Goal: Task Accomplishment & Management: Complete application form

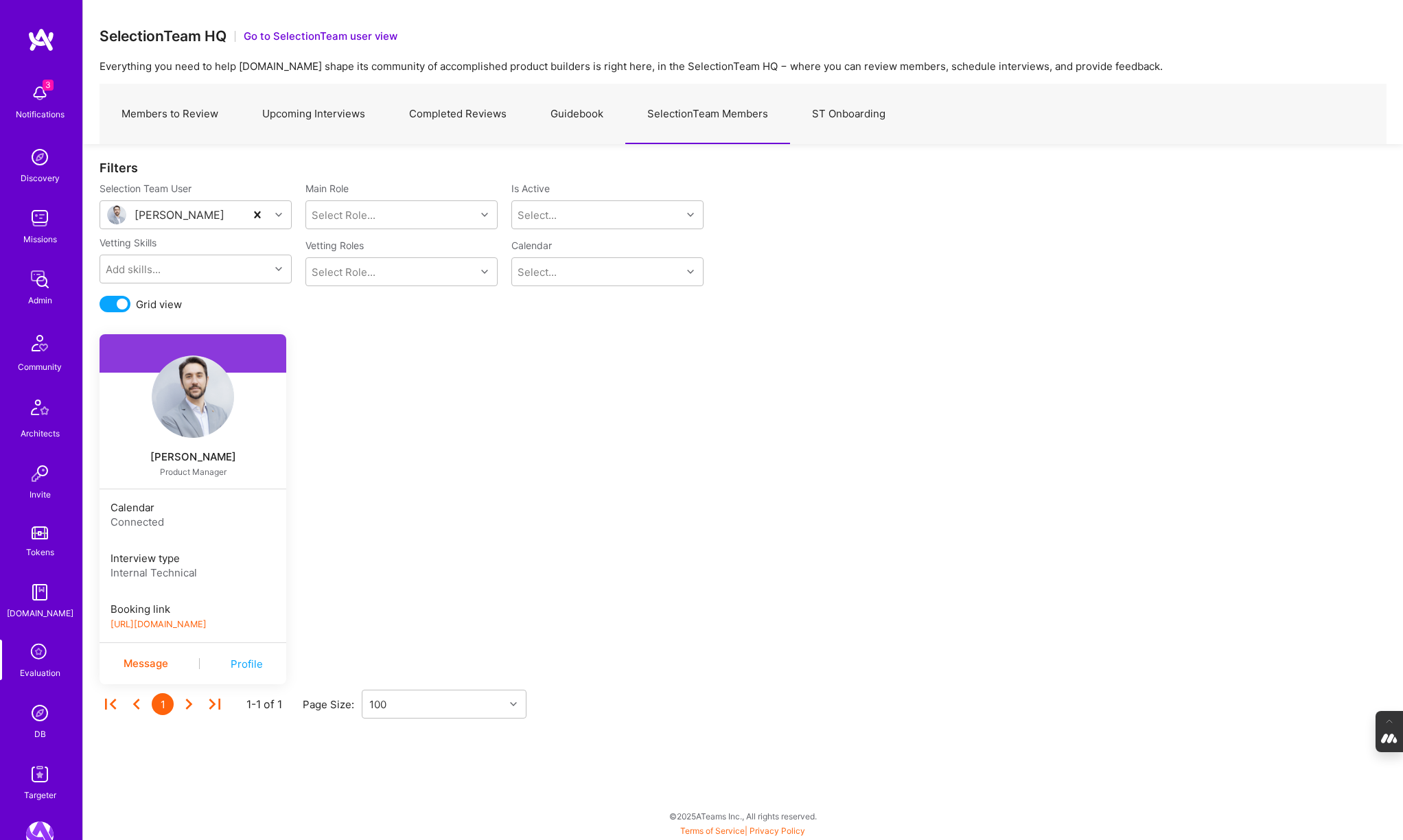
click at [40, 718] on img at bounding box center [40, 713] width 28 height 28
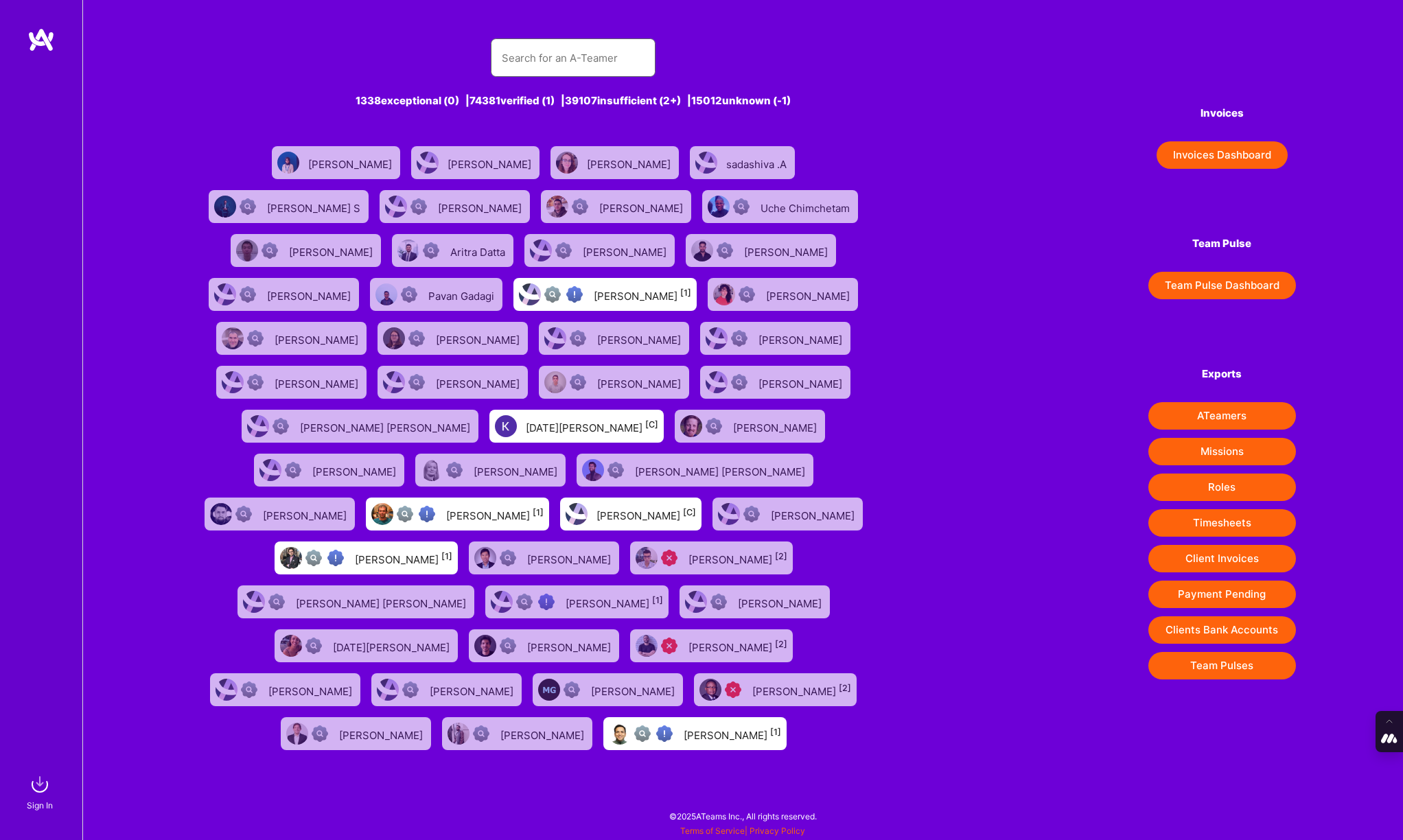
click at [553, 60] on input "text" at bounding box center [573, 58] width 142 height 35
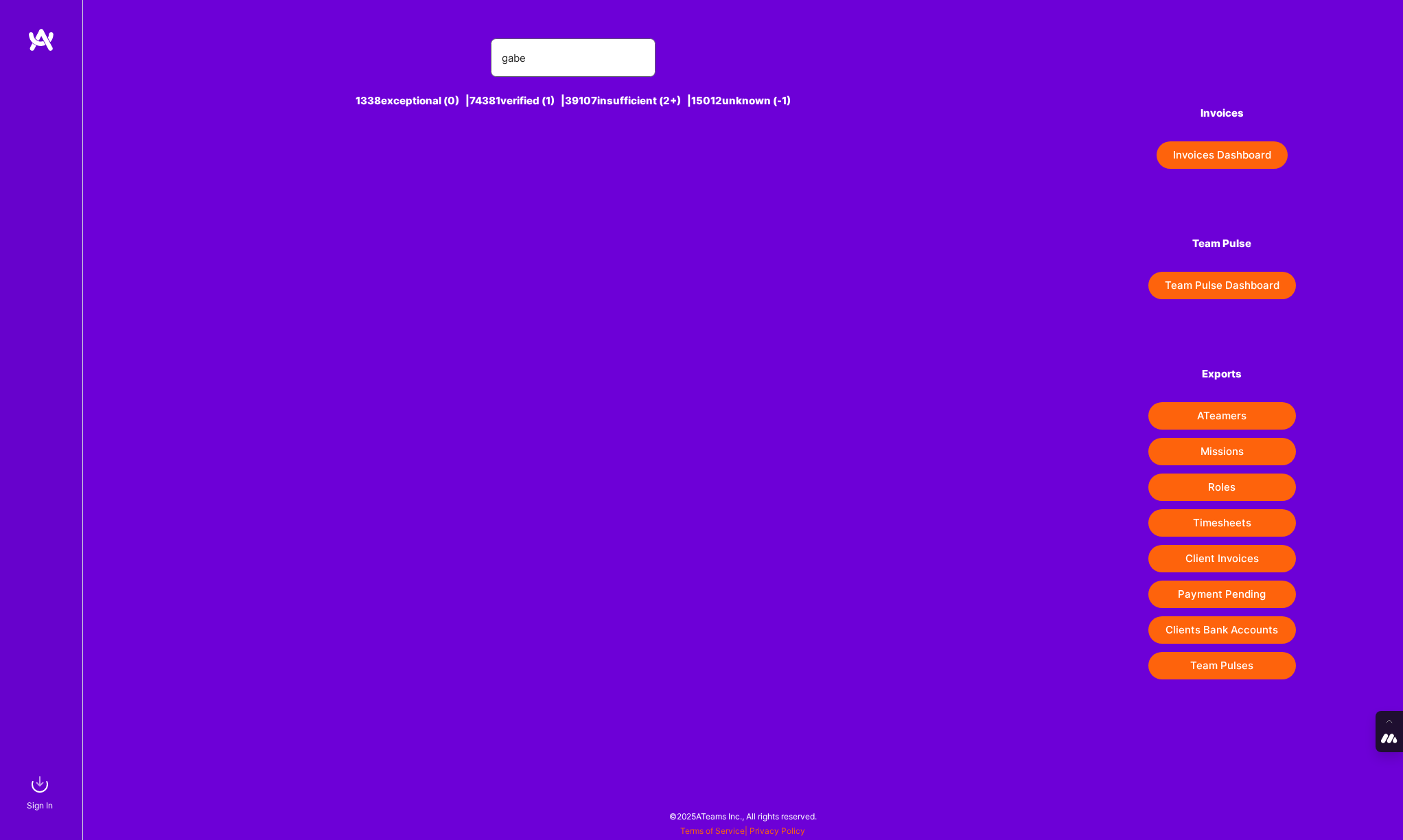
type input "gabe"
click at [38, 800] on div "Sign In" at bounding box center [40, 805] width 26 height 15
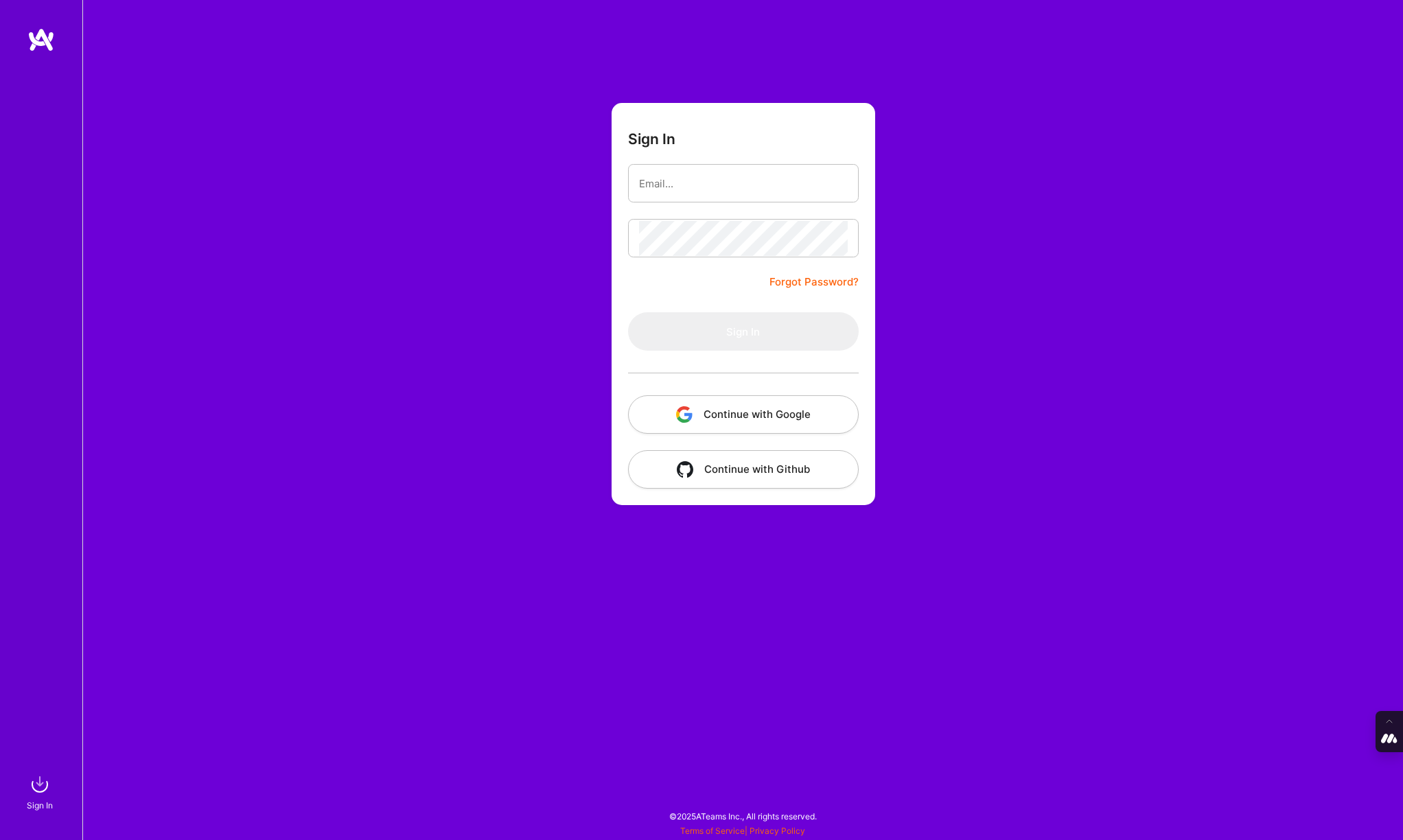
click at [723, 404] on button "Continue with Google" at bounding box center [744, 414] width 231 height 38
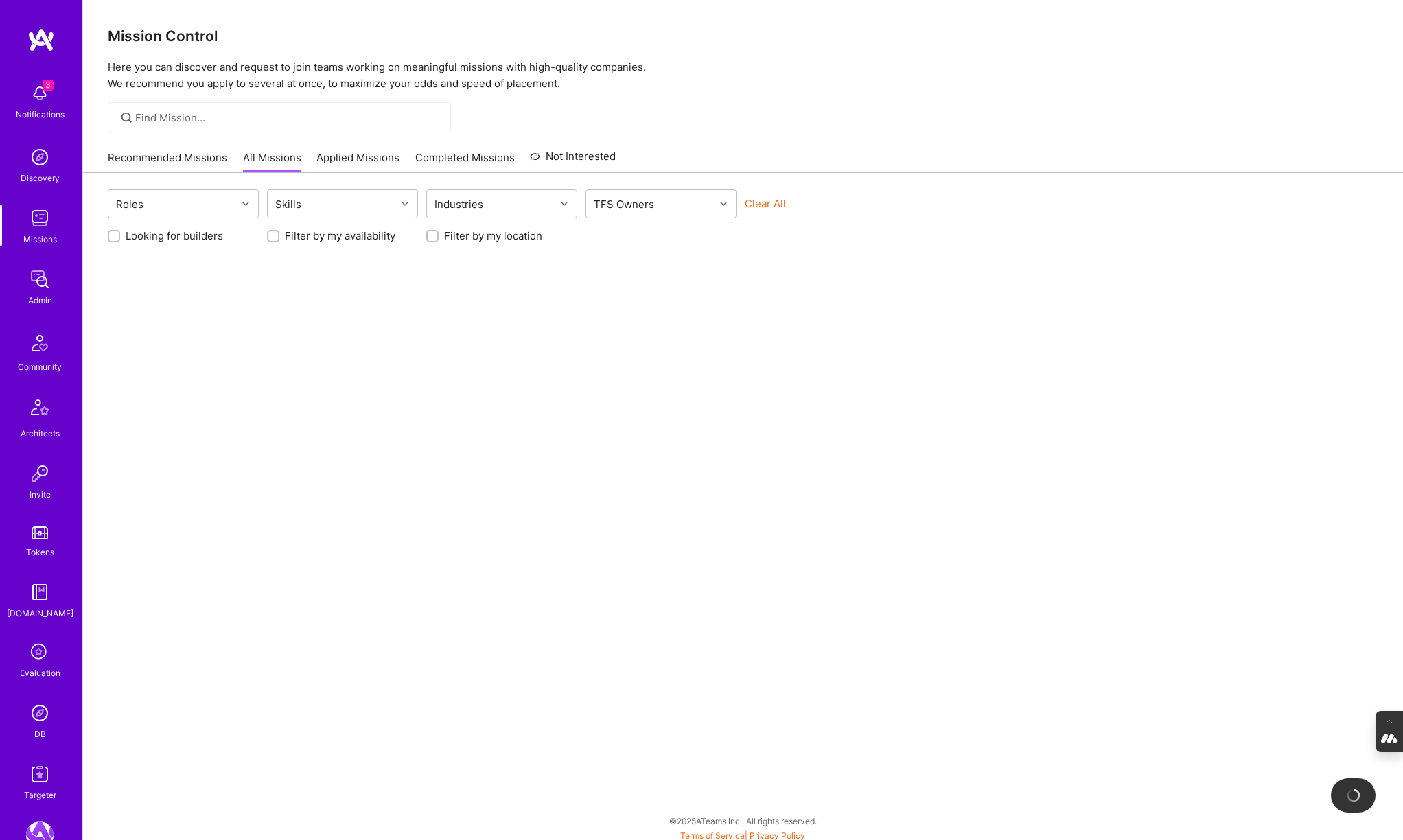
click at [38, 720] on img at bounding box center [40, 713] width 28 height 28
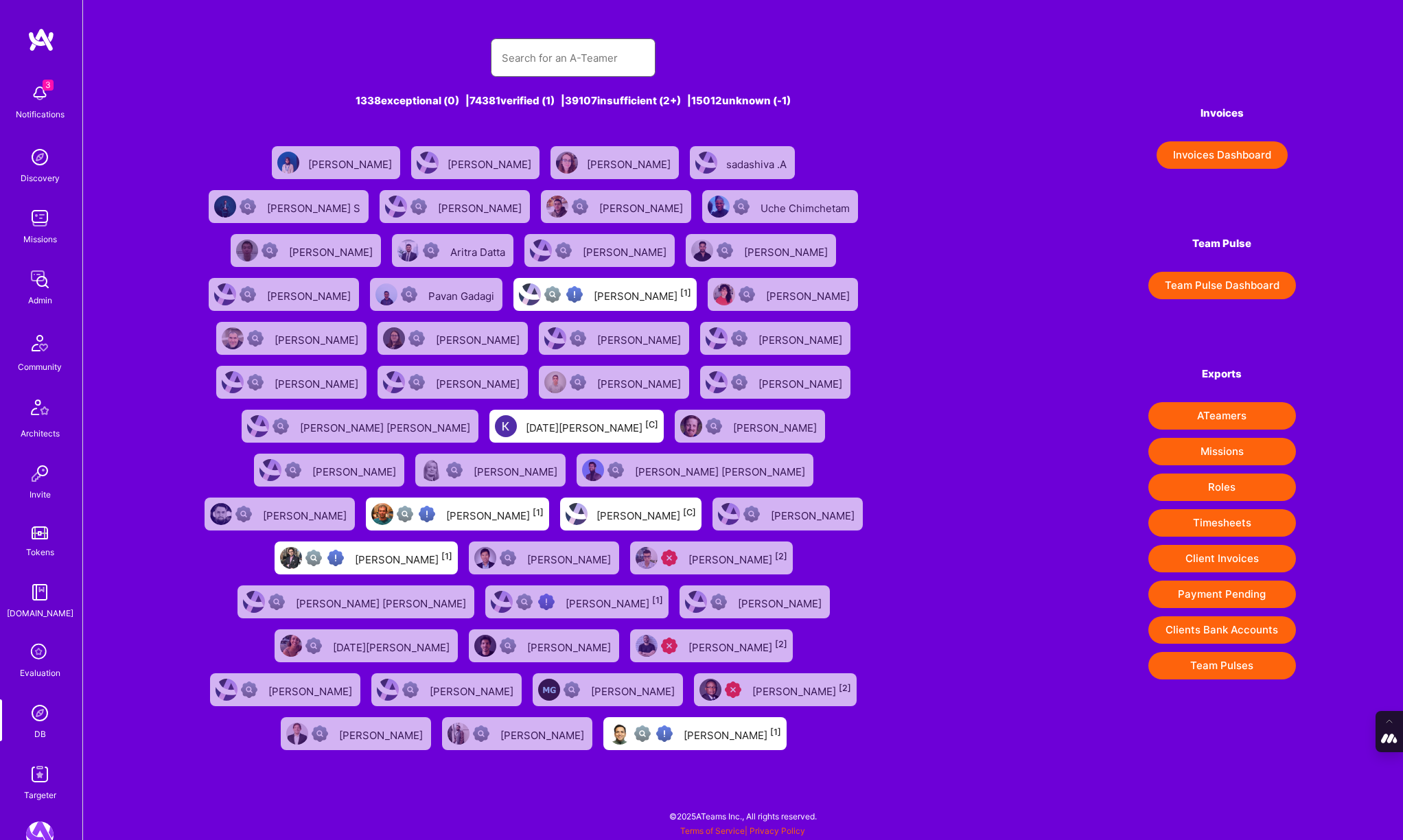
click at [577, 59] on input "text" at bounding box center [573, 58] width 142 height 35
type input "Gabe Thendean"
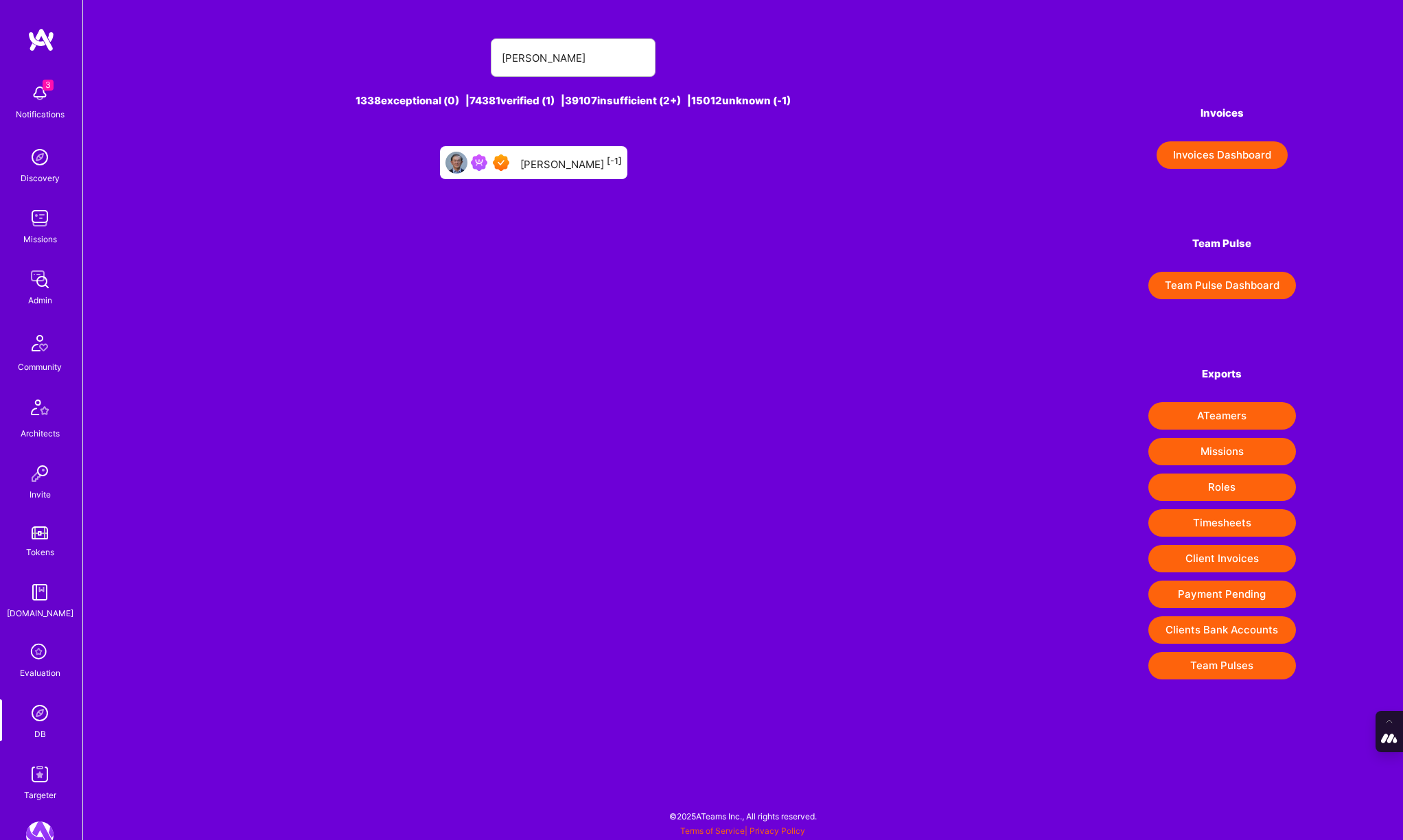
click at [560, 163] on div "Gabe Thendean [-1]" at bounding box center [571, 163] width 101 height 18
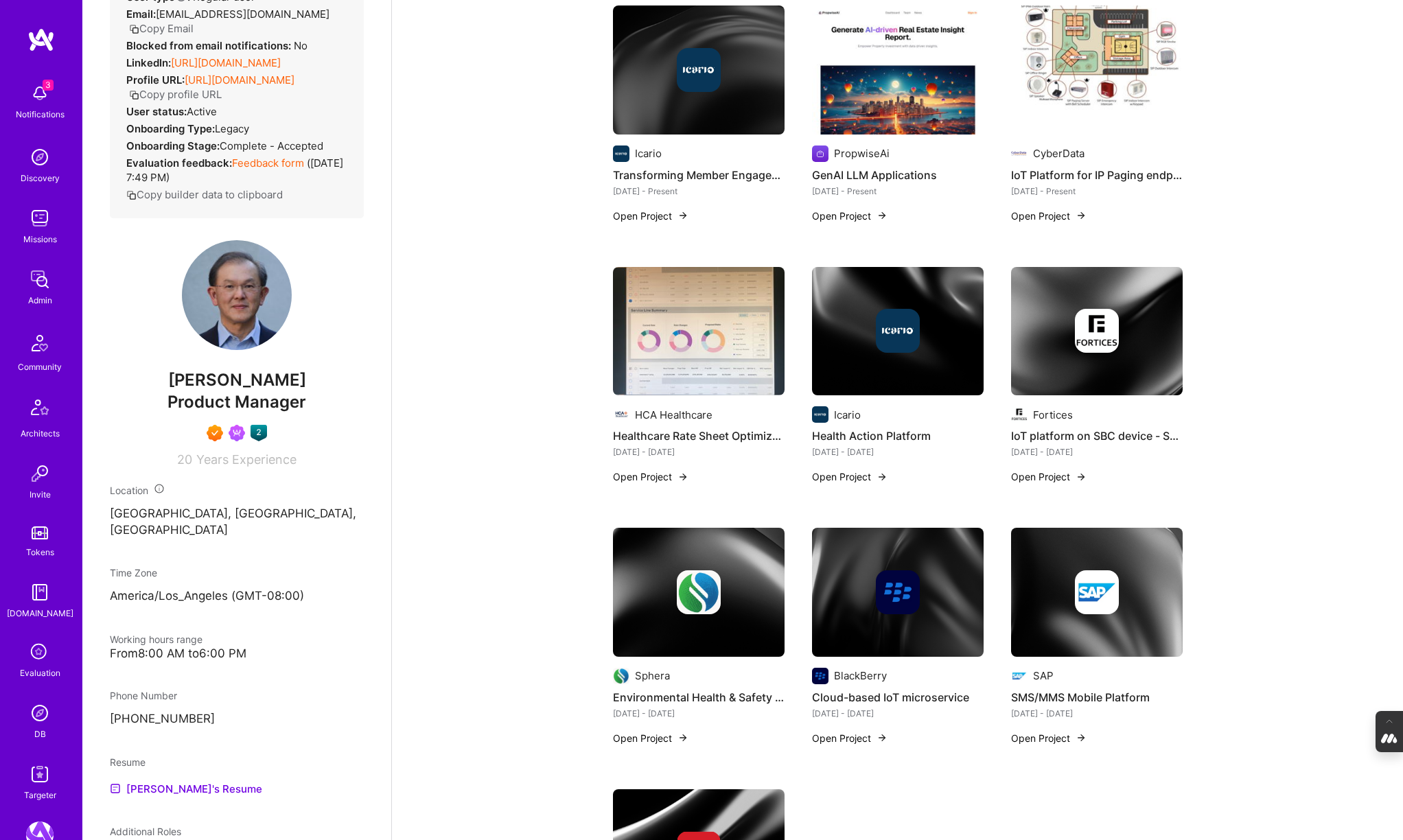
scroll to position [379, 0]
click at [665, 549] on img at bounding box center [698, 591] width 172 height 129
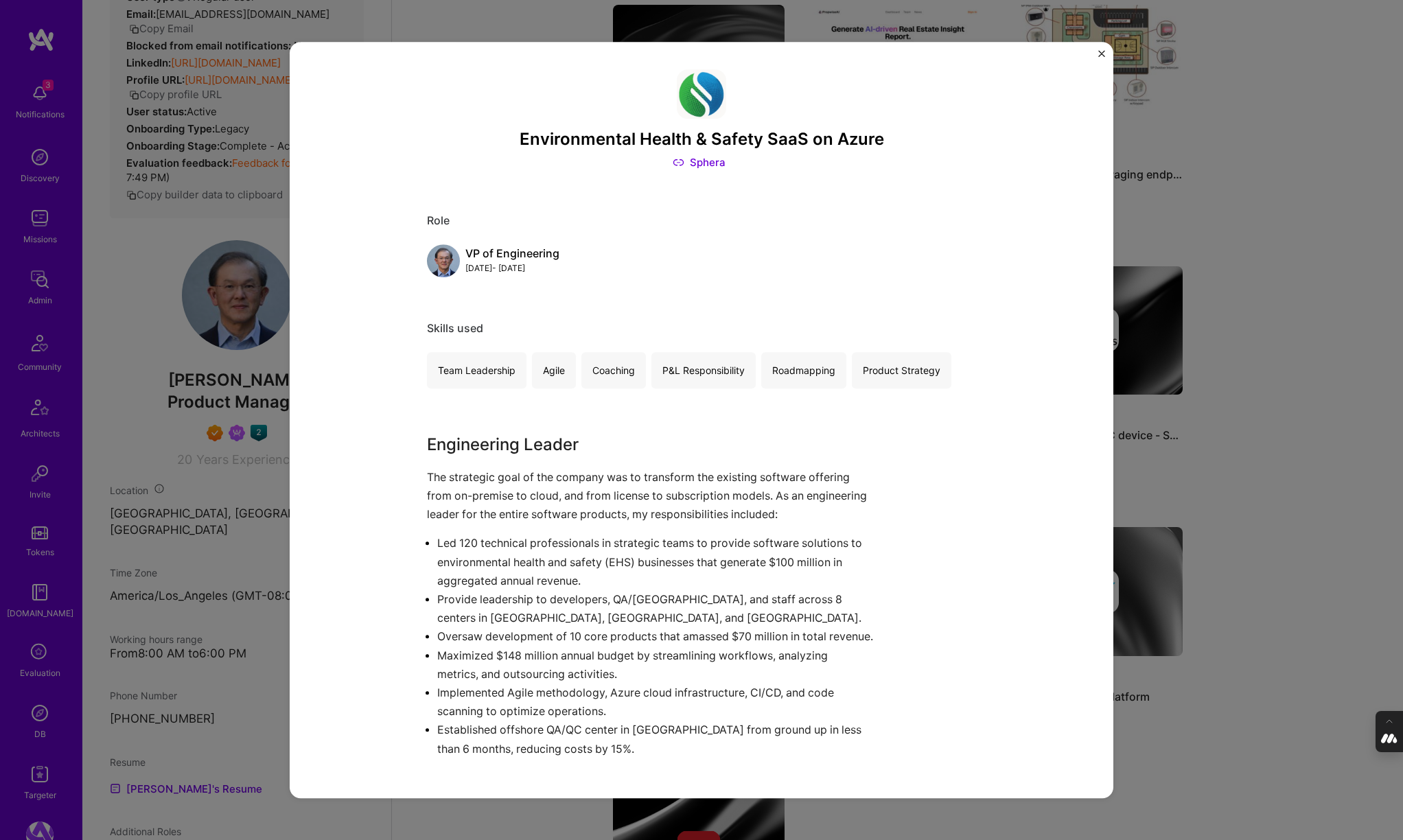
click at [713, 159] on link "Sphera" at bounding box center [699, 162] width 53 height 15
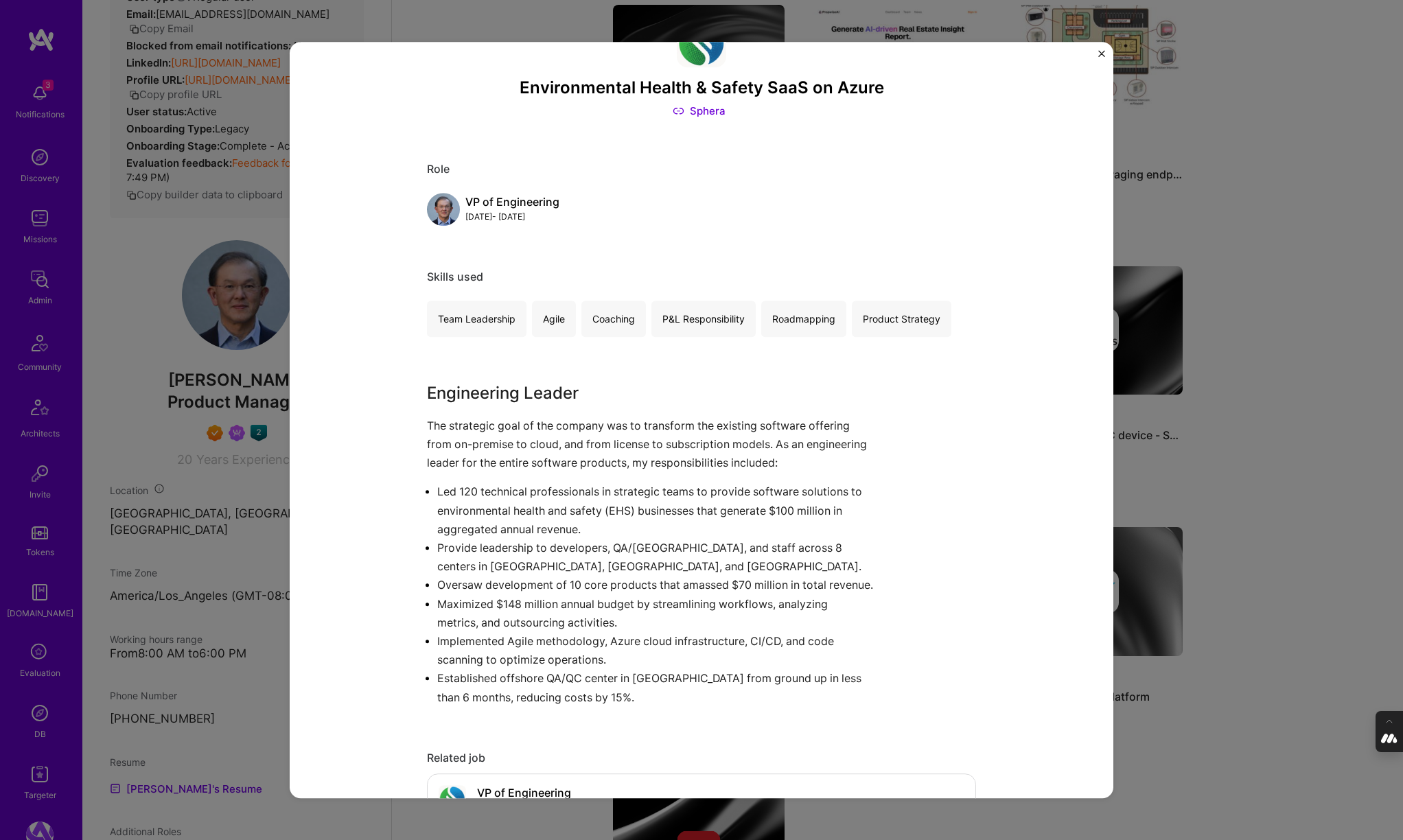
scroll to position [53, 0]
click at [272, 532] on div "Environmental Health & Safety SaaS on Azure Sphera Role VP of Engineering Jan, …" at bounding box center [701, 420] width 1403 height 840
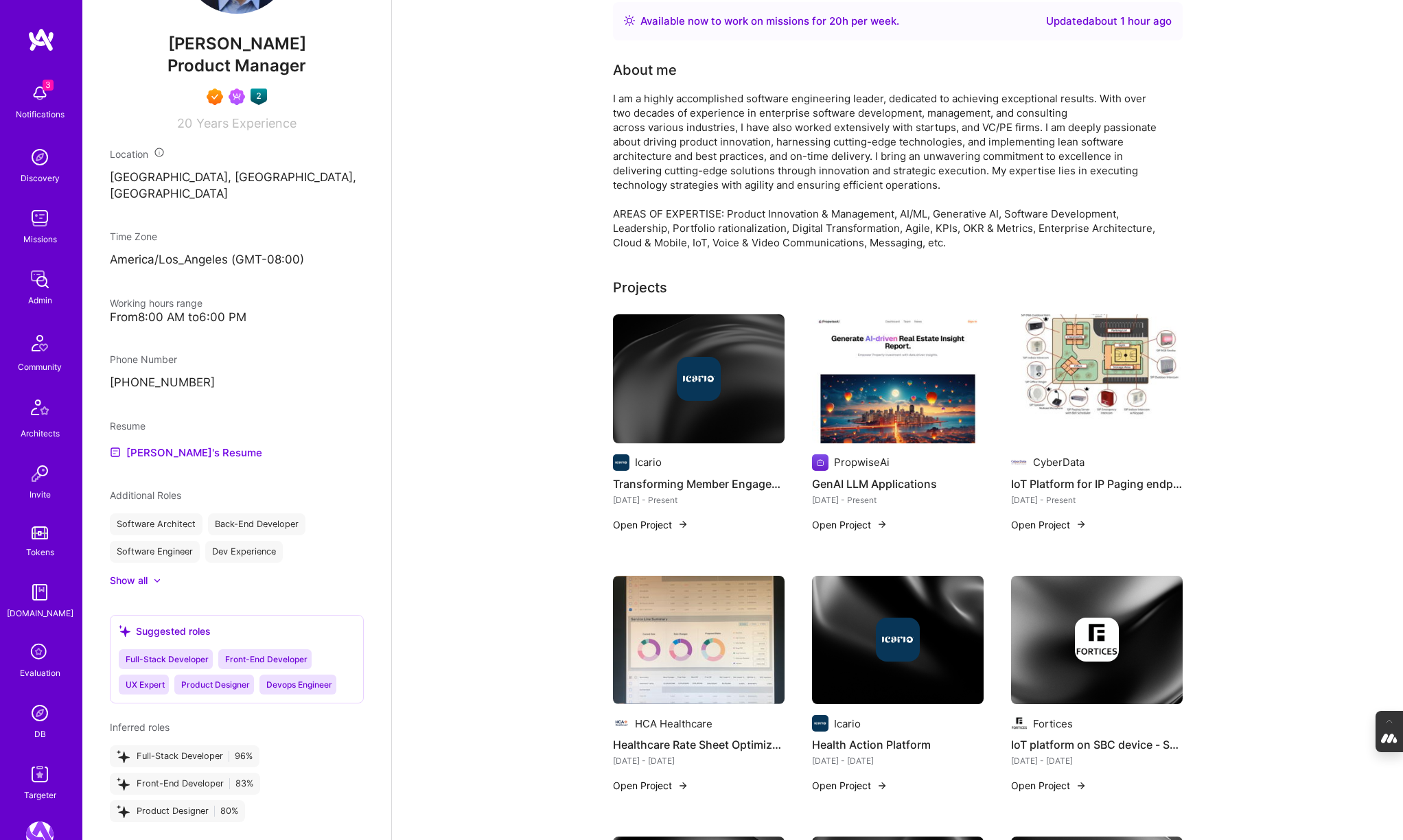
scroll to position [67, 0]
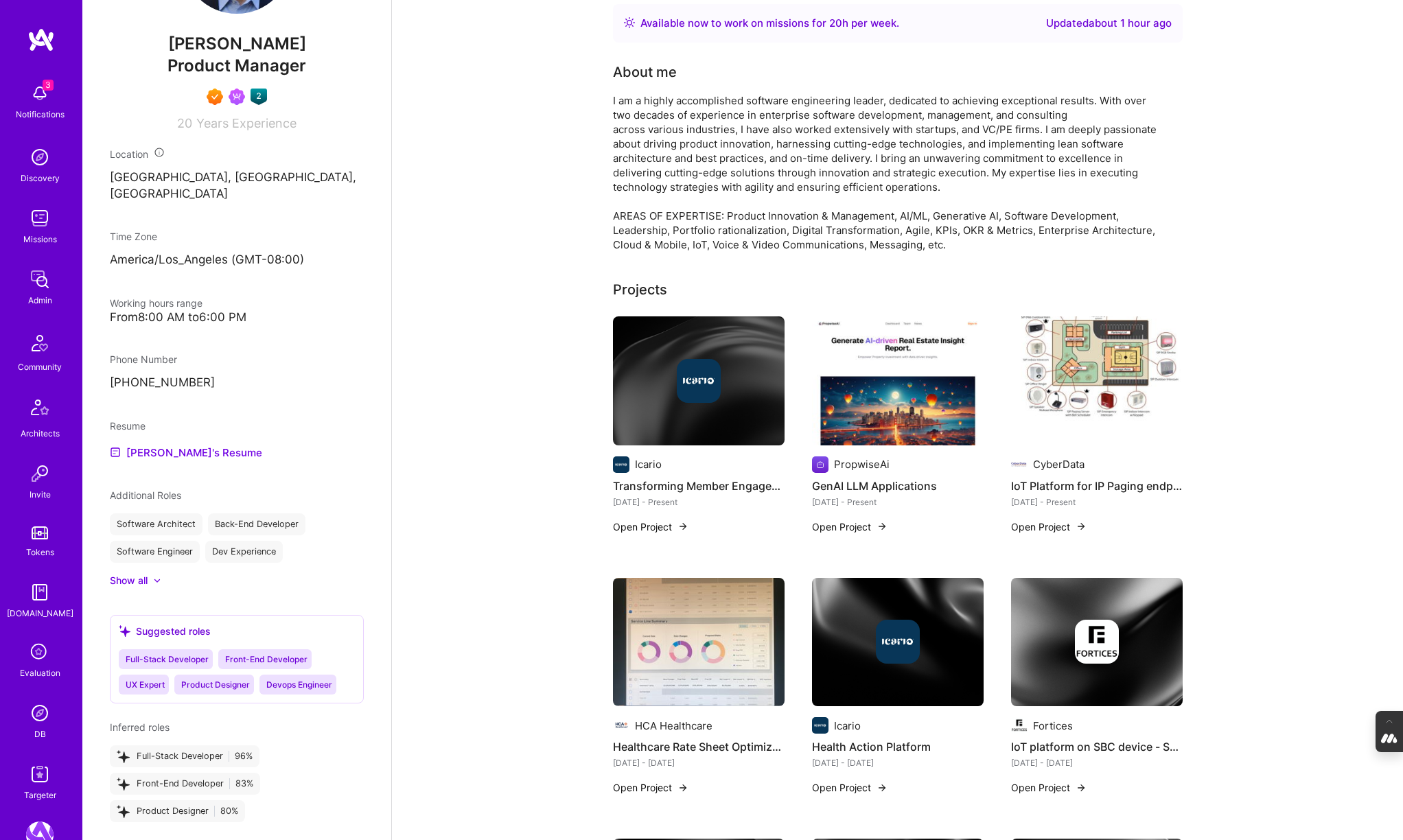
click at [657, 362] on div at bounding box center [698, 381] width 172 height 44
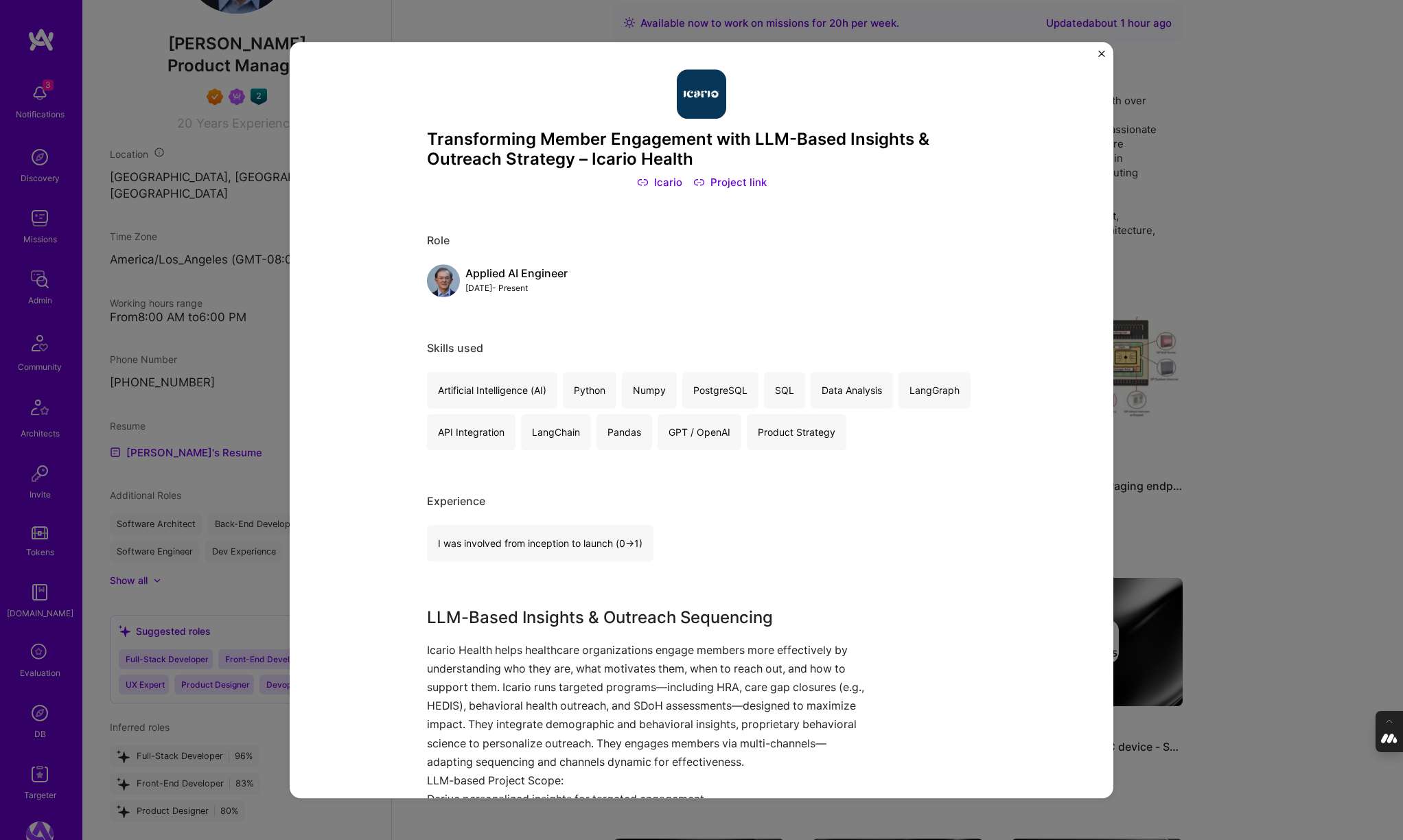
click at [1192, 361] on div "Transforming Member Engagement with LLM-Based Insights & Outreach Strategy – Ic…" at bounding box center [701, 420] width 1403 height 840
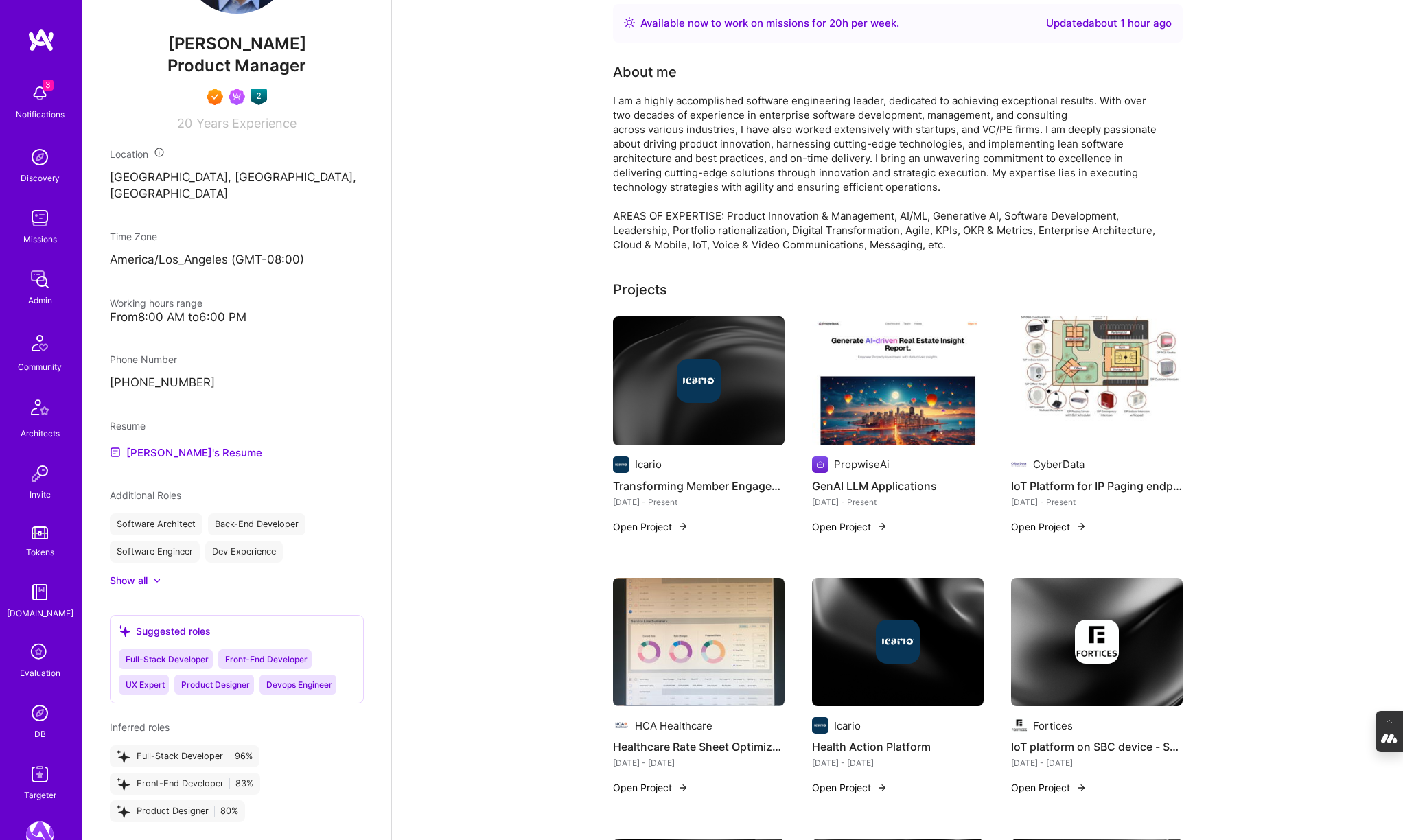
click at [1031, 390] on img at bounding box center [1097, 381] width 172 height 129
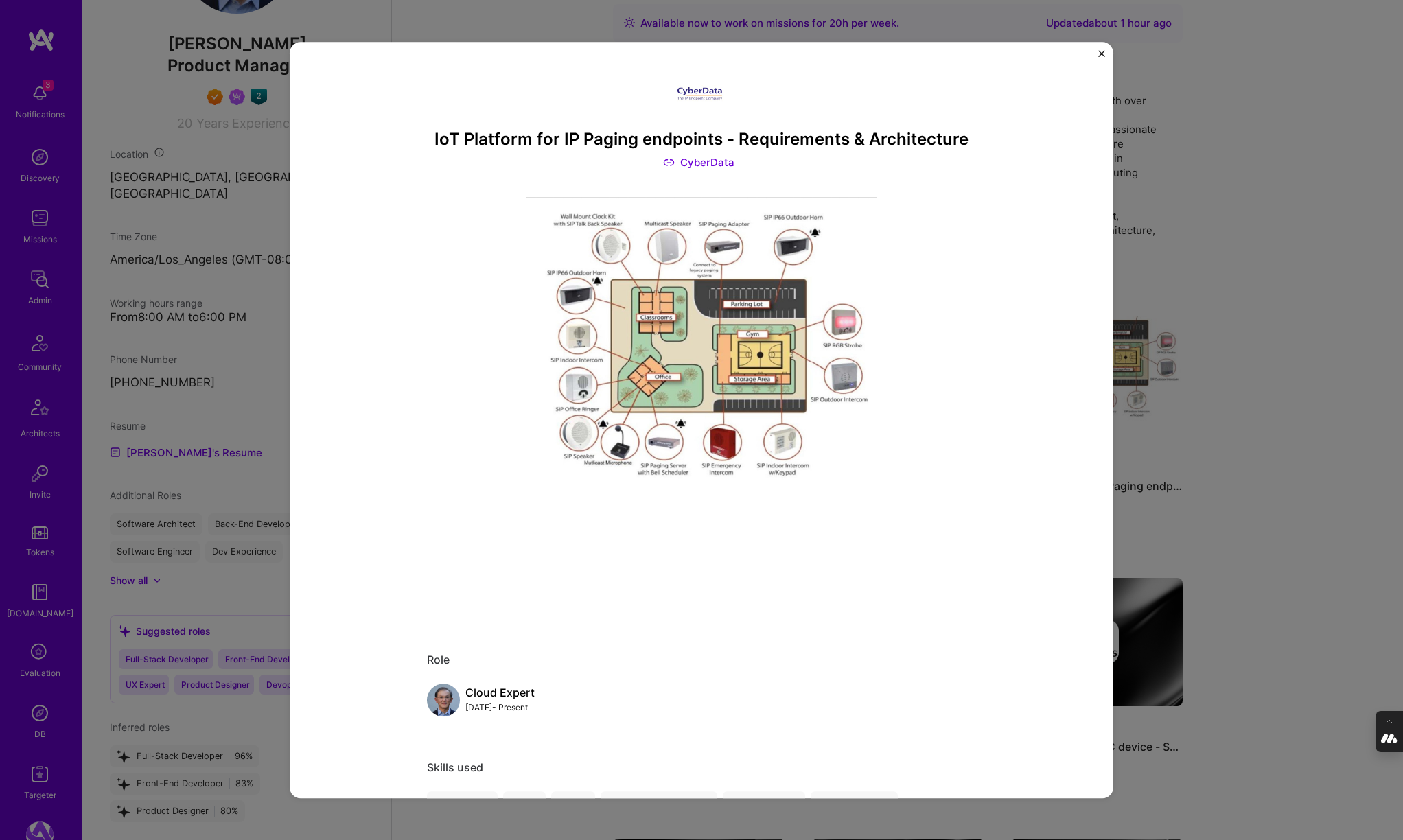
click at [1174, 397] on div "IoT Platform for IP Paging endpoints - Requirements & Architecture CyberData Ro…" at bounding box center [701, 420] width 1403 height 840
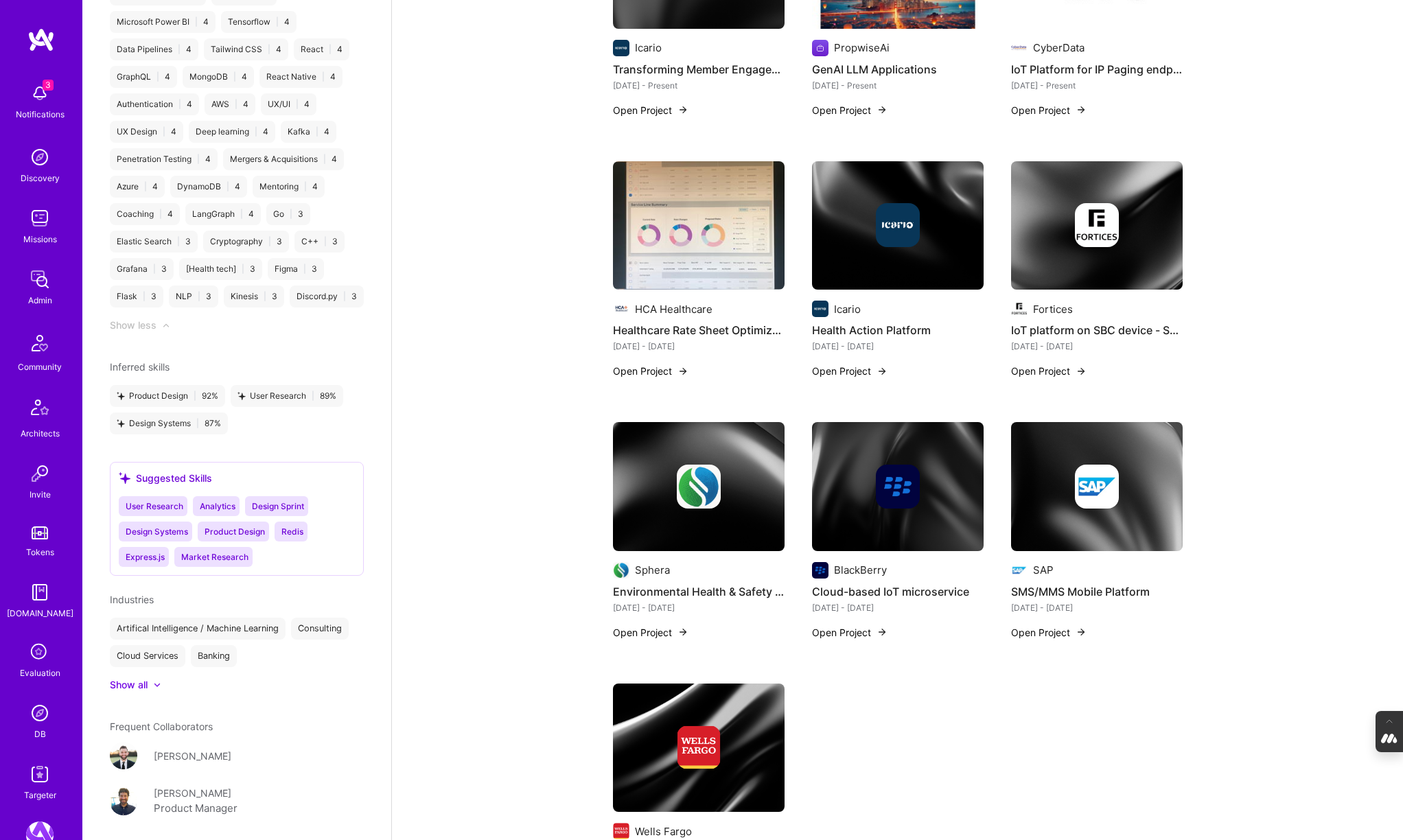
scroll to position [2404, 0]
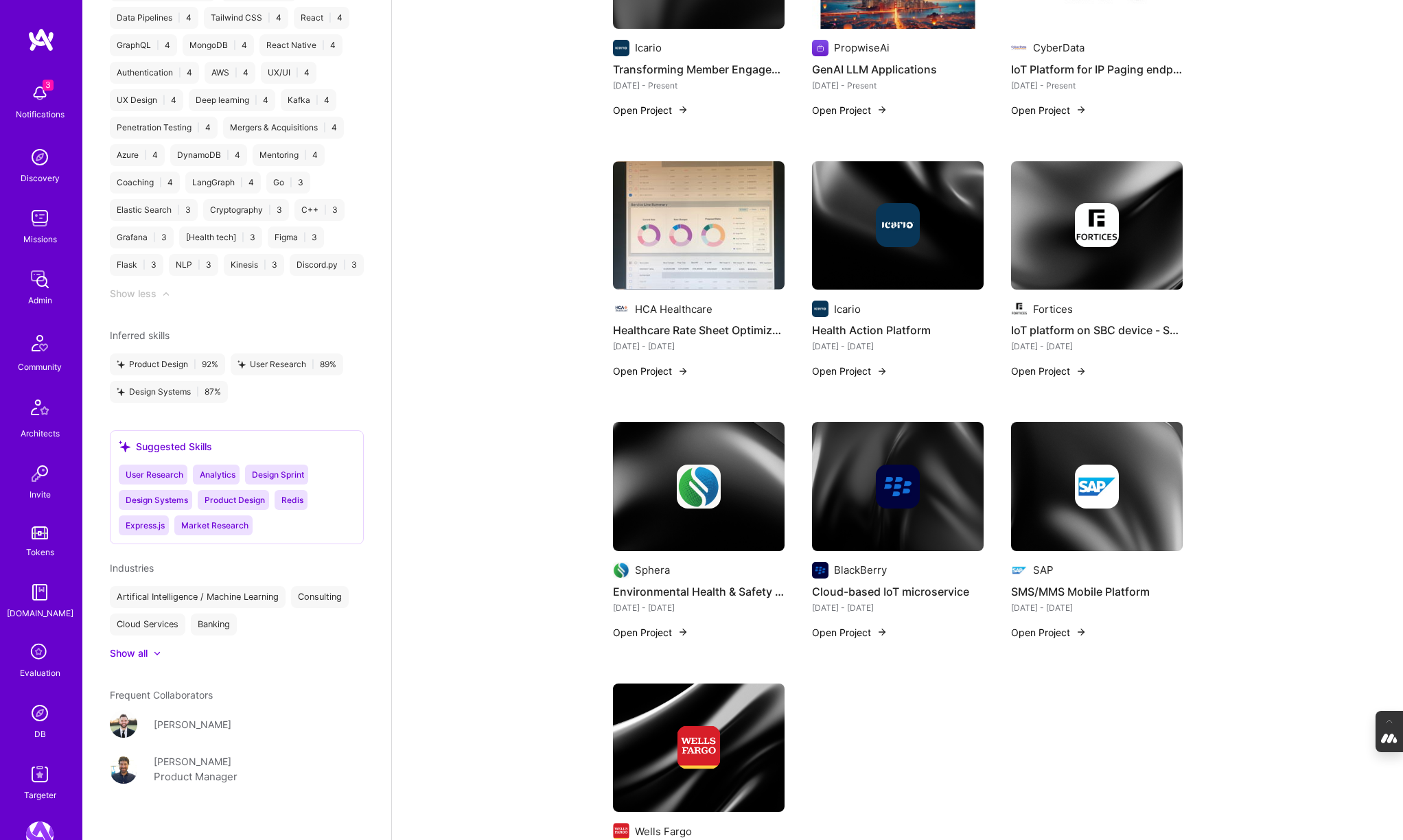
click at [151, 646] on div at bounding box center [150, 653] width 6 height 14
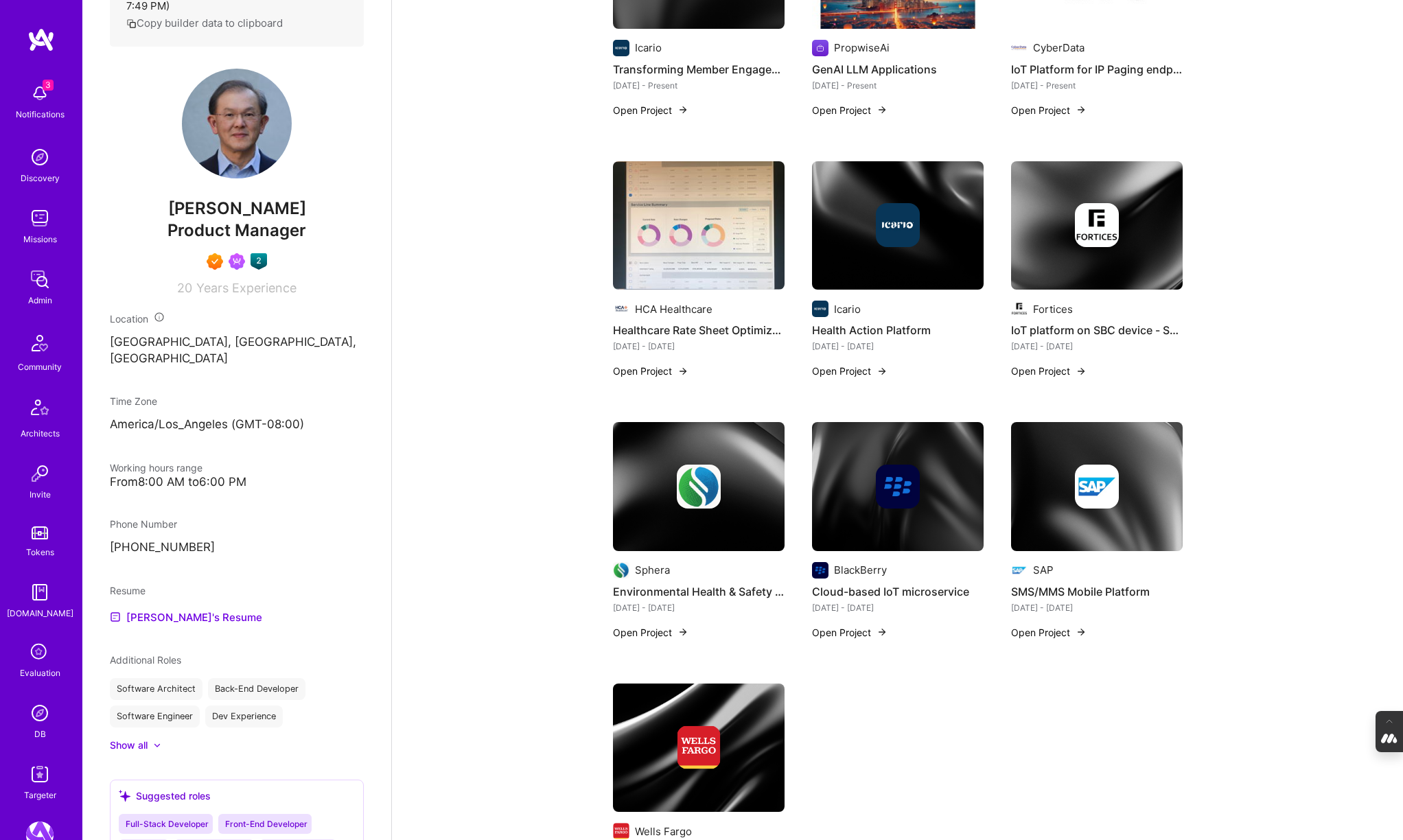
scroll to position [0, 0]
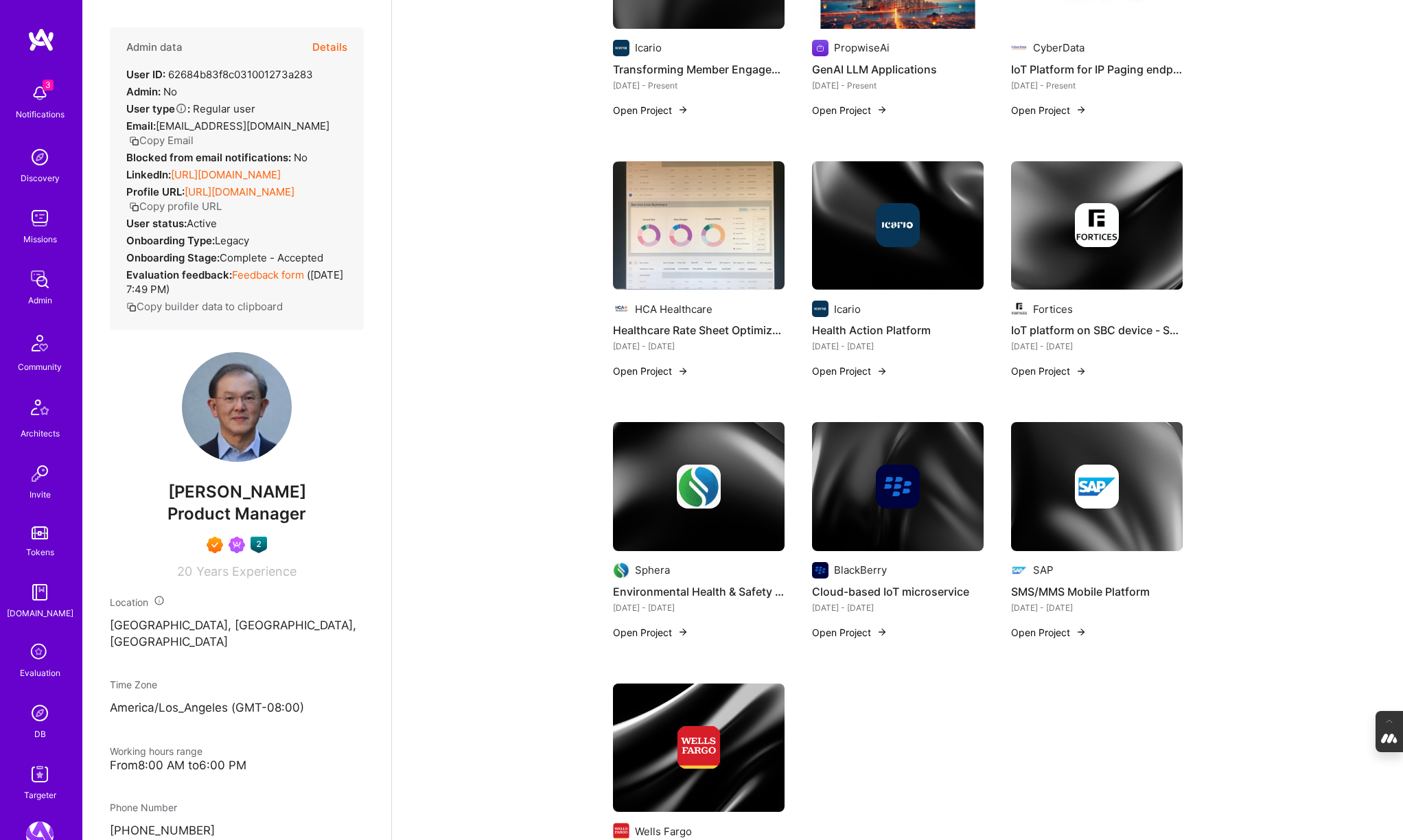
click at [254, 168] on link "https://linkedin.com/in/thendean" at bounding box center [226, 174] width 110 height 13
click at [1089, 262] on img at bounding box center [1097, 226] width 172 height 129
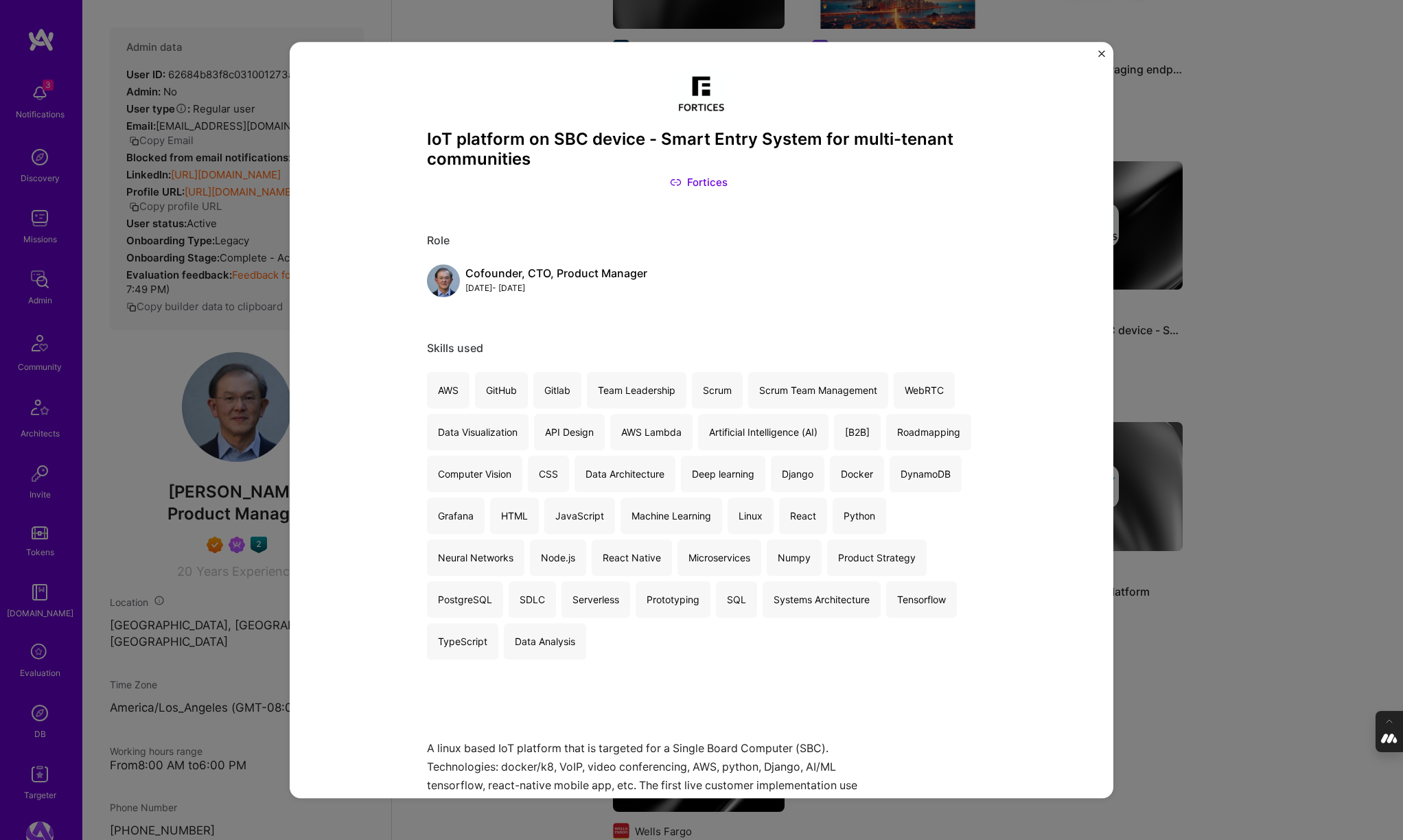
click at [691, 183] on link "Fortices" at bounding box center [698, 182] width 58 height 15
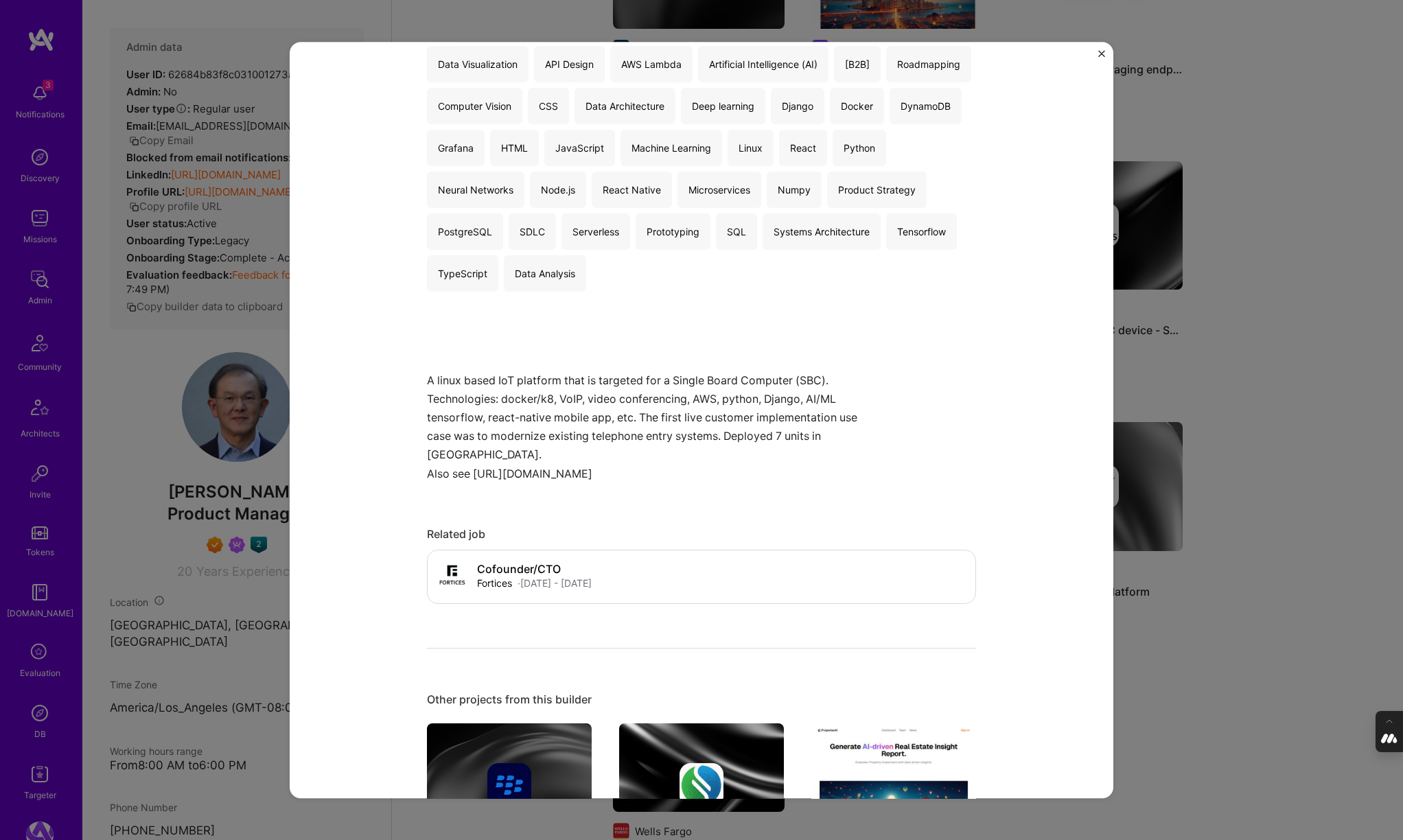
scroll to position [368, 0]
drag, startPoint x: 719, startPoint y: 472, endPoint x: 475, endPoint y: 472, distance: 244.0
click at [475, 472] on p "A linux based IoT platform that is targeted for a Single Board Computer (SBC). …" at bounding box center [650, 426] width 446 height 112
copy p "https://dzong.io/docs/solutions/home_monitor/"
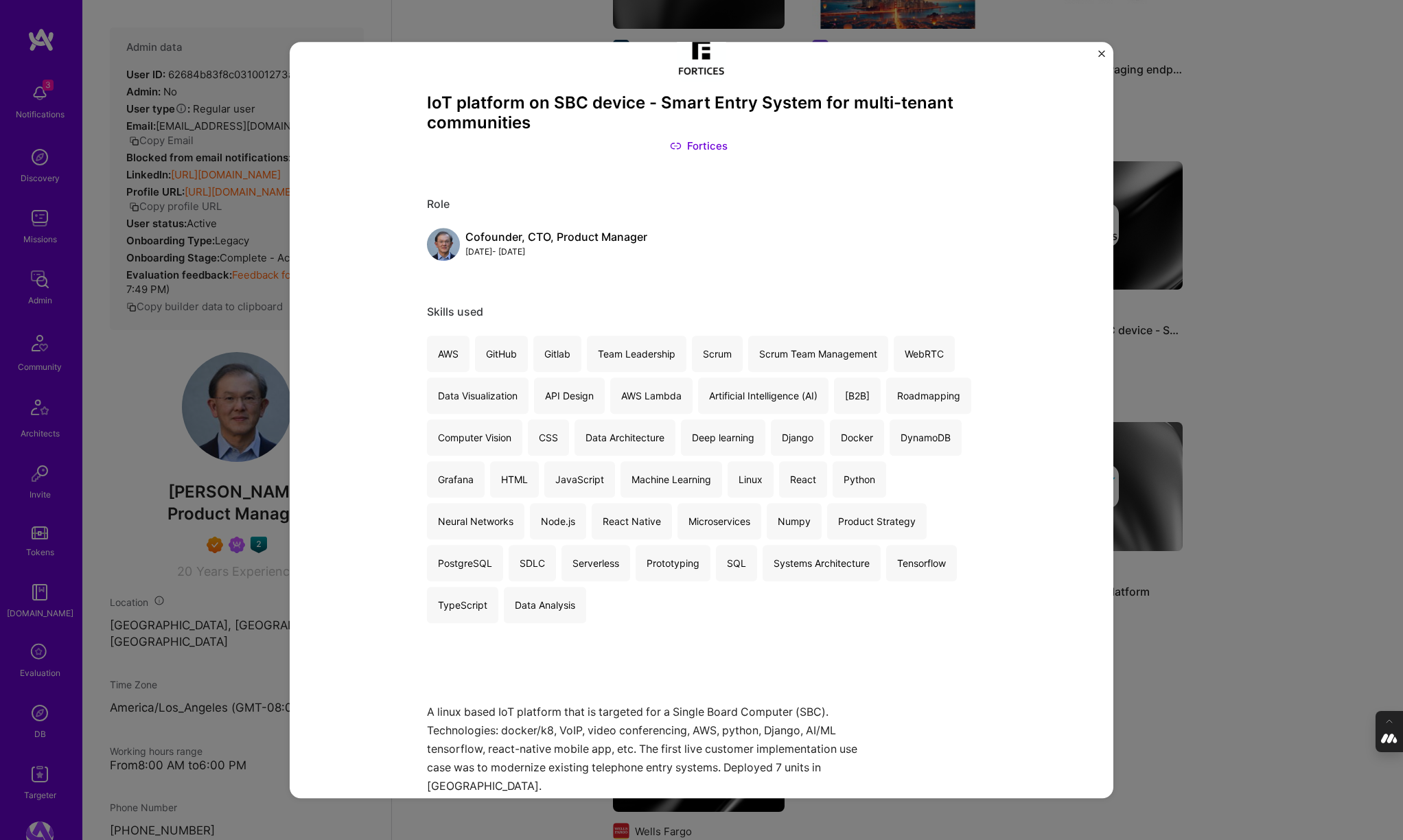
scroll to position [0, 0]
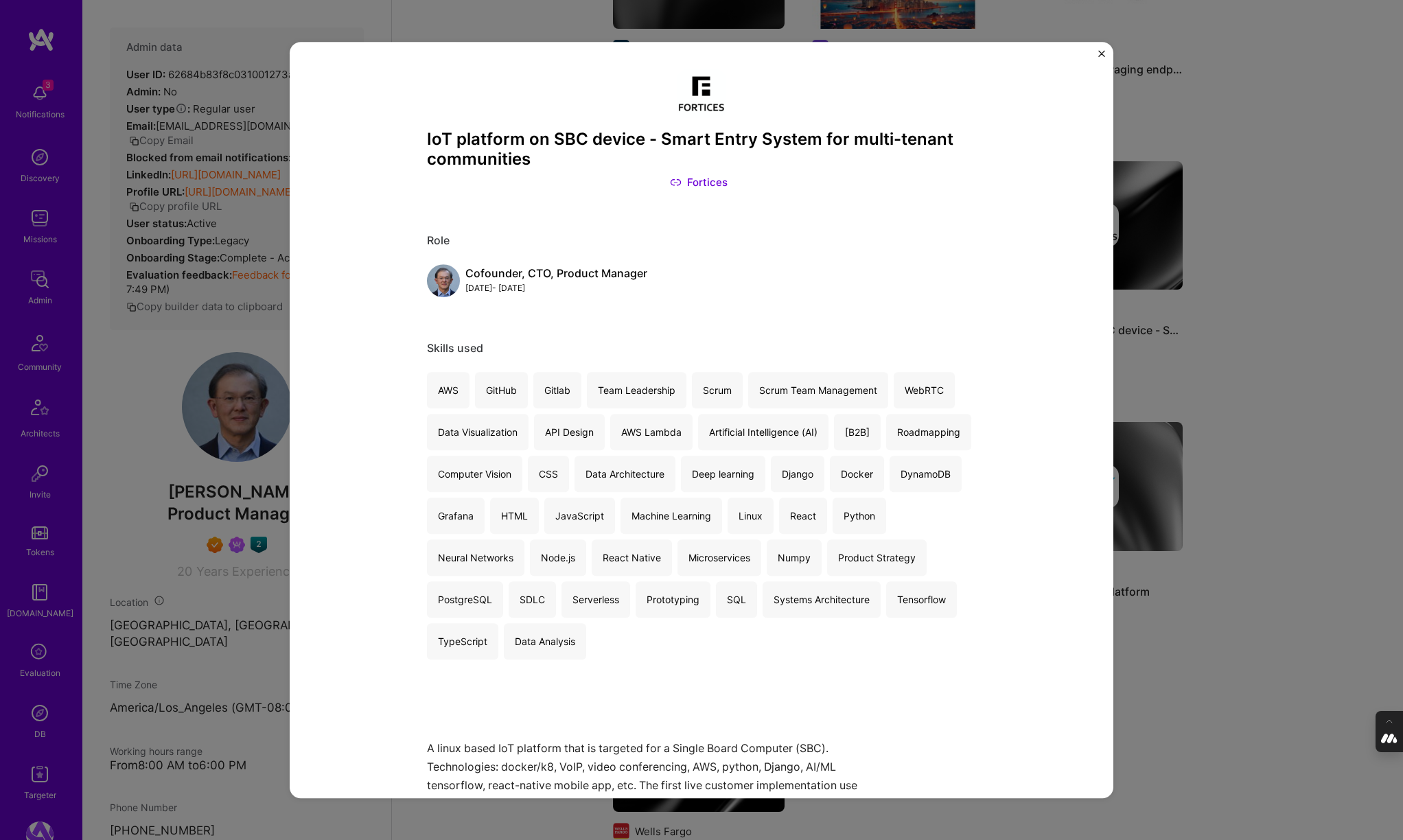
click at [1100, 50] on img "Close" at bounding box center [1101, 53] width 7 height 7
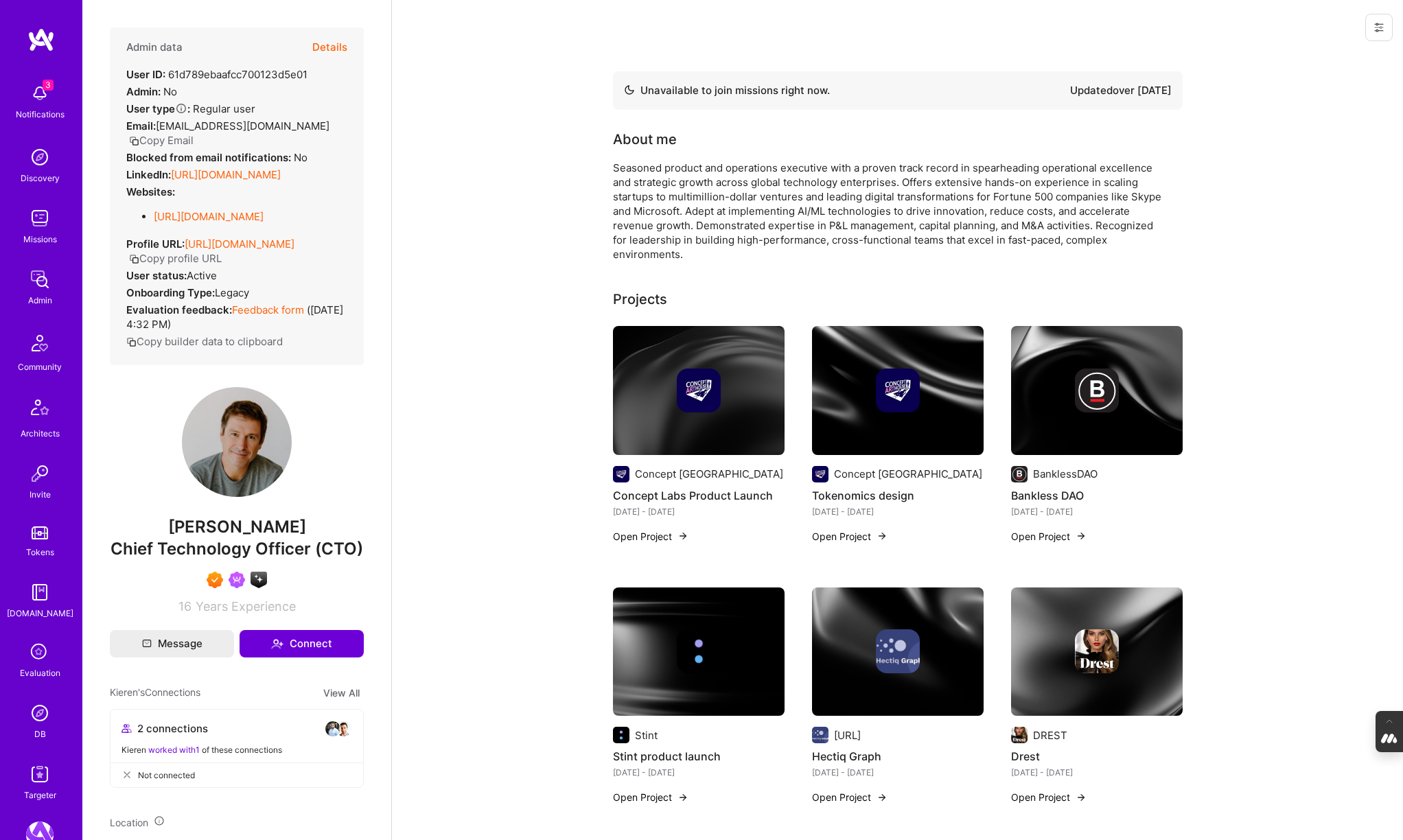
click at [38, 748] on div "3 Notifications Discovery Missions Admin Community Architects Invite Tokens A.G…" at bounding box center [41, 440] width 83 height 725
click at [36, 732] on div "DB" at bounding box center [40, 734] width 12 height 15
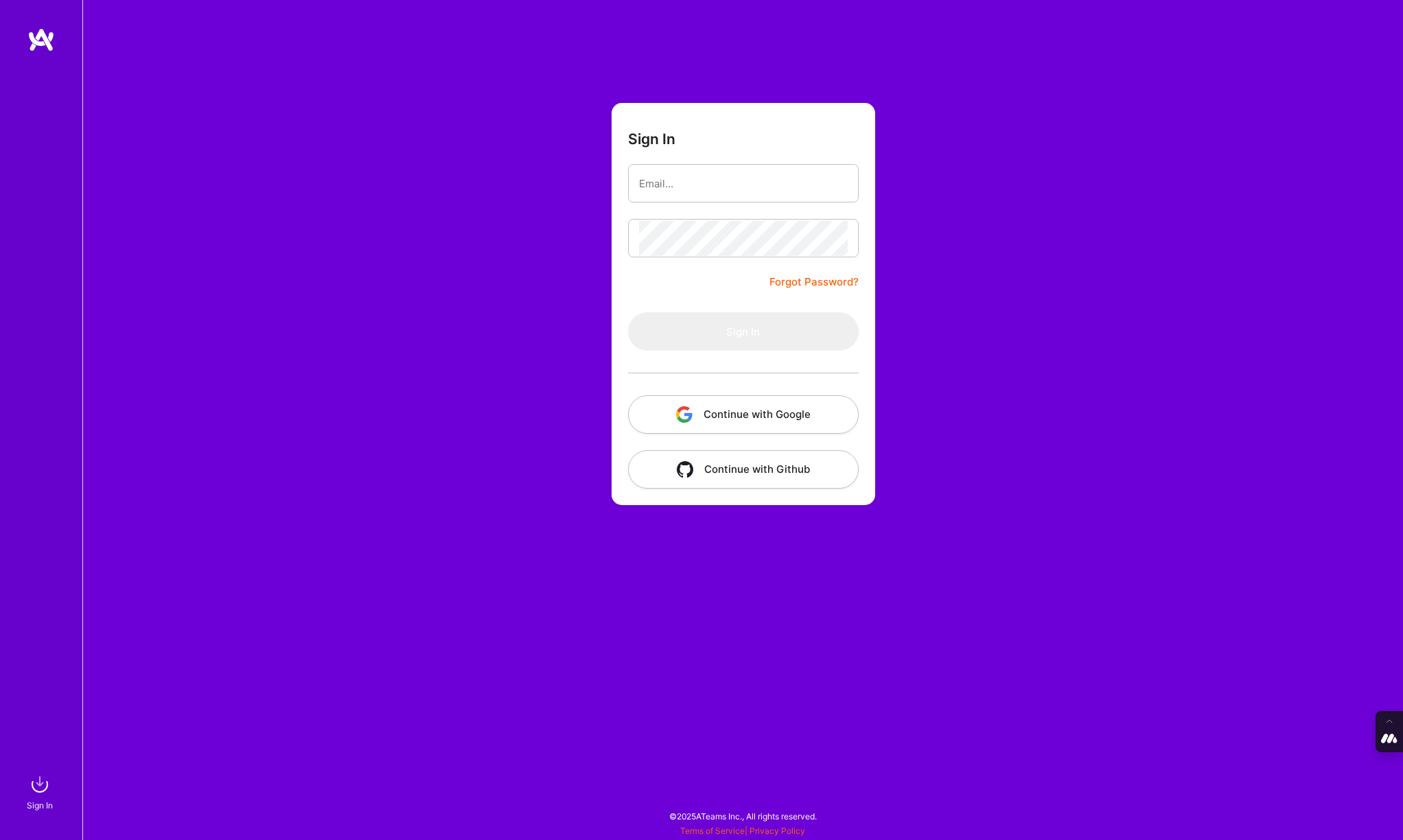
click at [716, 411] on button "Continue with Google" at bounding box center [744, 414] width 231 height 38
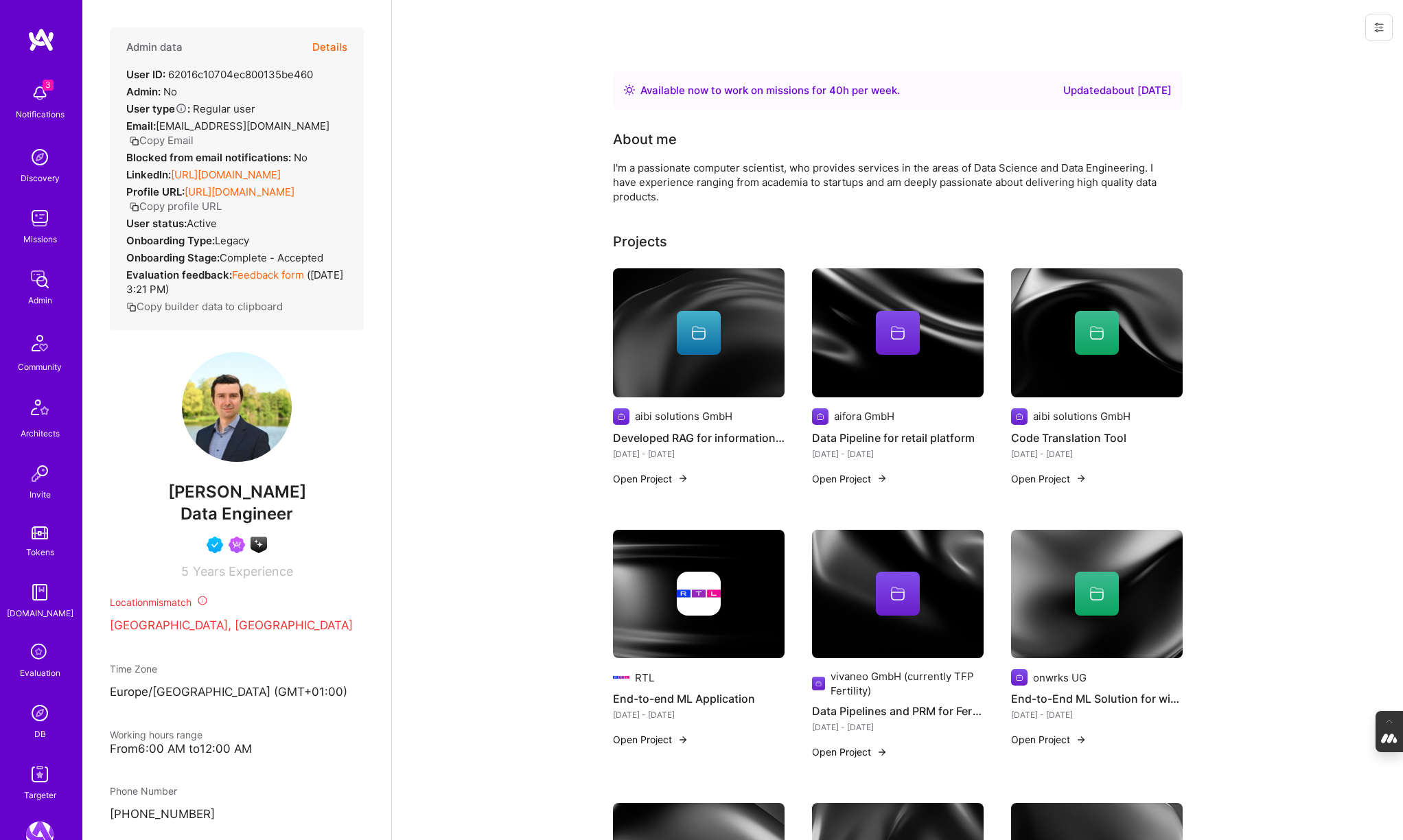
click at [328, 49] on button "Details" at bounding box center [329, 47] width 35 height 40
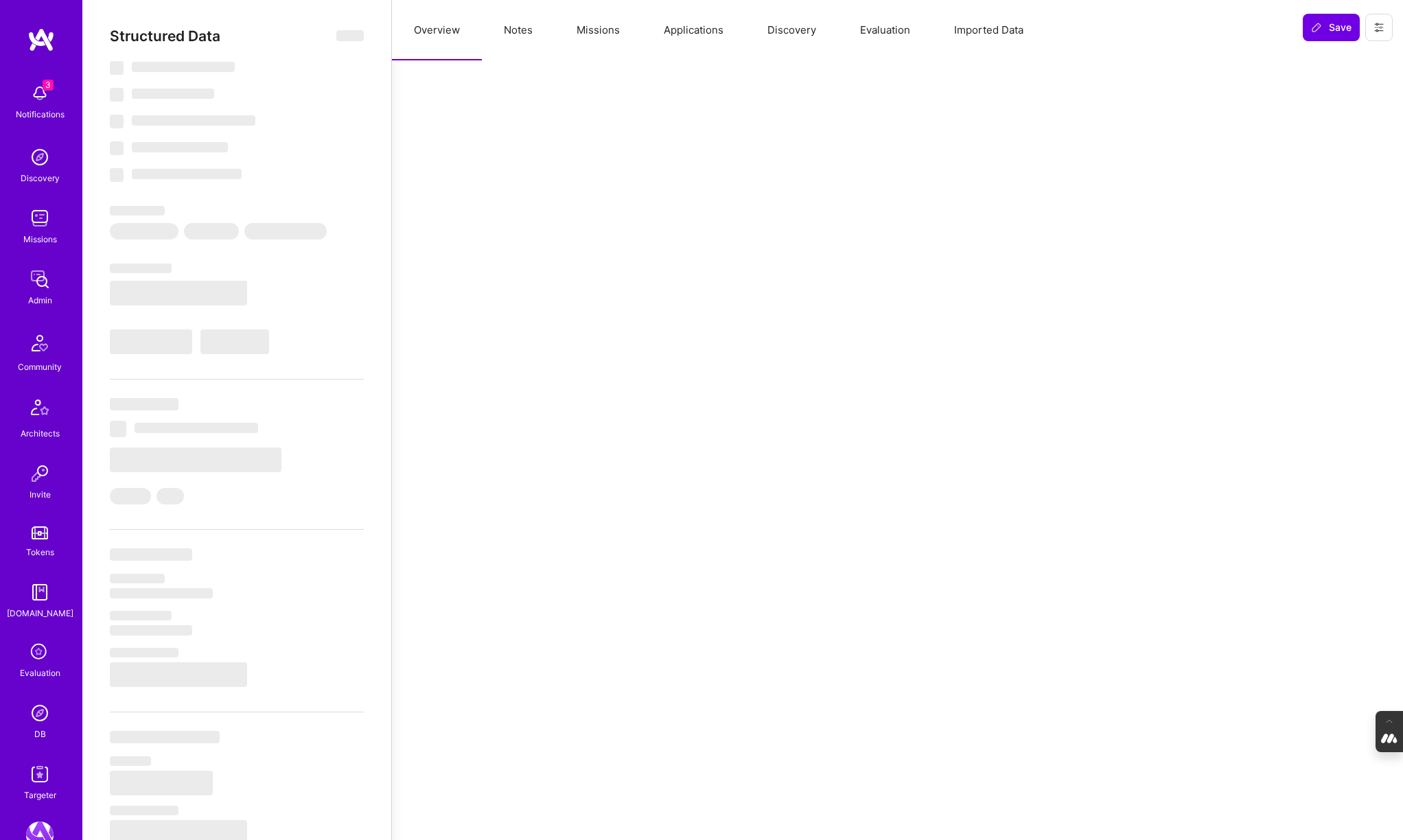
click at [900, 33] on button "Evaluation" at bounding box center [885, 30] width 94 height 60
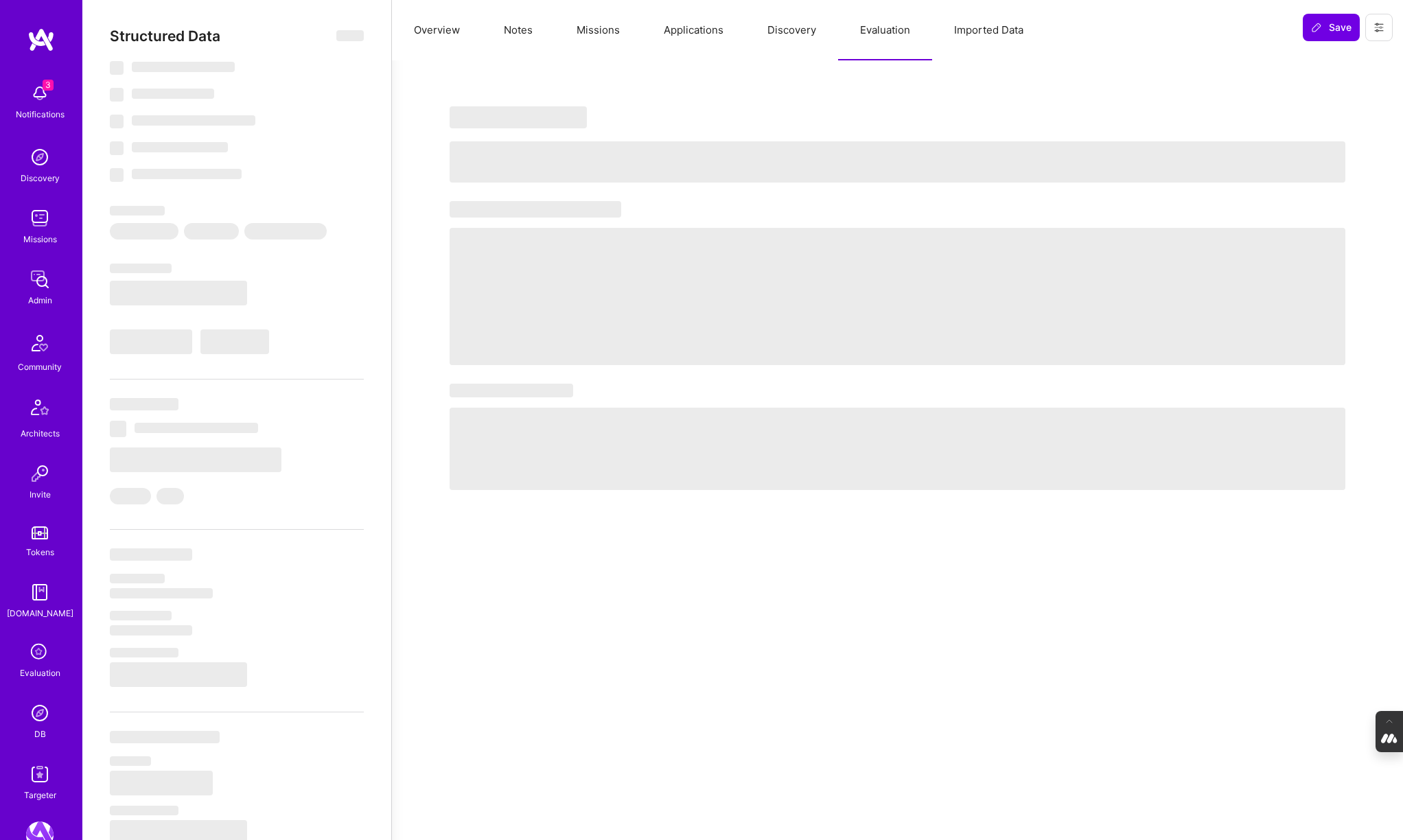
select select "Right Now"
select select "4"
select select "7"
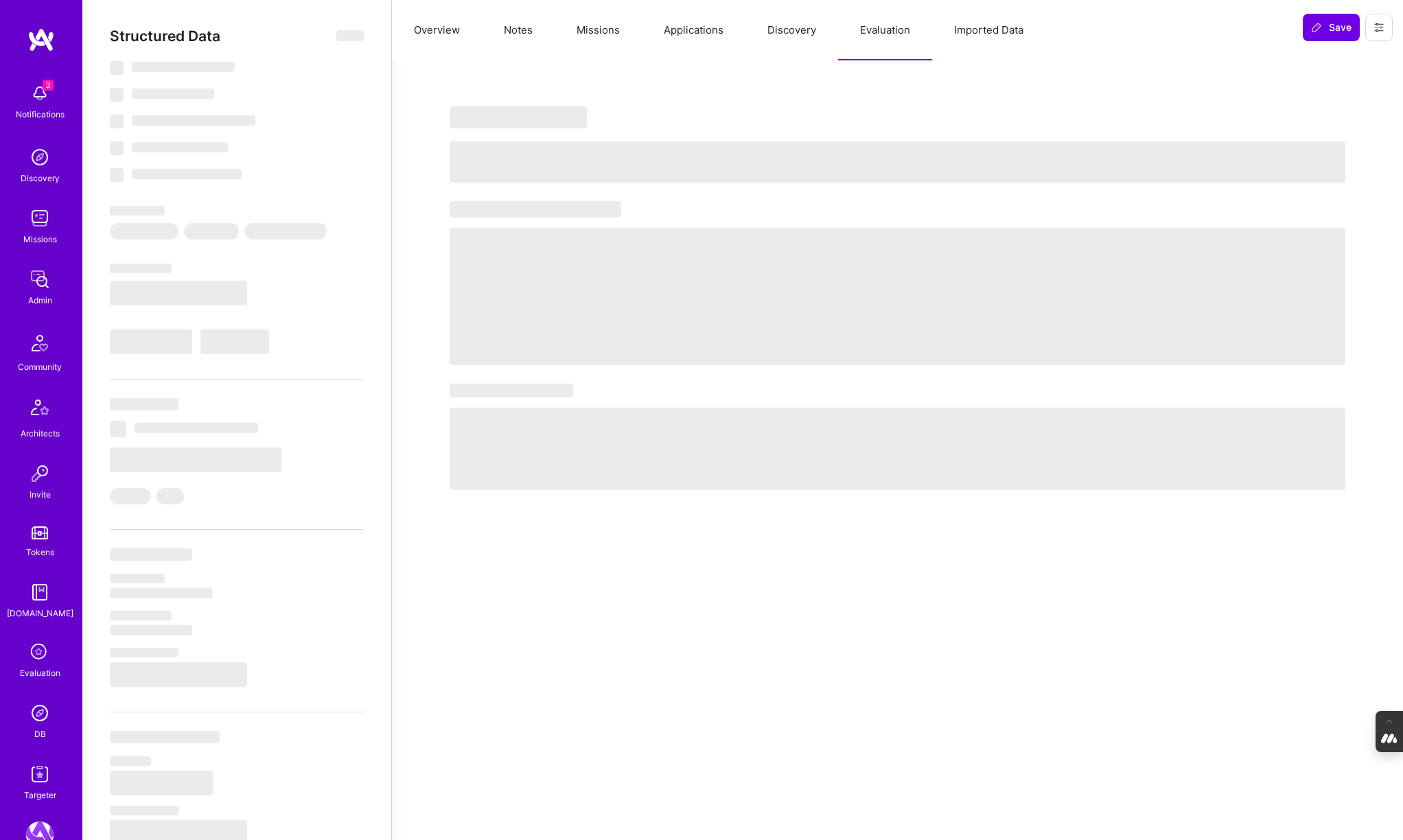
select select "DE"
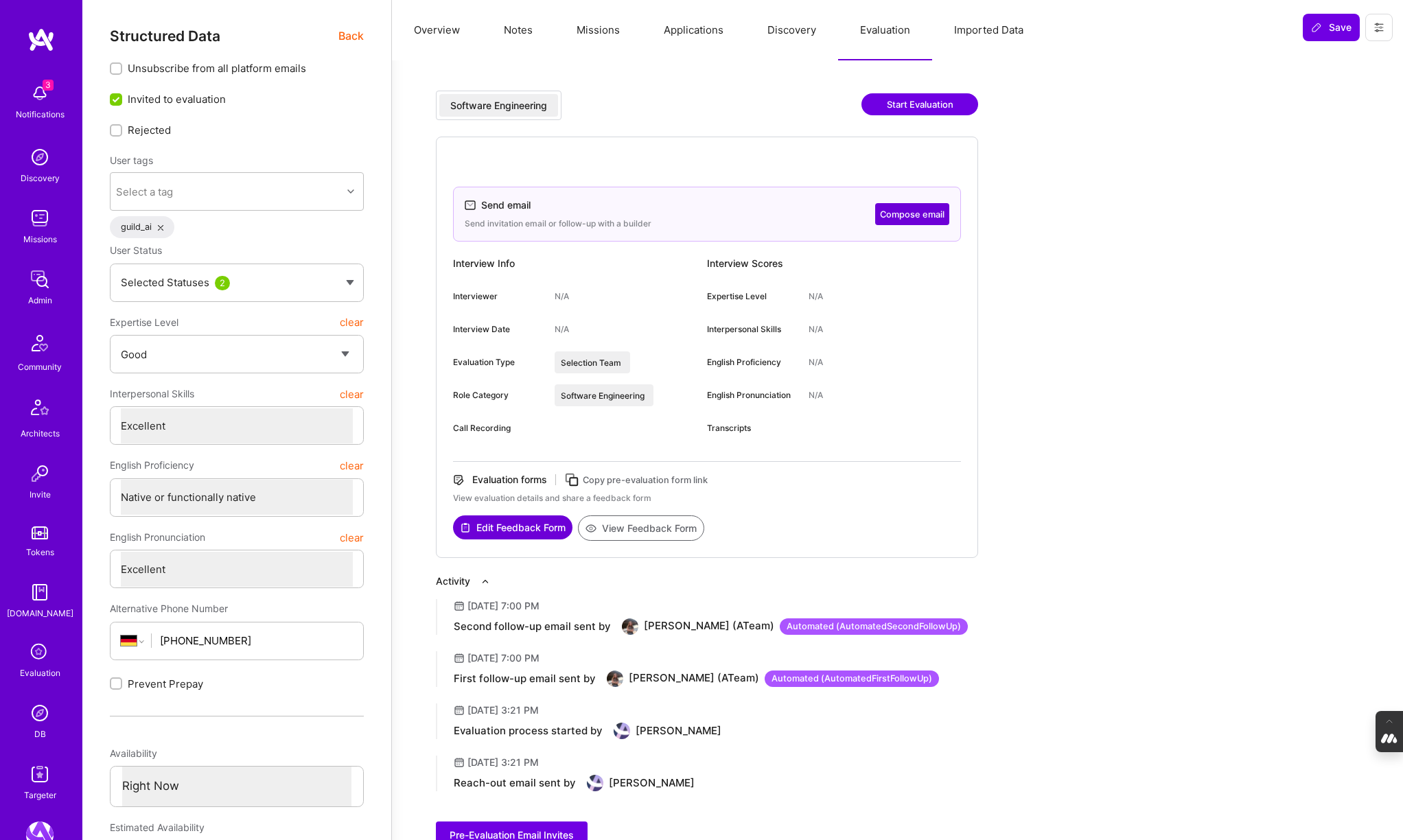
click at [510, 32] on button "Notes" at bounding box center [518, 30] width 73 height 60
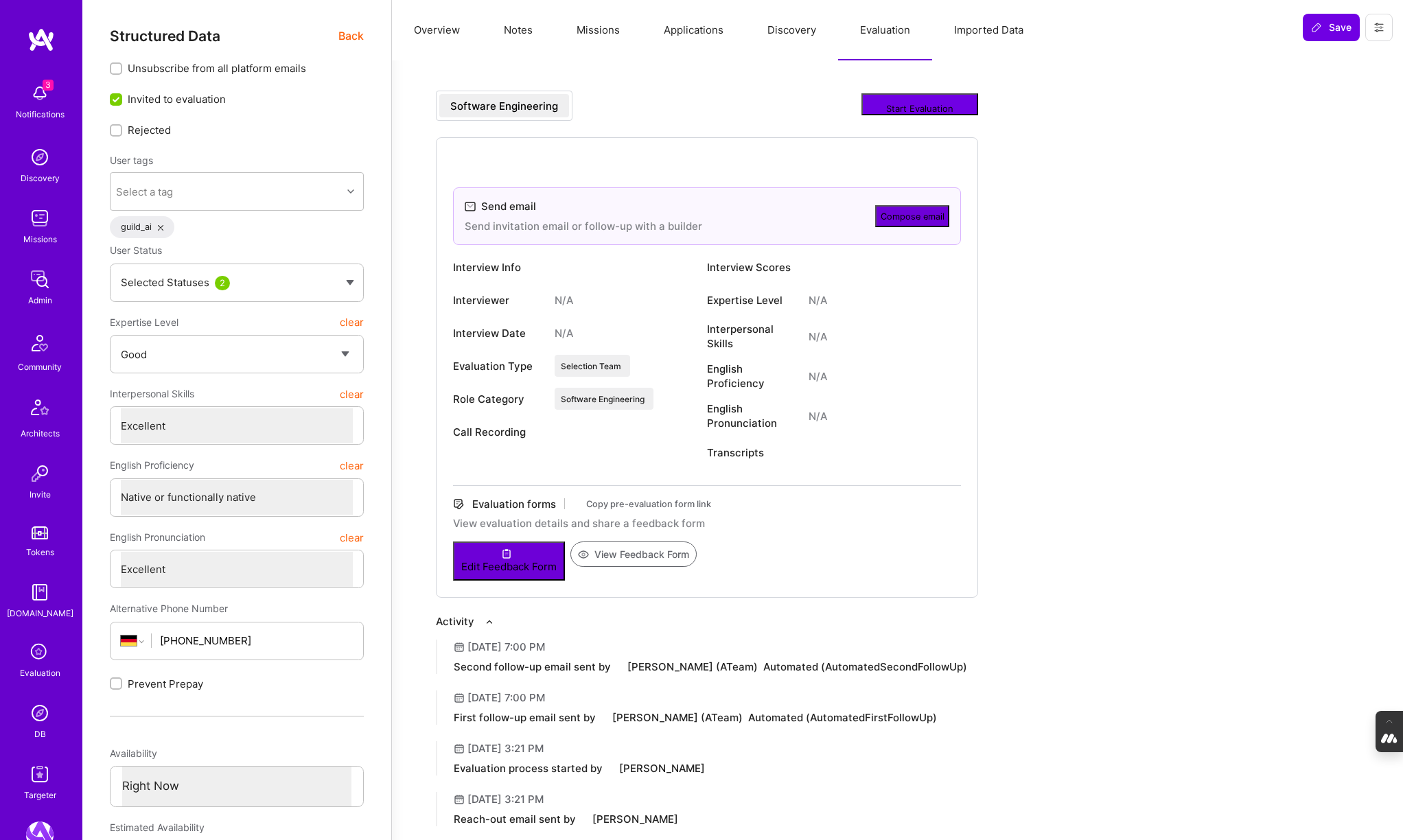
type textarea "x"
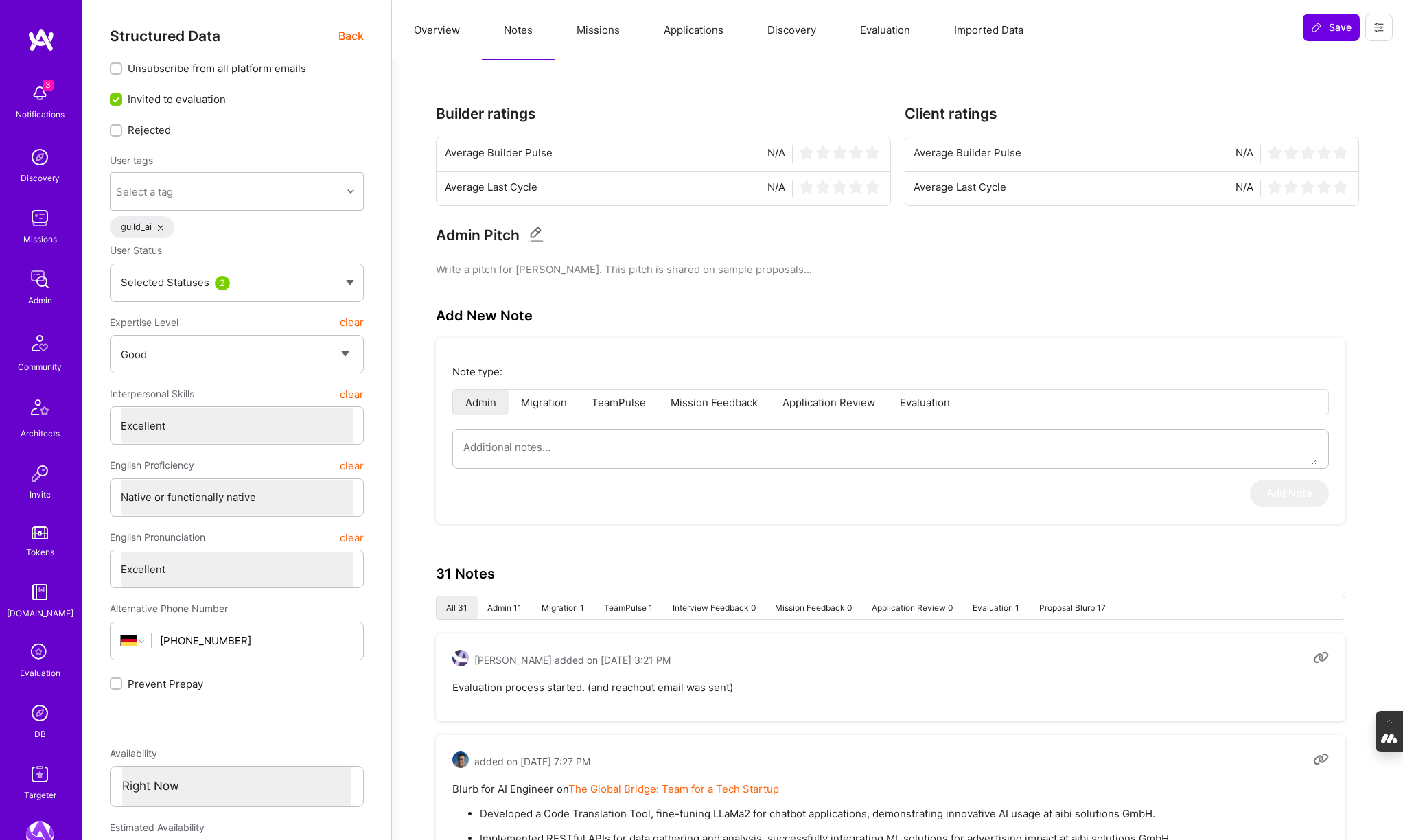
click at [423, 33] on button "Overview" at bounding box center [436, 30] width 90 height 60
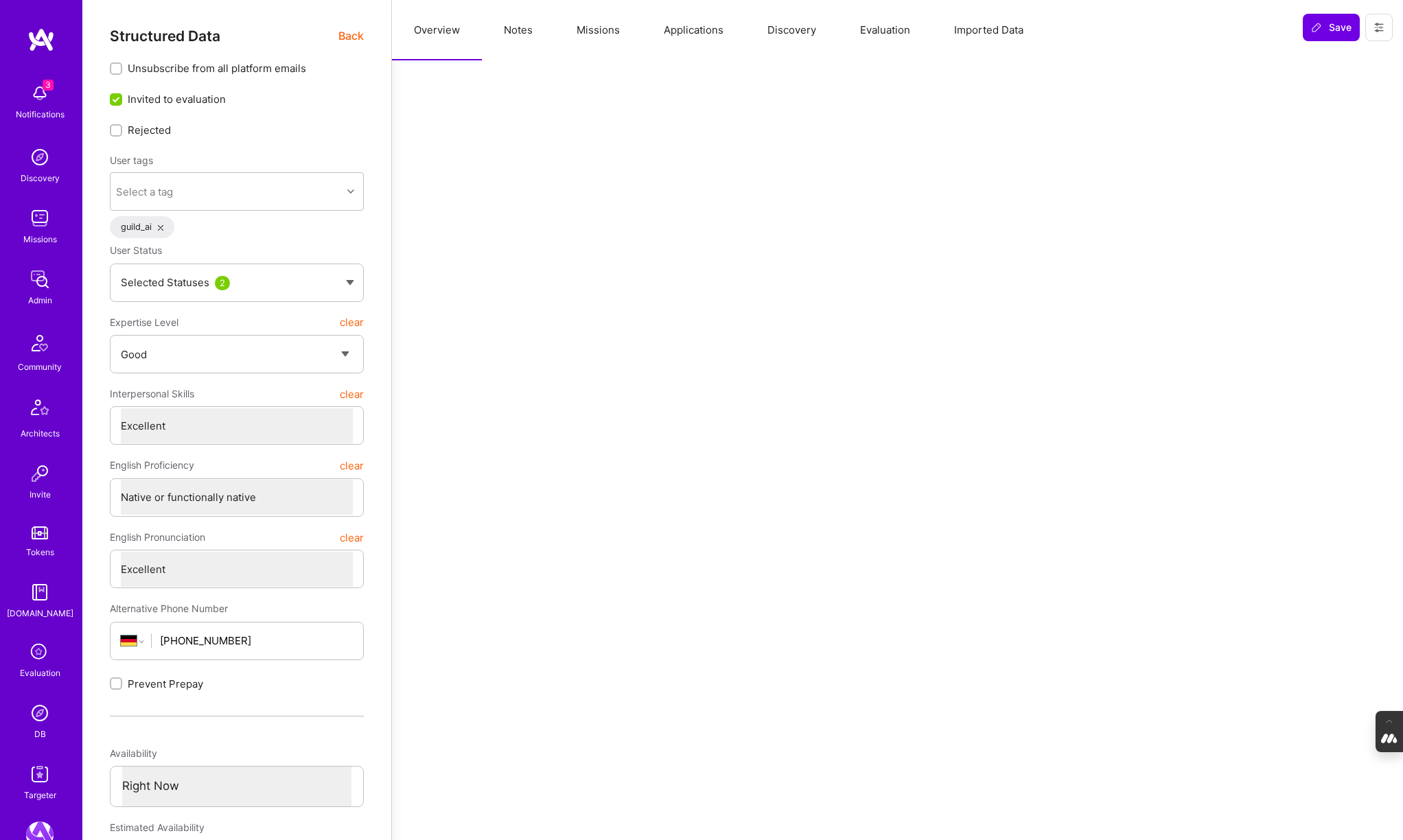
click at [35, 720] on img at bounding box center [40, 713] width 28 height 28
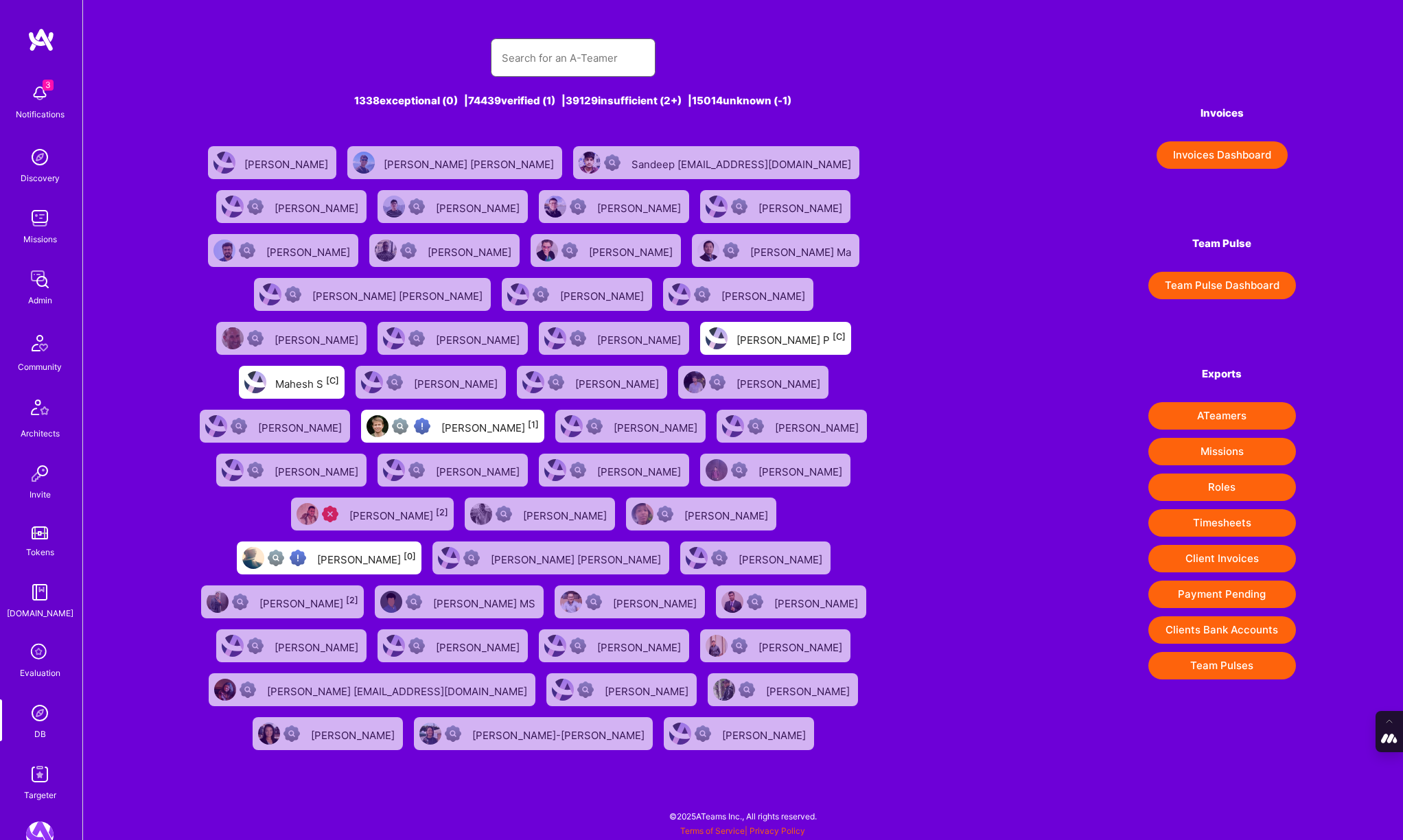
click at [541, 42] on input "text" at bounding box center [573, 58] width 142 height 35
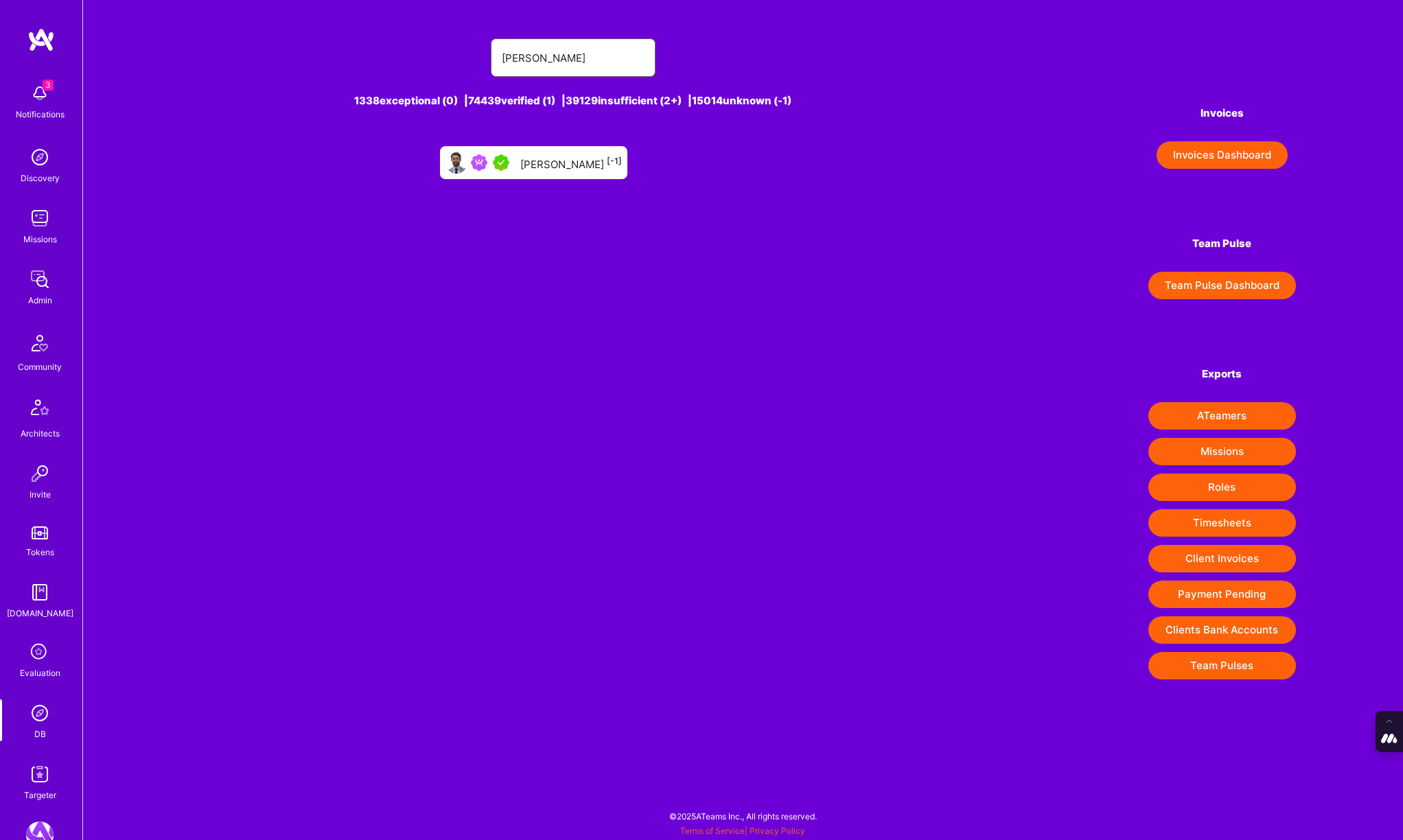
type input "daniel scain"
click at [547, 165] on div "Daniel Scain [-1]" at bounding box center [571, 163] width 101 height 18
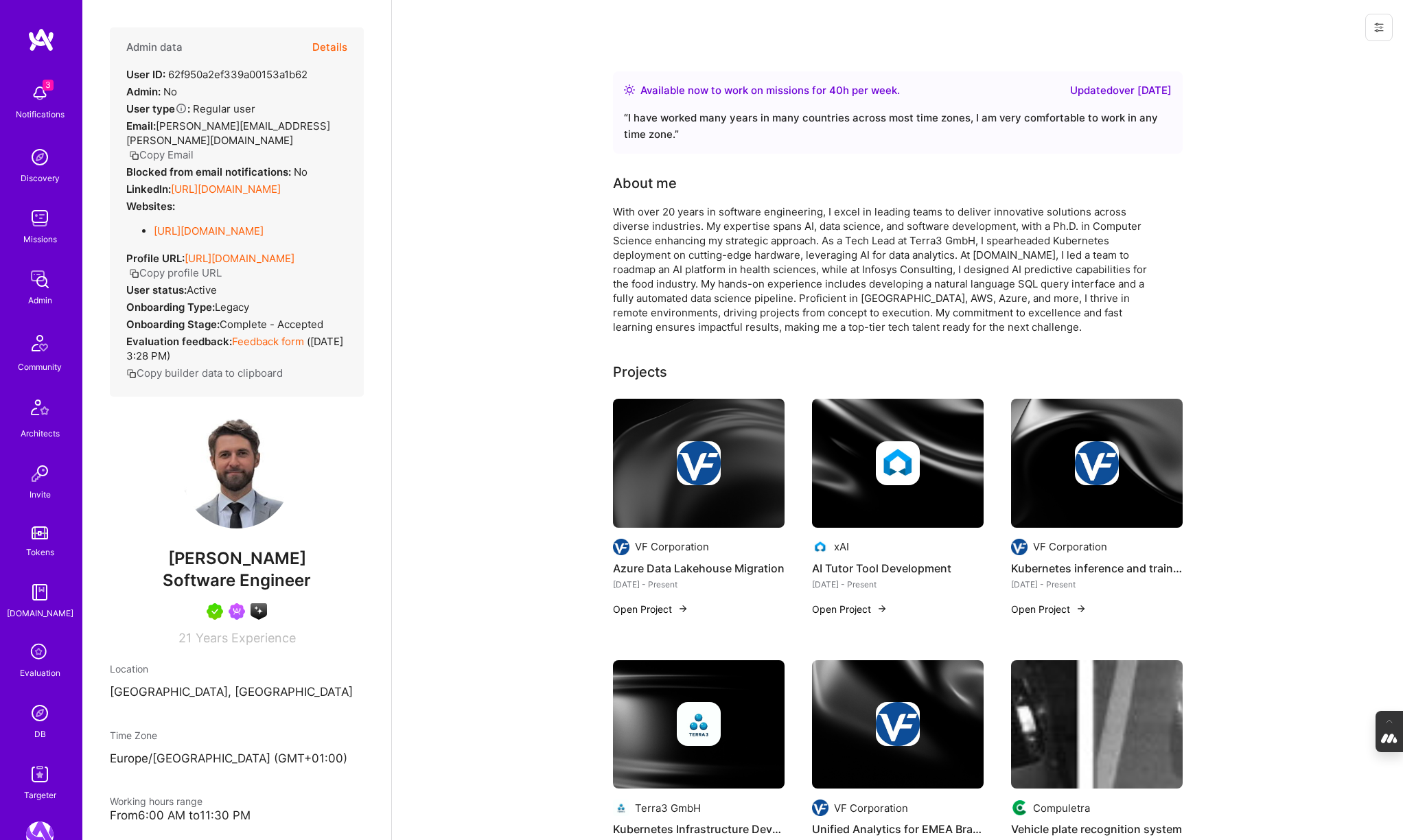
click at [341, 42] on button "Details" at bounding box center [329, 47] width 35 height 40
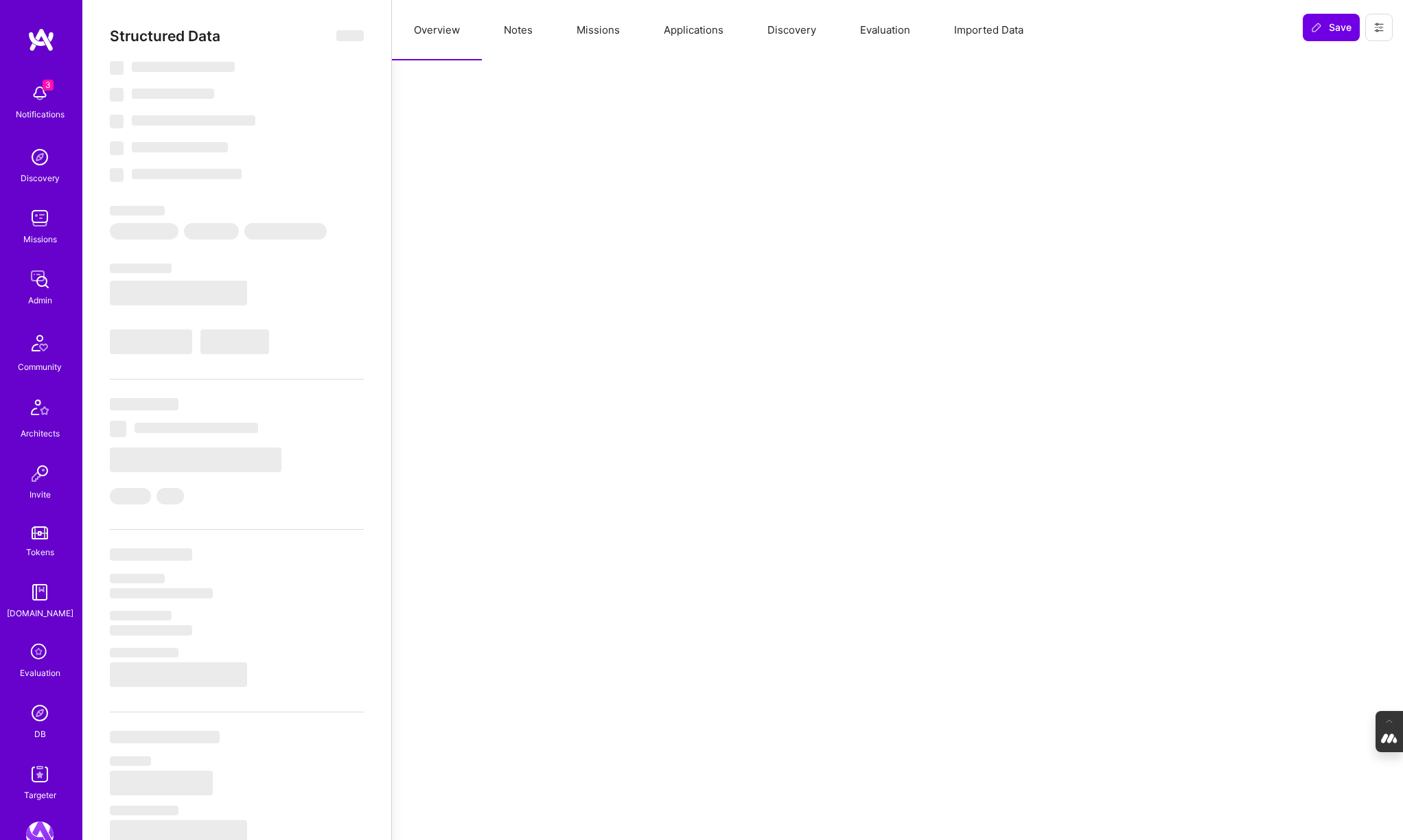
click at [876, 24] on button "Evaluation" at bounding box center [885, 30] width 94 height 60
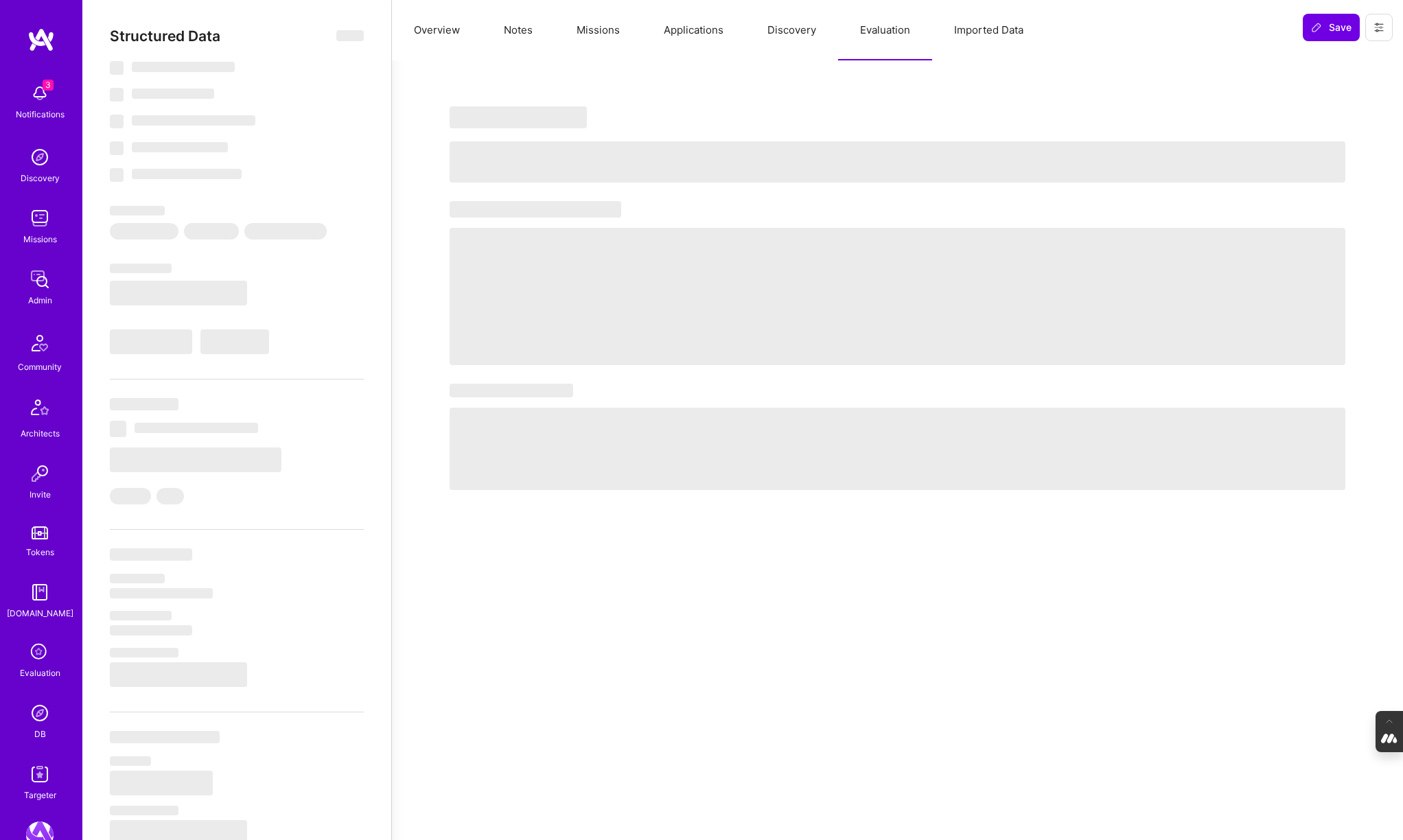
type textarea "x"
select select "Right Now"
select select "5"
select select "4"
select select "7"
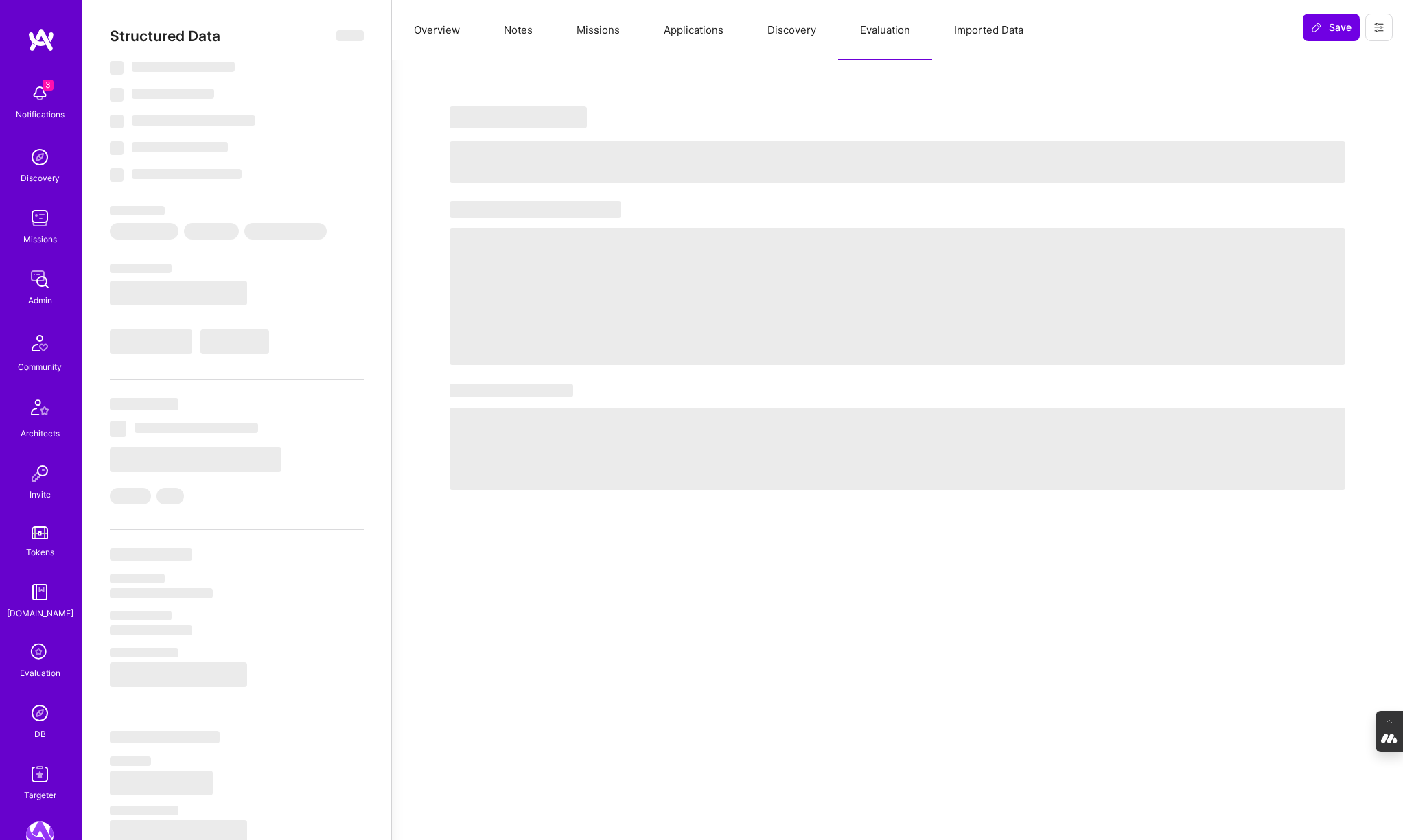
select select "7"
select select "CH"
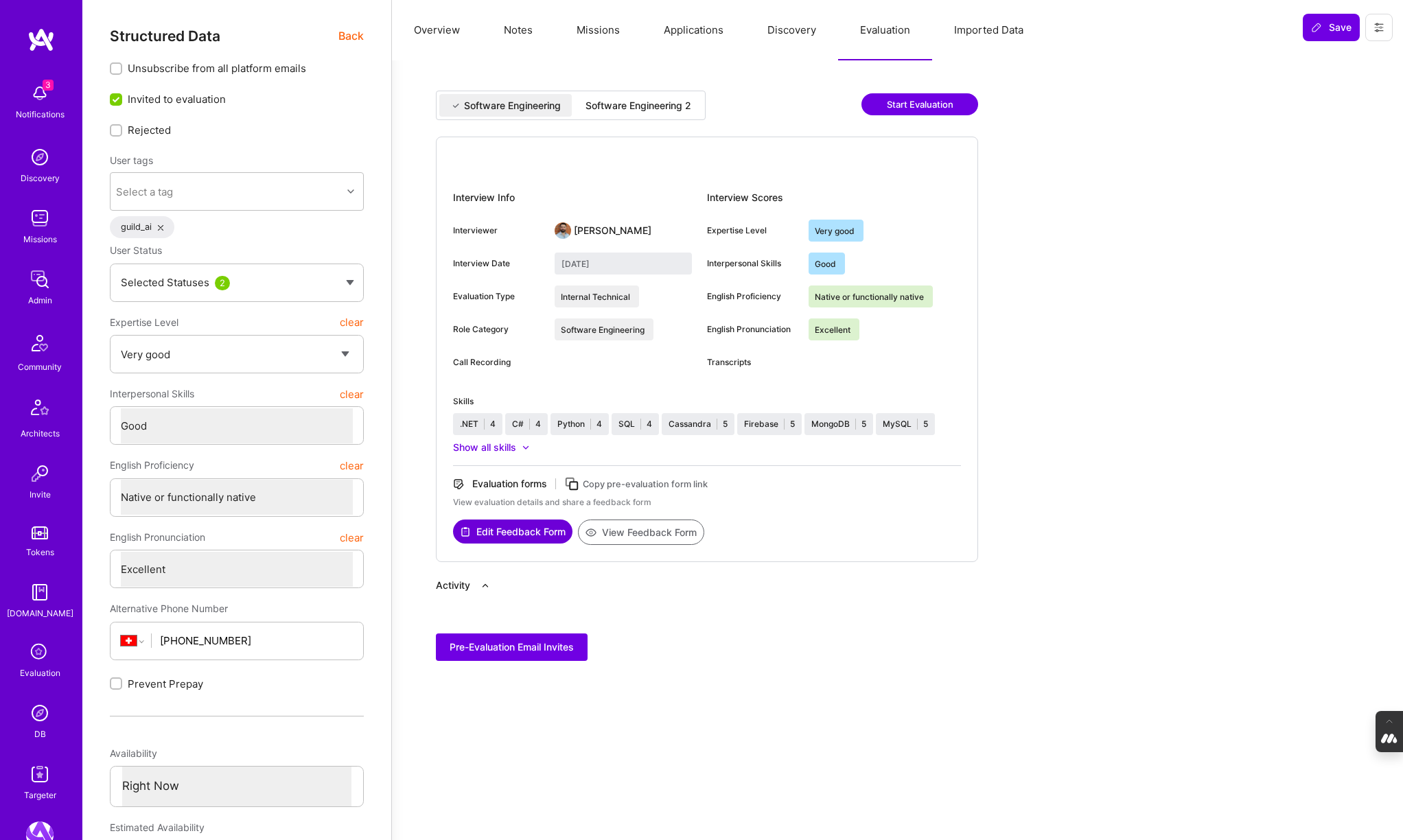
click at [623, 115] on div "Software Engineering 2" at bounding box center [639, 105] width 128 height 23
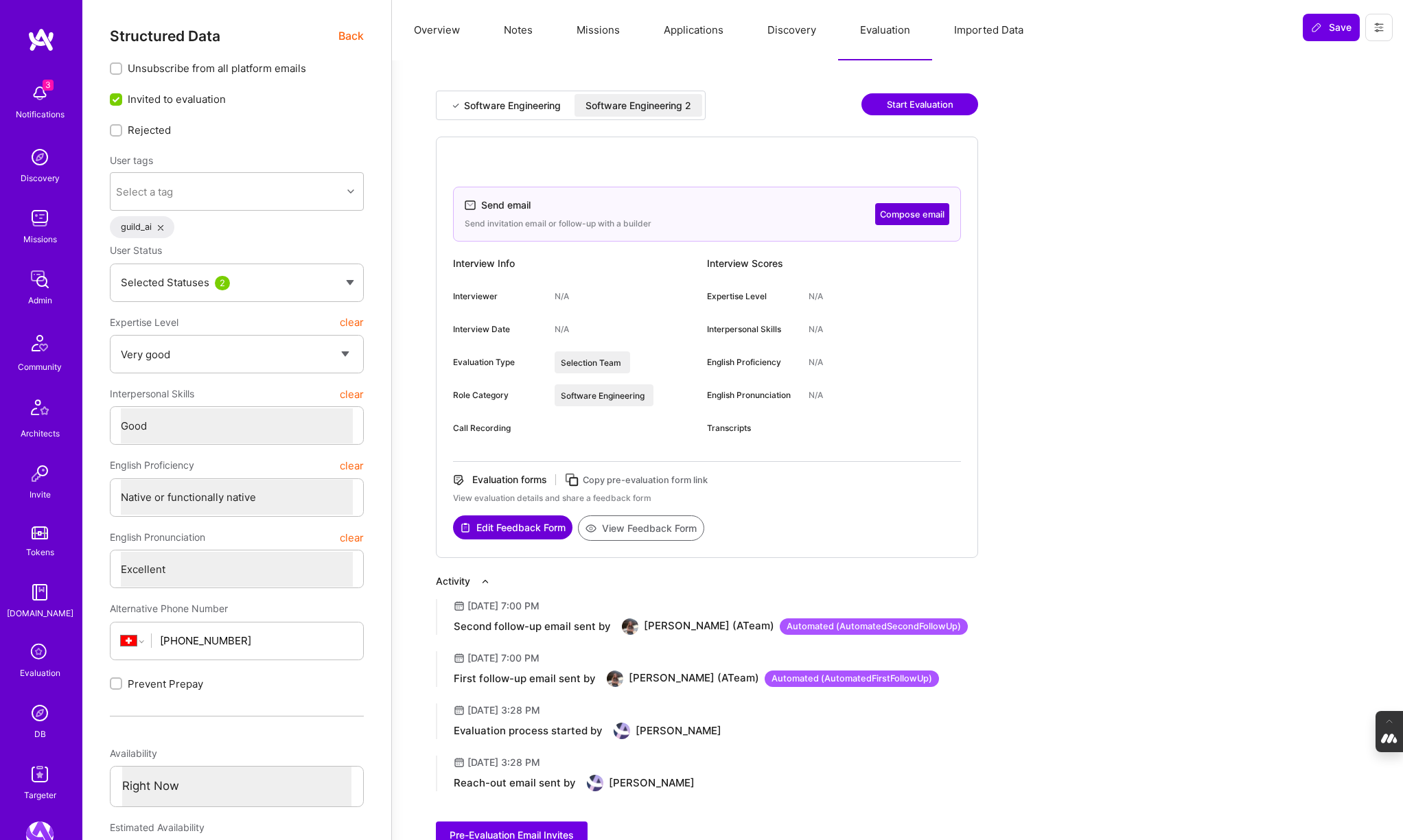
click at [43, 716] on img at bounding box center [40, 713] width 28 height 28
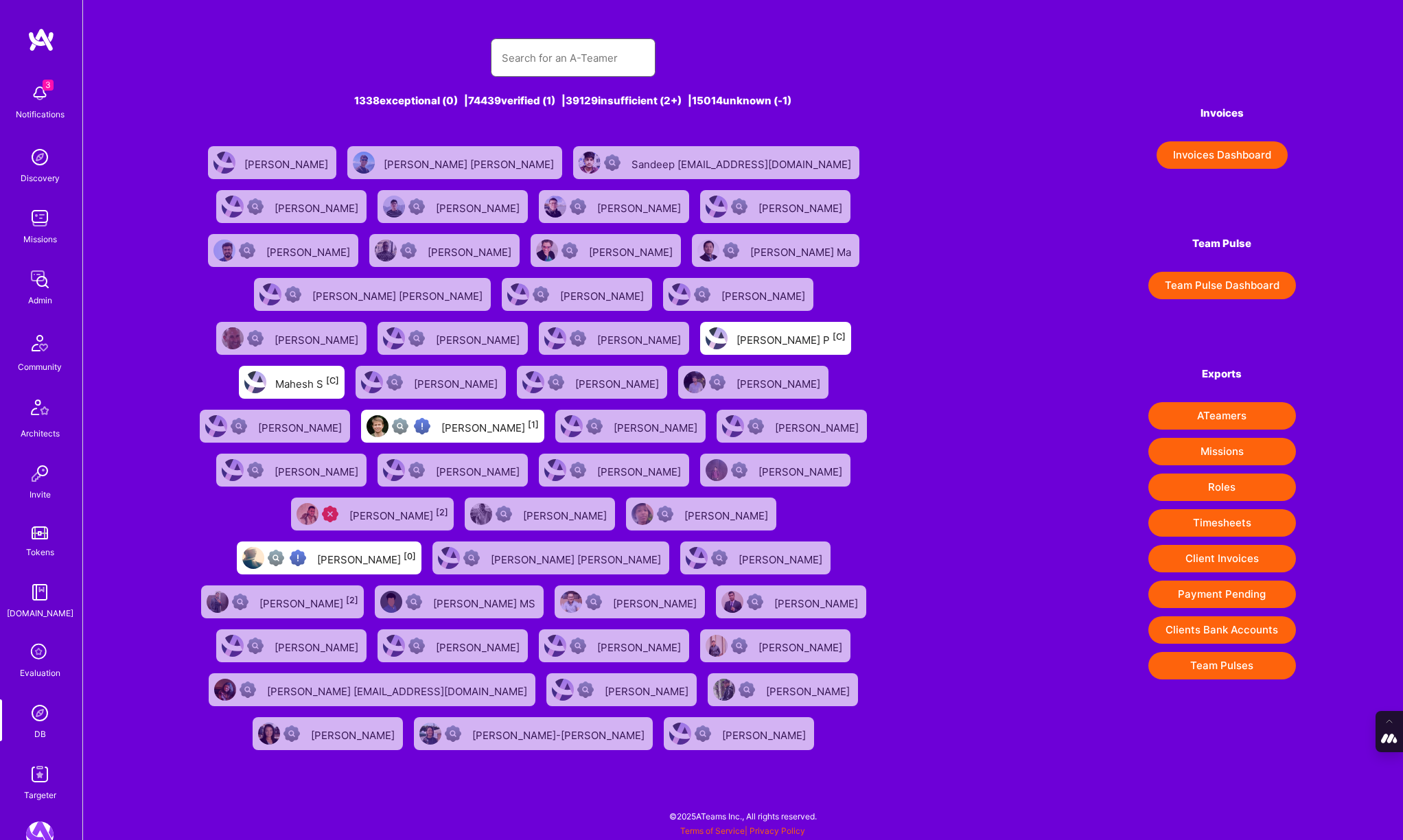
click at [614, 69] on input "text" at bounding box center [573, 58] width 142 height 35
paste input "okonkwo.ikechukwu01@gmail.com"
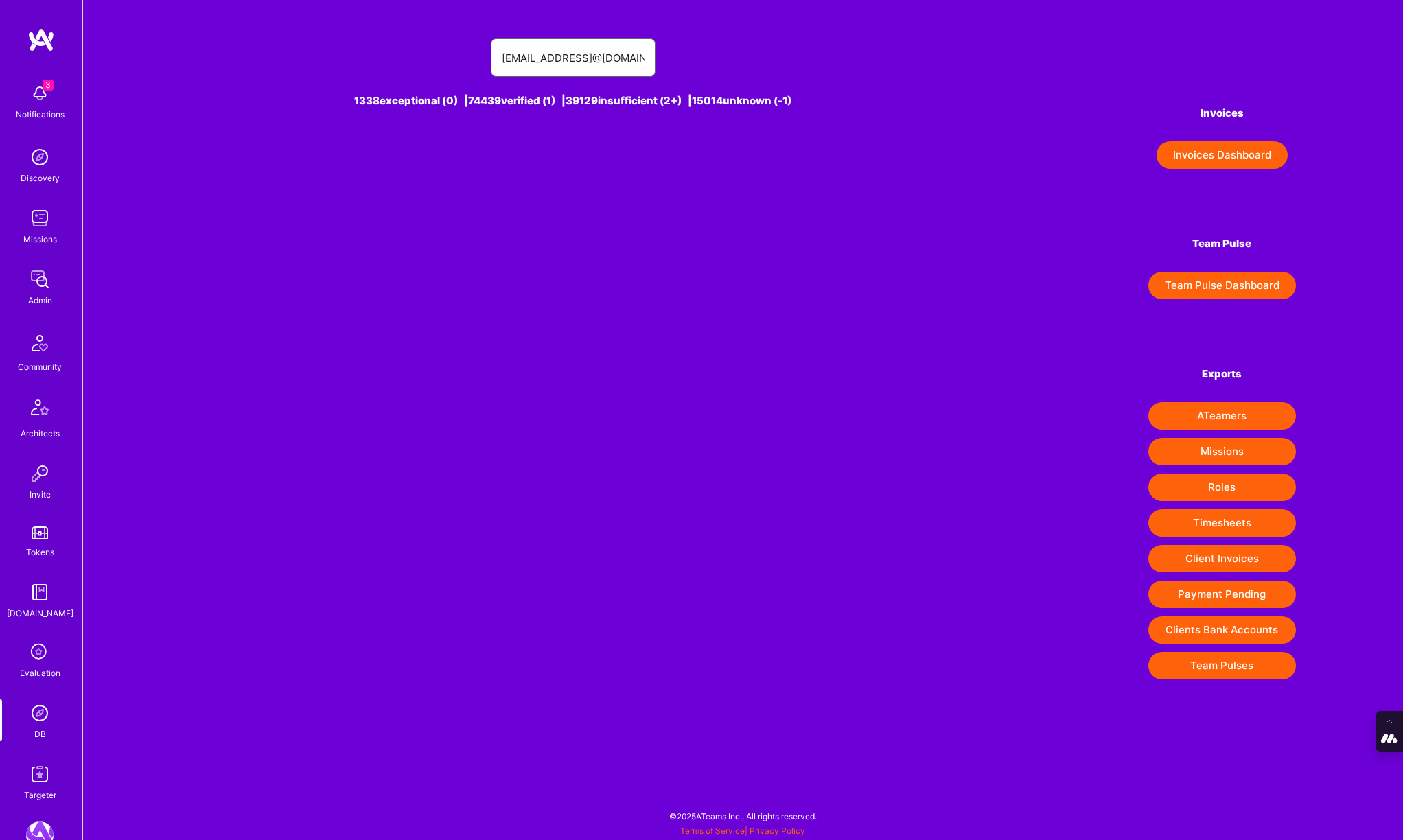
drag, startPoint x: 520, startPoint y: 59, endPoint x: 388, endPoint y: 58, distance: 132.0
click at [388, 58] on div "okonkwo.ikechukwu01@gmail.comokonkwo.ikechukwu01@gmail.com" at bounding box center [573, 57] width 765 height 38
click at [555, 50] on input "okonkwo.ikechukwu01@gmail.comokonkwo.ikechukwu01@gmail.com" at bounding box center [573, 58] width 142 height 35
drag, startPoint x: 600, startPoint y: 58, endPoint x: 772, endPoint y: 65, distance: 172.1
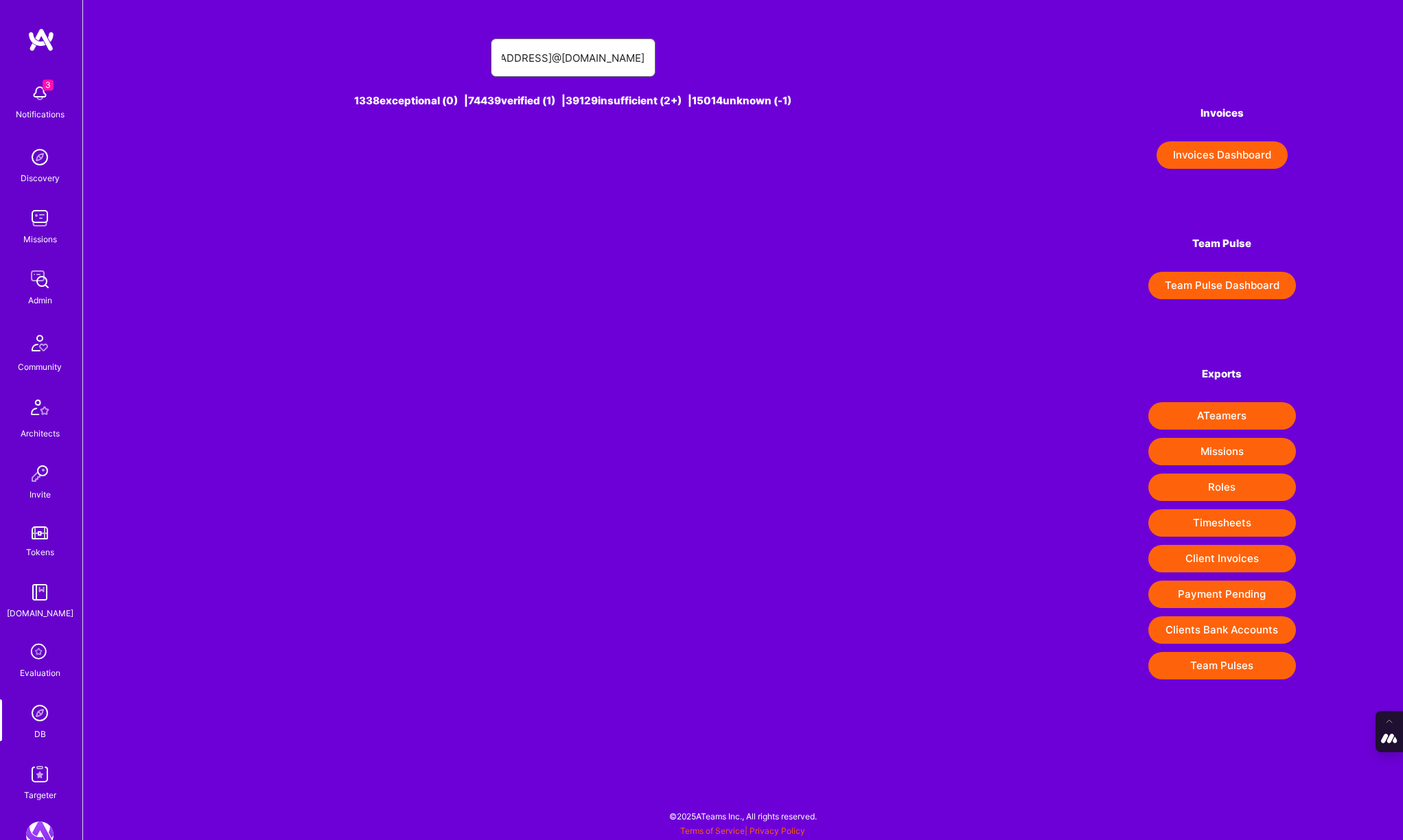
click at [772, 65] on div "okonkwo.ikechukwu01@gmail.comokonkwo.ikechukwu01@gmail.com" at bounding box center [573, 57] width 765 height 38
click at [523, 58] on input "okonkwo.ikechukwu01@gmail.comokonkwo.ikechukwu01@gmail.com" at bounding box center [573, 58] width 142 height 35
drag, startPoint x: 575, startPoint y: 56, endPoint x: 720, endPoint y: 67, distance: 145.4
click at [720, 67] on div "okonkwo.ikechukwu01@gmail.comokonkwo.ikechukwu01@gmail.com" at bounding box center [573, 57] width 765 height 38
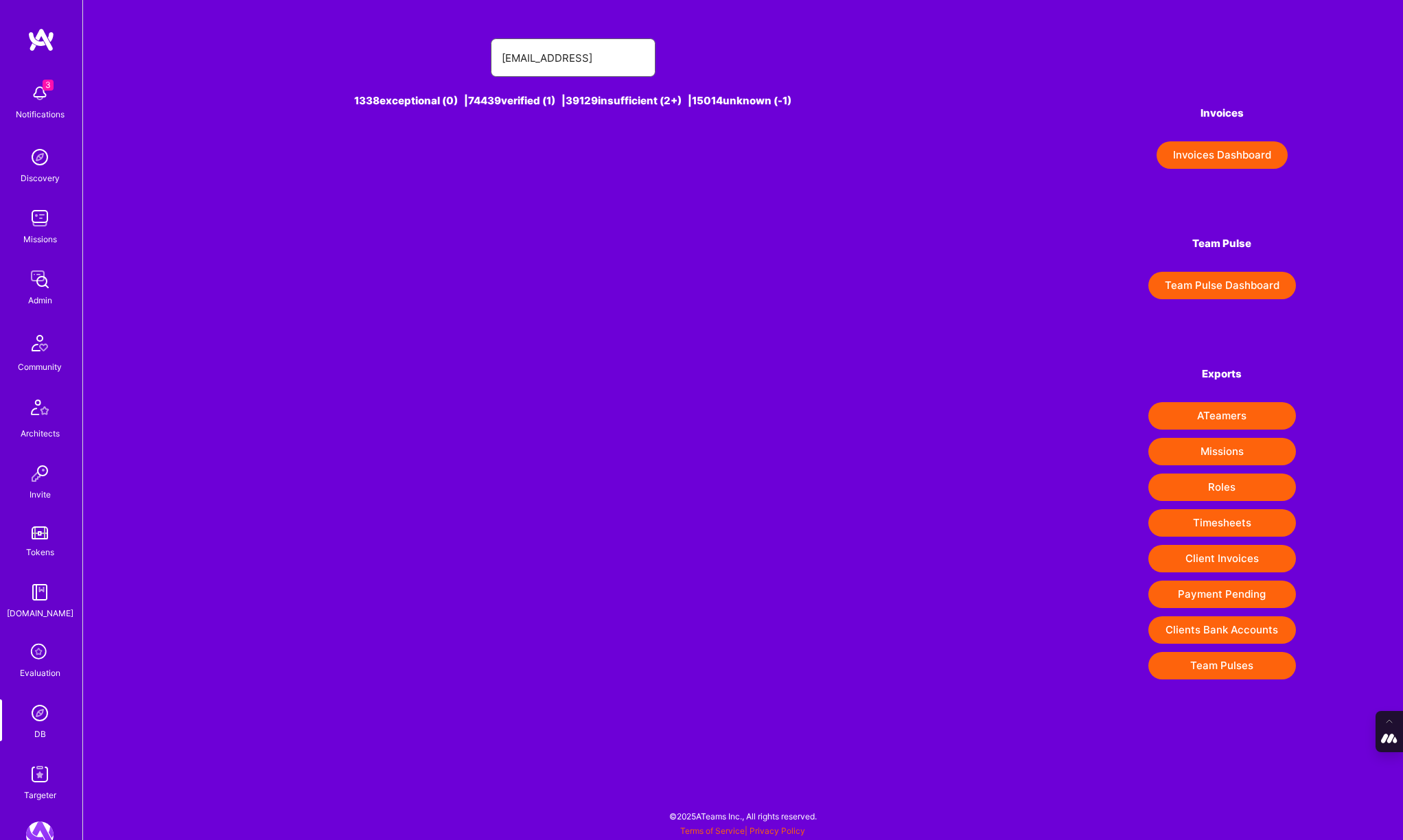
drag, startPoint x: 532, startPoint y: 58, endPoint x: 400, endPoint y: 38, distance: 133.5
click at [400, 38] on div "okonkwo.ikechukwu01@gmail.comokonkwo.ikechukwu" at bounding box center [573, 57] width 765 height 38
click at [564, 56] on input "omokonkwo.ikechukwu" at bounding box center [573, 58] width 142 height 35
drag, startPoint x: 618, startPoint y: 53, endPoint x: 560, endPoint y: 53, distance: 58.0
click at [560, 53] on input "omokonkwo ikechukwu" at bounding box center [573, 58] width 142 height 35
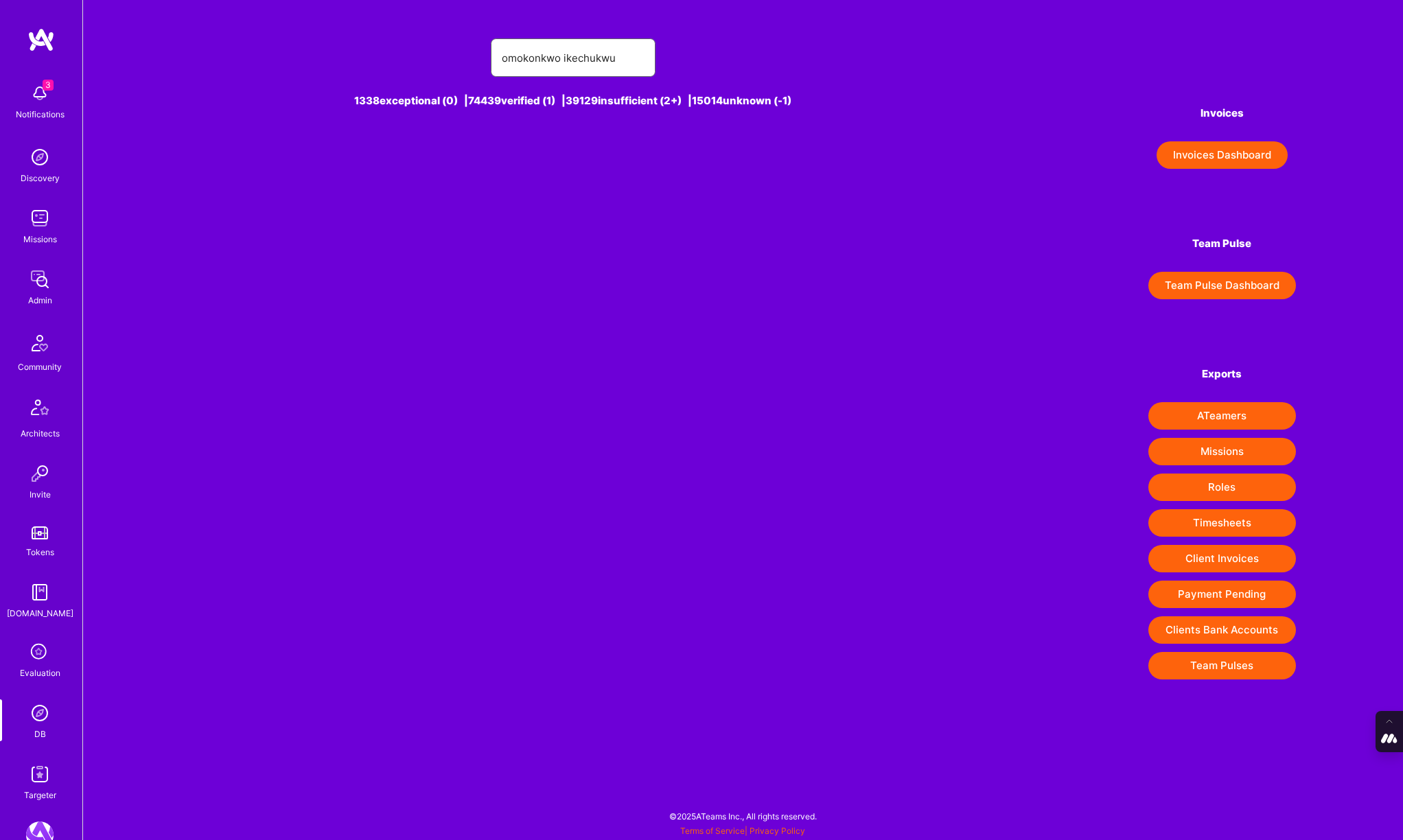
type input "omokonkwo"
drag, startPoint x: 533, startPoint y: 56, endPoint x: 418, endPoint y: 39, distance: 116.2
click at [418, 39] on div "omokonkwo" at bounding box center [573, 57] width 765 height 38
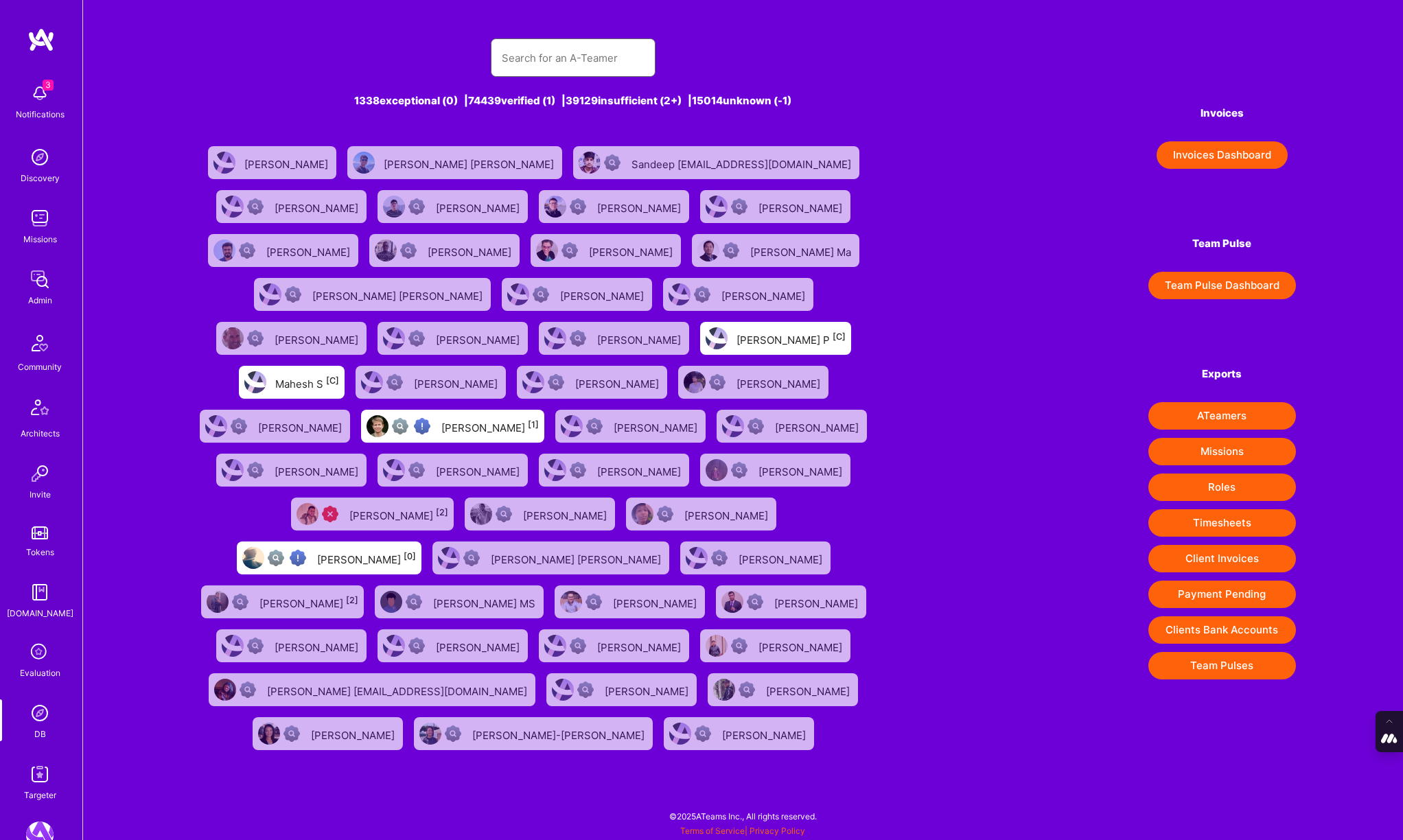
paste input "okonkwo.ikechukwu01@gmail.com"
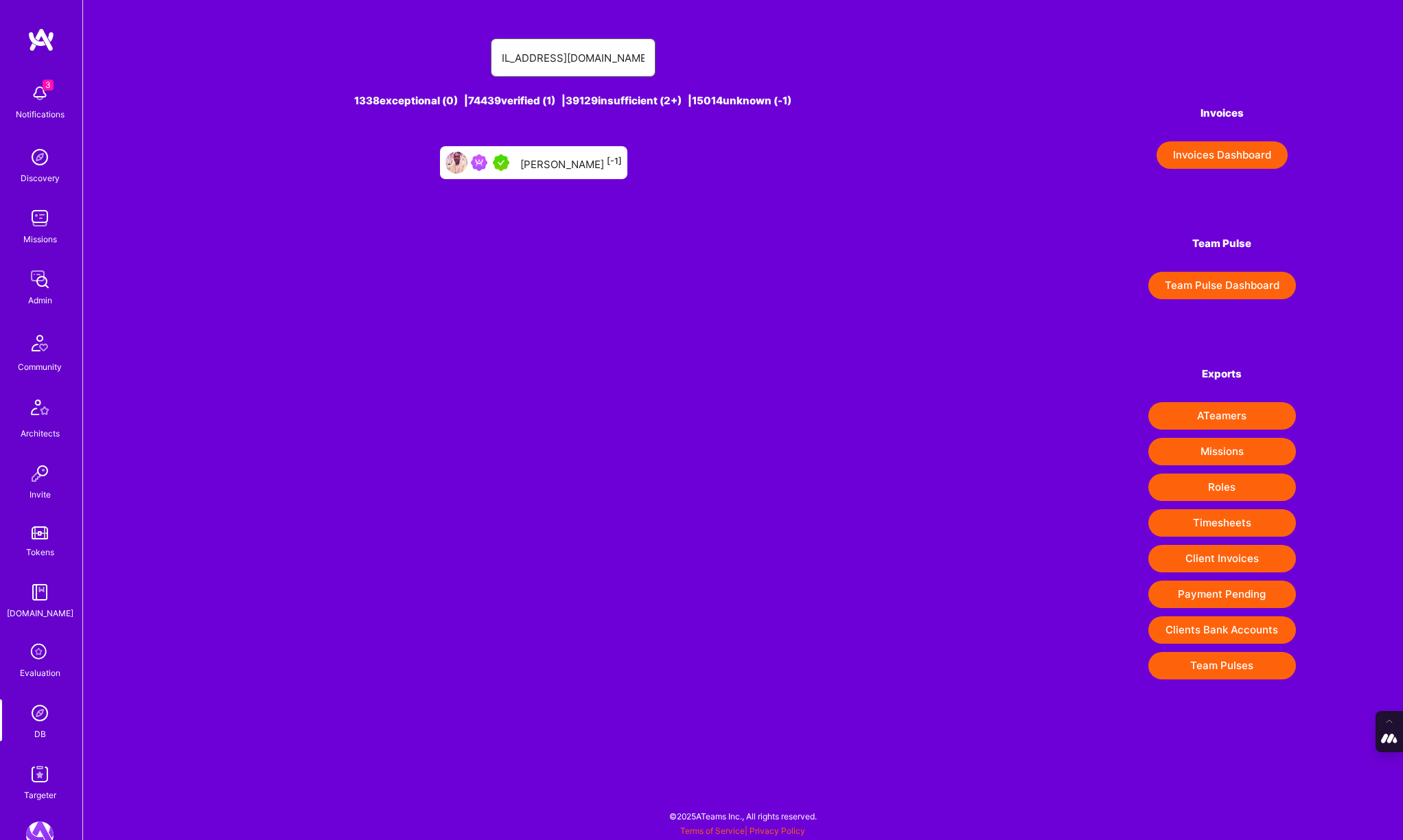
type input "okonkwo.ikechukwu01@gmail.com"
click at [559, 162] on div "Edwin O [-1]" at bounding box center [571, 163] width 101 height 18
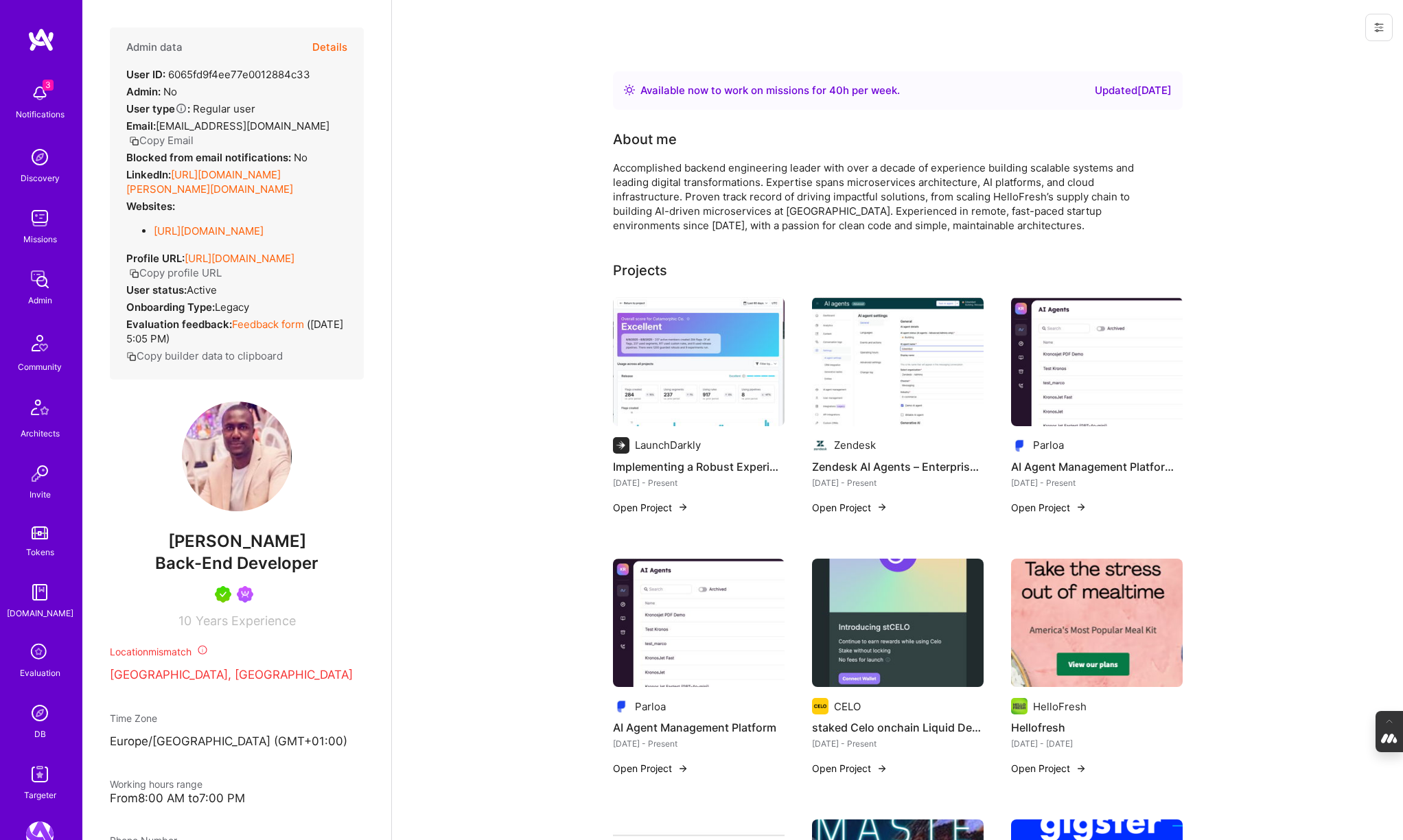
click at [329, 51] on button "Details" at bounding box center [329, 47] width 35 height 40
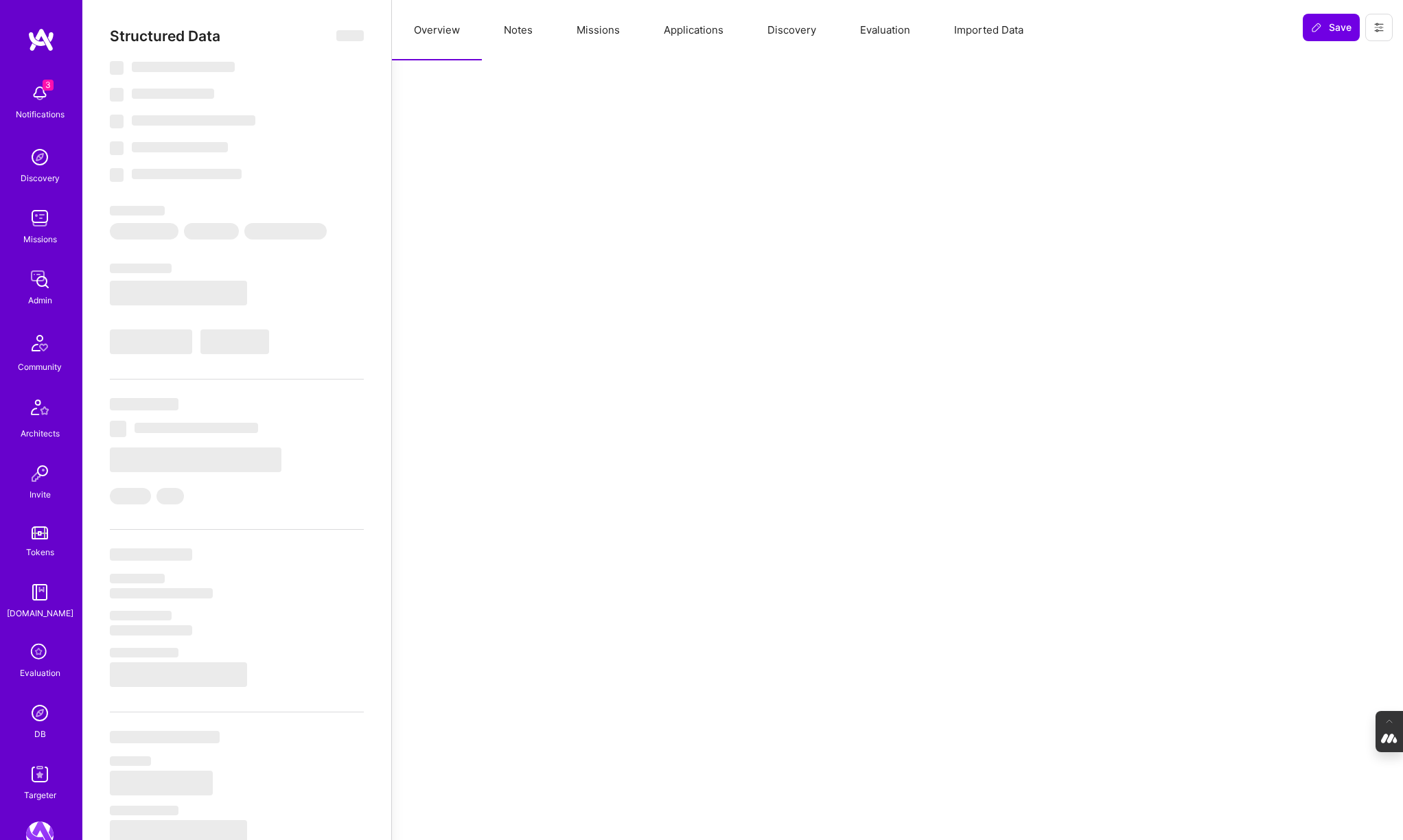
click at [876, 31] on button "Evaluation" at bounding box center [885, 30] width 94 height 60
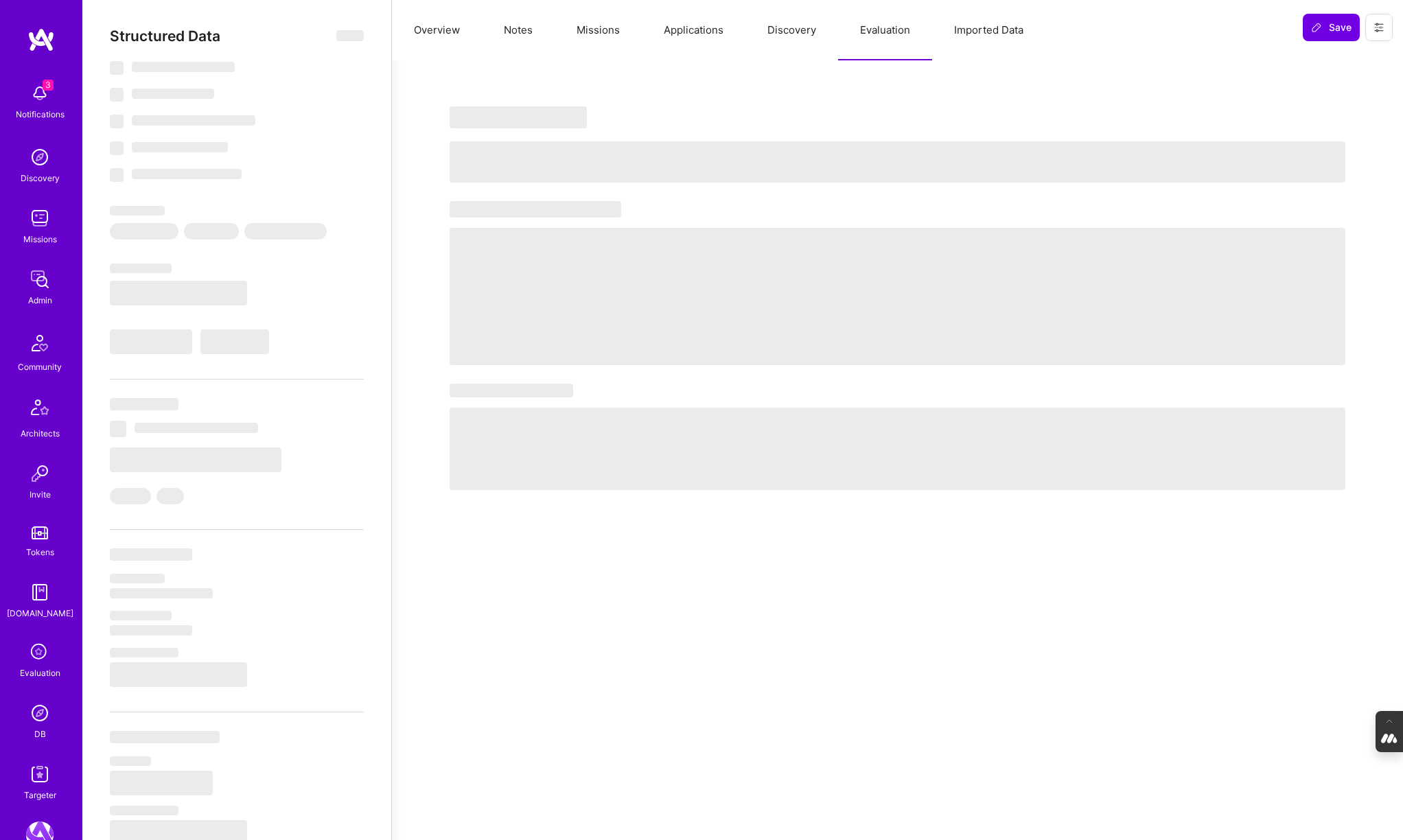
type textarea "x"
select select "Right Now"
select select "5"
select select "7"
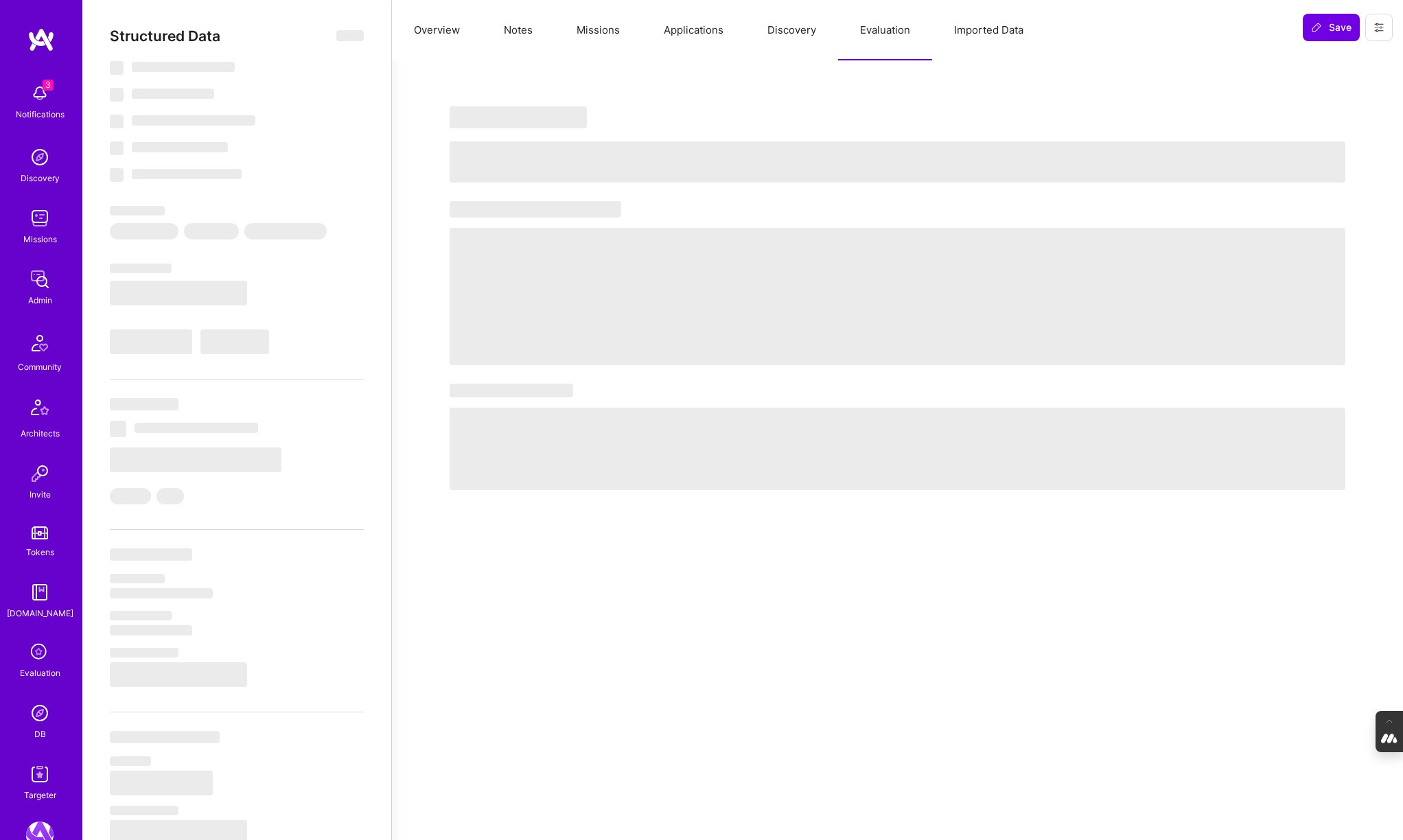
select select "7"
select select "DE"
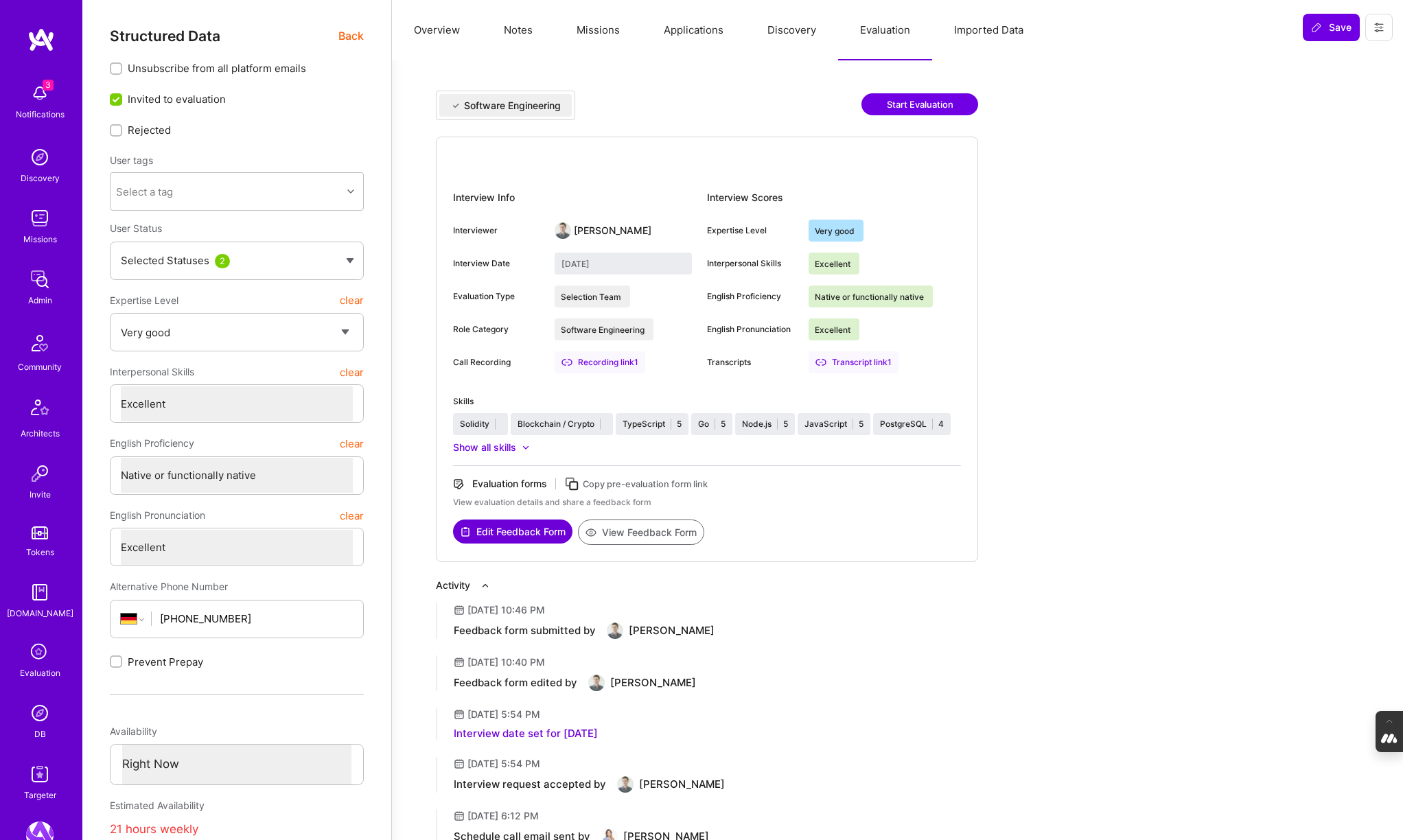
click at [517, 33] on button "Notes" at bounding box center [518, 30] width 73 height 60
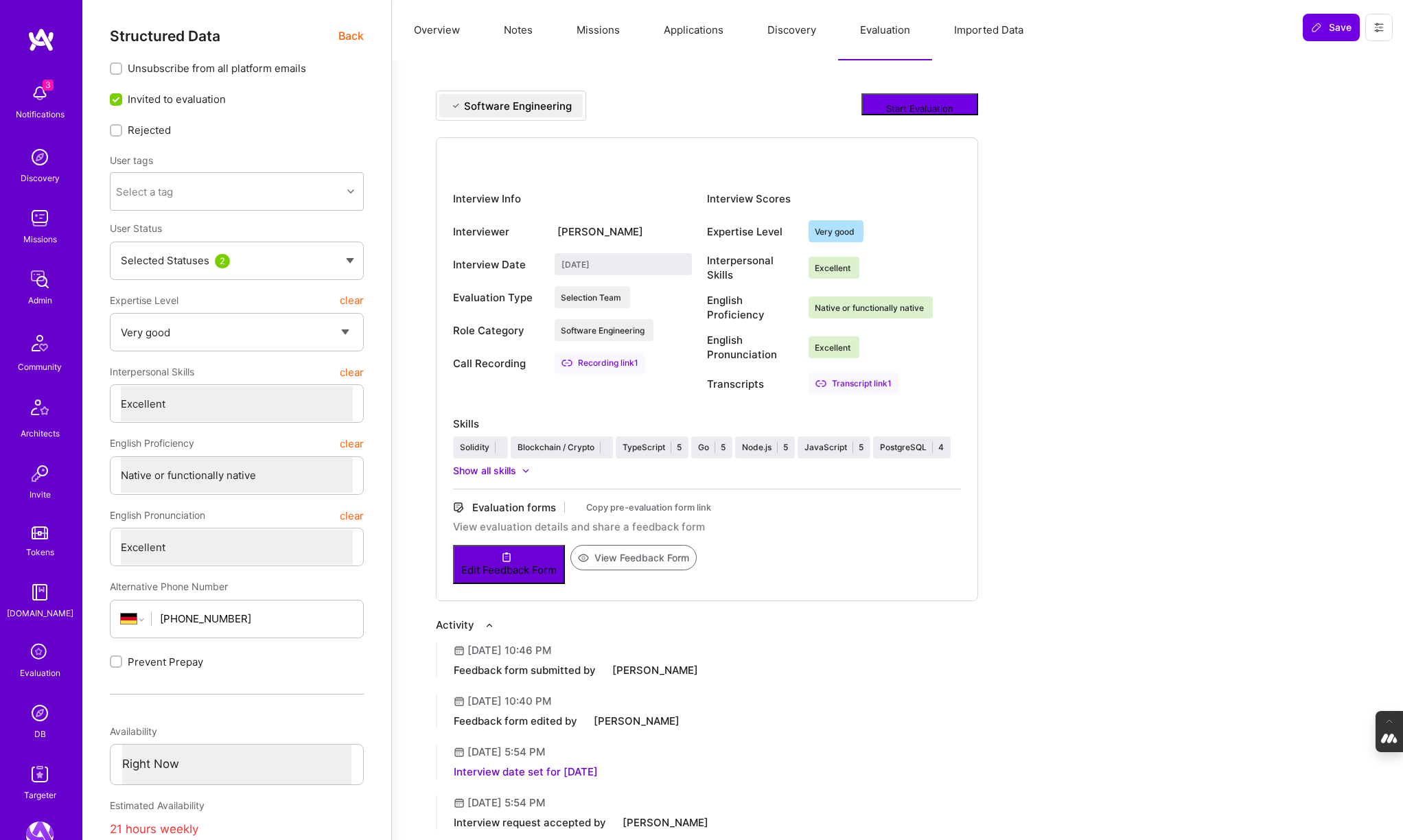
type textarea "x"
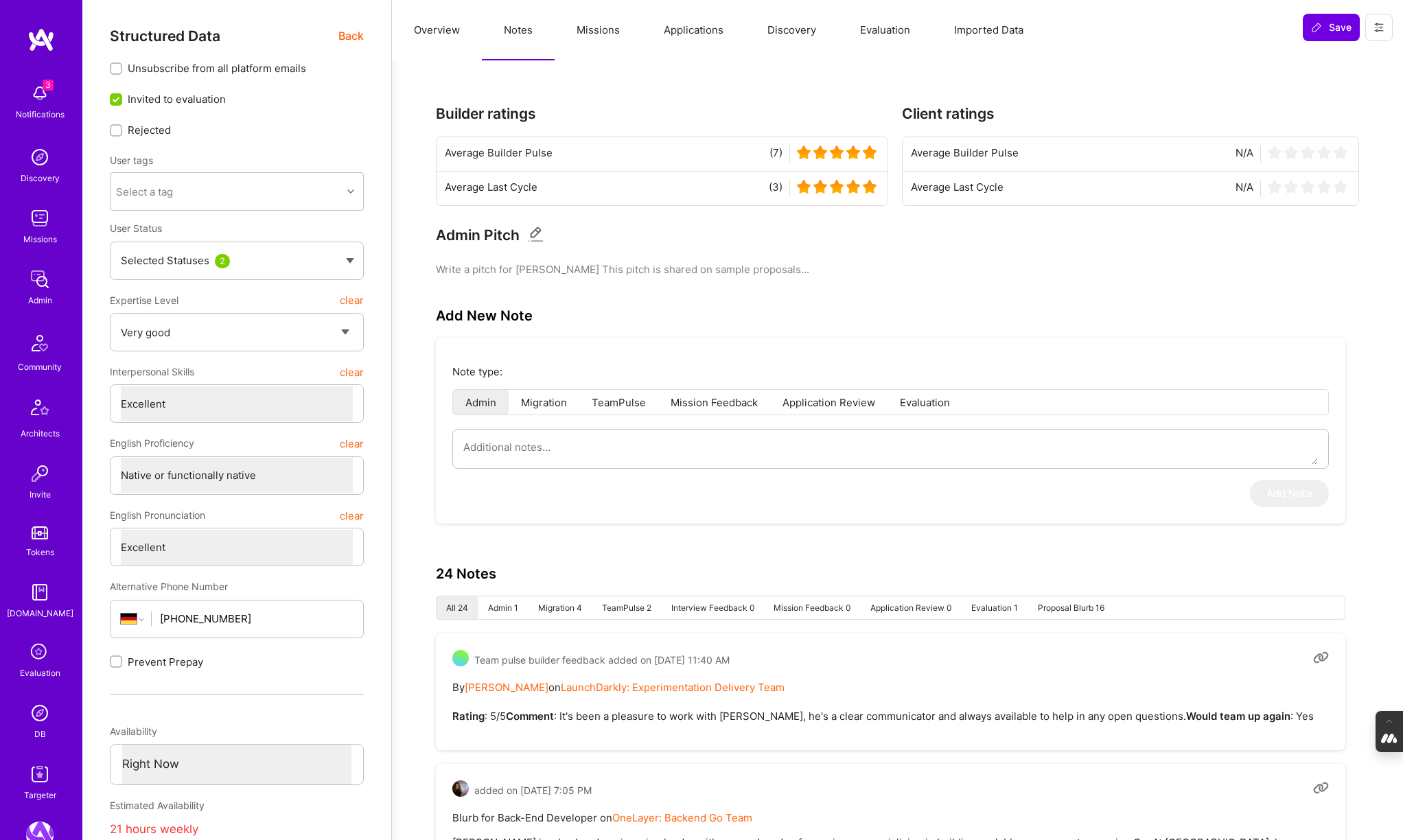
click at [428, 24] on button "Overview" at bounding box center [436, 30] width 90 height 60
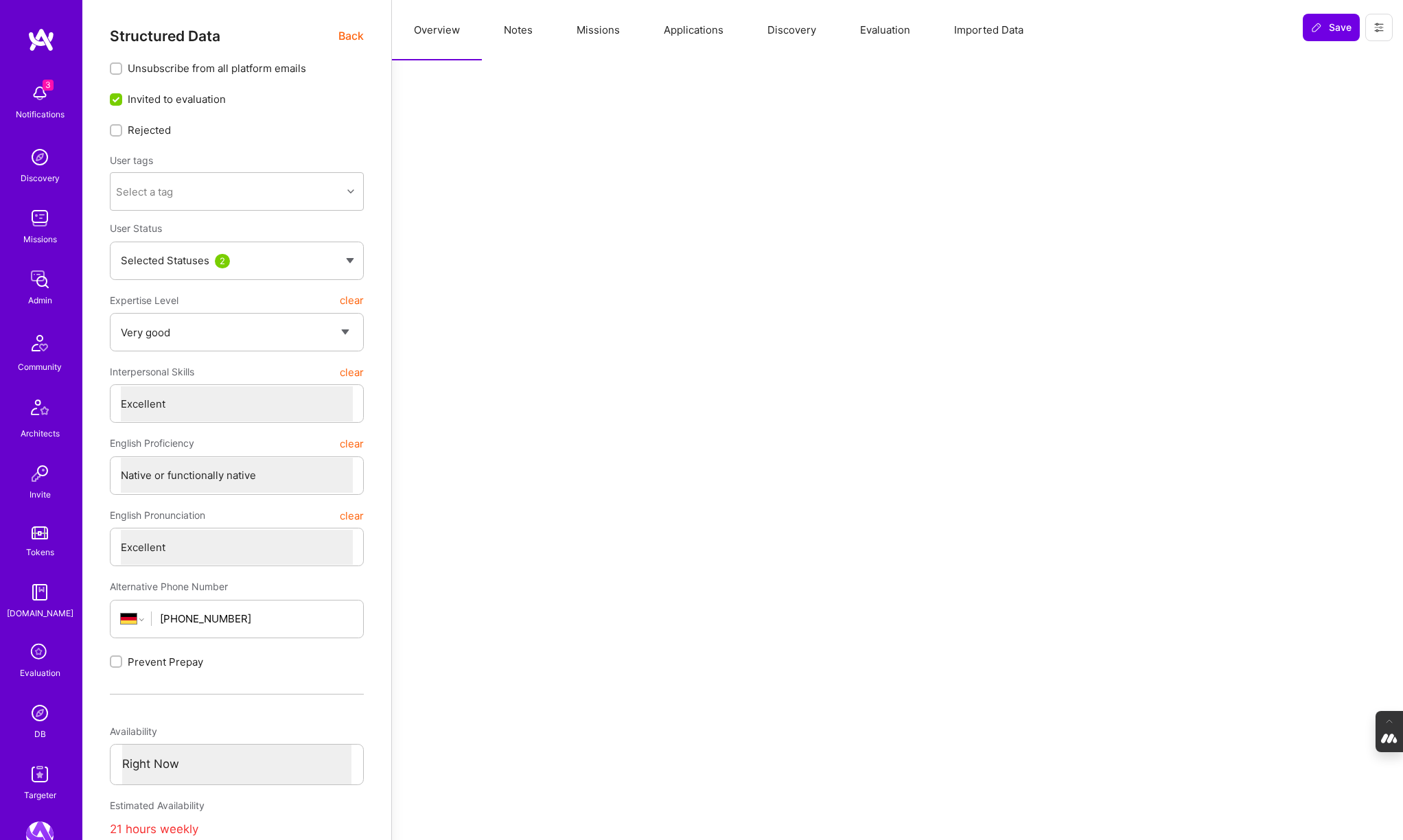
click at [351, 33] on span "Back" at bounding box center [351, 36] width 26 height 17
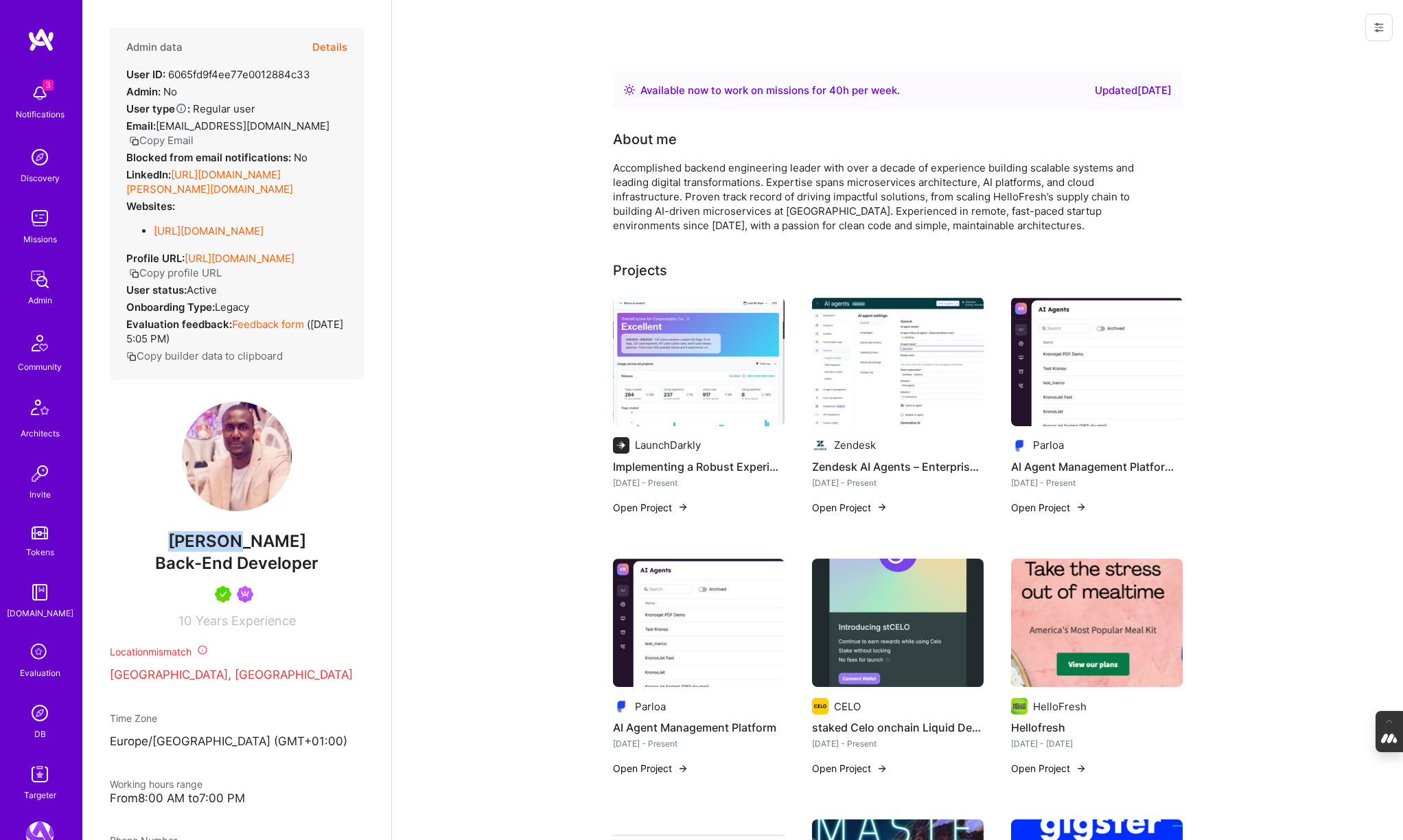
drag, startPoint x: 278, startPoint y: 559, endPoint x: 163, endPoint y: 559, distance: 115.0
click at [163, 552] on span "[PERSON_NAME]" at bounding box center [236, 541] width 254 height 21
copy span "[PERSON_NAME]"
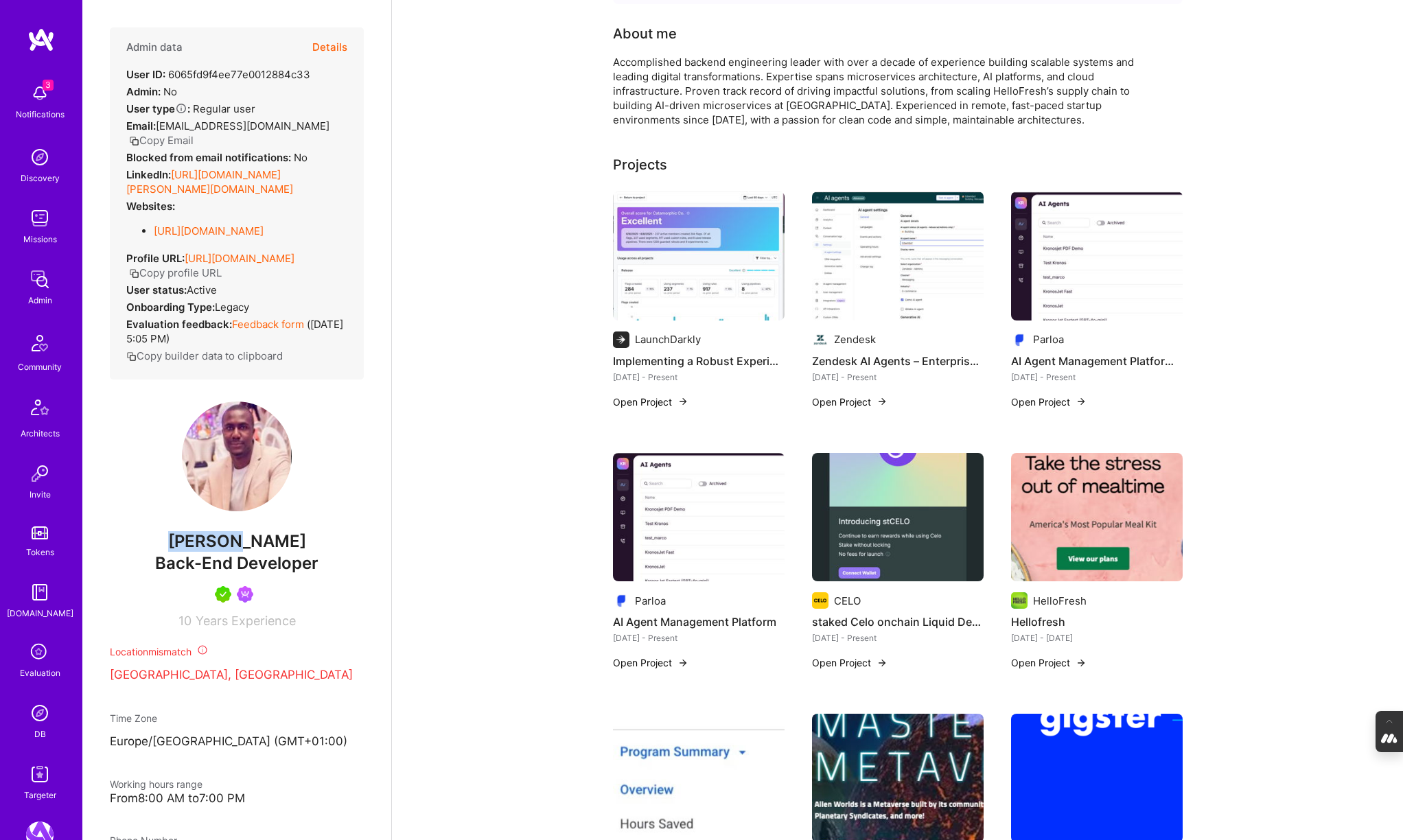
scroll to position [107, 0]
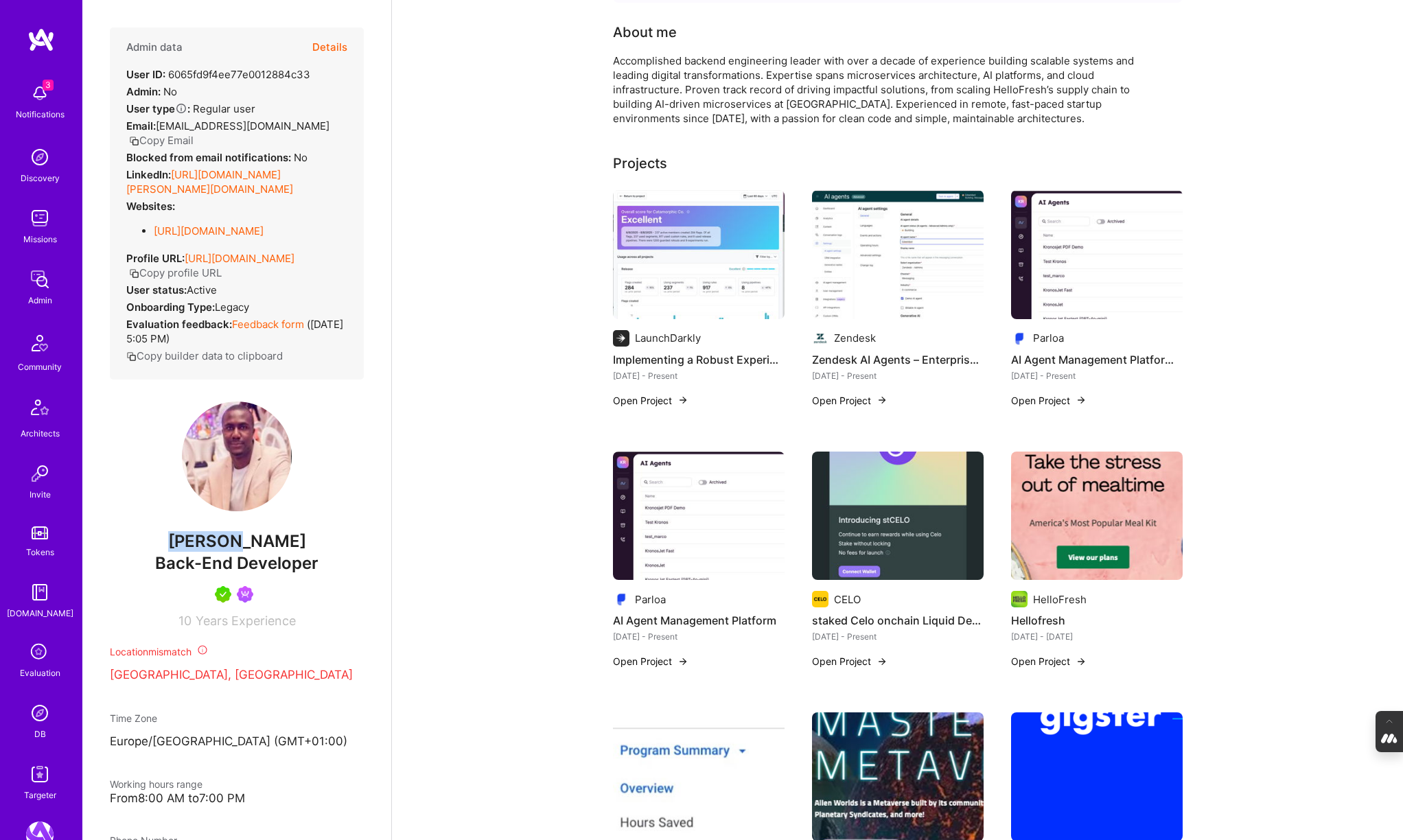
click at [40, 715] on img at bounding box center [40, 713] width 28 height 28
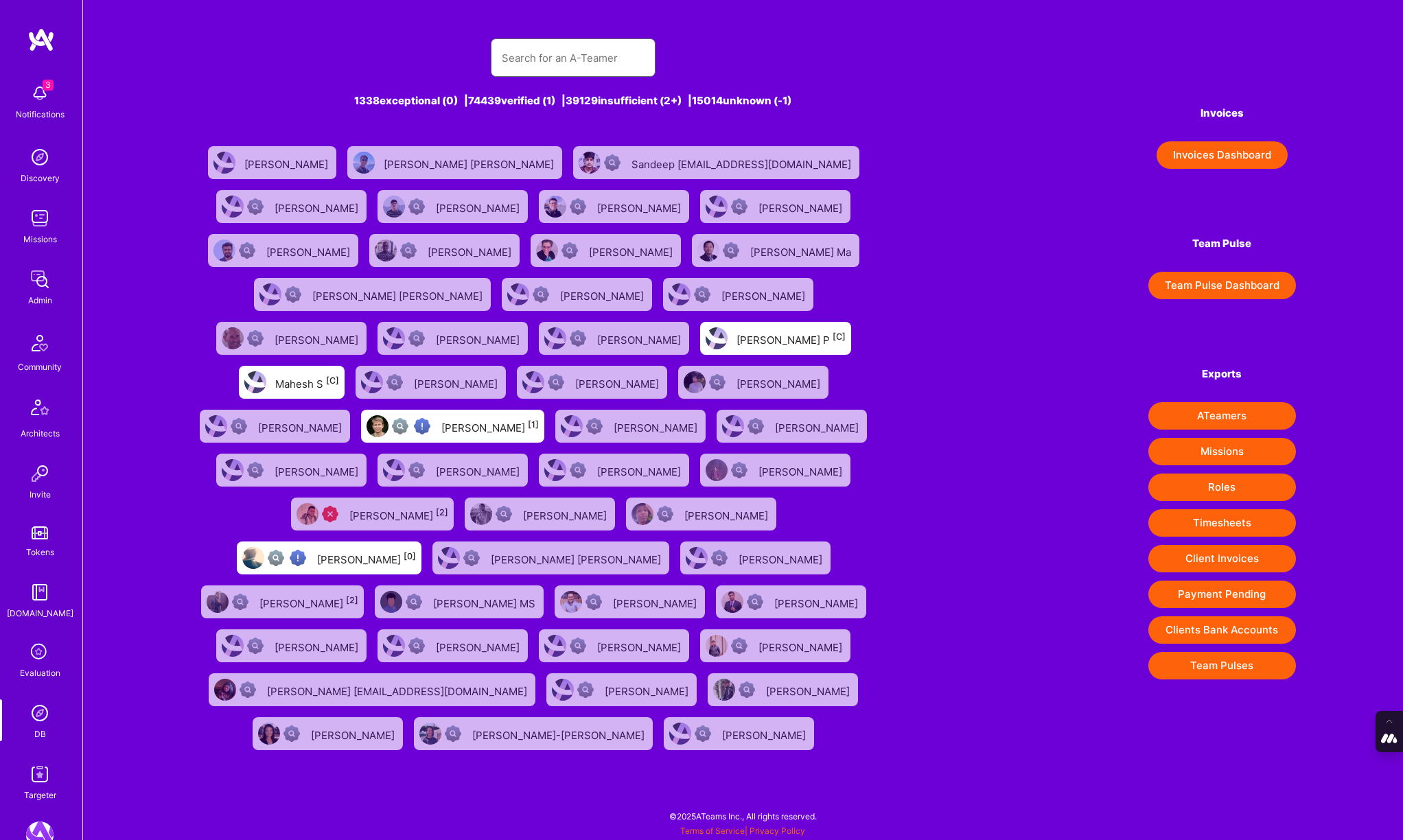
click at [532, 65] on input "text" at bounding box center [573, 58] width 142 height 35
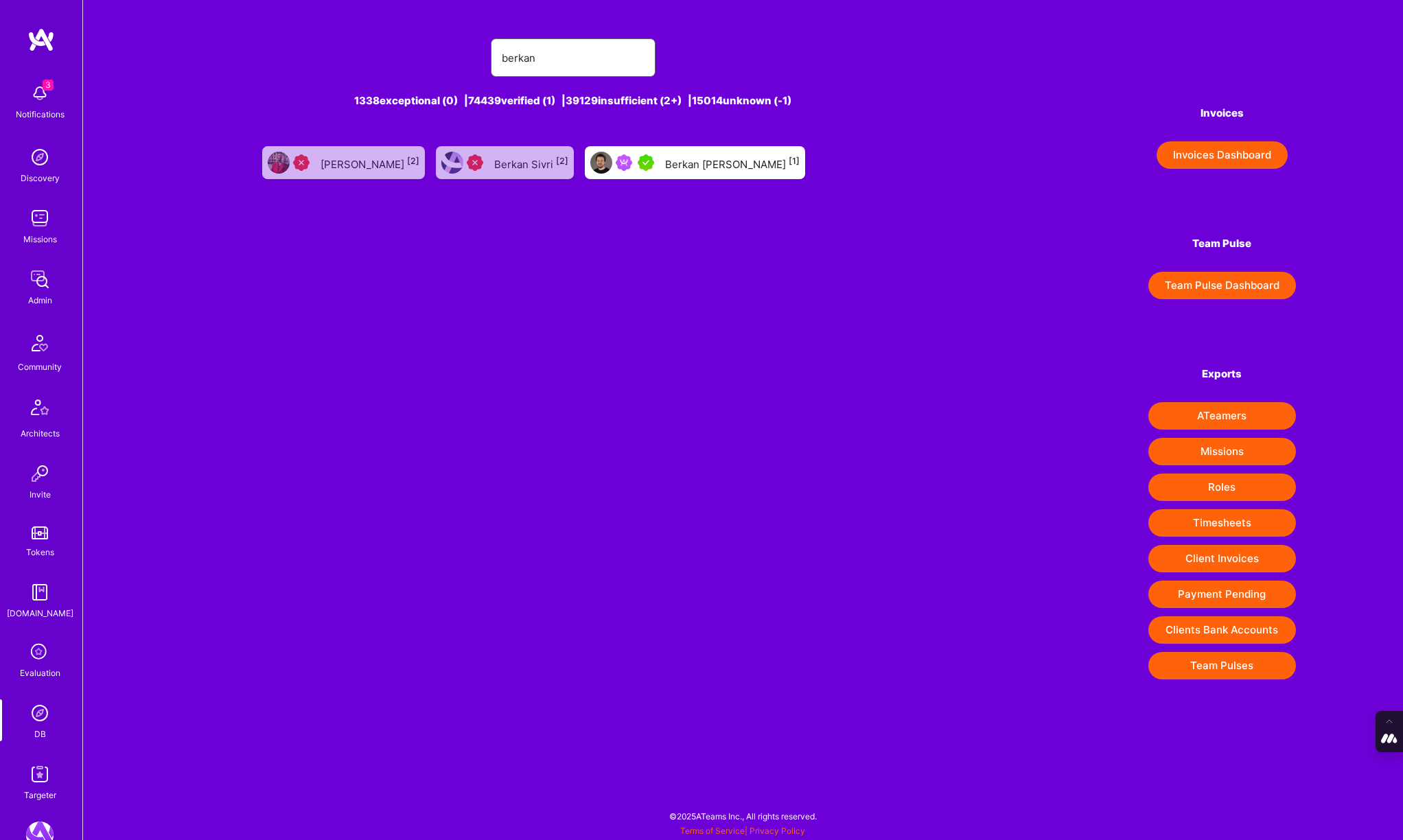
type input "berkan"
click at [689, 166] on div "Berkan Hiziroglu [1]" at bounding box center [732, 163] width 135 height 18
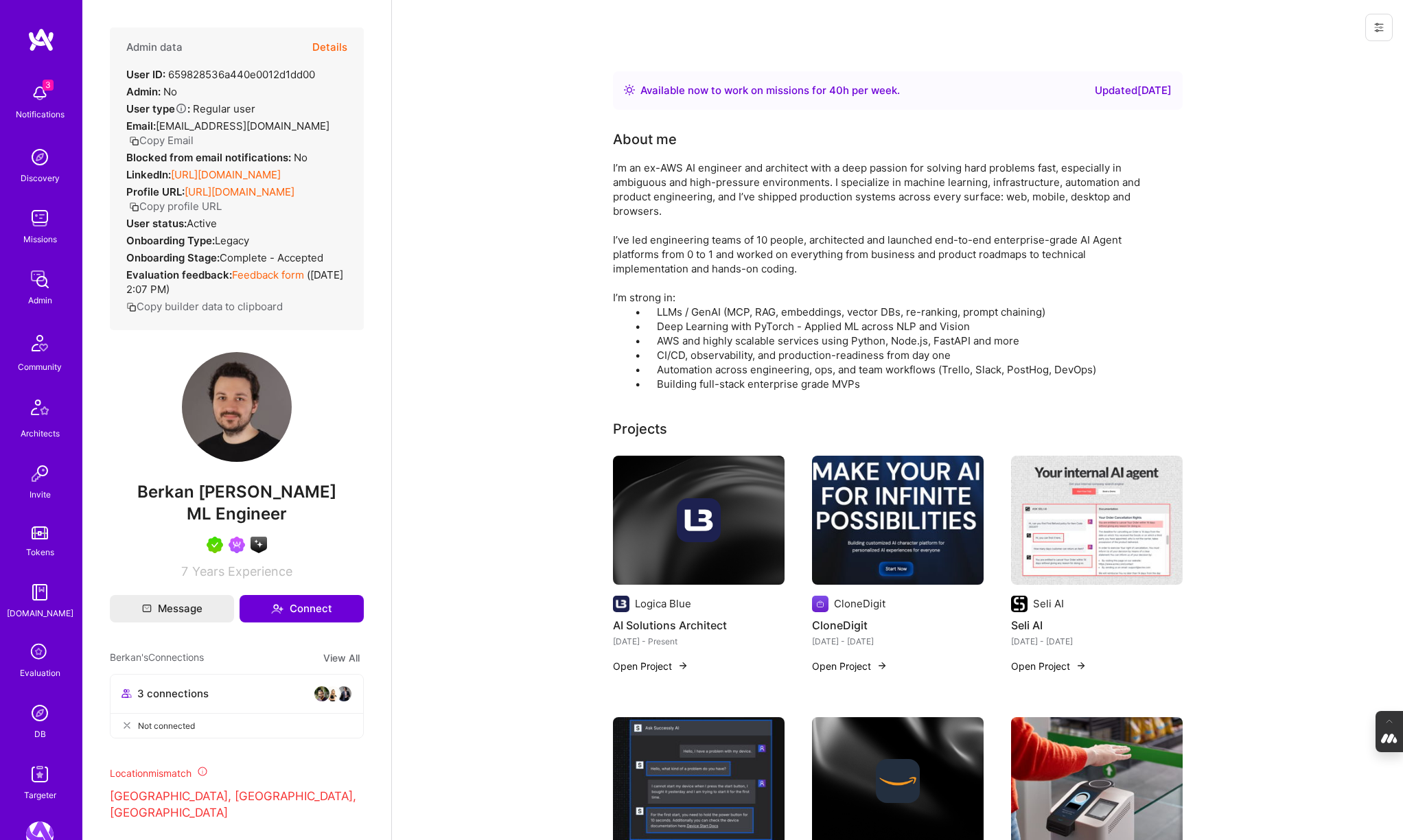
click at [333, 43] on button "Details" at bounding box center [329, 47] width 35 height 40
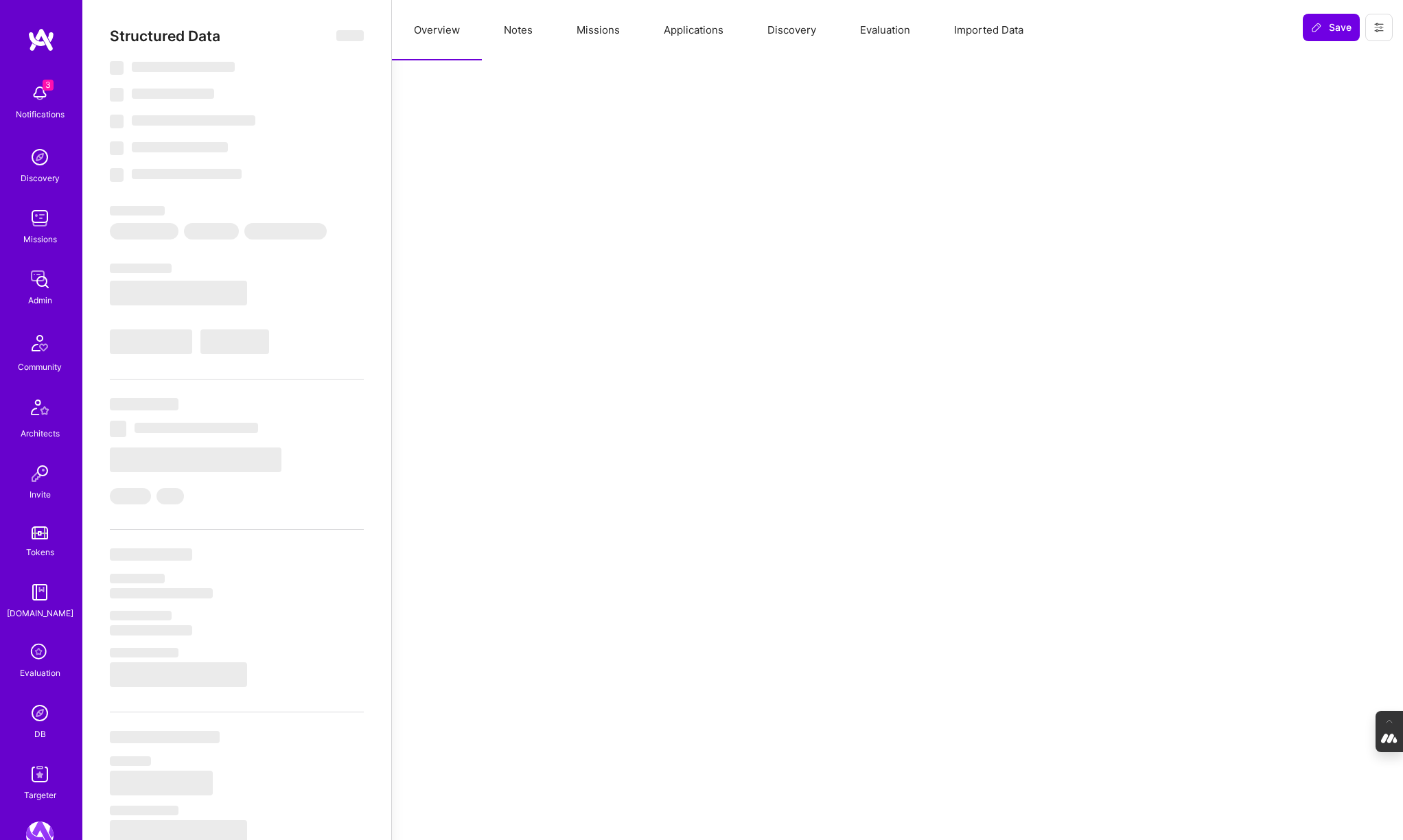
click at [895, 29] on button "Evaluation" at bounding box center [885, 30] width 94 height 60
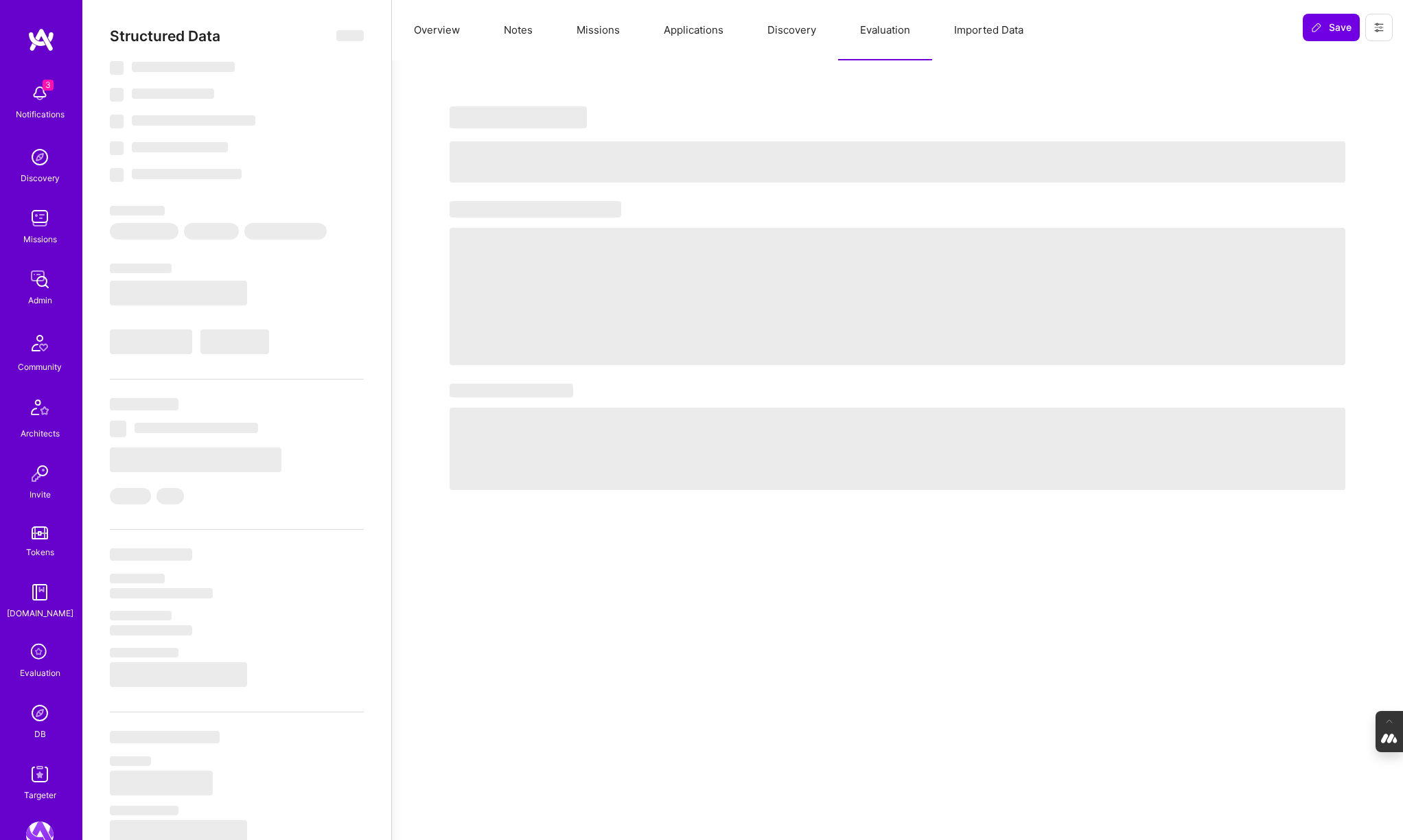
type textarea "x"
select select "Right Now"
select select "5"
select select "7"
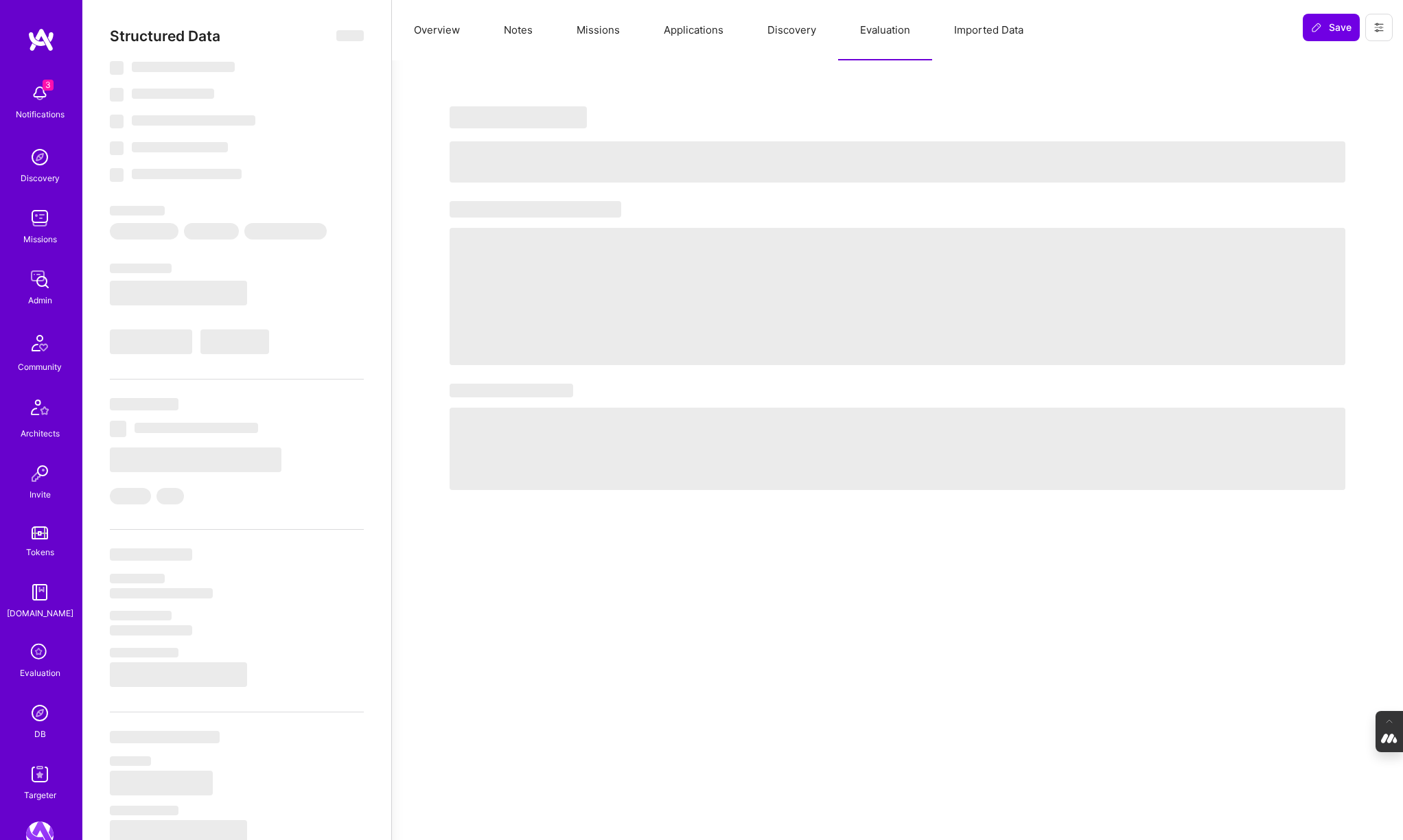
select select "7"
select select "US"
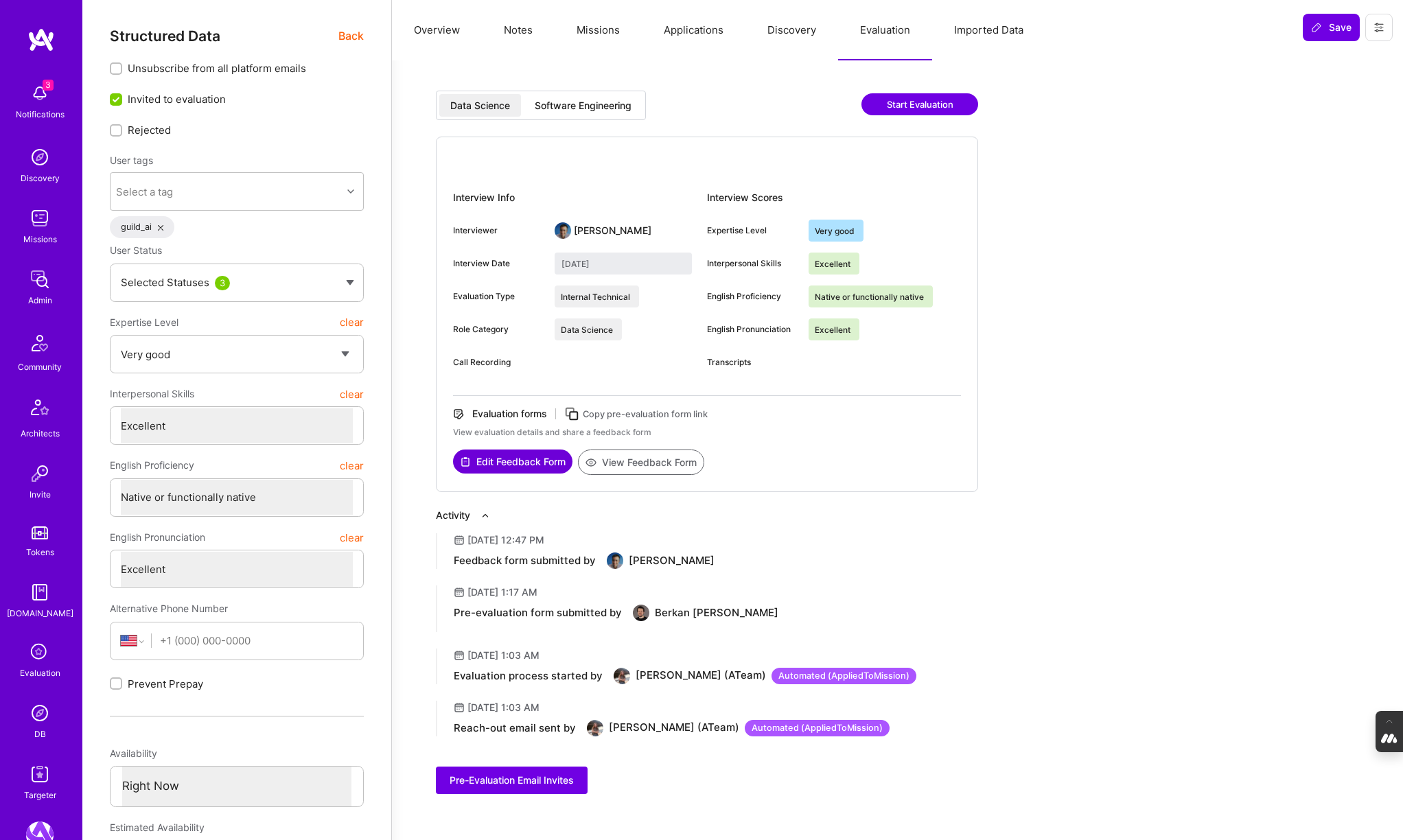
click at [605, 101] on div "Software Engineering" at bounding box center [582, 106] width 97 height 14
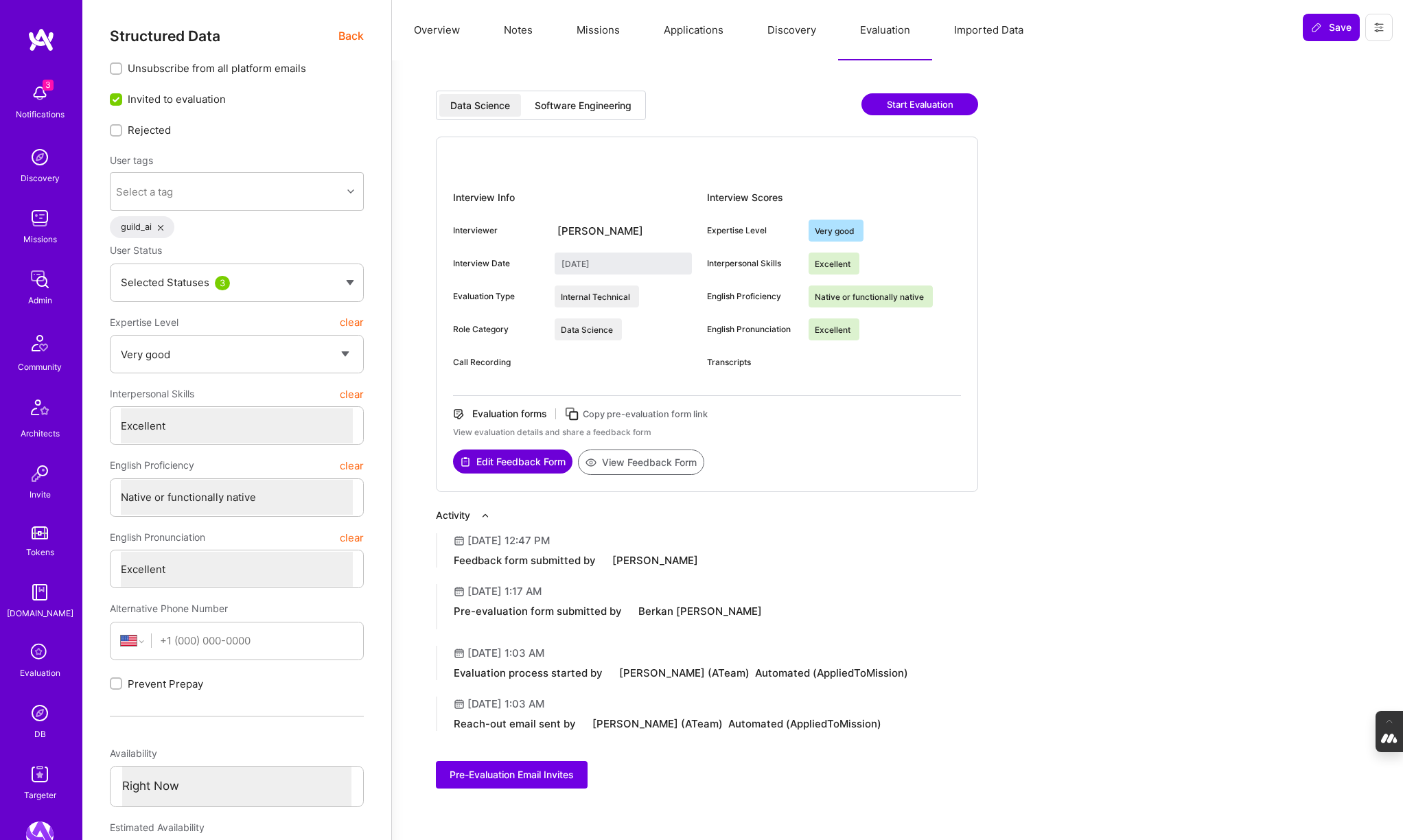
type input "August 15, 2025"
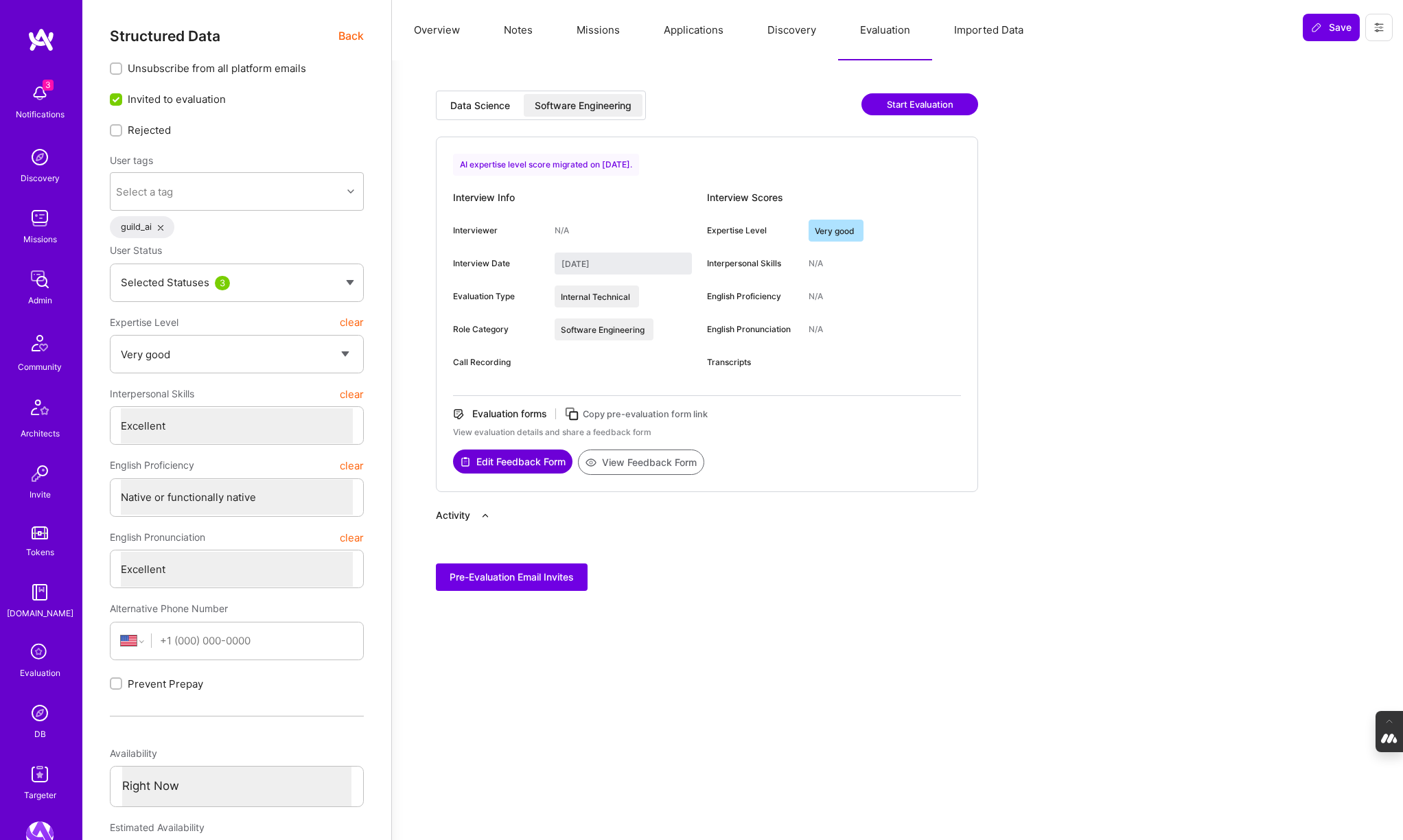
click at [37, 713] on img at bounding box center [40, 713] width 28 height 28
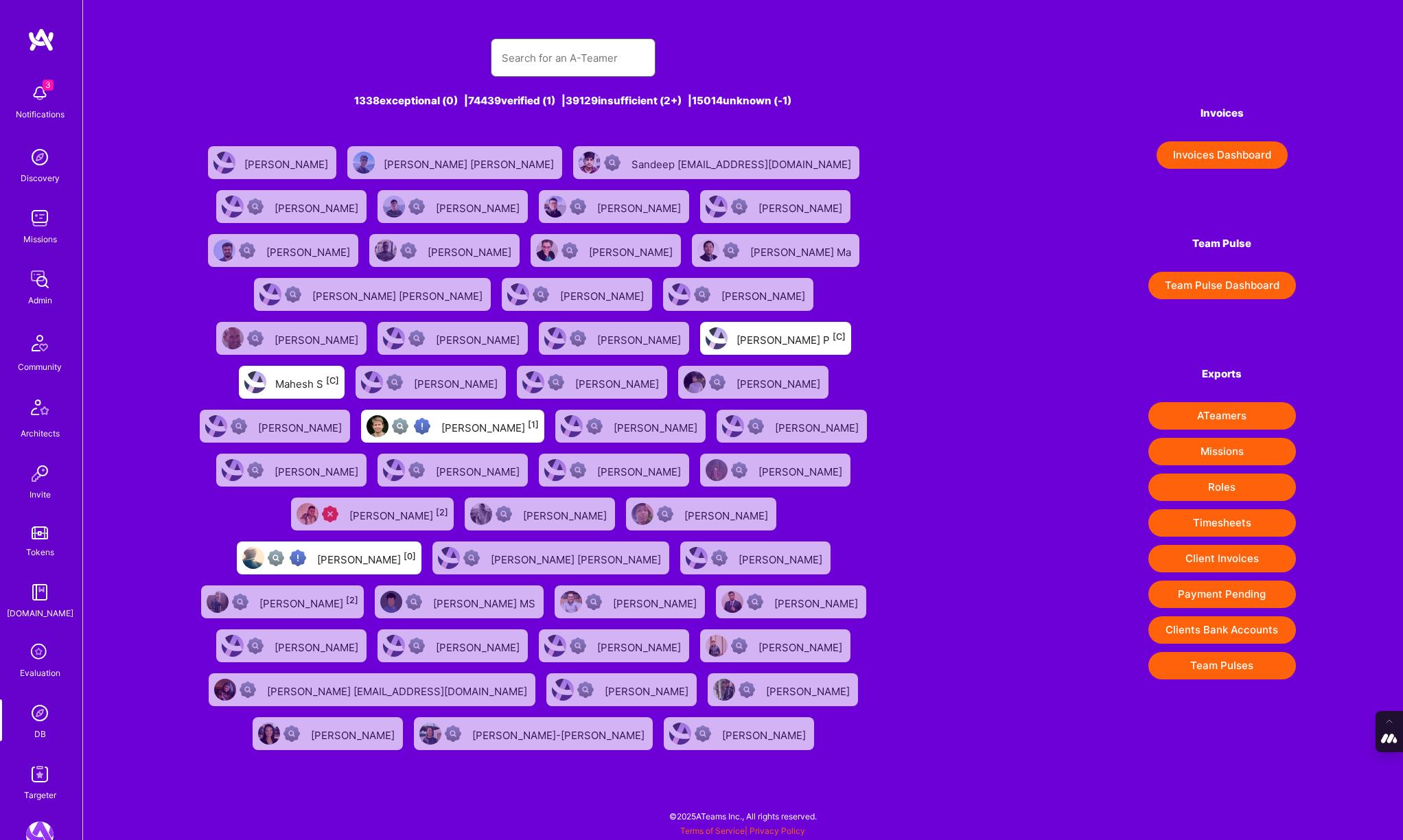
click at [568, 60] on input "text" at bounding box center [573, 58] width 142 height 35
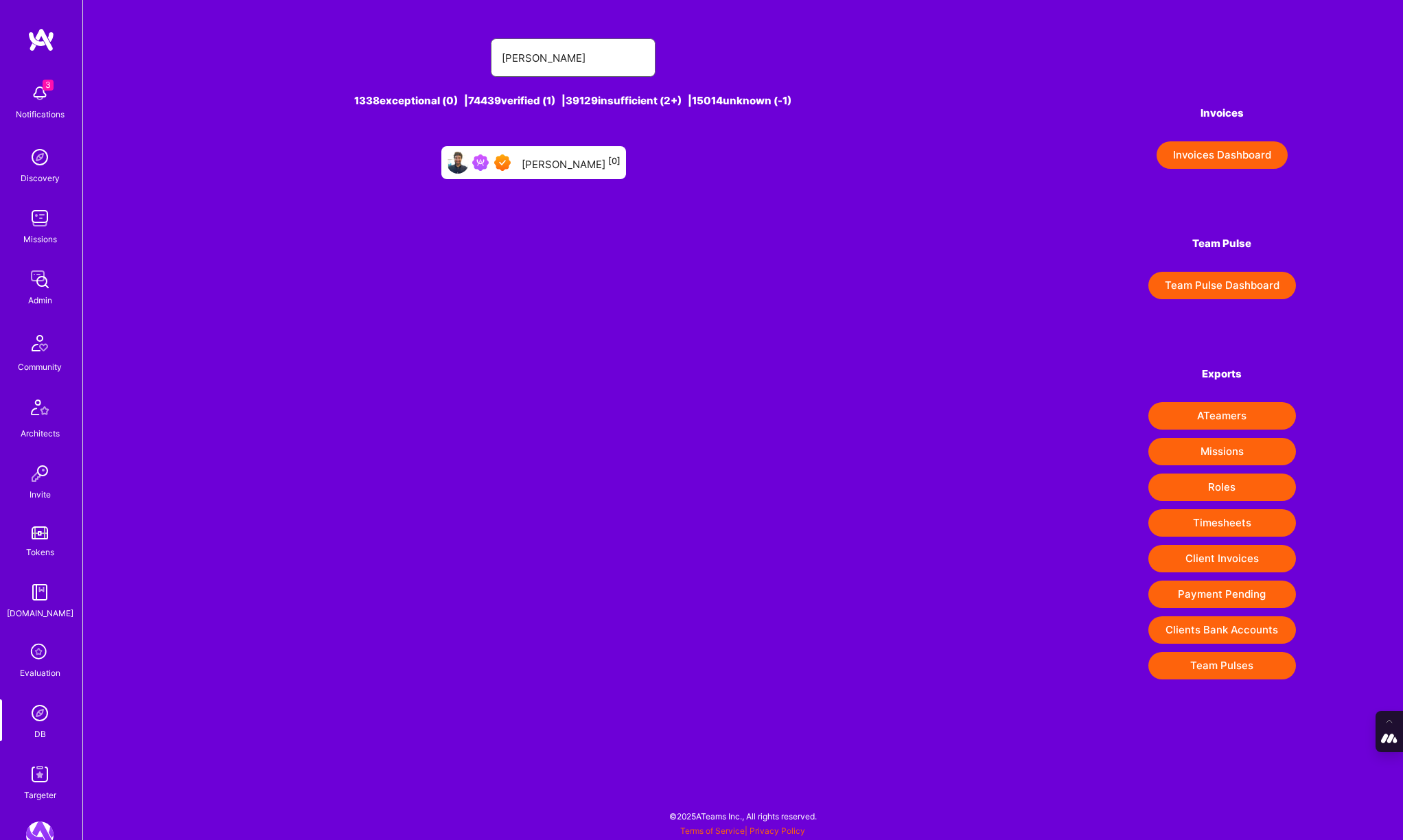
type input "harrison bral"
click at [582, 156] on div "Harrison Bralower [0]" at bounding box center [571, 163] width 99 height 18
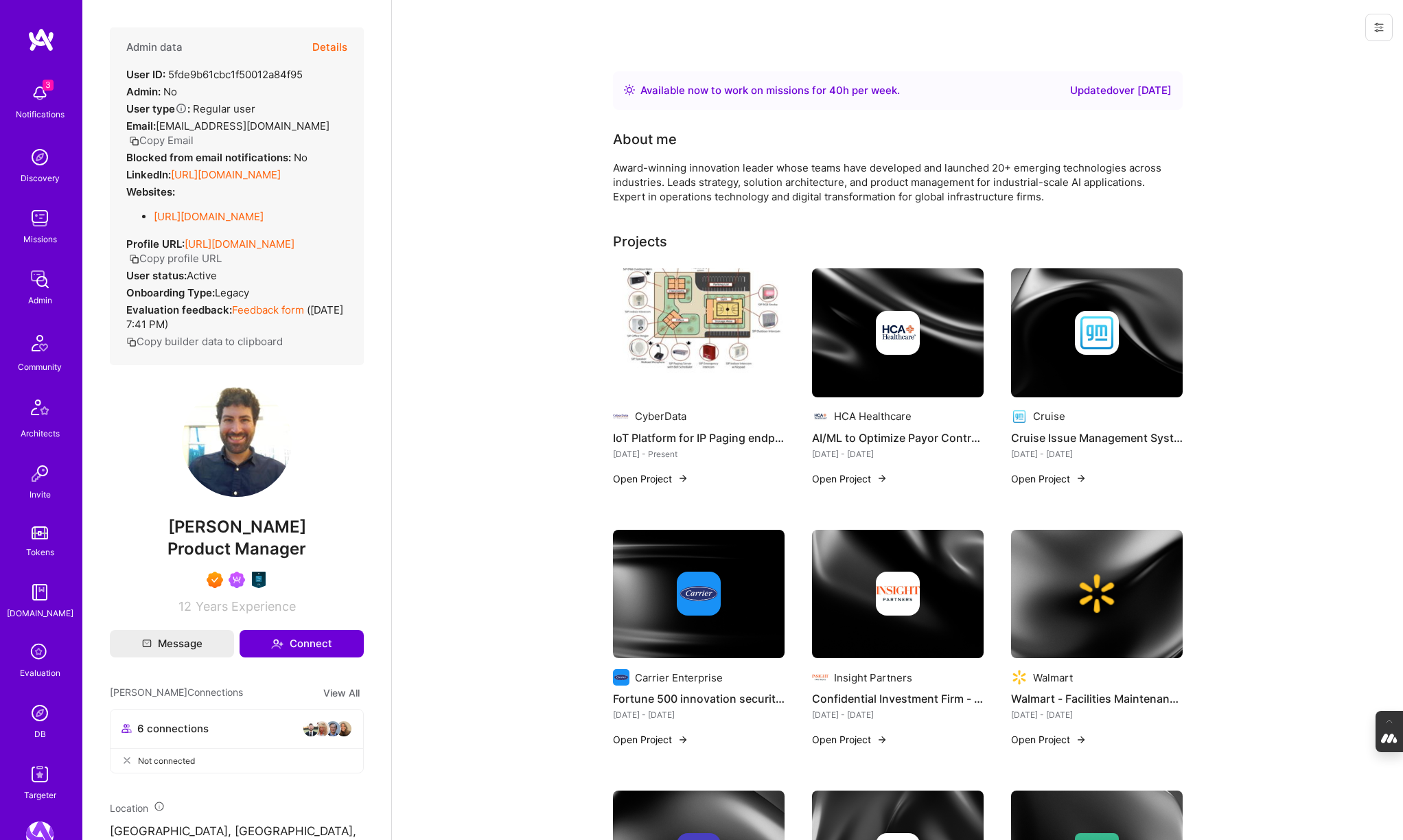
click at [337, 44] on button "Details" at bounding box center [329, 47] width 35 height 40
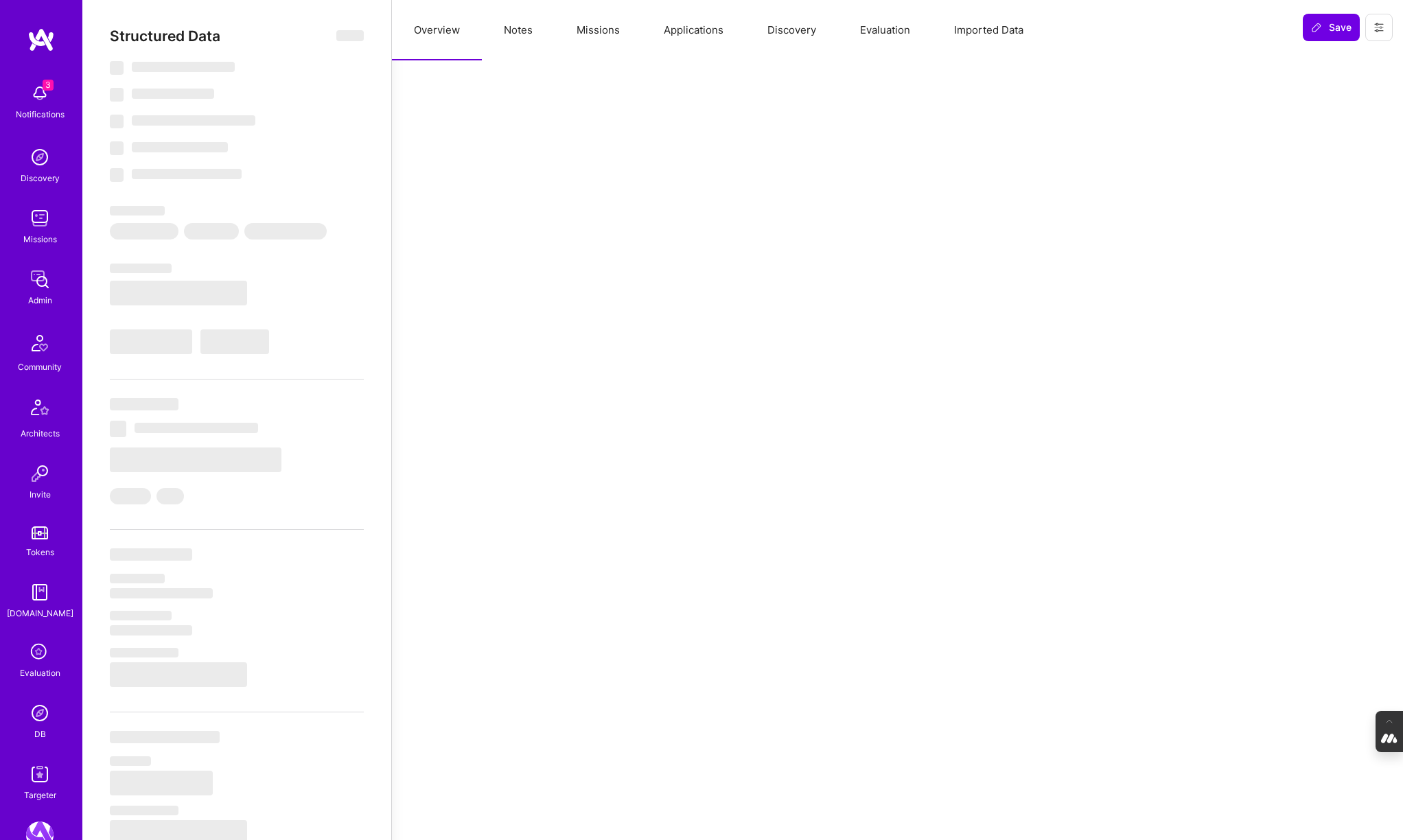
click at [883, 30] on button "Evaluation" at bounding box center [885, 30] width 94 height 60
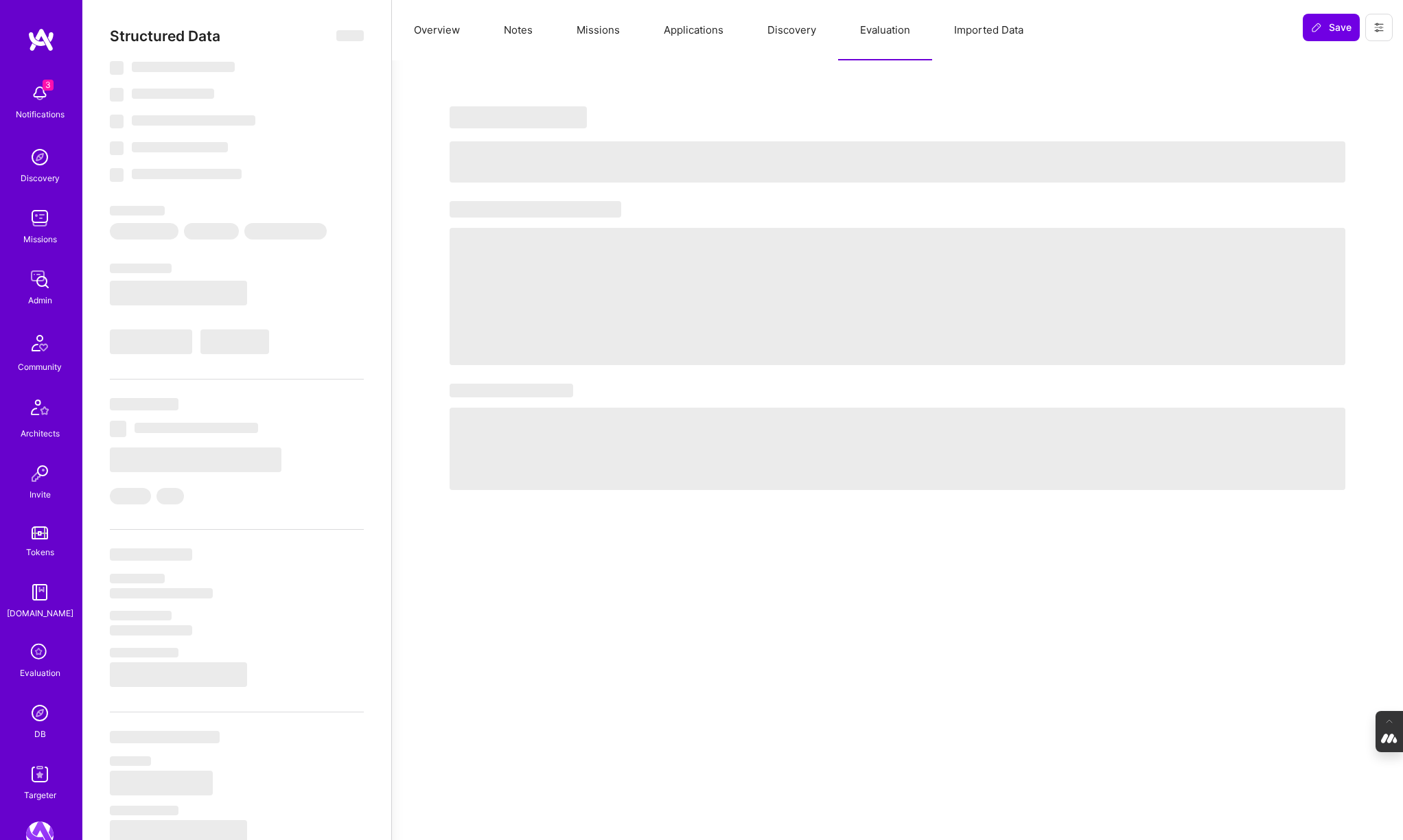
type textarea "x"
select select "Right Now"
select select "7"
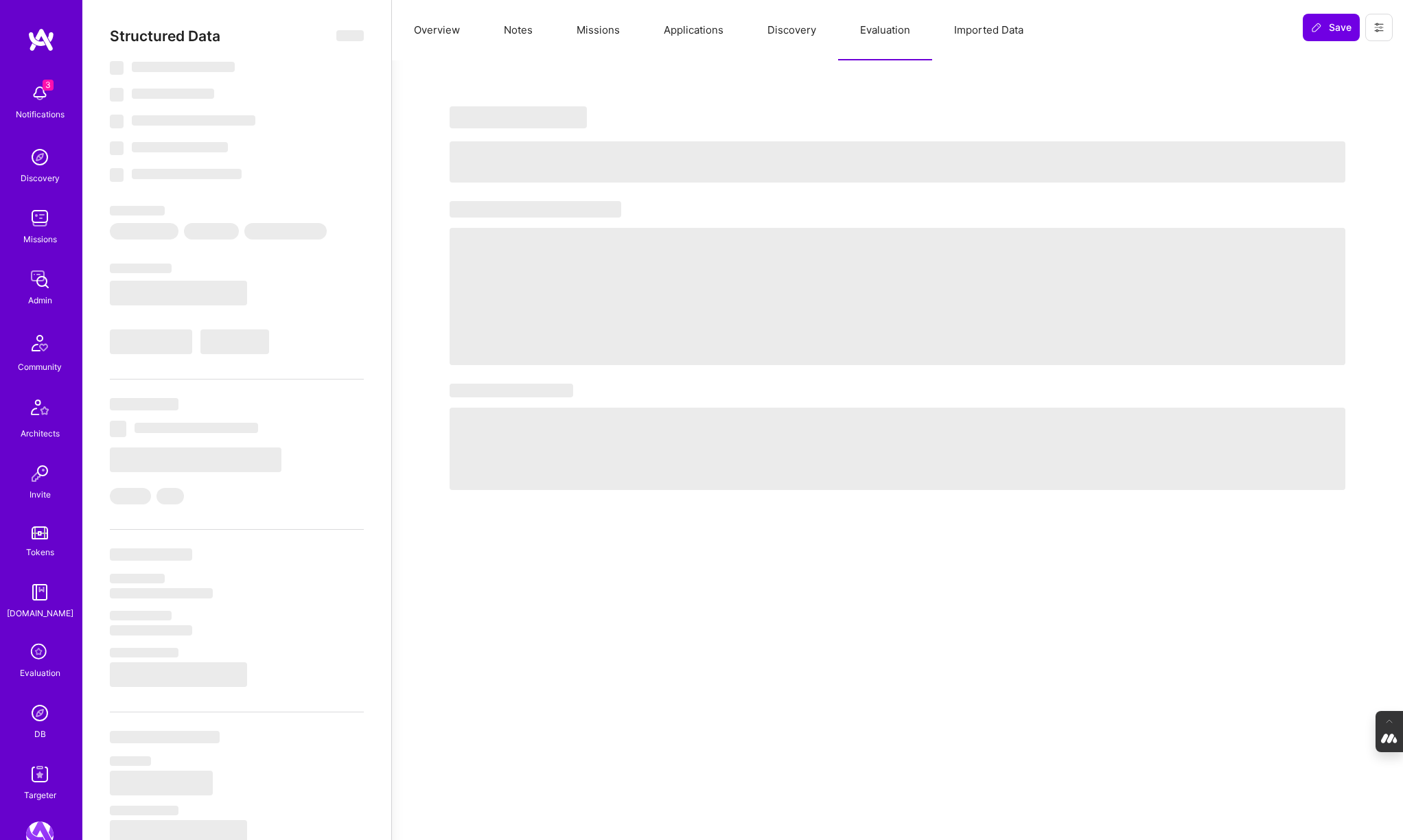
select select "7"
select select "US"
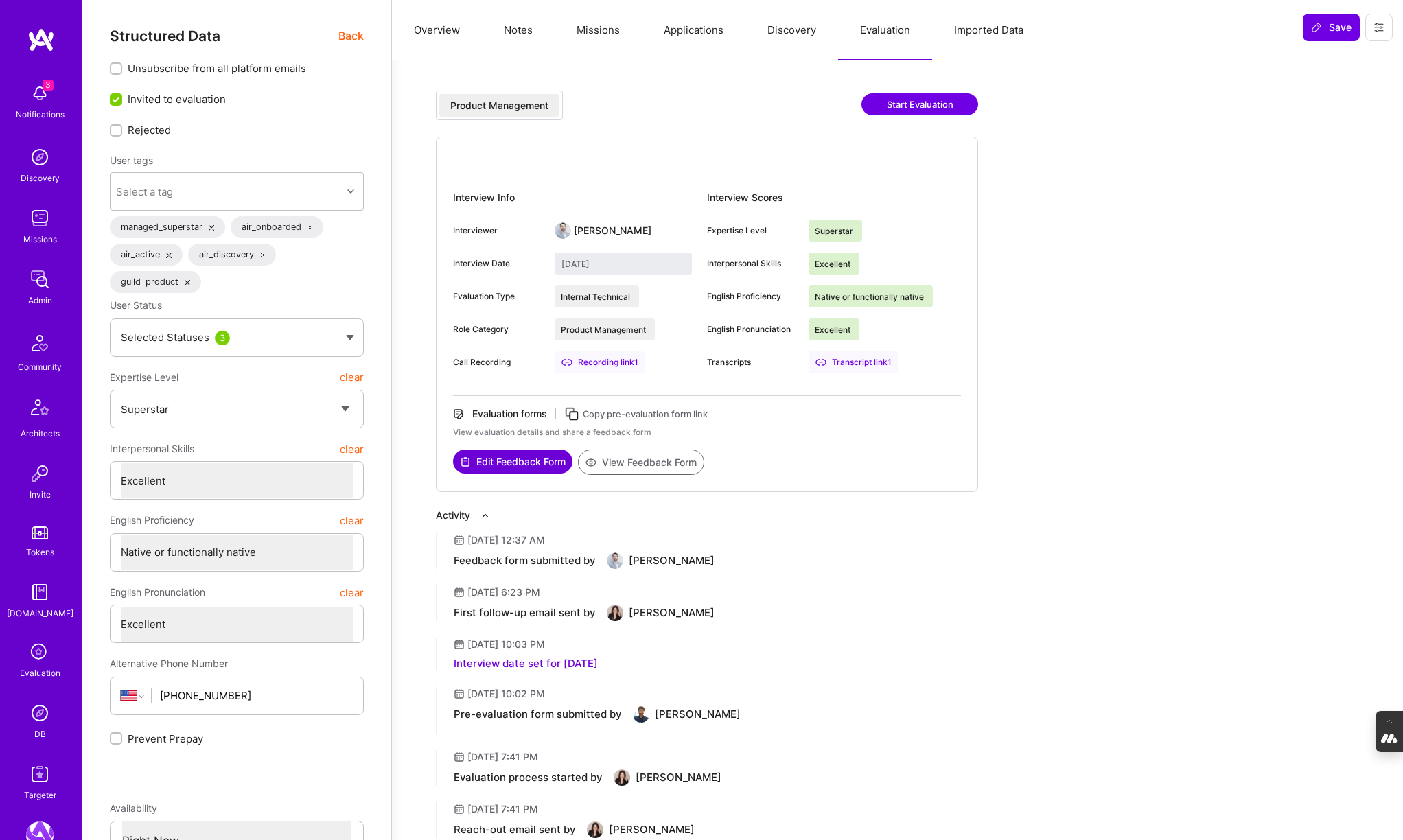
click at [659, 463] on button "View Feedback Form" at bounding box center [641, 462] width 126 height 26
click at [39, 720] on img at bounding box center [40, 713] width 28 height 28
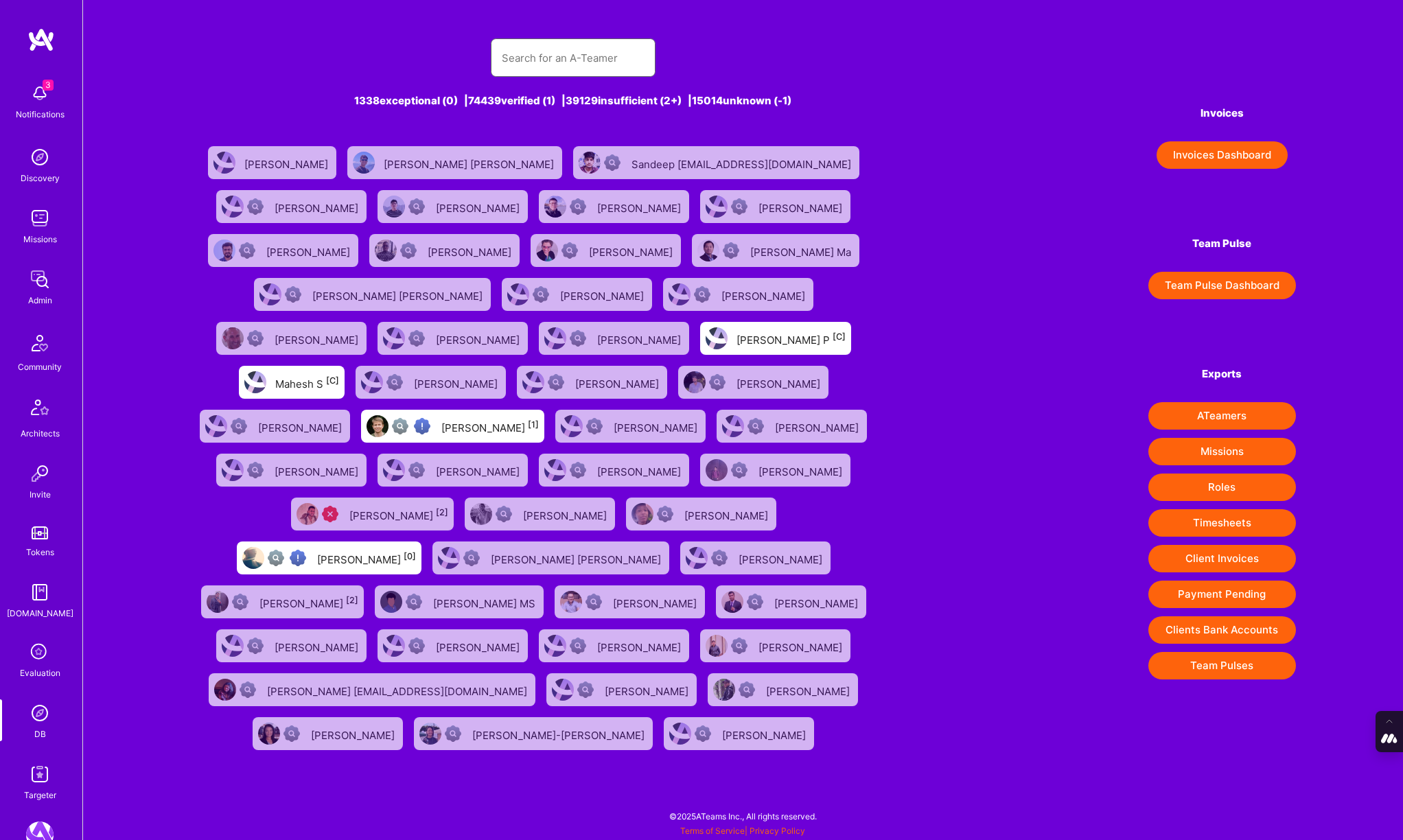
click at [557, 57] on input "text" at bounding box center [573, 58] width 142 height 35
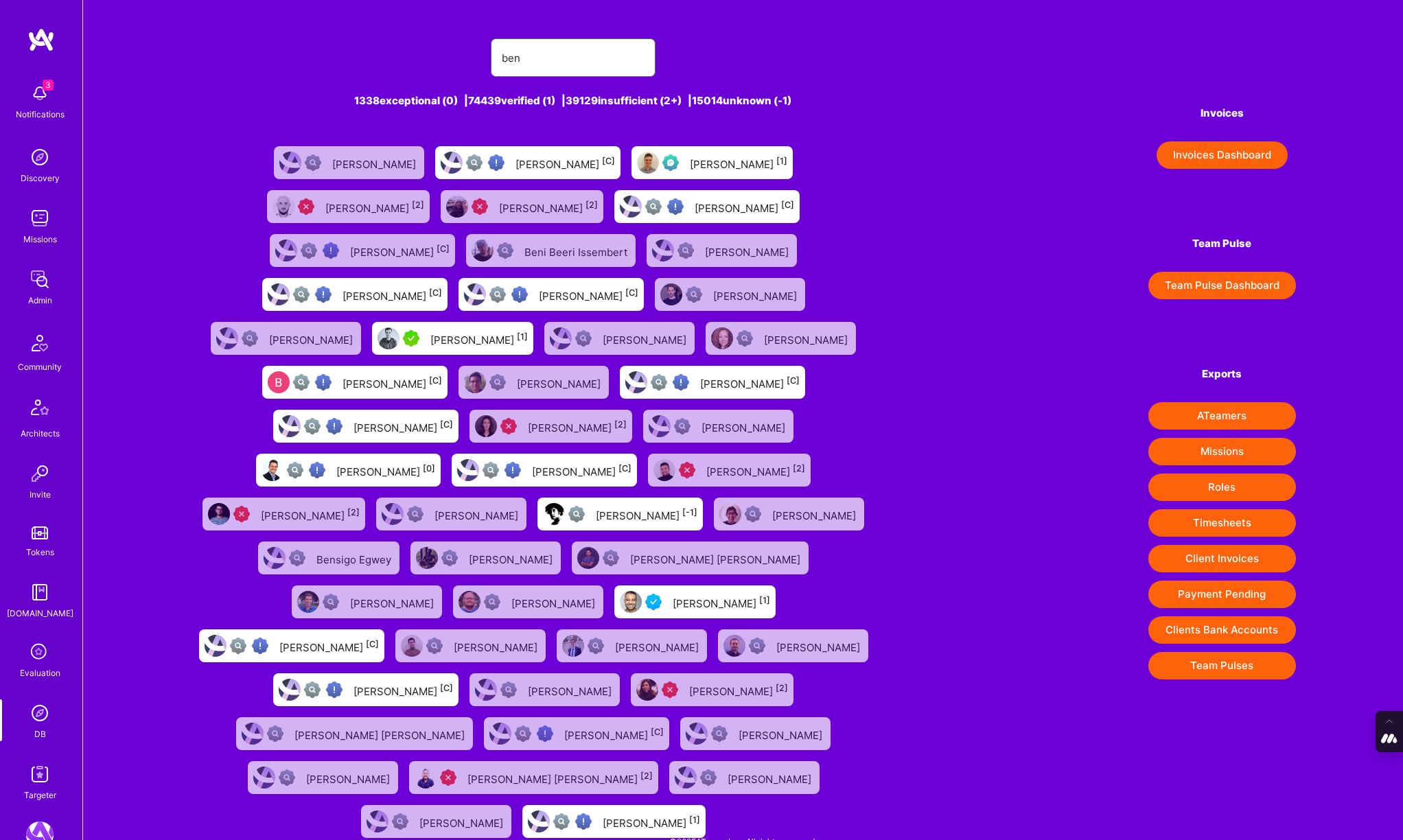
type input "ben nevile"
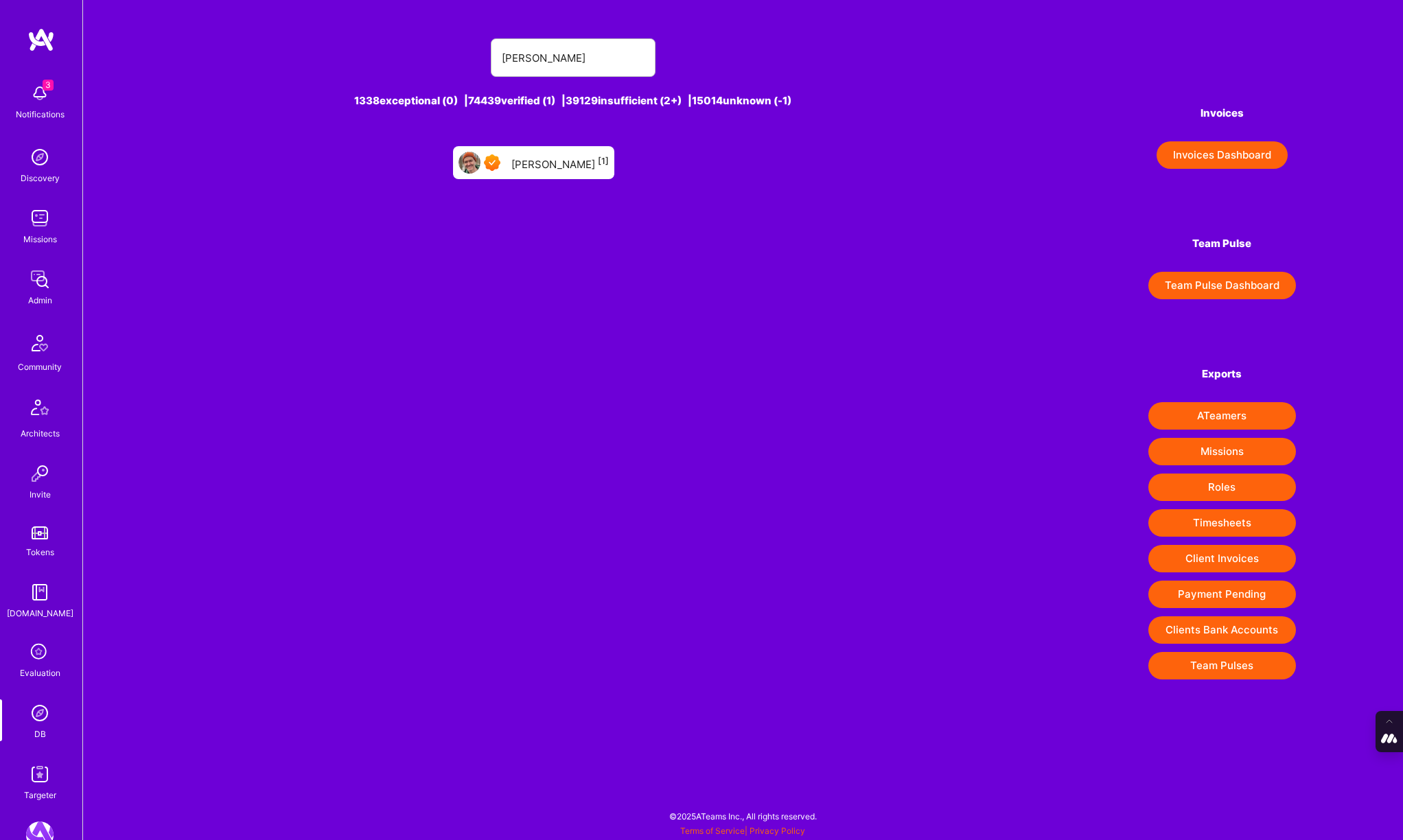
click at [545, 163] on div "Ben Nevile [1]" at bounding box center [560, 163] width 97 height 18
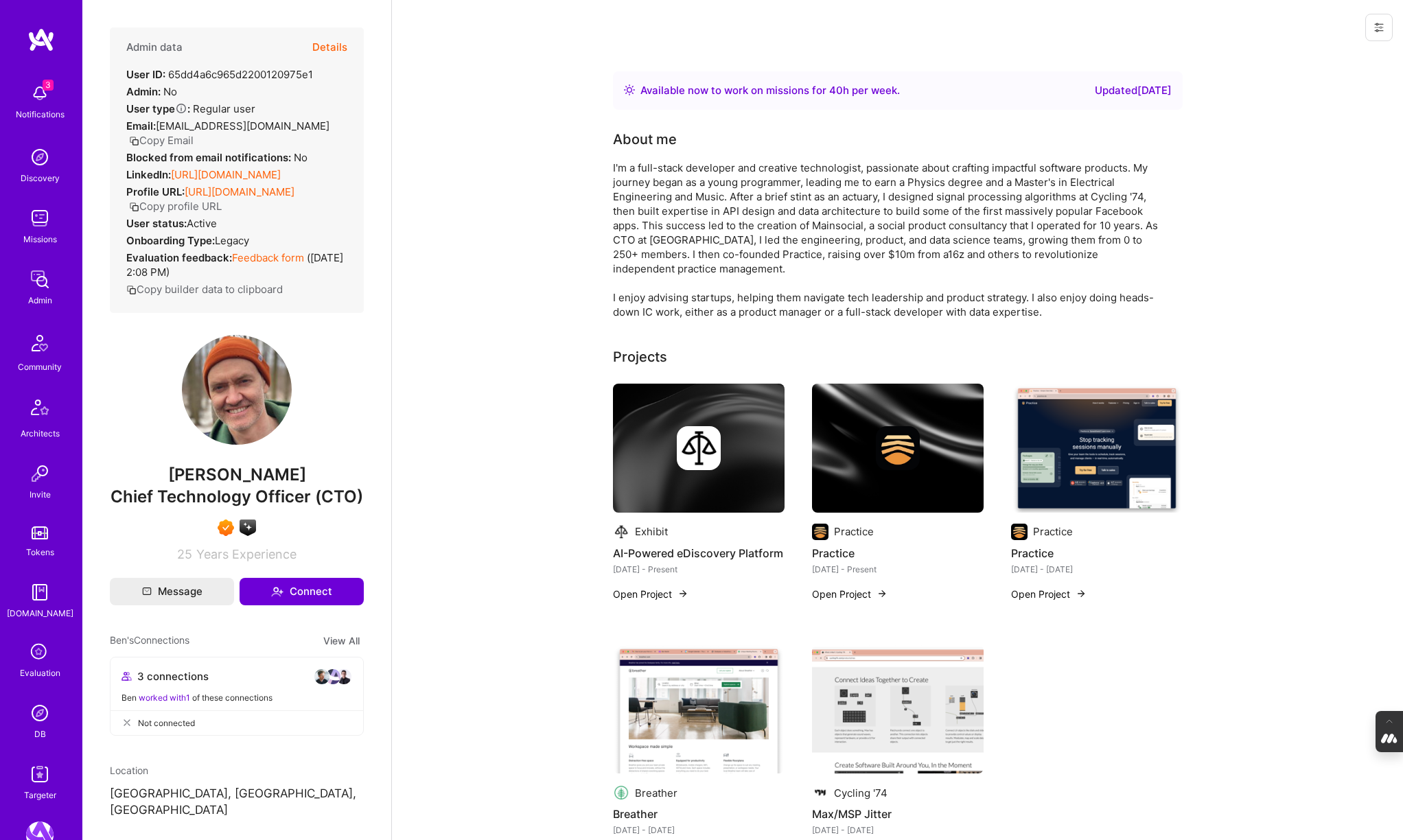
click at [338, 44] on button "Details" at bounding box center [329, 47] width 35 height 40
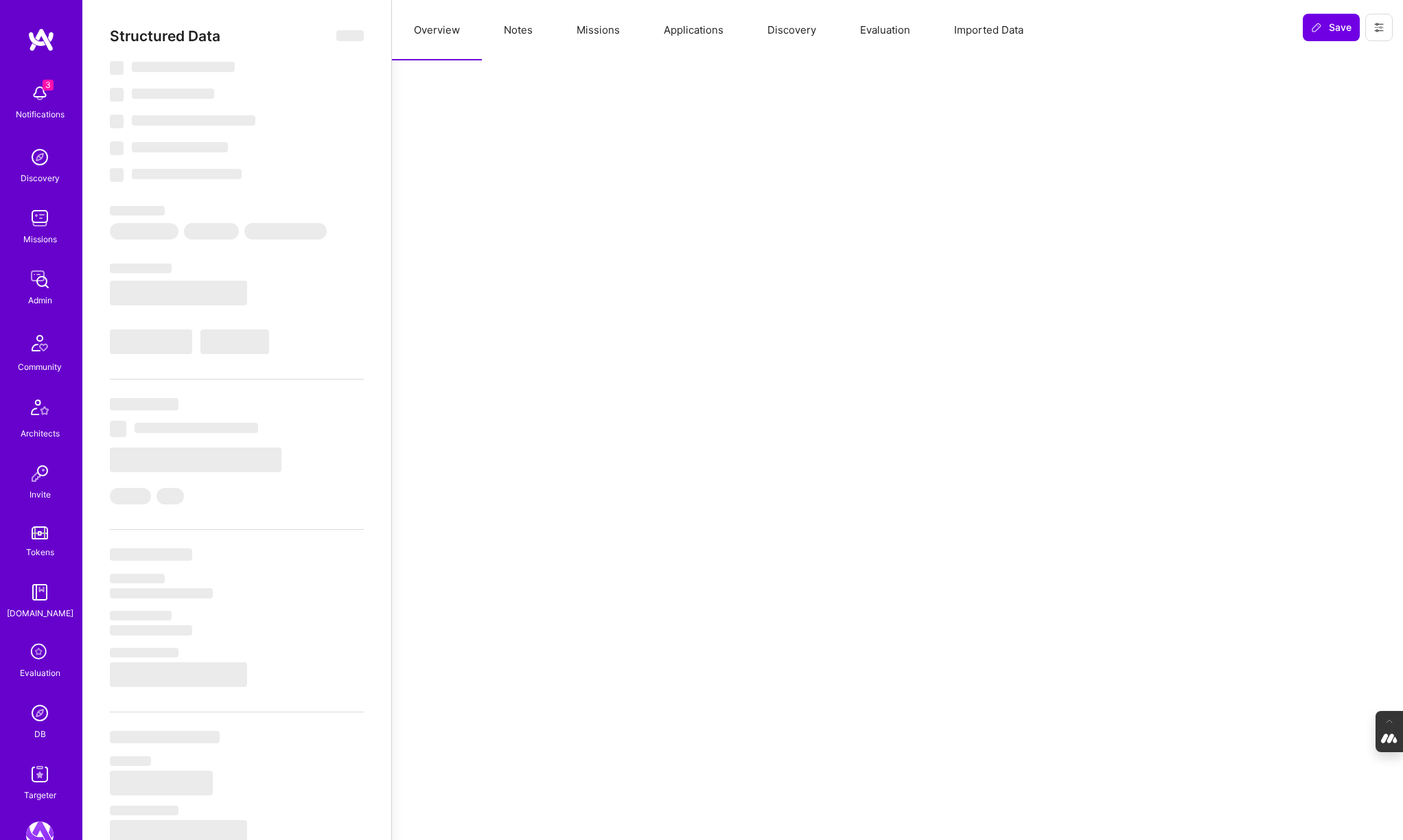
click at [862, 28] on button "Evaluation" at bounding box center [885, 30] width 94 height 60
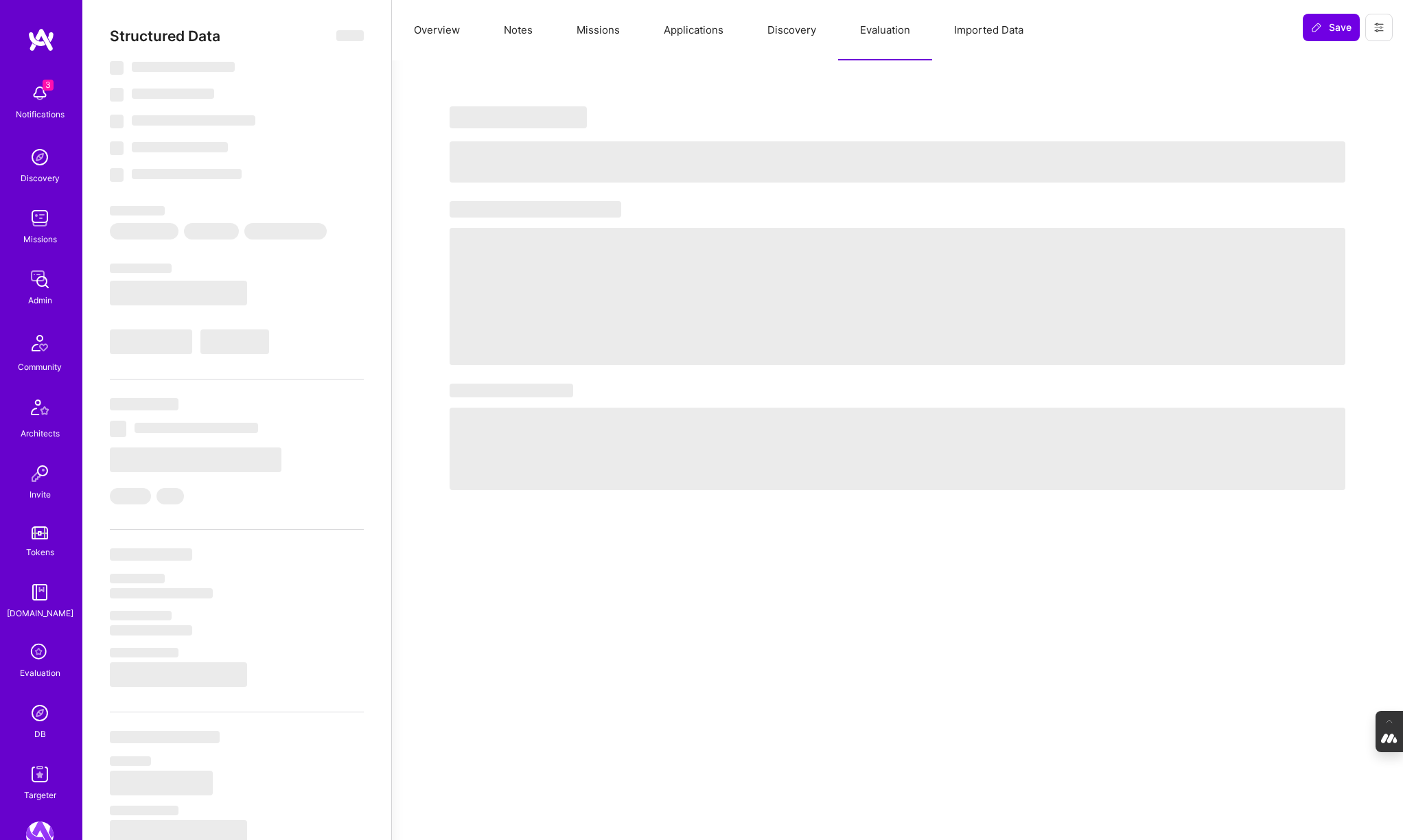
type textarea "x"
select select "Right Now"
select select "7"
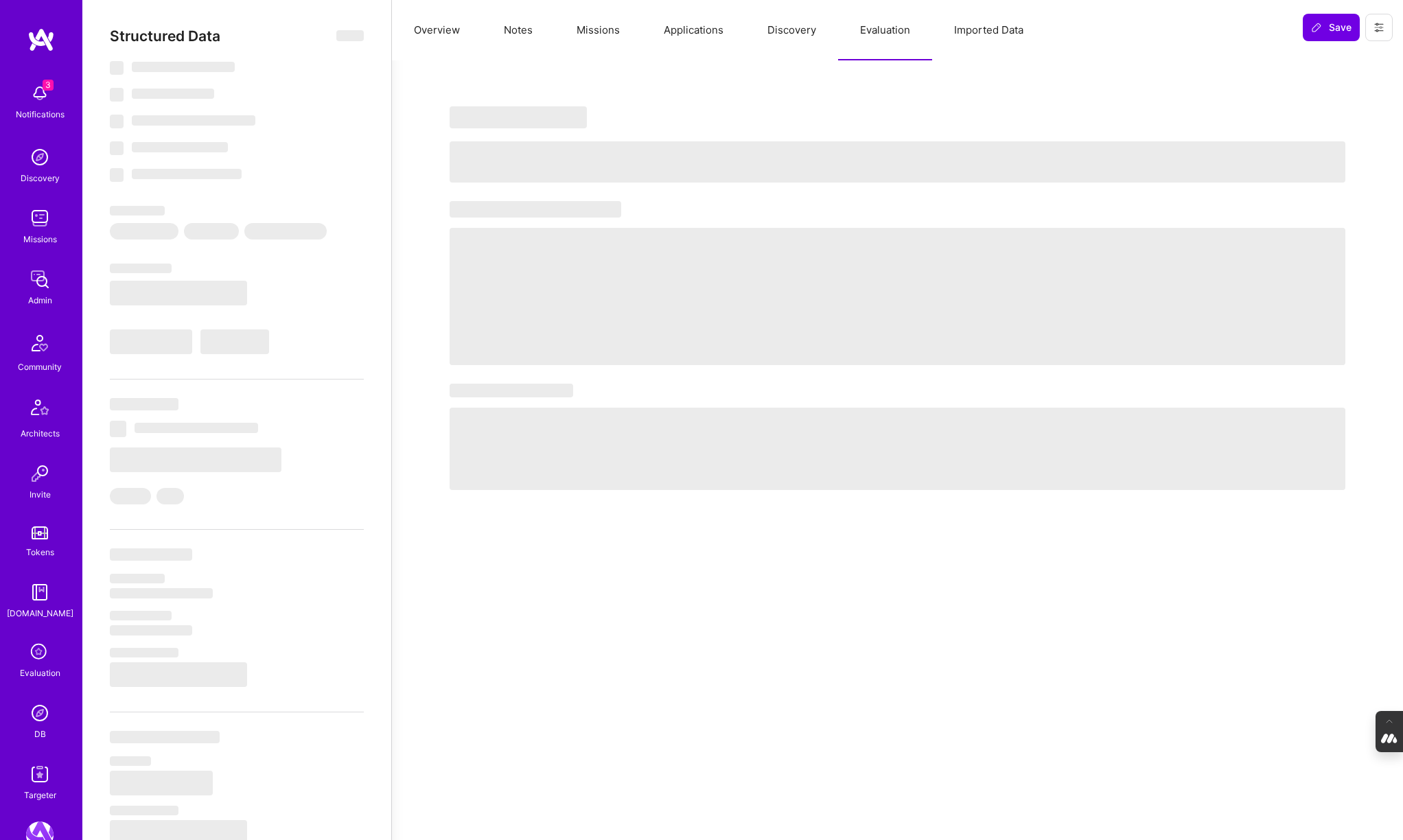
select select "7"
select select "CA"
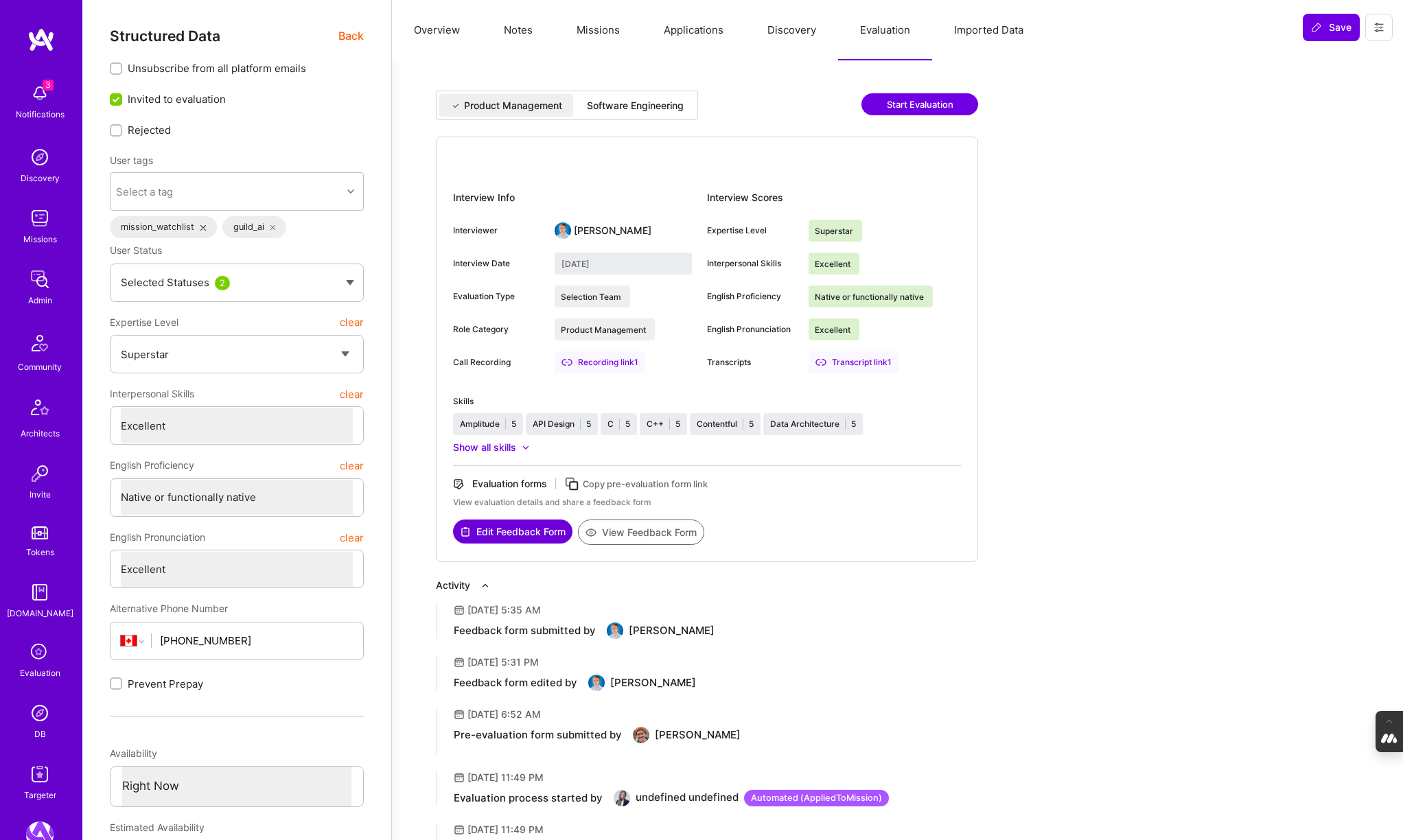
click at [676, 103] on div "Software Engineering" at bounding box center [634, 106] width 97 height 14
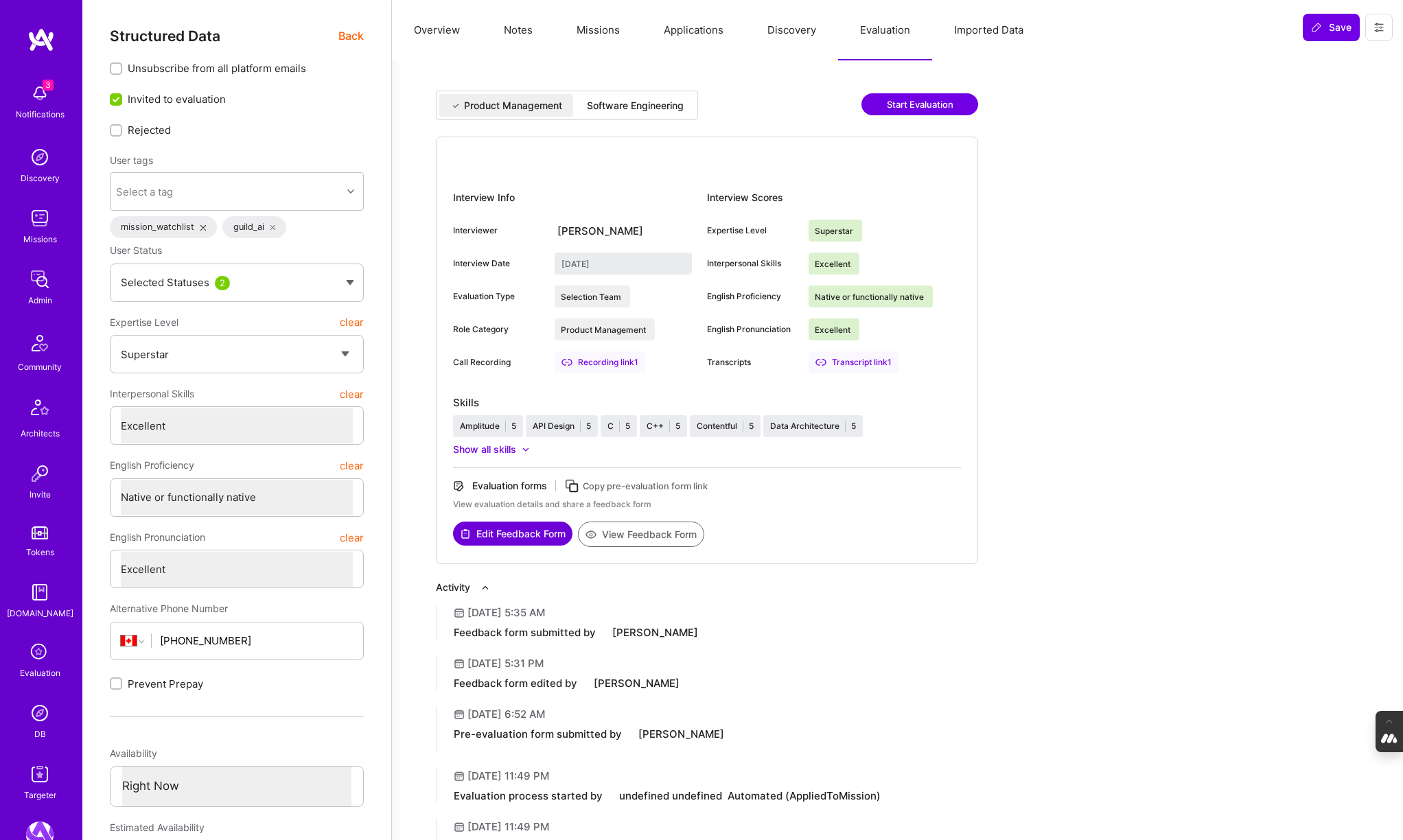
type input "August 15, 2025"
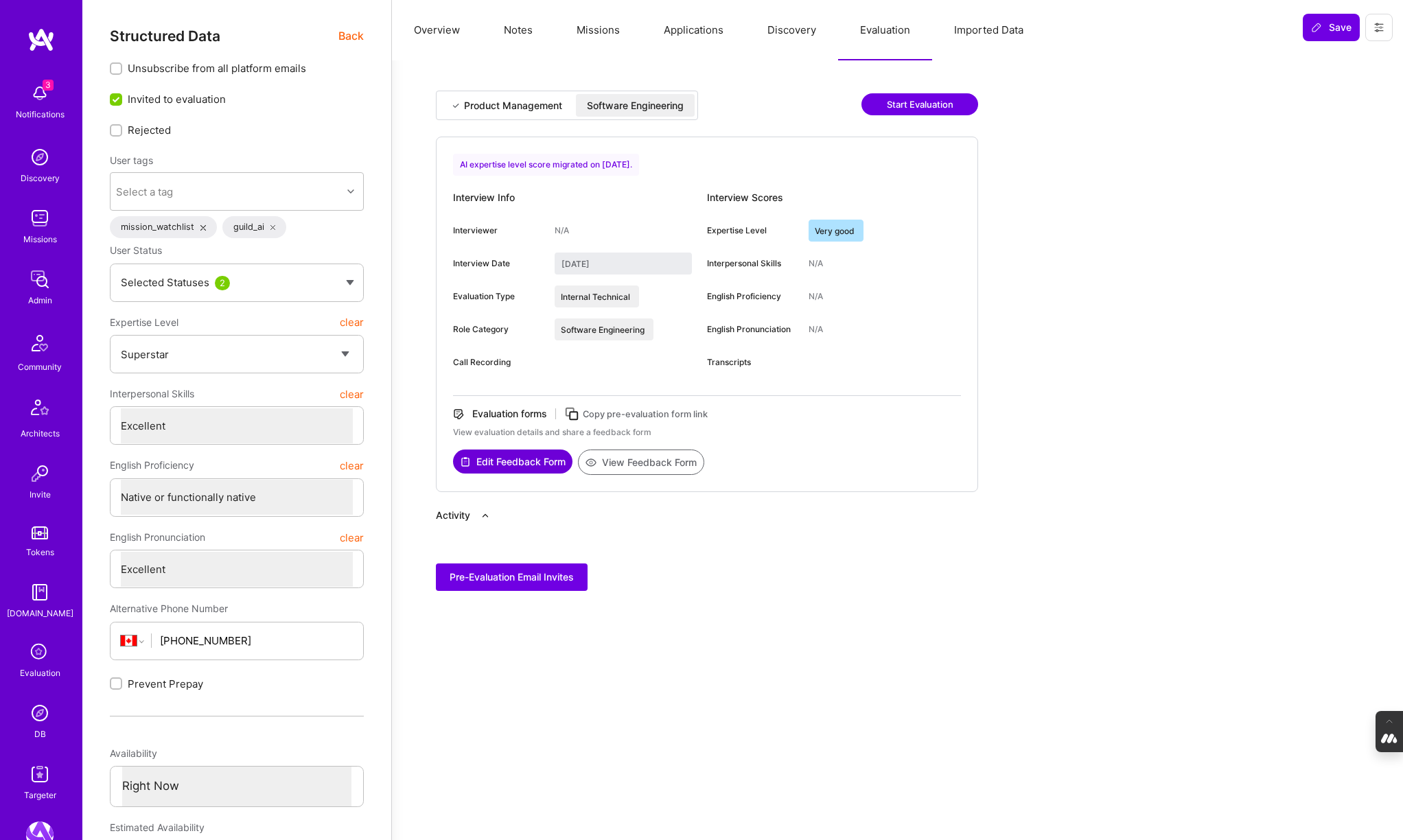
click at [432, 33] on button "Overview" at bounding box center [436, 30] width 90 height 60
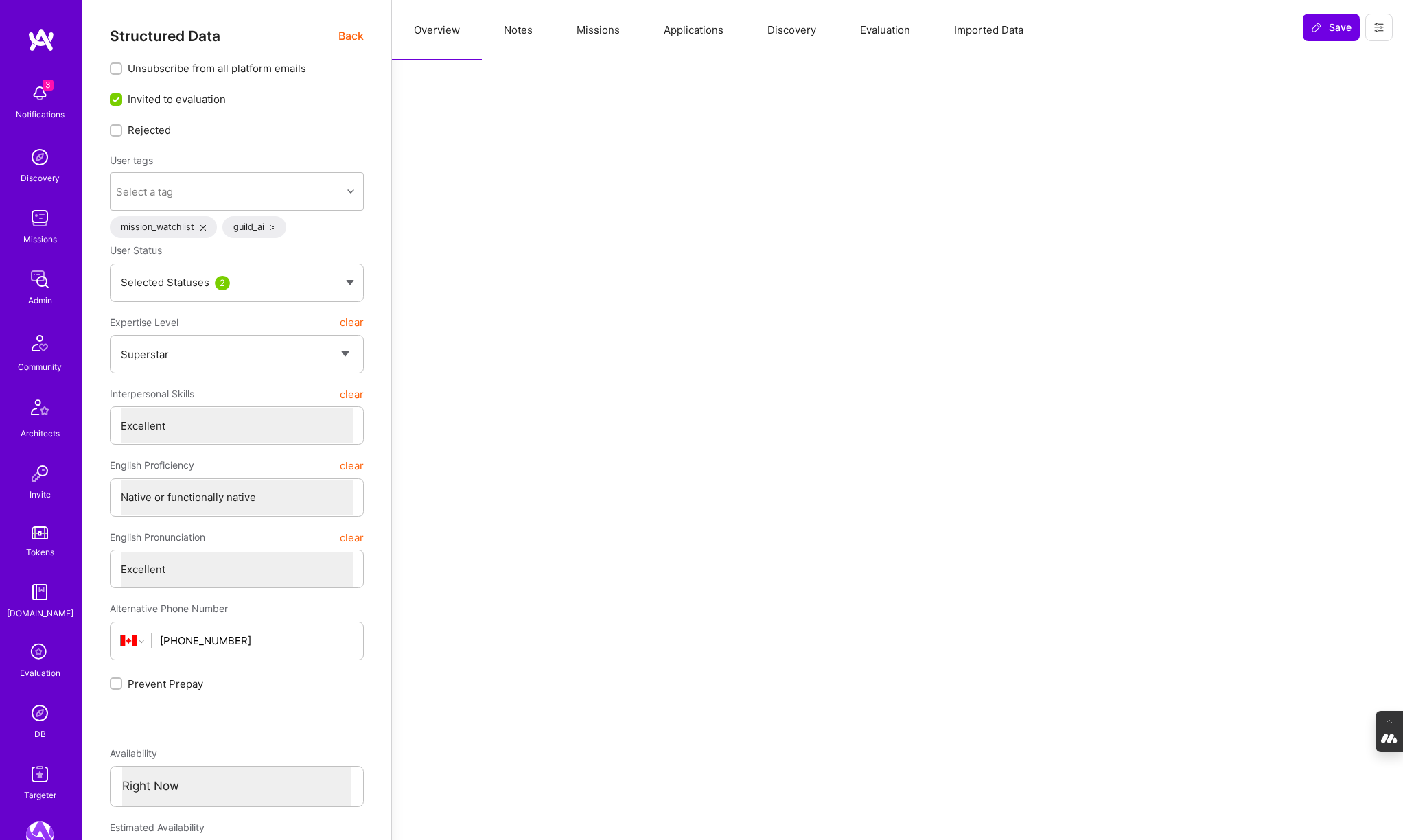
click at [350, 35] on span "Back" at bounding box center [351, 36] width 26 height 17
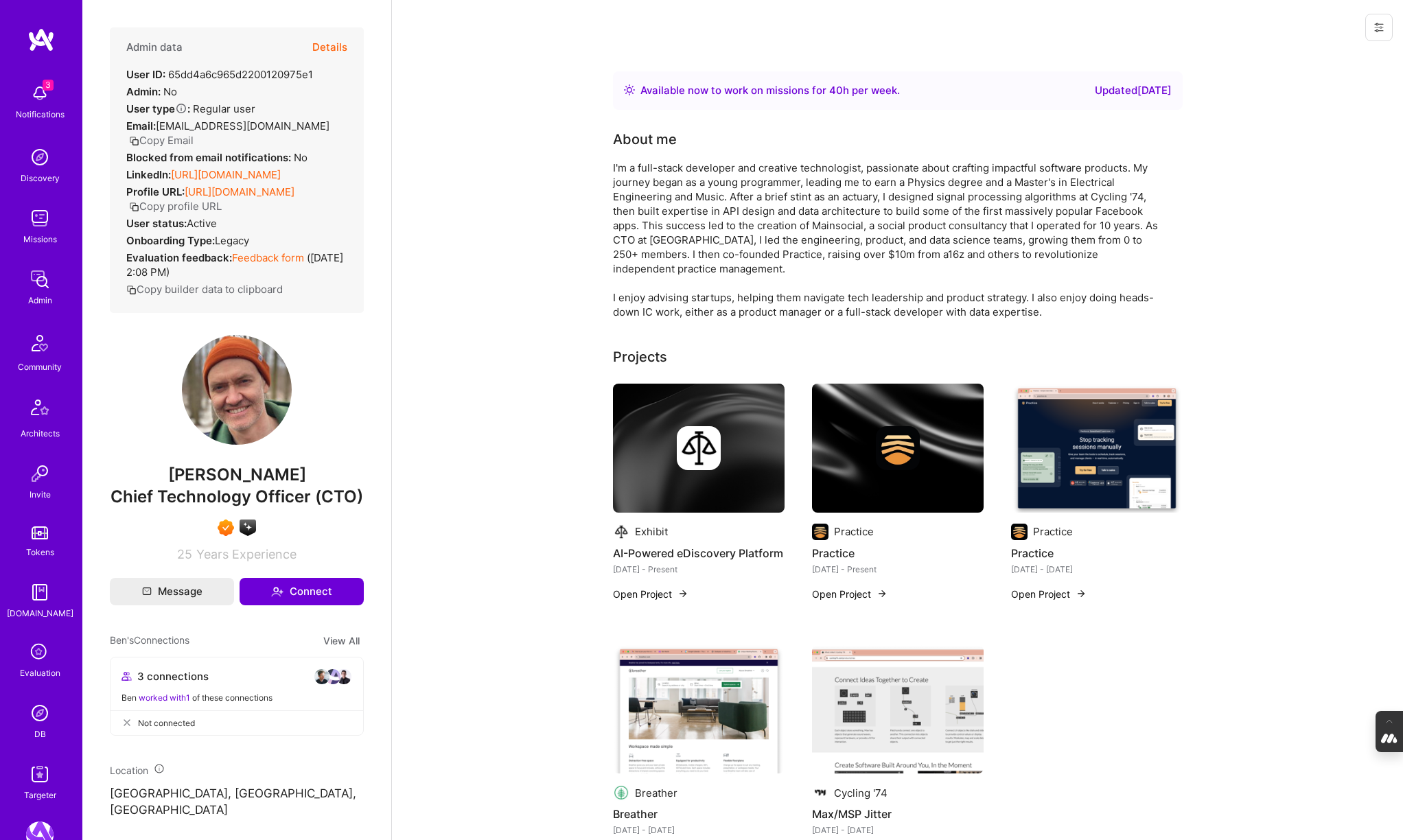
click at [38, 718] on img at bounding box center [40, 713] width 28 height 28
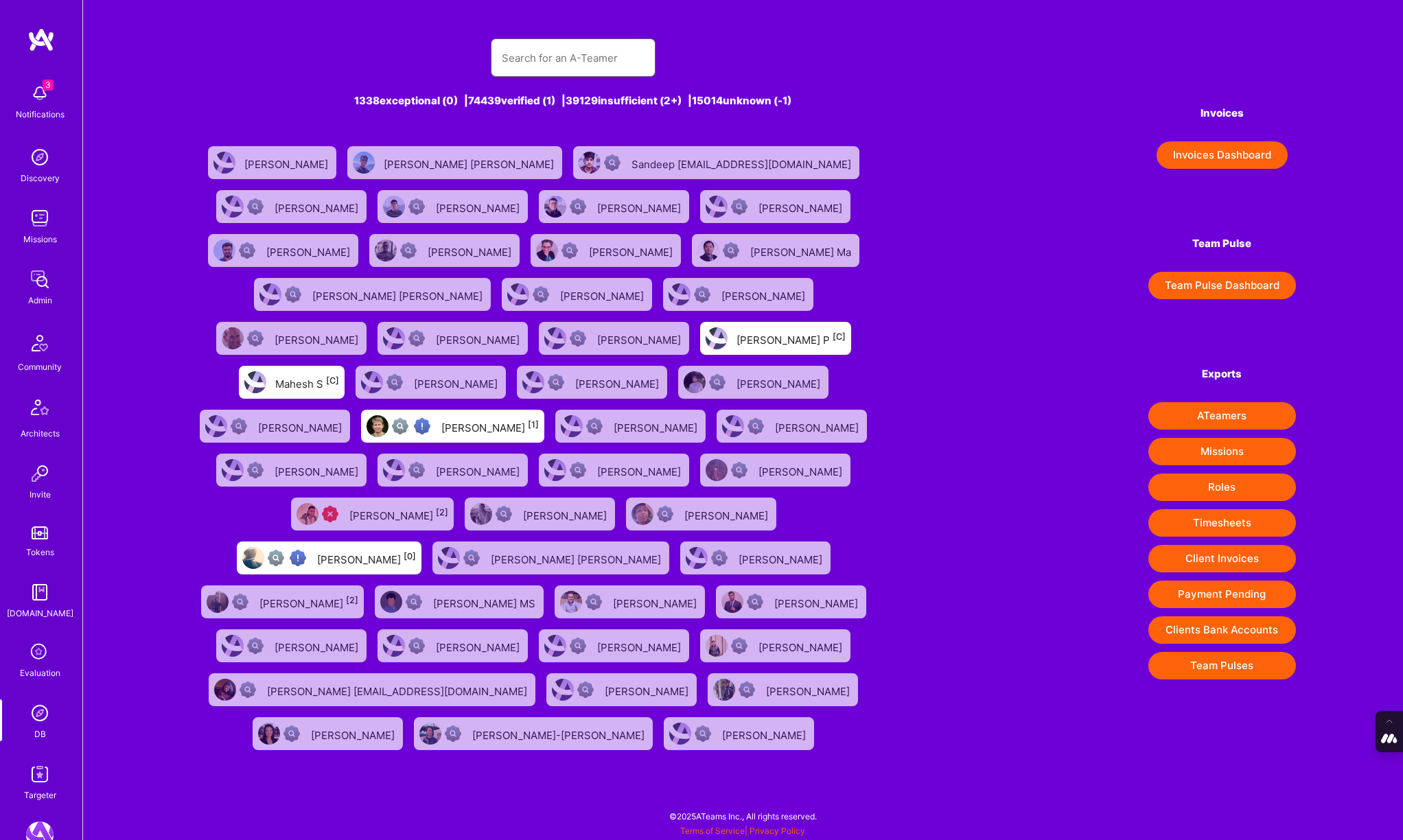
click at [592, 51] on input "text" at bounding box center [573, 58] width 142 height 35
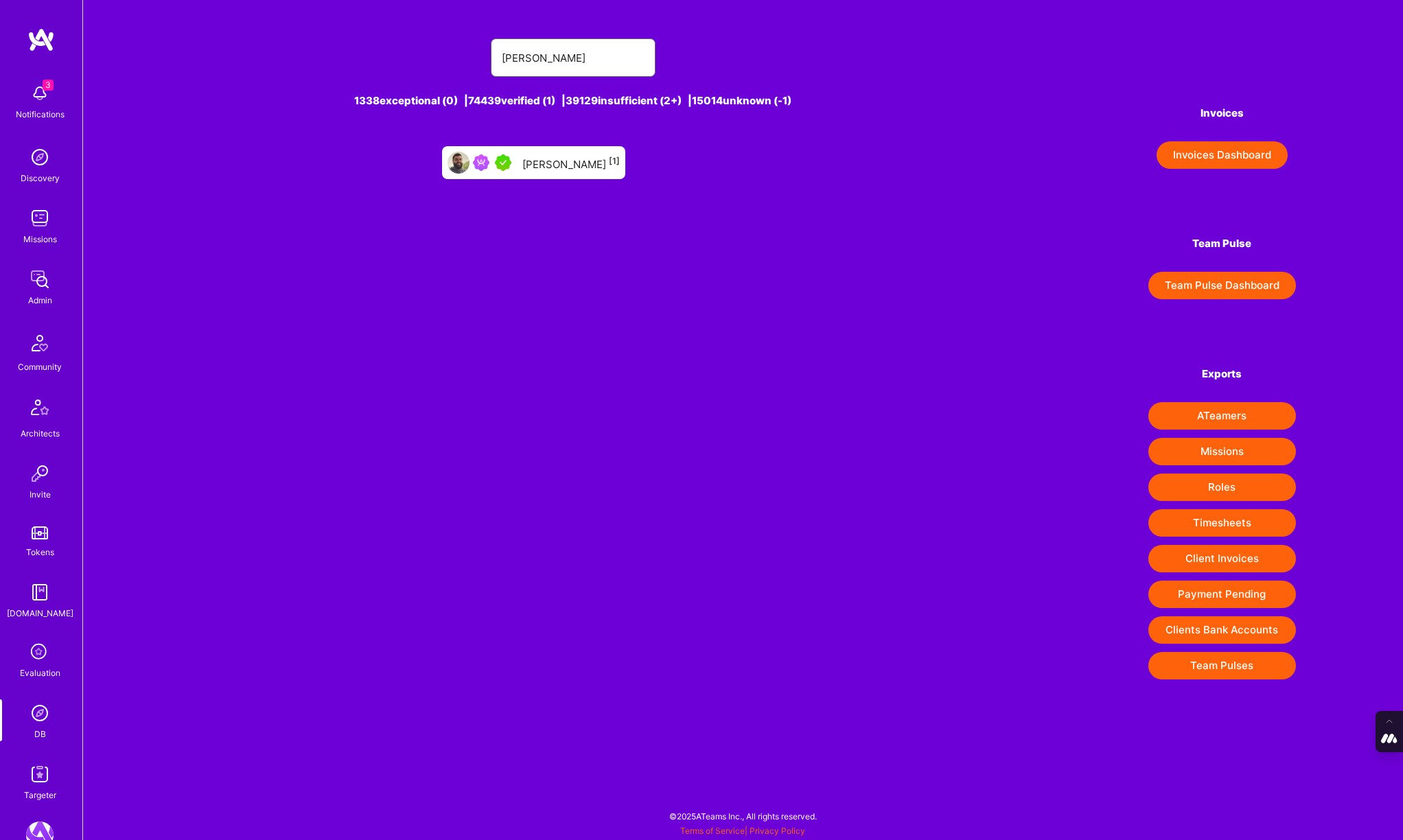
type input "augusto soares"
click at [559, 157] on div "Augusto Soares [1]" at bounding box center [571, 163] width 97 height 18
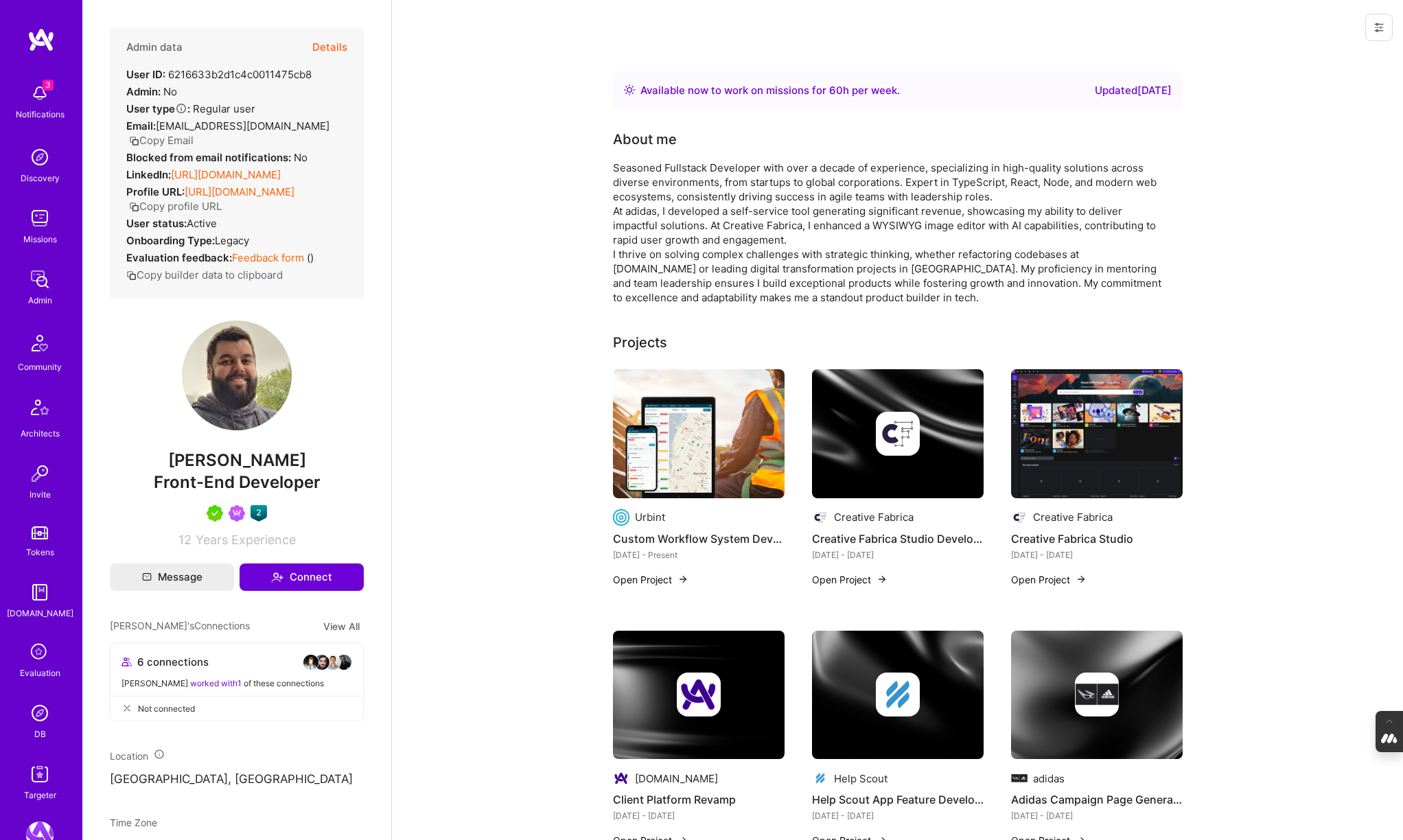
click at [327, 40] on button "Details" at bounding box center [329, 47] width 35 height 40
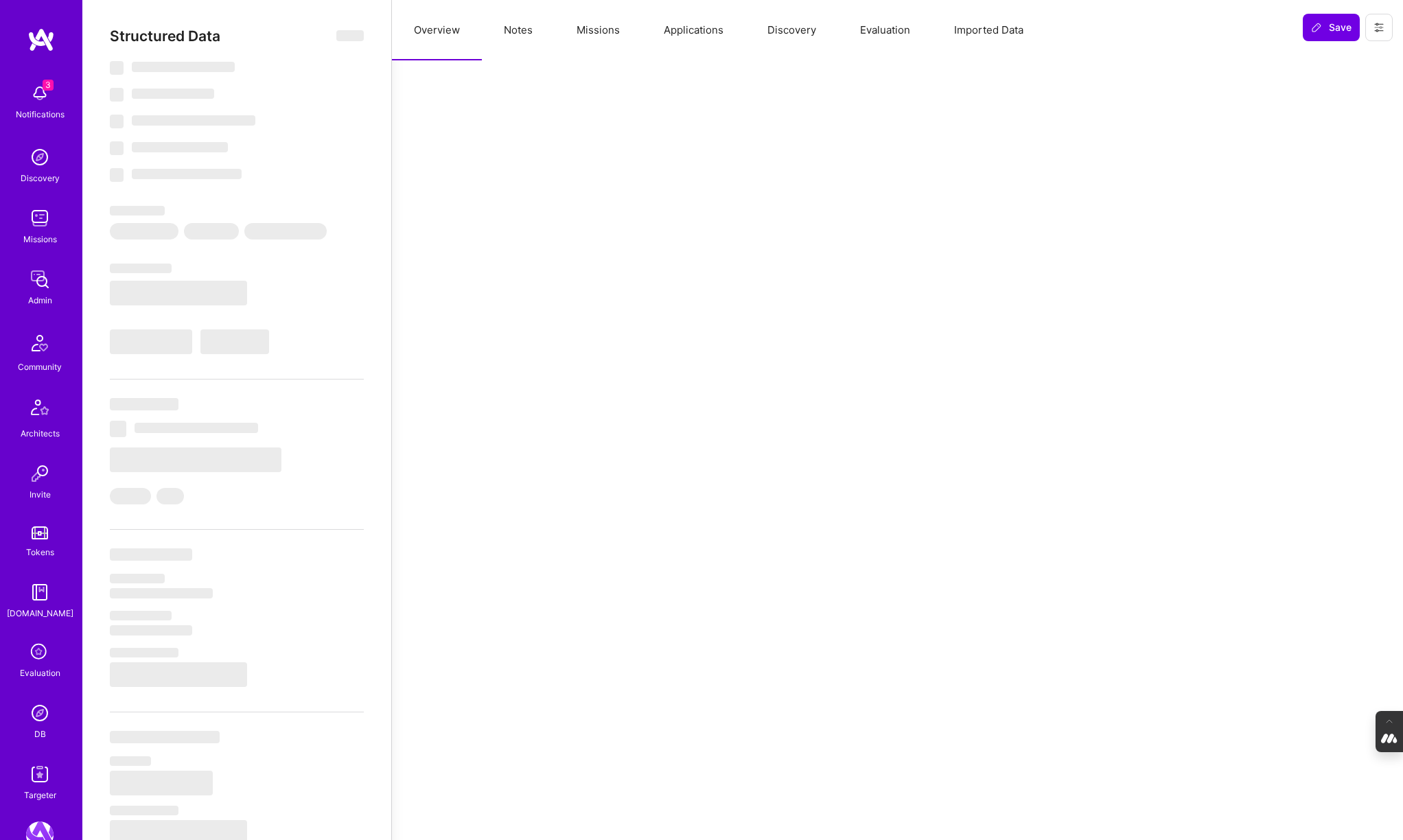
click at [877, 25] on button "Evaluation" at bounding box center [885, 30] width 94 height 60
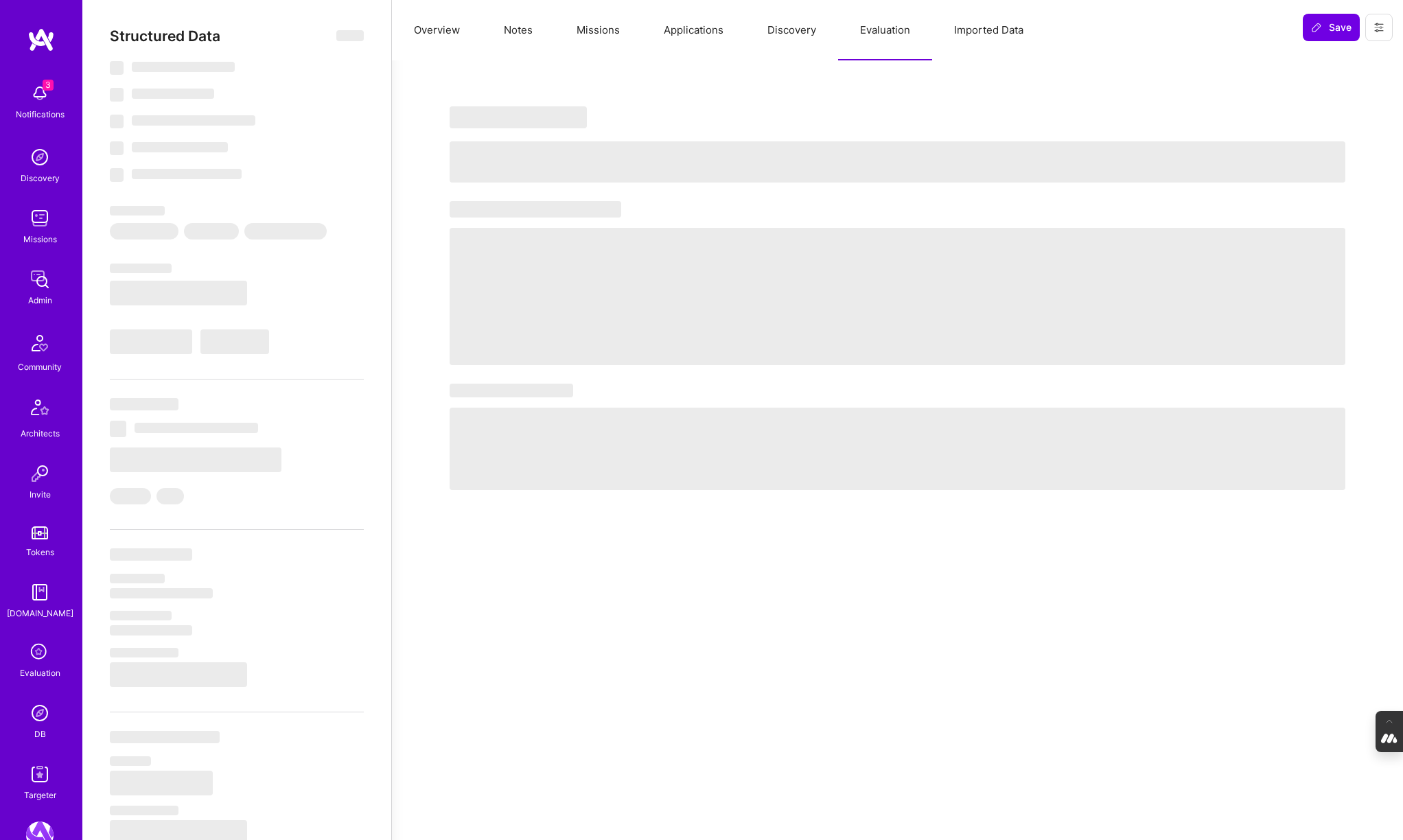
type textarea "x"
select select "Right Now"
select select "5"
select select "7"
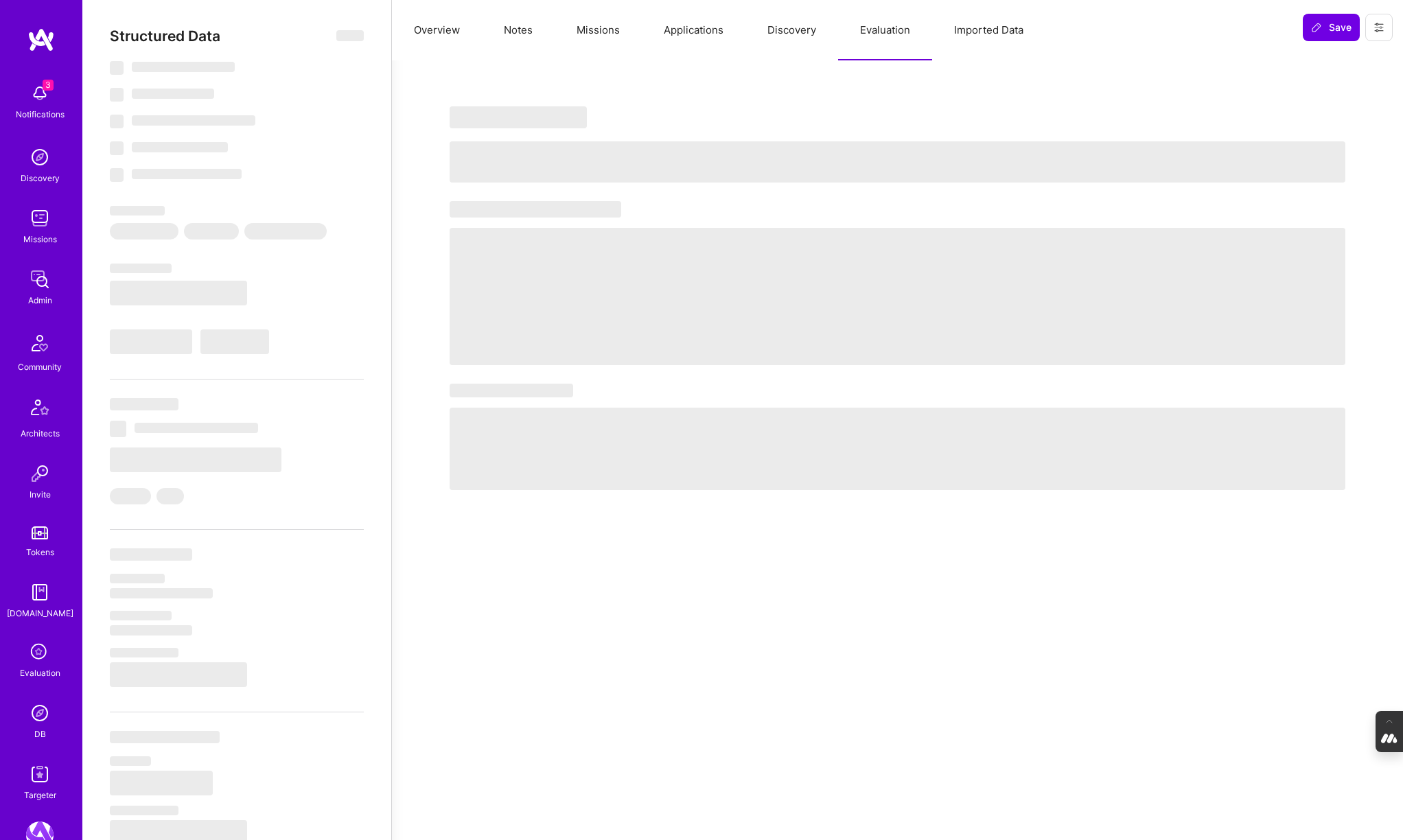
select select "7"
select select "PT"
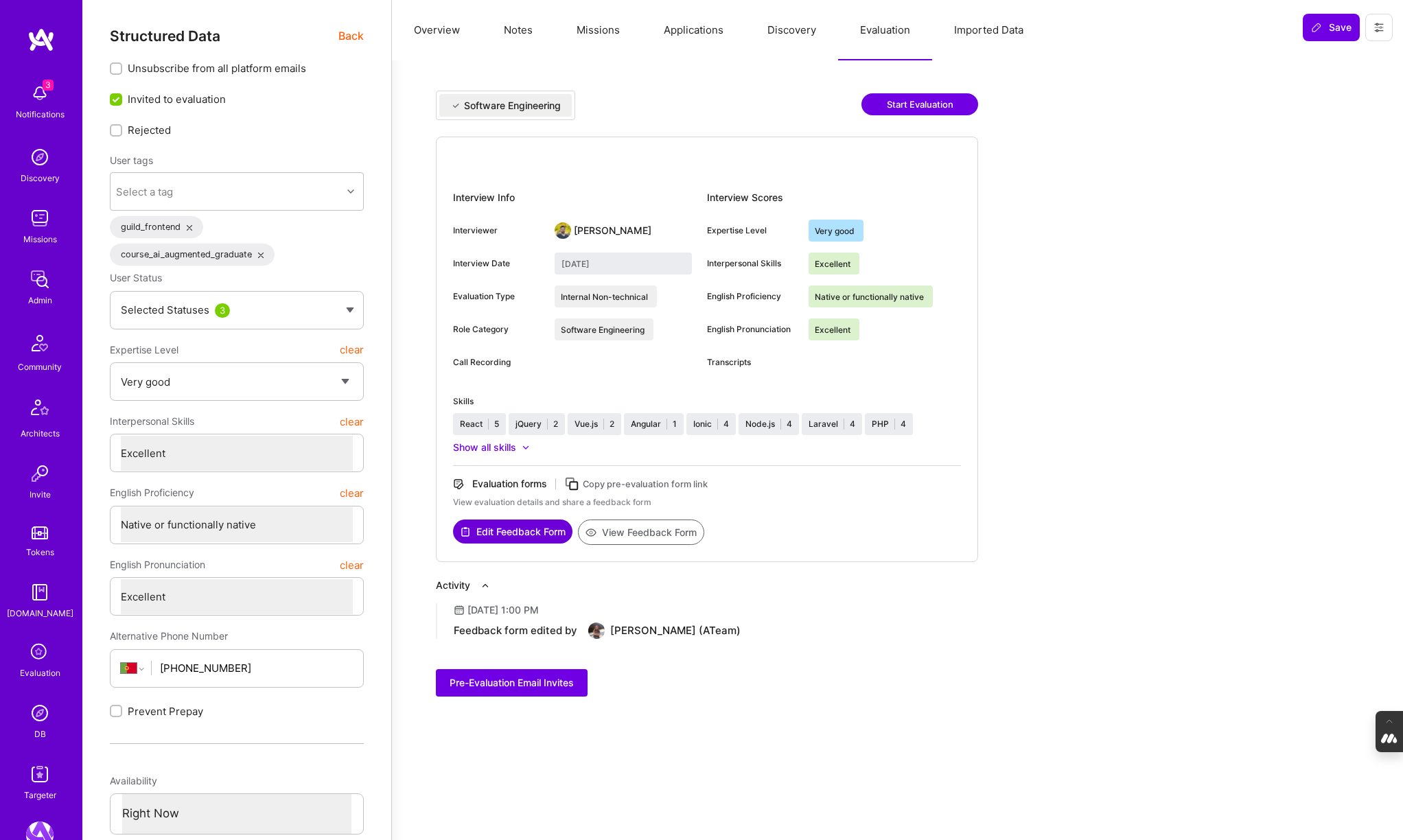
click at [598, 31] on button "Missions" at bounding box center [598, 30] width 87 height 60
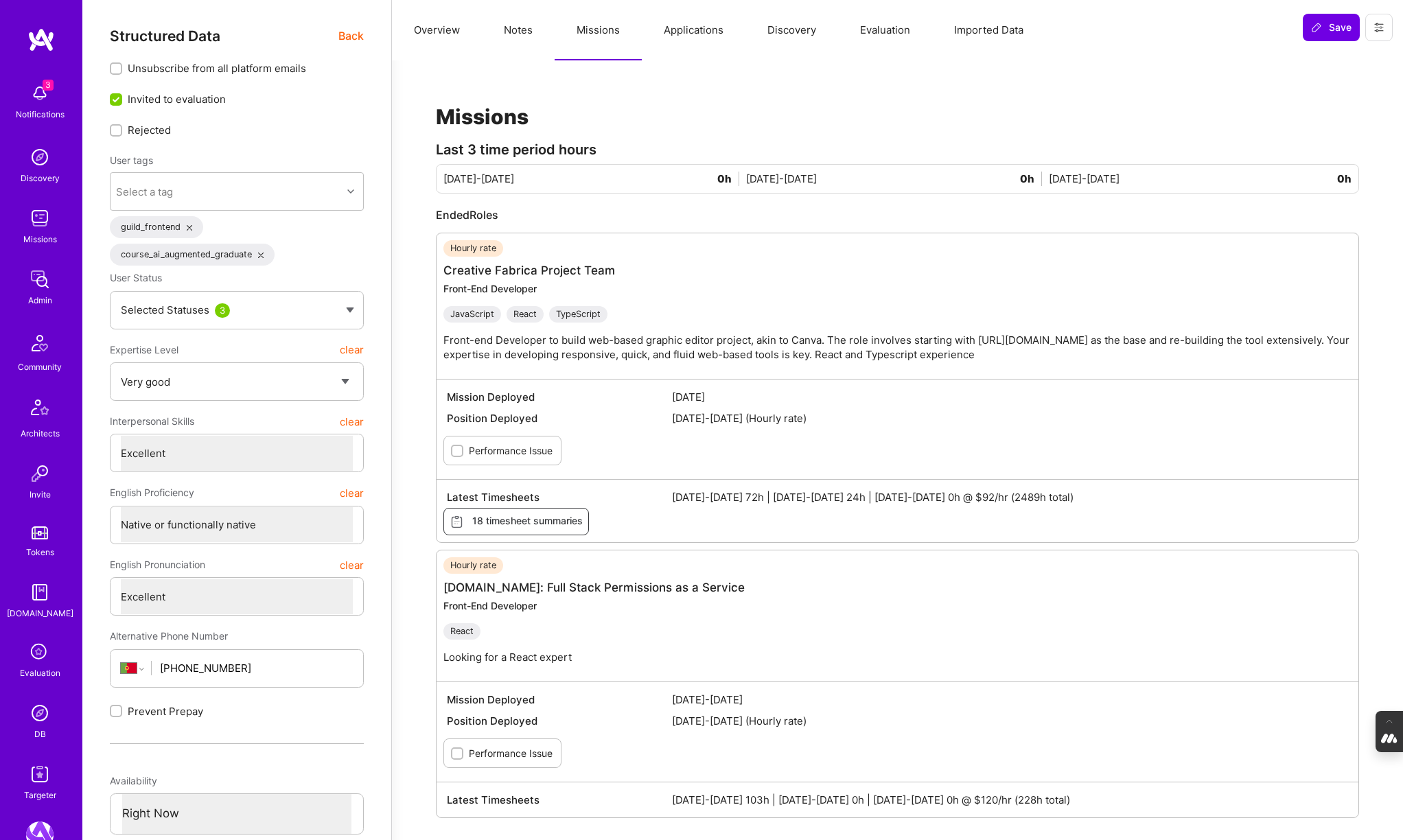
click at [525, 26] on button "Notes" at bounding box center [518, 30] width 73 height 60
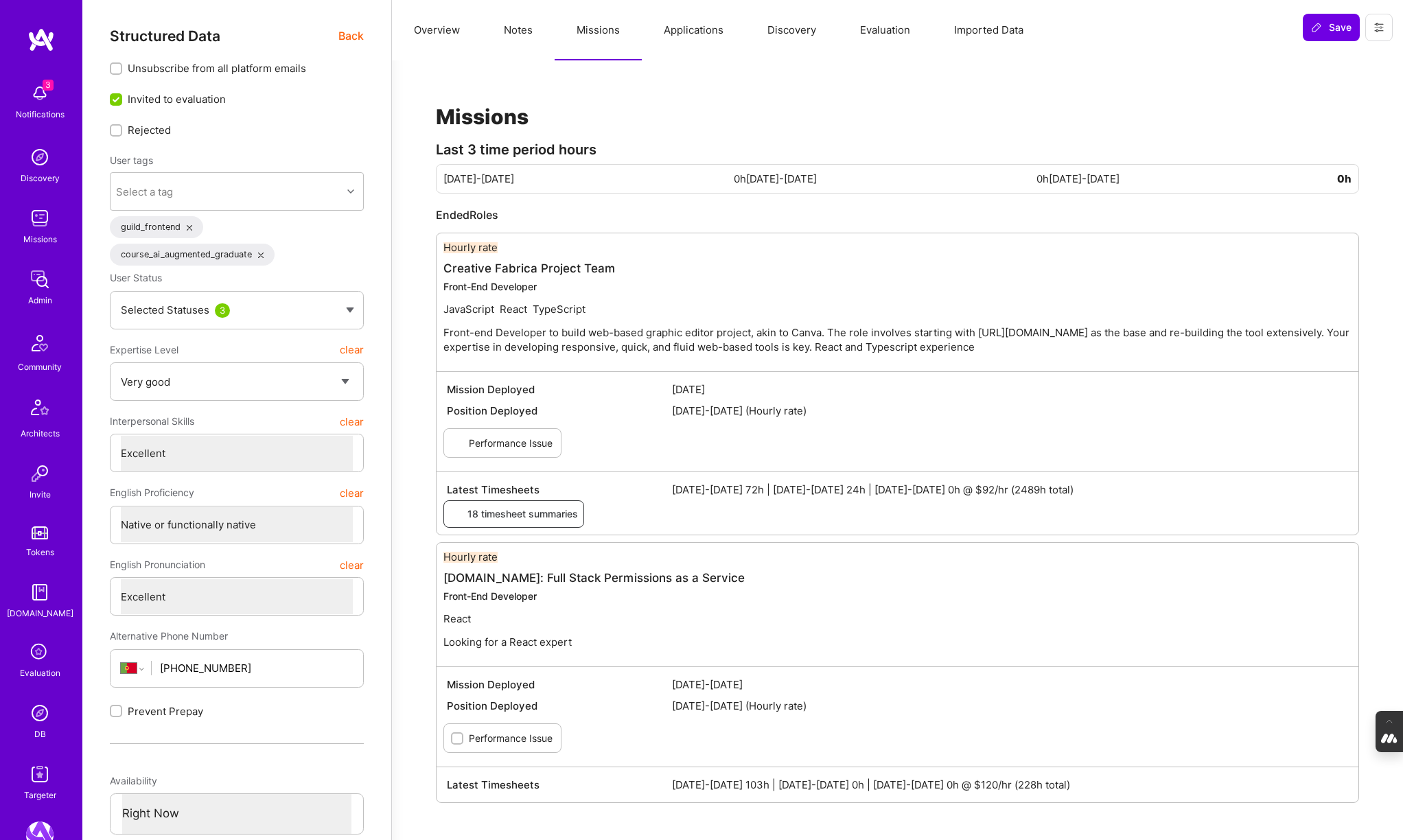
type textarea "x"
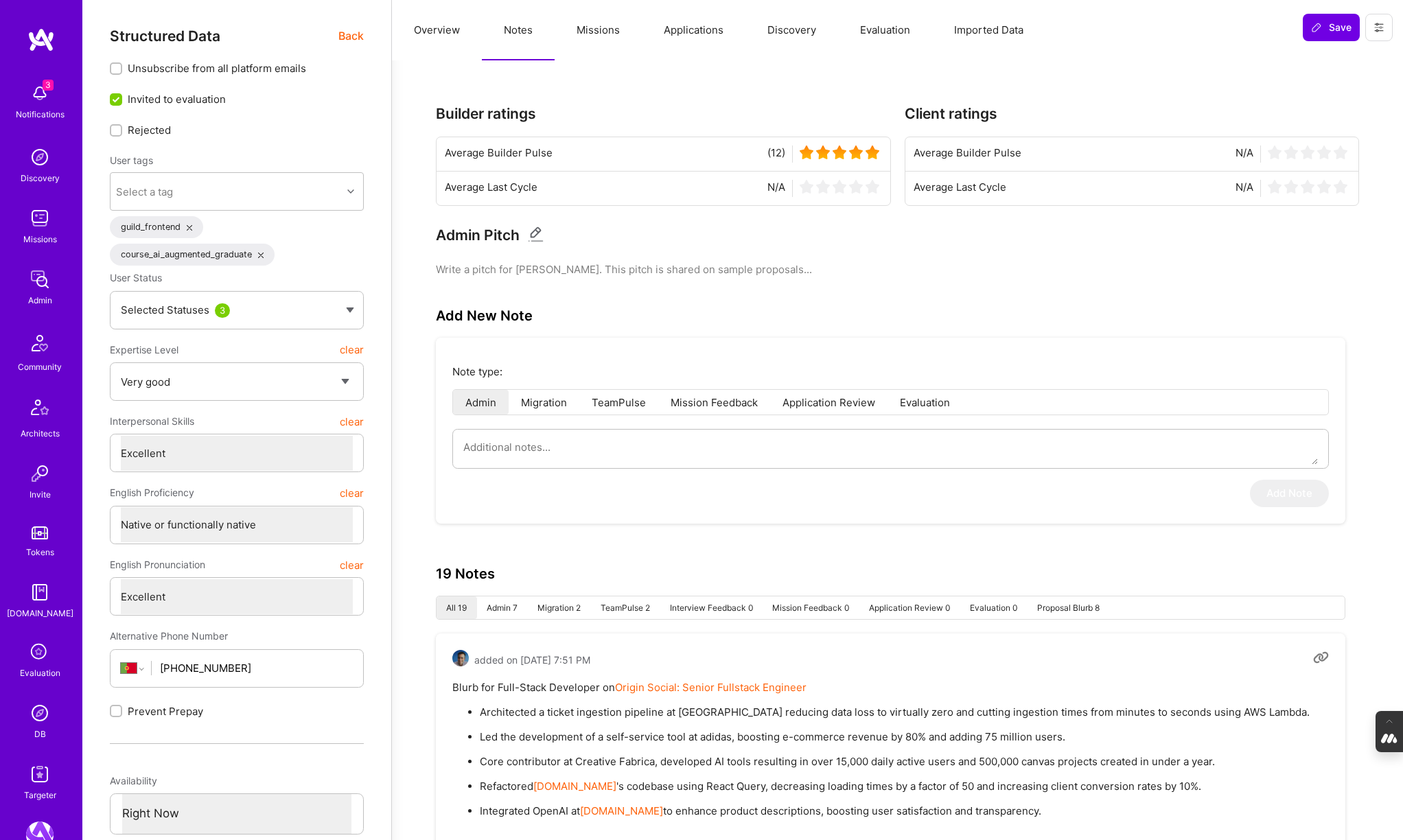
click at [436, 22] on button "Overview" at bounding box center [436, 30] width 90 height 60
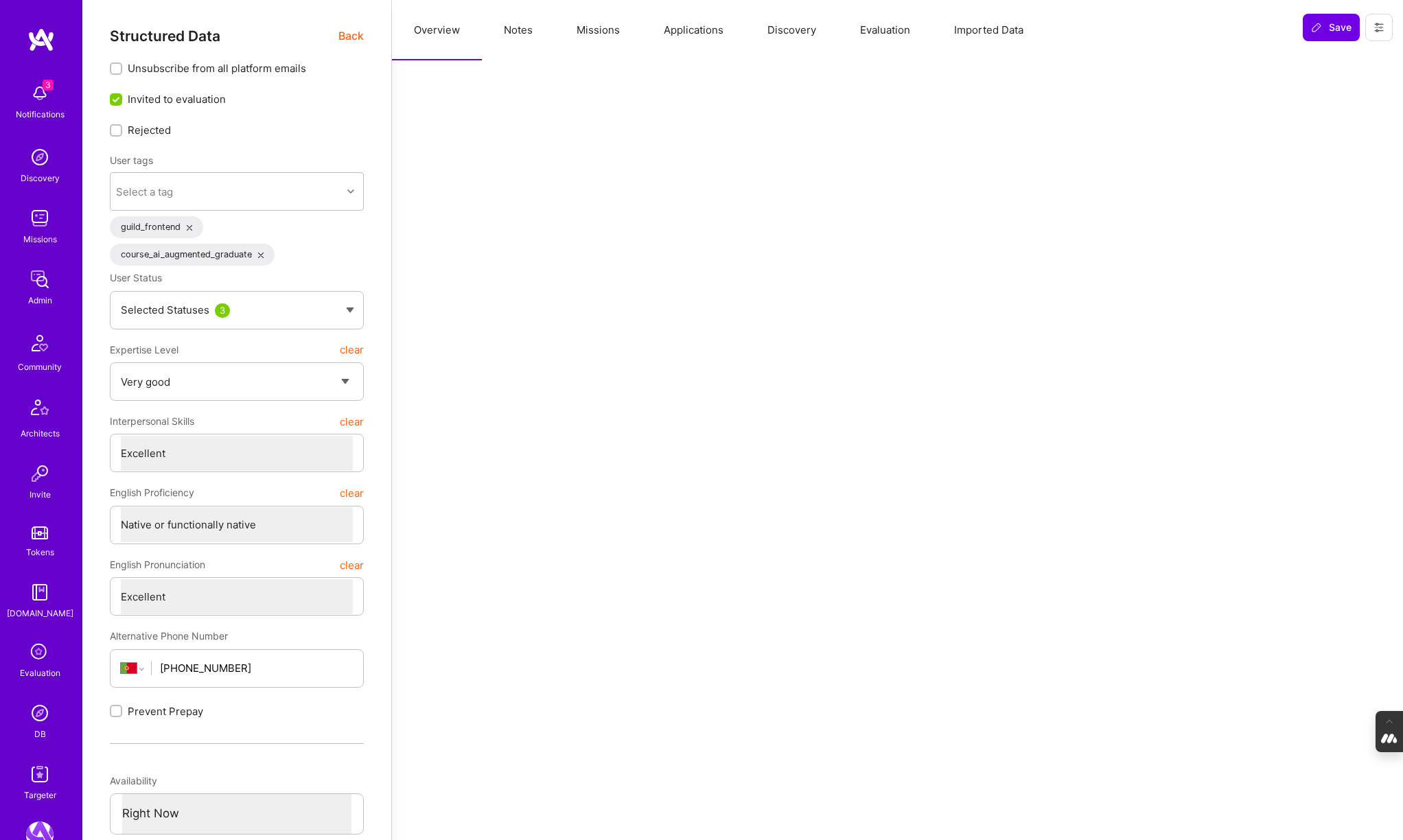
click at [341, 34] on span "Back" at bounding box center [351, 36] width 26 height 17
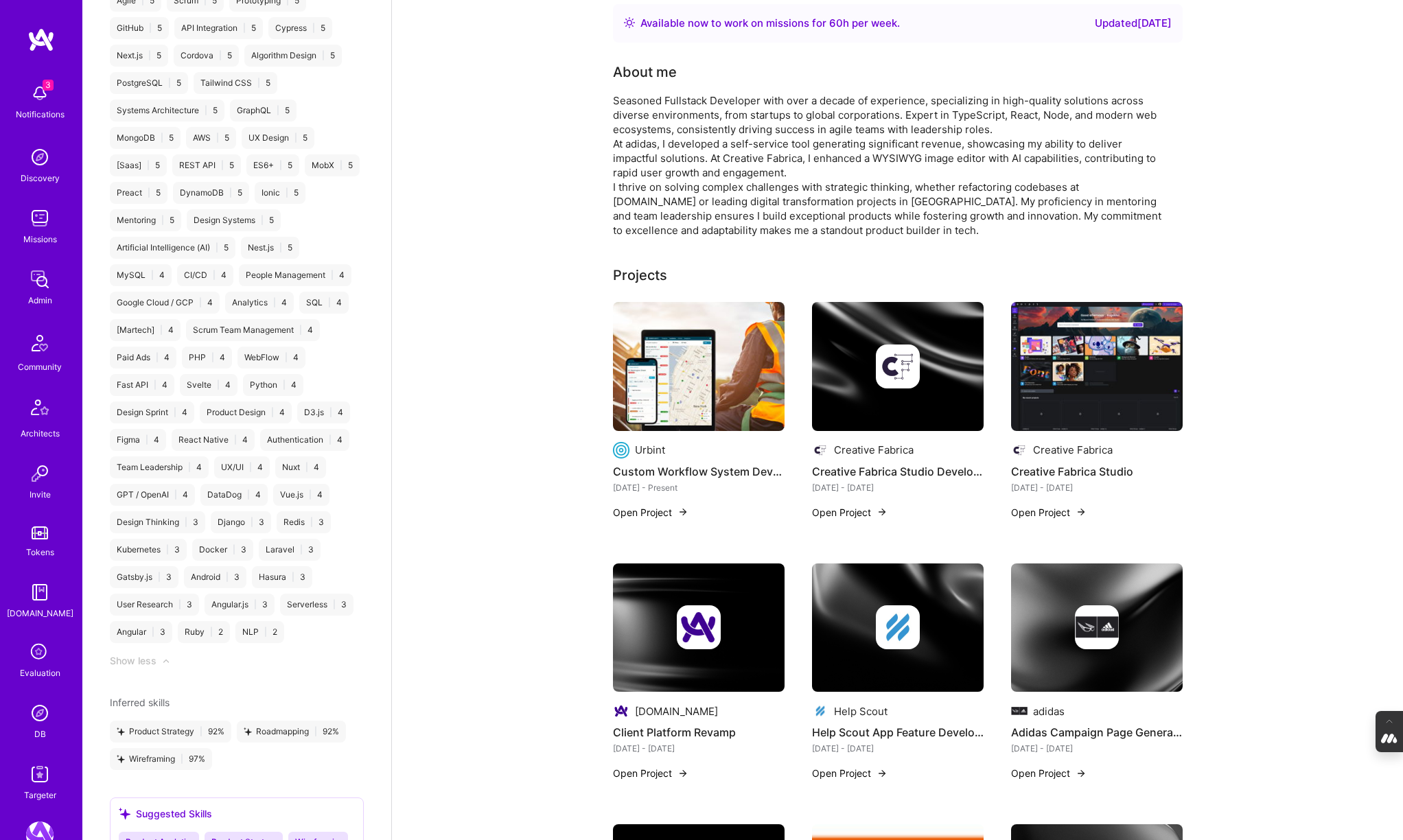
scroll to position [1640, 0]
click at [723, 393] on img at bounding box center [698, 367] width 172 height 129
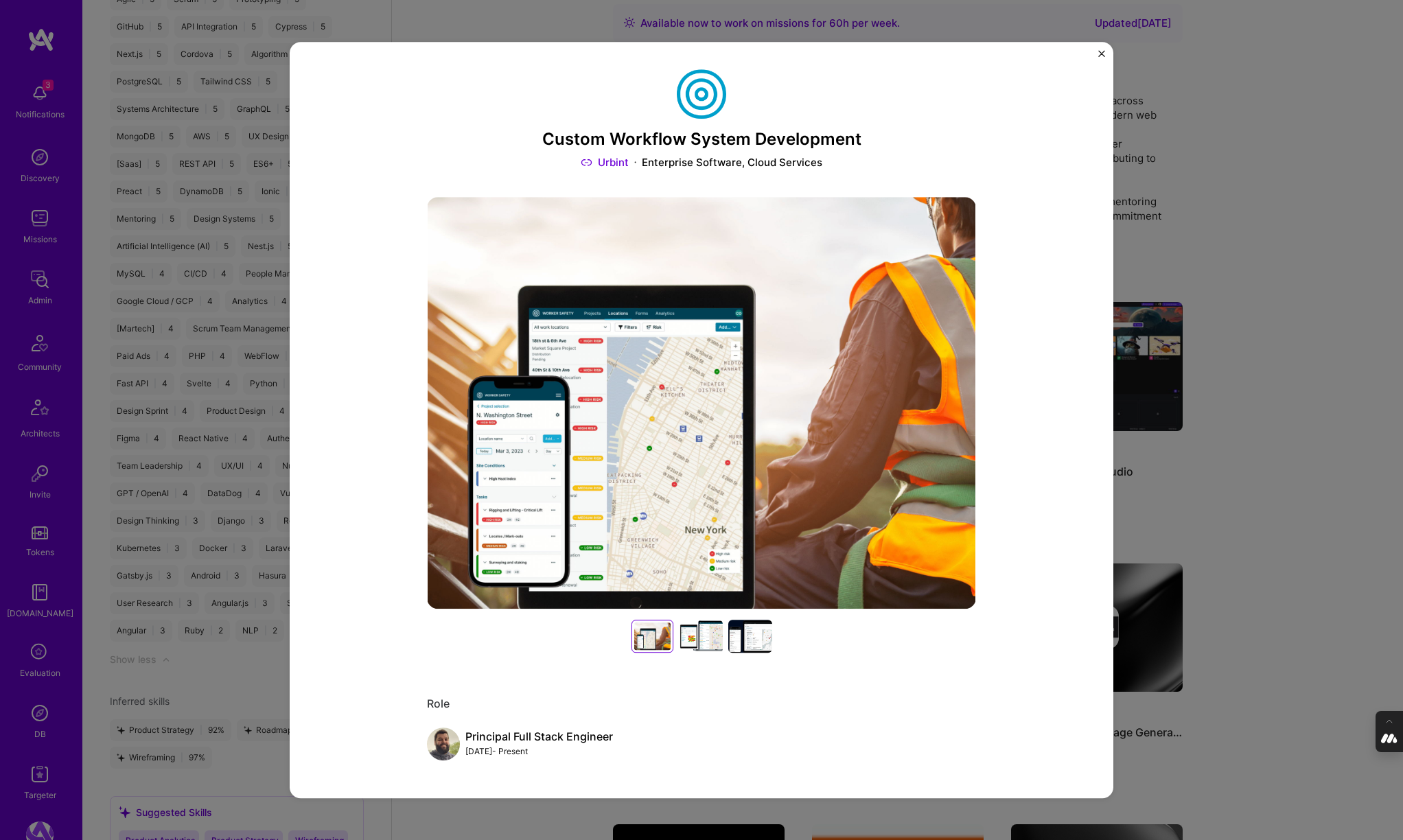
click at [1258, 222] on div "Custom Workflow System Development Urbint Enterprise Software, Cloud Services R…" at bounding box center [701, 420] width 1403 height 840
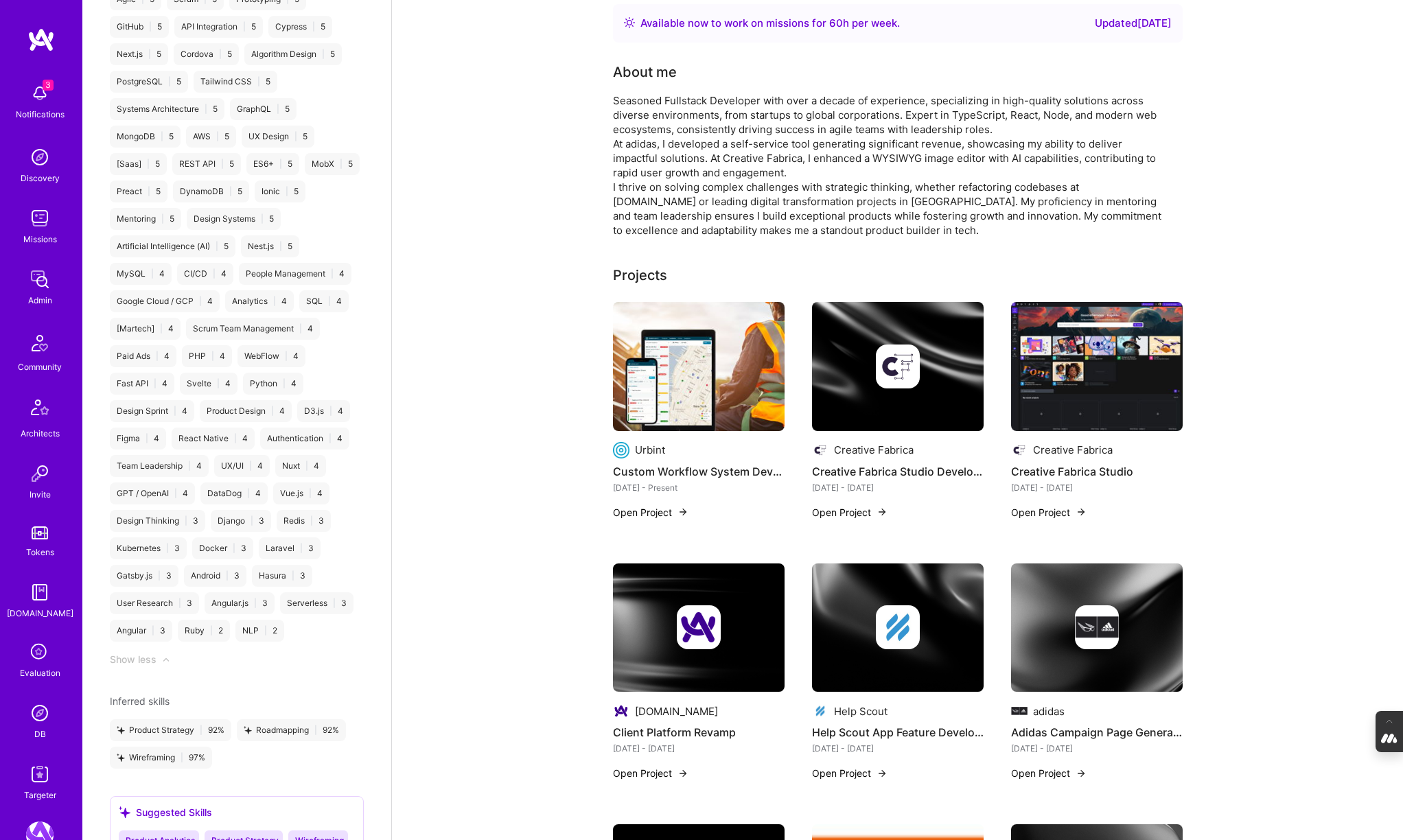
click at [831, 384] on div at bounding box center [897, 366] width 172 height 44
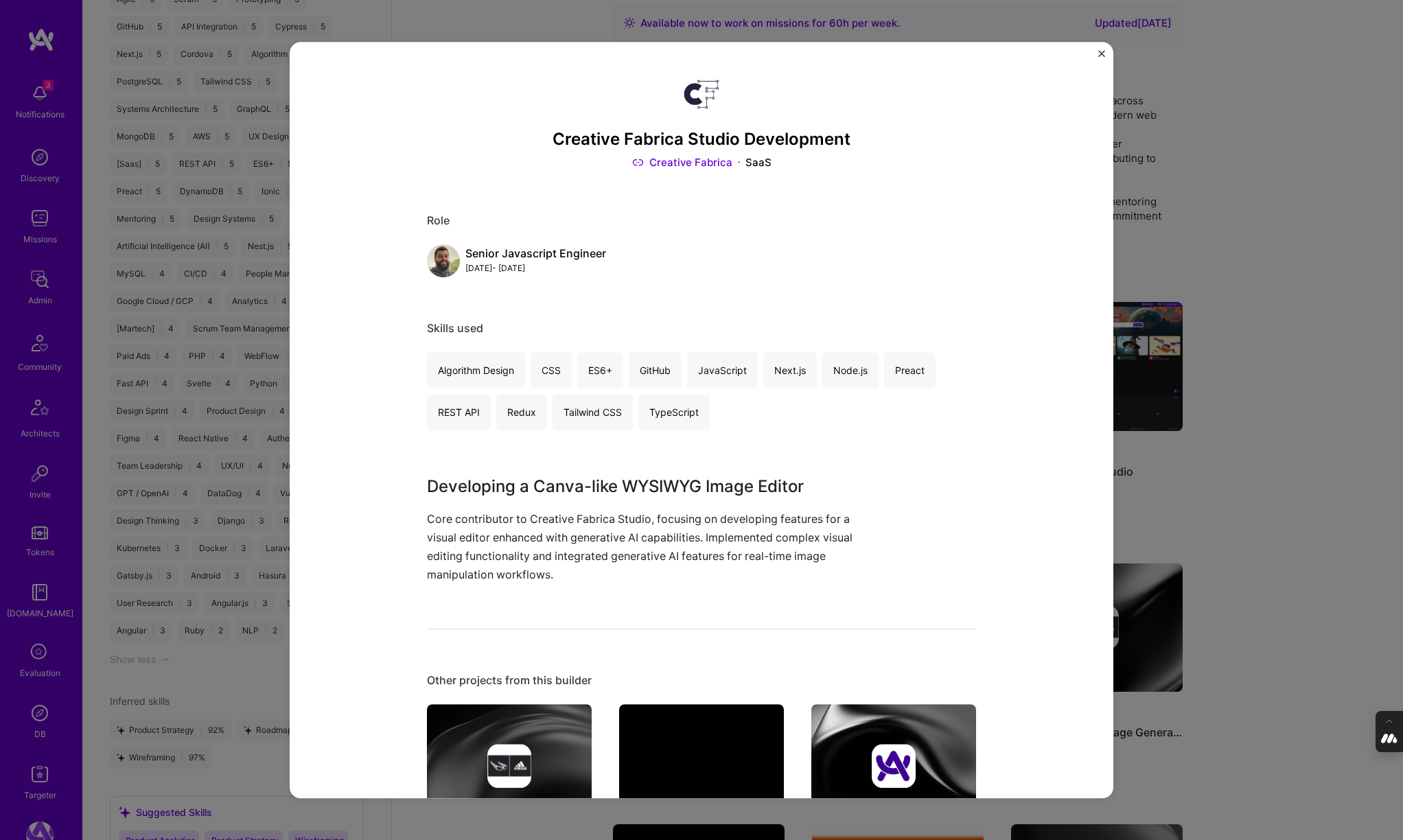
click at [1268, 231] on div "Creative Fabrica Studio Development Creative Fabrica SaaS Role Senior Javascrip…" at bounding box center [701, 420] width 1403 height 840
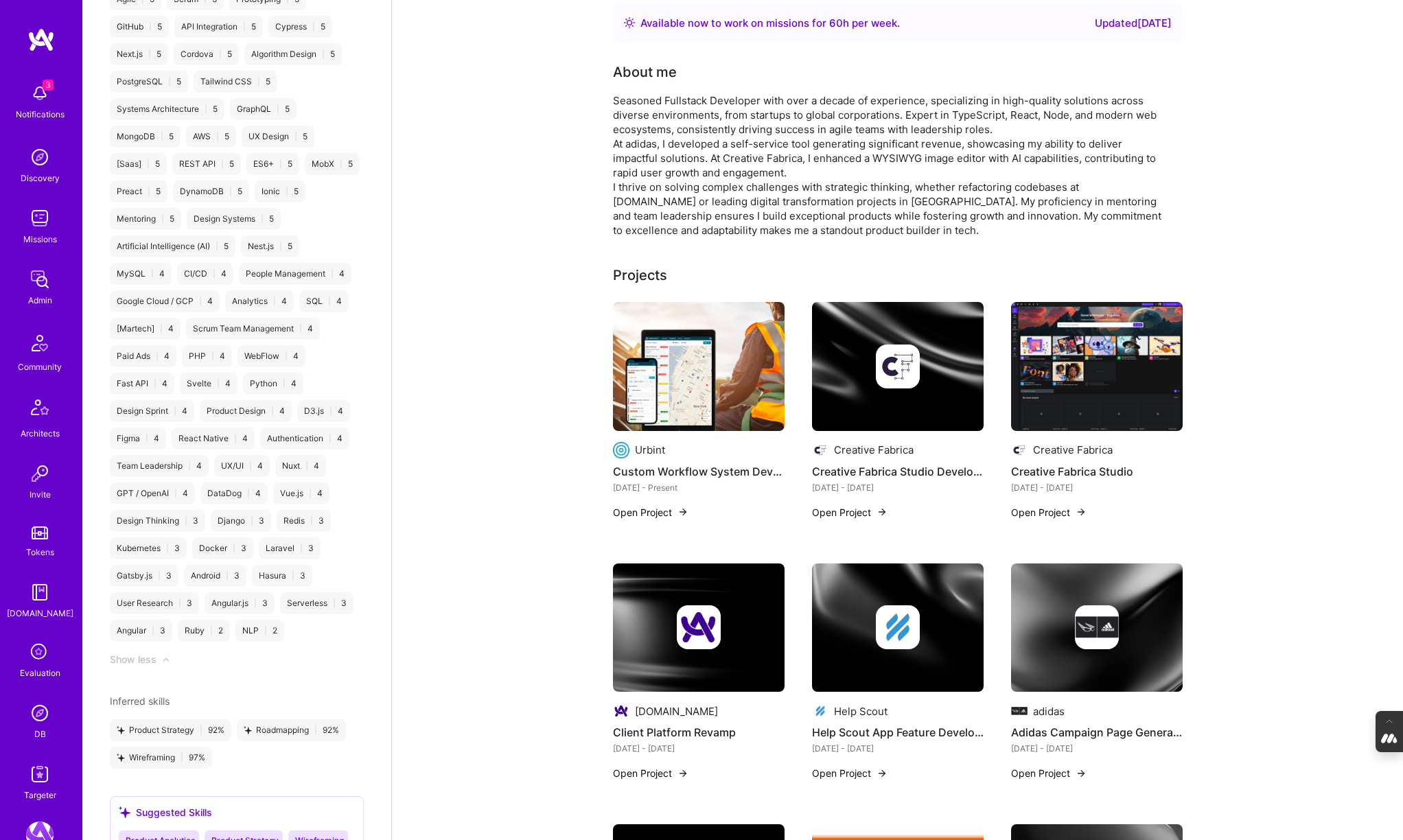
click at [892, 400] on img at bounding box center [897, 367] width 172 height 129
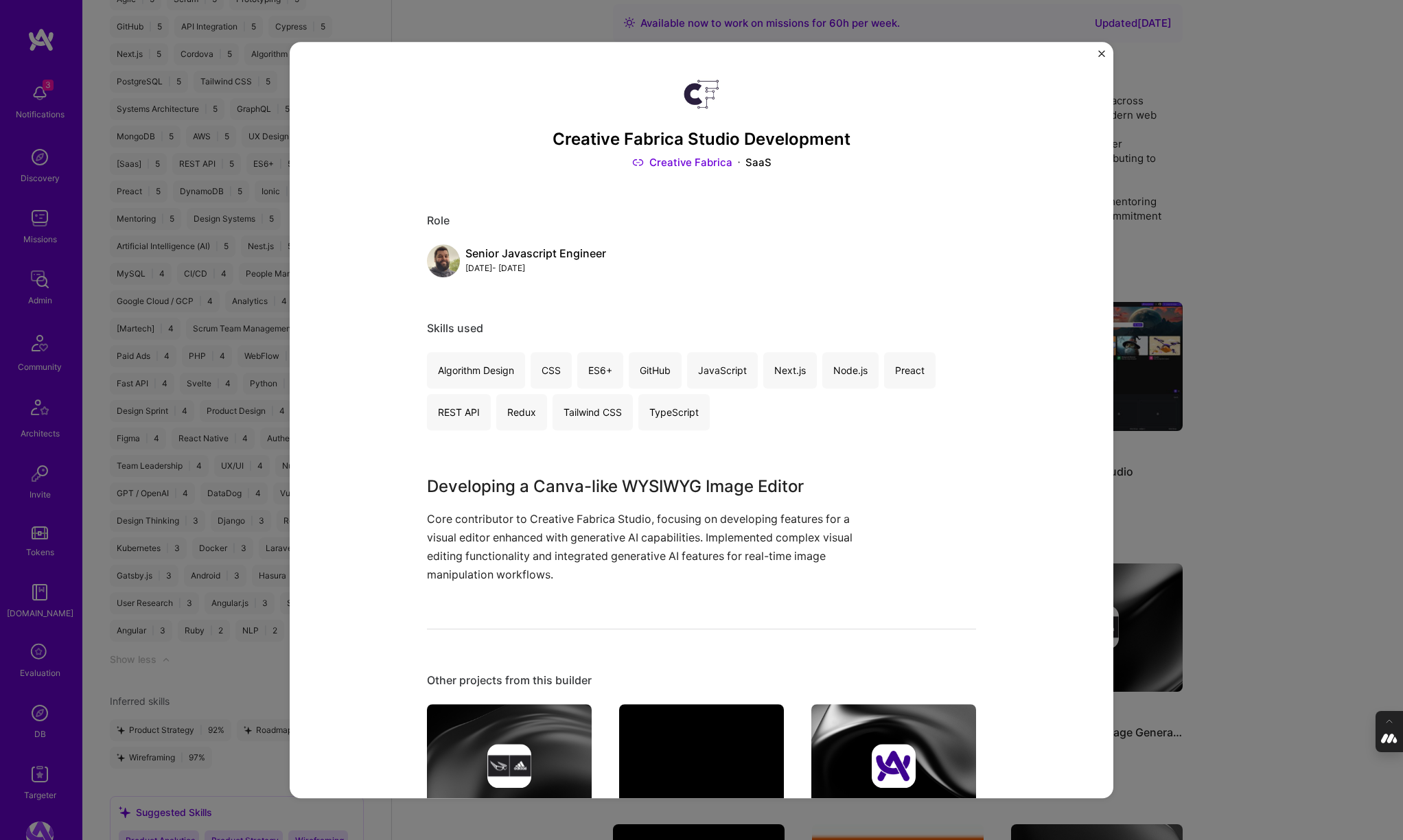
click at [1195, 245] on div "Creative Fabrica Studio Development Creative Fabrica SaaS Role Senior Javascrip…" at bounding box center [701, 420] width 1403 height 840
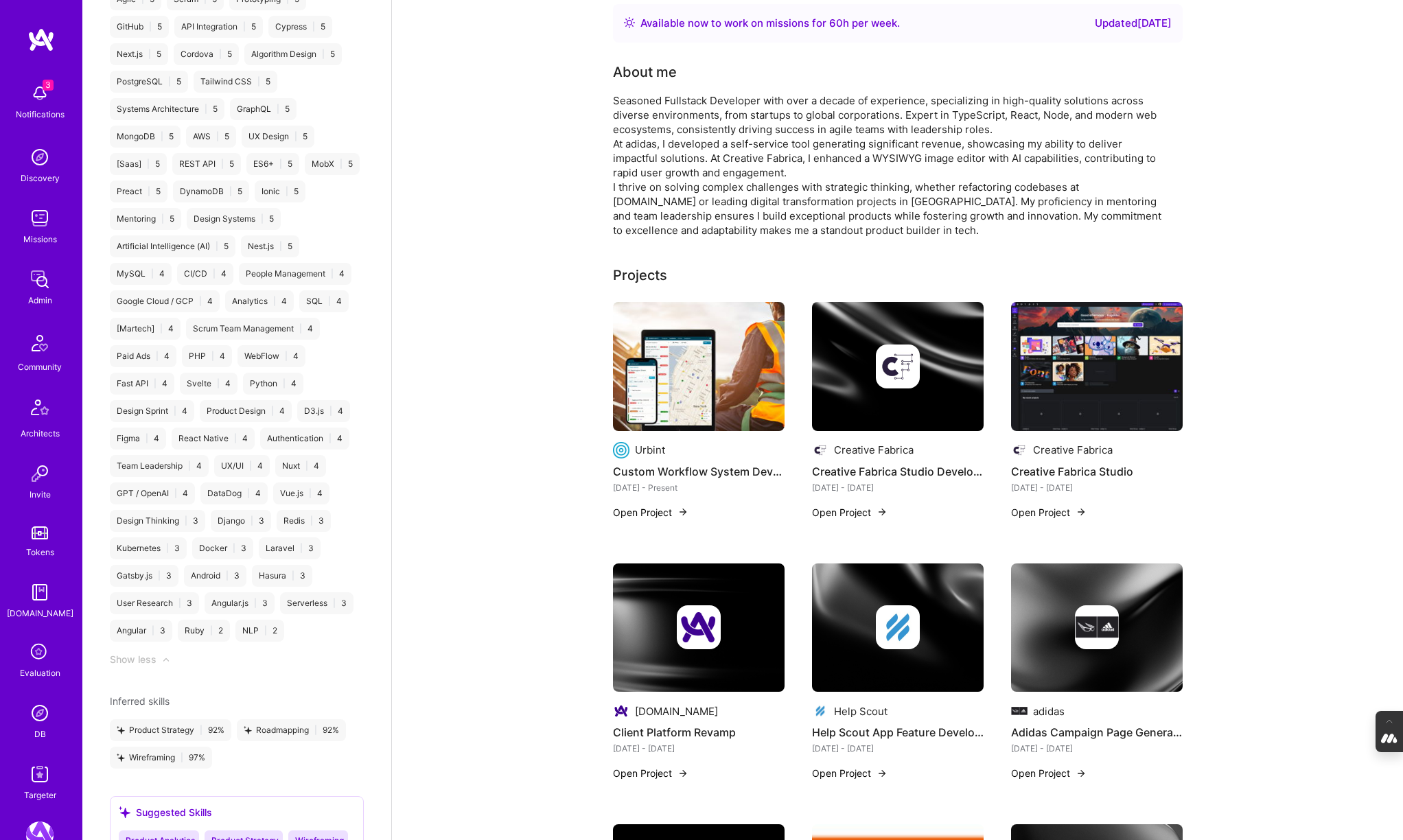
click at [1140, 363] on img at bounding box center [1097, 367] width 172 height 129
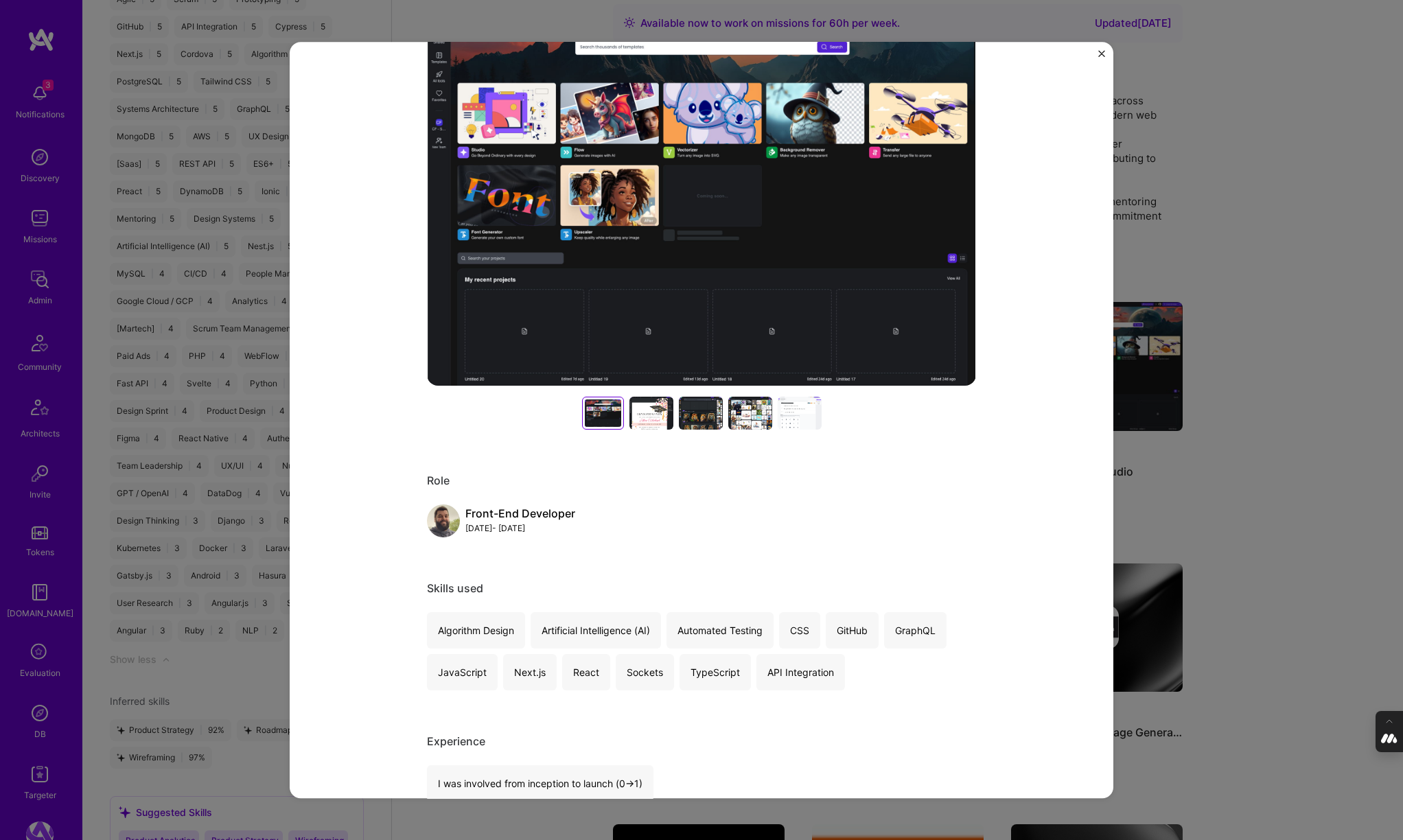
scroll to position [227, 0]
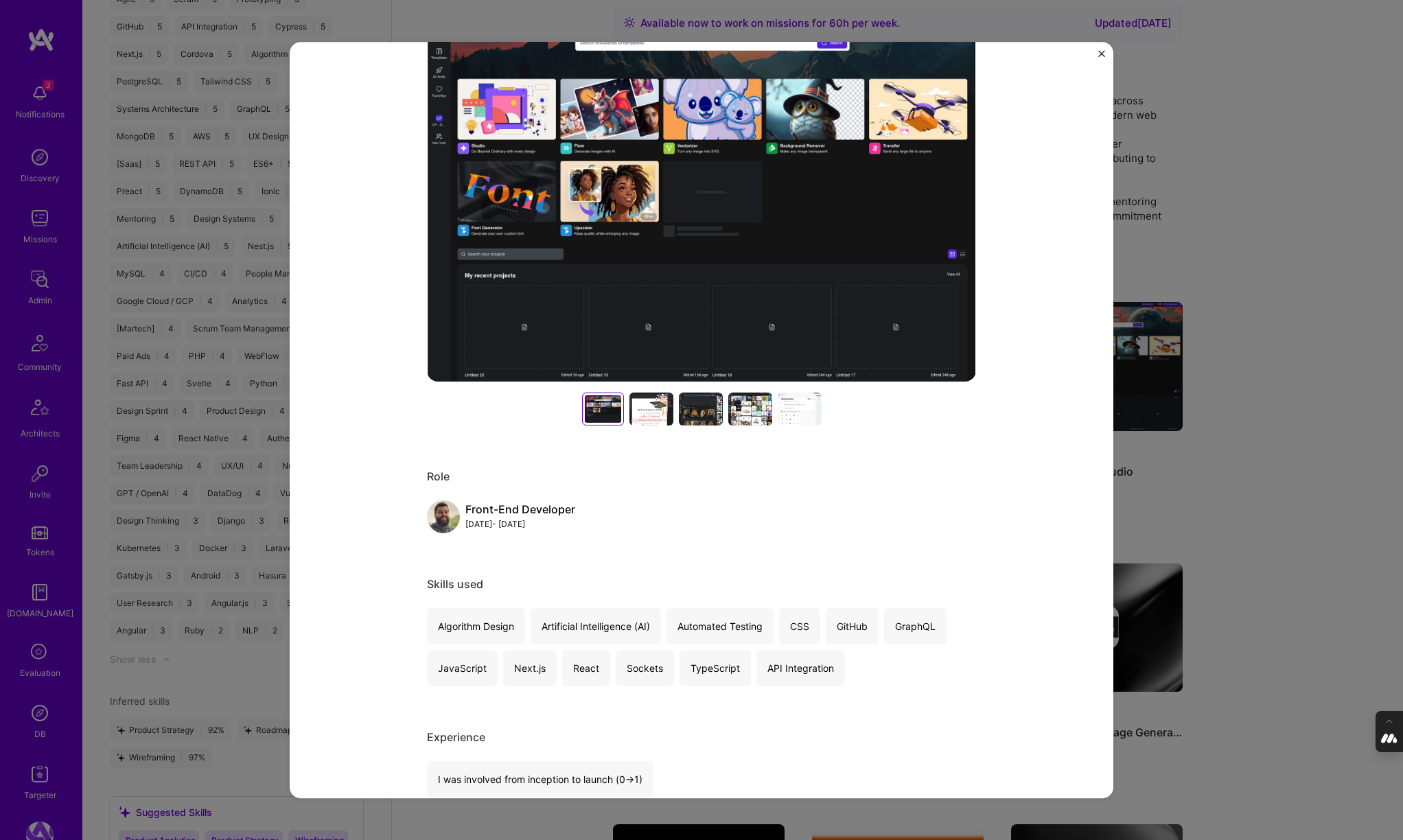
click at [1190, 261] on div "Creative Fabrica Studio Creative Fabrica Arts / Culture, Marketplaces Project l…" at bounding box center [701, 420] width 1403 height 840
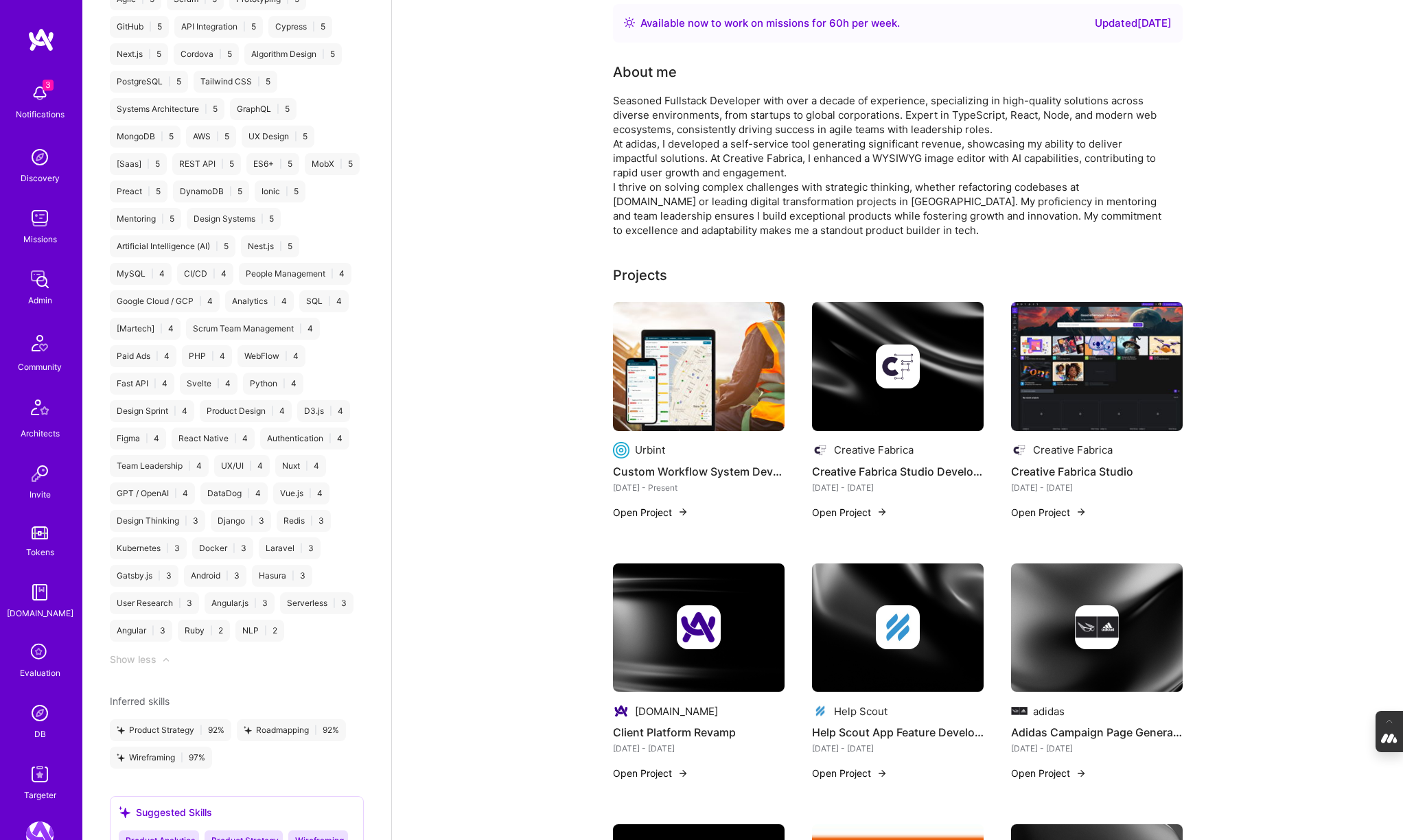
click at [876, 415] on img at bounding box center [897, 367] width 172 height 129
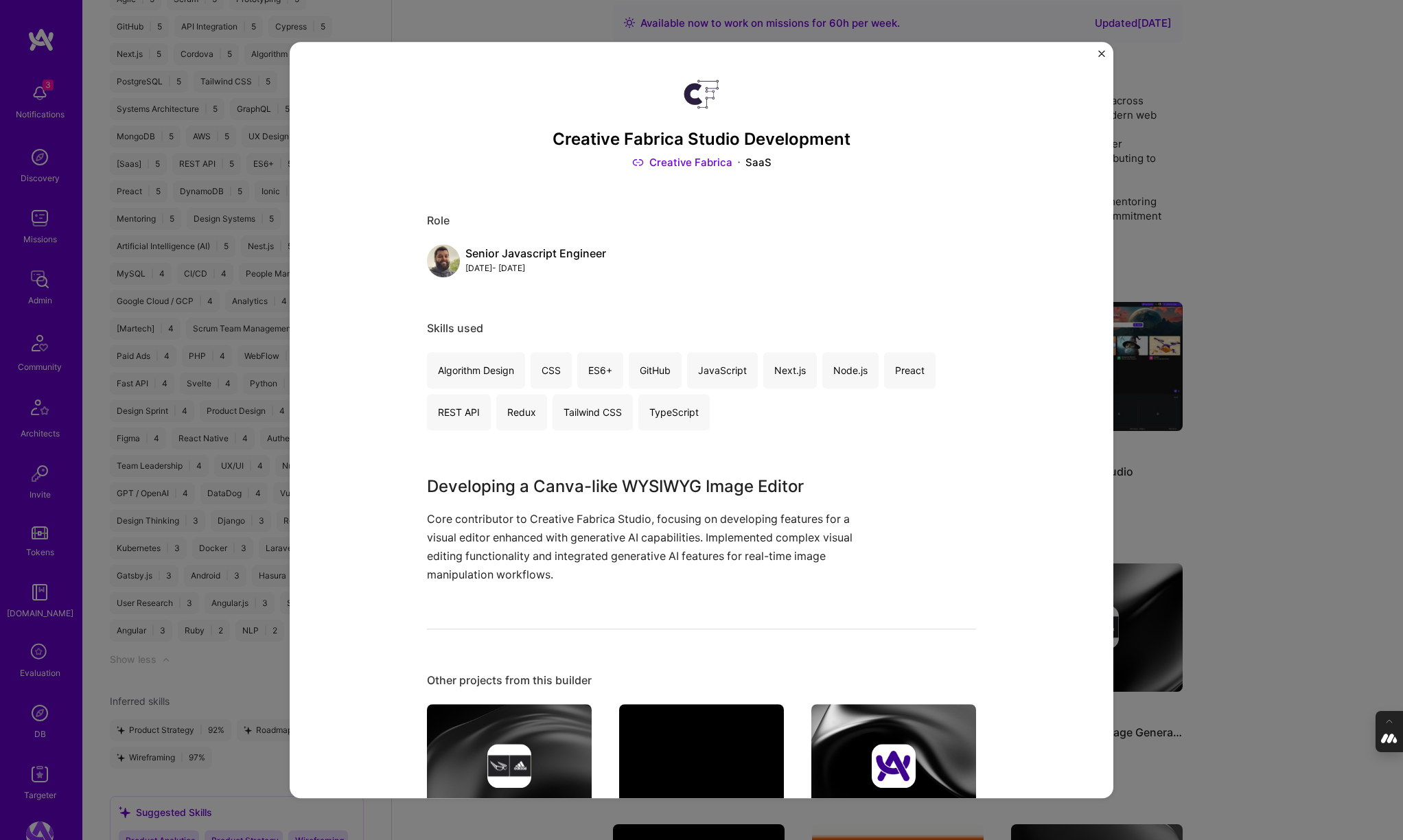
click at [1216, 476] on div "Creative Fabrica Studio Development Creative Fabrica SaaS Role Senior Javascrip…" at bounding box center [701, 420] width 1403 height 840
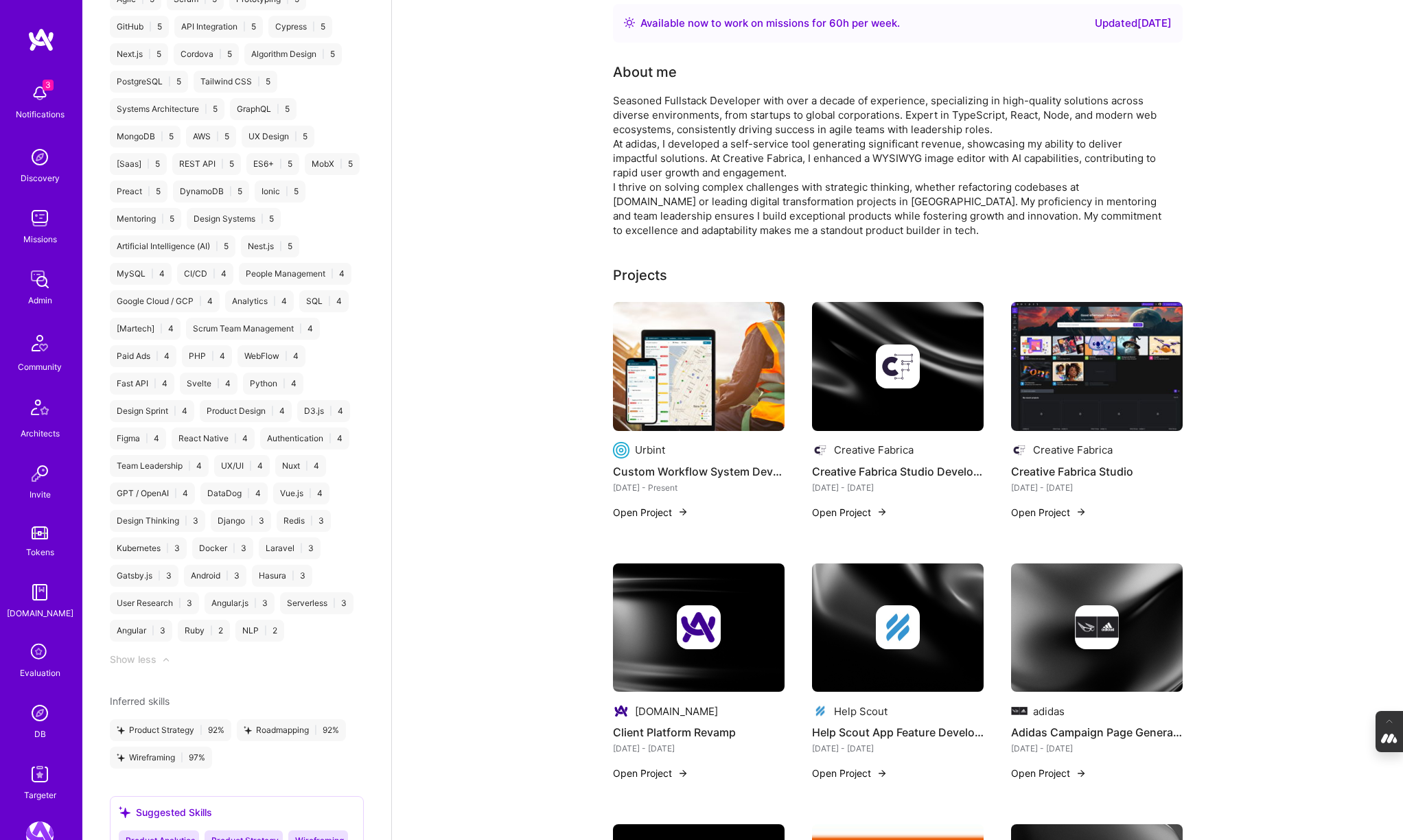
click at [693, 331] on img at bounding box center [698, 367] width 172 height 129
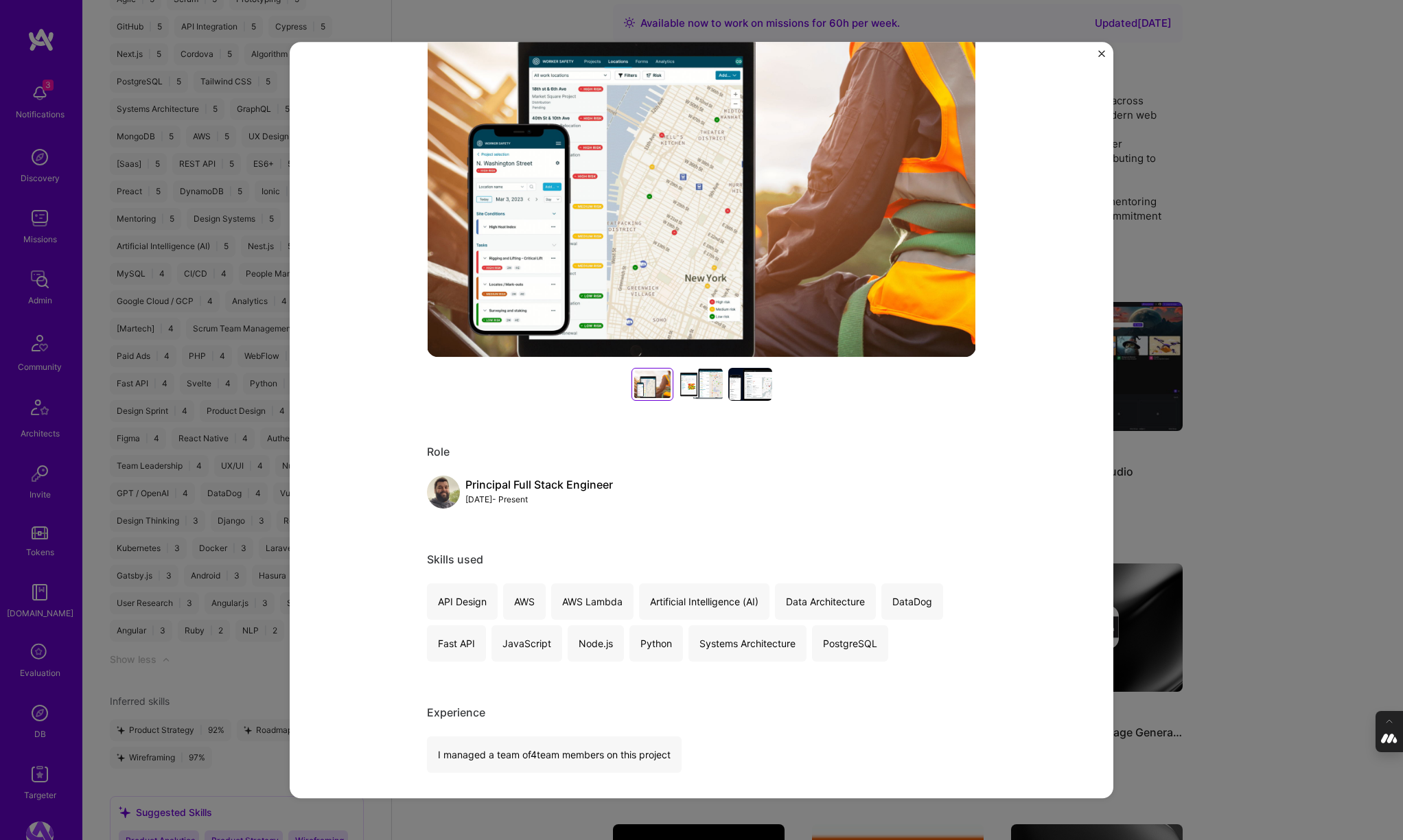
scroll to position [253, 0]
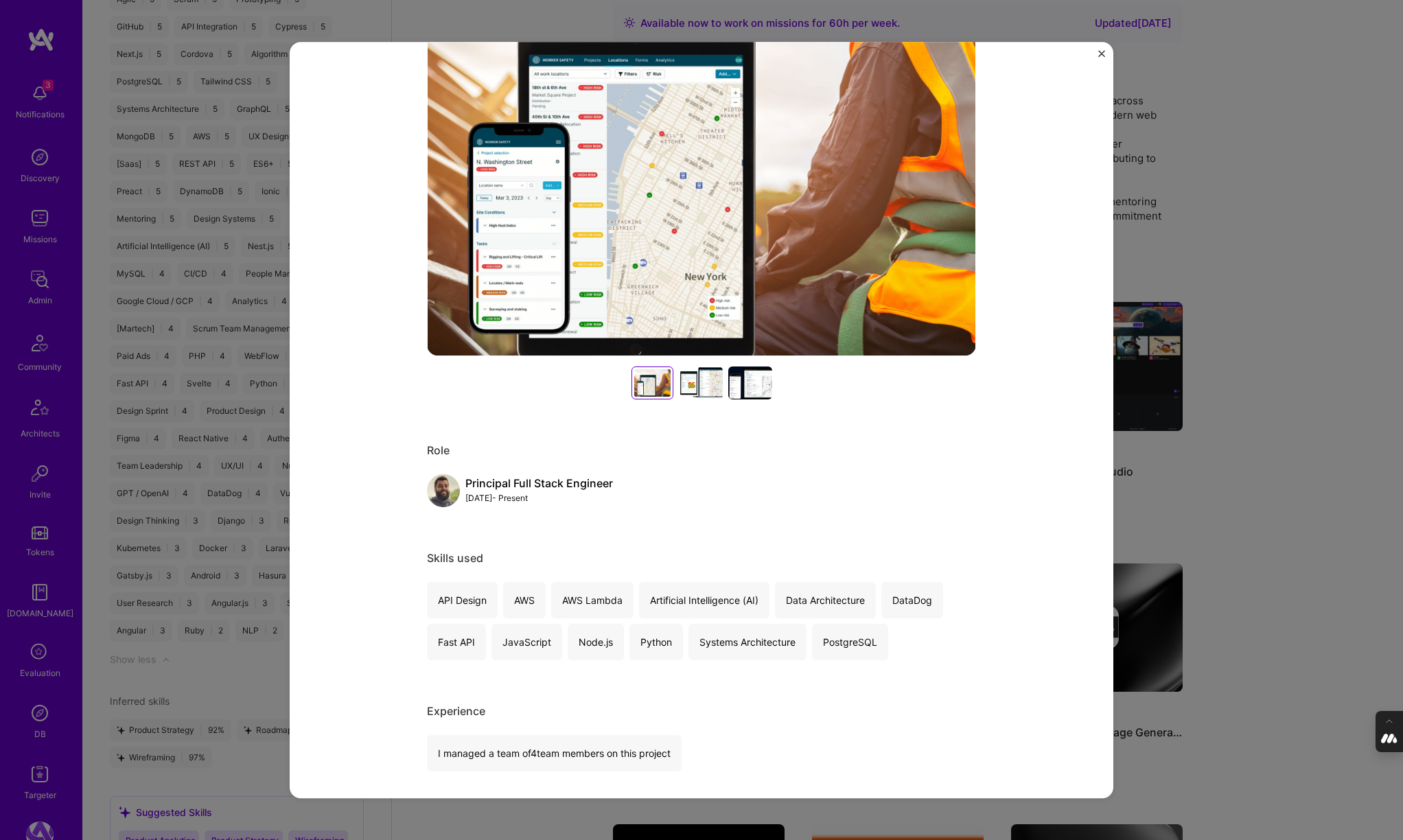
click at [1325, 440] on div "Custom Workflow System Development Urbint Enterprise Software, Cloud Services R…" at bounding box center [701, 420] width 1403 height 840
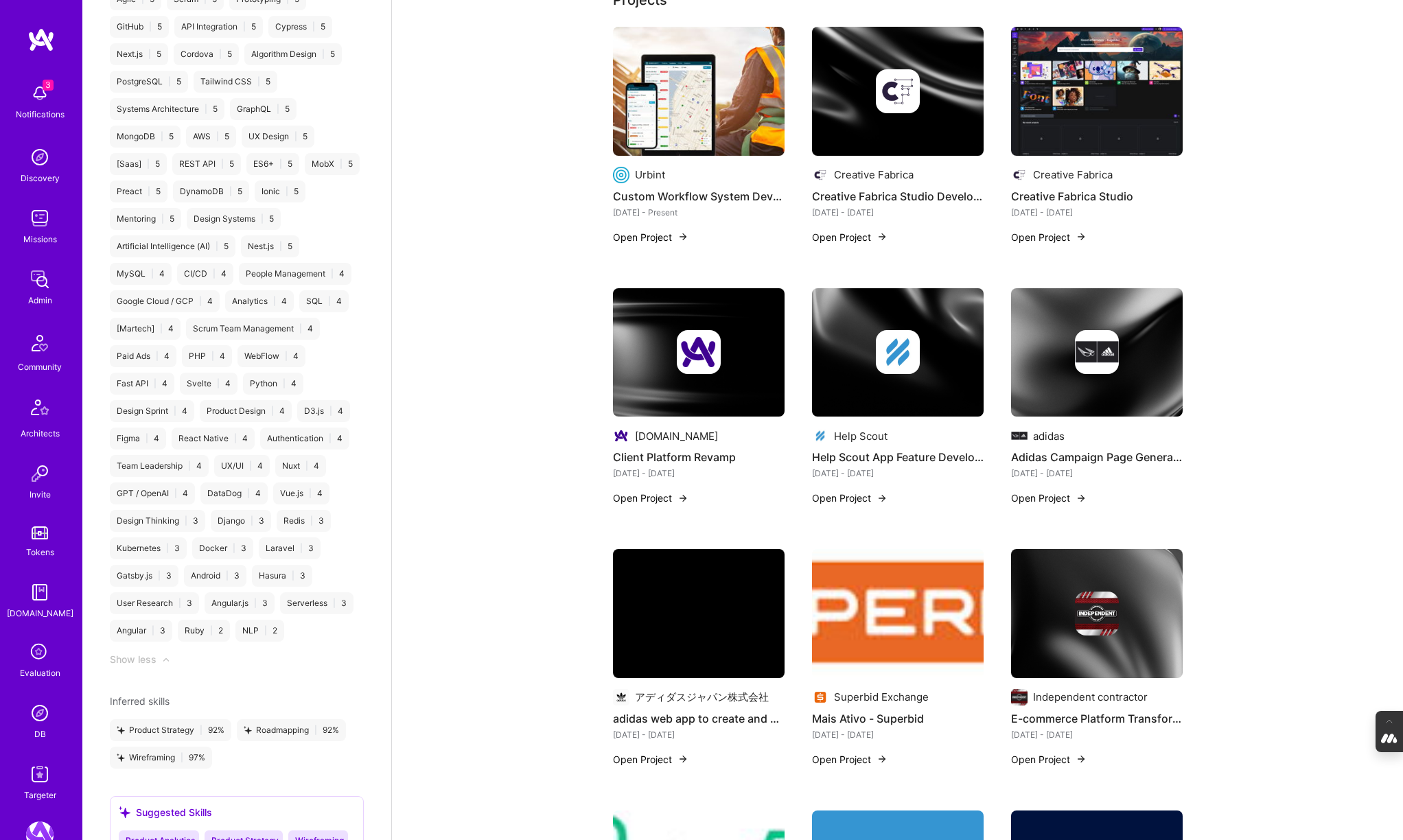
scroll to position [331, 0]
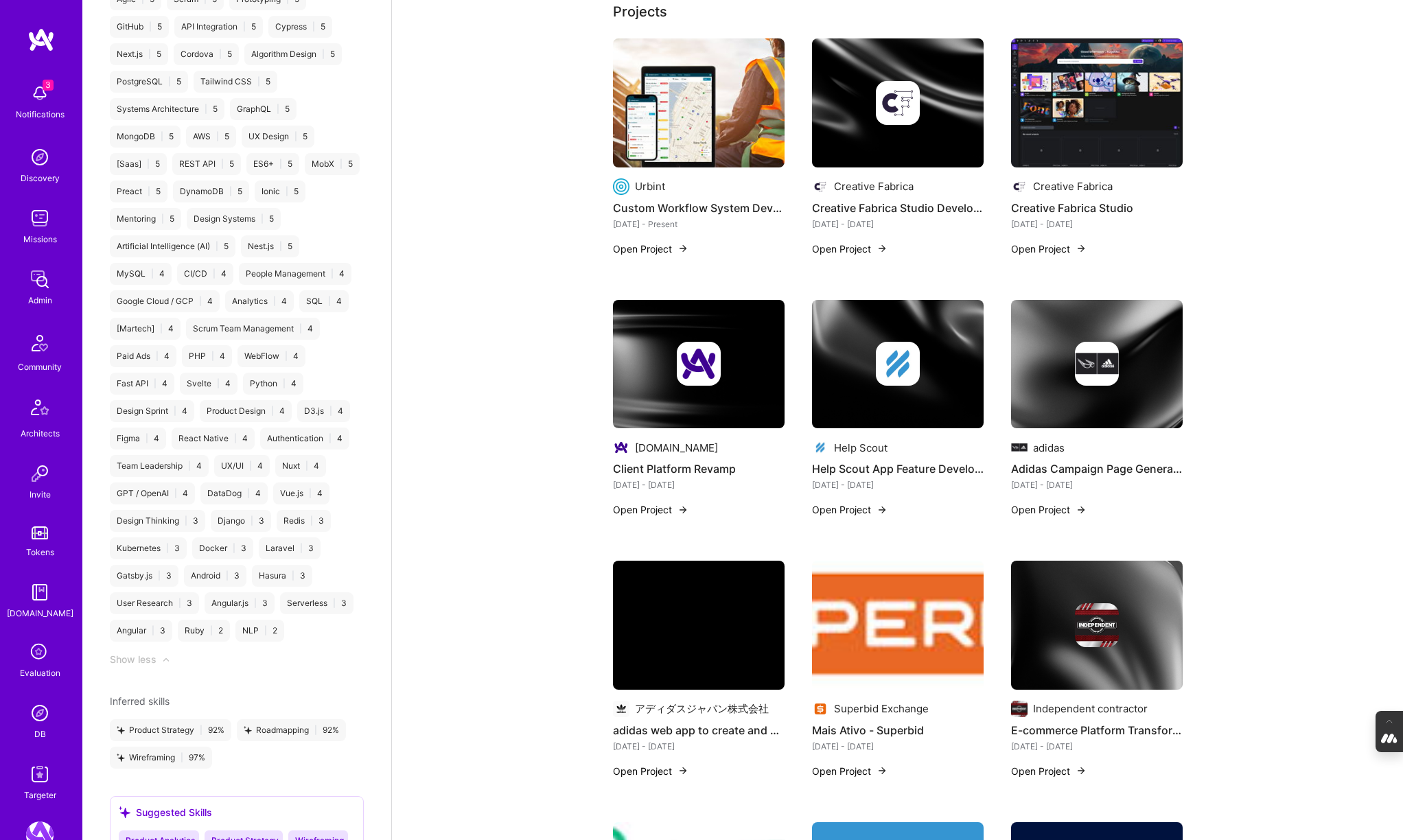
click at [33, 723] on img at bounding box center [40, 713] width 28 height 28
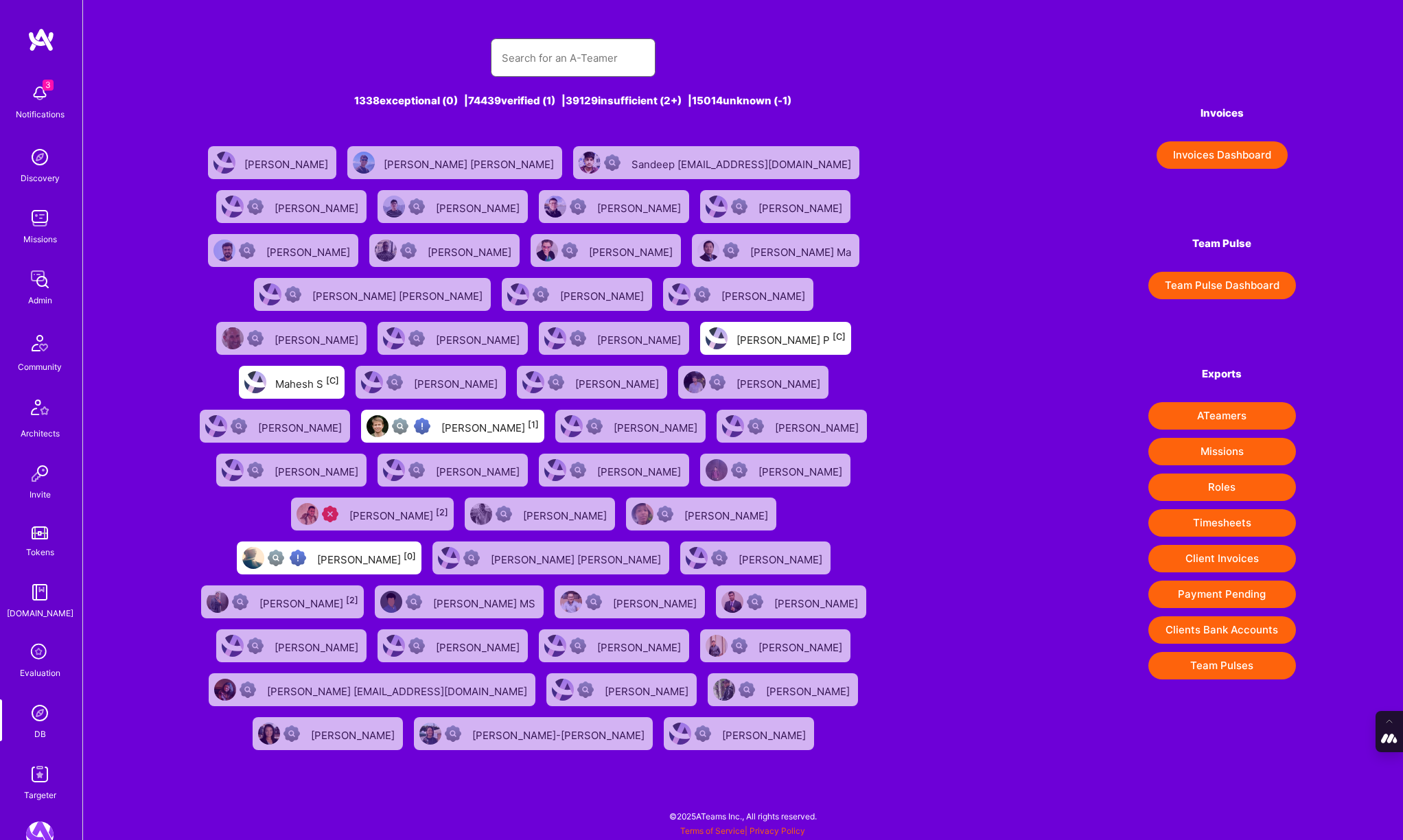
click at [543, 63] on input "text" at bounding box center [573, 58] width 142 height 35
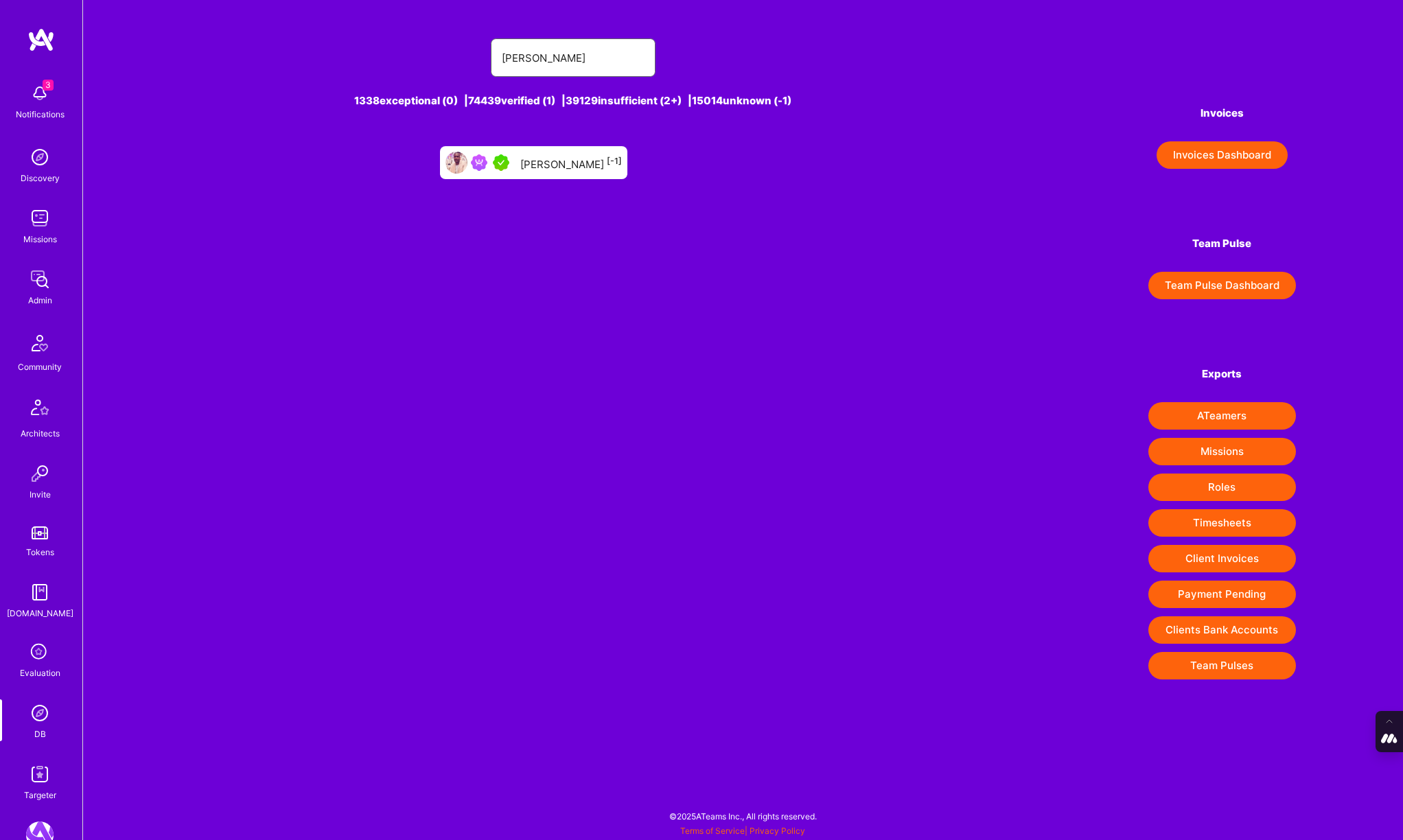
type input "edwin o"
click at [554, 164] on div "Edwin O [-1]" at bounding box center [571, 163] width 101 height 18
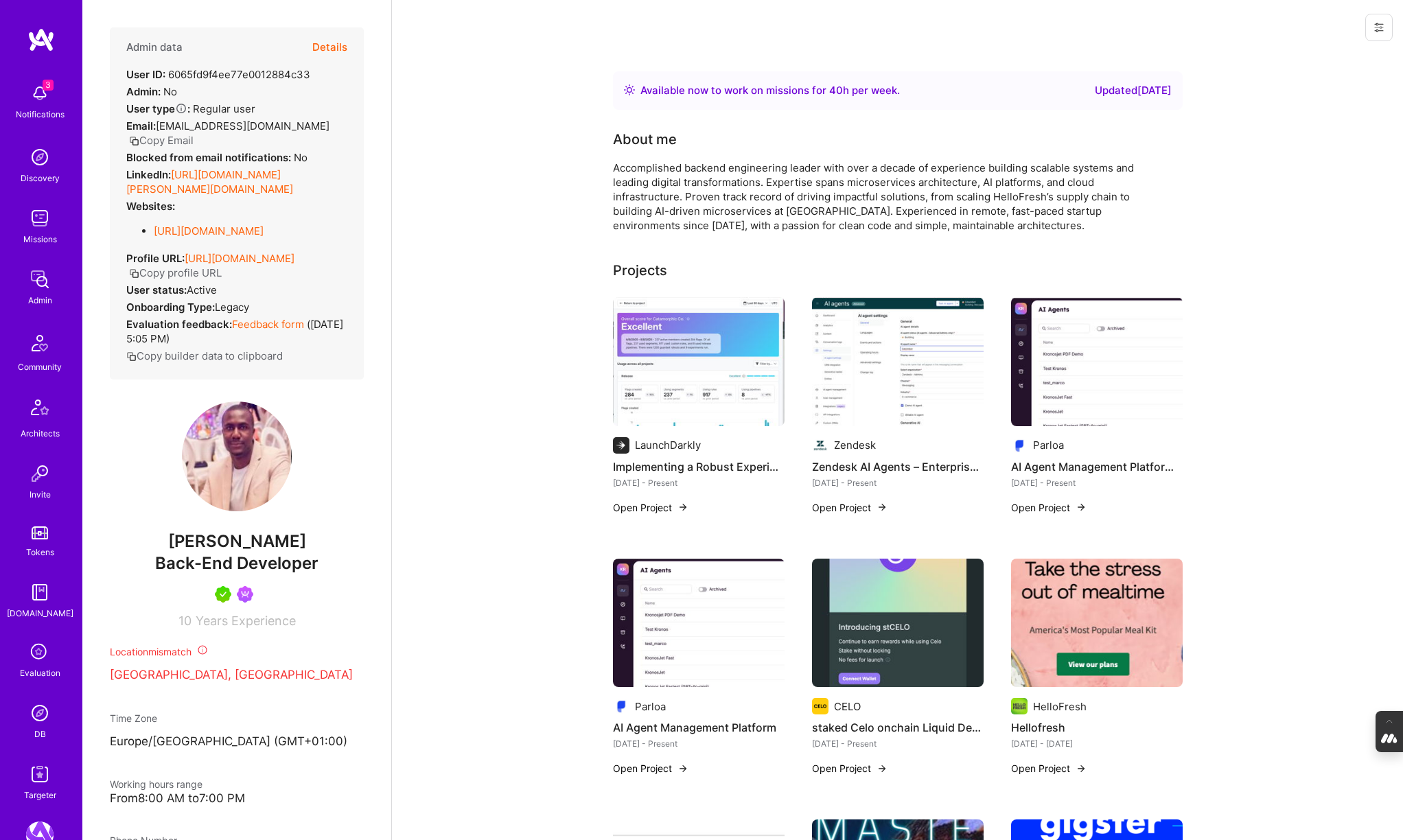
click at [44, 710] on img at bounding box center [40, 713] width 28 height 28
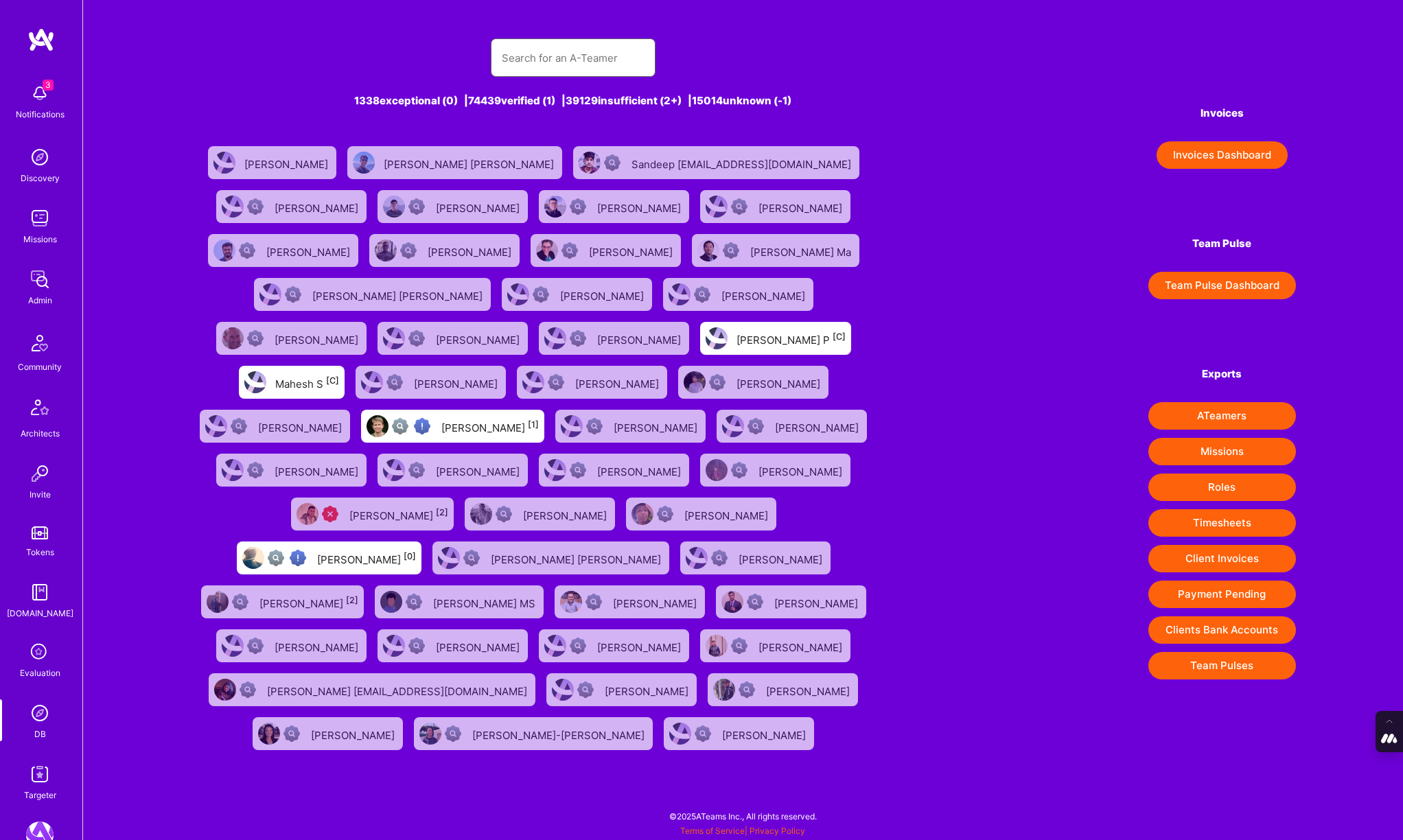
click at [511, 51] on input "text" at bounding box center [573, 58] width 142 height 35
type input "augusto soares"
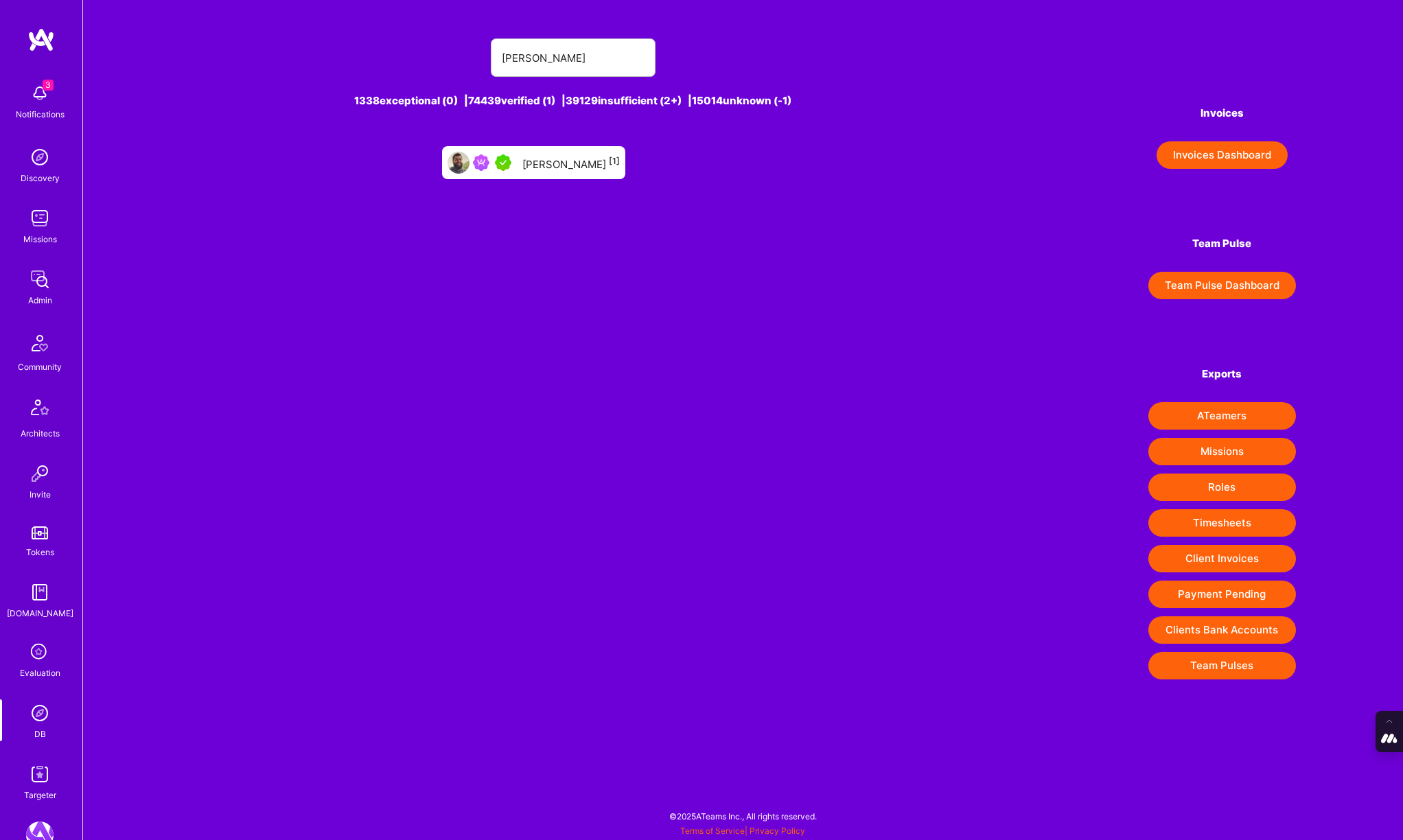
click at [575, 165] on div "Augusto Soares [1]" at bounding box center [571, 163] width 97 height 18
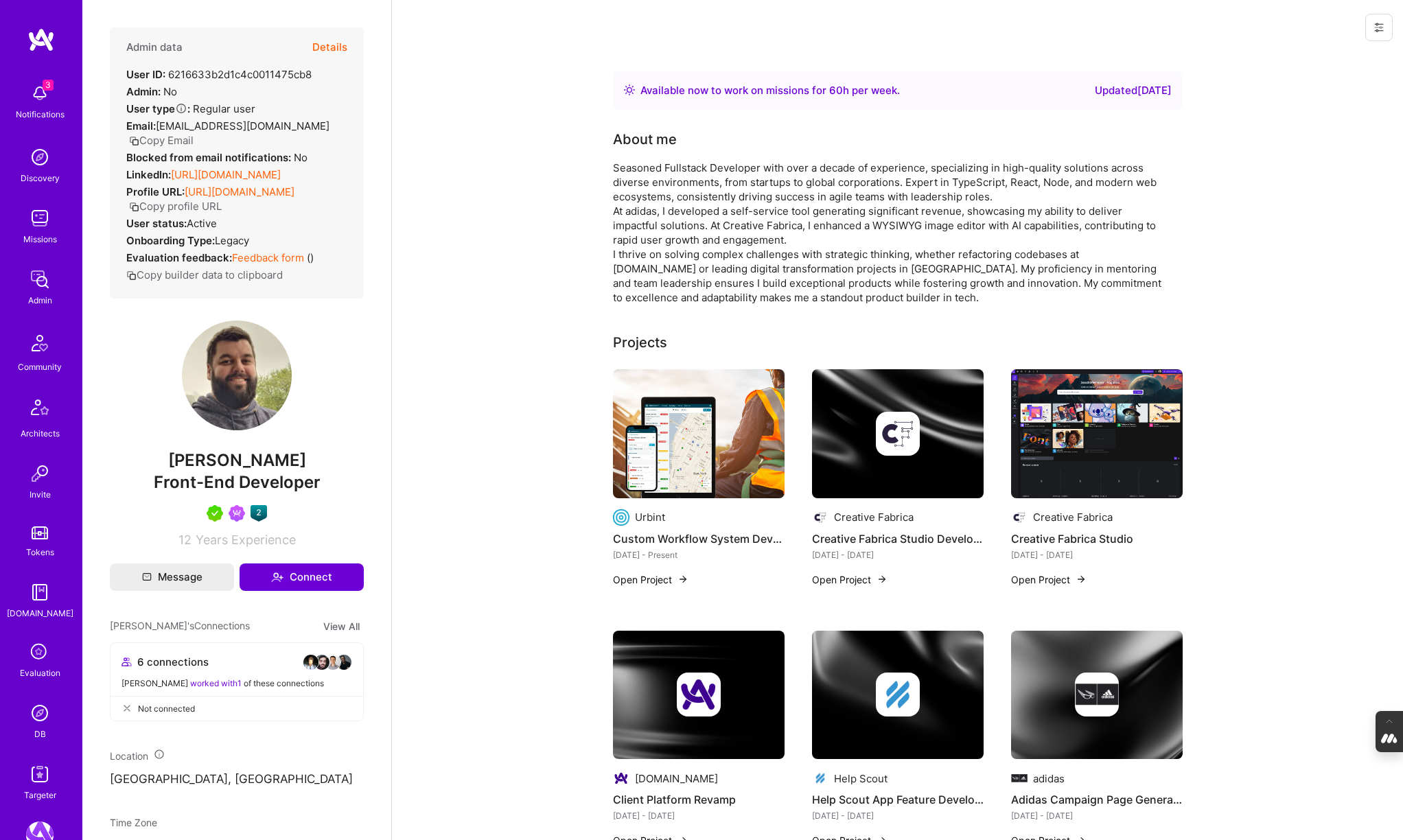
click at [41, 718] on img at bounding box center [40, 713] width 28 height 28
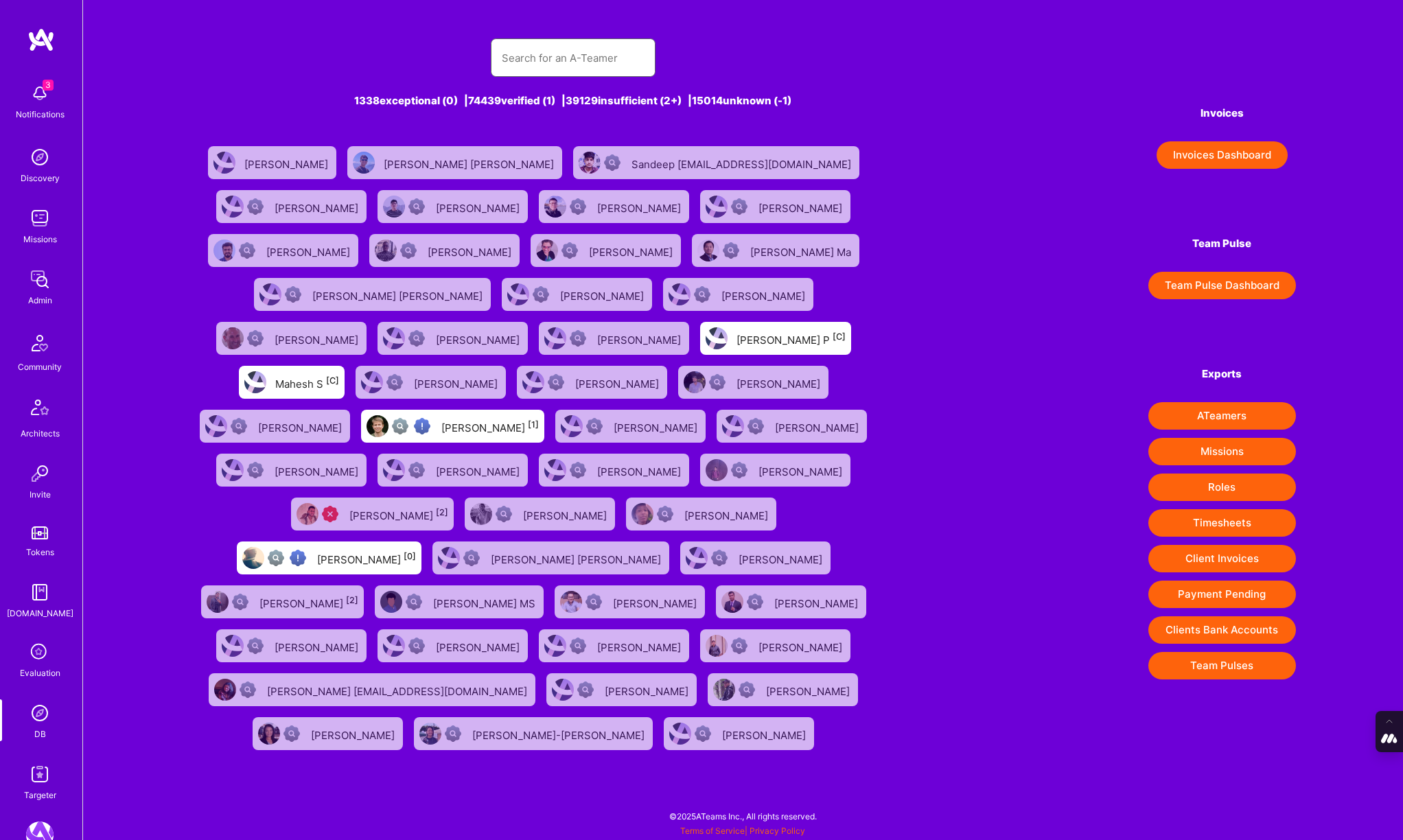
click at [586, 62] on input "text" at bounding box center [573, 58] width 142 height 35
paste input "Piotr Kuczynski"
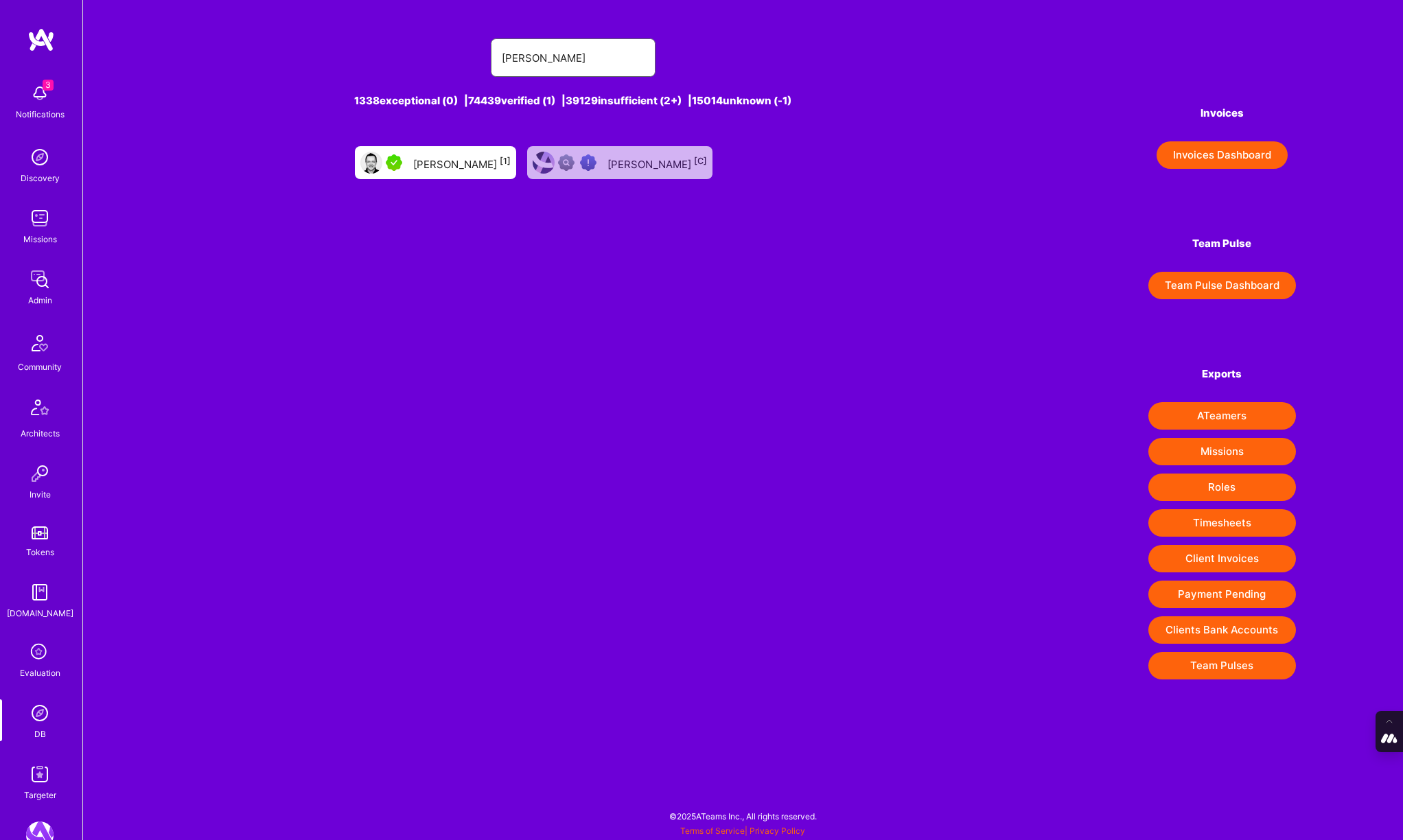
type input "Piotr Kuczynski"
click at [455, 163] on div "Piotr Kuczynski [1]" at bounding box center [462, 163] width 97 height 18
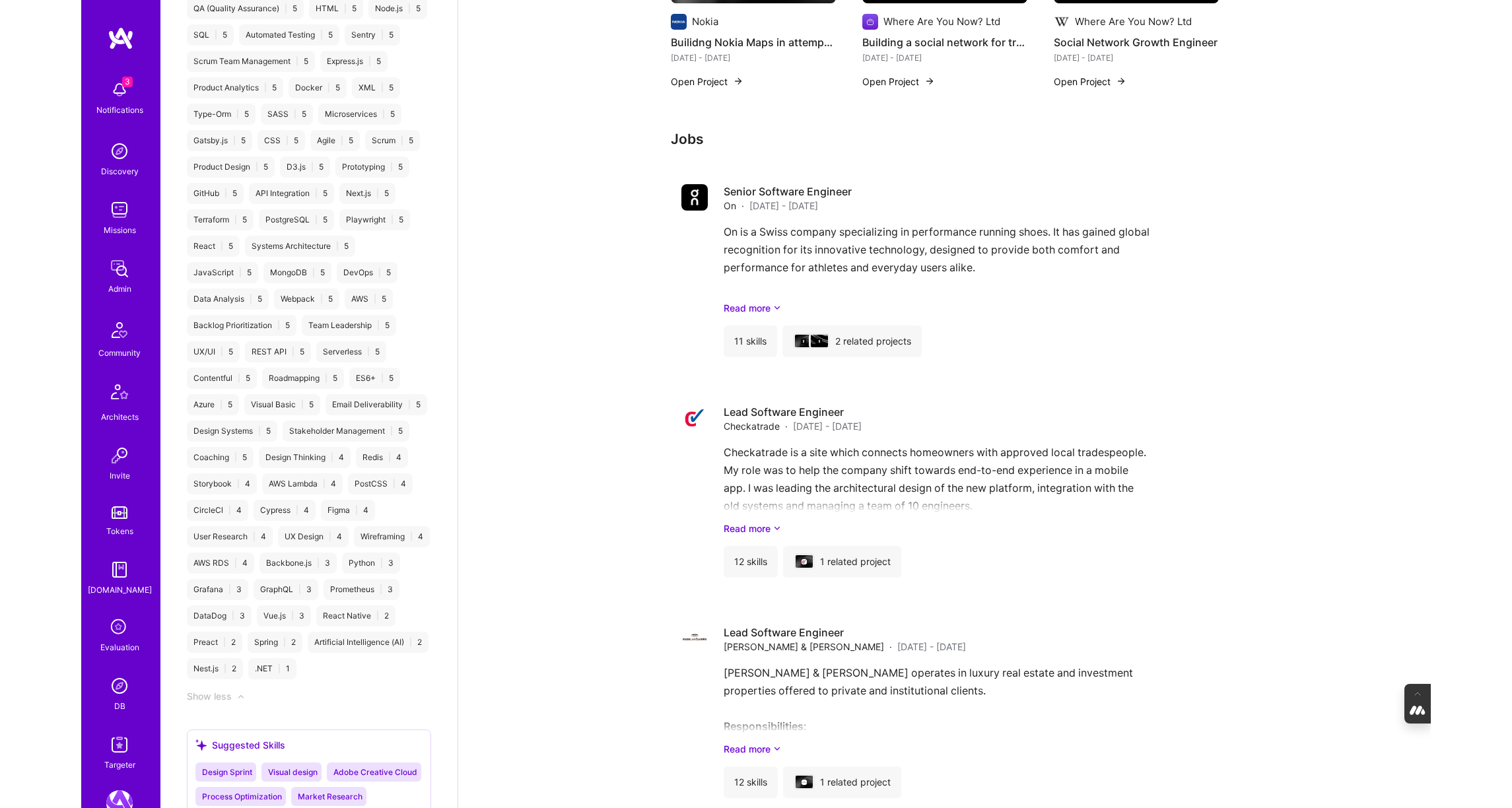
scroll to position [1528, 0]
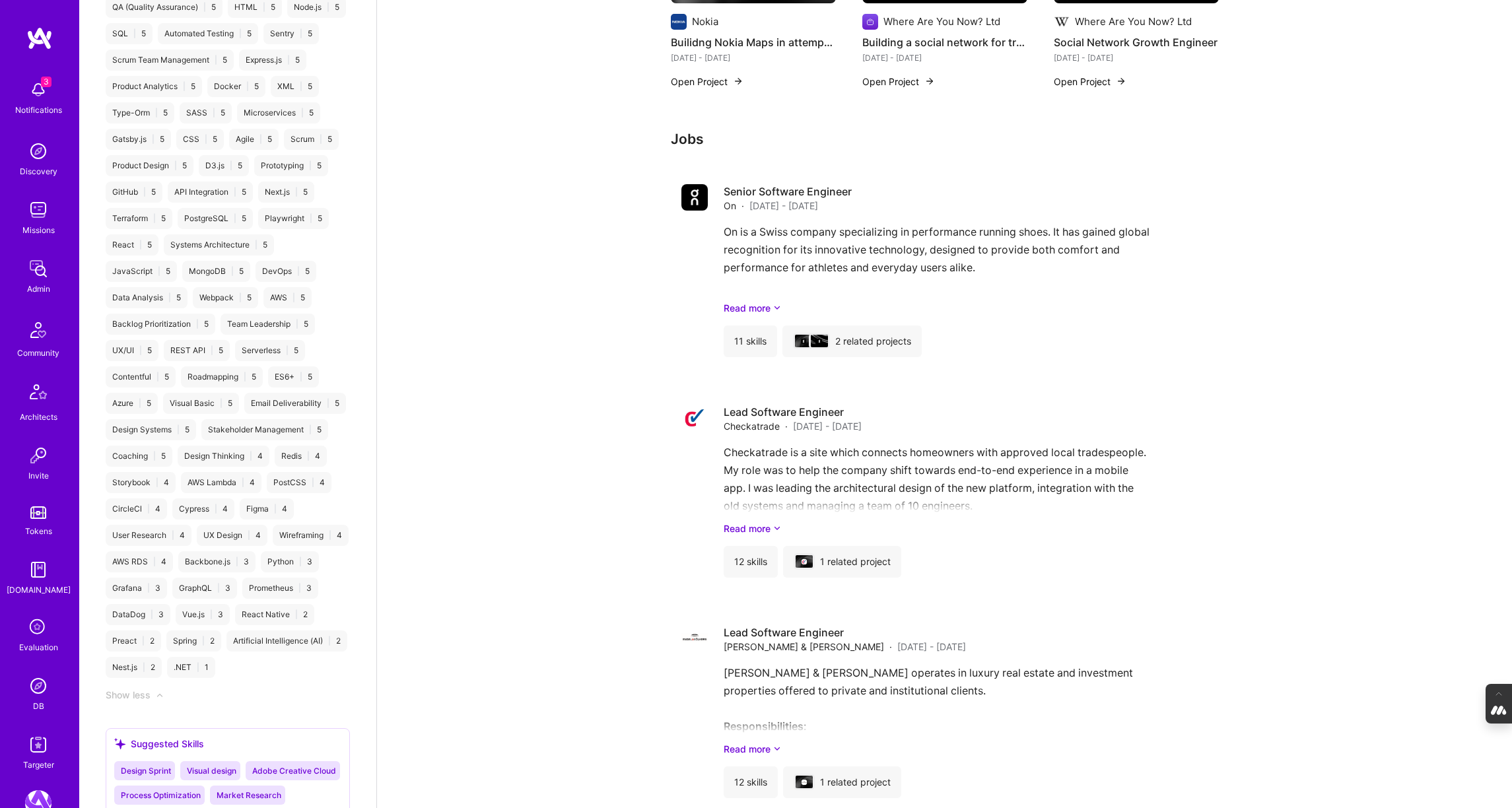
click at [37, 628] on icon at bounding box center [39, 628] width 25 height 25
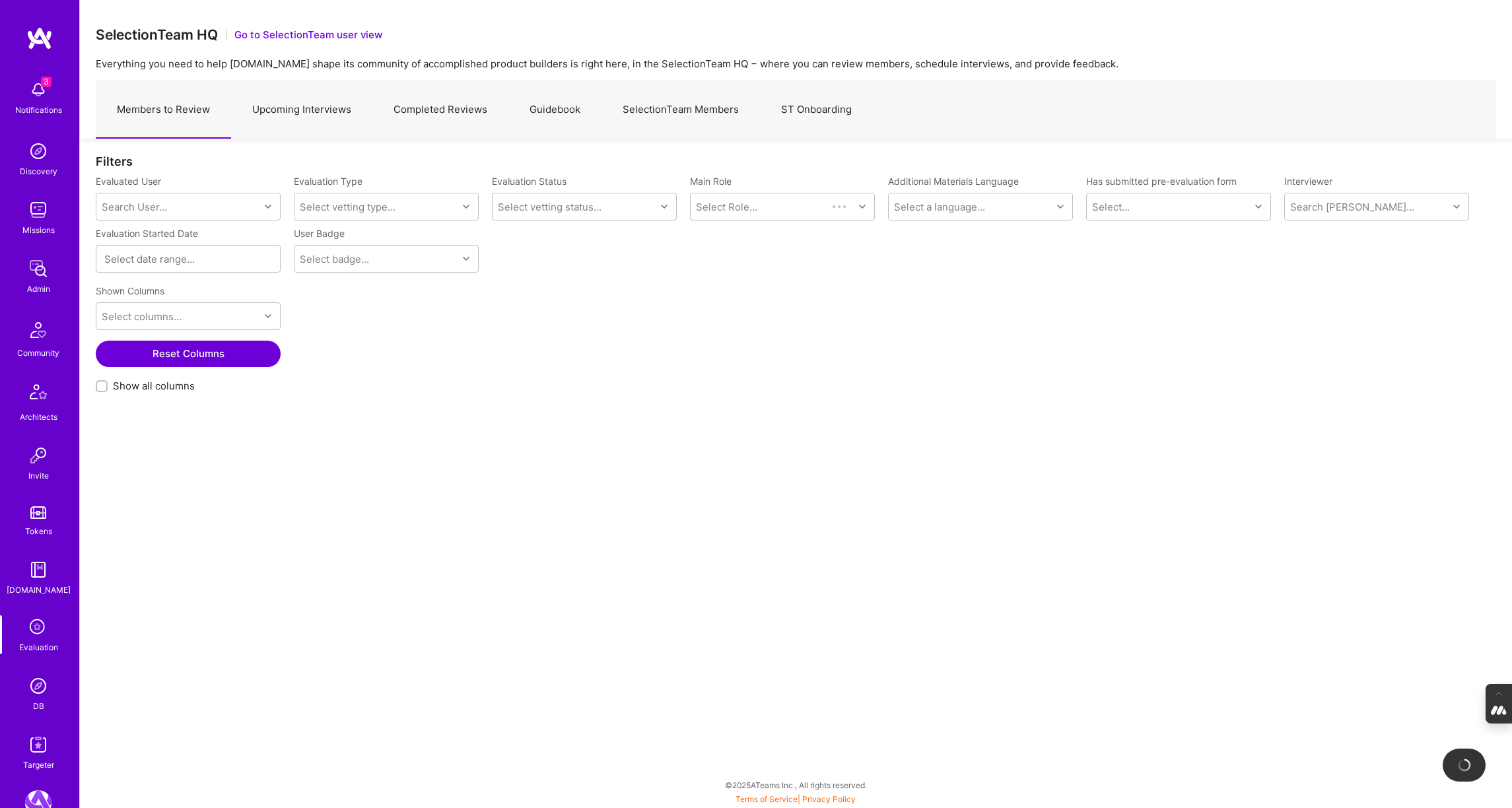
click at [701, 112] on link "SelectionTeam Members" at bounding box center [680, 110] width 158 height 57
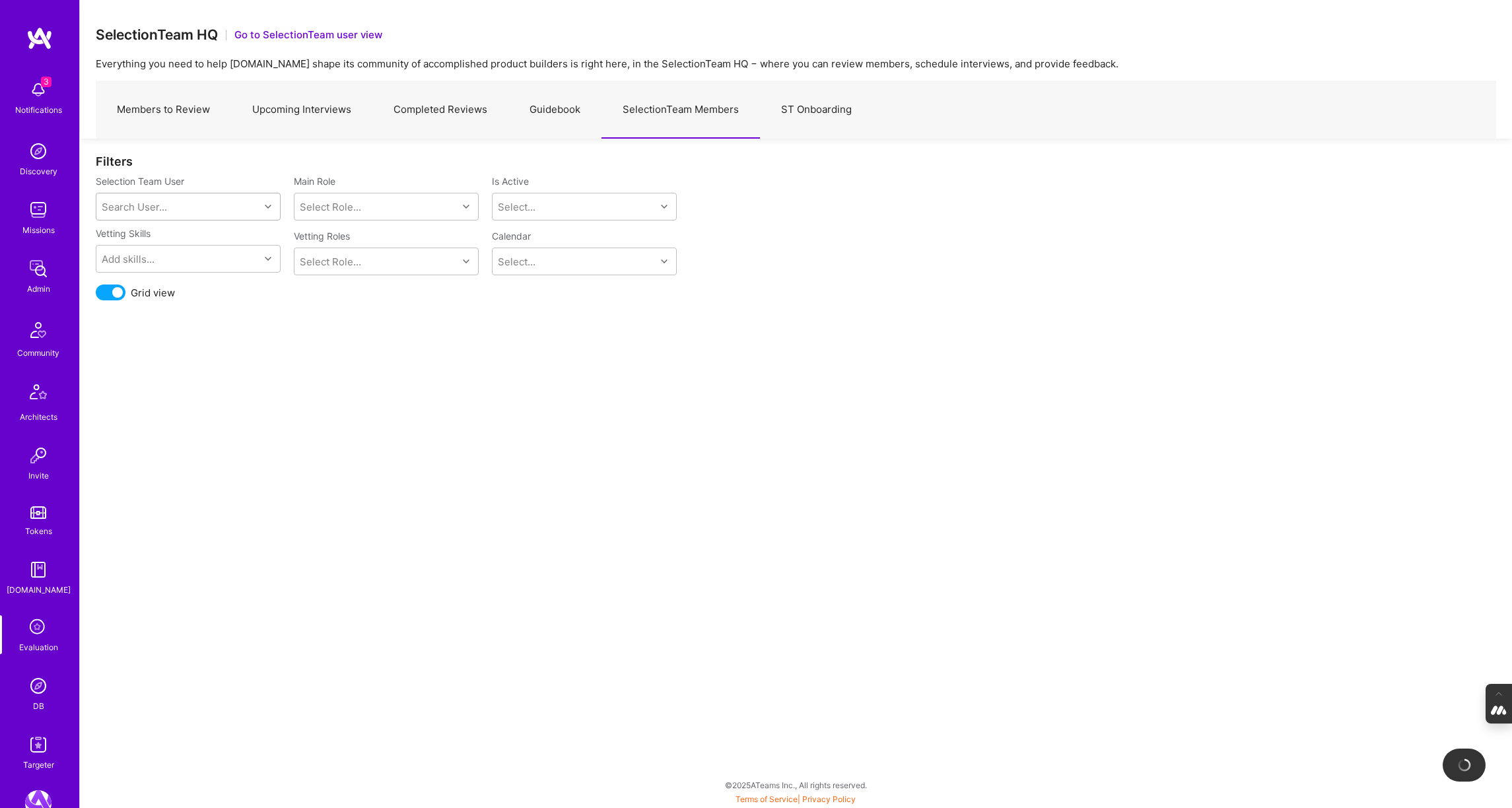
click at [190, 203] on div "Search User..." at bounding box center [178, 207] width 163 height 27
type input "[PERSON_NAME]"
click at [128, 253] on img at bounding box center [117, 261] width 27 height 27
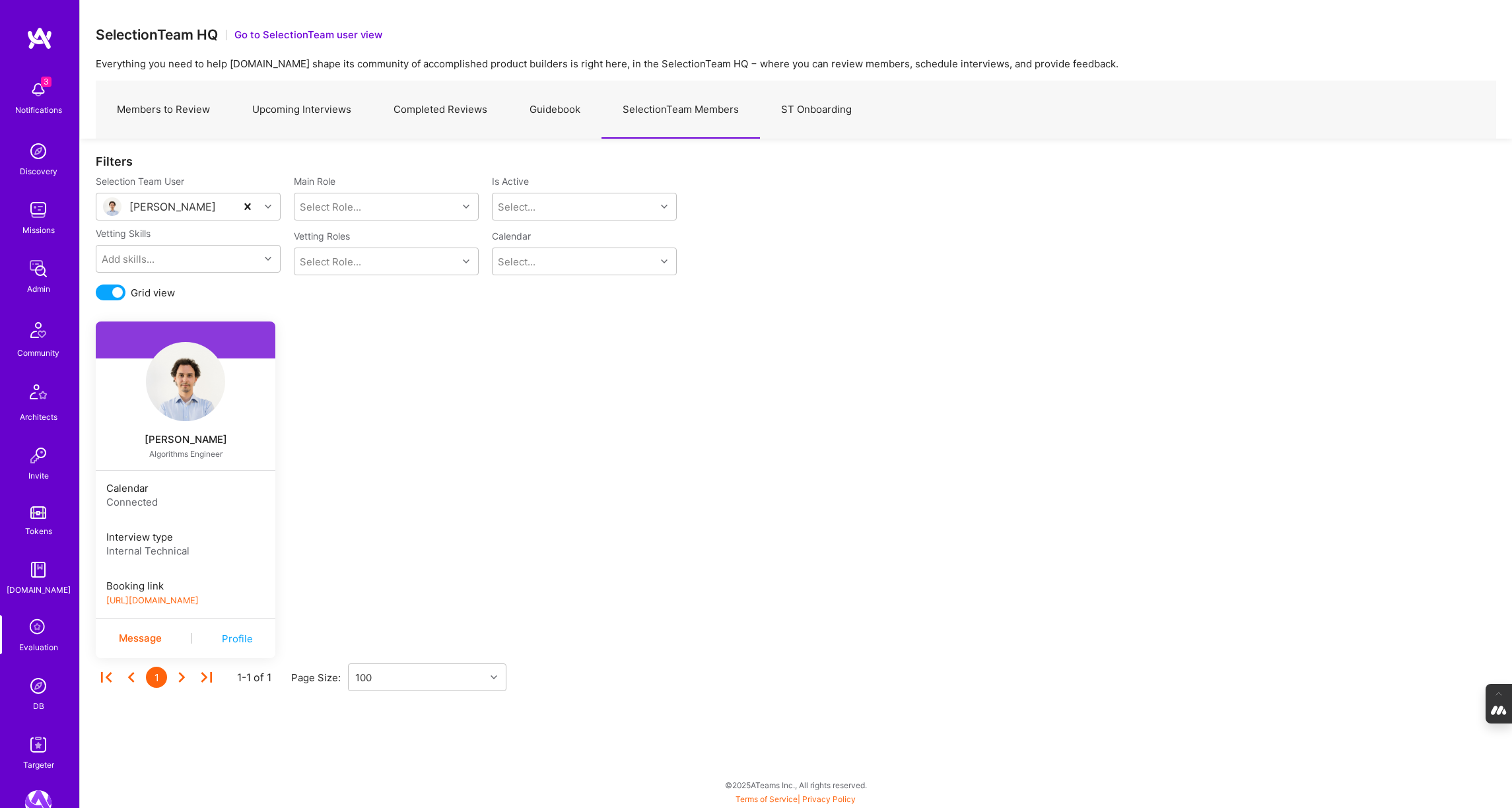
click at [186, 601] on link "https://book.a.team/pedronogueira1/evaluation" at bounding box center [152, 600] width 92 height 10
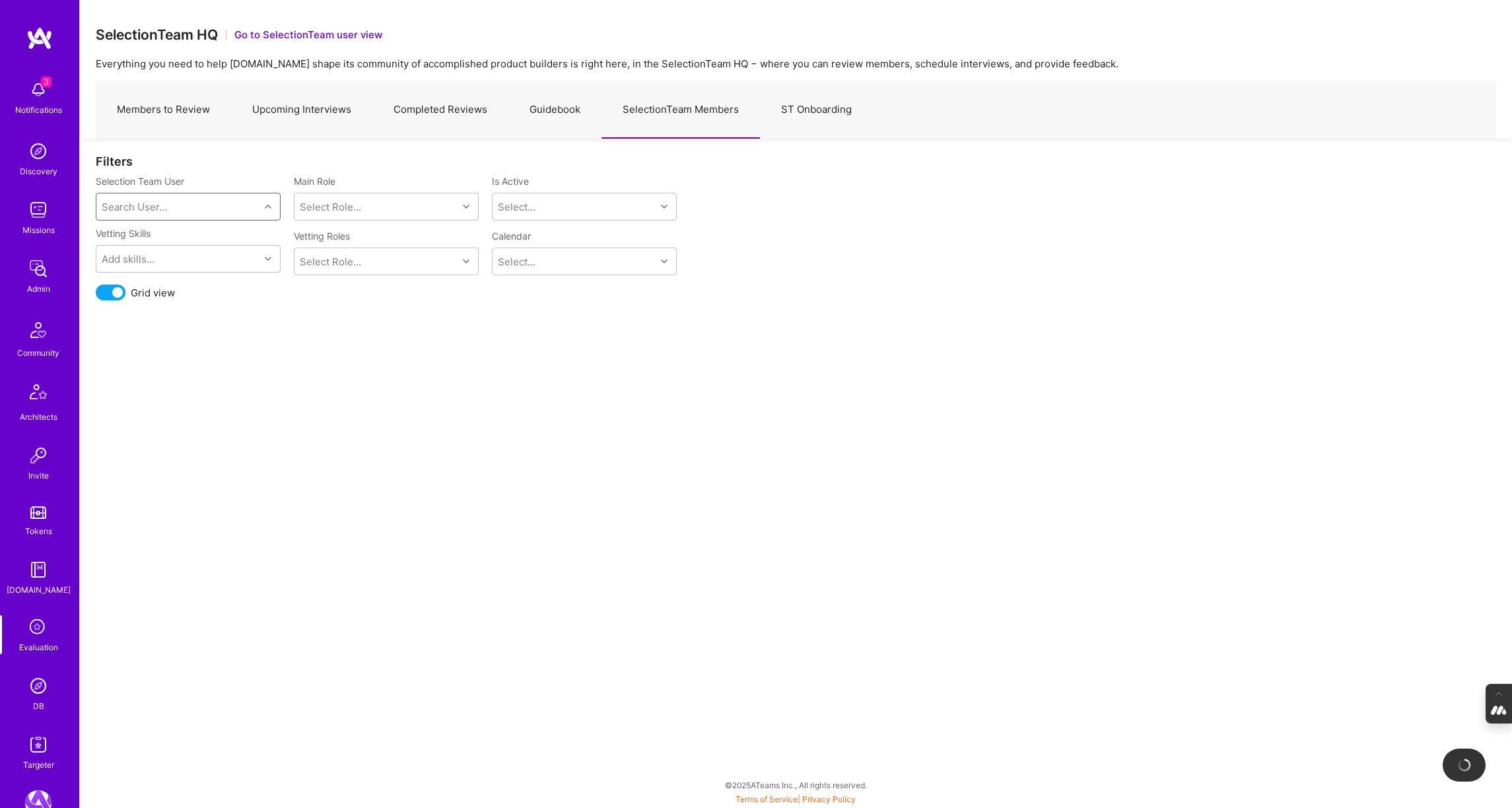
click at [177, 207] on div "Search User..." at bounding box center [178, 207] width 163 height 27
type input "mostafa"
click at [145, 248] on div "mostafa@a.team" at bounding box center [205, 254] width 134 height 14
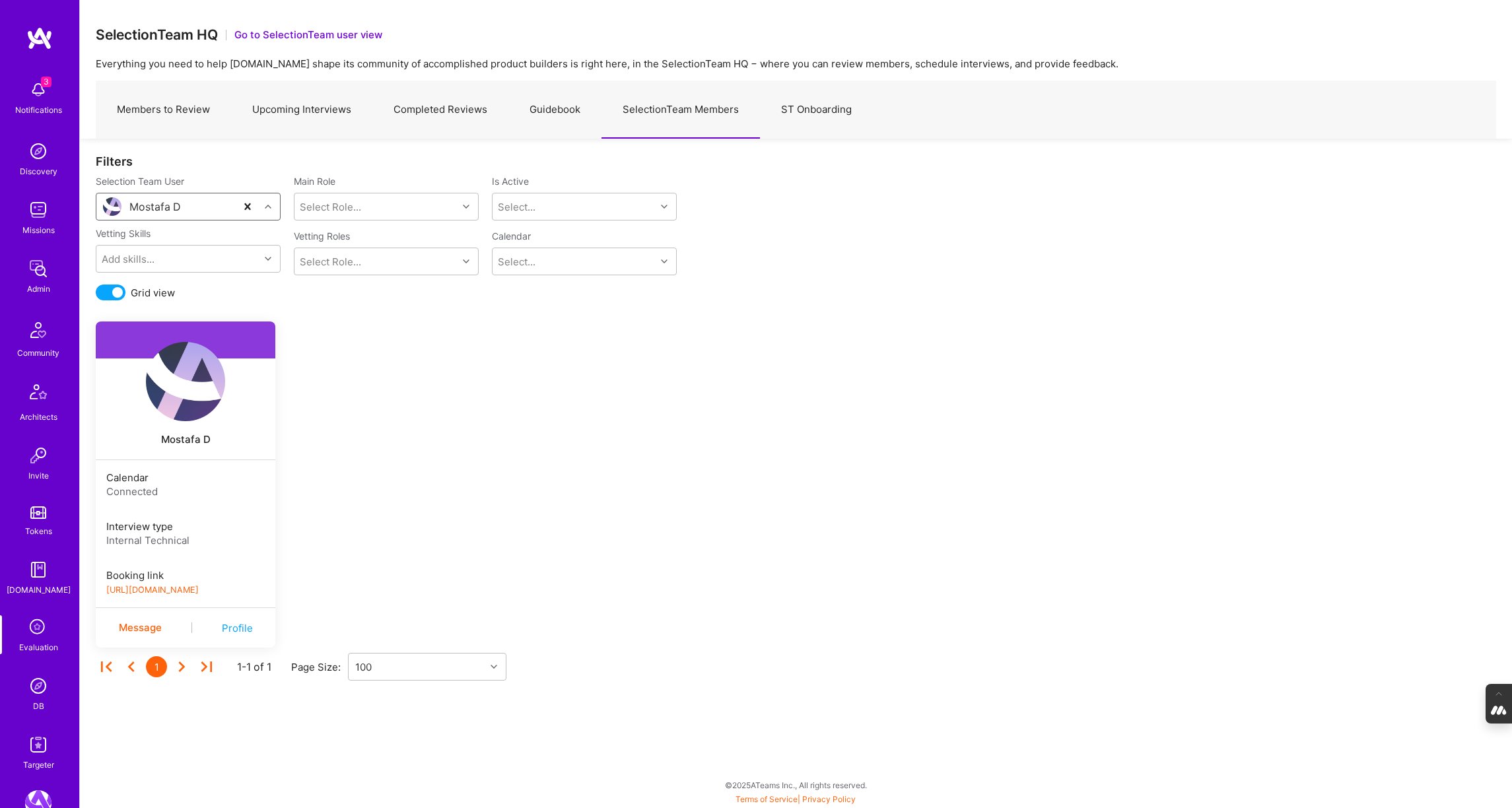
click at [190, 587] on link "https://platform-v2.a.team/interview-scheduling/booking/mostafad/evaluation" at bounding box center [152, 589] width 92 height 10
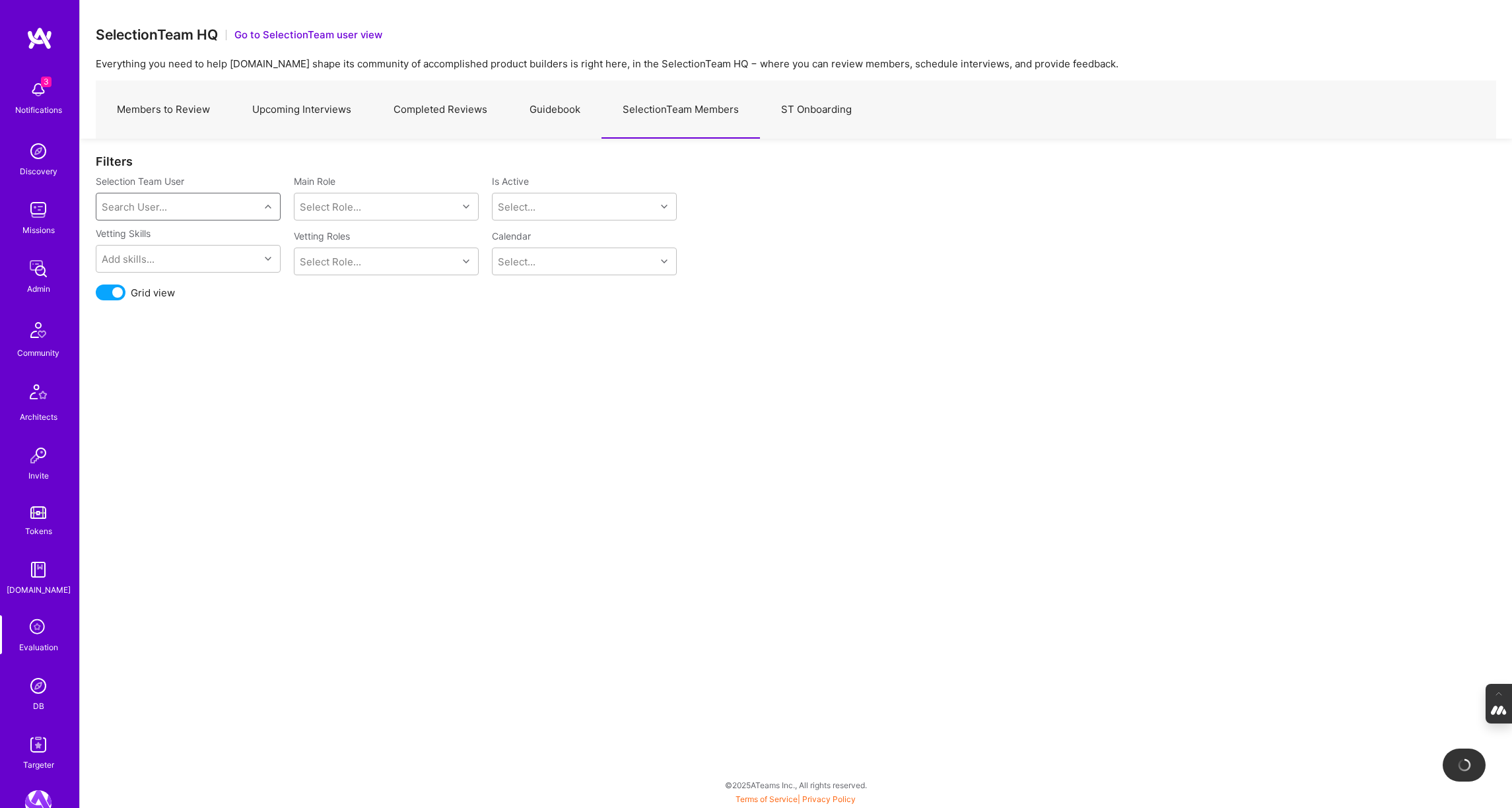
click at [158, 200] on div "Search User..." at bounding box center [134, 207] width 66 height 14
type input "[PERSON_NAME]"
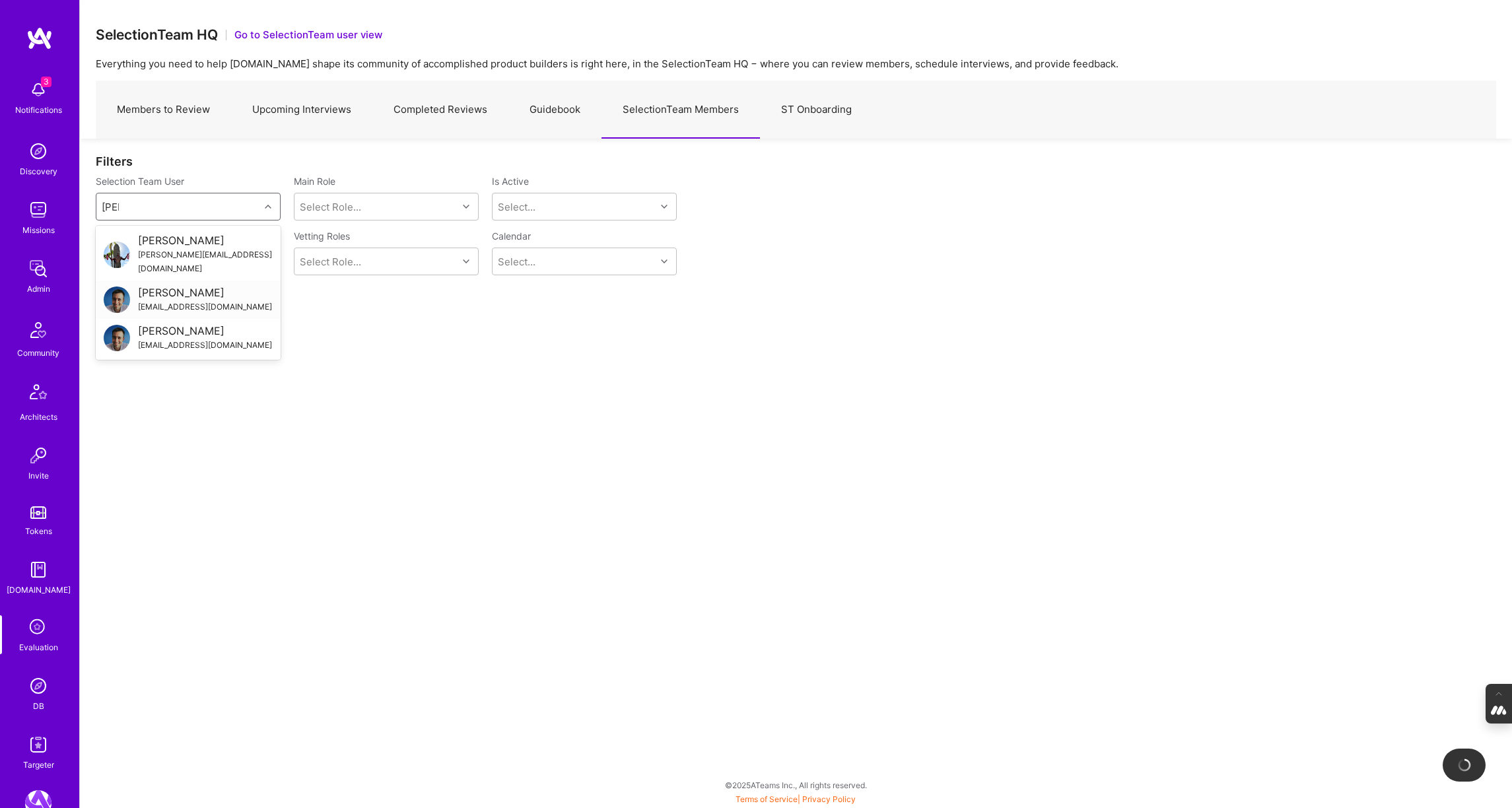
click at [166, 286] on div "[PERSON_NAME]" at bounding box center [205, 293] width 134 height 14
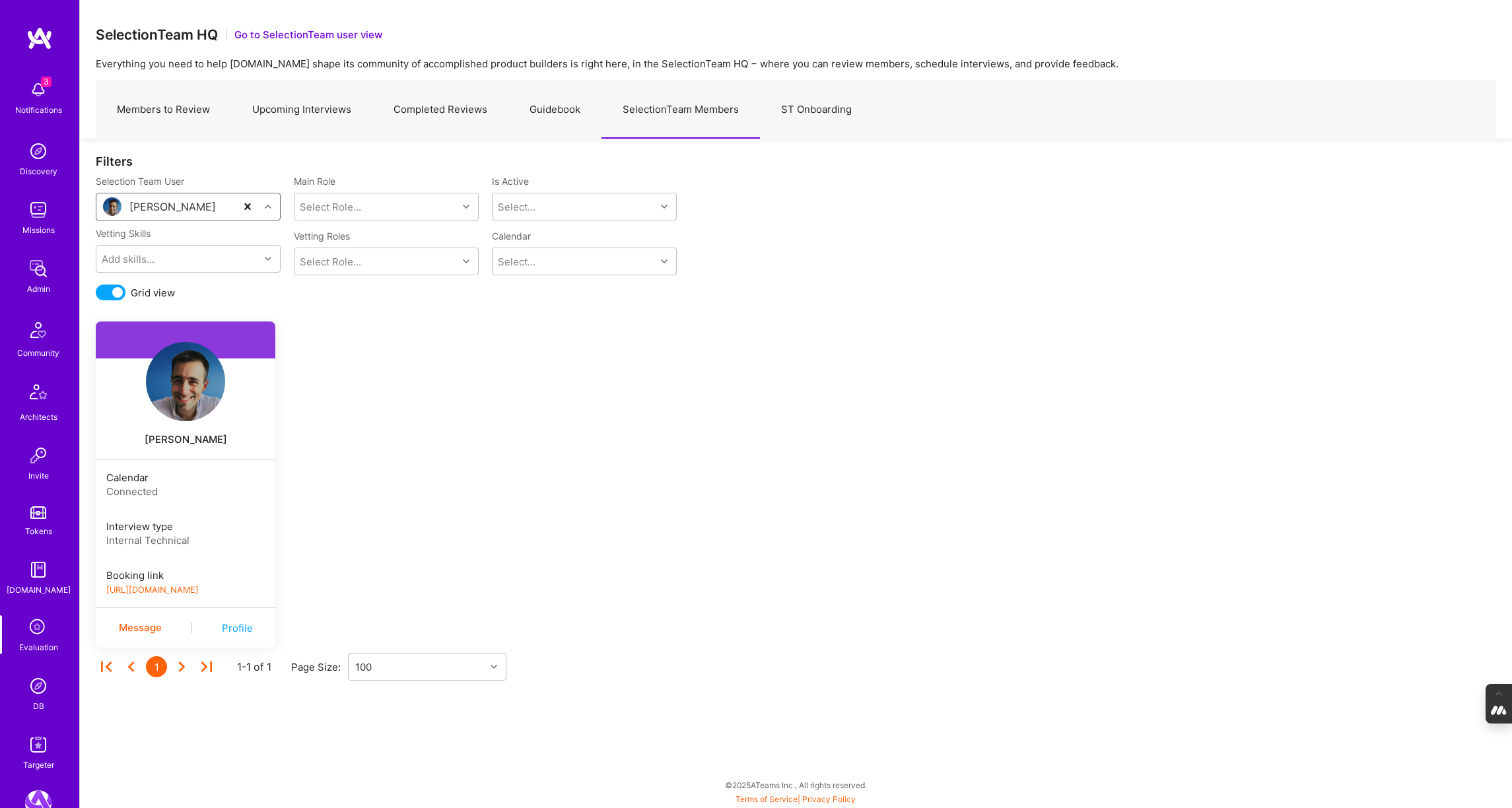
click at [193, 591] on link "https://platform-v2.a.team/interview-scheduling/booking/luisteofilo/evaluation" at bounding box center [152, 589] width 92 height 10
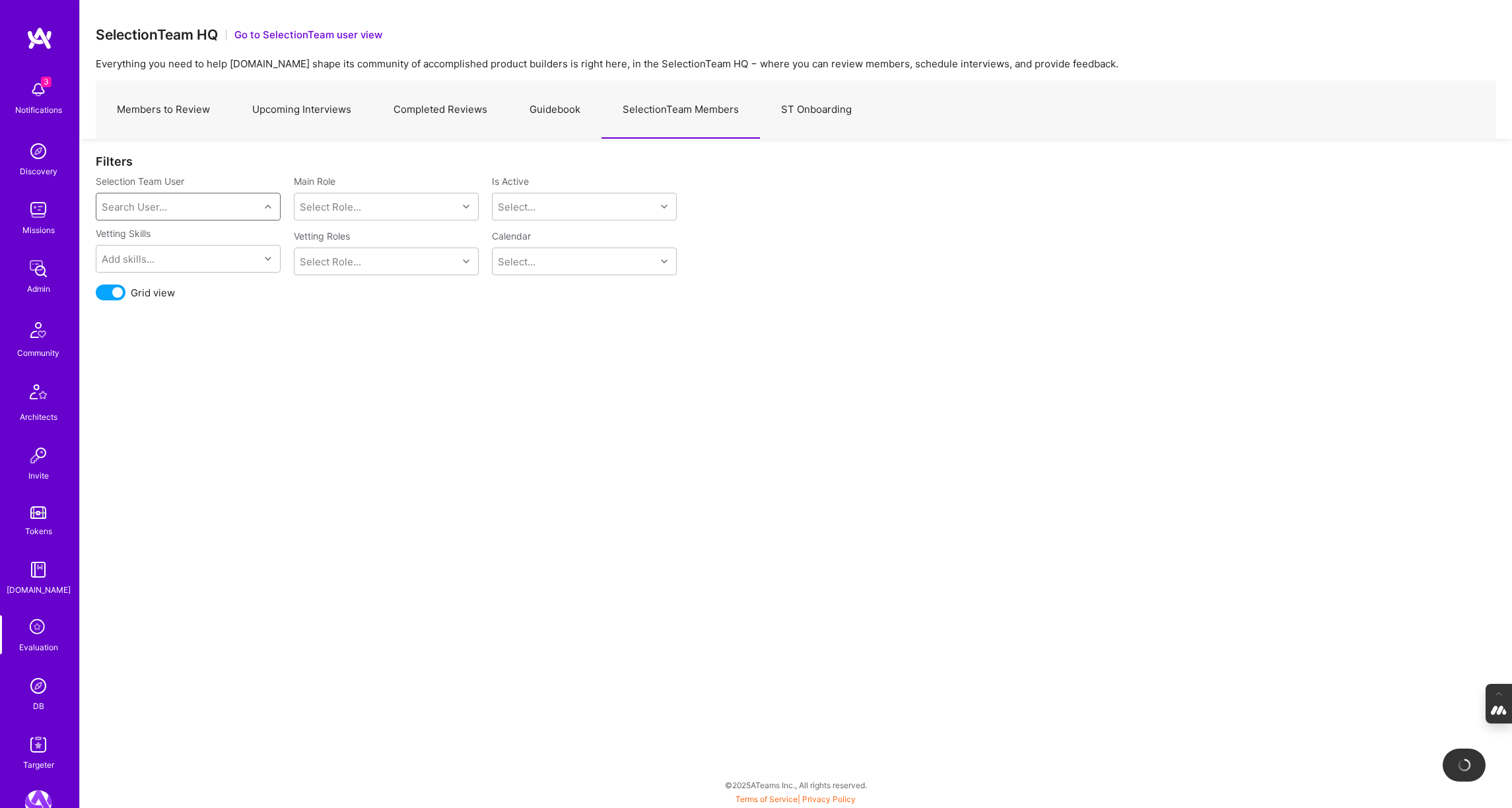
click at [146, 205] on div "Search User..." at bounding box center [134, 207] width 66 height 14
type input "tomi"
click at [186, 237] on div "[PERSON_NAME]" at bounding box center [205, 241] width 134 height 14
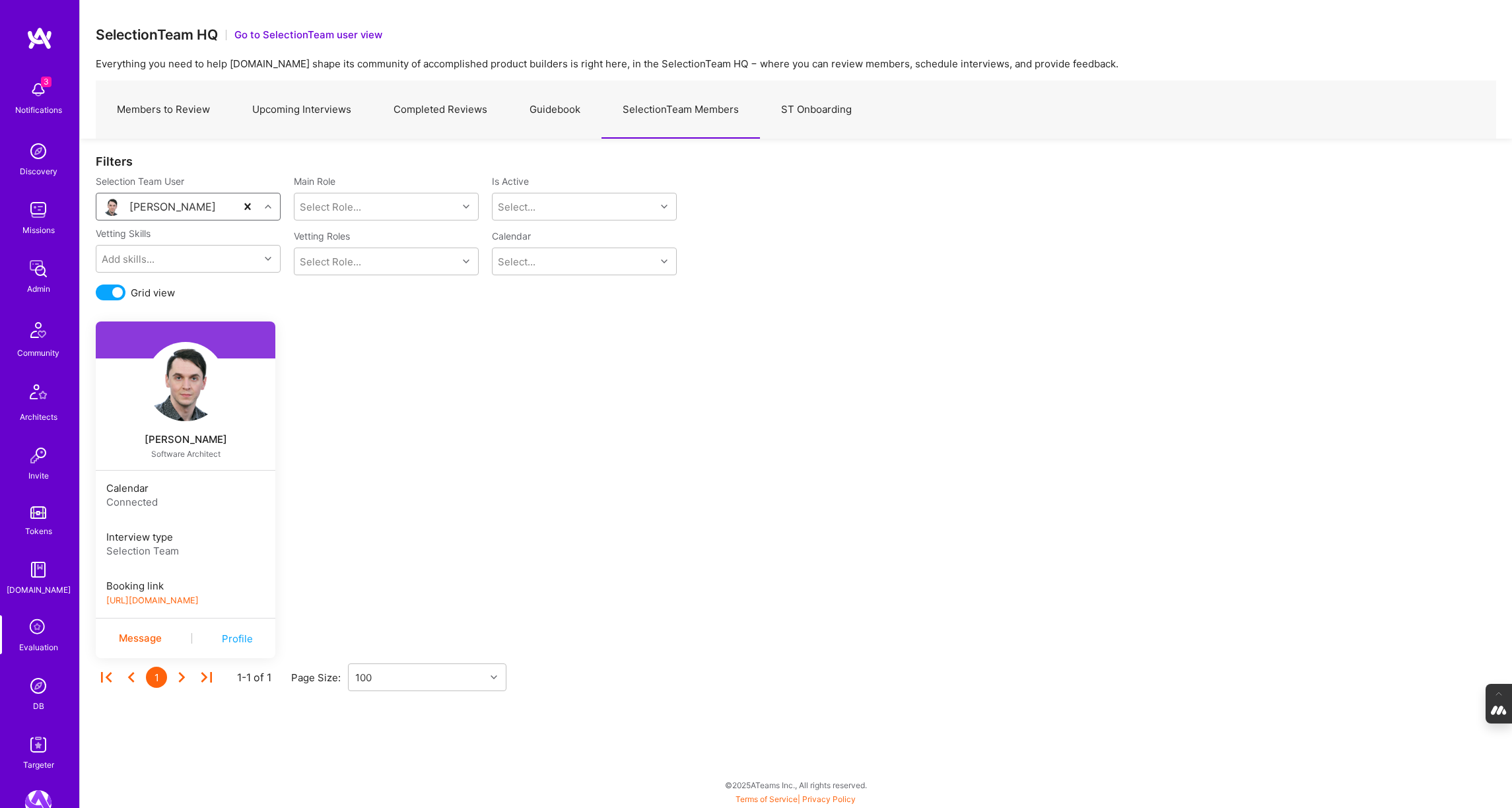
click at [183, 600] on link "https://book.a.team/tpharda/evaluation" at bounding box center [152, 600] width 92 height 10
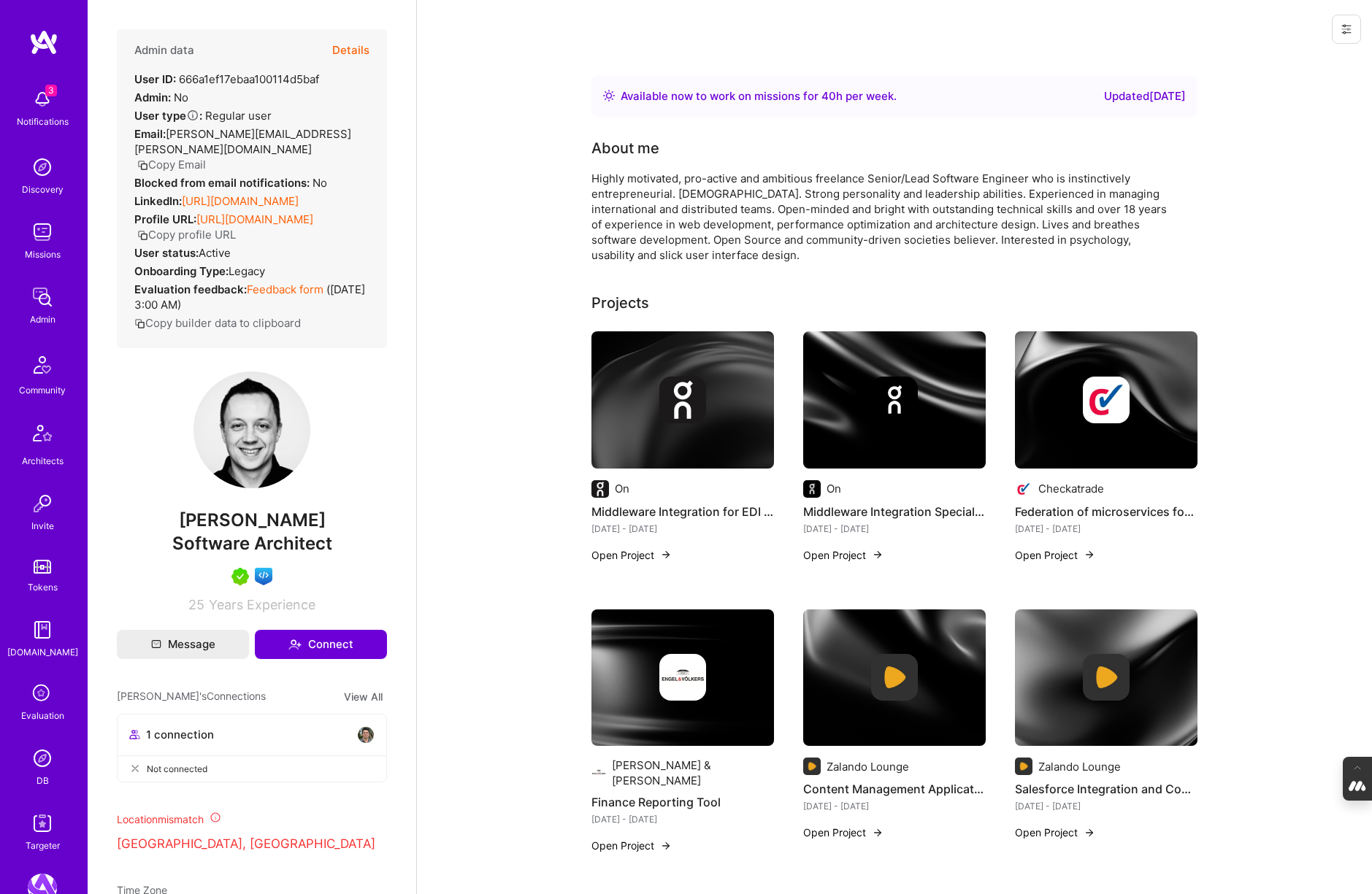
click at [347, 44] on button "Details" at bounding box center [350, 50] width 37 height 42
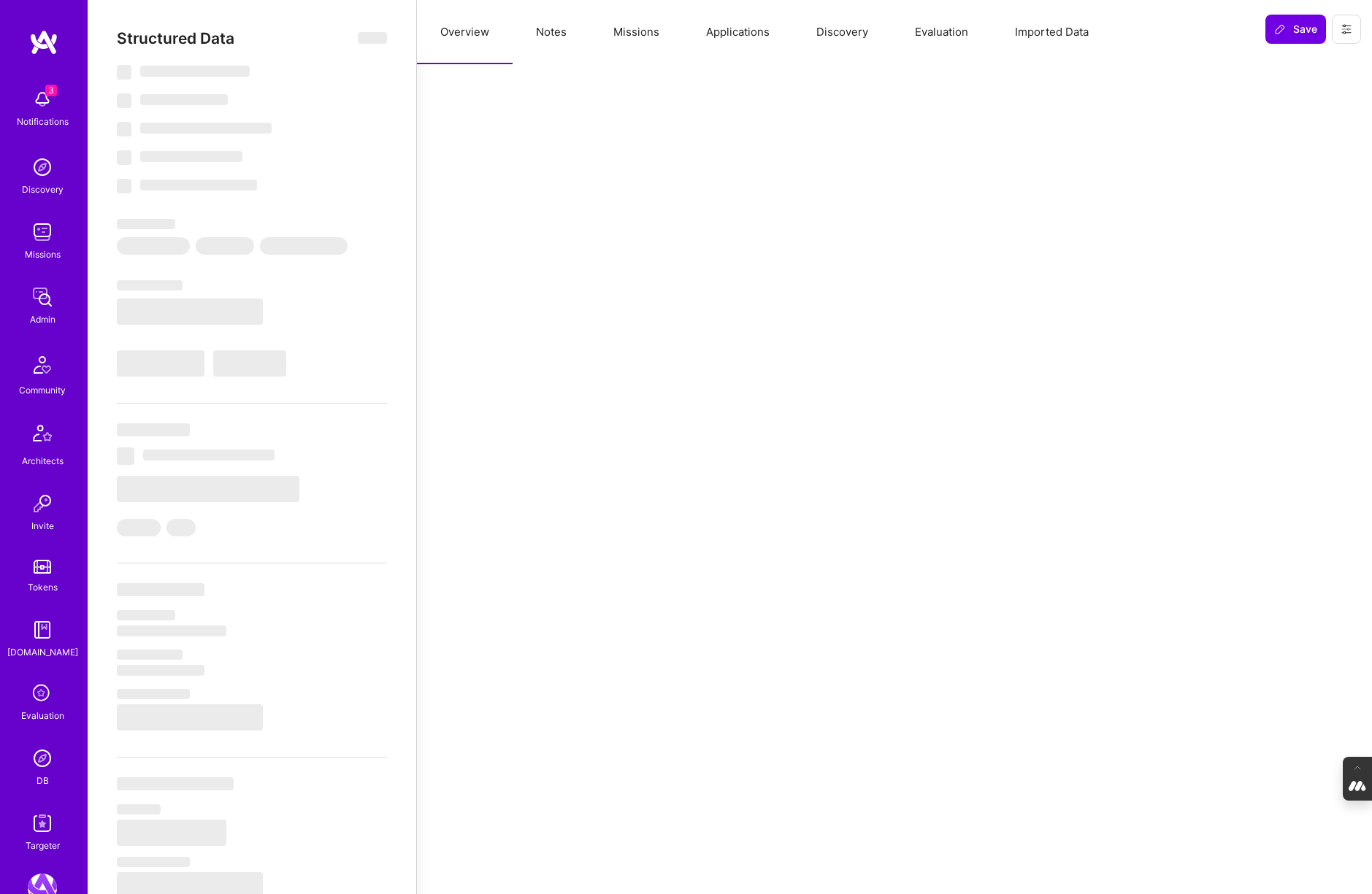
click at [981, 29] on button "Evaluation" at bounding box center [941, 32] width 100 height 64
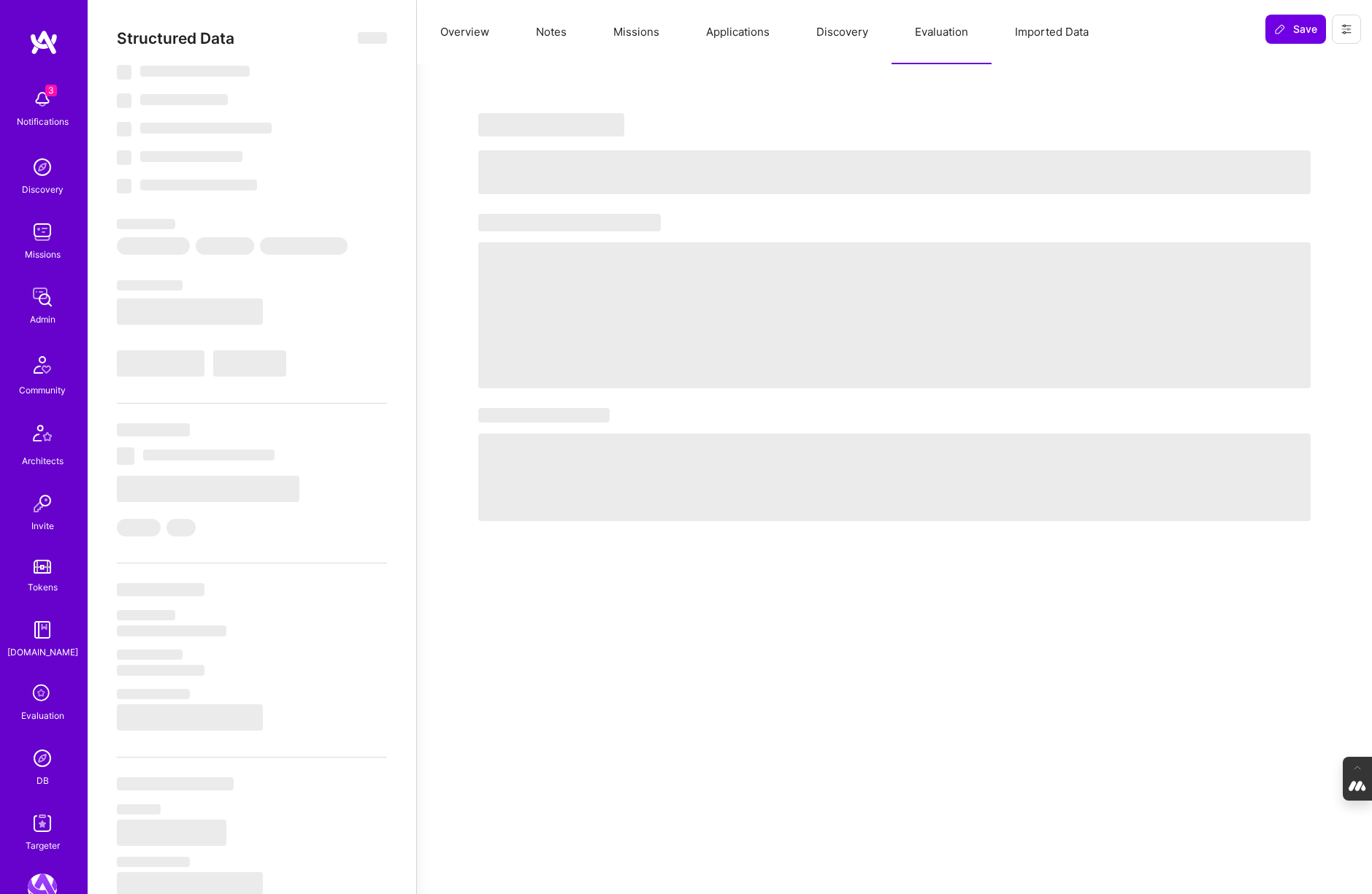
select select "Right Now"
select select "5"
select select "4"
select select "7"
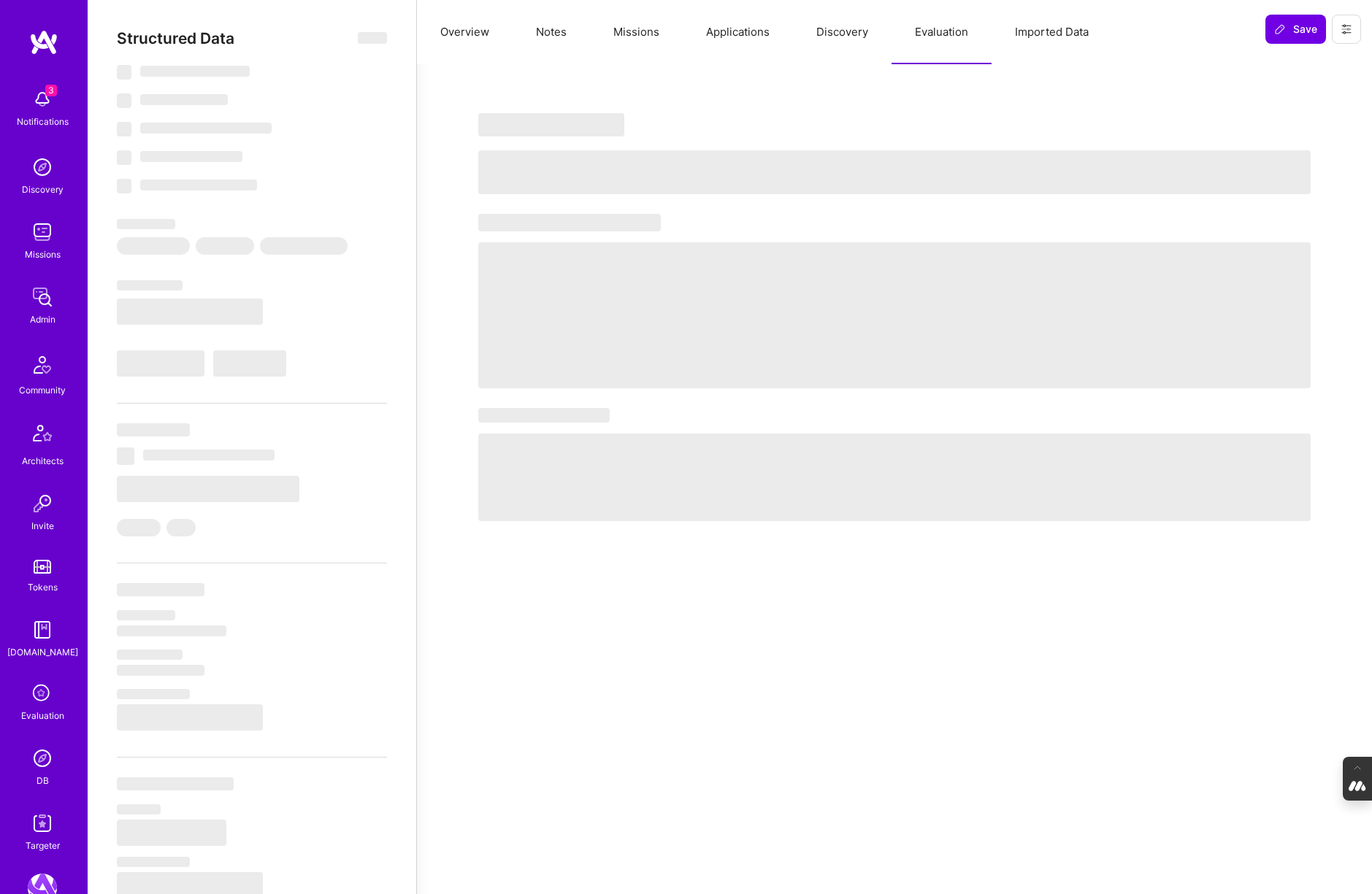
select select "PL"
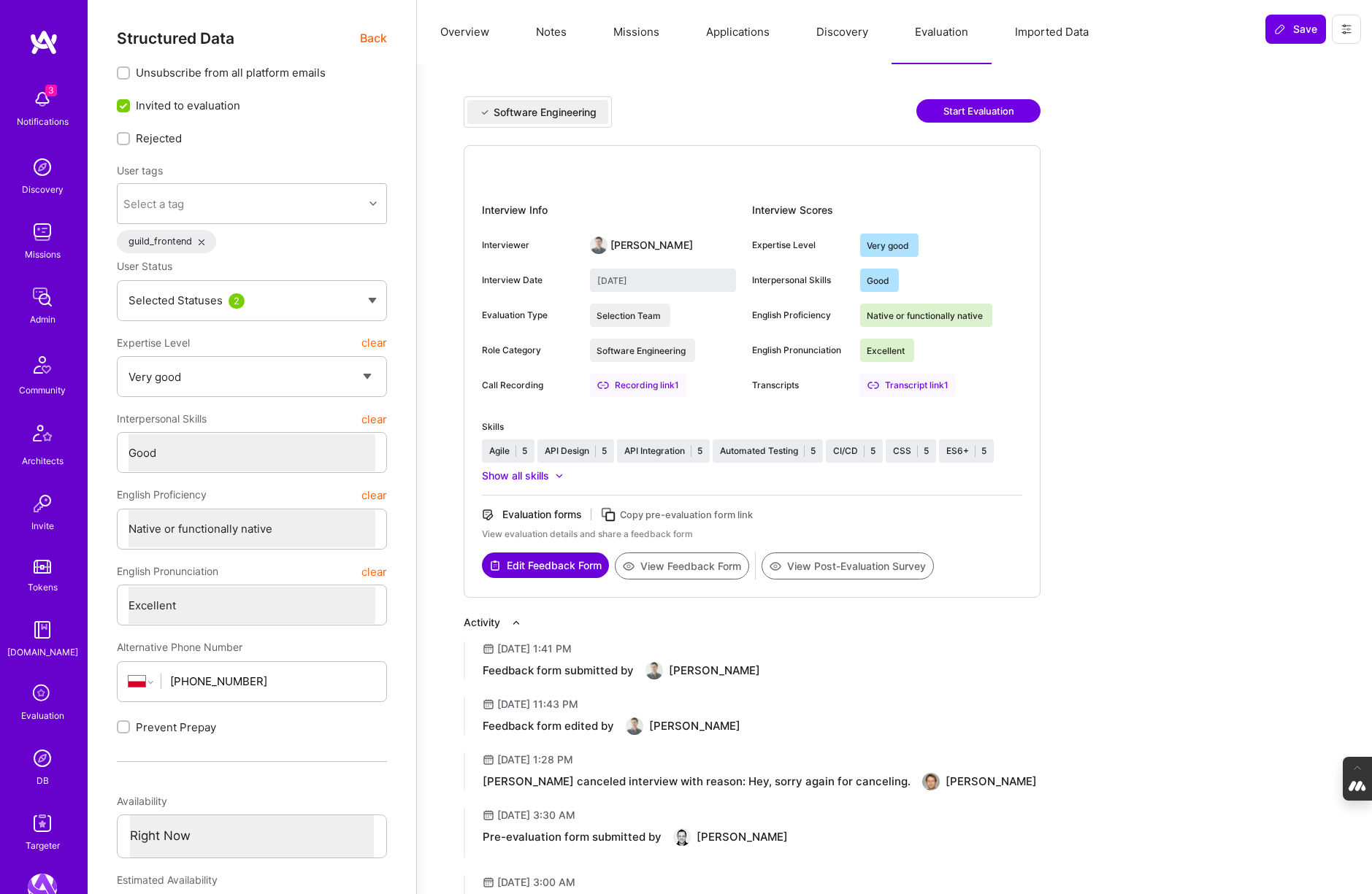
click at [551, 31] on button "Notes" at bounding box center [551, 32] width 78 height 64
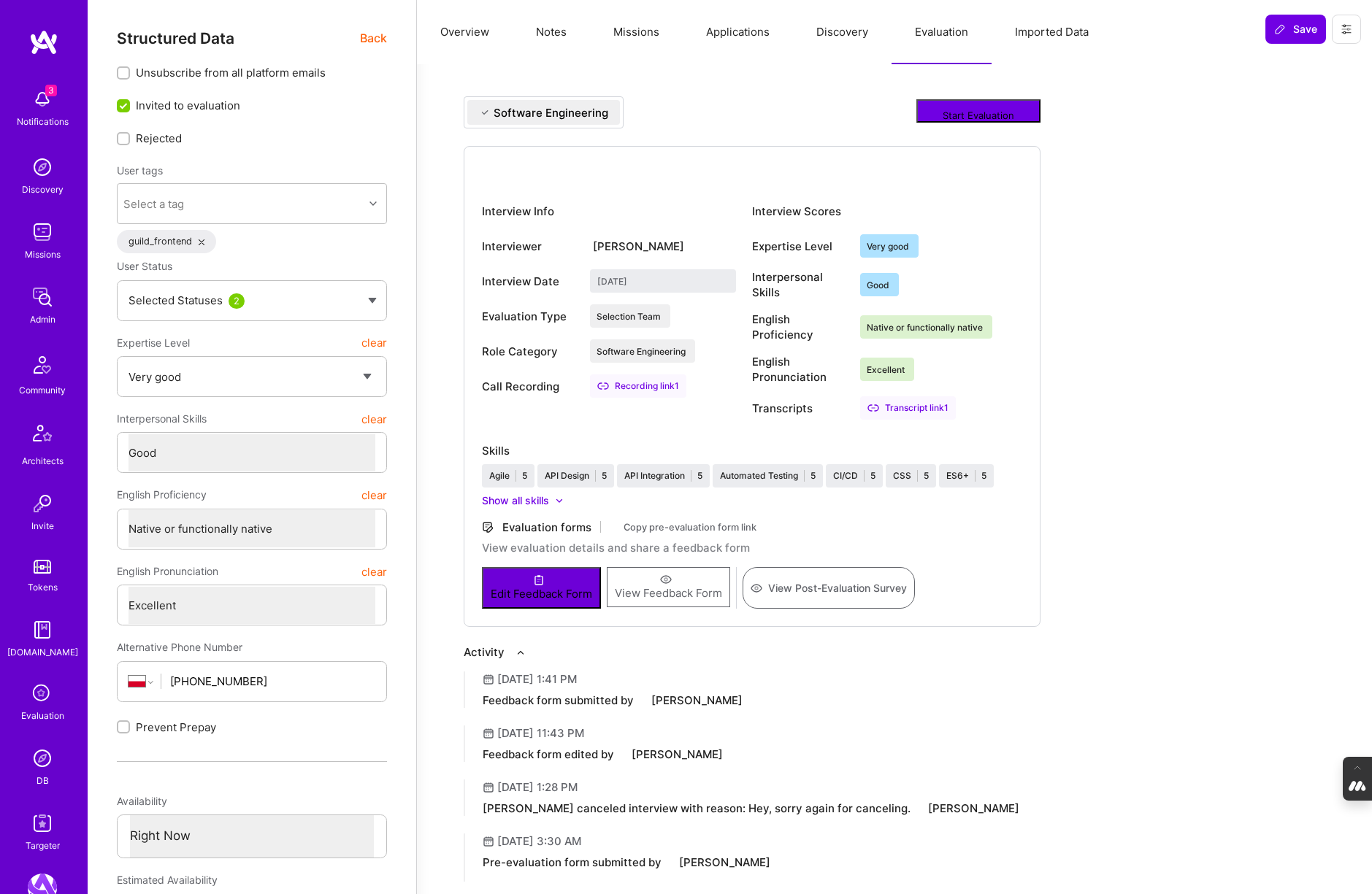
type textarea "x"
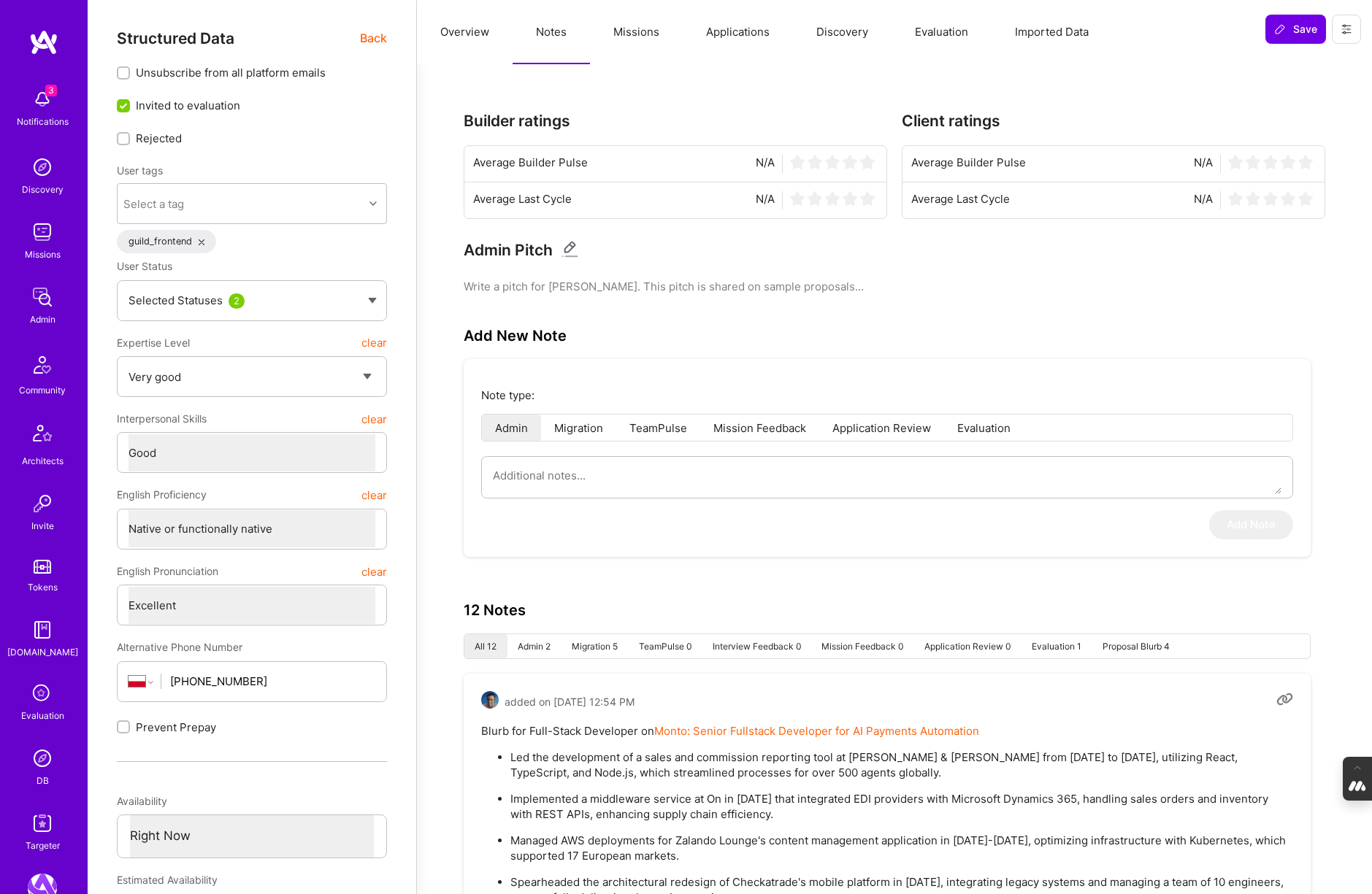
click at [471, 34] on button "Overview" at bounding box center [464, 32] width 95 height 64
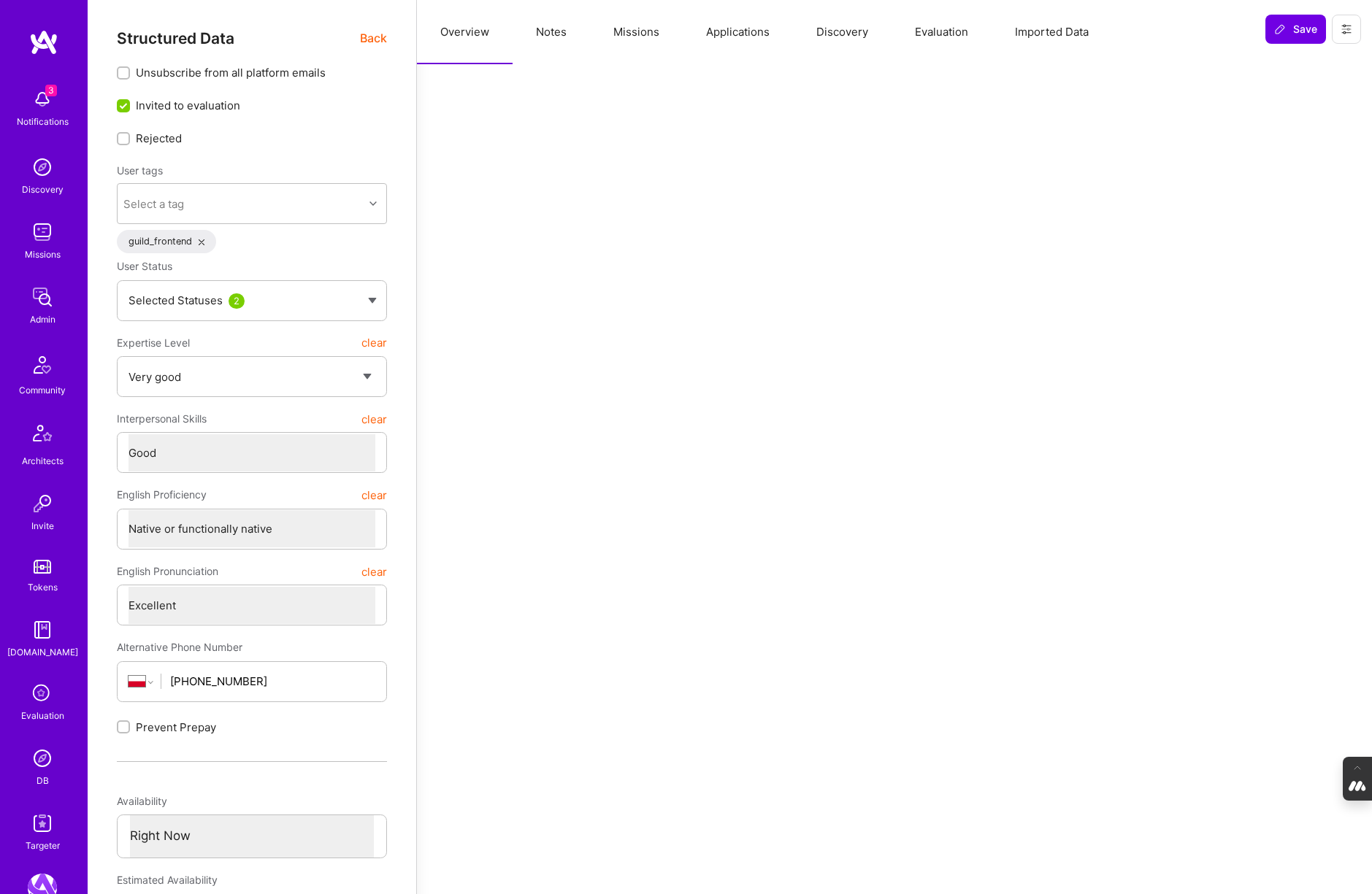
click at [370, 35] on span "Back" at bounding box center [373, 38] width 27 height 18
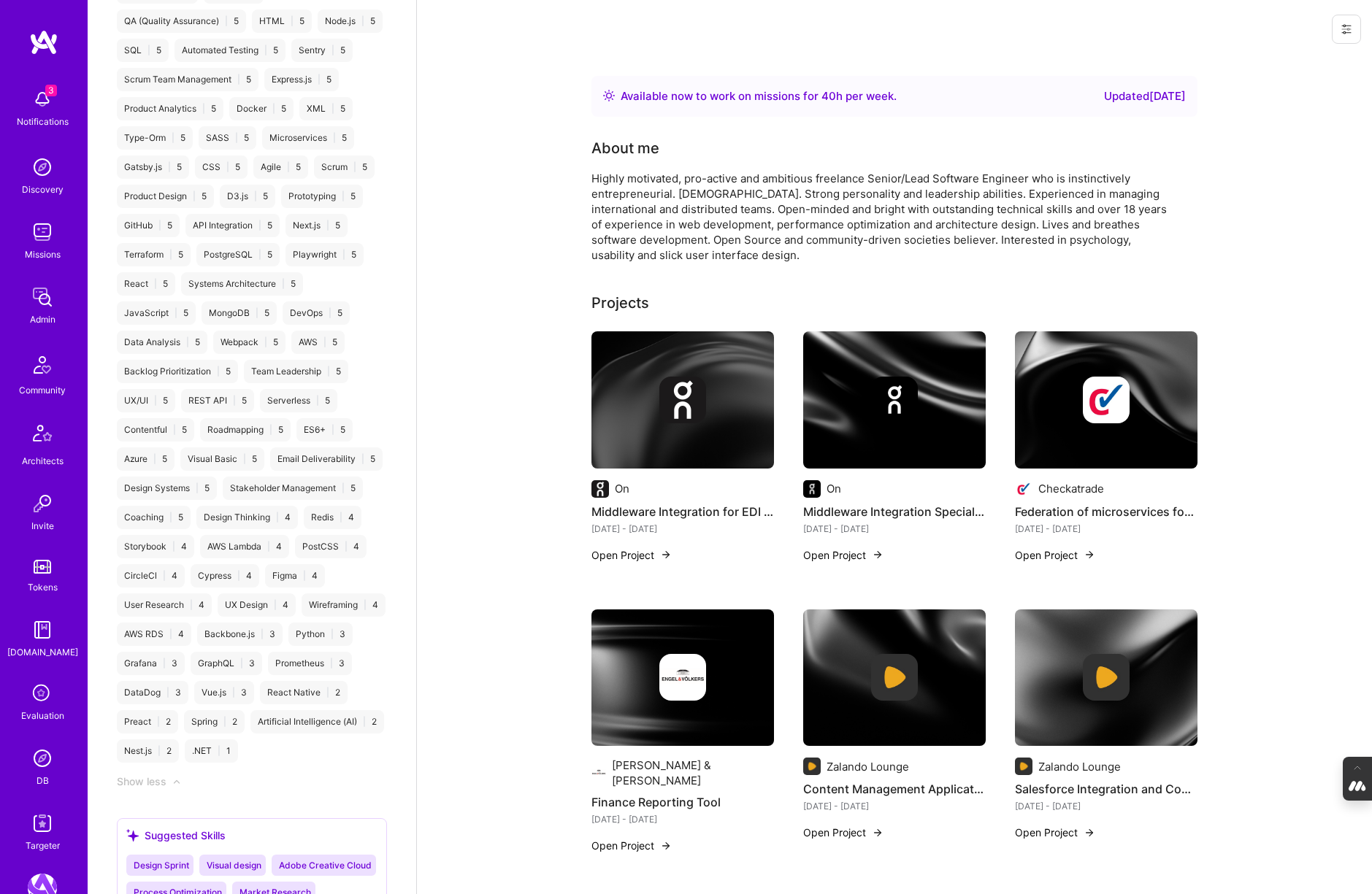
click at [617, 397] on div at bounding box center [682, 400] width 183 height 47
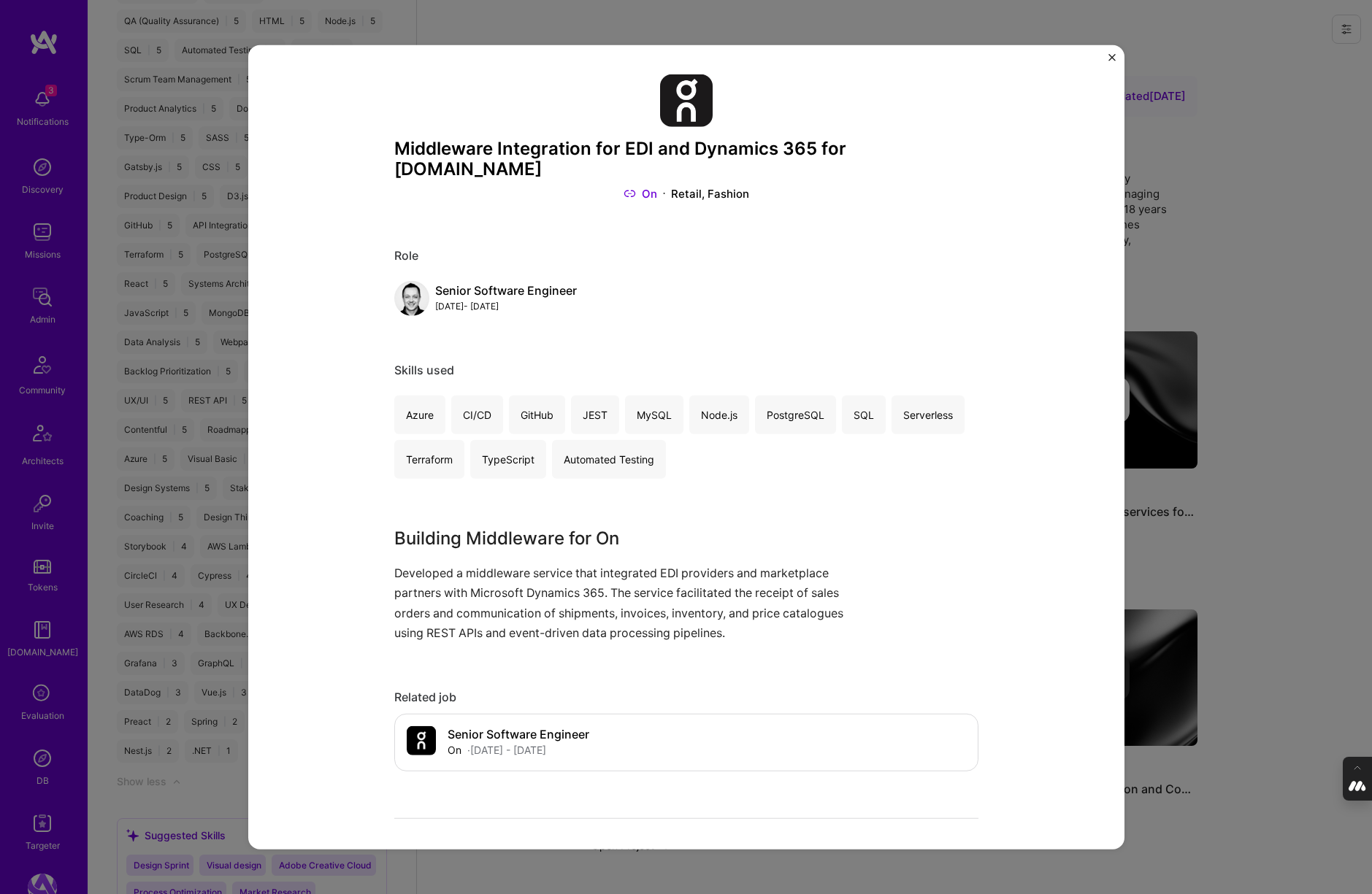
click at [1189, 294] on div "Middleware Integration for EDI and Dynamics 365 for On.com On Retail, Fashion R…" at bounding box center [686, 447] width 1372 height 894
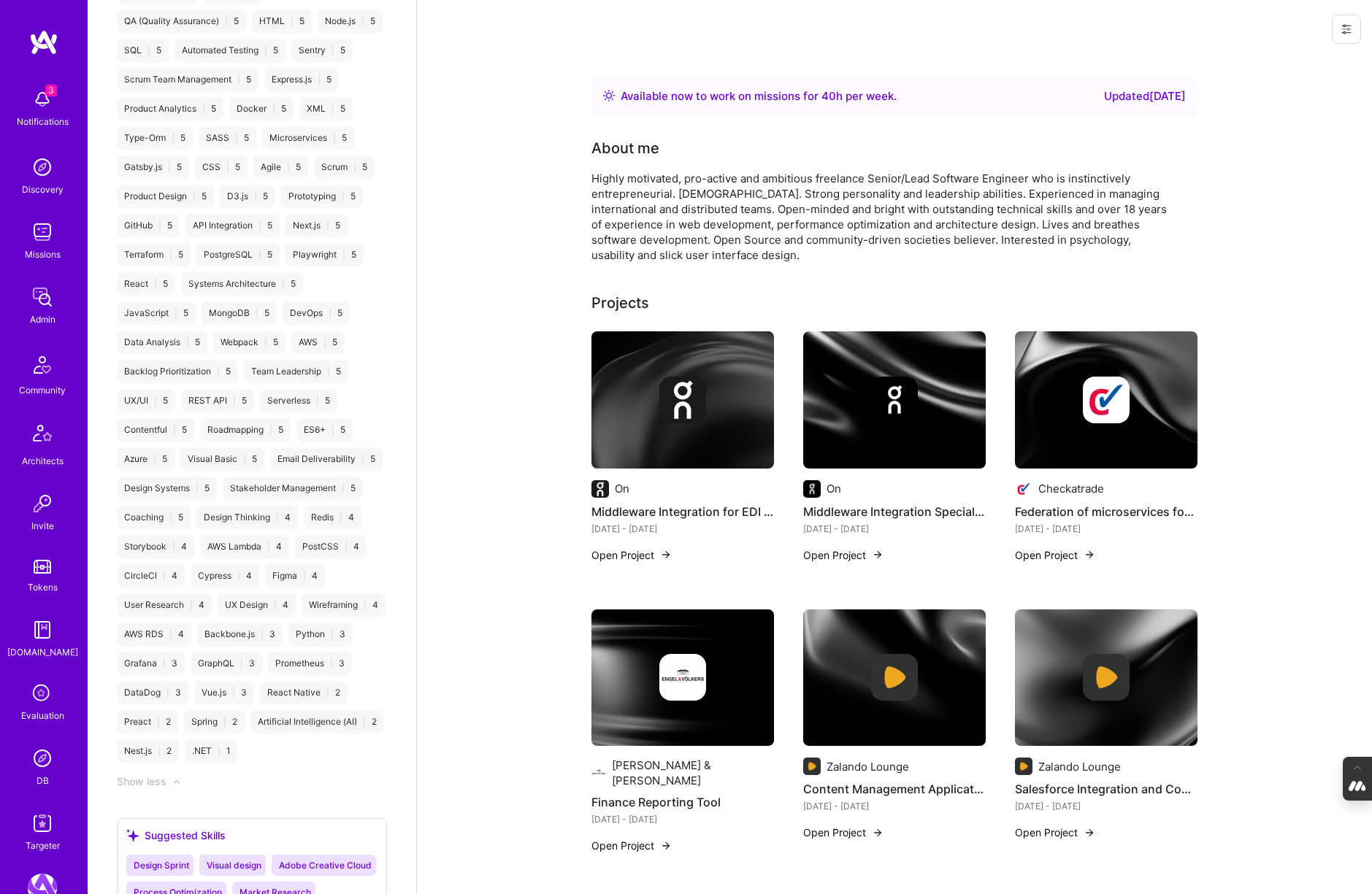
click at [964, 379] on div at bounding box center [894, 400] width 183 height 47
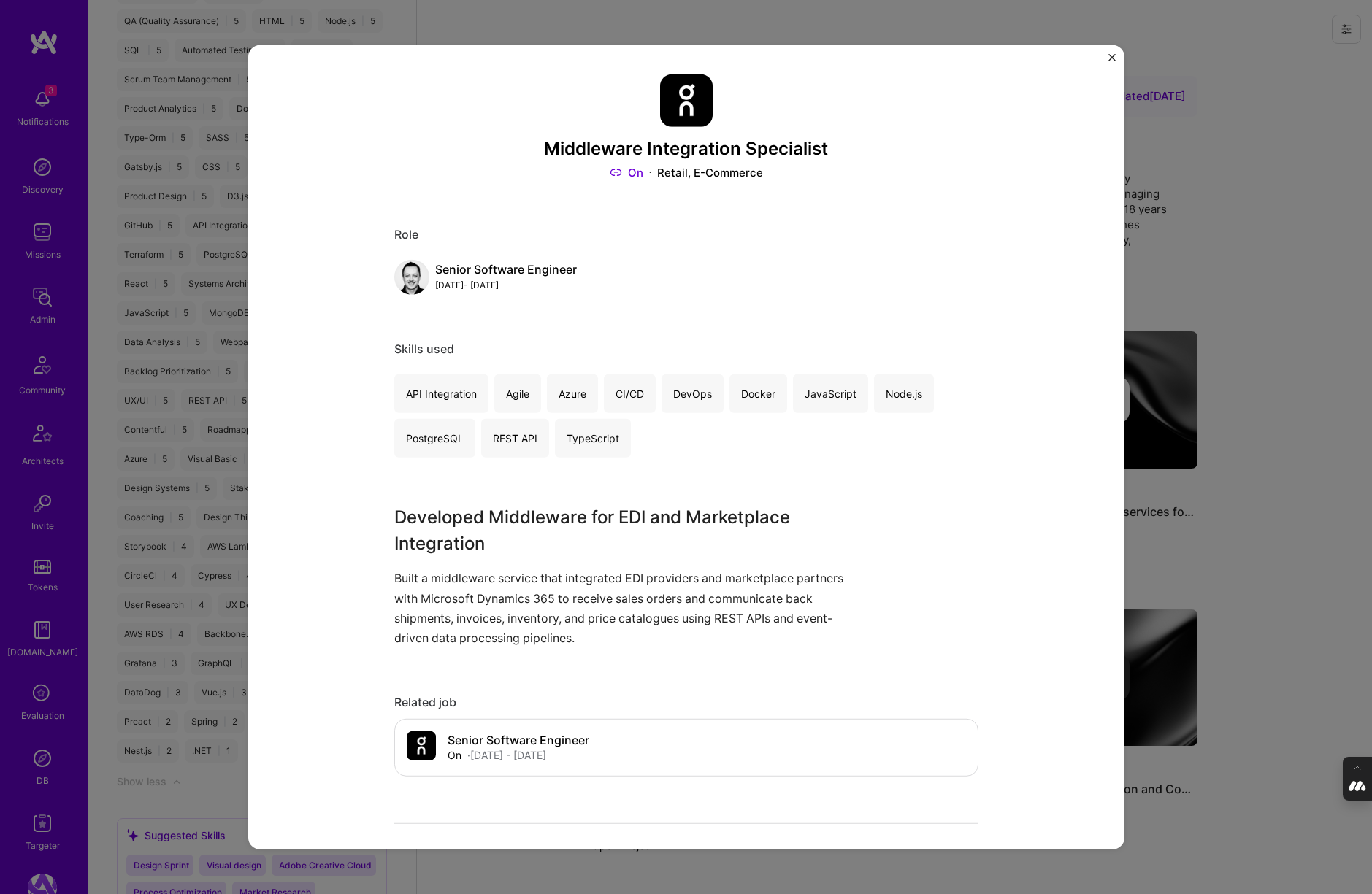
click at [1168, 293] on div "Middleware Integration Specialist On Retail, E-Commerce Role Senior Software En…" at bounding box center [686, 447] width 1372 height 894
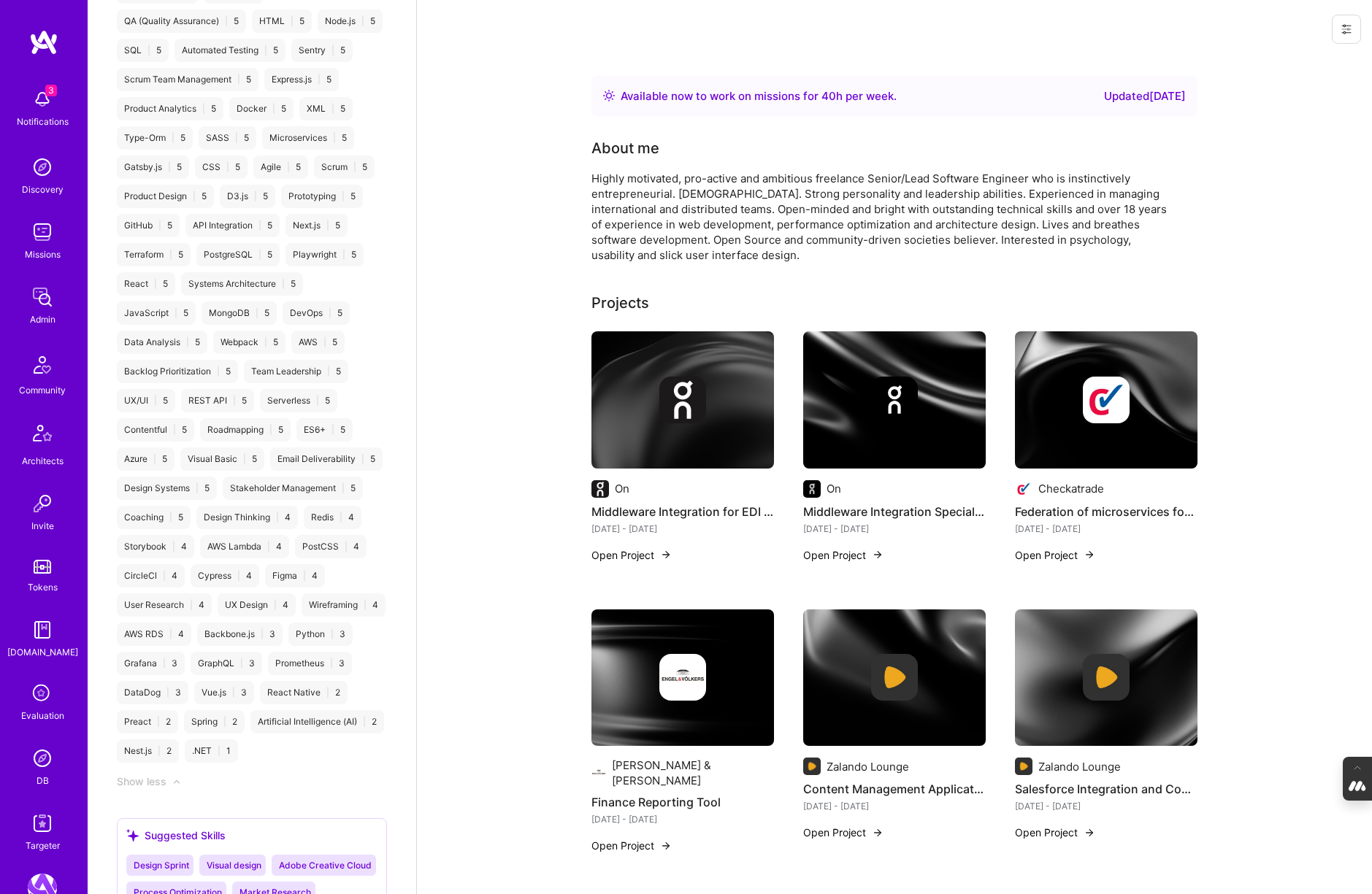
click at [1131, 415] on div at bounding box center [1106, 400] width 183 height 47
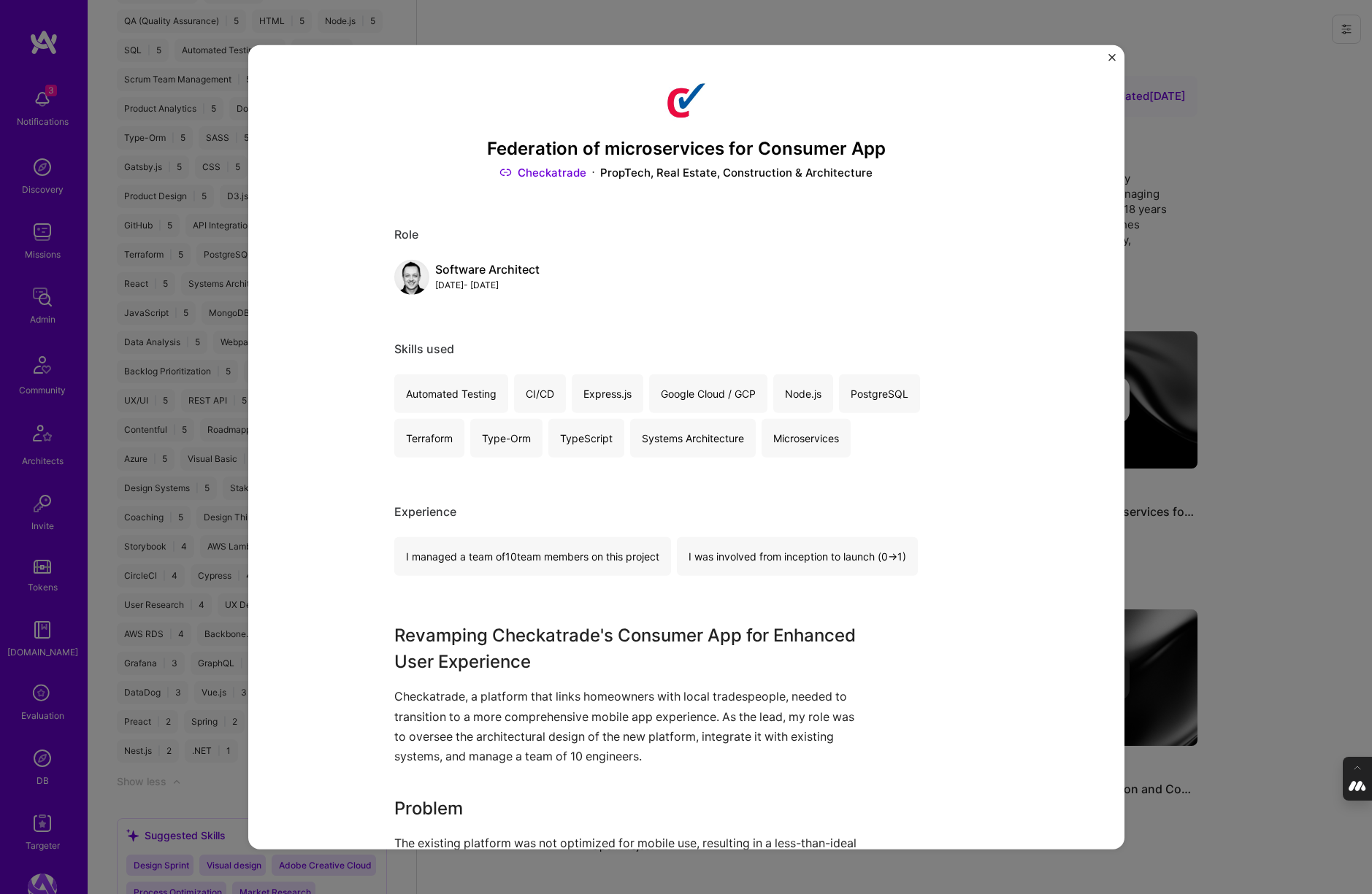
click at [1250, 381] on div "Federation of microservices for Consumer App Checkatrade PropTech, Real Estate,…" at bounding box center [686, 447] width 1372 height 894
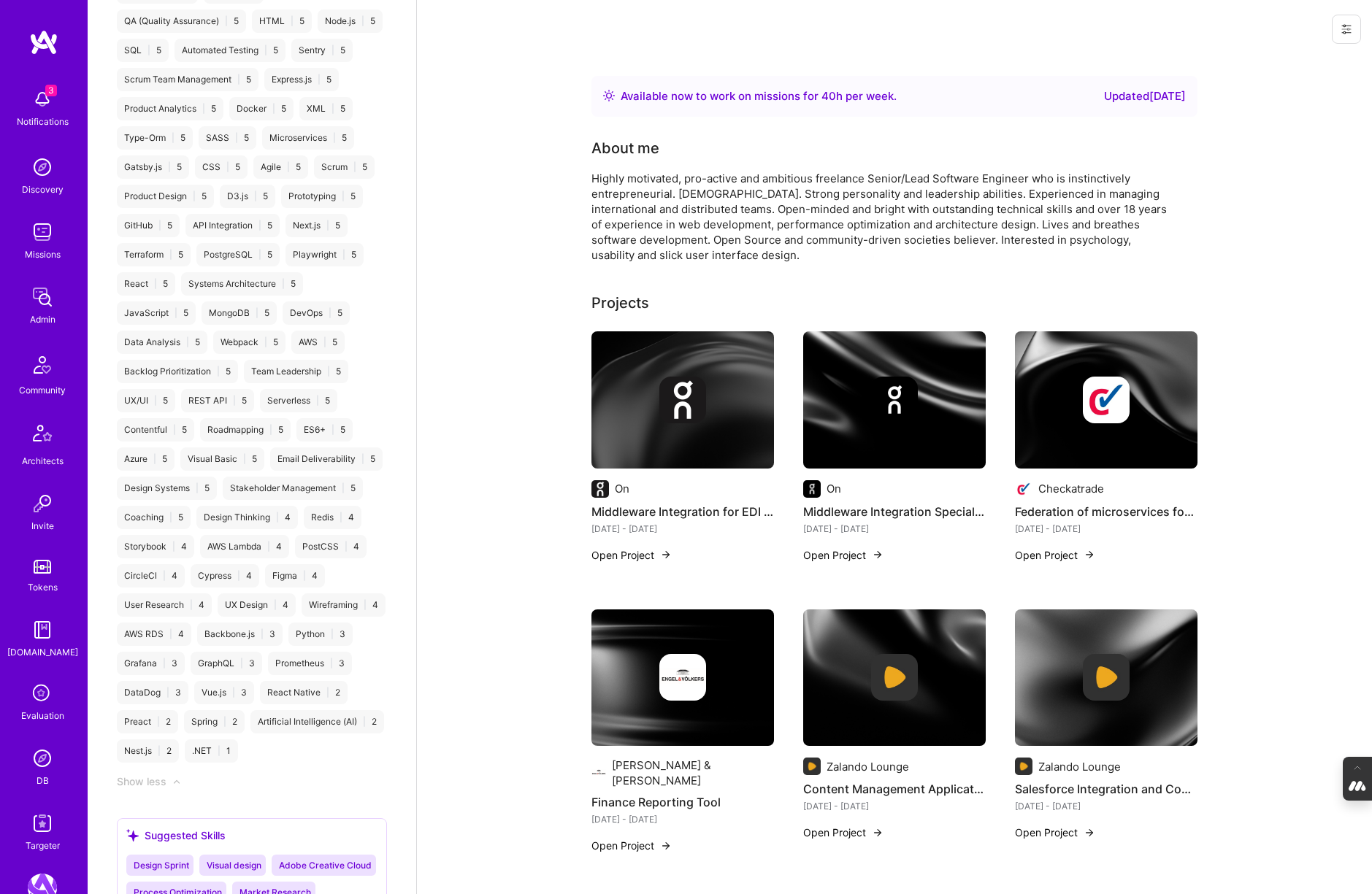
click at [711, 667] on div at bounding box center [682, 677] width 183 height 47
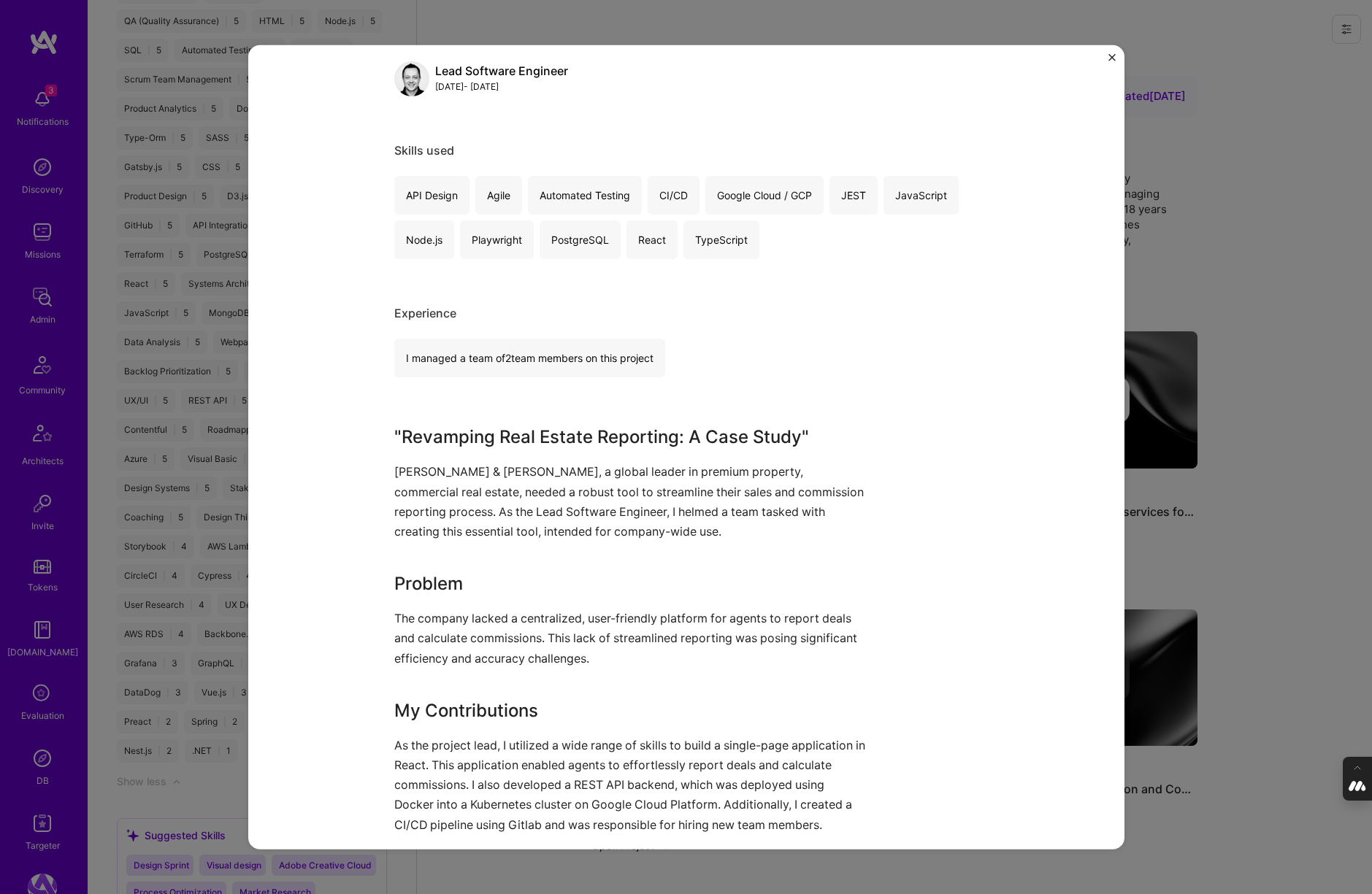
scroll to position [233, 0]
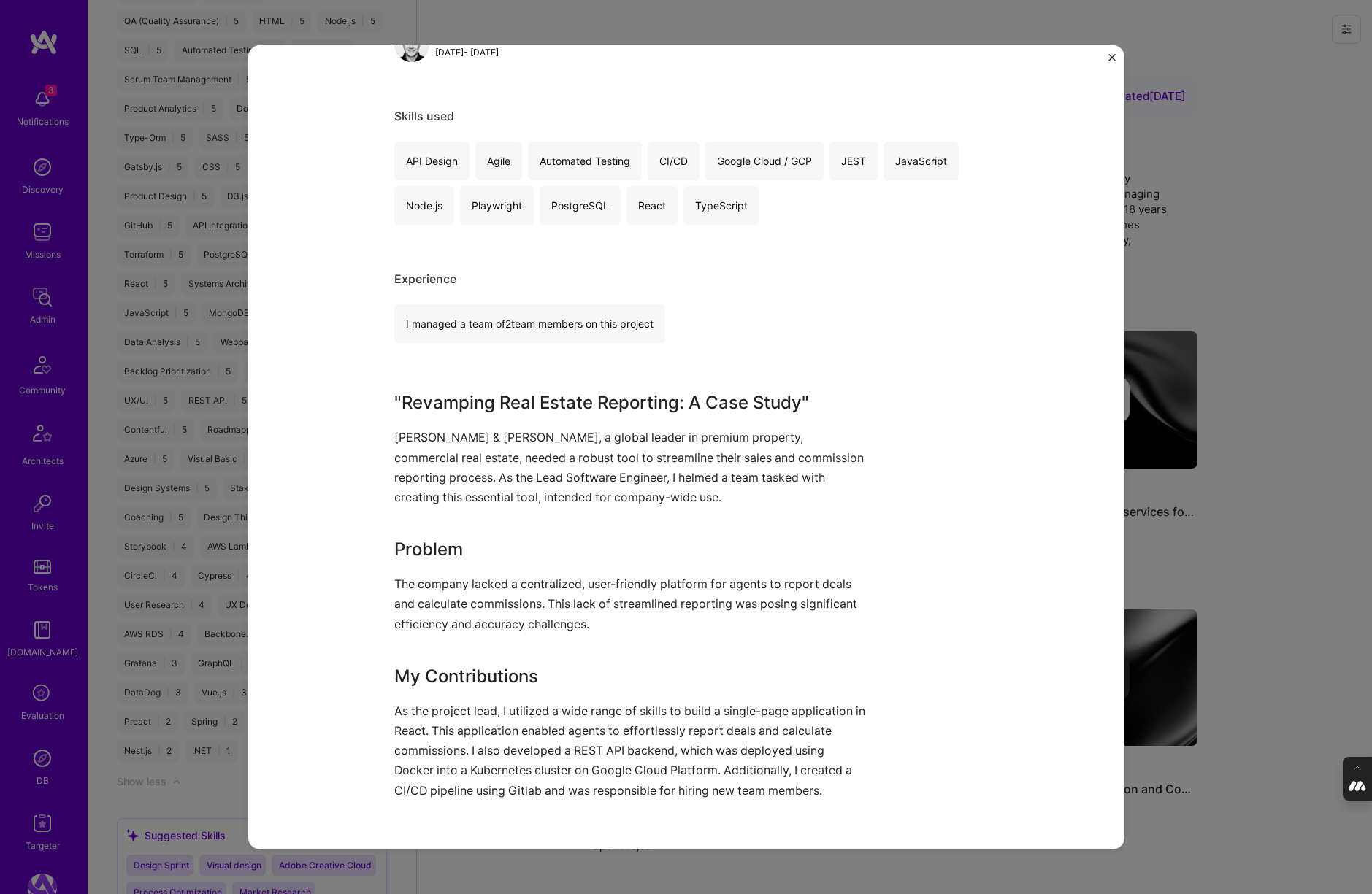
click at [1285, 536] on div "Finance Reporting Tool Engel & Völkers Real Estate, Construction & Architecture…" at bounding box center [686, 447] width 1372 height 894
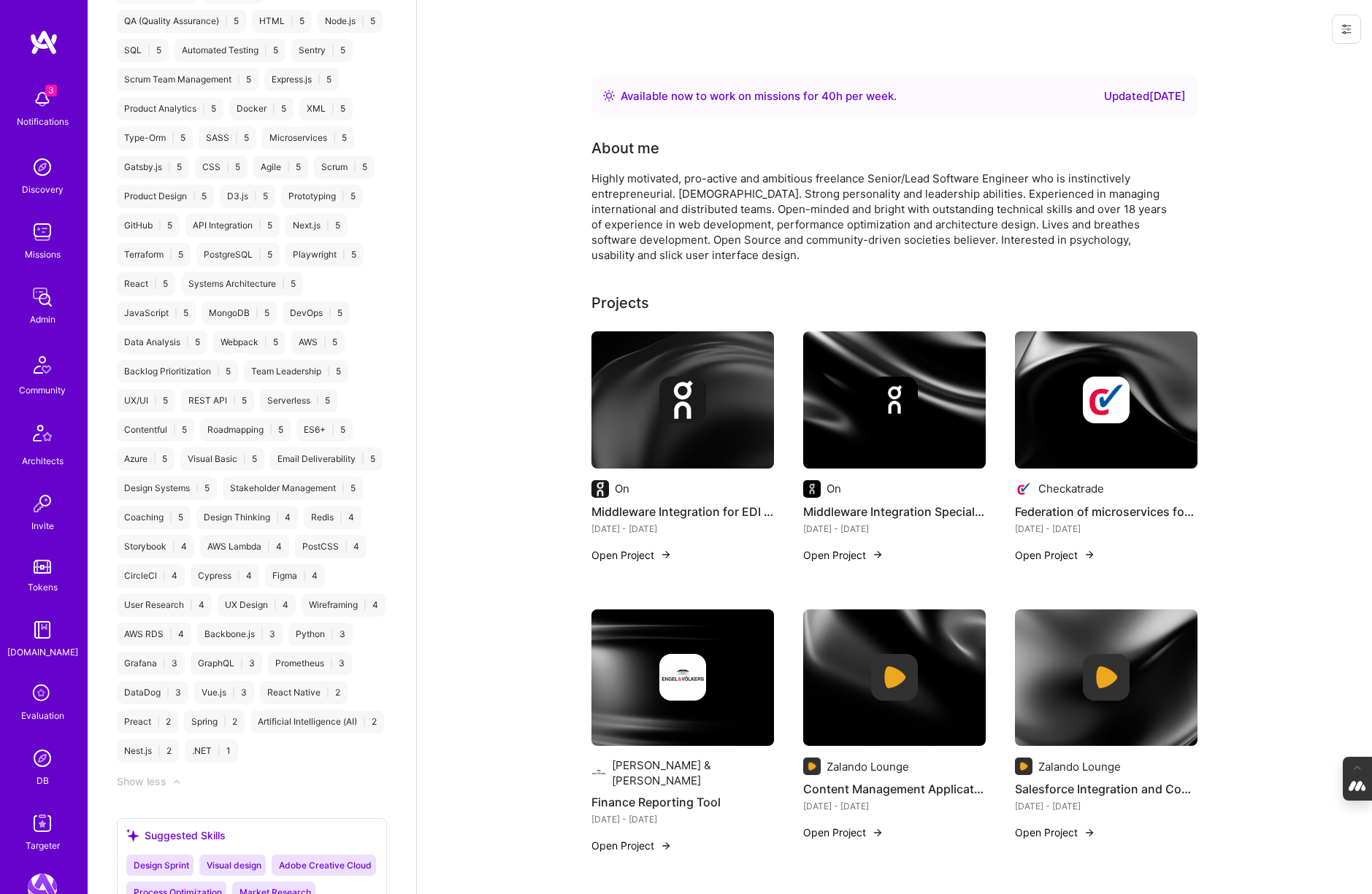
click at [894, 641] on img at bounding box center [894, 678] width 183 height 137
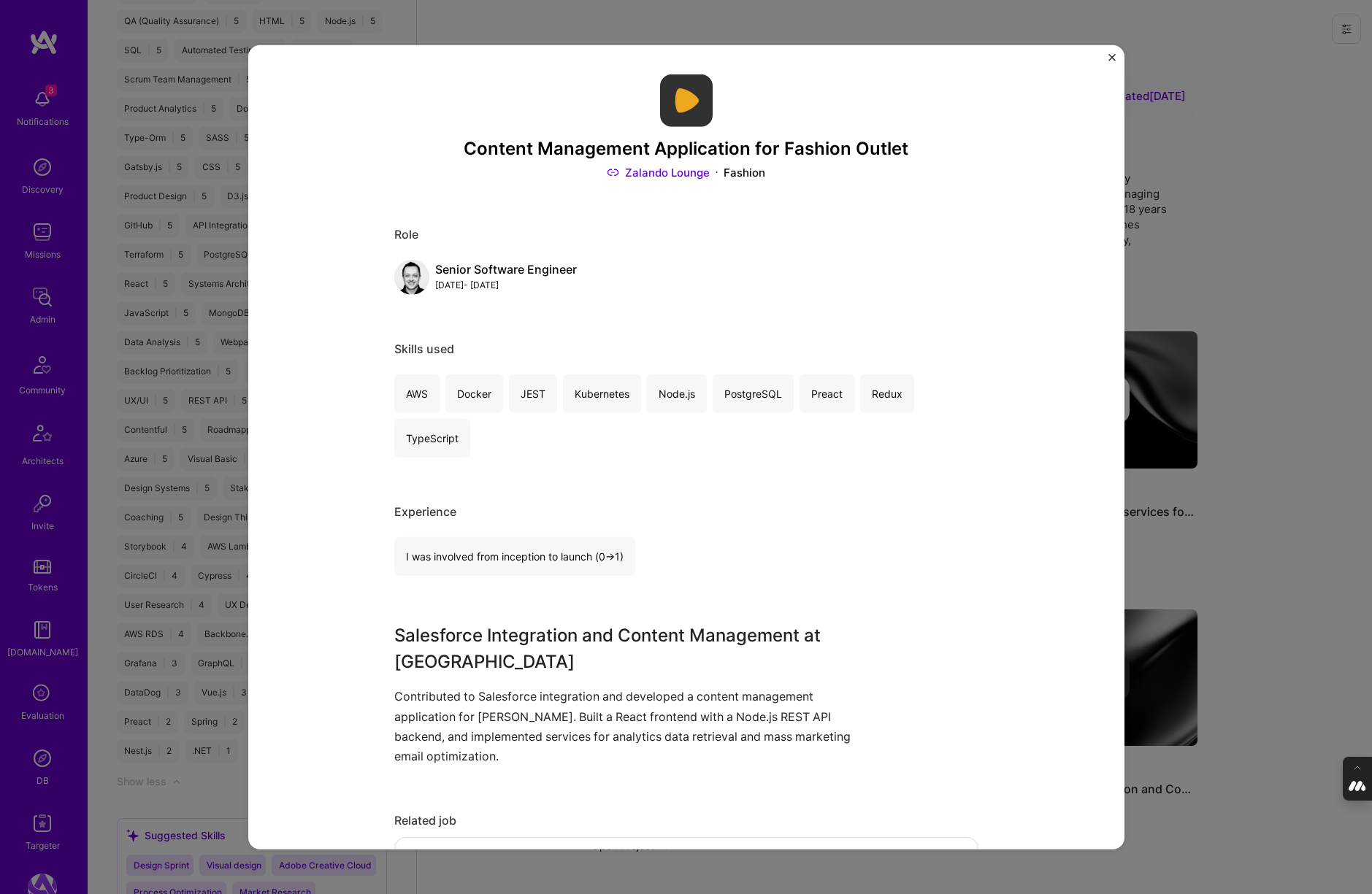
click at [1237, 542] on div "Content Management Application for Fashion Outlet Zalando Lounge Fashion Role S…" at bounding box center [686, 447] width 1372 height 894
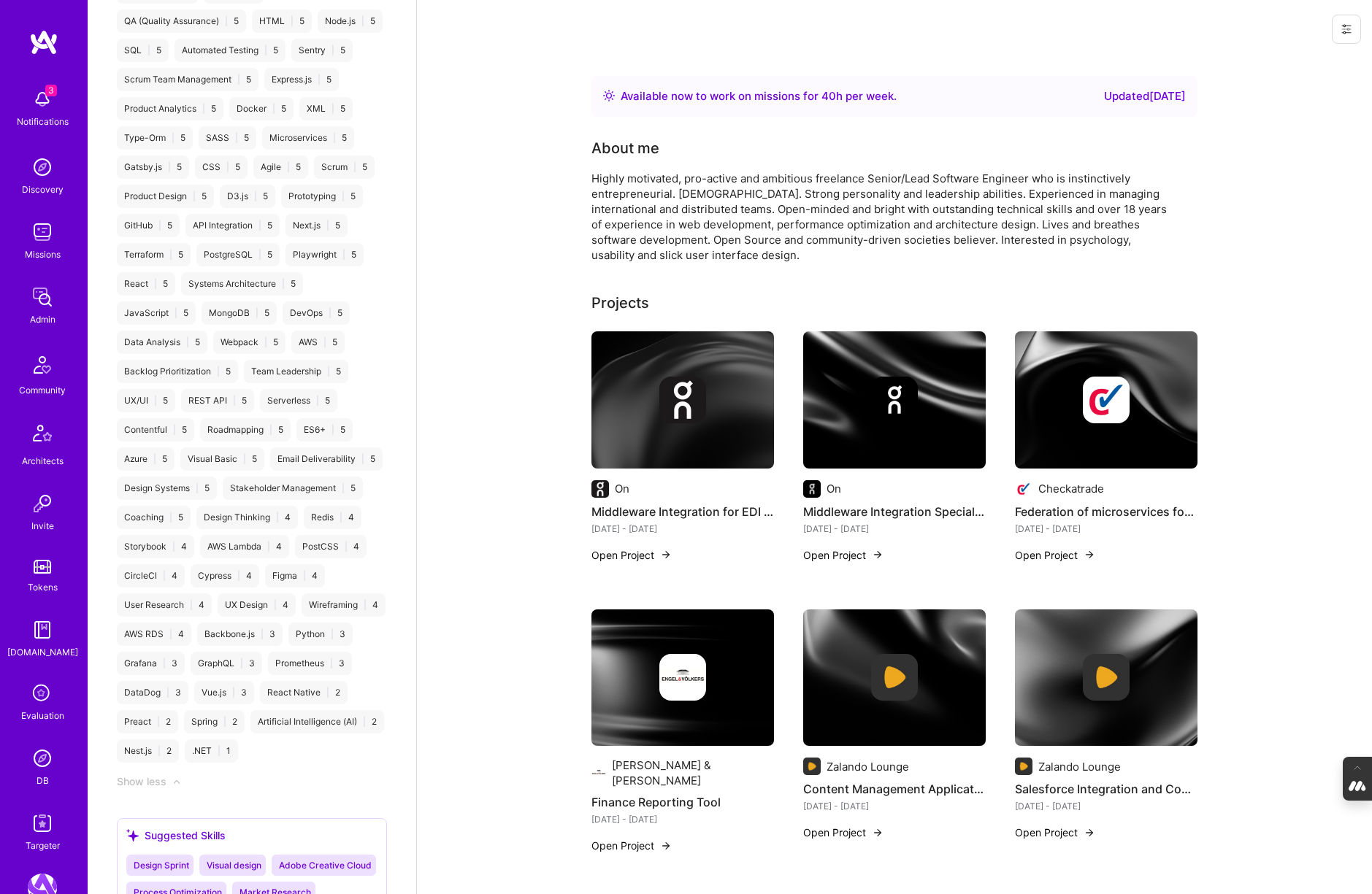
click at [1104, 696] on img at bounding box center [1106, 677] width 47 height 47
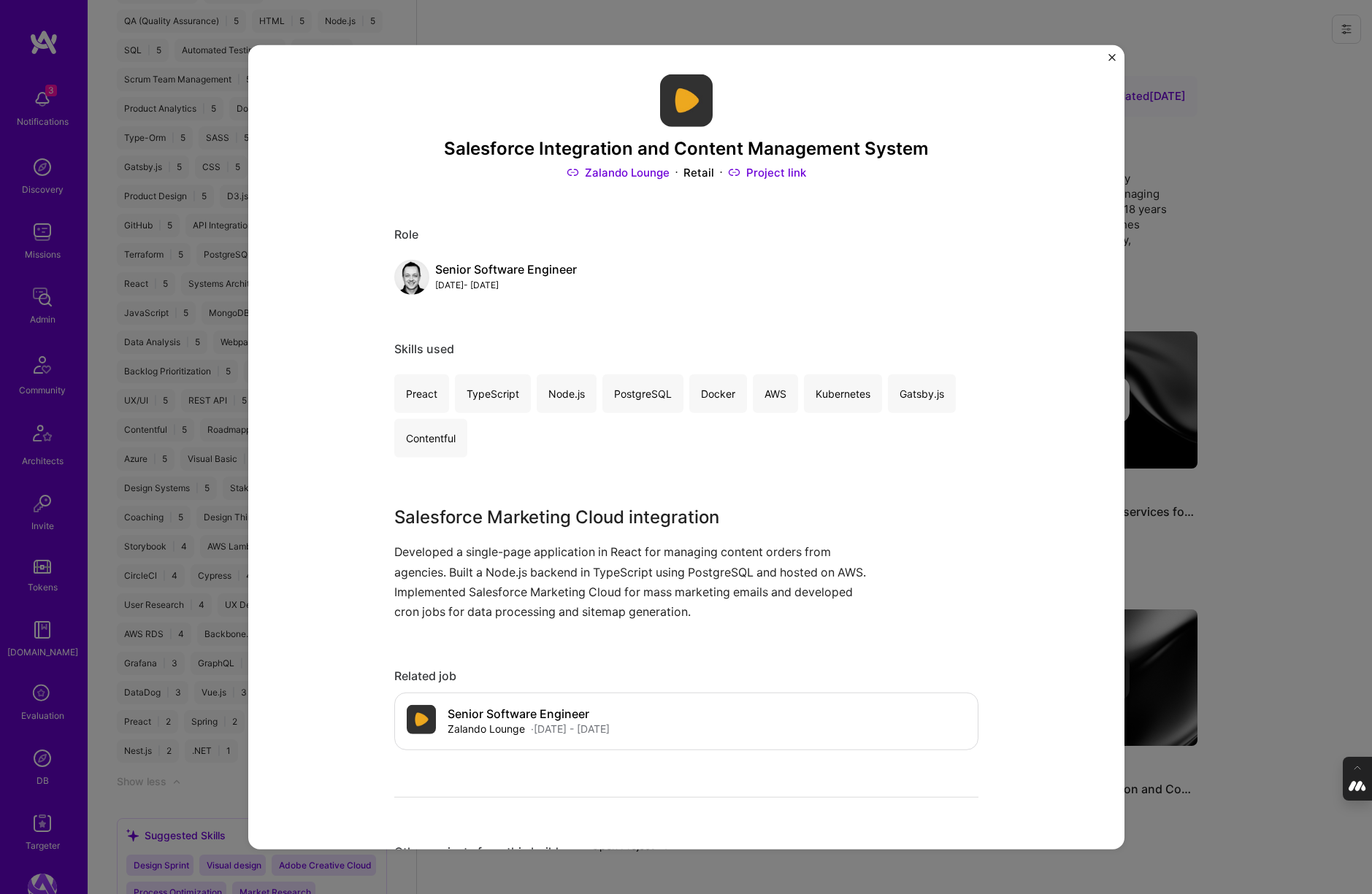
click at [1237, 597] on div "Salesforce Integration and Content Management System Zalando Lounge Retail Proj…" at bounding box center [686, 447] width 1372 height 894
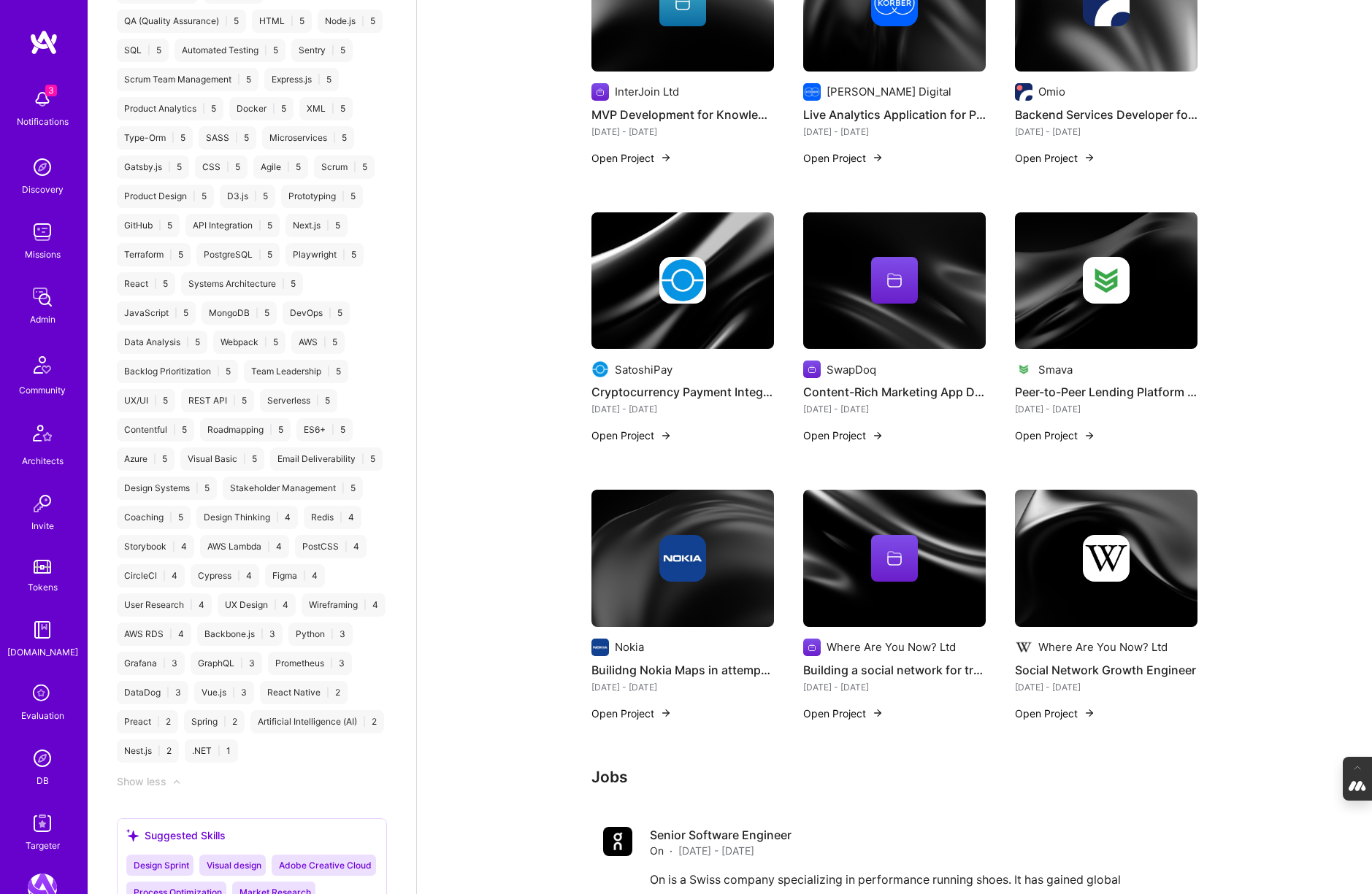
scroll to position [966, 0]
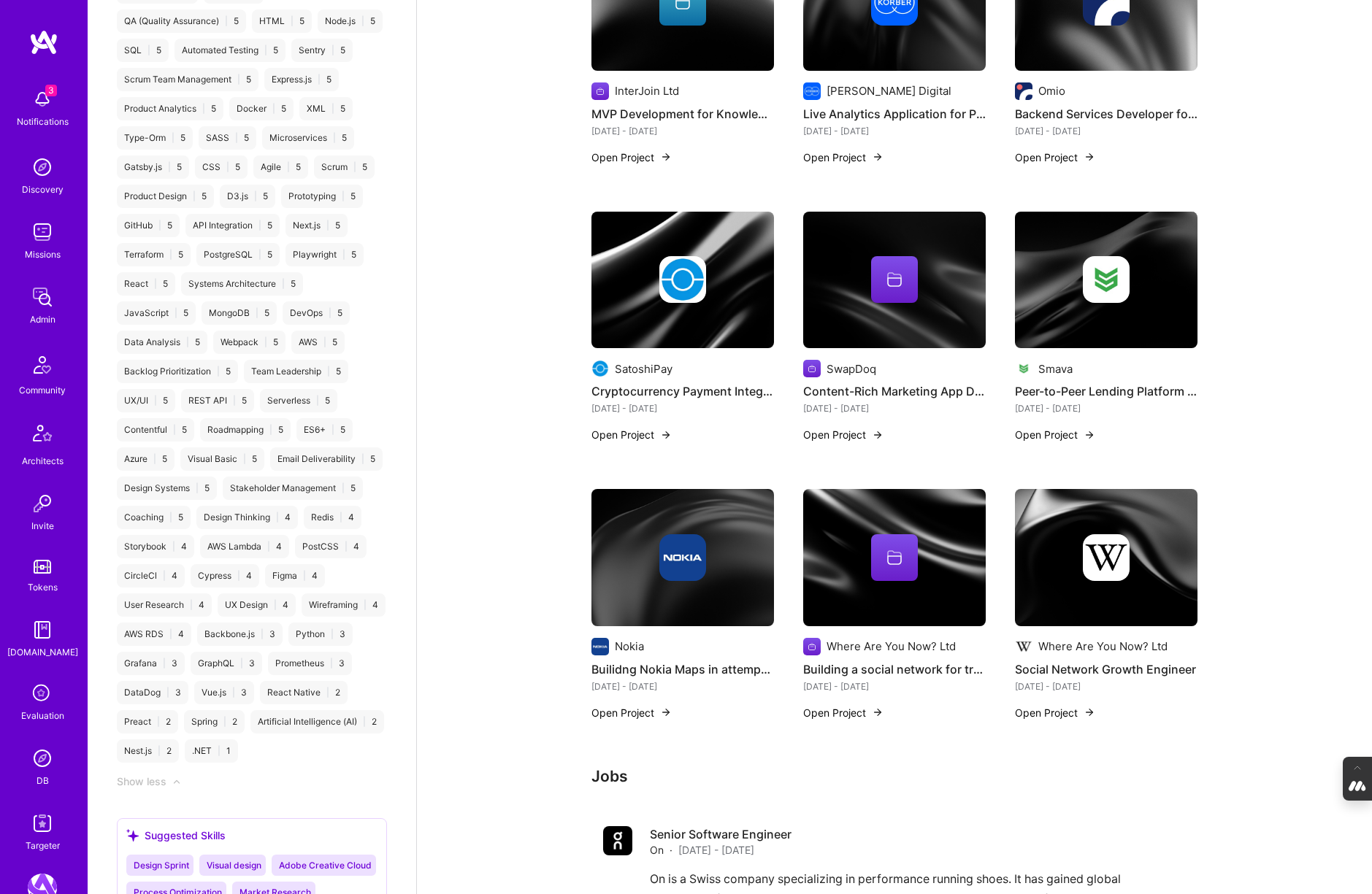
click at [1111, 539] on img at bounding box center [1106, 557] width 47 height 47
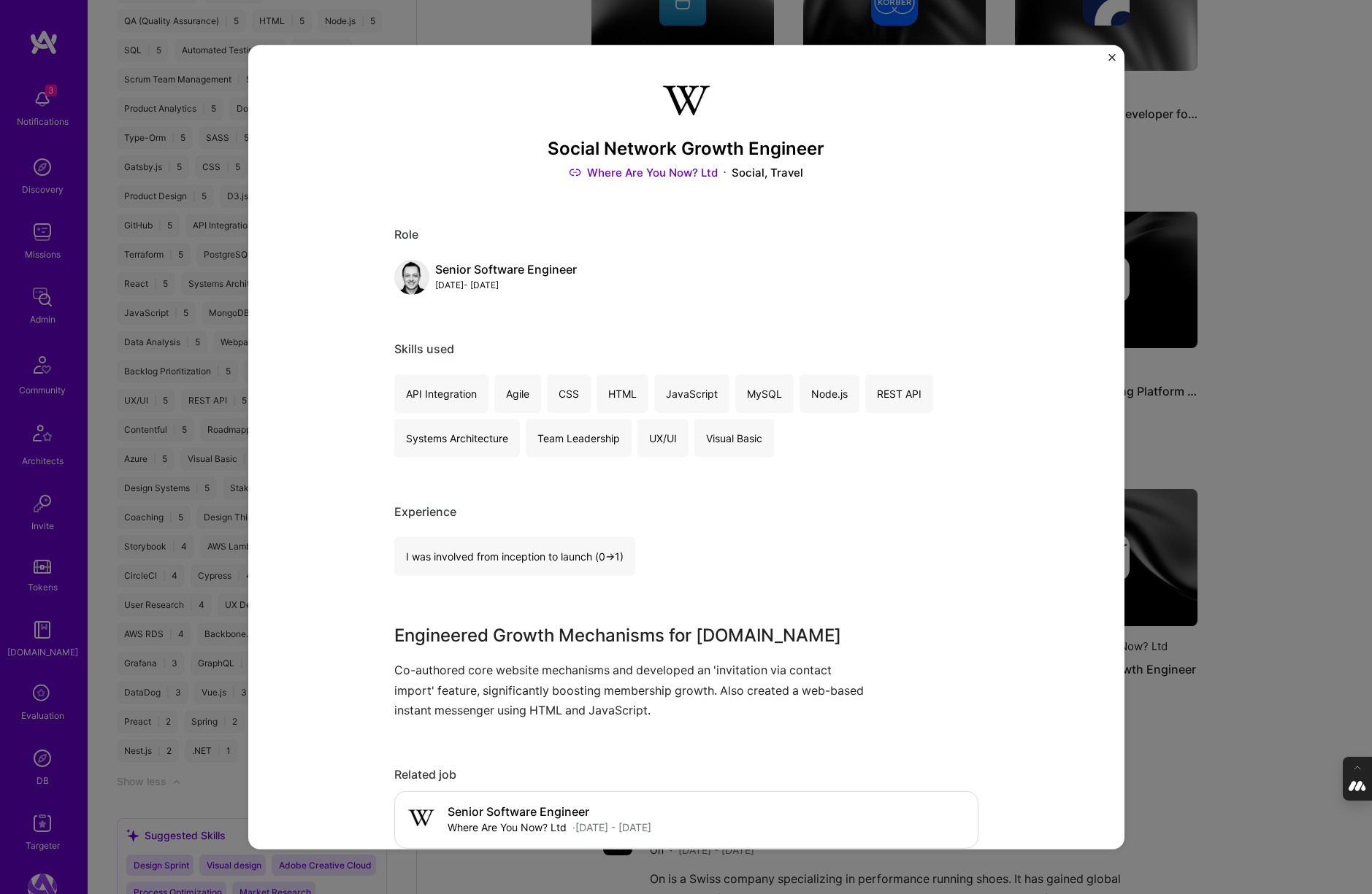
click at [1218, 477] on div "Social Network Growth Engineer Where Are You Now? Ltd Social, Travel Role Senio…" at bounding box center [686, 447] width 1372 height 894
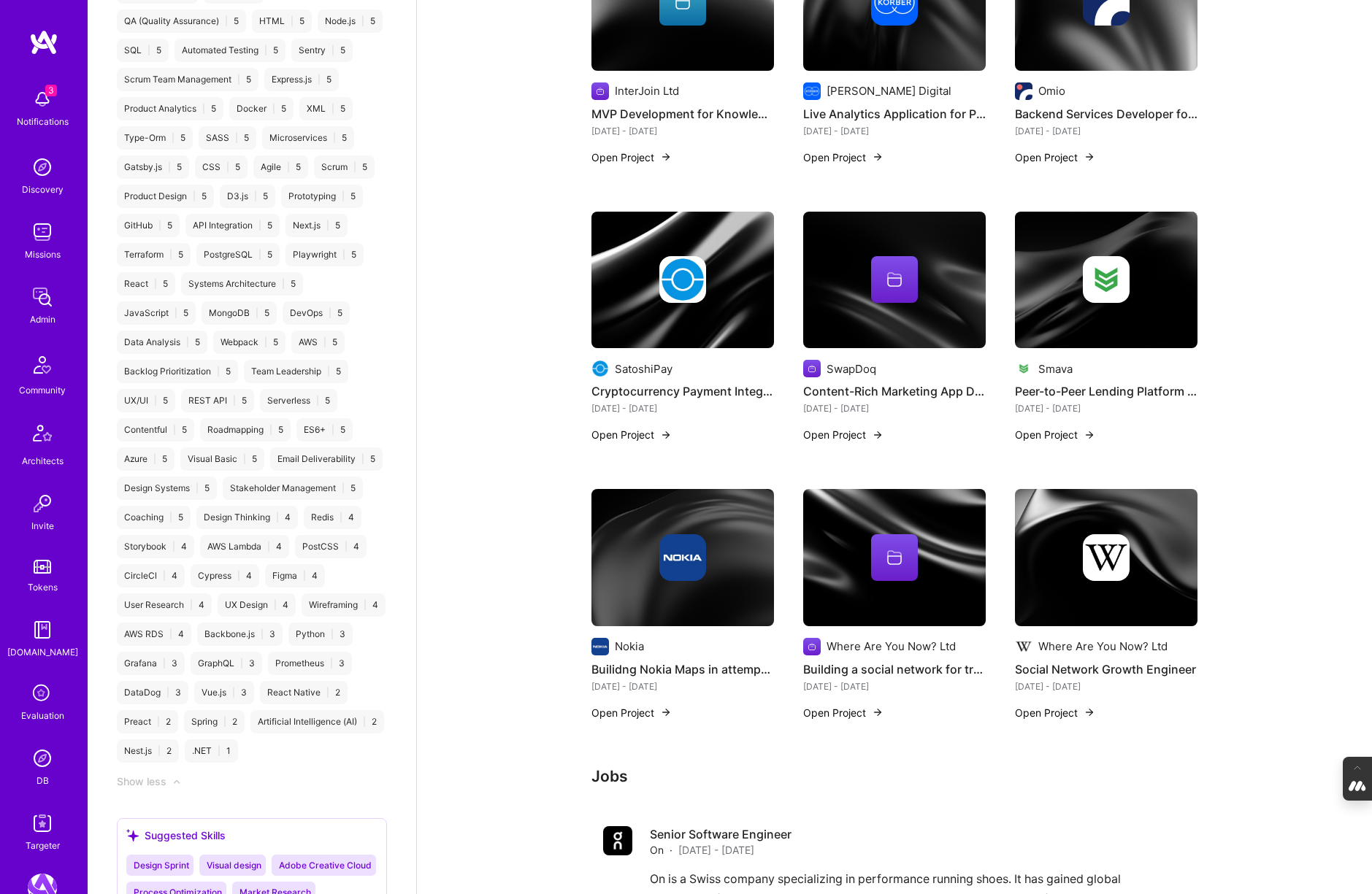
click at [871, 537] on div at bounding box center [894, 557] width 47 height 47
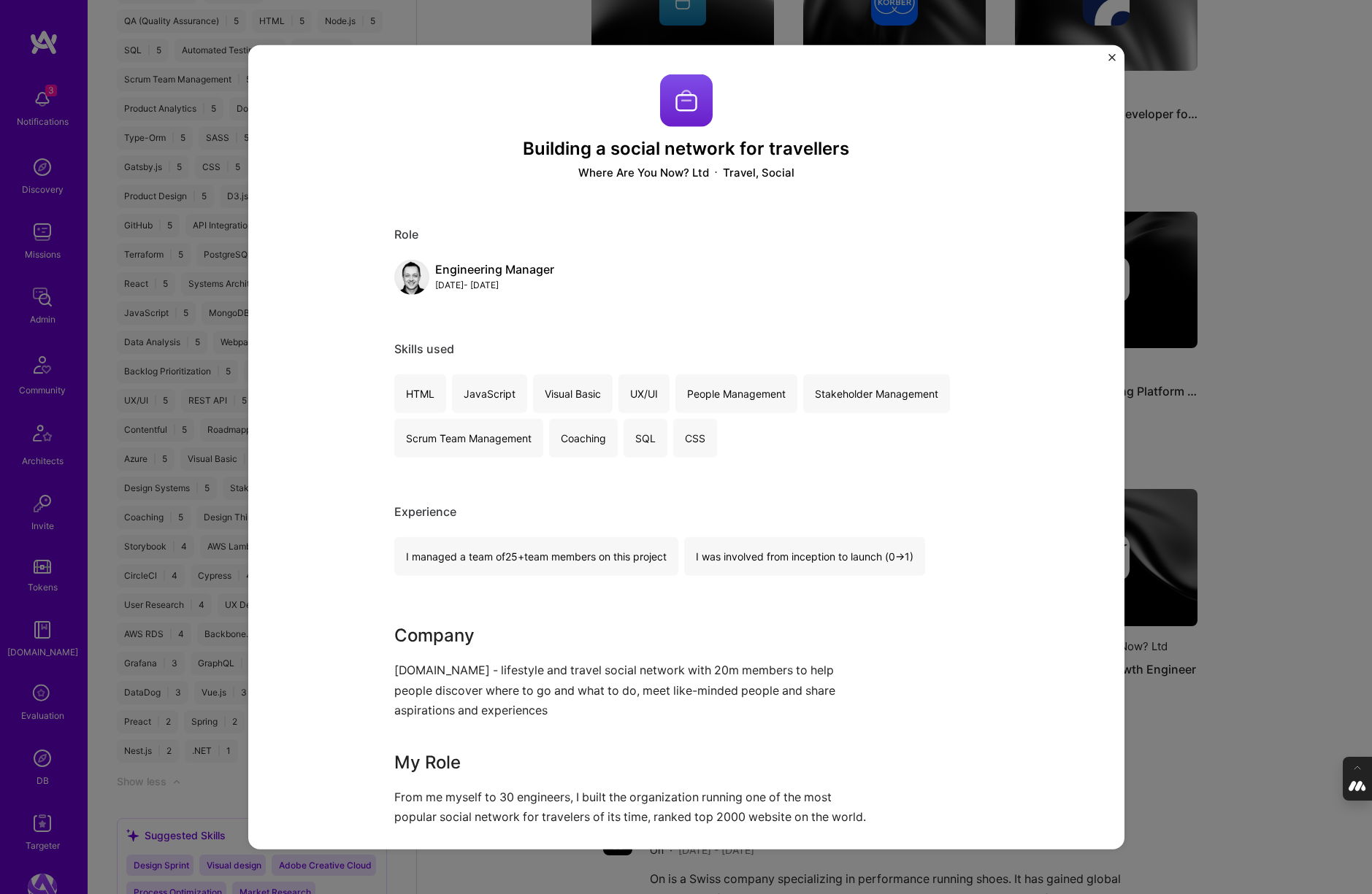
click at [1280, 429] on div "Building a social network for travellers Where Are You Now? Ltd Travel, Social …" at bounding box center [686, 447] width 1372 height 894
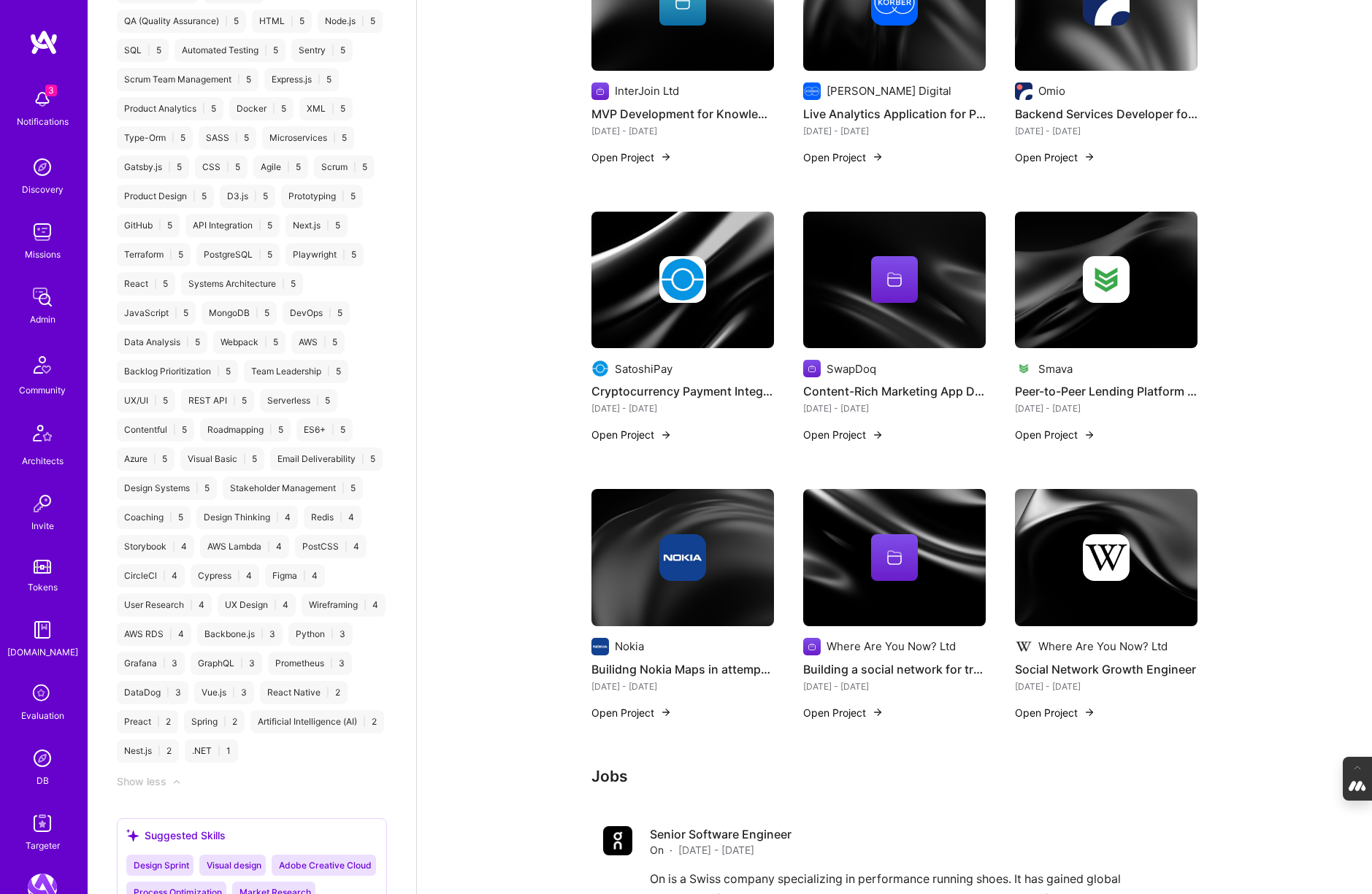
click at [734, 551] on div at bounding box center [682, 557] width 183 height 47
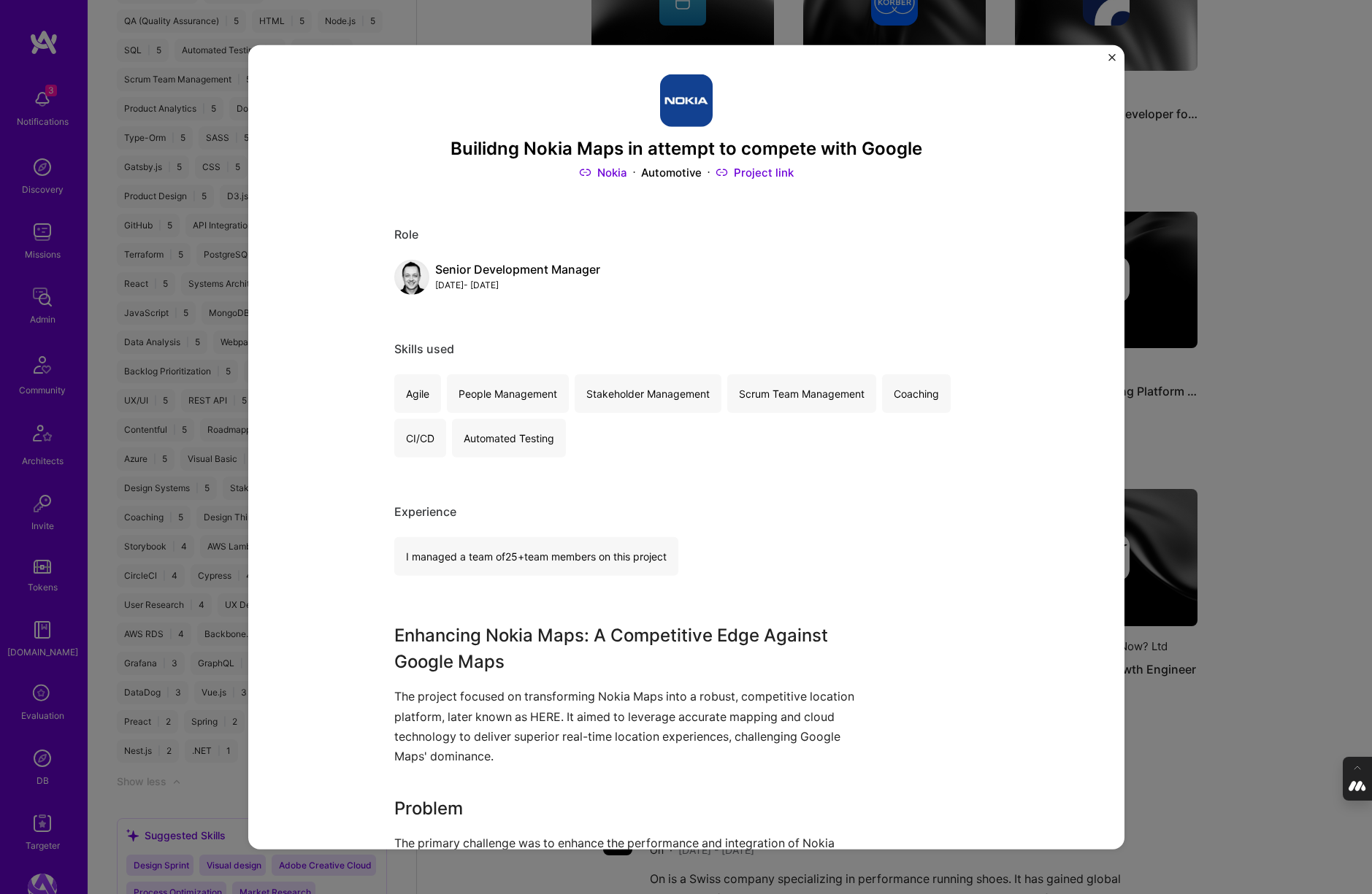
click at [1192, 403] on div "Builidng Nokia Maps in attempt to compete with Google Nokia Automotive Project …" at bounding box center [686, 447] width 1372 height 894
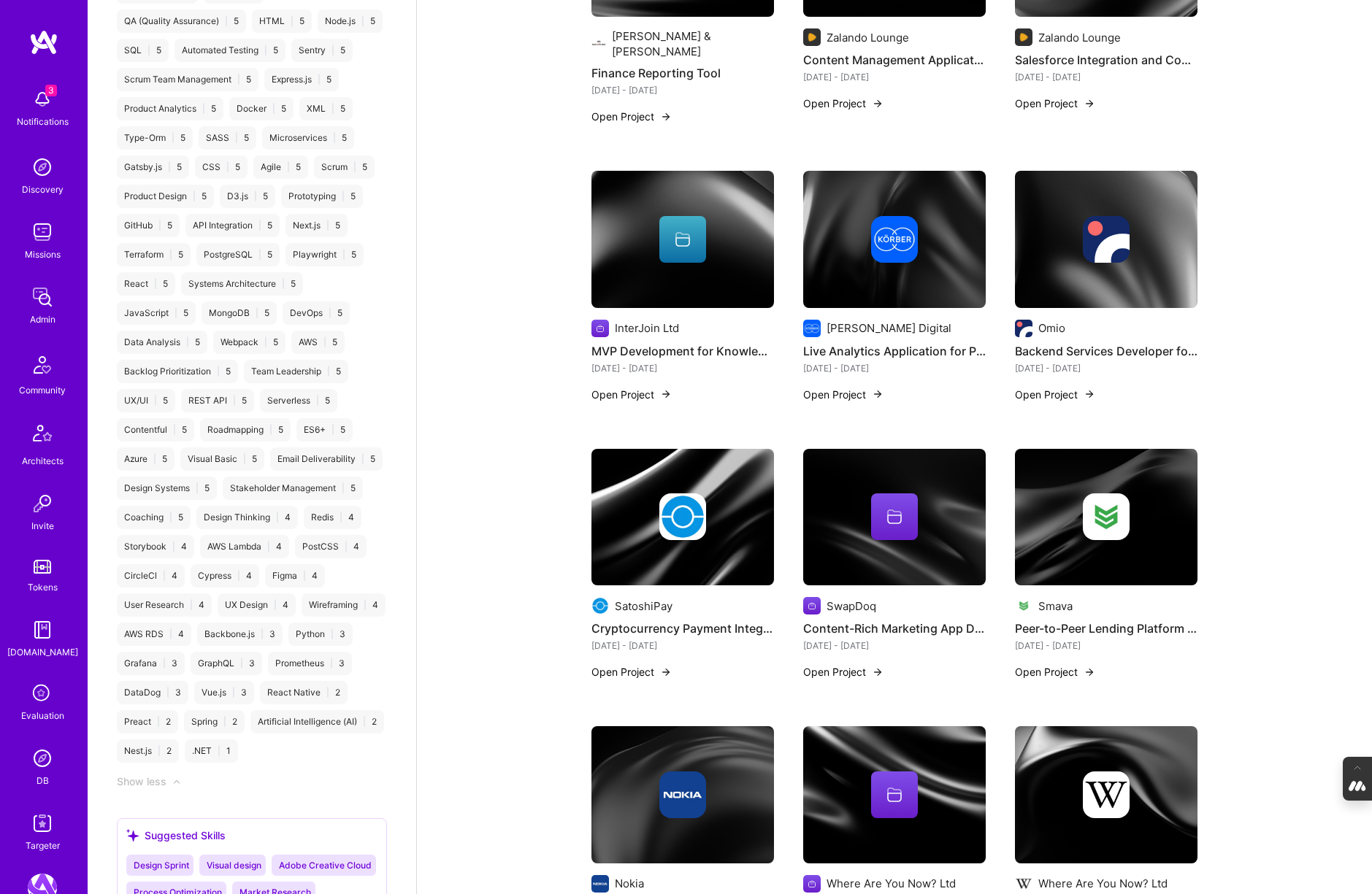
scroll to position [703, 0]
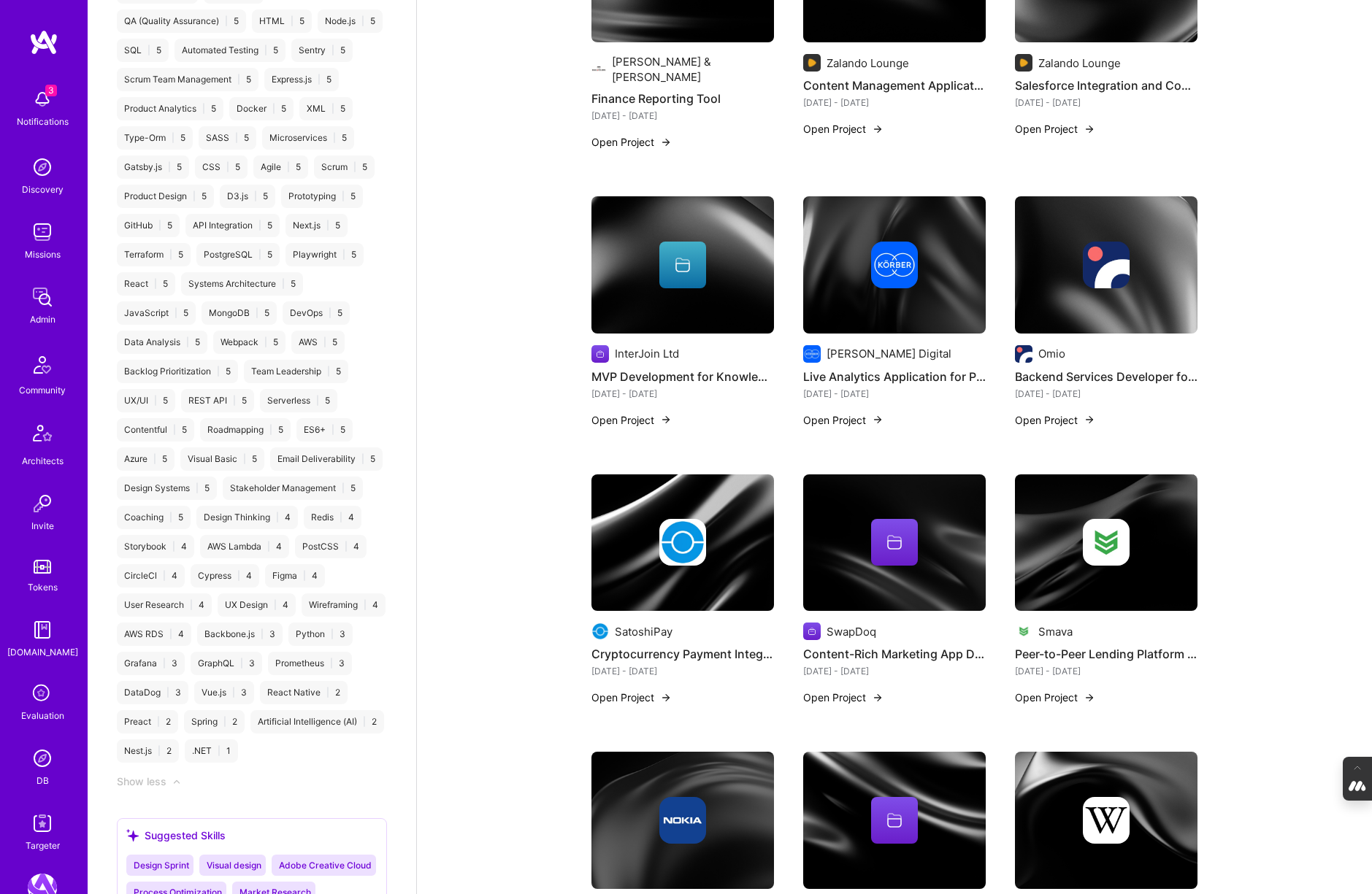
click at [1117, 478] on img at bounding box center [1106, 543] width 183 height 137
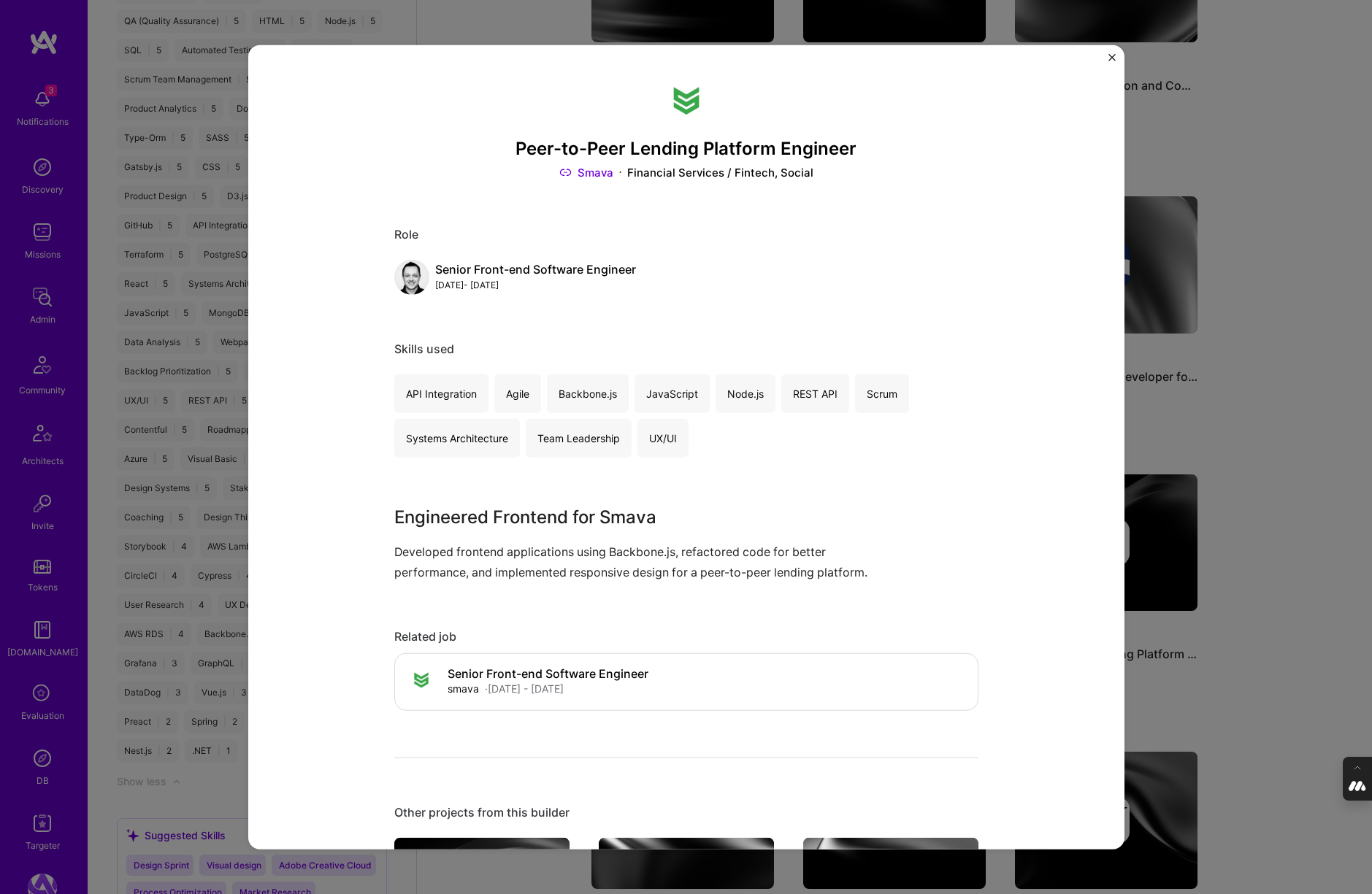
click at [1281, 437] on div "Peer-to-Peer Lending Platform Engineer Smava Financial Services / Fintech, Soci…" at bounding box center [686, 447] width 1372 height 894
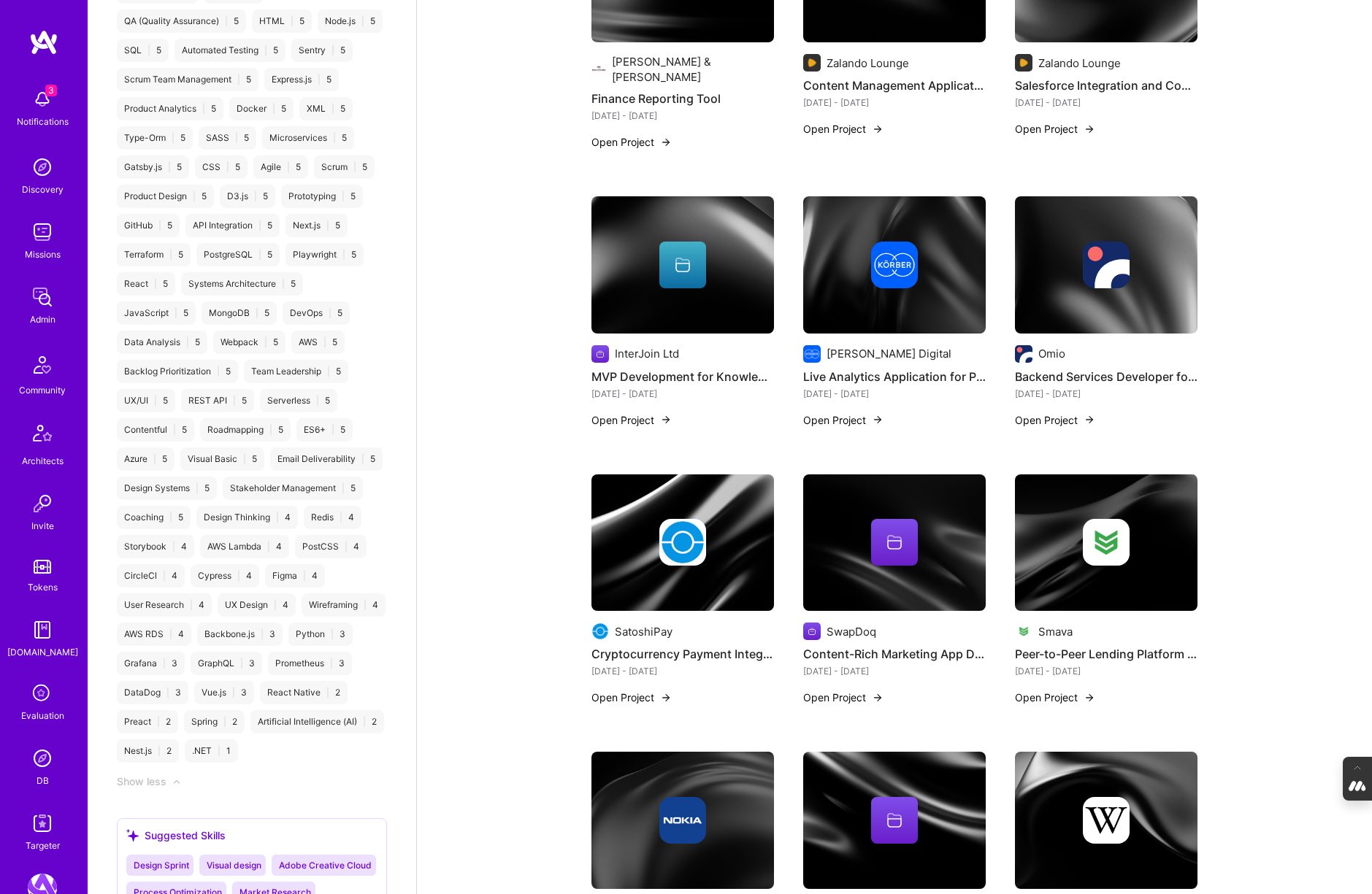
click at [923, 552] on div at bounding box center [894, 542] width 183 height 47
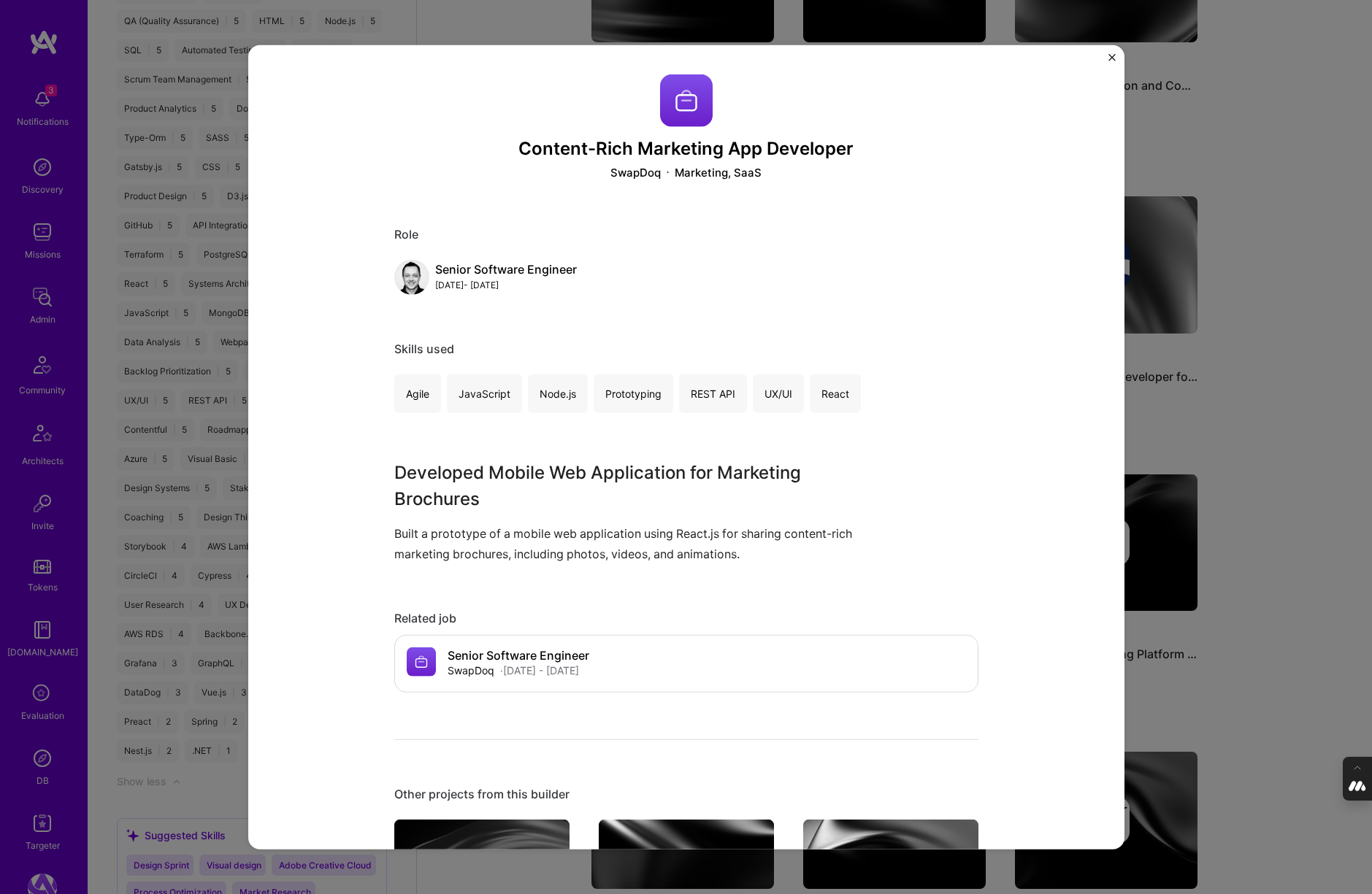
click at [1220, 446] on div "Content-Rich Marketing App Developer SwapDoq Marketing, SaaS Role Senior Softwa…" at bounding box center [686, 447] width 1372 height 894
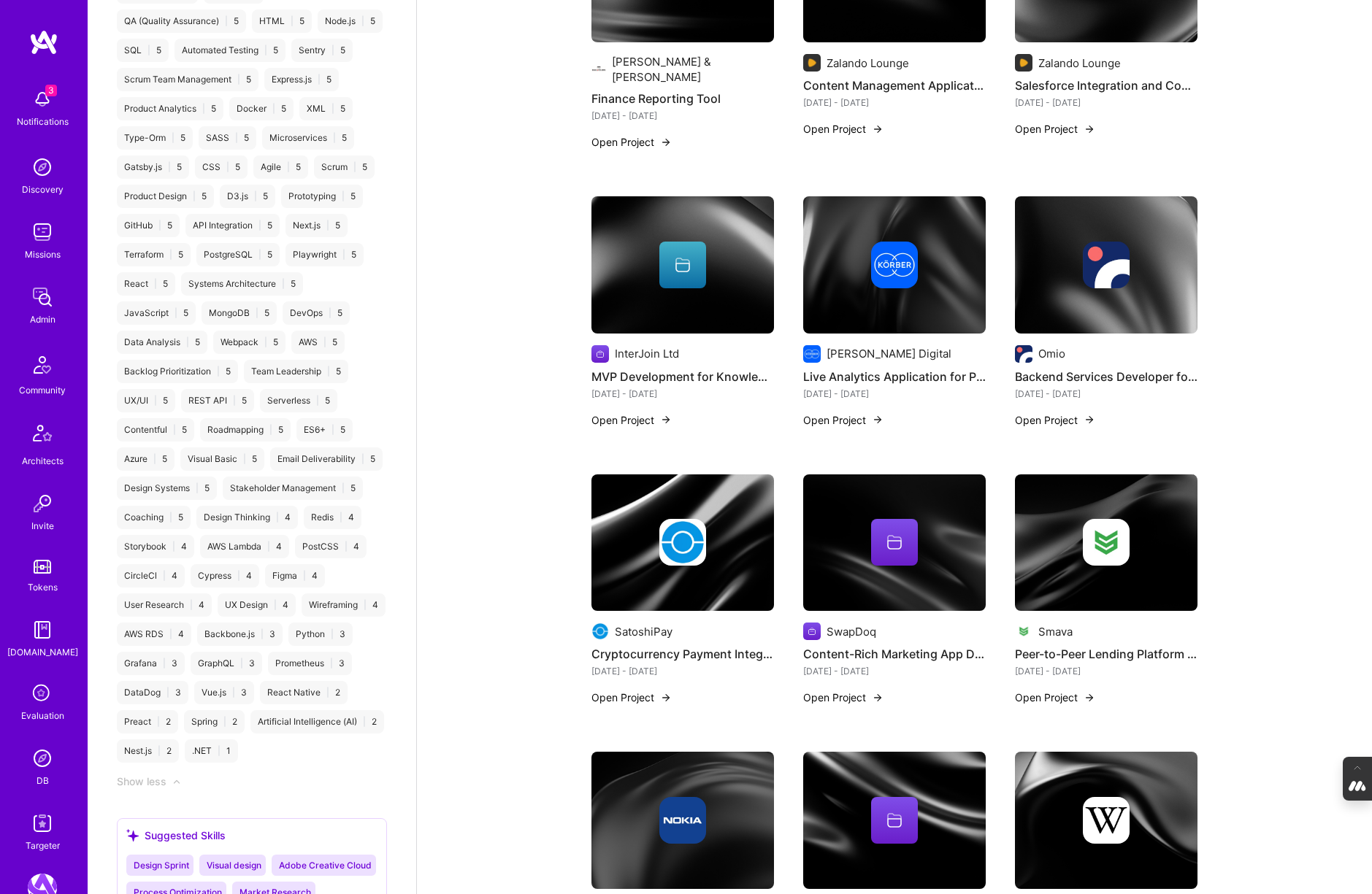
click at [695, 519] on img at bounding box center [682, 542] width 47 height 47
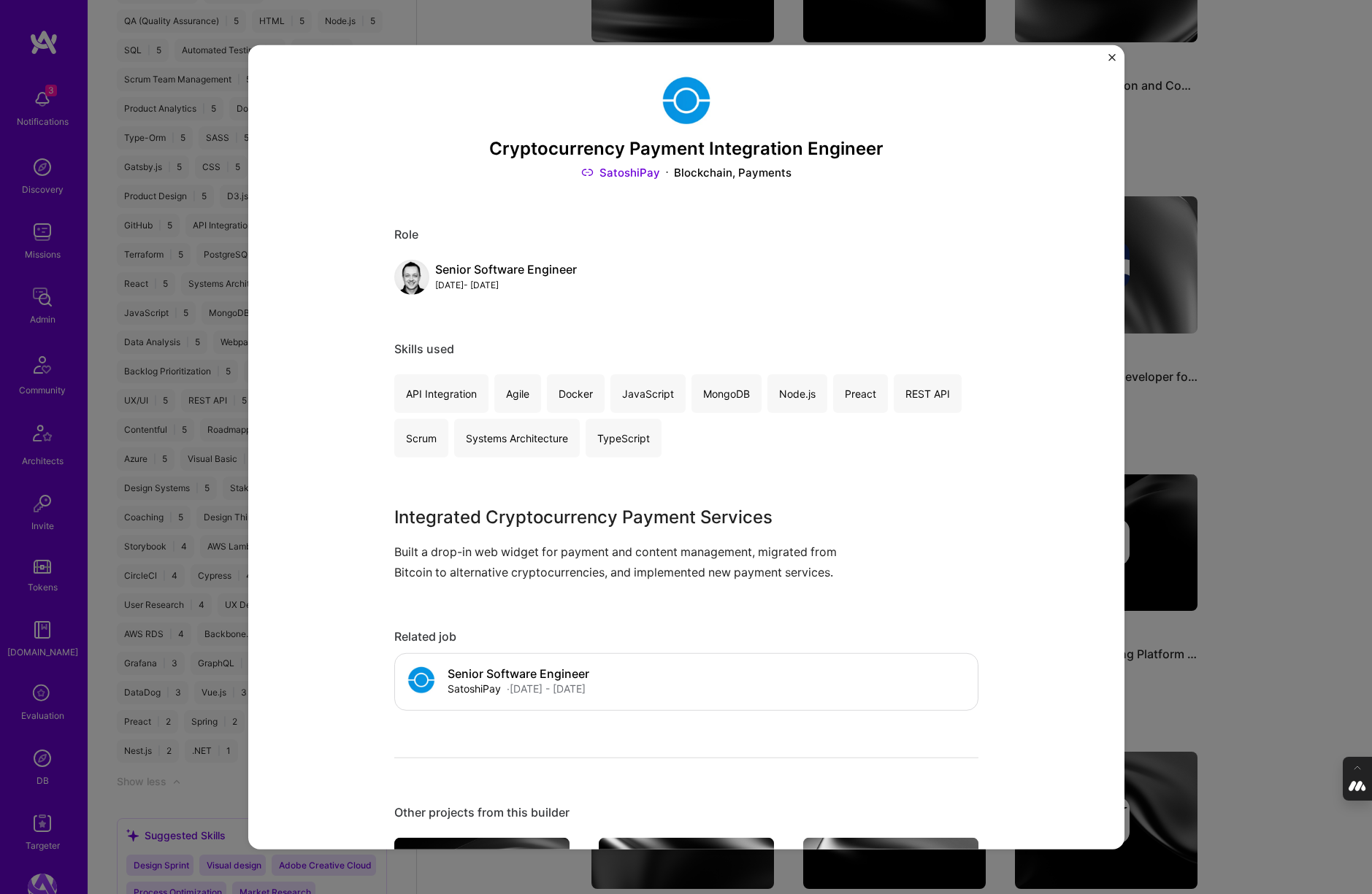
click at [1232, 403] on div "Cryptocurrency Payment Integration Engineer SatoshiPay Blockchain, Payments Rol…" at bounding box center [686, 447] width 1372 height 894
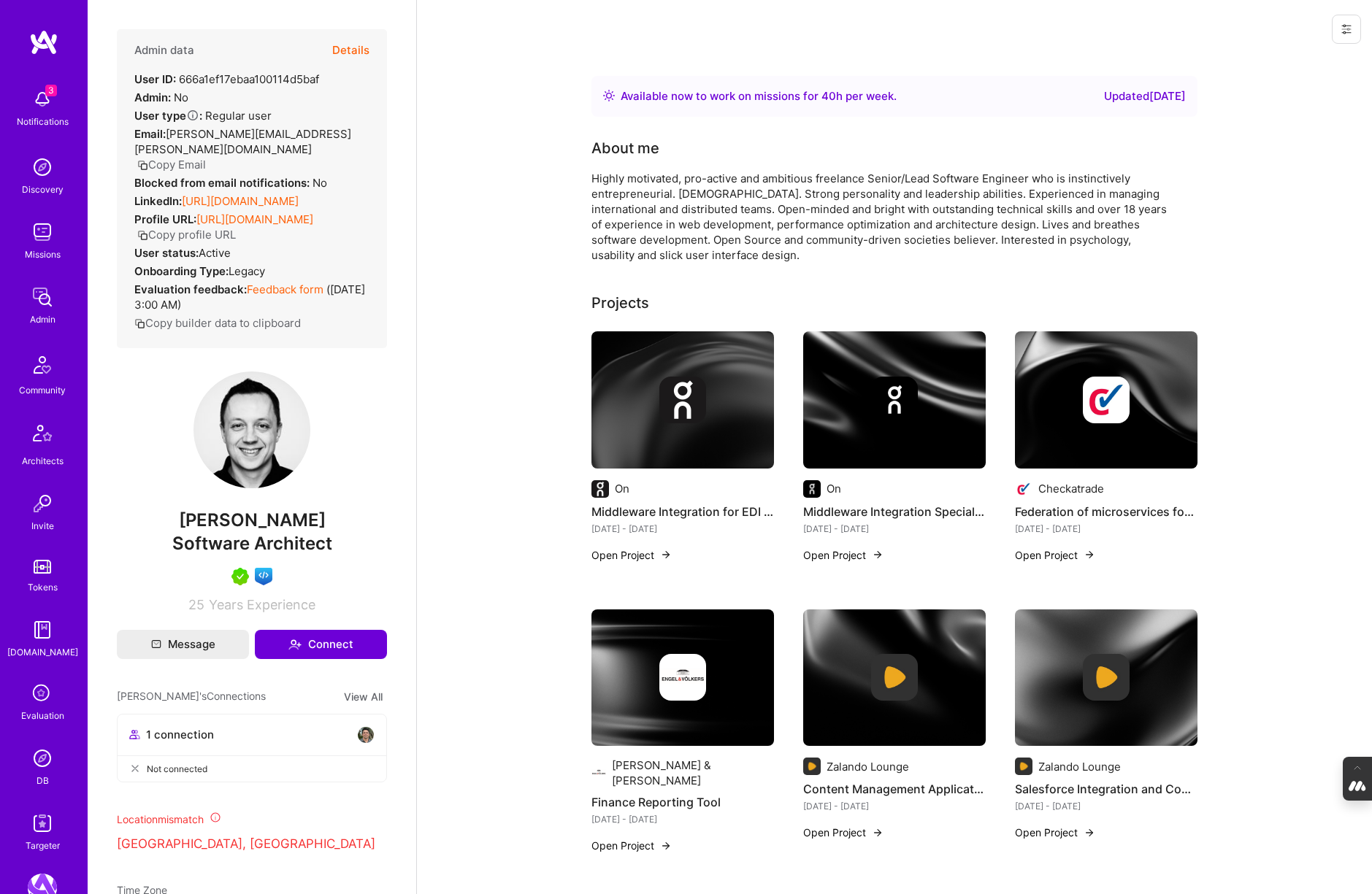
drag, startPoint x: 322, startPoint y: 533, endPoint x: 164, endPoint y: 533, distance: 158.0
click at [164, 531] on span "Piotr Kuczynski" at bounding box center [251, 520] width 270 height 22
copy span "Piotr Kuczynski"
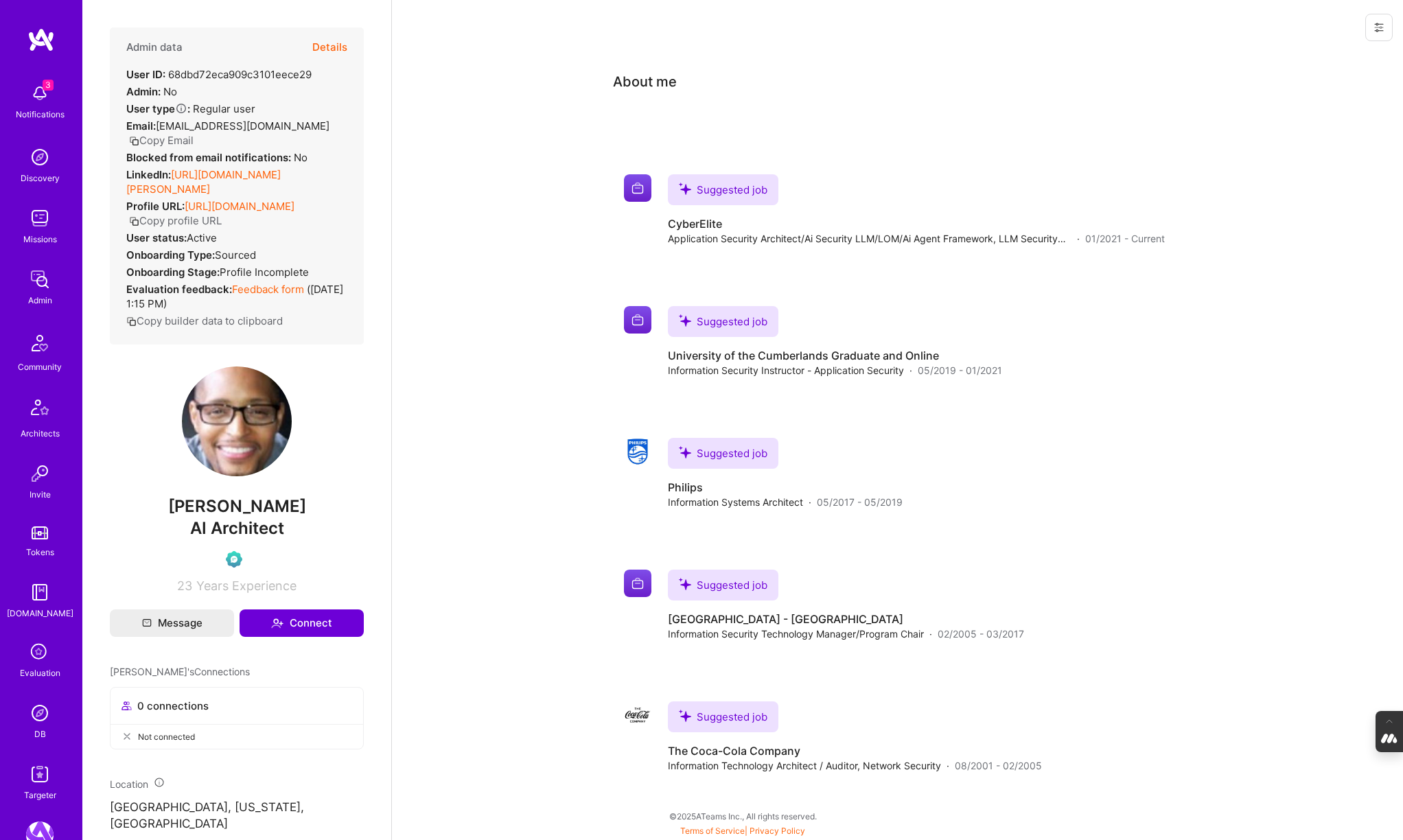
click at [333, 47] on button "Details" at bounding box center [329, 47] width 35 height 40
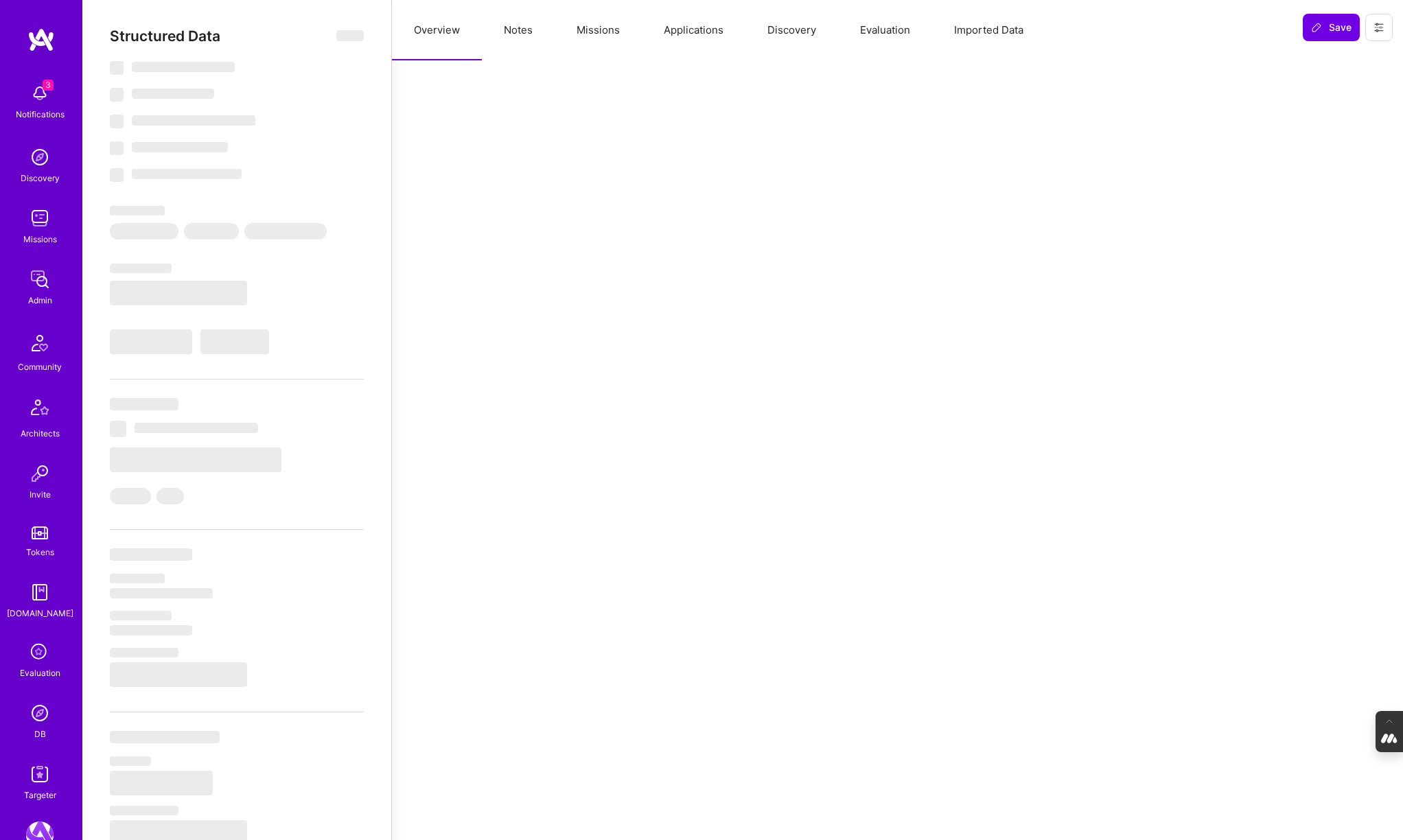
select select "Verified"
select select "US"
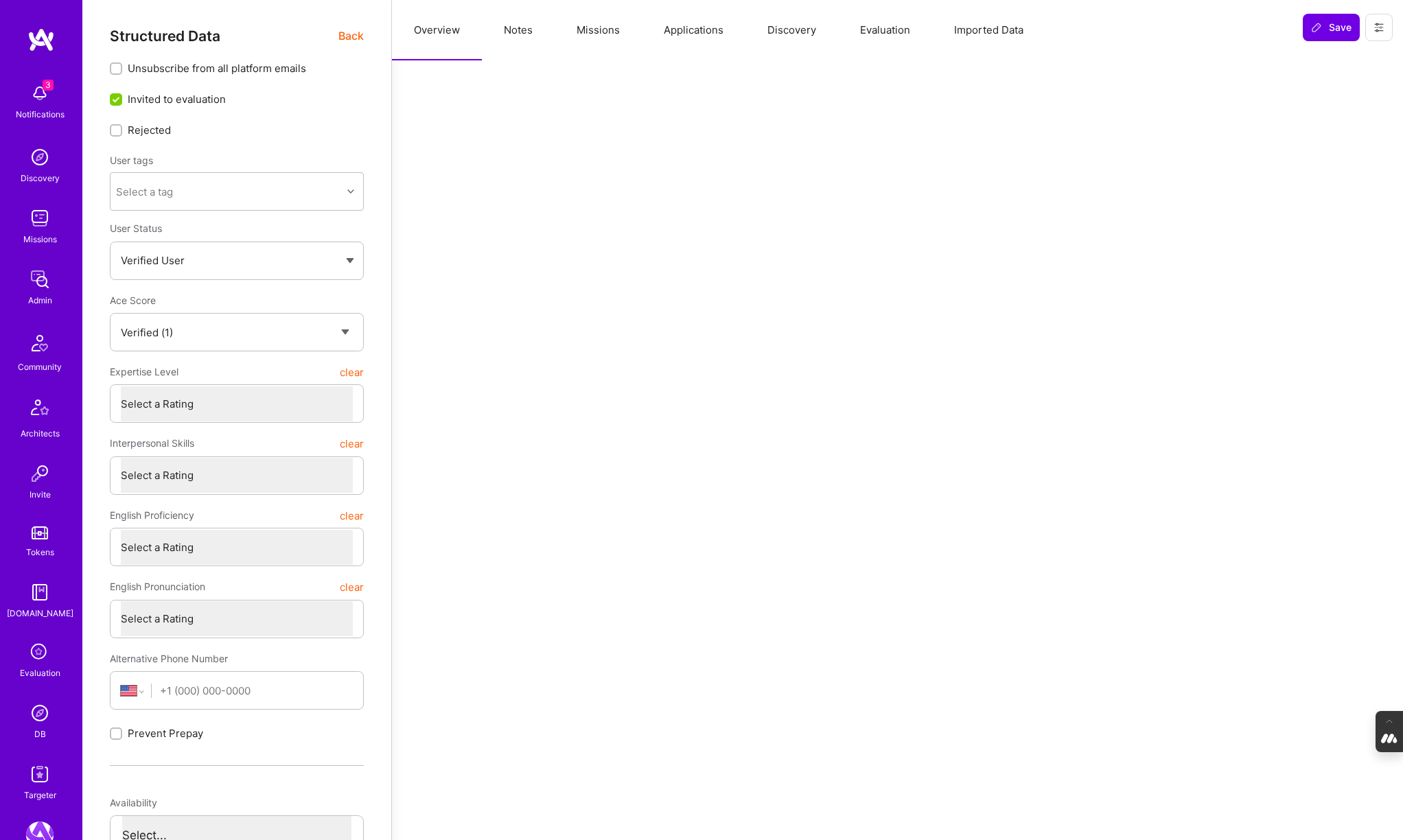
click at [882, 26] on button "Evaluation" at bounding box center [885, 30] width 94 height 60
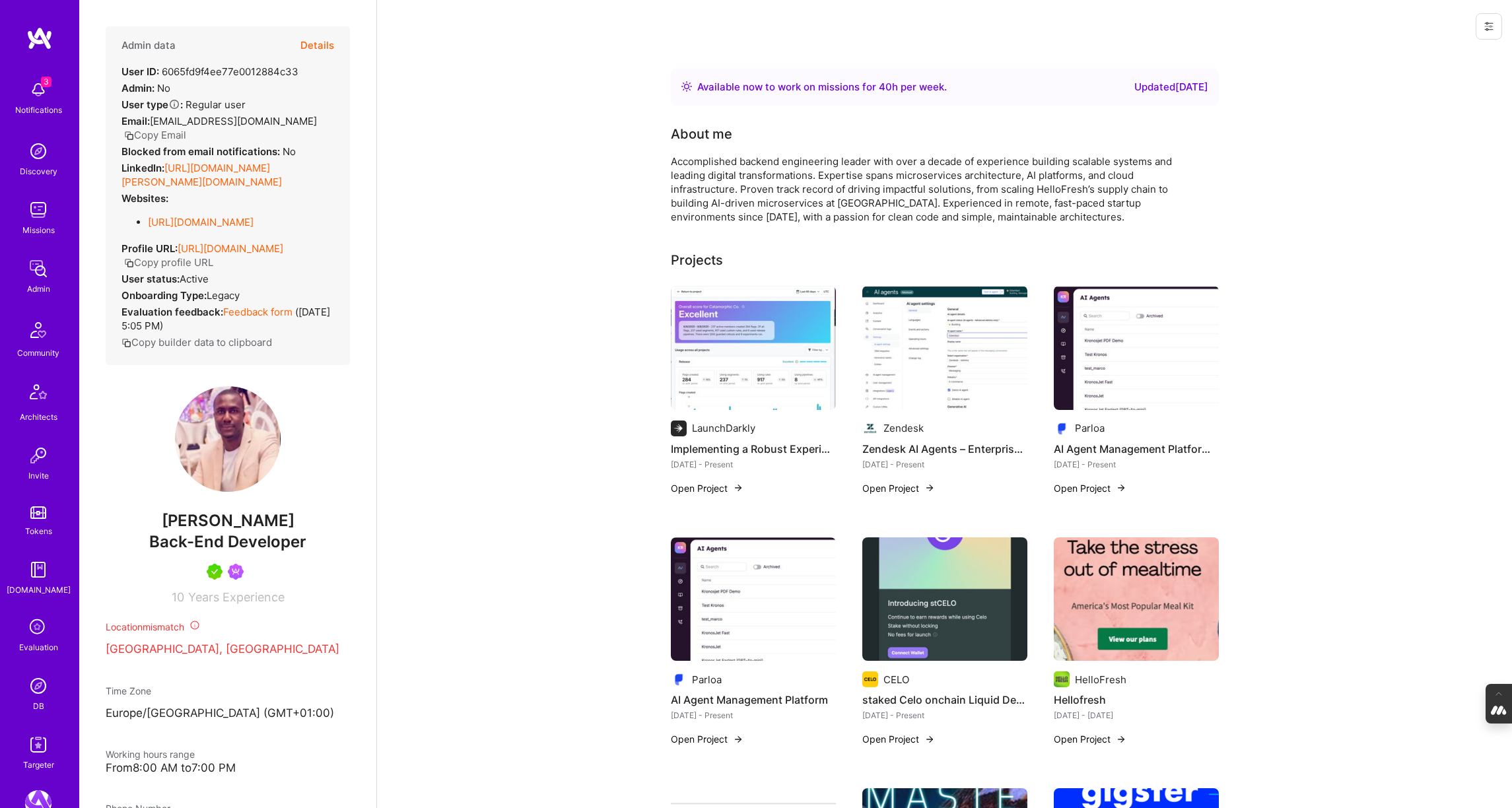
click at [332, 41] on button "Details" at bounding box center [317, 45] width 33 height 38
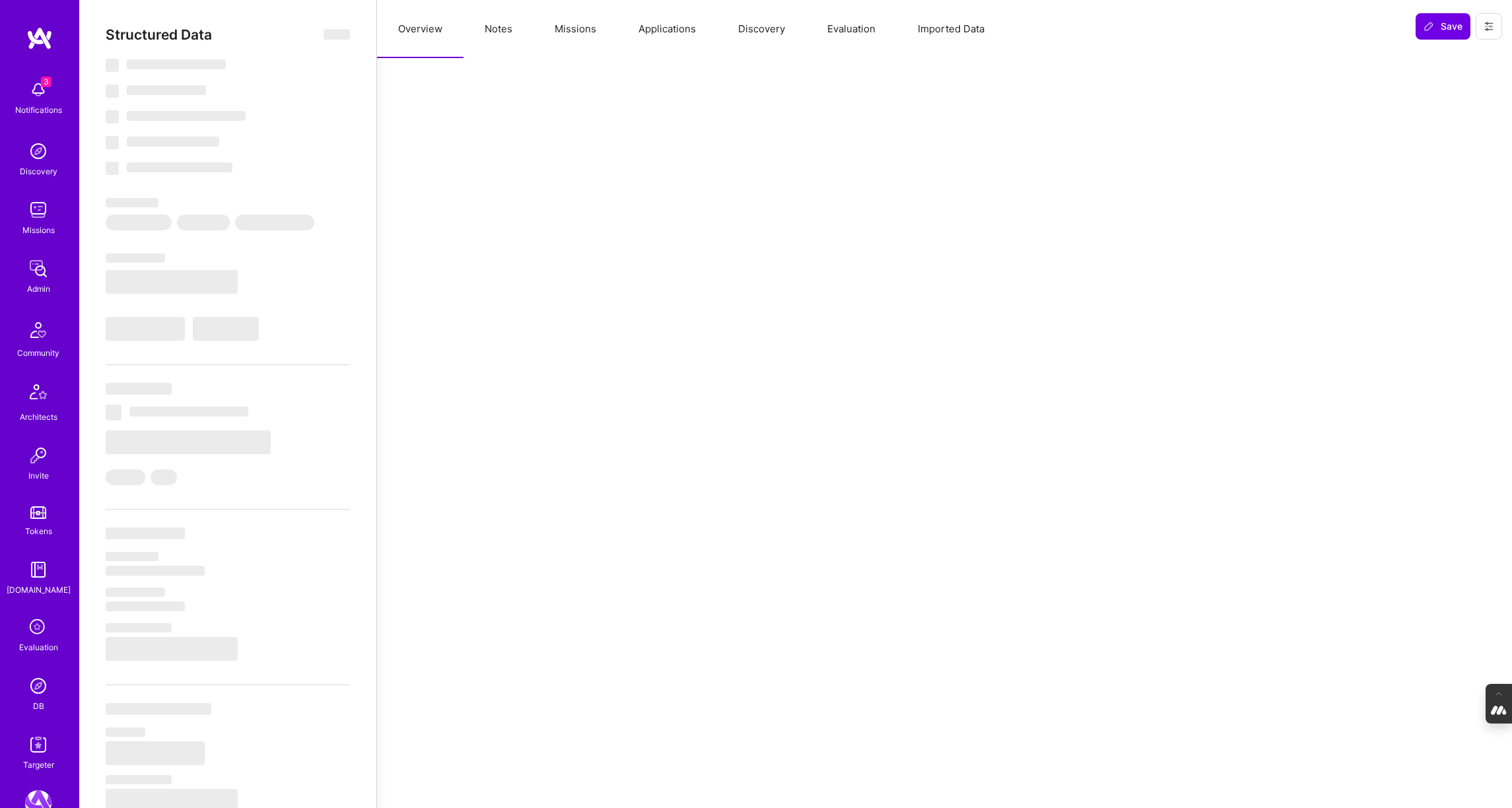
click at [666, 23] on button "Applications" at bounding box center [666, 29] width 100 height 58
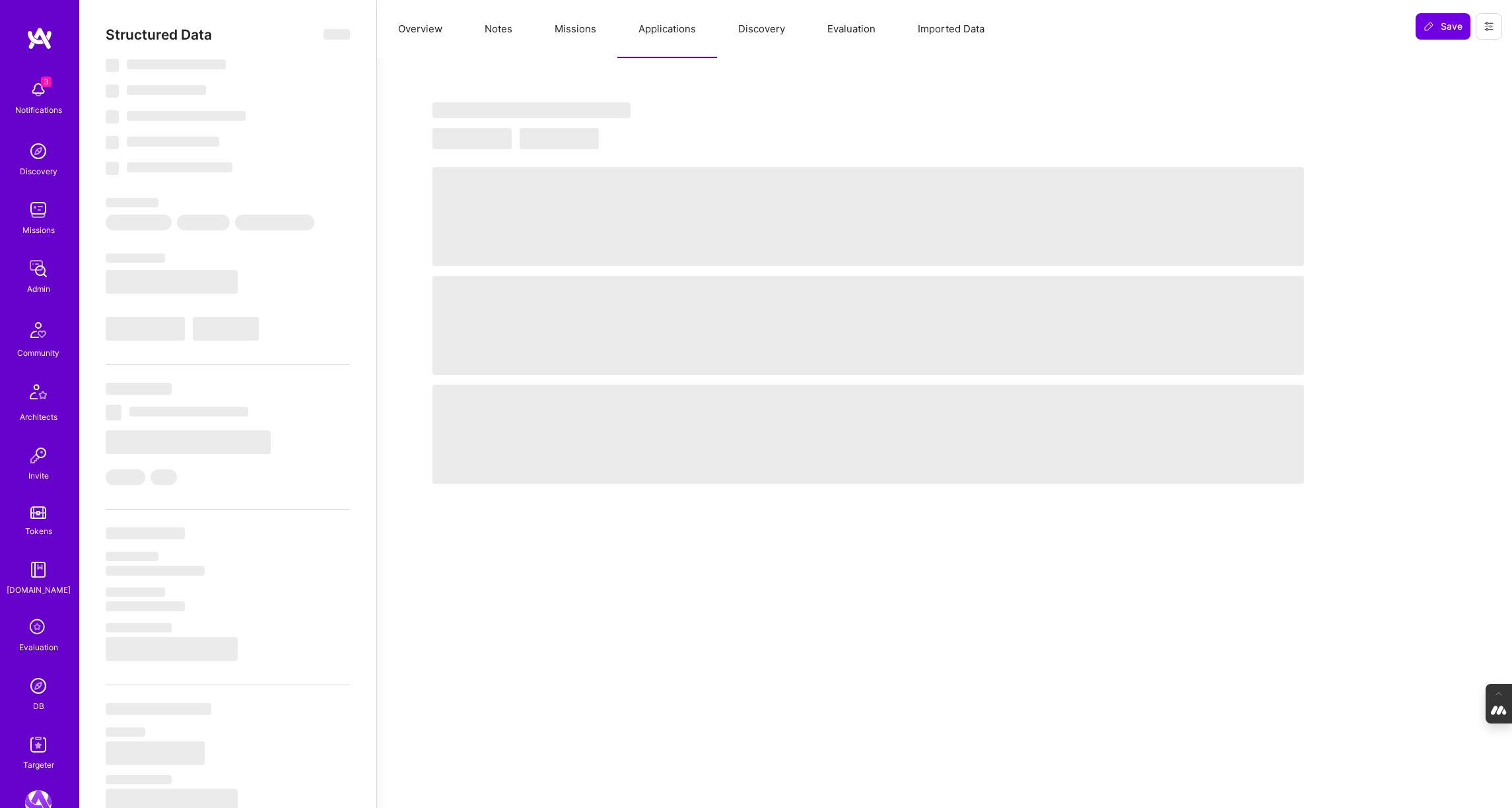
click at [593, 31] on button "Missions" at bounding box center [575, 29] width 84 height 58
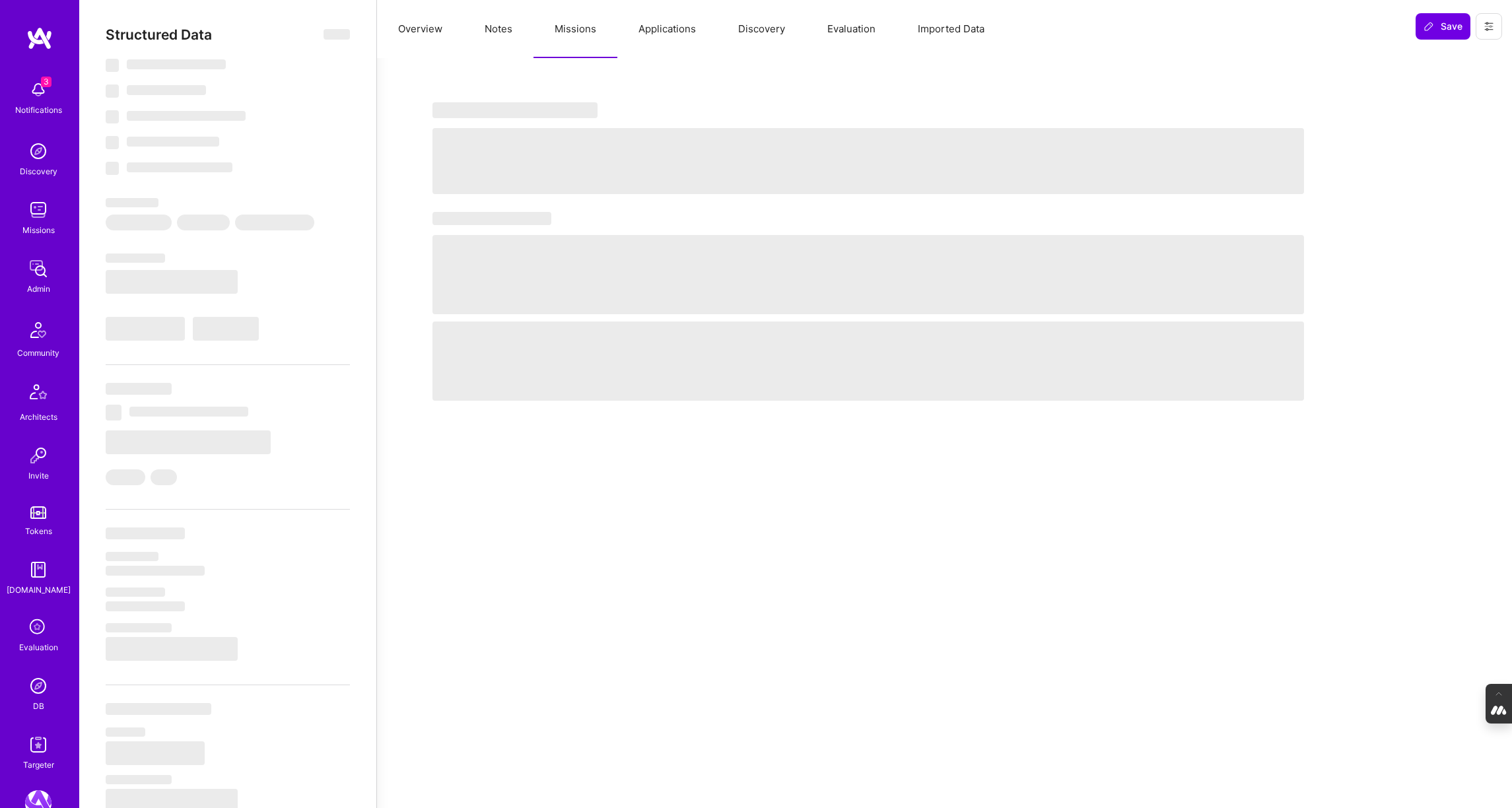
select select "Right Now"
select select "5"
select select "7"
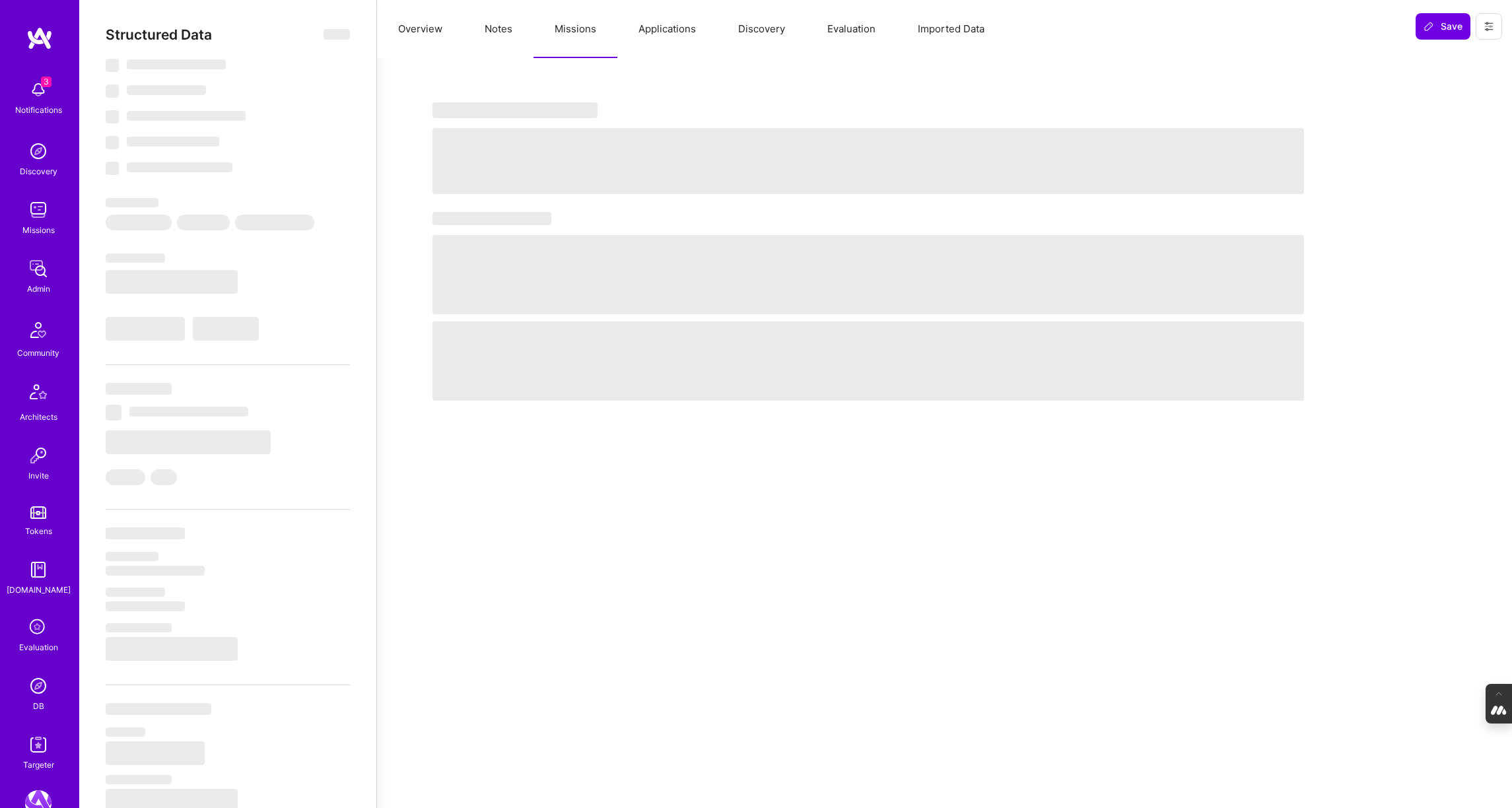
select select "DE"
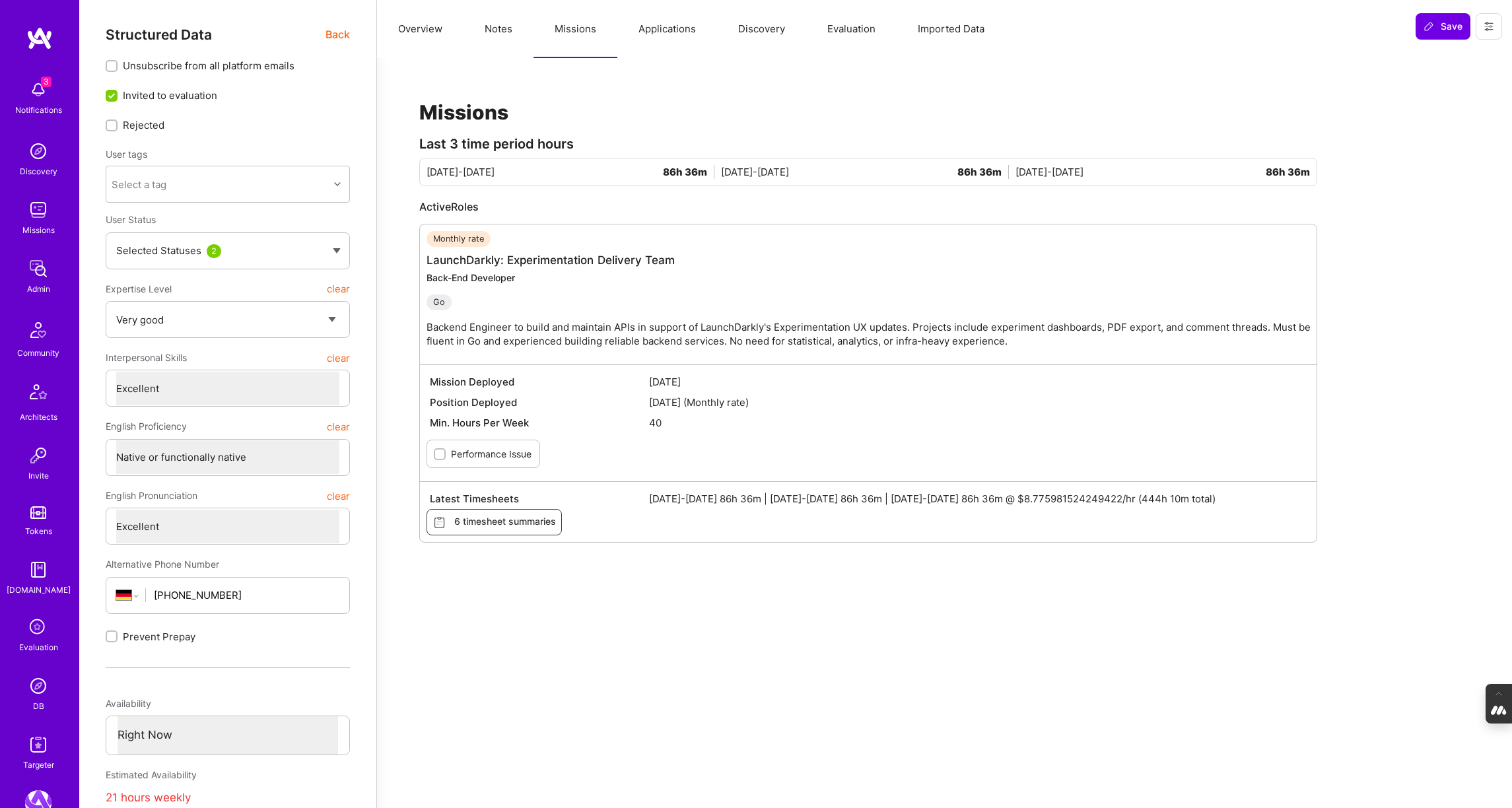
click at [498, 23] on button "Notes" at bounding box center [498, 29] width 70 height 58
type textarea "x"
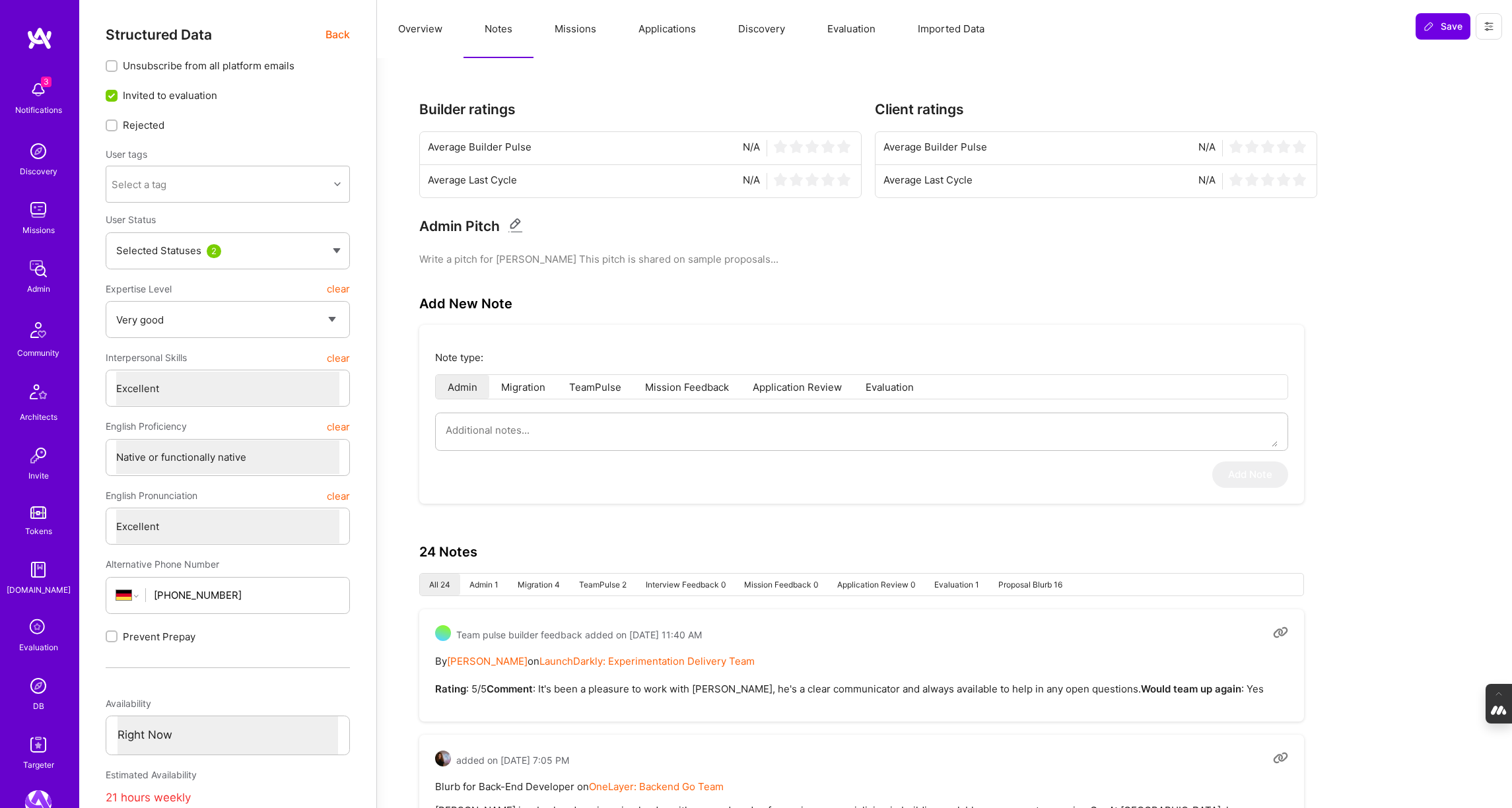
click at [405, 25] on button "Overview" at bounding box center [420, 29] width 86 height 58
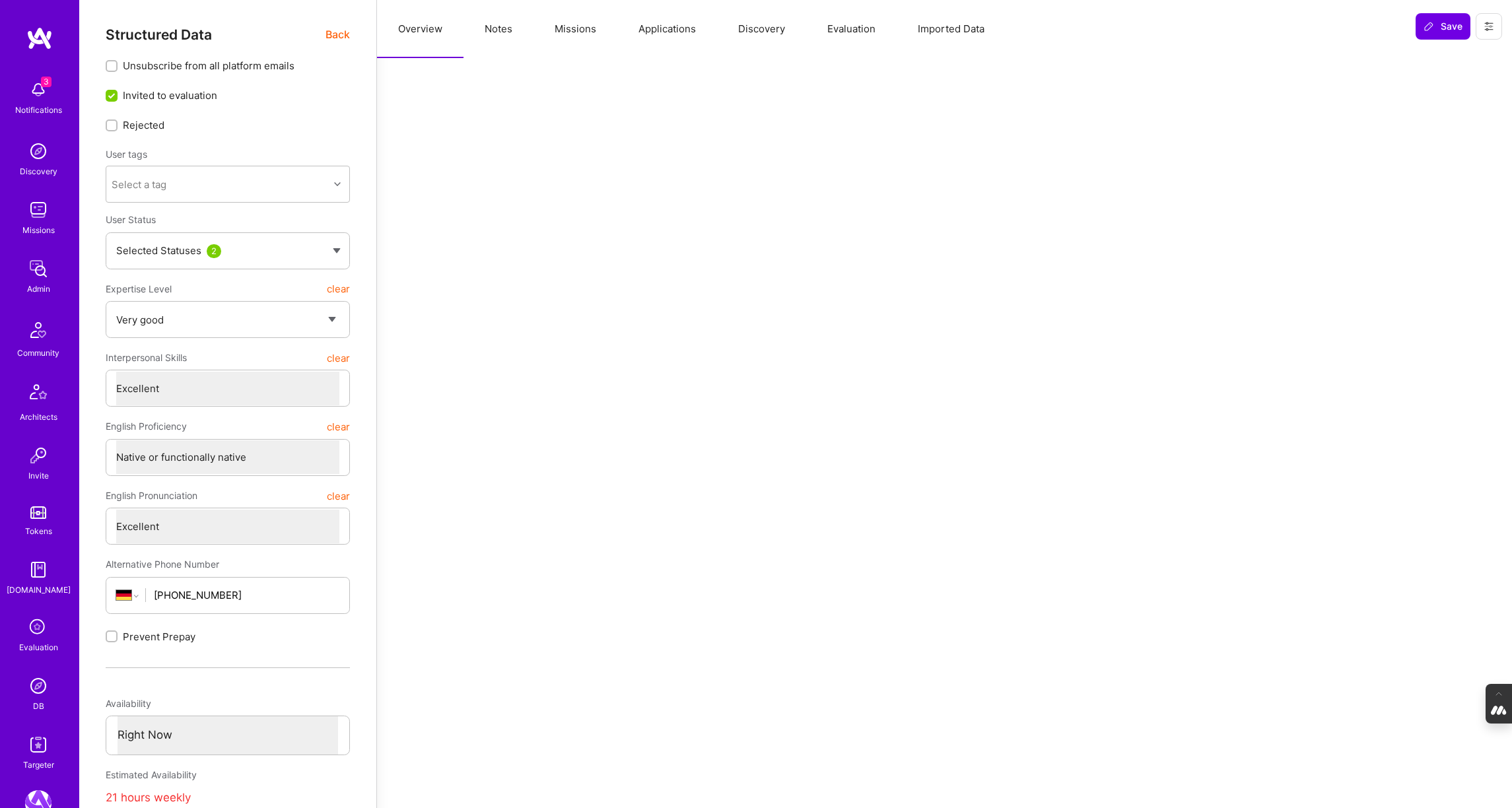
click at [343, 34] on span "Back" at bounding box center [338, 35] width 25 height 17
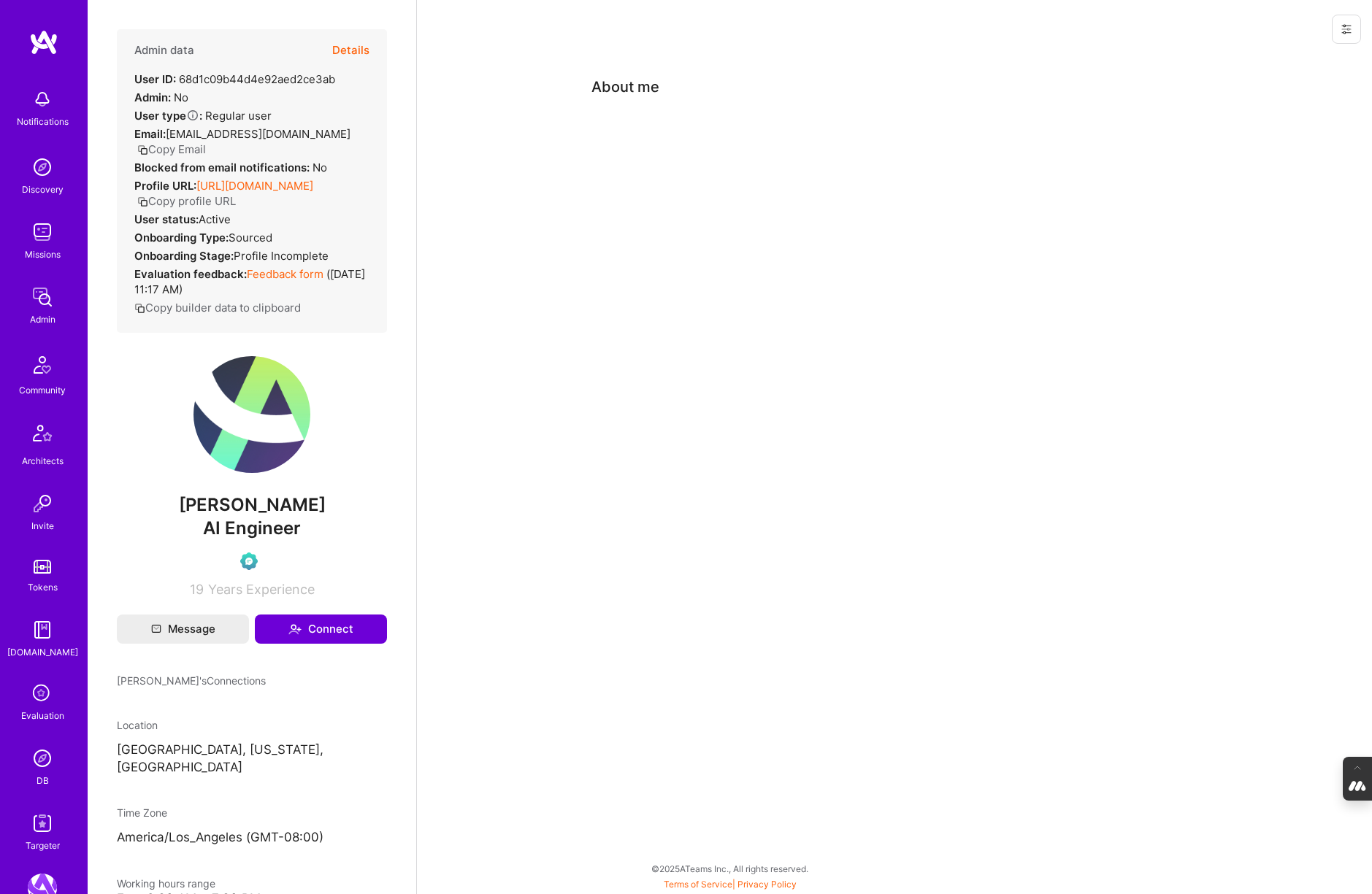
click at [343, 50] on button "Details" at bounding box center [350, 50] width 37 height 42
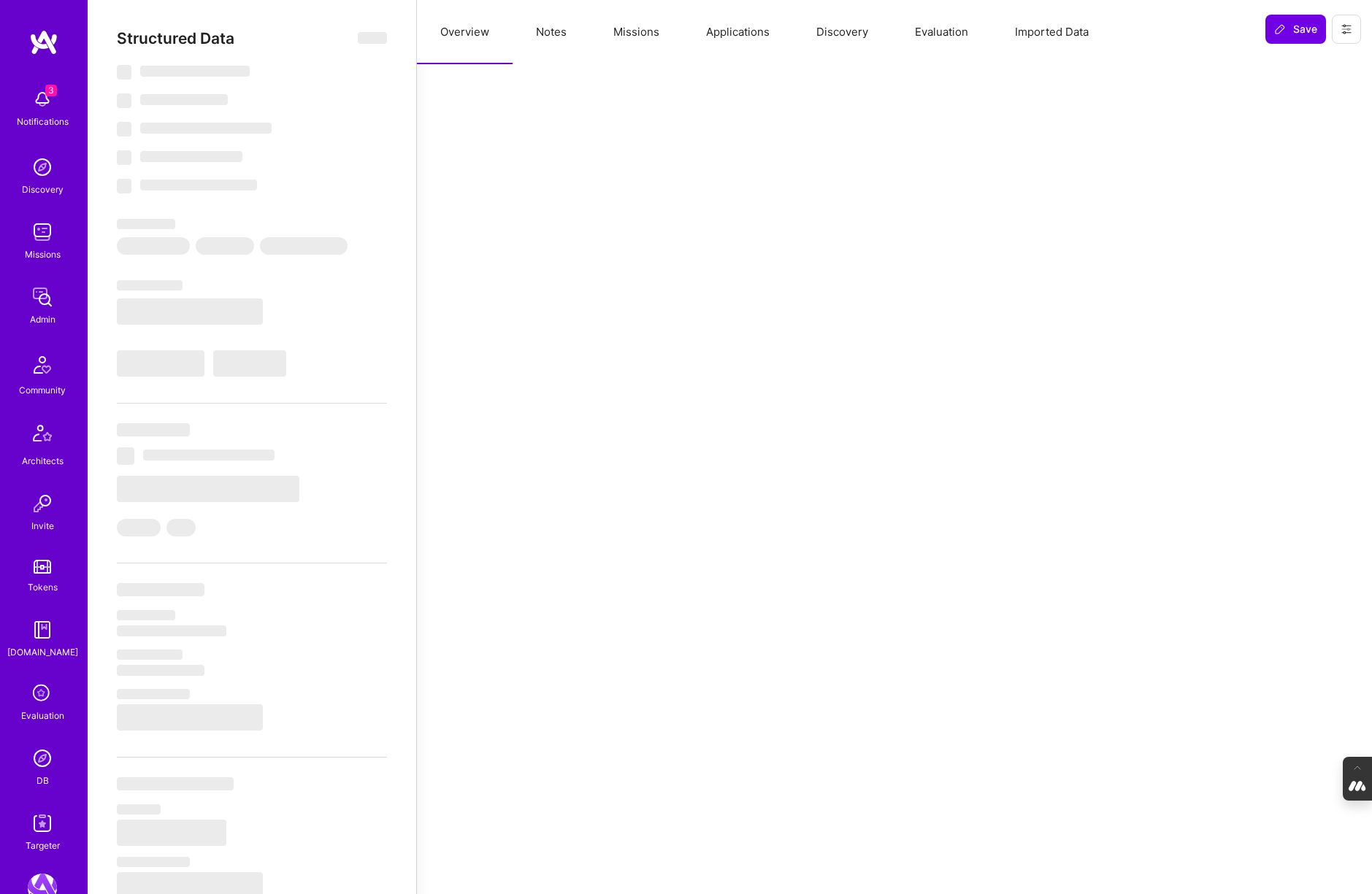
select select "Verified"
select select "US"
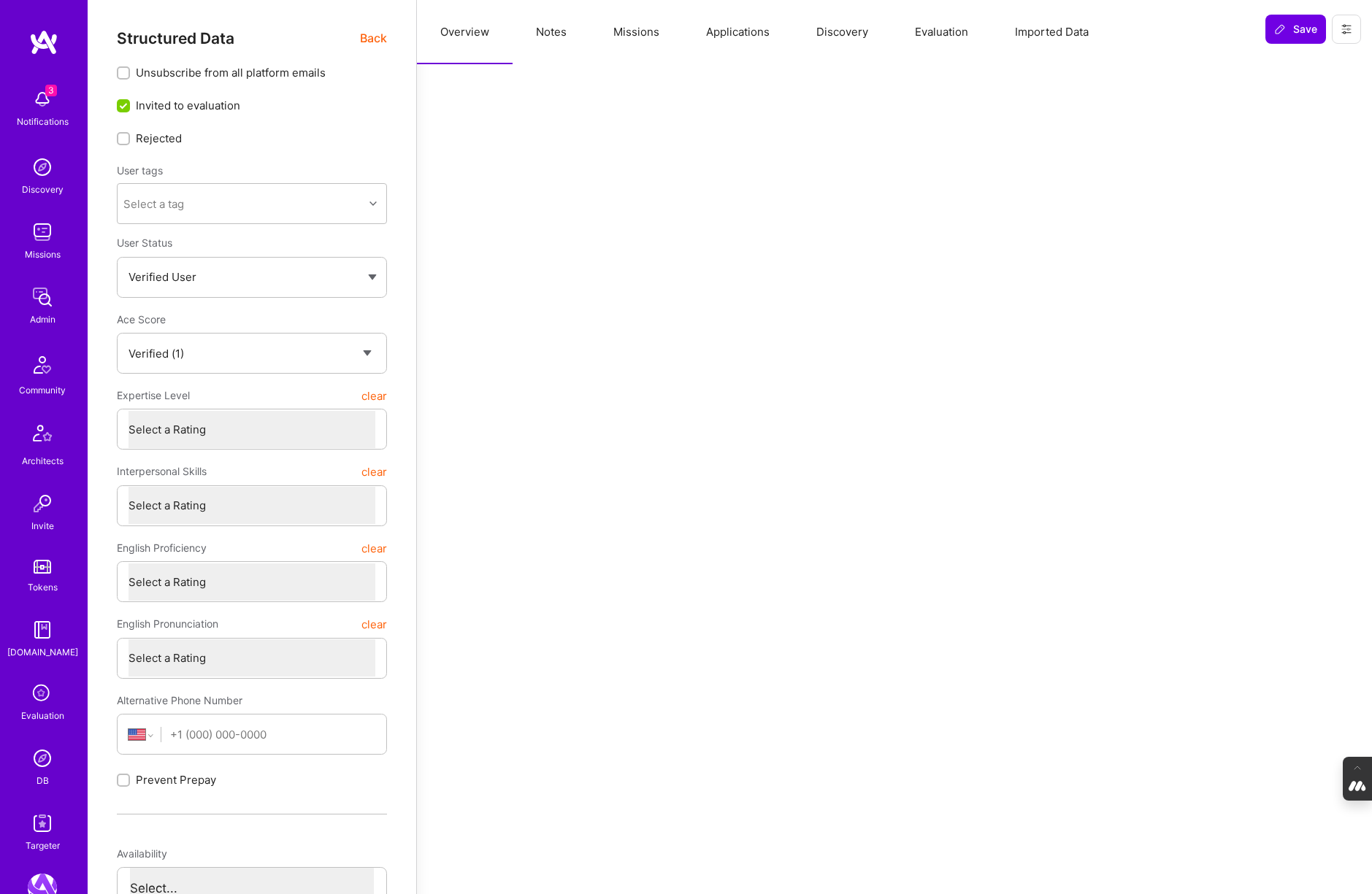
click at [928, 30] on button "Evaluation" at bounding box center [941, 32] width 100 height 64
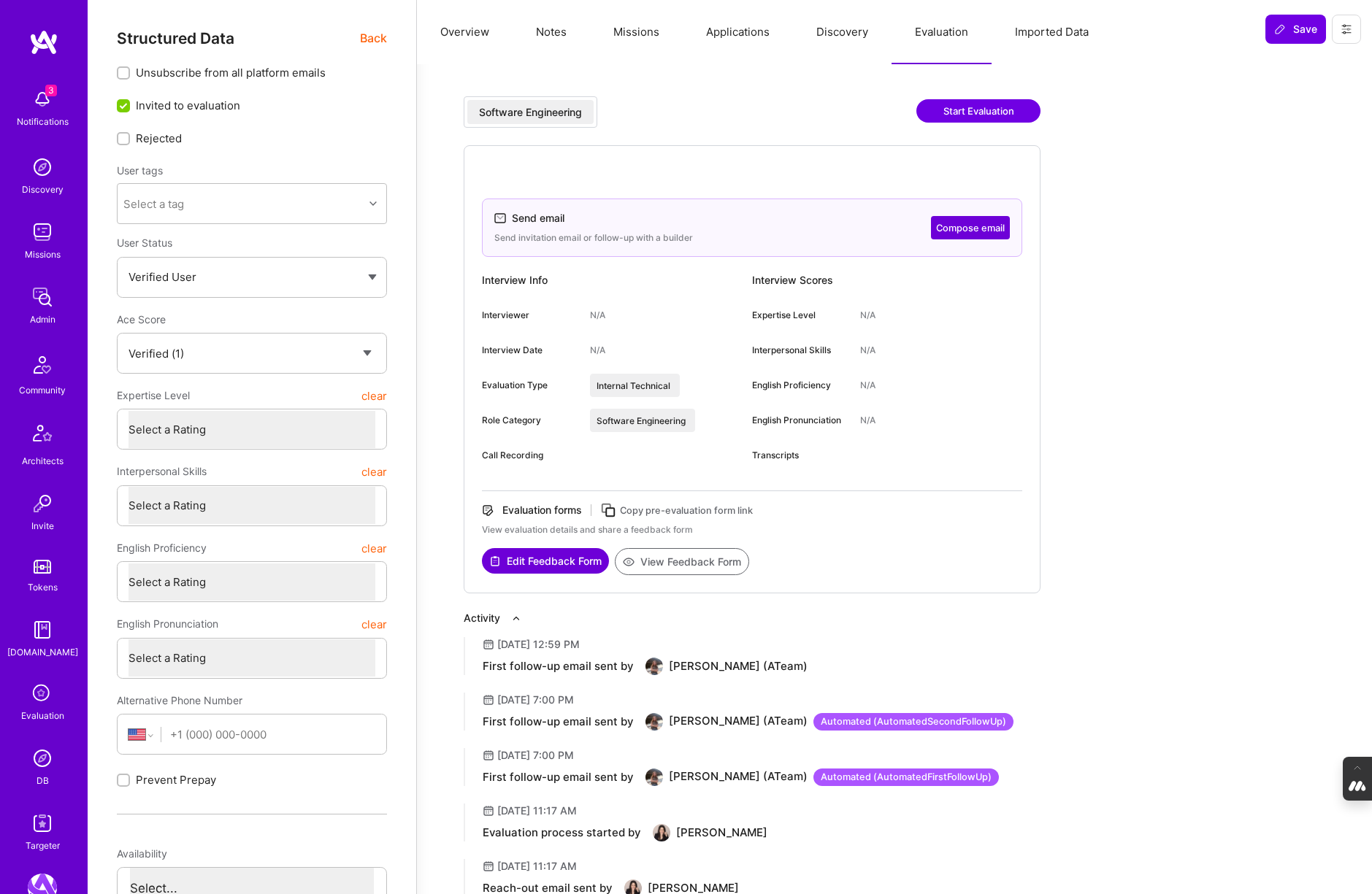
click at [980, 228] on button "Compose email" at bounding box center [970, 228] width 79 height 24
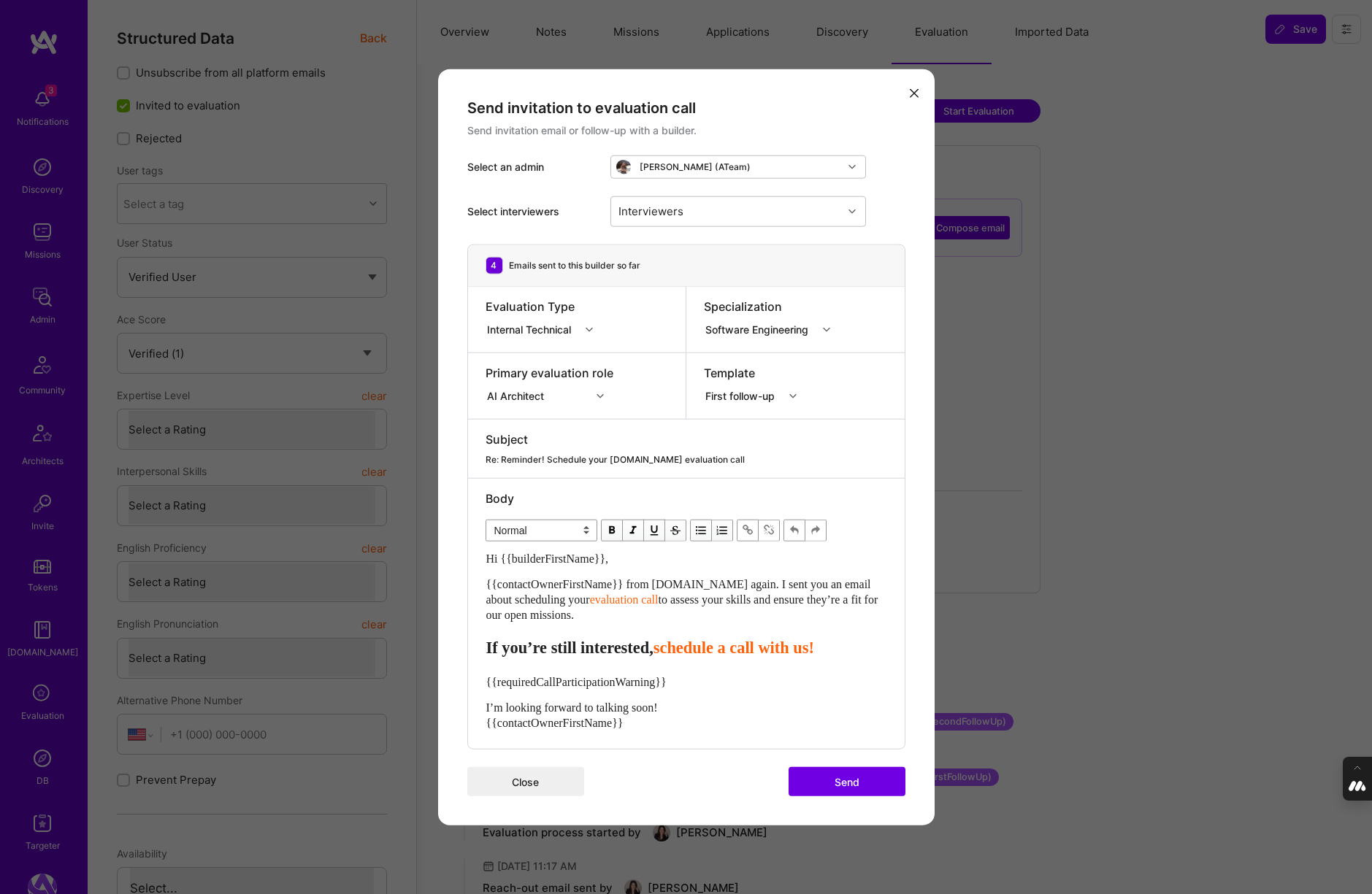
click at [911, 92] on icon "modal" at bounding box center [914, 93] width 9 height 9
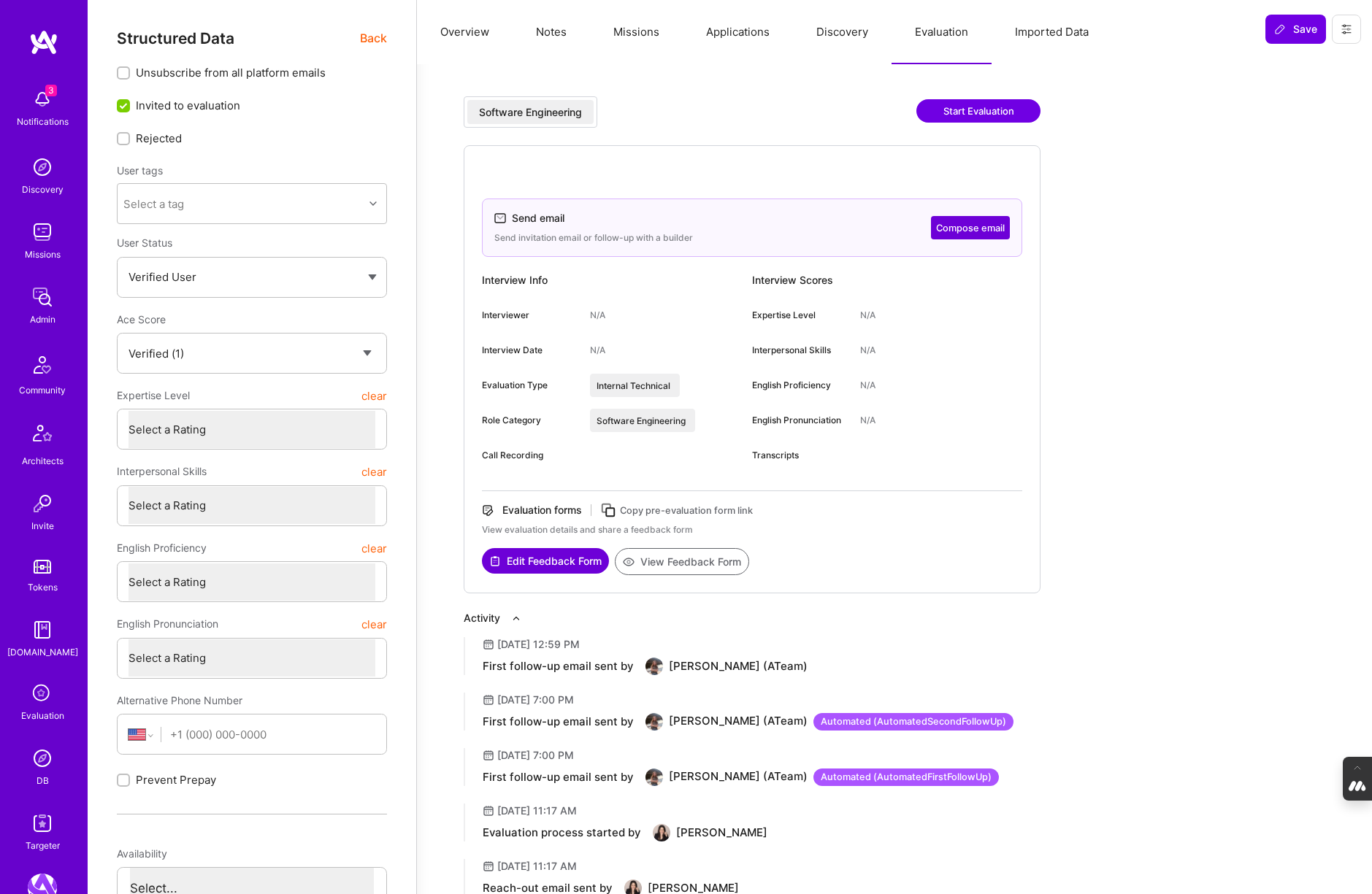
click at [468, 38] on button "Overview" at bounding box center [464, 32] width 95 height 64
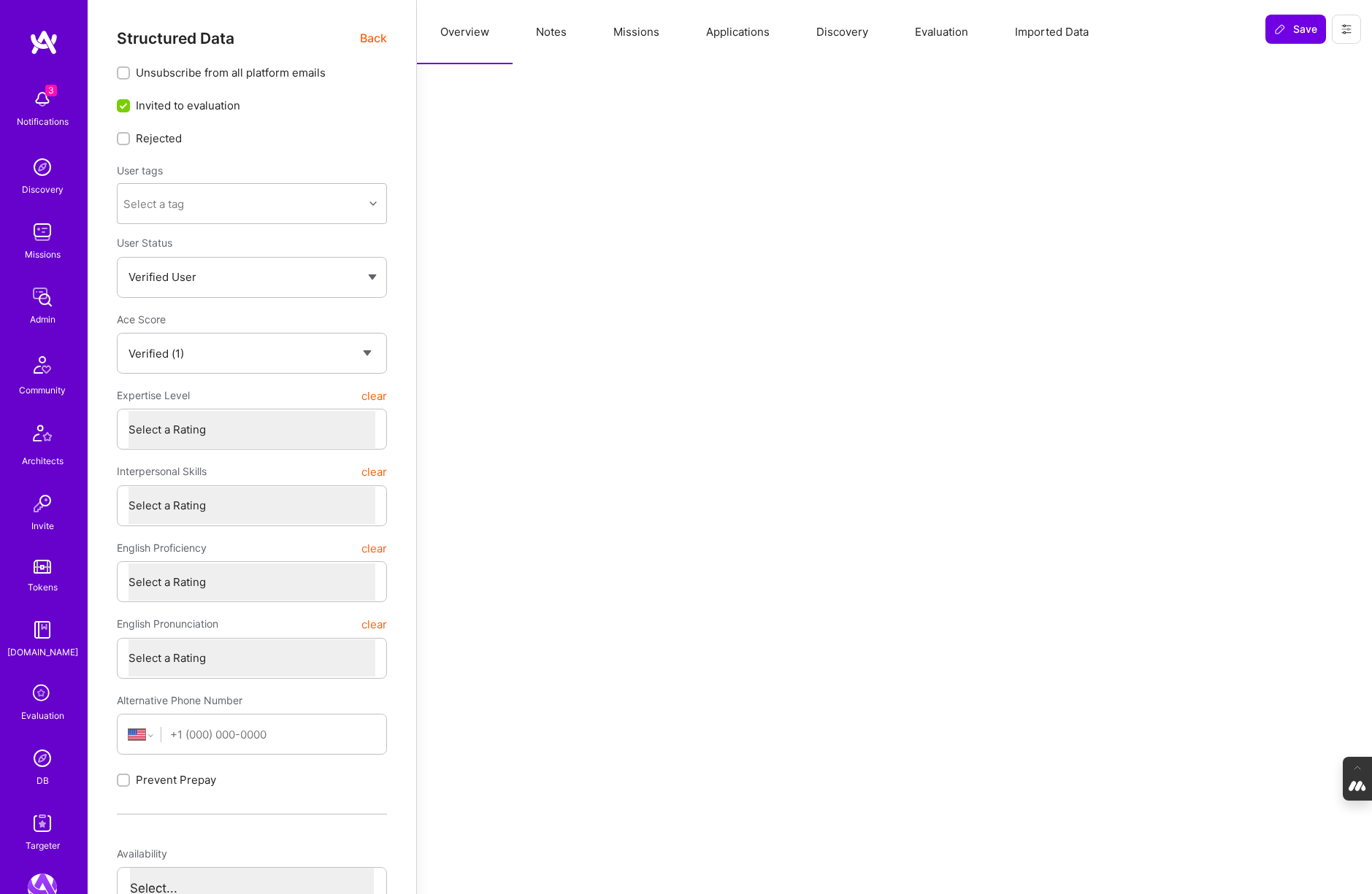
click at [369, 42] on span "Back" at bounding box center [373, 38] width 27 height 18
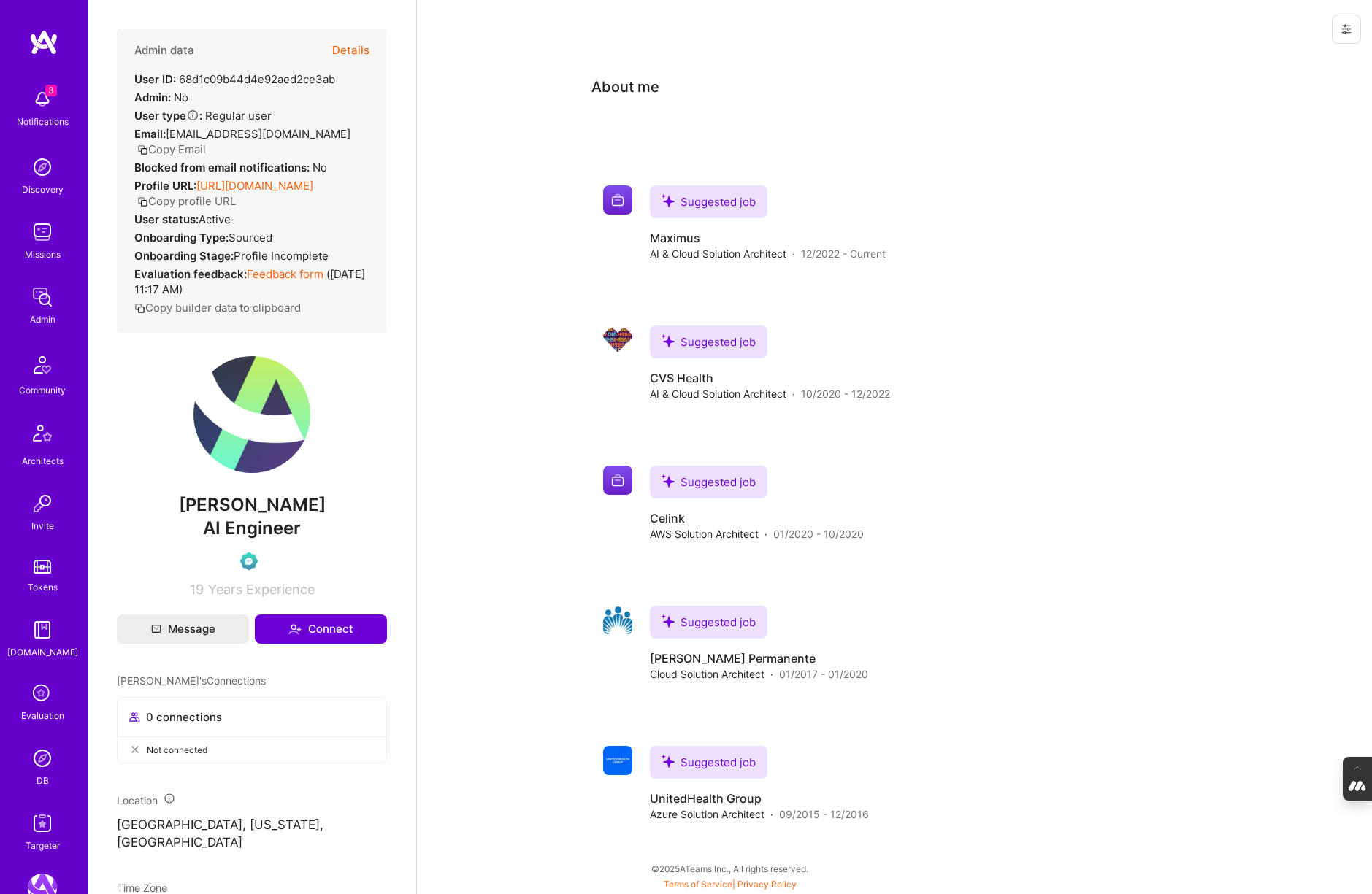
click at [352, 47] on button "Details" at bounding box center [350, 50] width 37 height 42
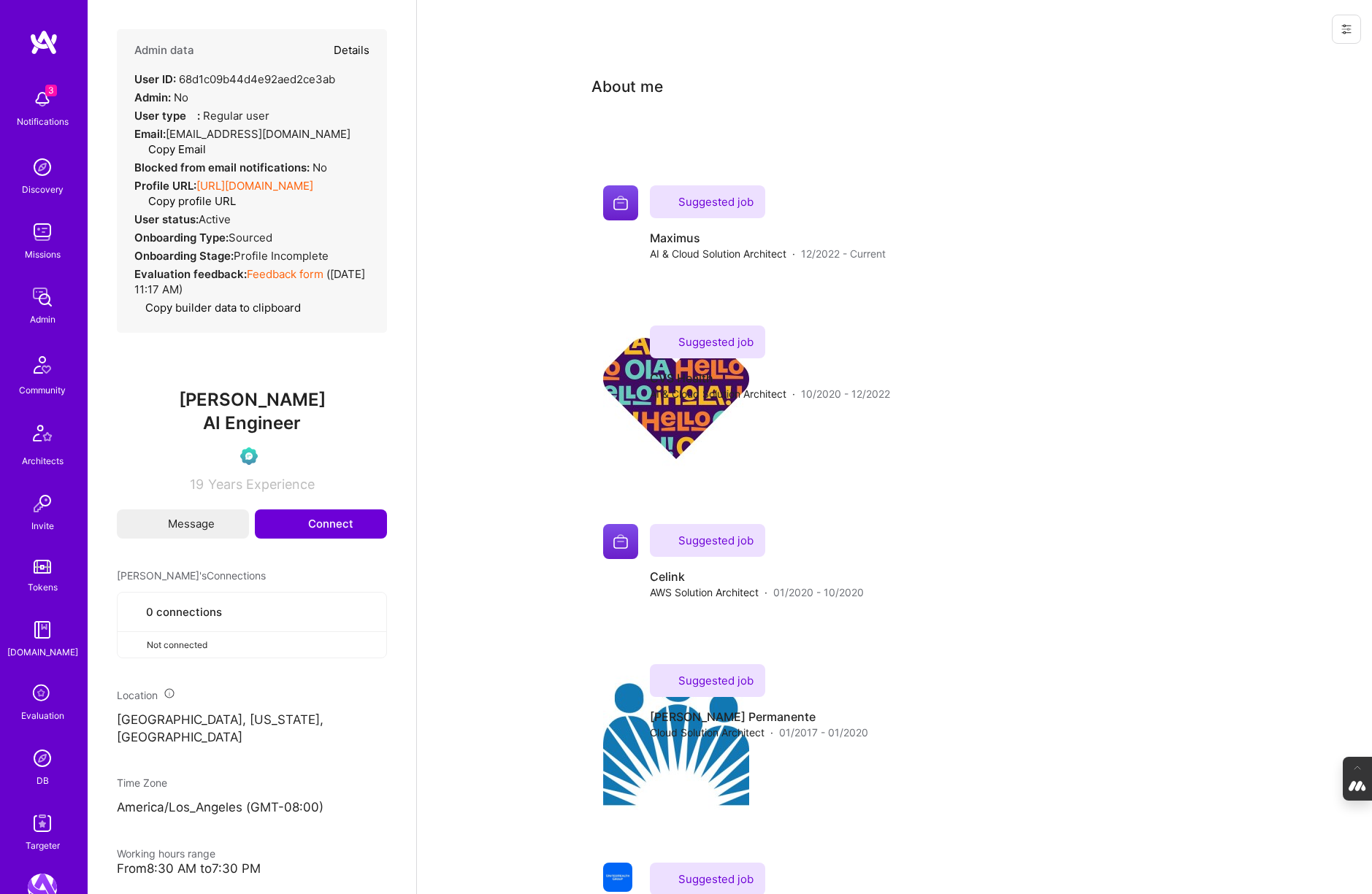
type textarea "x"
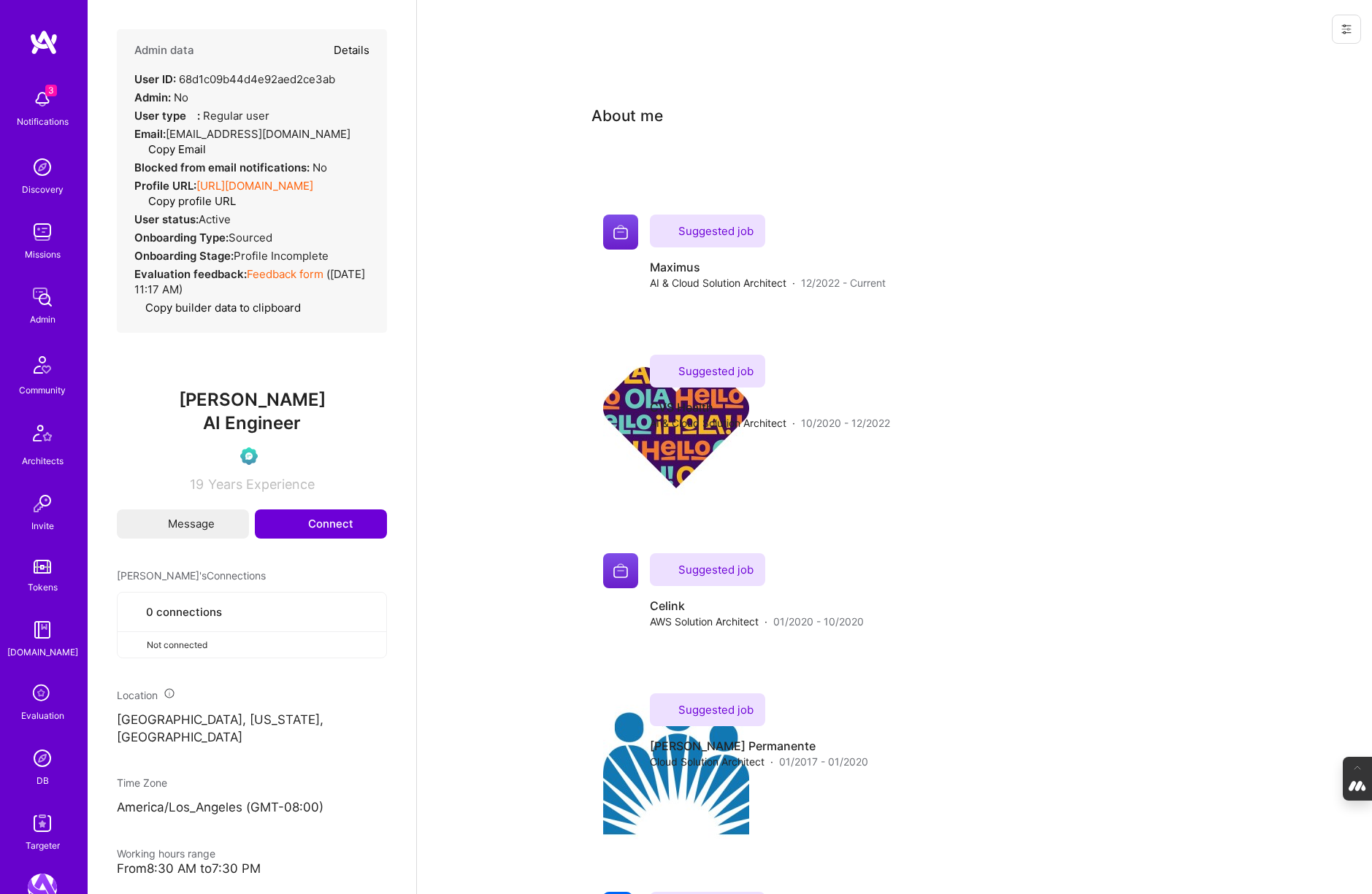
select select "Verified"
select select "US"
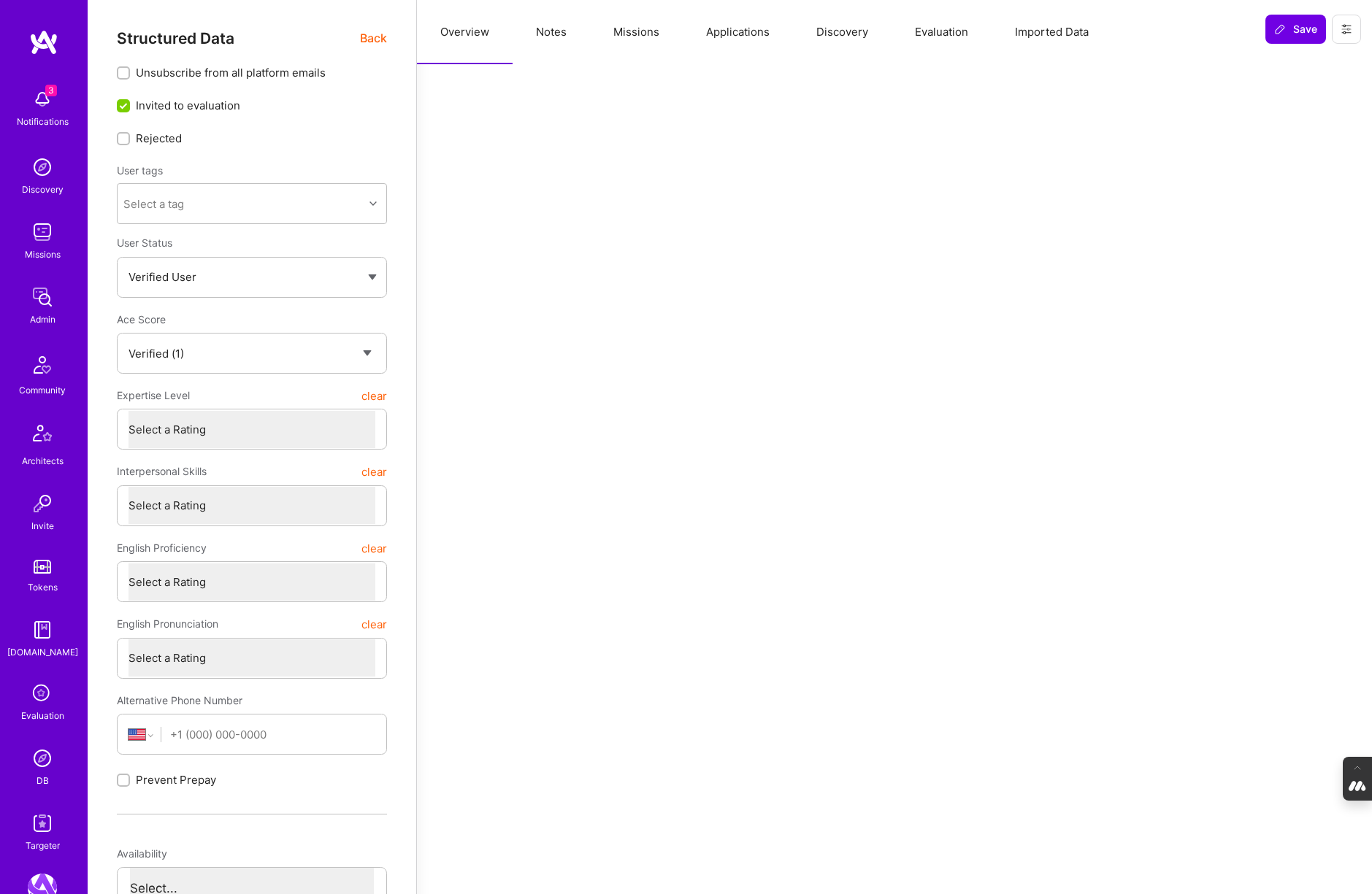
click at [938, 33] on button "Evaluation" at bounding box center [941, 32] width 100 height 64
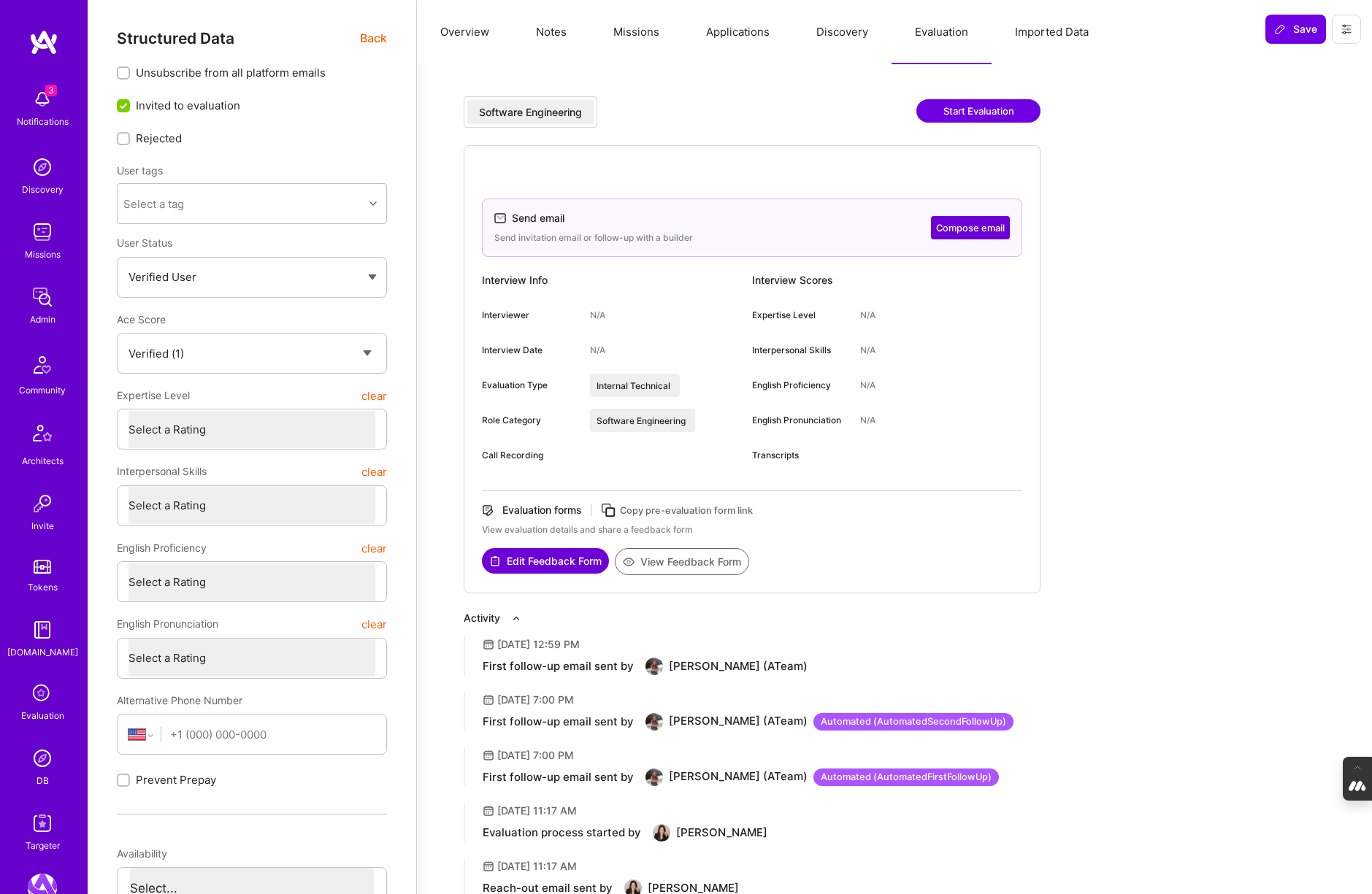
click at [962, 221] on button "Compose email" at bounding box center [970, 228] width 79 height 24
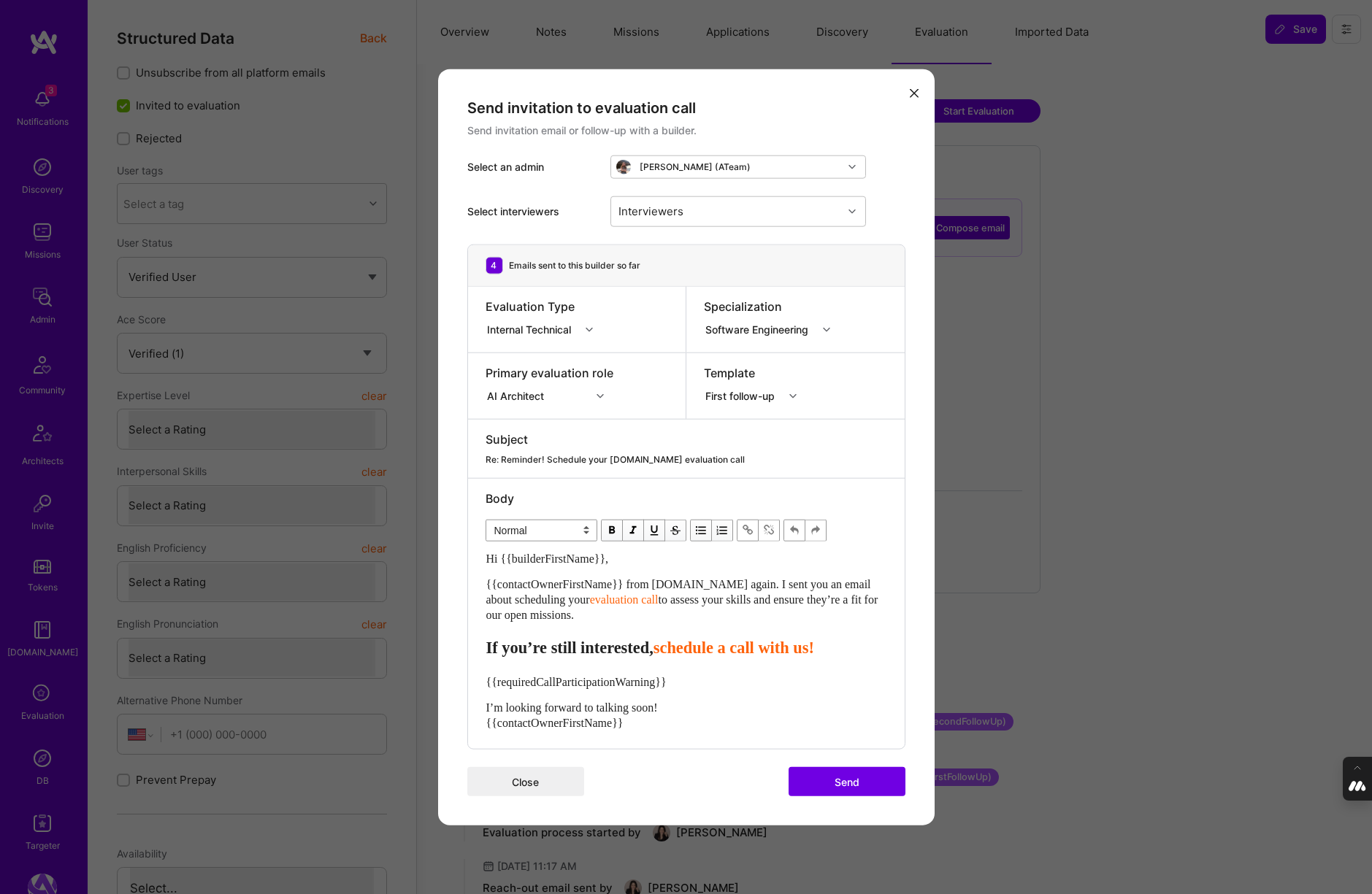
click at [915, 94] on icon "modal" at bounding box center [914, 93] width 9 height 9
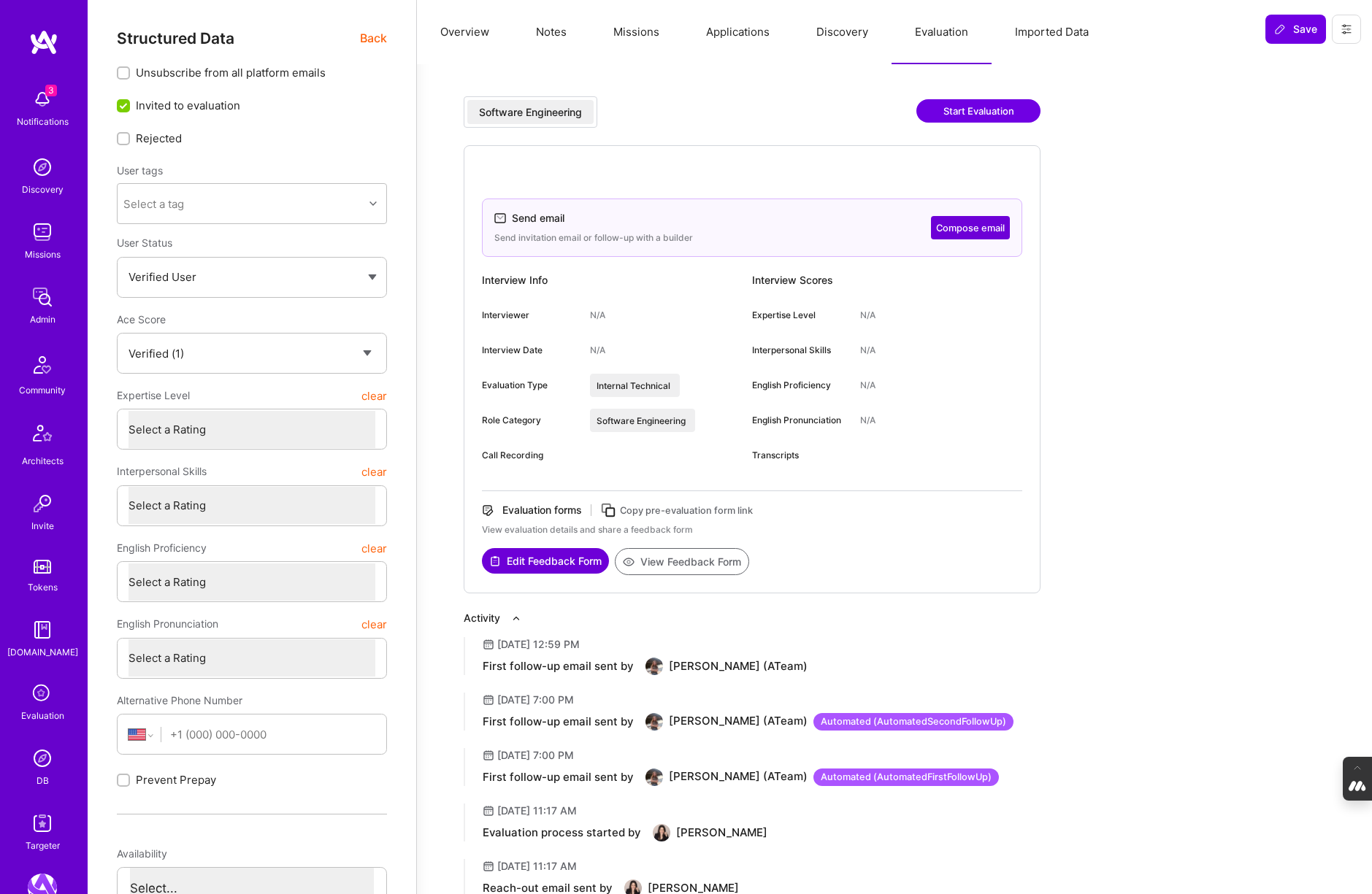
click at [472, 35] on button "Overview" at bounding box center [464, 32] width 95 height 64
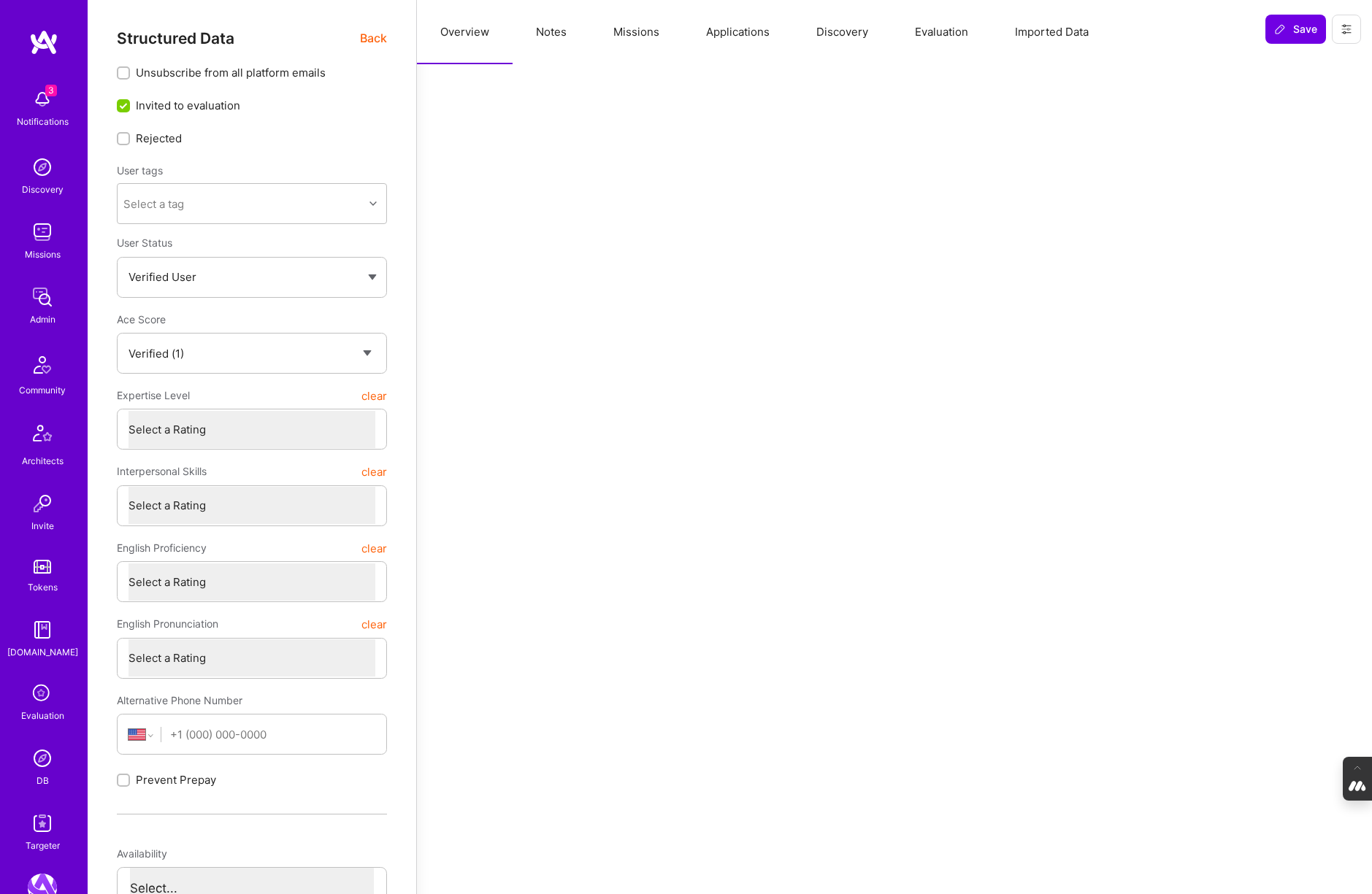
click at [373, 38] on span "Back" at bounding box center [373, 38] width 27 height 18
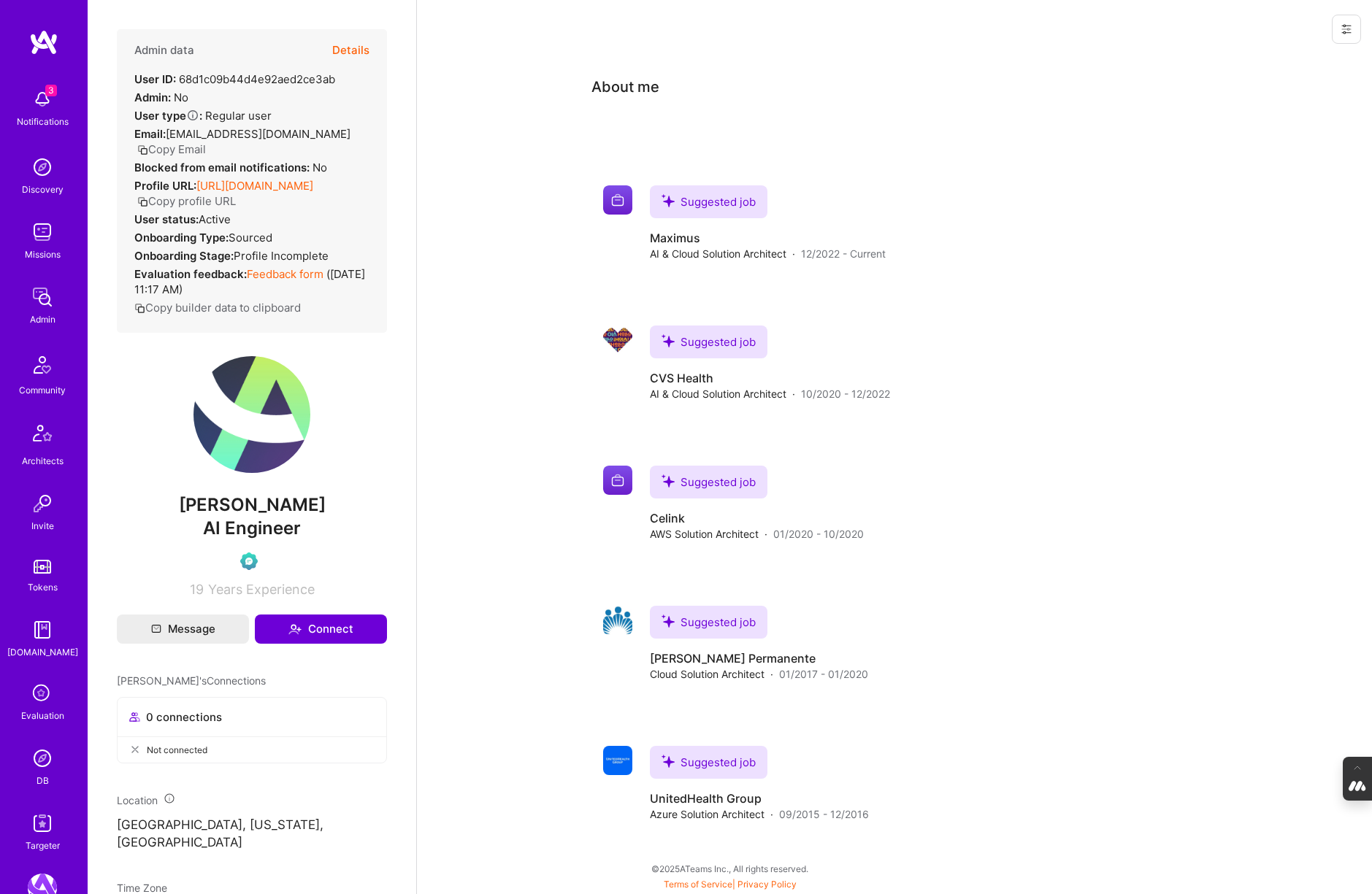
click at [343, 50] on button "Details" at bounding box center [350, 50] width 37 height 42
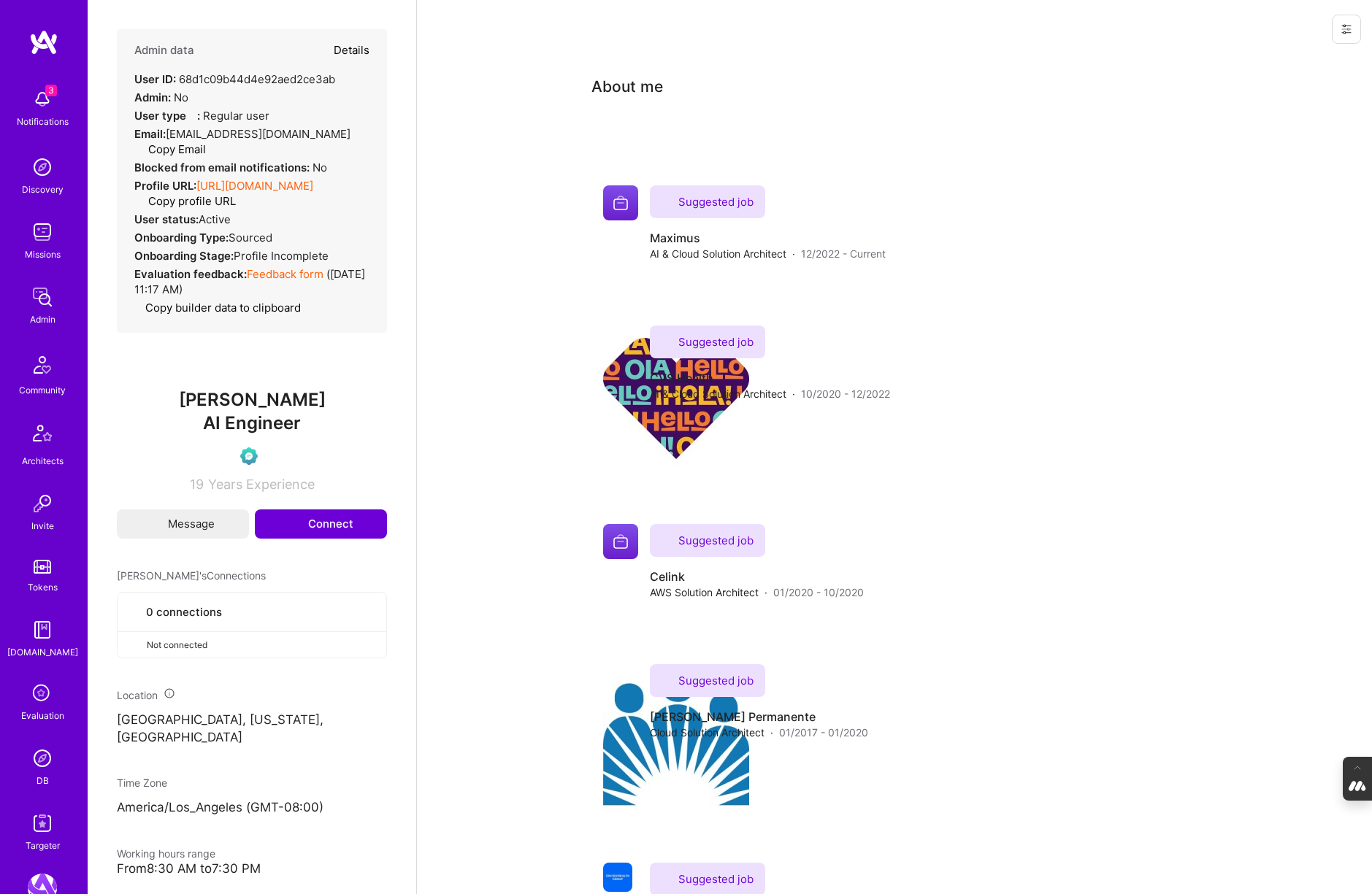
type textarea "x"
select select "Verified"
select select "US"
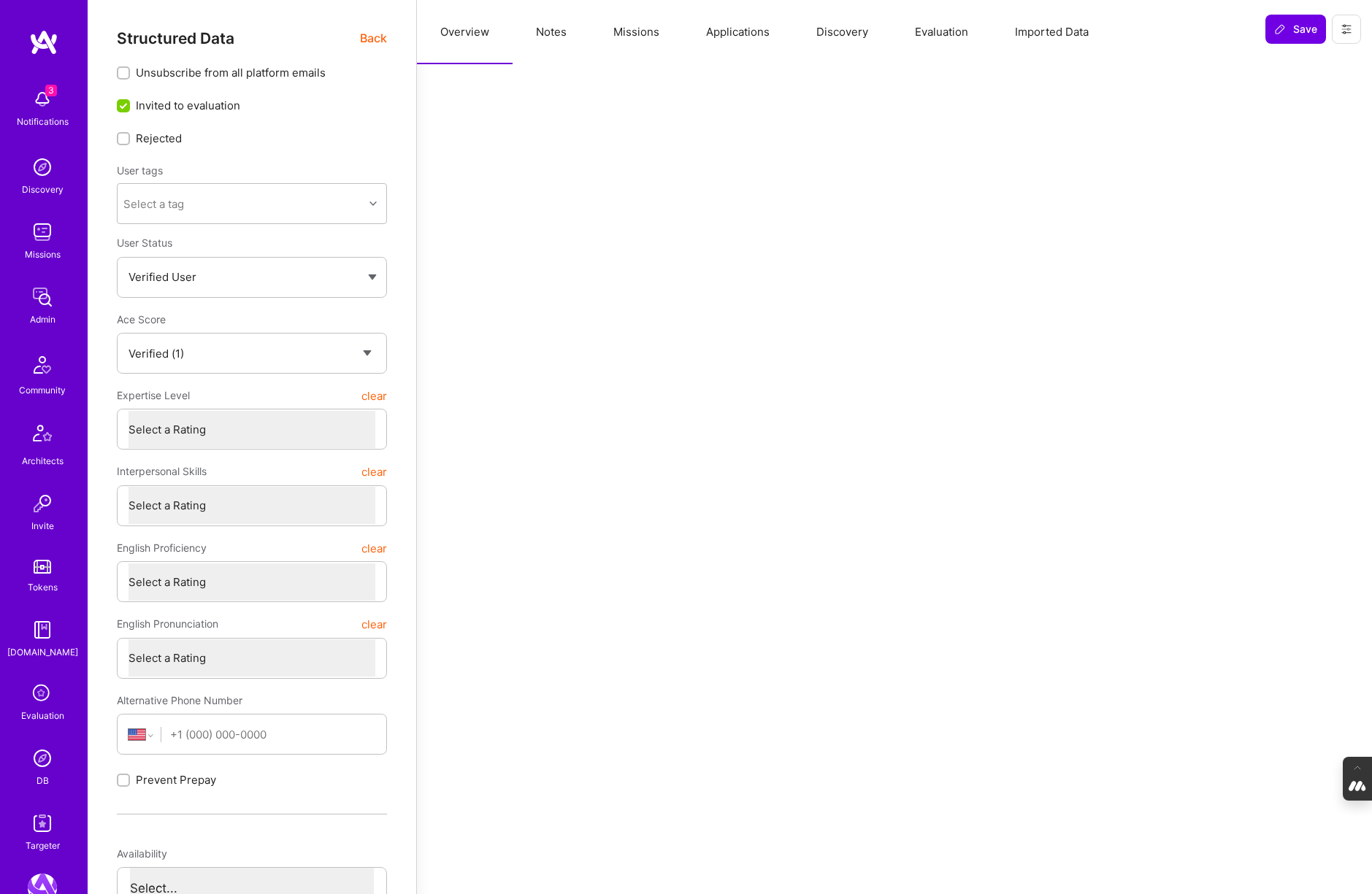
click at [956, 26] on button "Evaluation" at bounding box center [941, 32] width 100 height 64
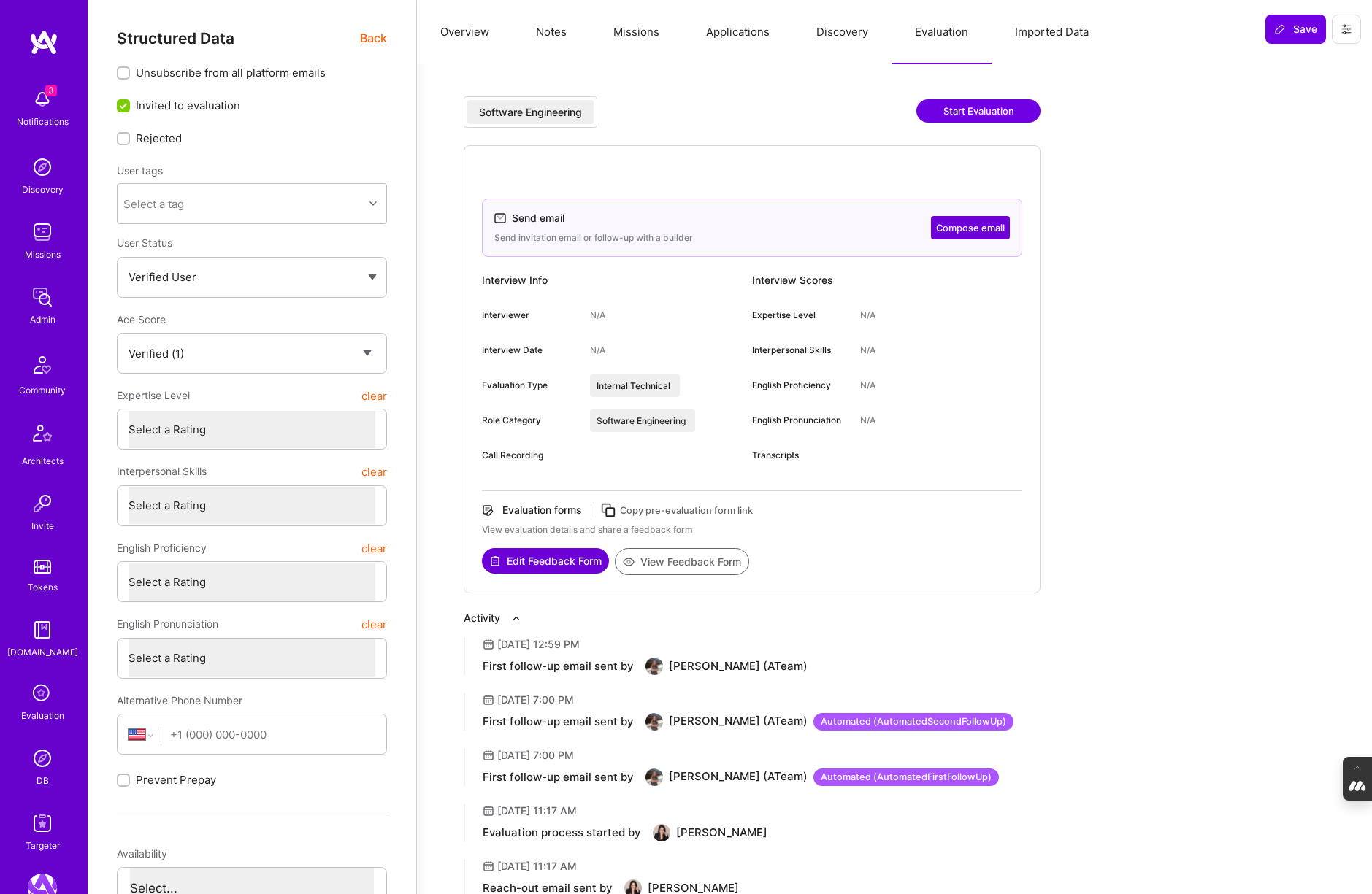
click at [977, 221] on button "Compose email" at bounding box center [970, 228] width 79 height 24
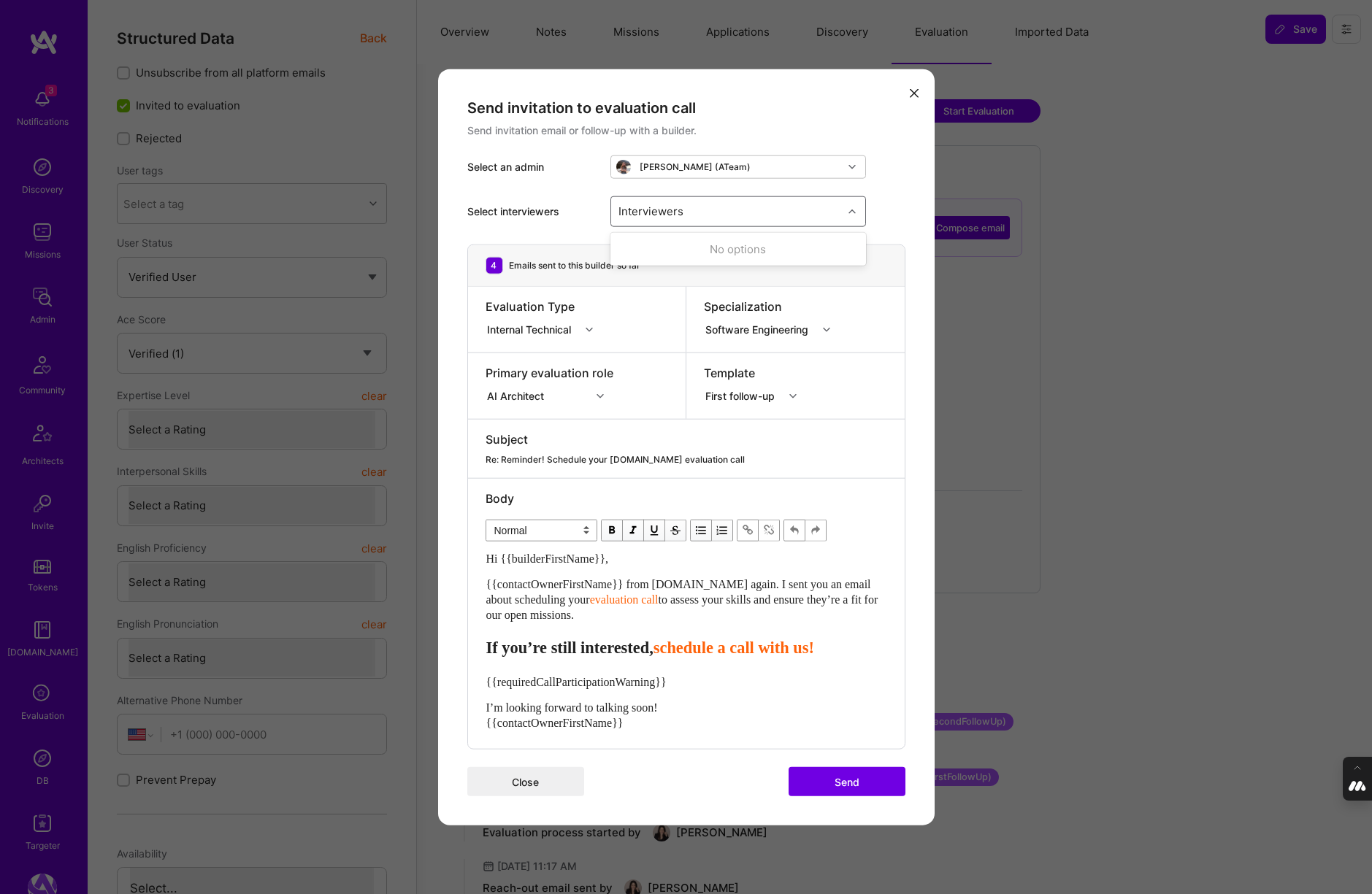
click at [801, 214] on div "Interviewers" at bounding box center [727, 211] width 231 height 30
type input "[PERSON_NAME]"
click at [627, 248] on input "modal" at bounding box center [627, 250] width 10 height 10
checkbox input "true"
type input "mostafa"
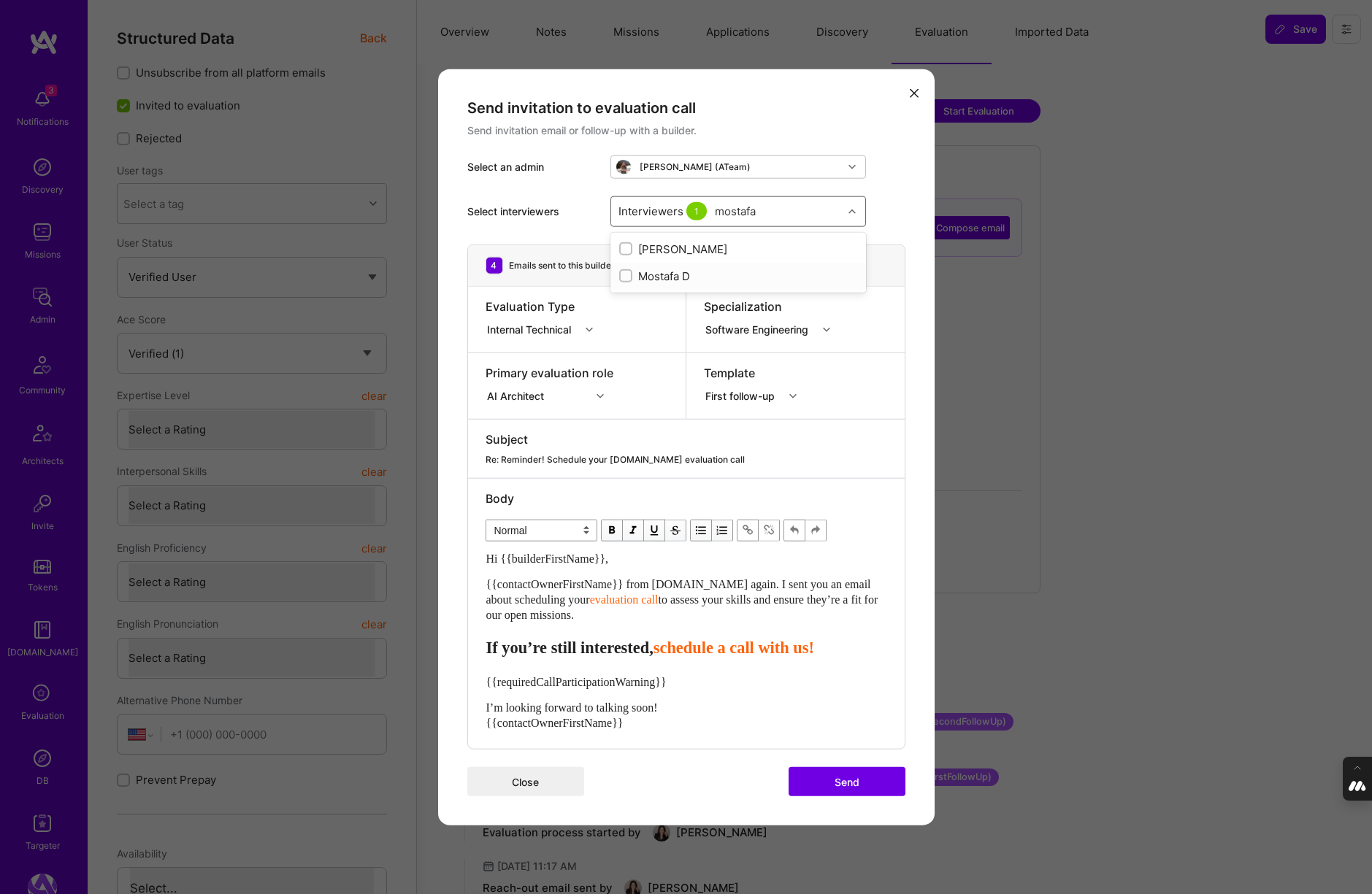
click at [625, 276] on input "modal" at bounding box center [627, 276] width 10 height 10
checkbox input "true"
type input "[PERSON_NAME]"
click at [626, 302] on input "modal" at bounding box center [627, 304] width 10 height 10
checkbox input "true"
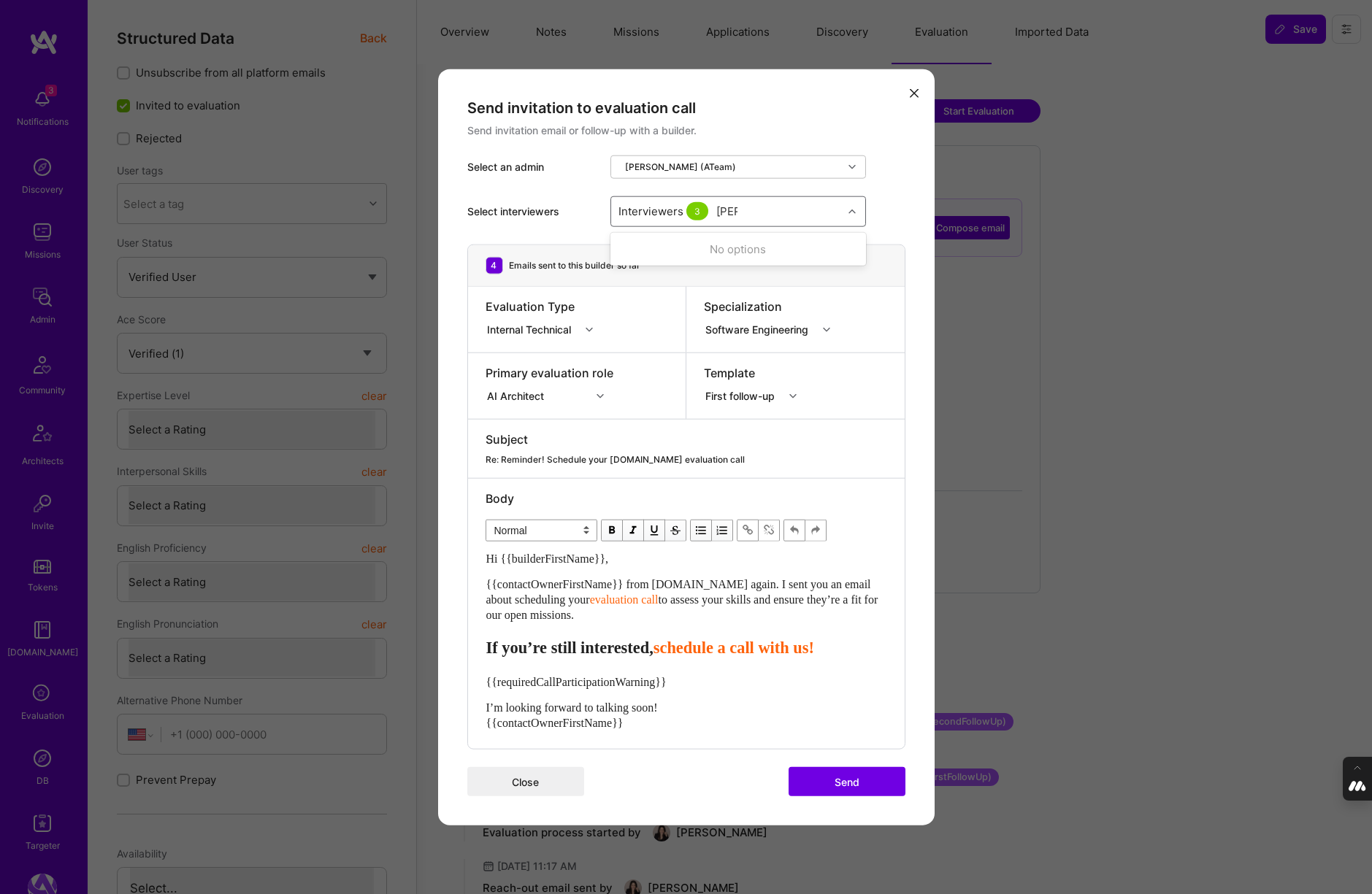
type input "tomi"
click at [625, 249] on input "modal" at bounding box center [627, 250] width 10 height 10
checkbox input "true"
click at [905, 201] on div "Send invitation to evaluation call Send invitation email or follow-up with a bu…" at bounding box center [687, 447] width 497 height 757
click at [798, 389] on div "modal" at bounding box center [795, 395] width 23 height 19
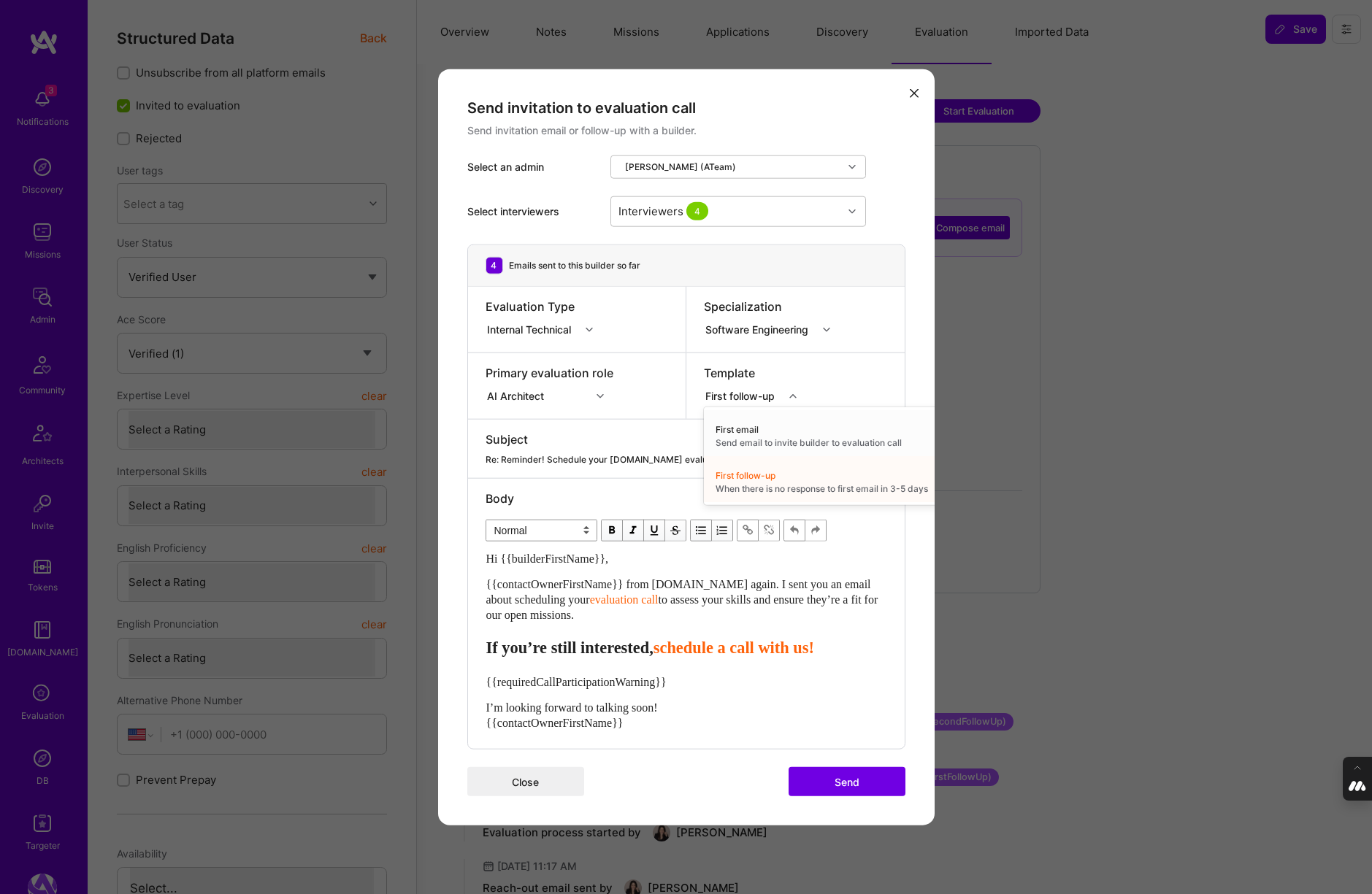
click at [672, 598] on span "to assess your skills and ensure they’re a fit for our open missions." at bounding box center [684, 607] width 395 height 28
drag, startPoint x: 742, startPoint y: 582, endPoint x: 770, endPoint y: 607, distance: 37.5
click at [771, 609] on div "{{contactOwnerFirstName}} from A.Team again. I sent you an email about scheduli…" at bounding box center [686, 598] width 400 height 46
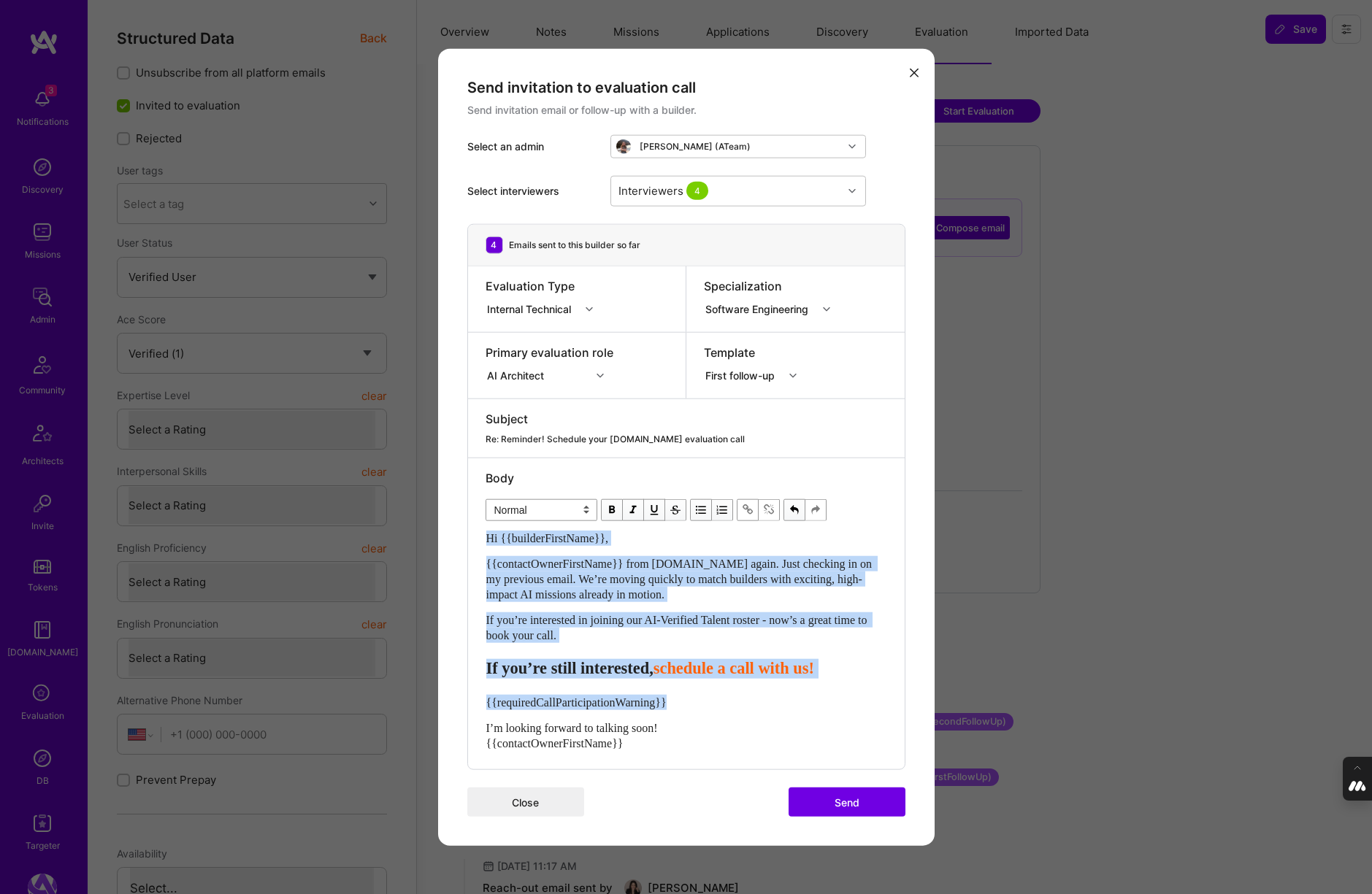
drag, startPoint x: 700, startPoint y: 706, endPoint x: 400, endPoint y: 690, distance: 300.4
click at [400, 690] on div "Send invitation to evaluation call Send invitation email or follow-up with a bu…" at bounding box center [686, 447] width 1372 height 894
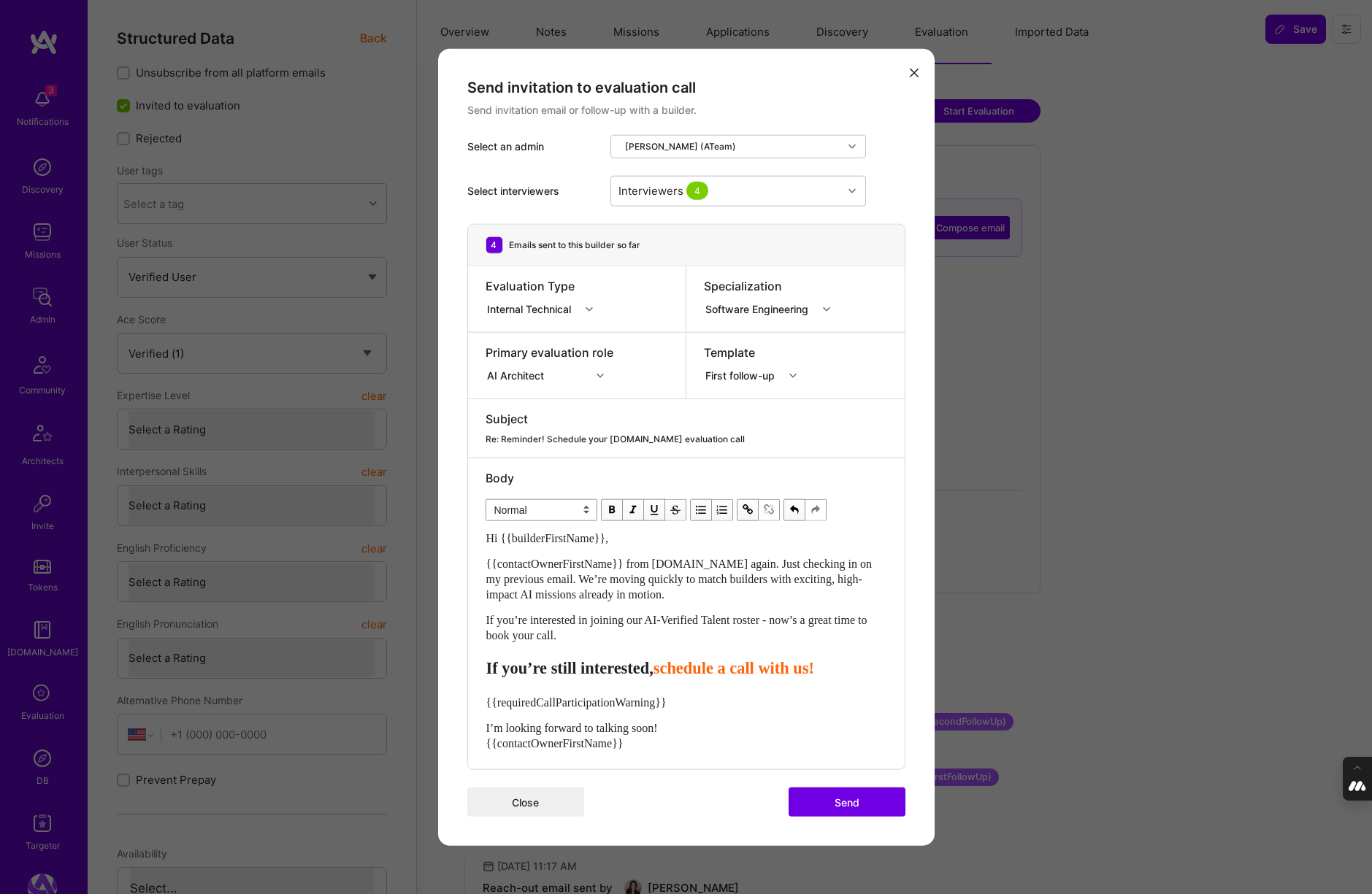
click at [732, 712] on div "Hi {{builderFirstName}}, {{contactOwnerFirstName}} from A.Team again. Just chec…" at bounding box center [686, 640] width 400 height 221
drag, startPoint x: 682, startPoint y: 703, endPoint x: 479, endPoint y: 702, distance: 203.0
click at [479, 702] on div "Body Normal Heading Large Heading Medium Heading Small Normal Hi {{builderFirst…" at bounding box center [686, 613] width 437 height 312
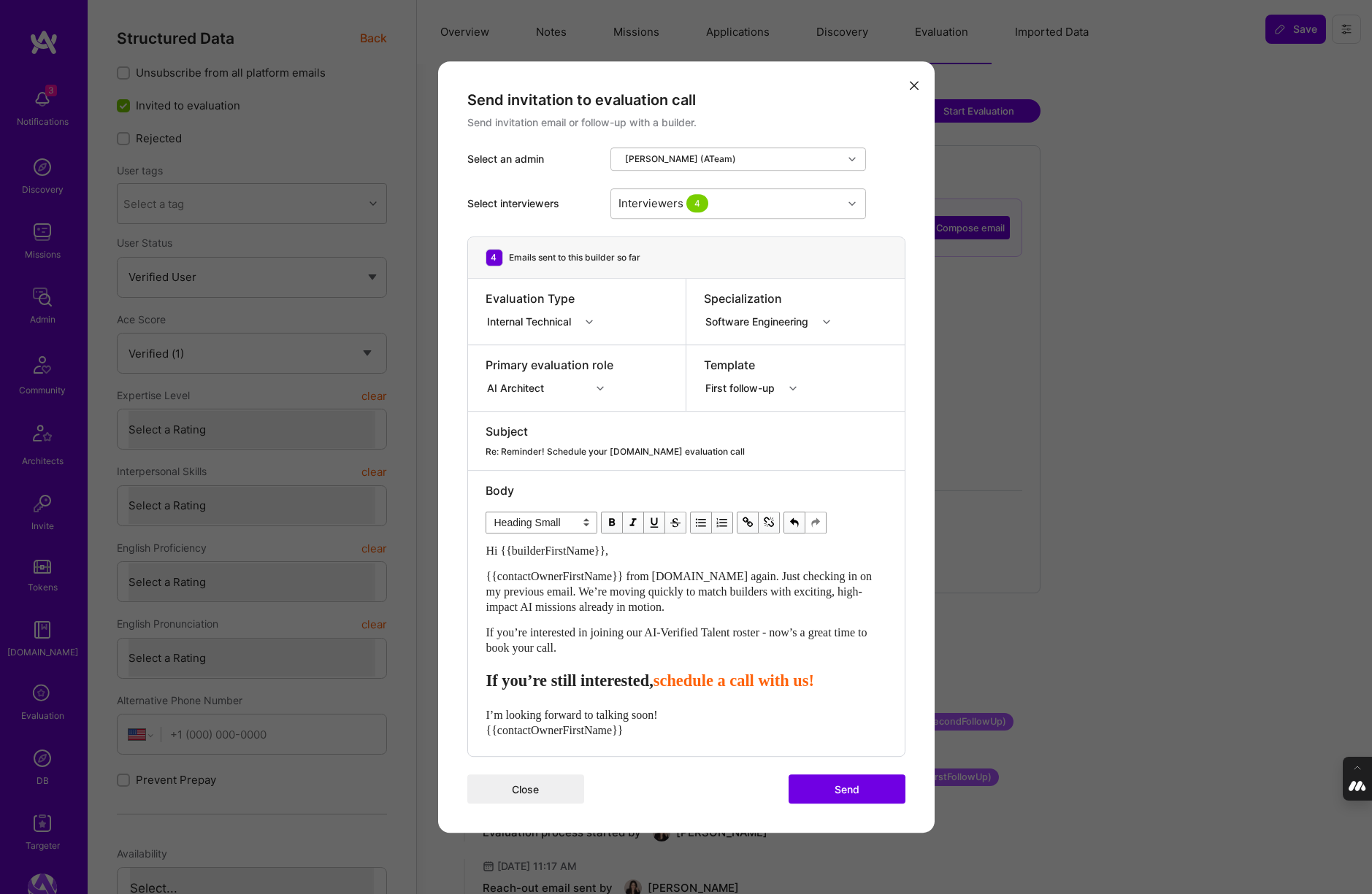
click at [699, 678] on span "schedule a call with us!" at bounding box center [733, 680] width 160 height 18
drag, startPoint x: 700, startPoint y: 671, endPoint x: 491, endPoint y: 678, distance: 209.1
click at [491, 678] on div "If you’re still interested, sSchedule a call with us!" at bounding box center [686, 681] width 400 height 20
drag, startPoint x: 509, startPoint y: 712, endPoint x: 449, endPoint y: 713, distance: 60.0
click at [449, 713] on div "Send invitation to evaluation call Send invitation email or follow-up with a bu…" at bounding box center [687, 447] width 497 height 772
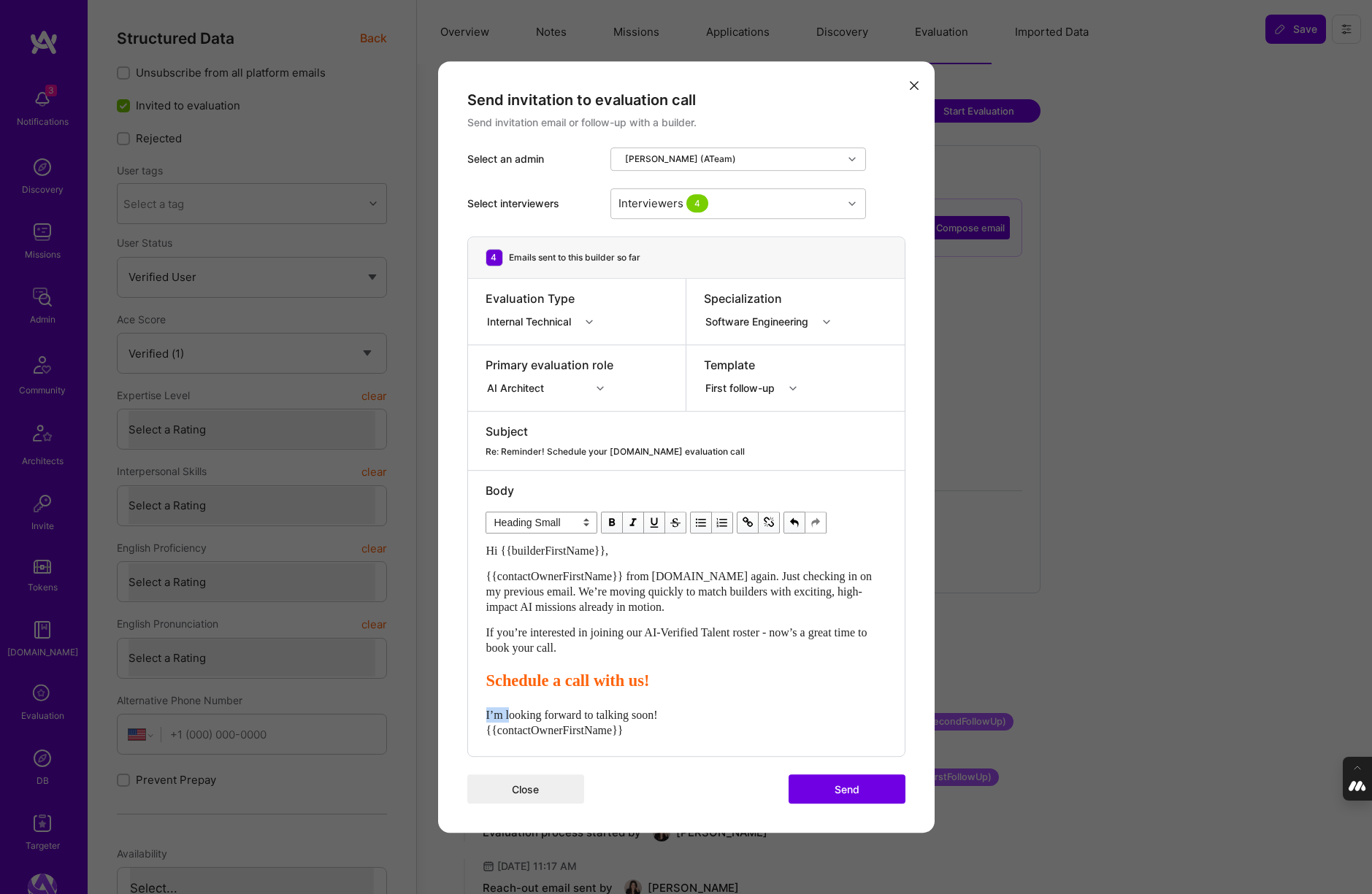
select select "unstyled"
click at [834, 788] on button "Send" at bounding box center [847, 789] width 117 height 30
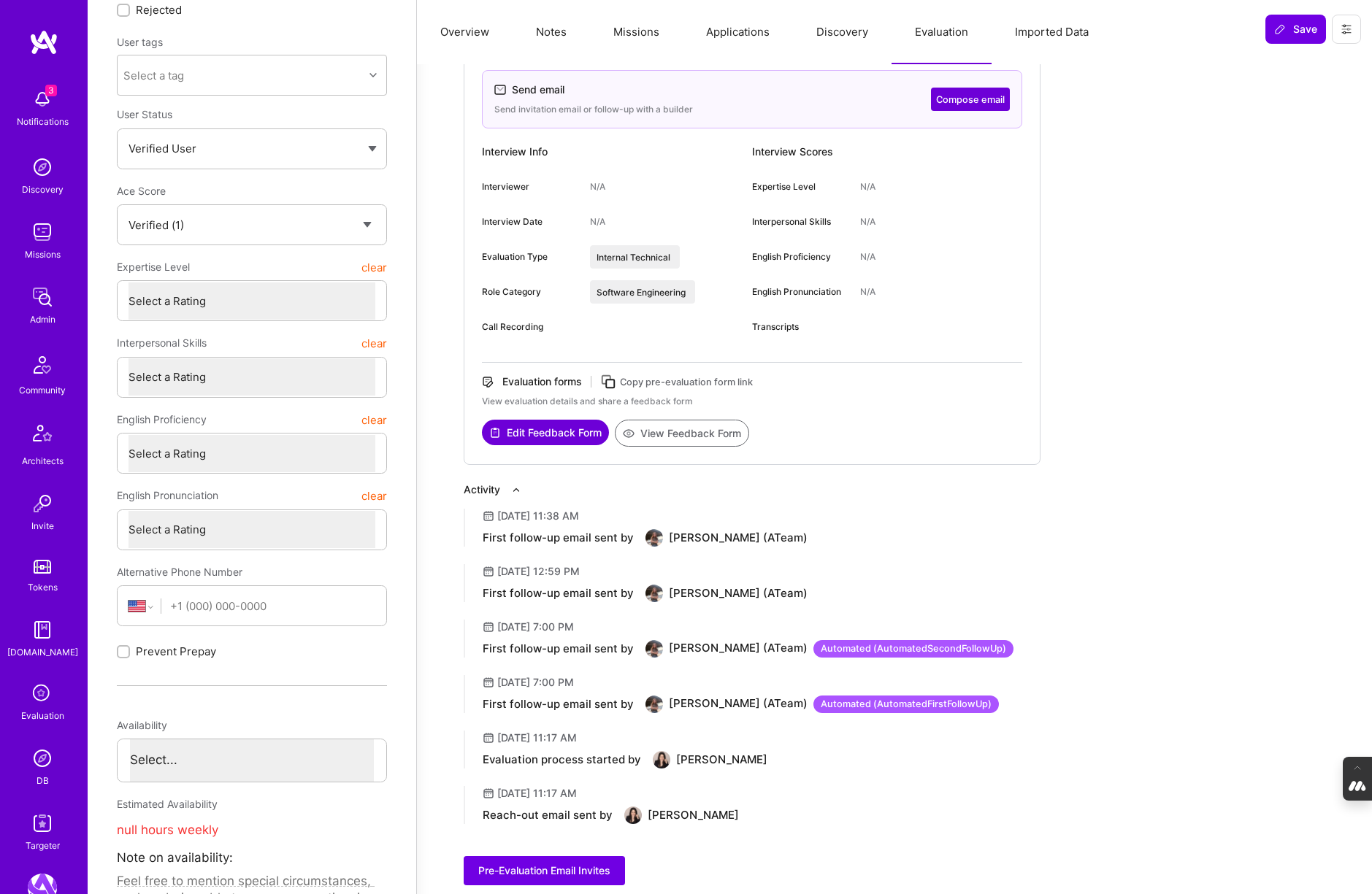
scroll to position [129, 0]
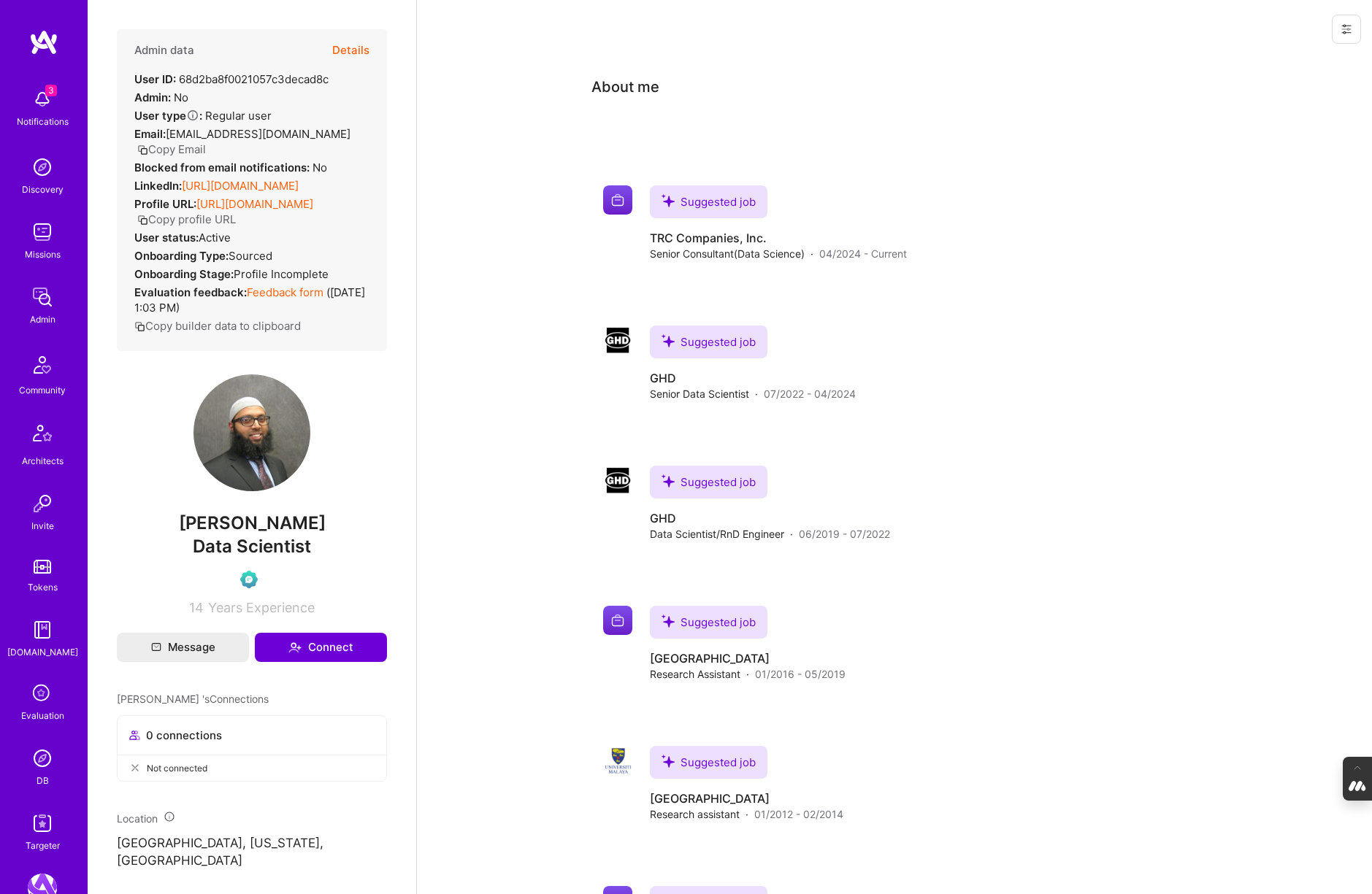
click at [361, 50] on button "Details" at bounding box center [350, 50] width 37 height 42
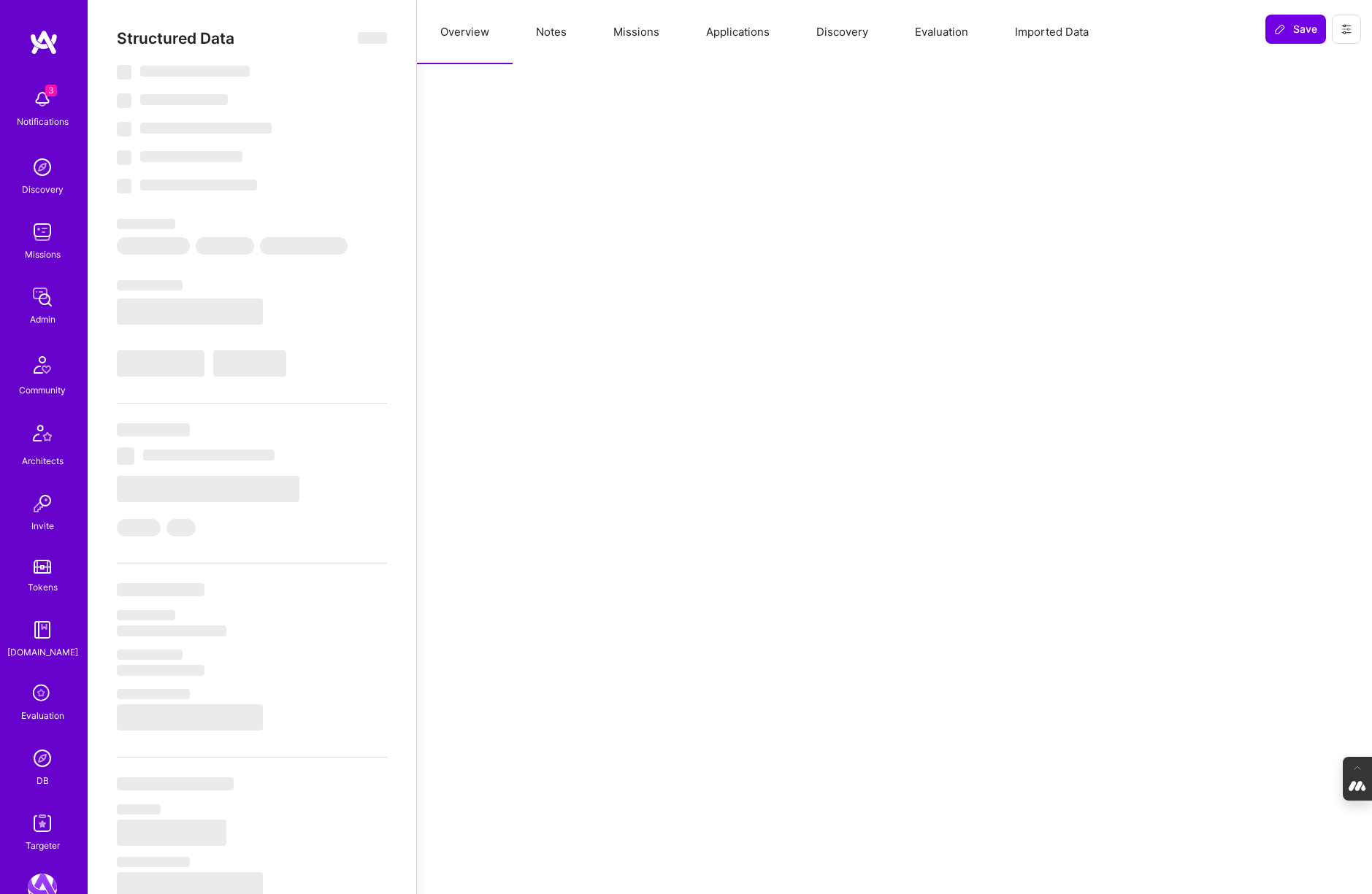
select select "Verified"
select select "US"
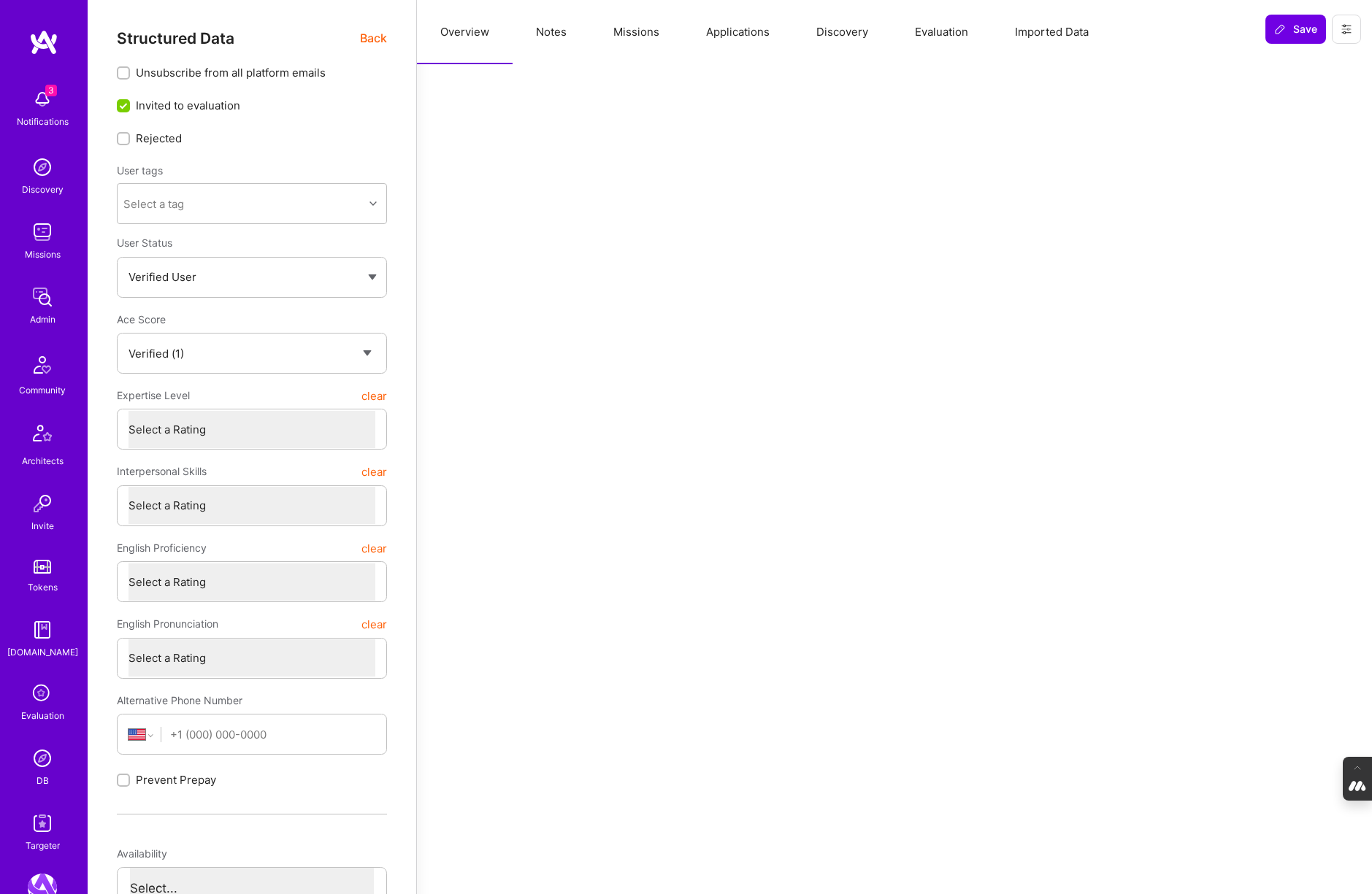
click at [957, 32] on button "Evaluation" at bounding box center [941, 32] width 100 height 64
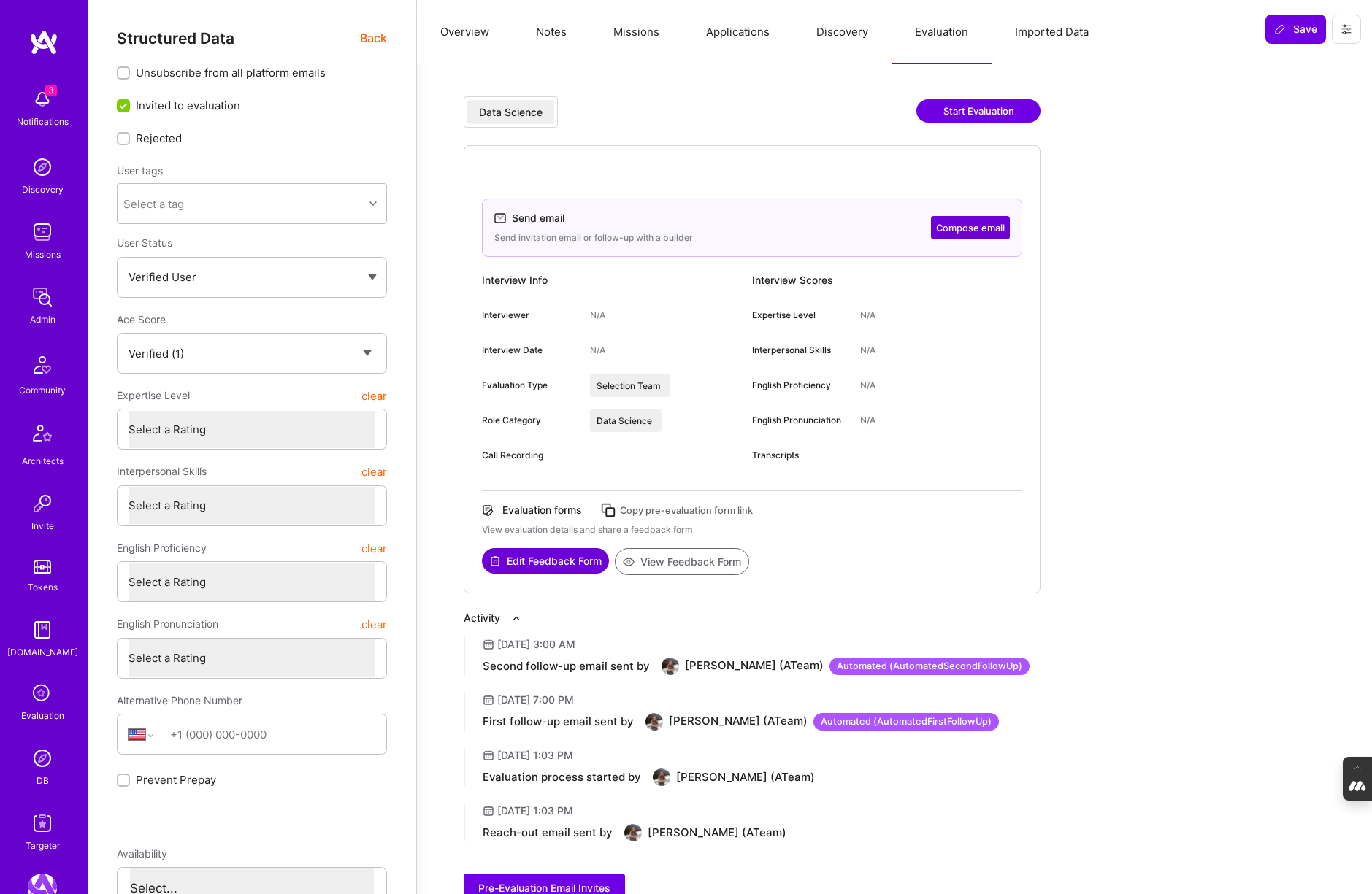
click at [979, 231] on button "Compose email" at bounding box center [970, 228] width 79 height 24
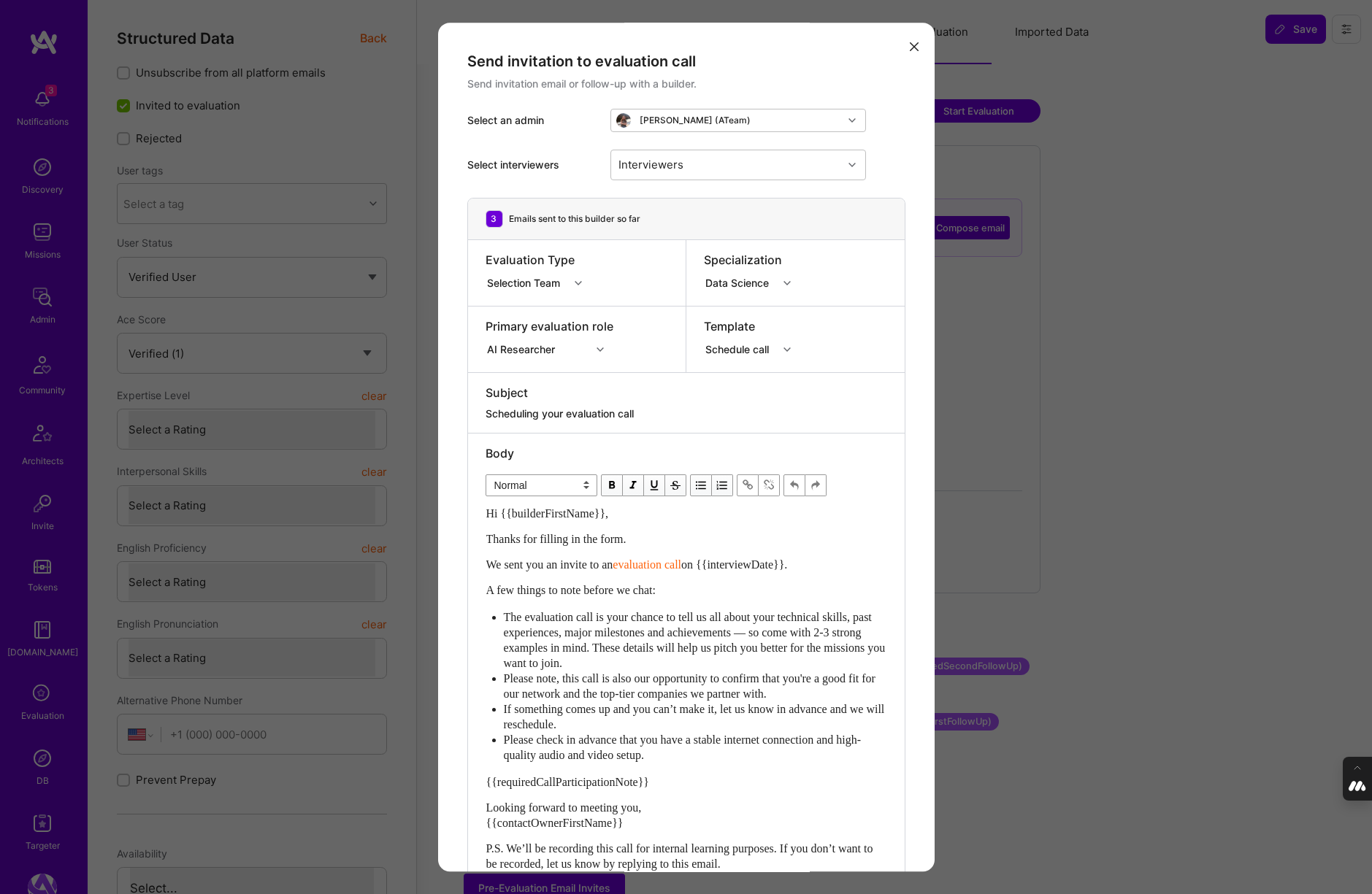
click at [791, 349] on icon "modal" at bounding box center [787, 349] width 7 height 7
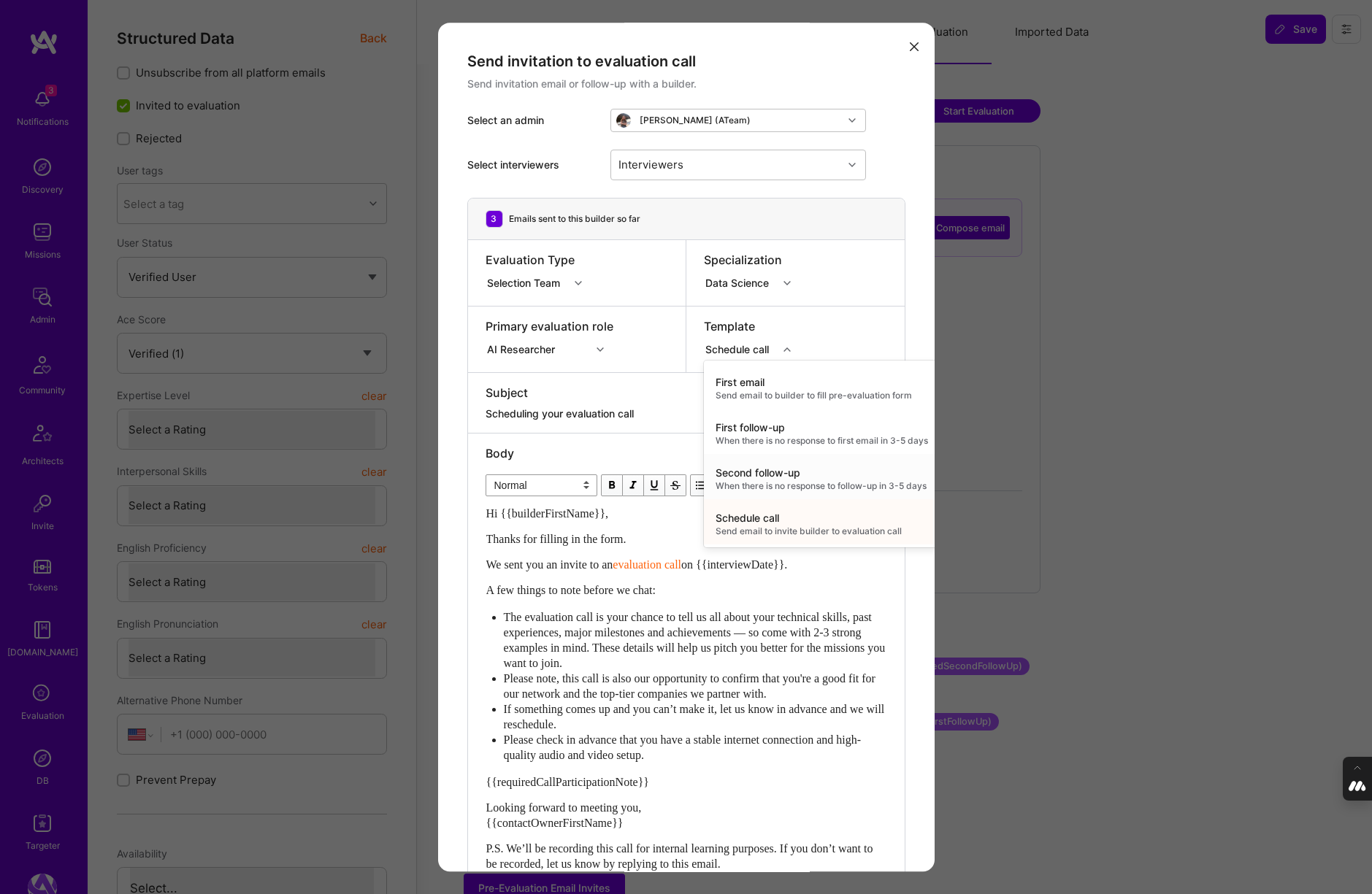
click at [787, 481] on div "When there is no response to follow-up in 3-5 days" at bounding box center [821, 486] width 212 height 12
type textarea "Don’t forget to schedule your [DOMAIN_NAME] evaluation call!"
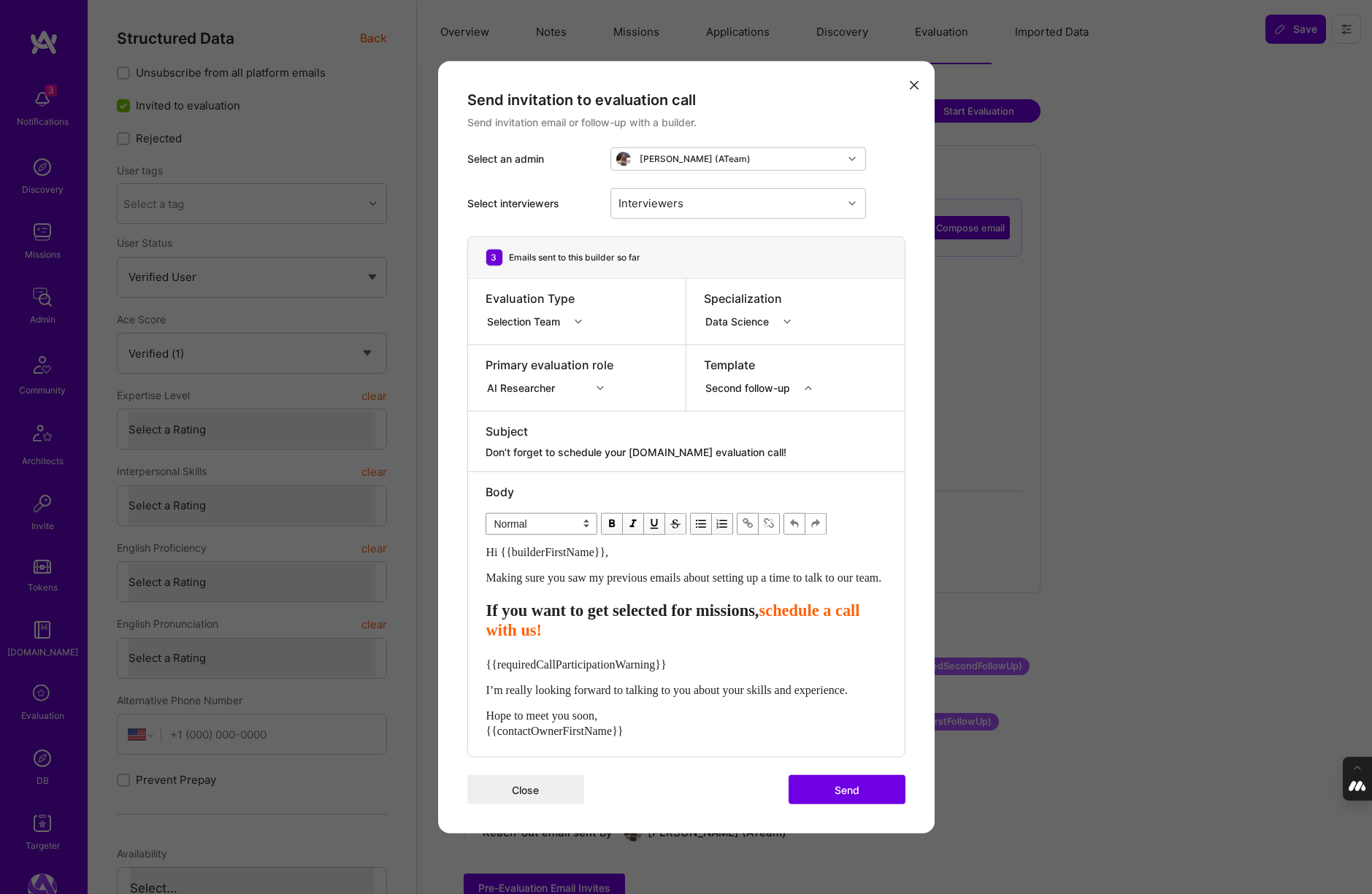
click at [776, 381] on div "Second follow-up" at bounding box center [750, 388] width 90 height 16
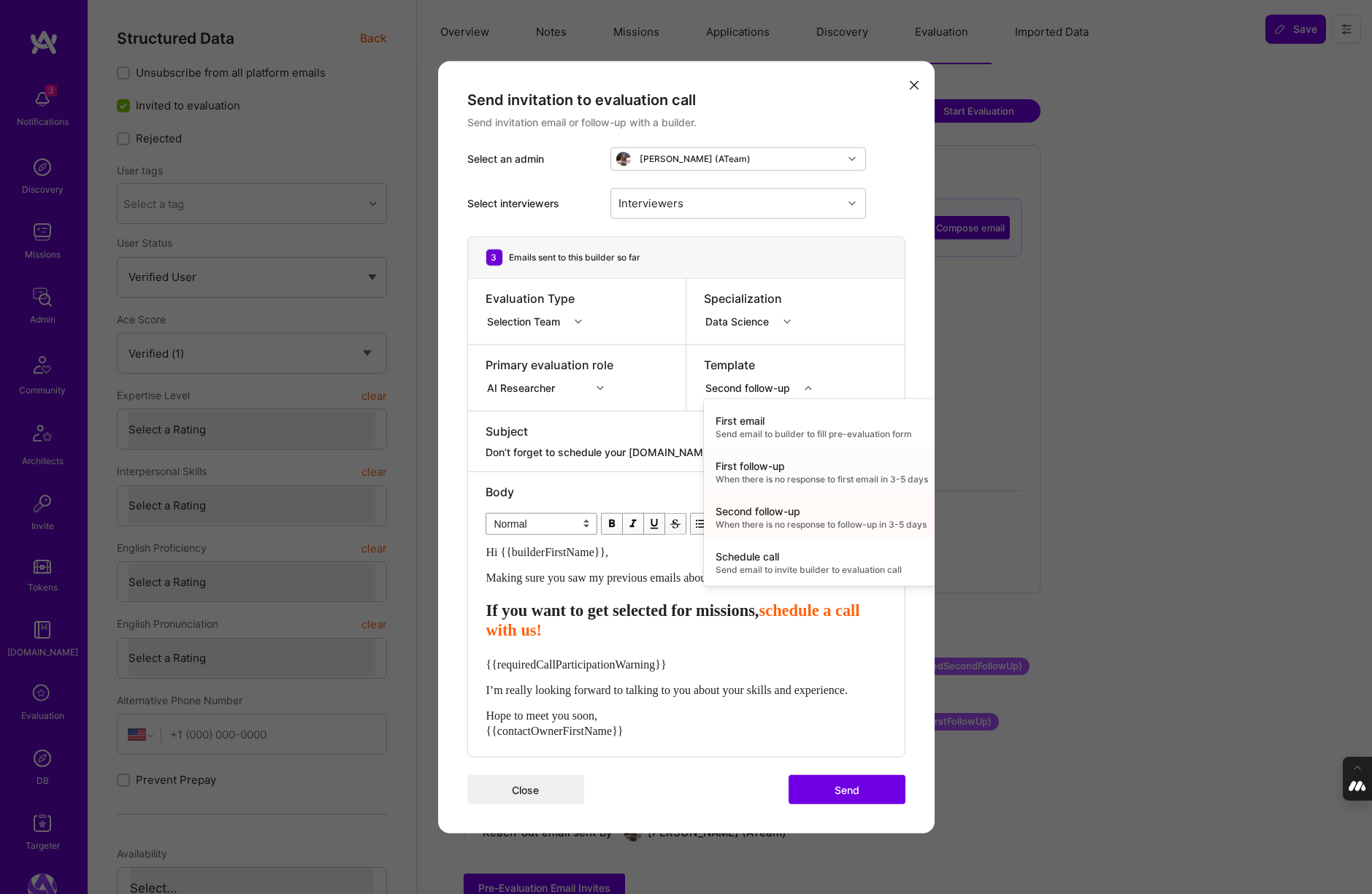
click at [761, 463] on div "First follow-up" at bounding box center [821, 465] width 212 height 15
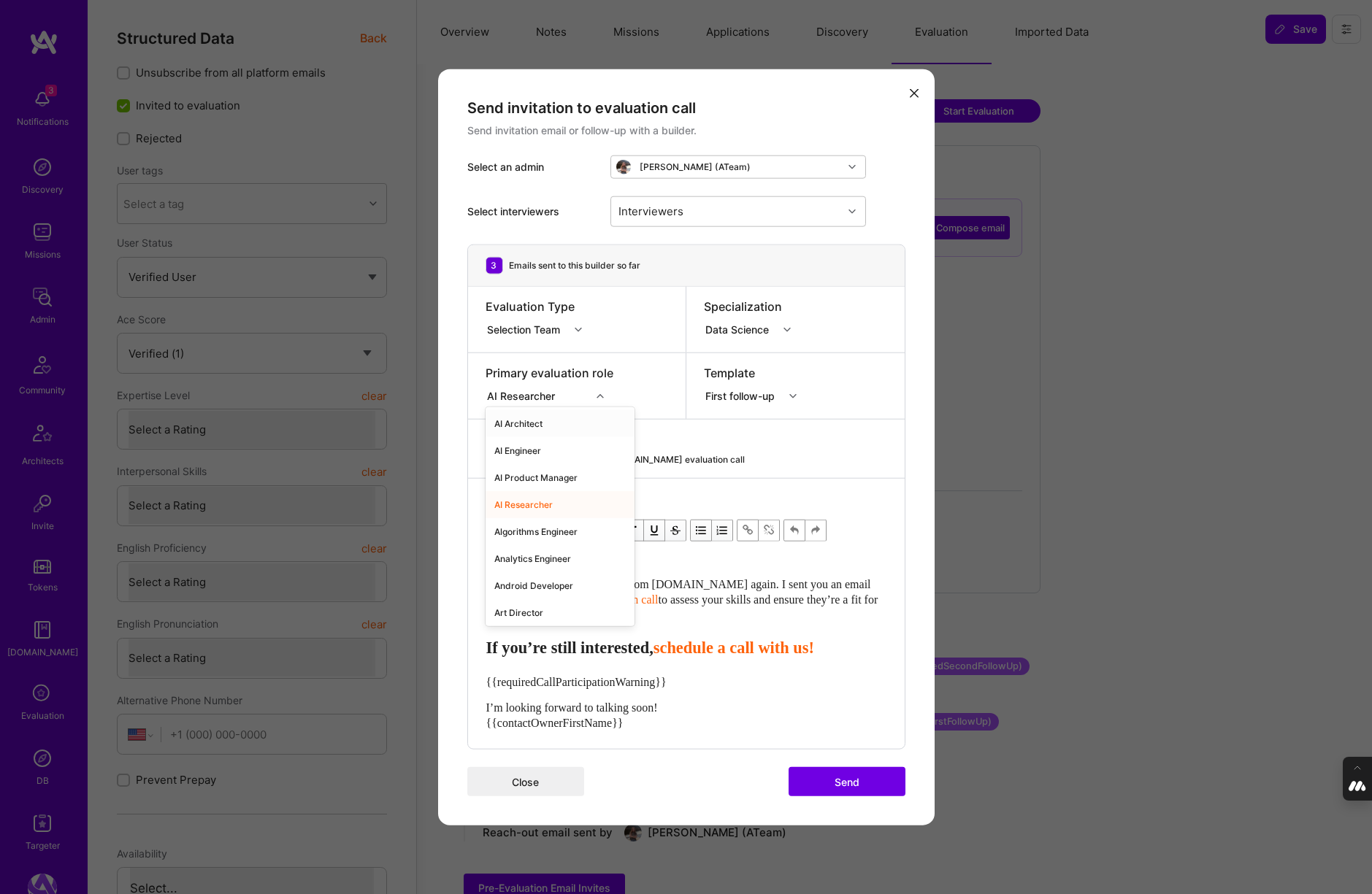
click at [603, 391] on div "modal" at bounding box center [602, 395] width 23 height 19
click at [661, 378] on div "Primary evaluation role AI Researcher" at bounding box center [577, 385] width 218 height 66
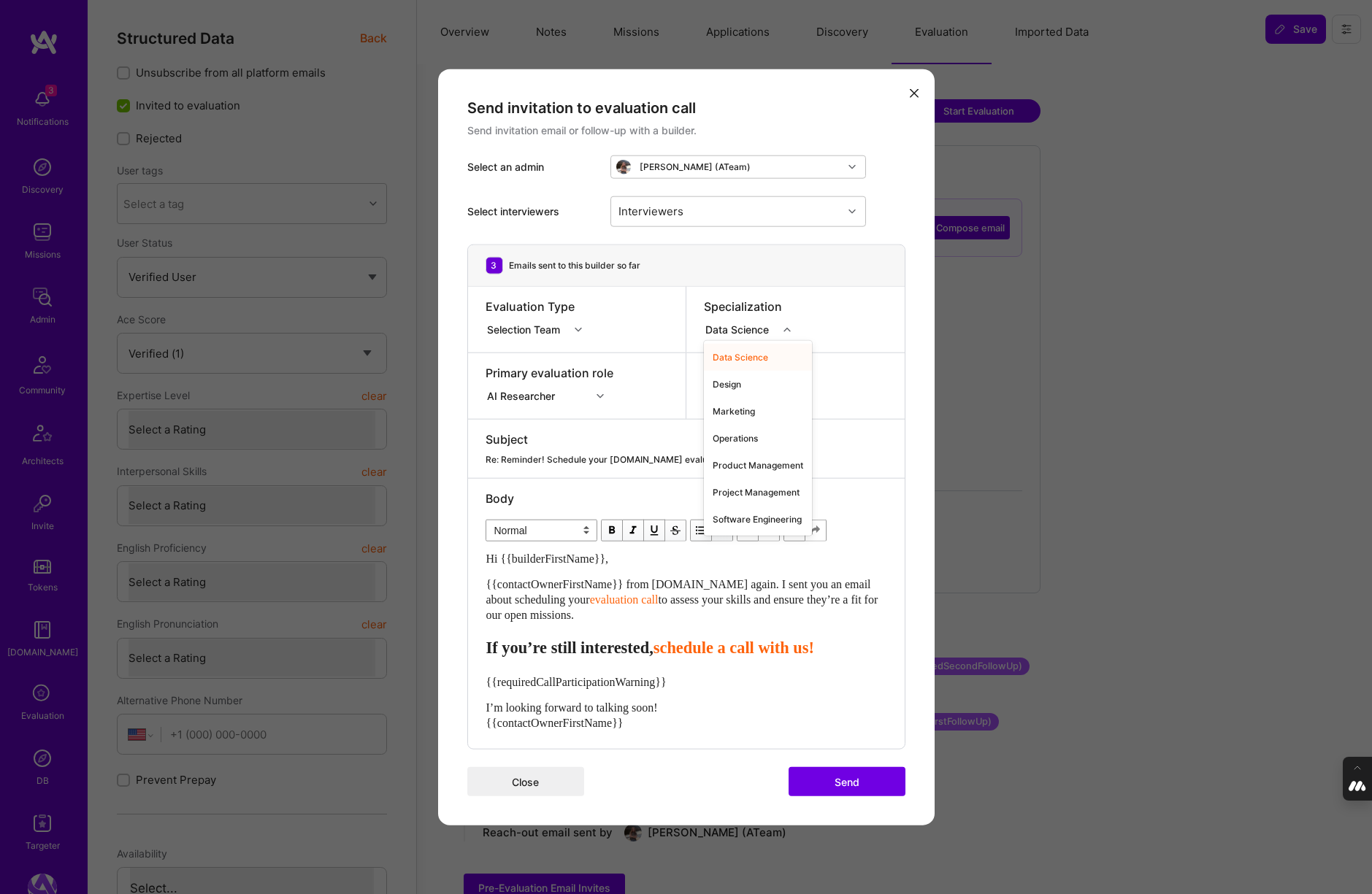
click at [785, 334] on div "modal" at bounding box center [789, 330] width 23 height 19
click at [764, 527] on div "Software Engineering" at bounding box center [758, 518] width 108 height 27
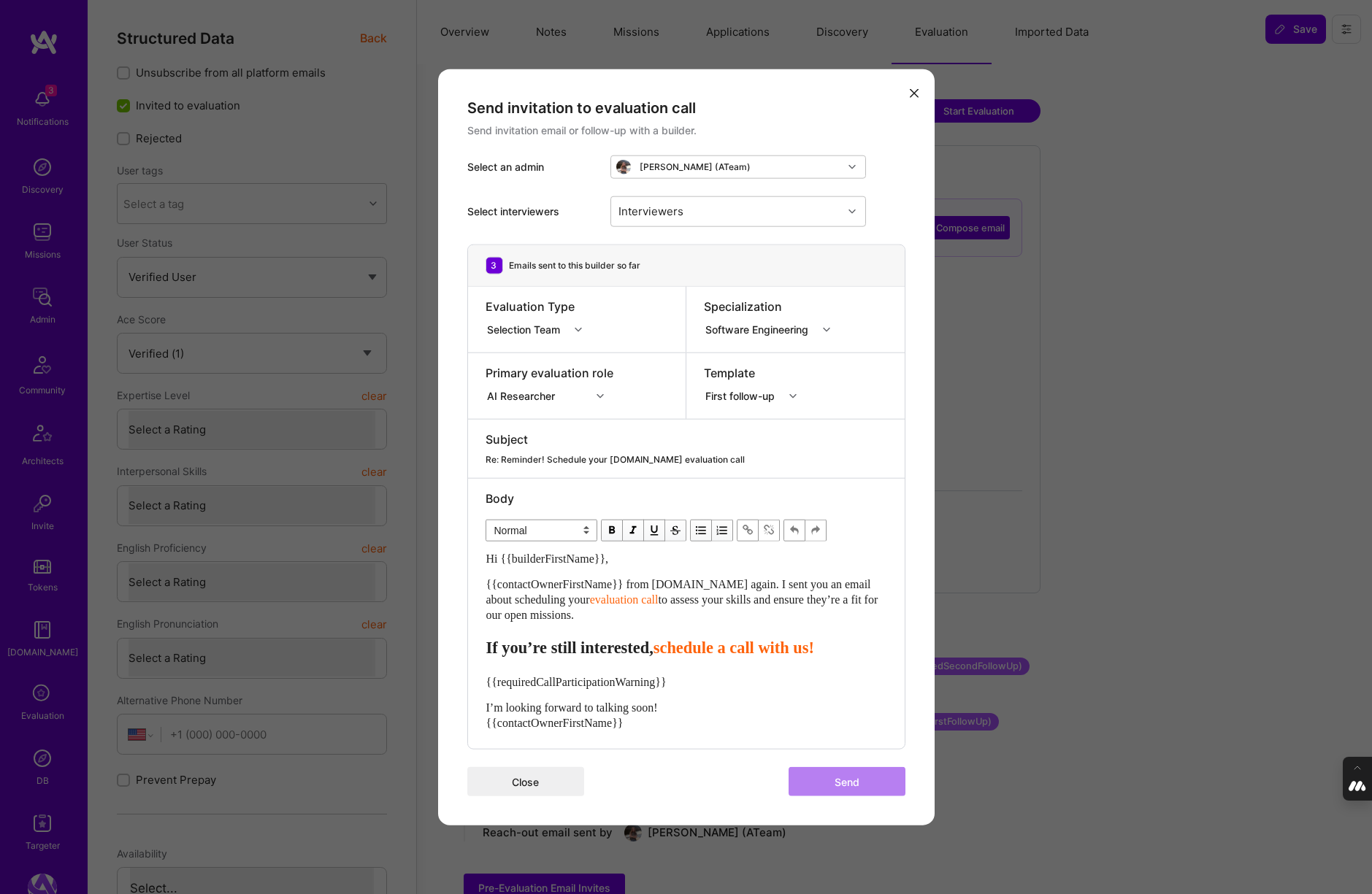
drag, startPoint x: 741, startPoint y: 579, endPoint x: 744, endPoint y: 618, distance: 39.1
click at [744, 618] on div "{{contactOwnerFirstName}} from [DOMAIN_NAME] again. I sent you an email about s…" at bounding box center [686, 598] width 400 height 46
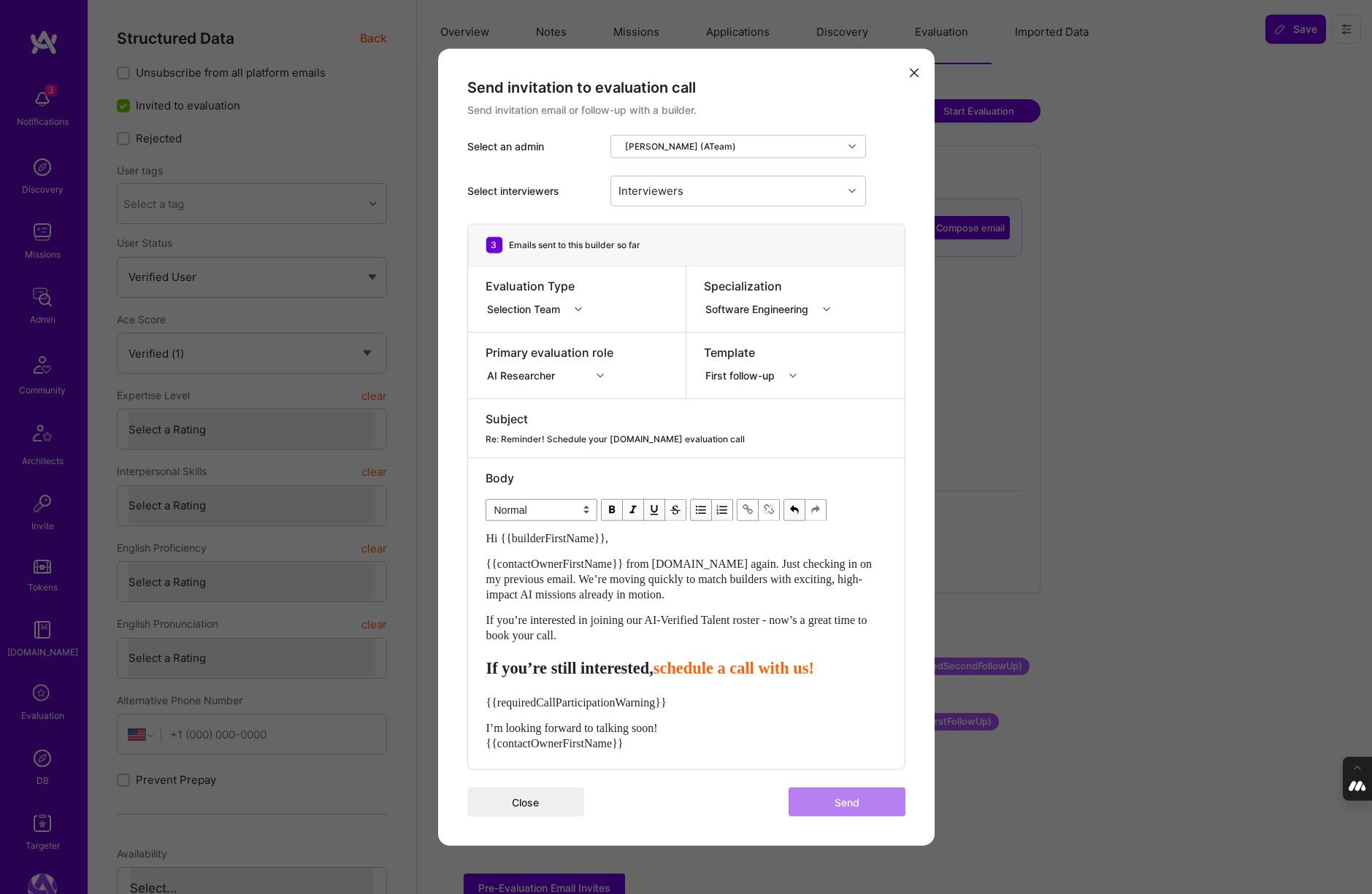
click at [699, 666] on span "schedule a call with us!" at bounding box center [733, 668] width 160 height 18
drag, startPoint x: 701, startPoint y: 657, endPoint x: 484, endPoint y: 653, distance: 217.0
click at [486, 653] on div "Hi {{builderFirstName}}, {{contactOwnerFirstName}} from A.Team again. Just chec…" at bounding box center [686, 640] width 401 height 222
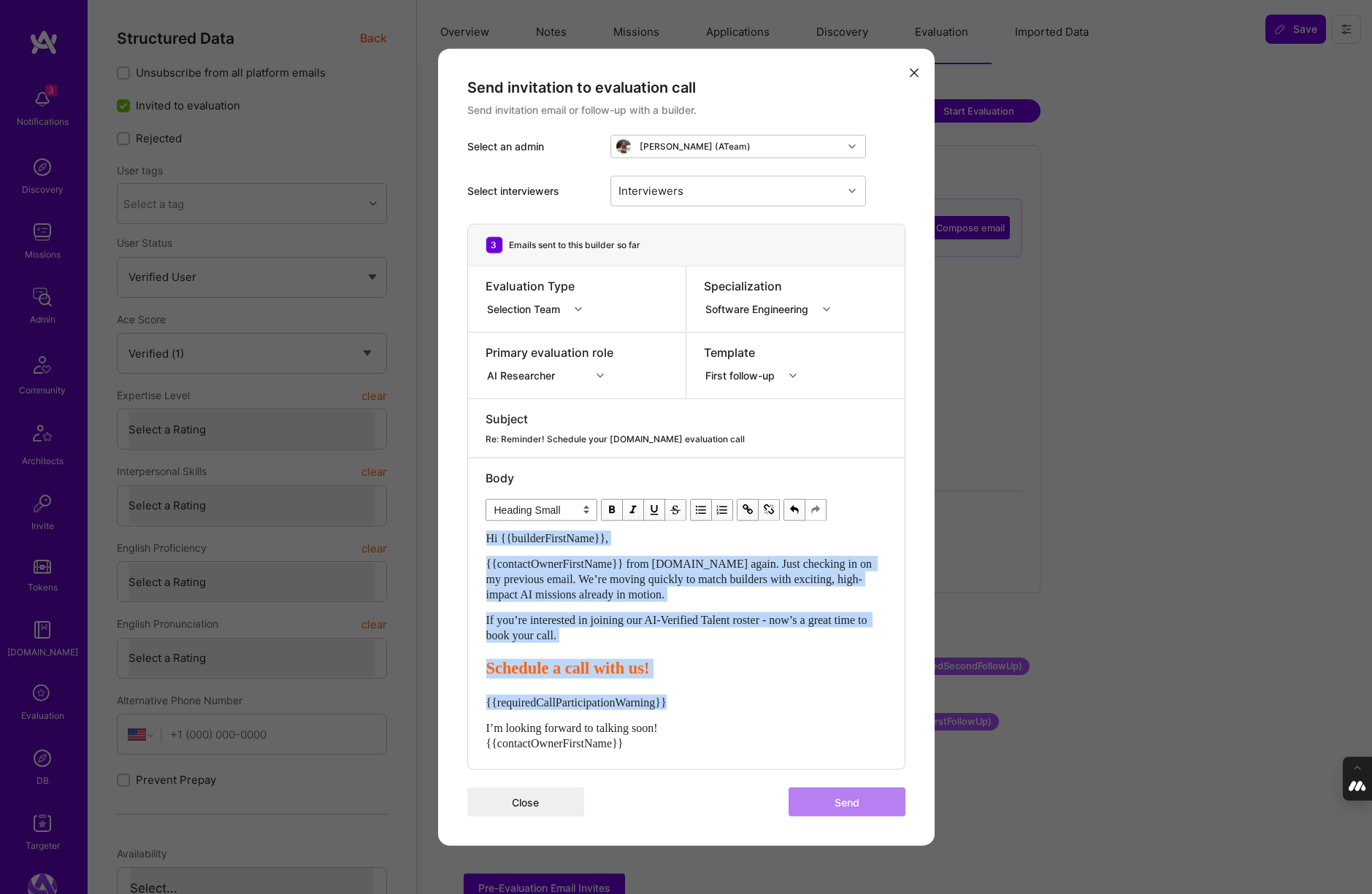
drag, startPoint x: 689, startPoint y: 697, endPoint x: 435, endPoint y: 697, distance: 254.0
click at [435, 697] on div "Send invitation to evaluation call Send invitation email or follow-up with a bu…" at bounding box center [686, 447] width 1372 height 894
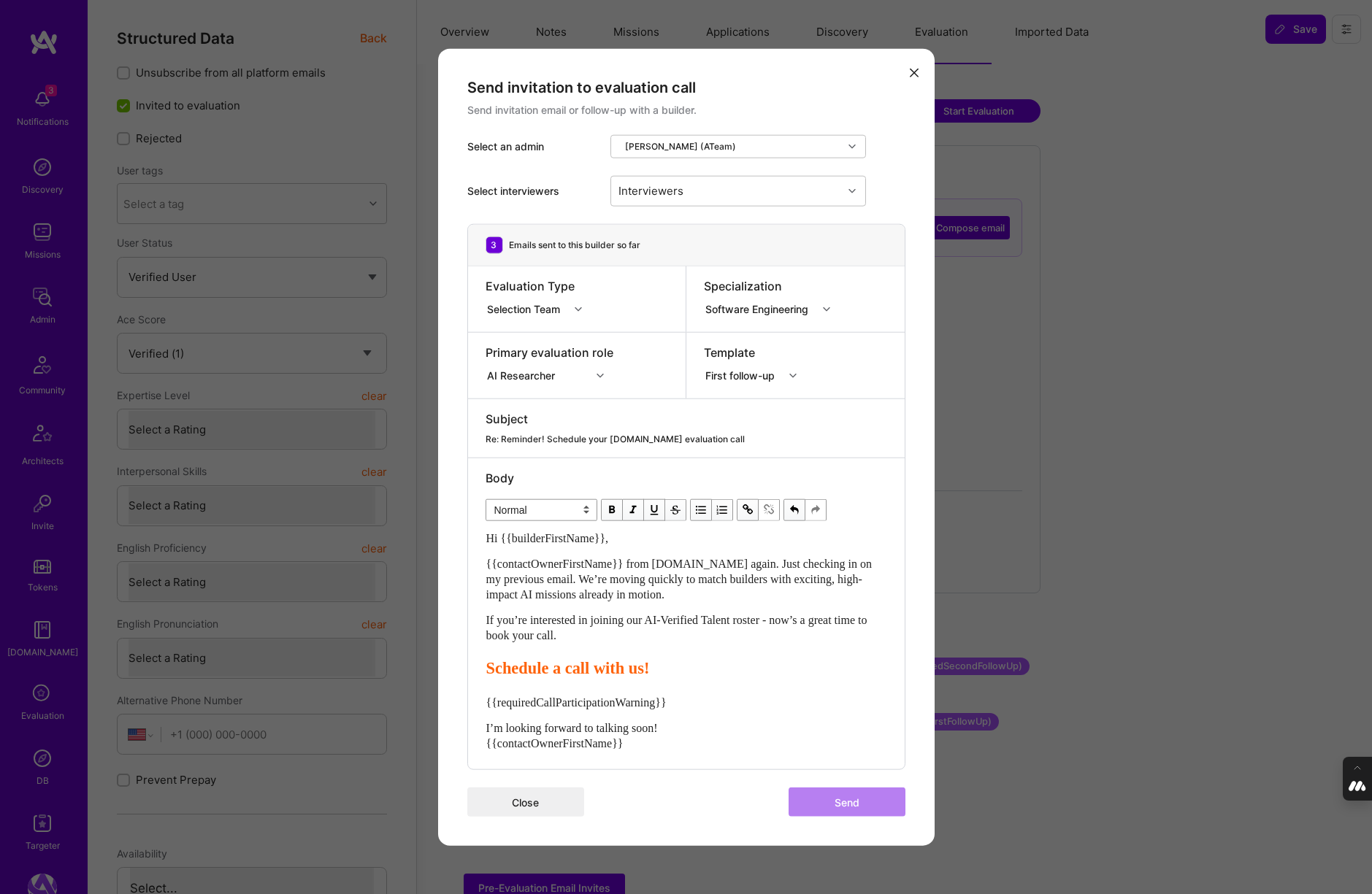
click at [720, 720] on div "I’m looking forward to talking soon! {{contactOwnerFirstName}}" at bounding box center [686, 735] width 400 height 30
drag, startPoint x: 689, startPoint y: 704, endPoint x: 485, endPoint y: 705, distance: 204.0
click at [486, 705] on div "Hi {{builderFirstName}}, {{contactOwnerFirstName}} from A.Team again. Just chec…" at bounding box center [686, 640] width 401 height 222
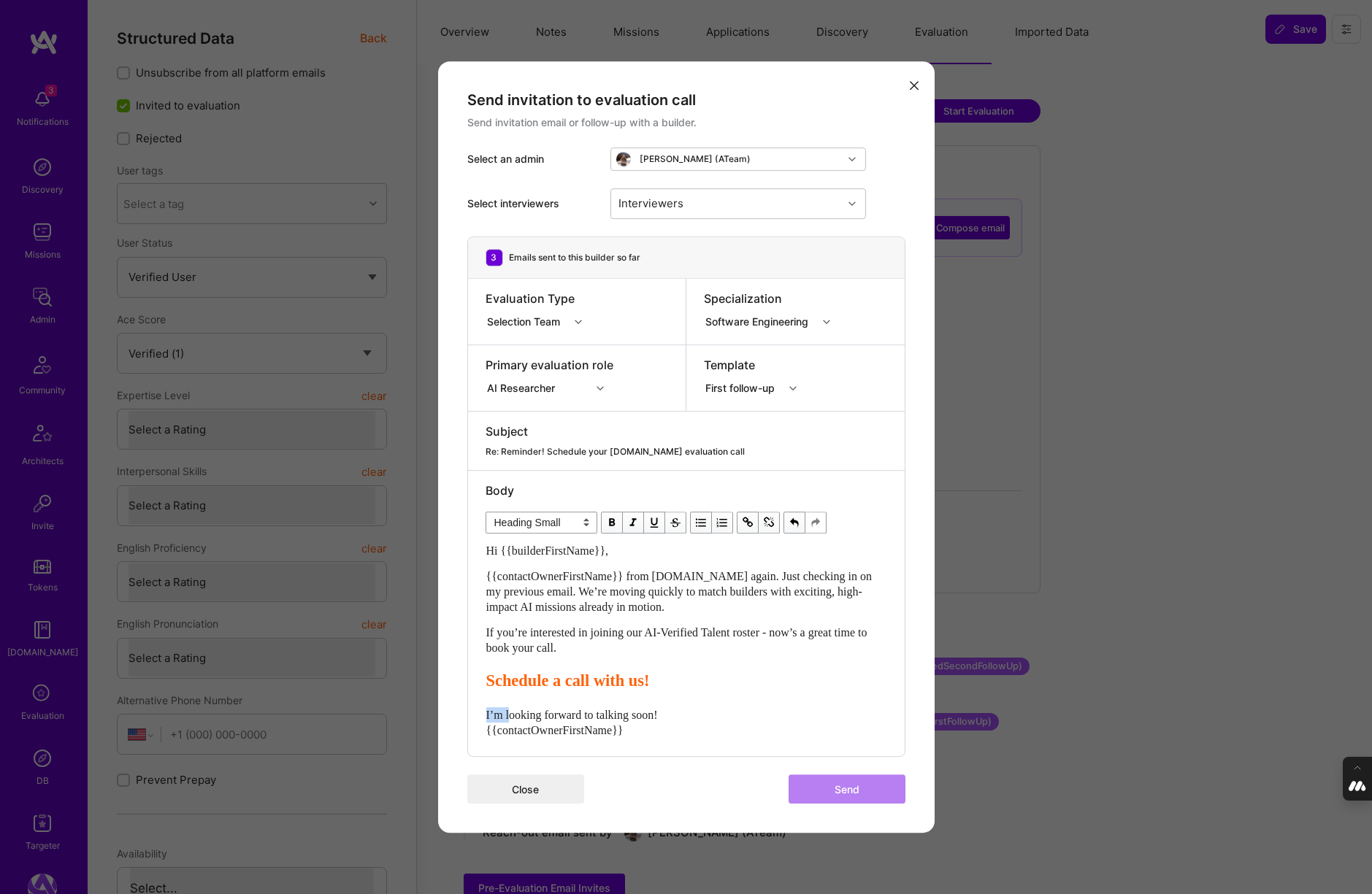
drag, startPoint x: 506, startPoint y: 713, endPoint x: 469, endPoint y: 713, distance: 37.0
click at [469, 713] on div "Body Normal Heading Large Heading Medium Heading Small Heading Small Hi {{build…" at bounding box center [686, 613] width 437 height 286
select select "unstyled"
click at [742, 202] on div "Interviewers" at bounding box center [727, 204] width 231 height 30
type input "[PERSON_NAME]"
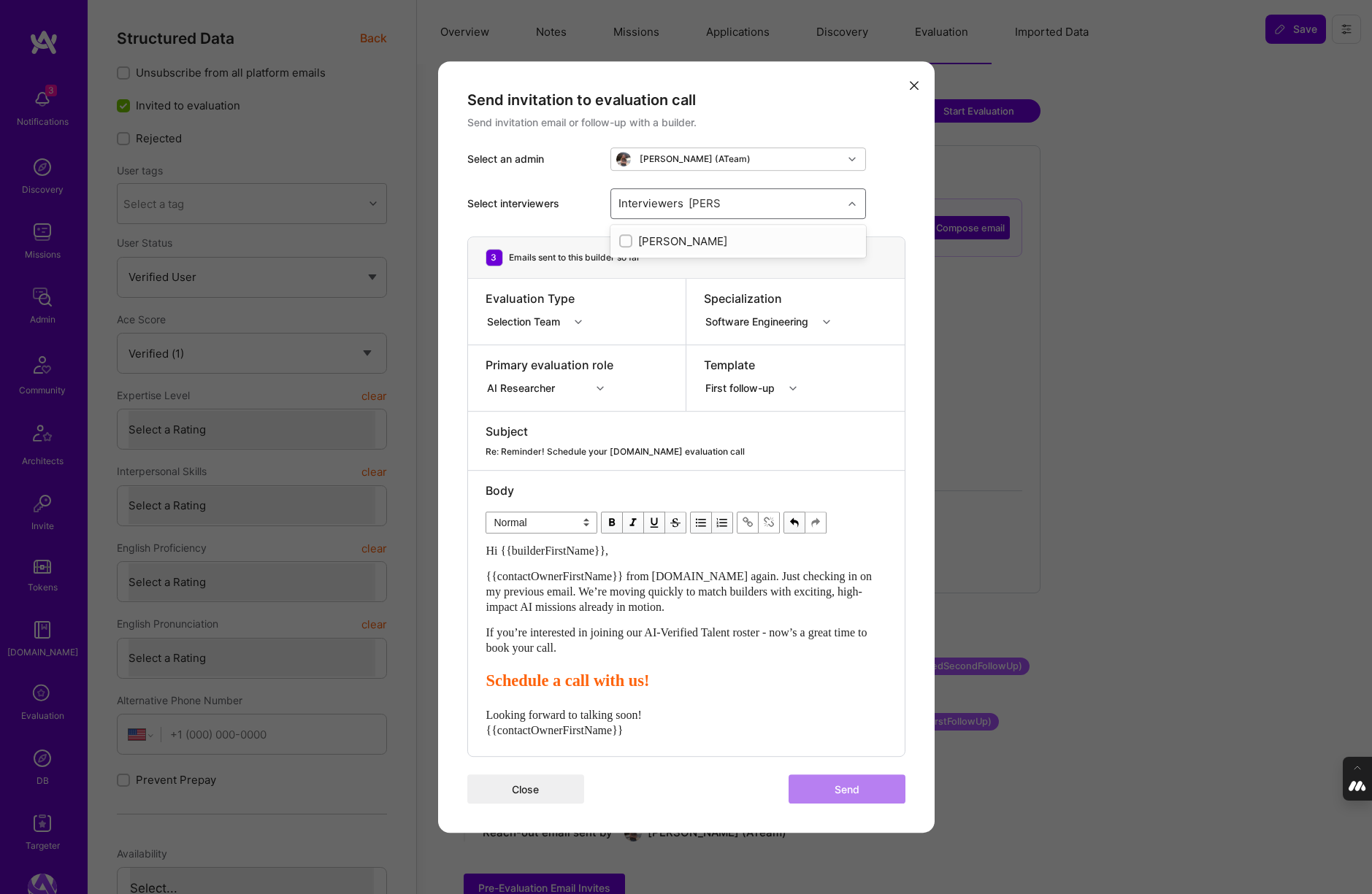
click at [624, 242] on input "modal" at bounding box center [627, 242] width 10 height 10
checkbox input "true"
type input "mostafa"
click at [627, 271] on input "modal" at bounding box center [627, 269] width 10 height 10
checkbox input "true"
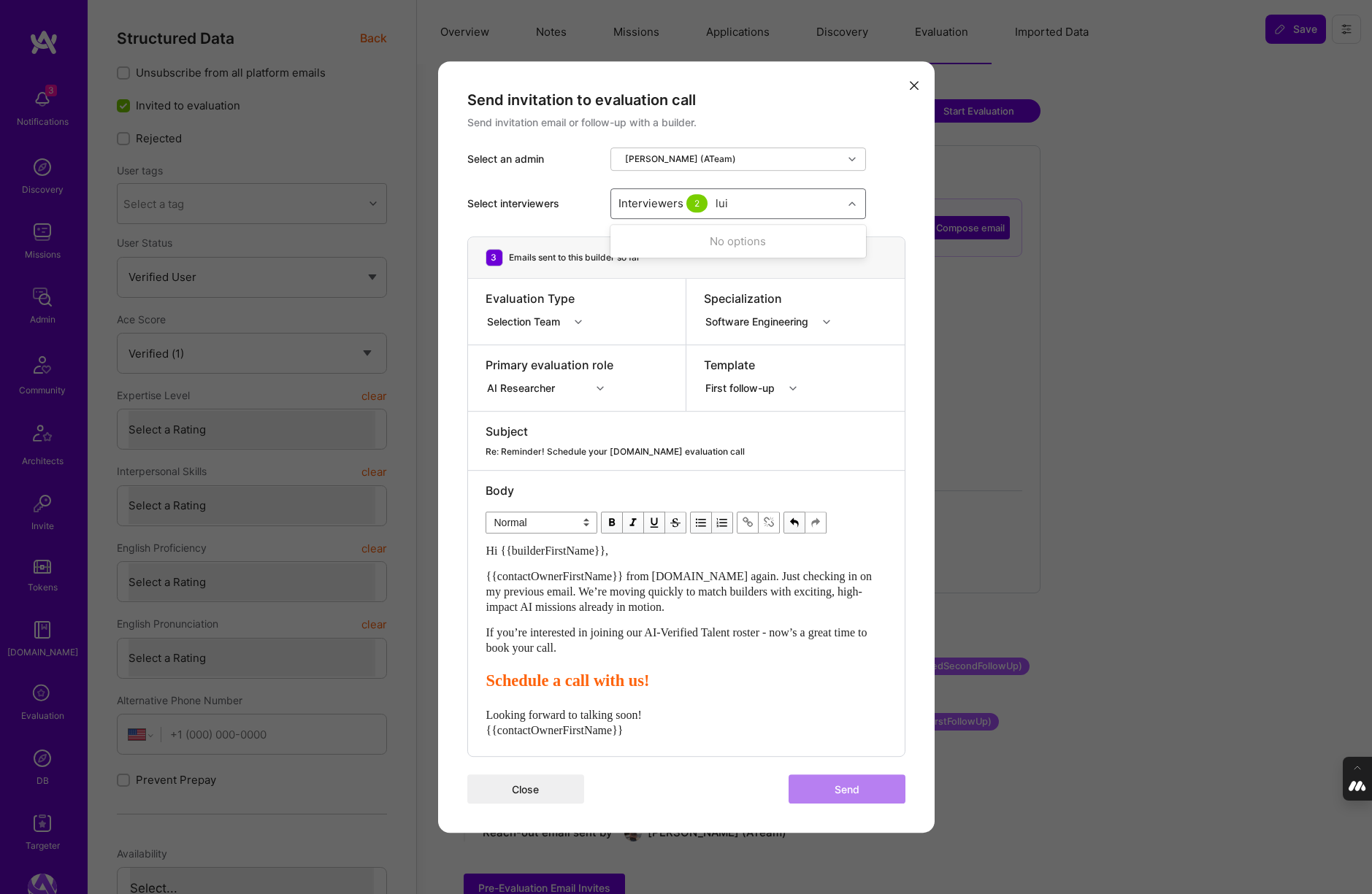
type input "[PERSON_NAME]"
click at [627, 294] on input "modal" at bounding box center [627, 296] width 10 height 10
checkbox input "true"
type input "tomi"
click at [628, 239] on input "modal" at bounding box center [627, 242] width 10 height 10
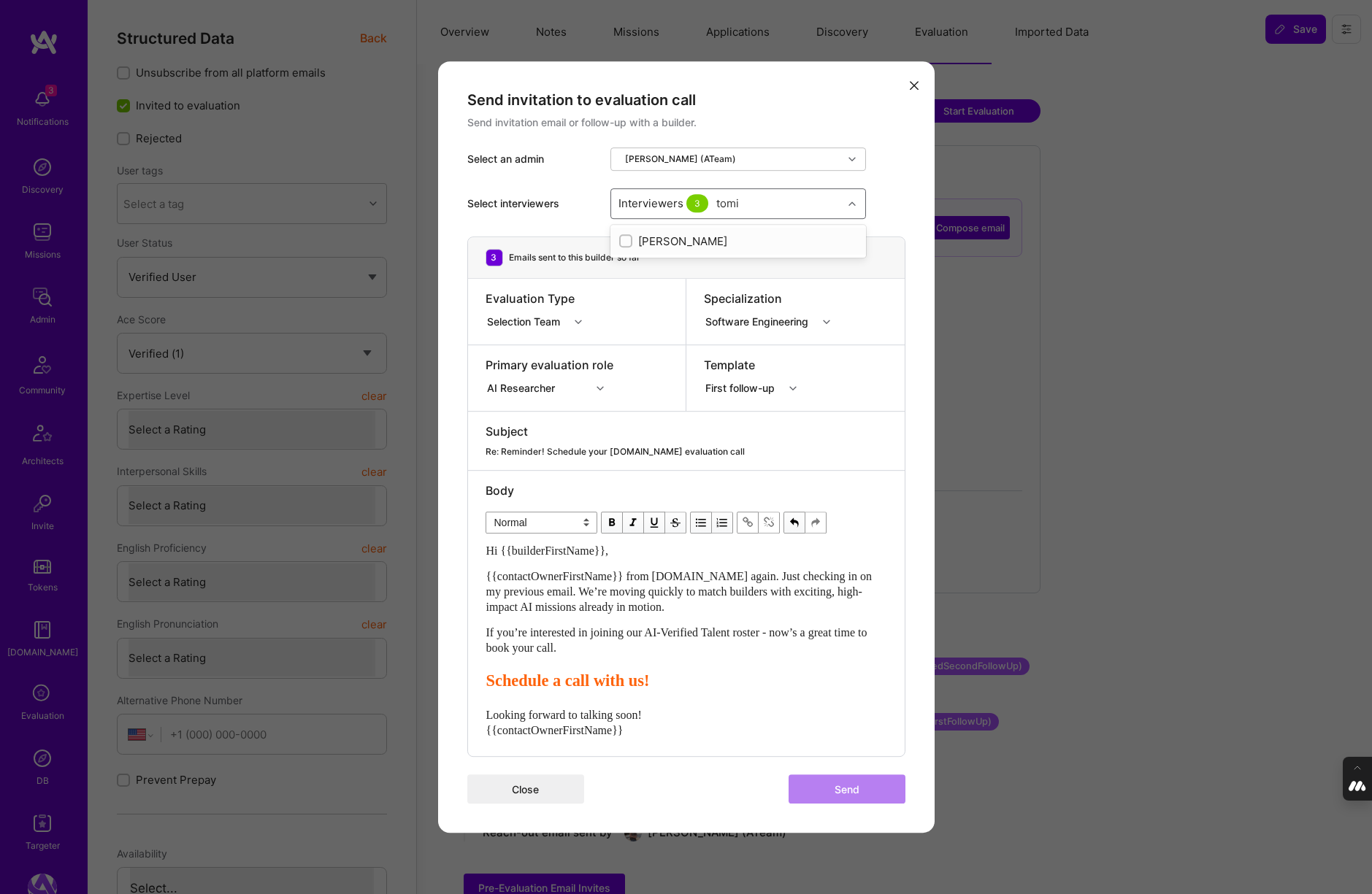
checkbox input "true"
click at [884, 206] on div "Select interviewers option Tomislav Peharda, selected. option Tomislav Peharda …" at bounding box center [686, 203] width 438 height 66
click at [812, 701] on div "Hi {{builderFirstName}}, {{contactOwnerFirstName}} from A.Team again. Just chec…" at bounding box center [686, 641] width 400 height 196
click at [829, 324] on icon "modal" at bounding box center [826, 322] width 7 height 7
click at [754, 355] on div "Data Science" at bounding box center [772, 349] width 136 height 27
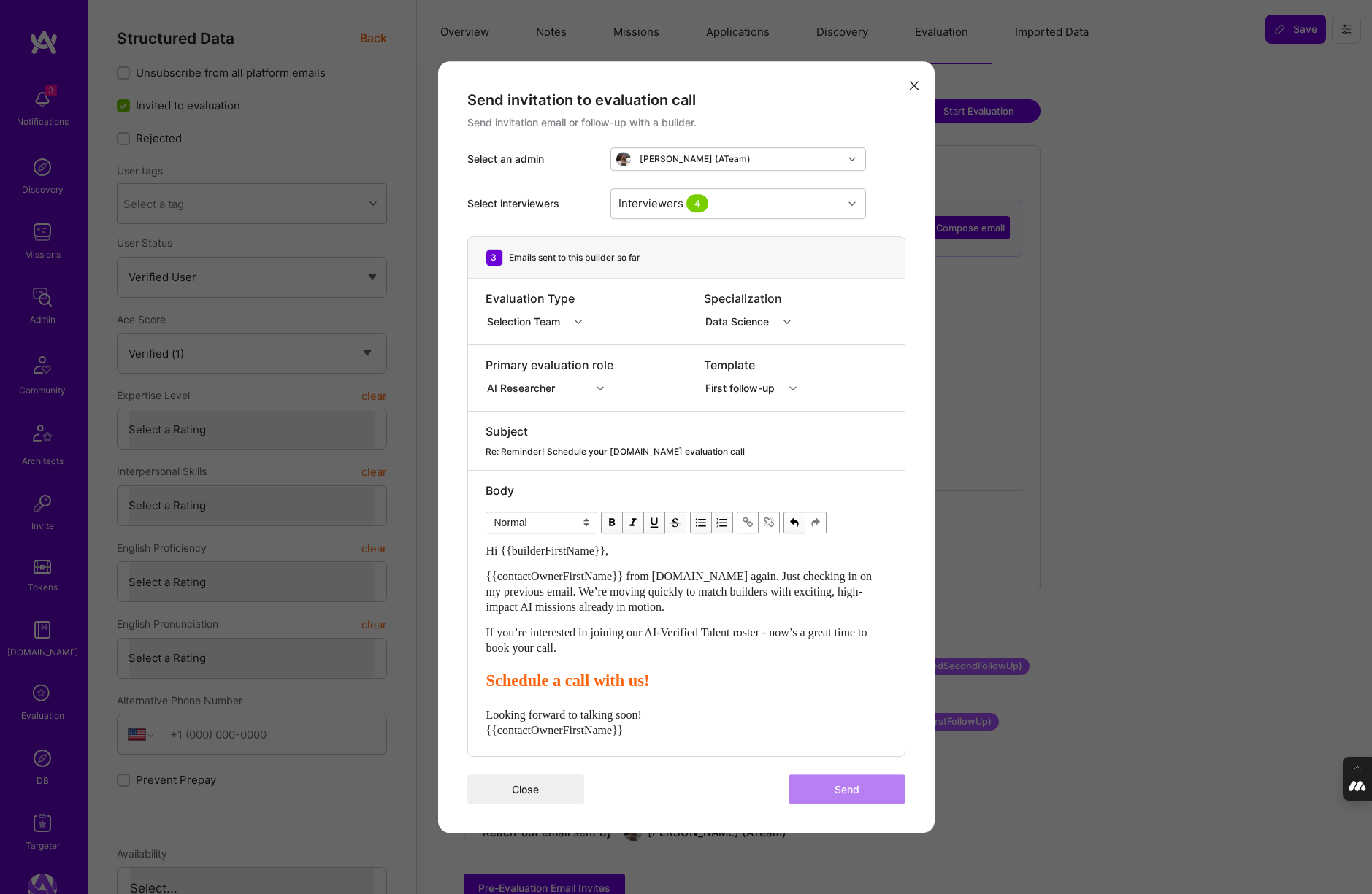
click at [914, 78] on button "modal" at bounding box center [914, 85] width 18 height 24
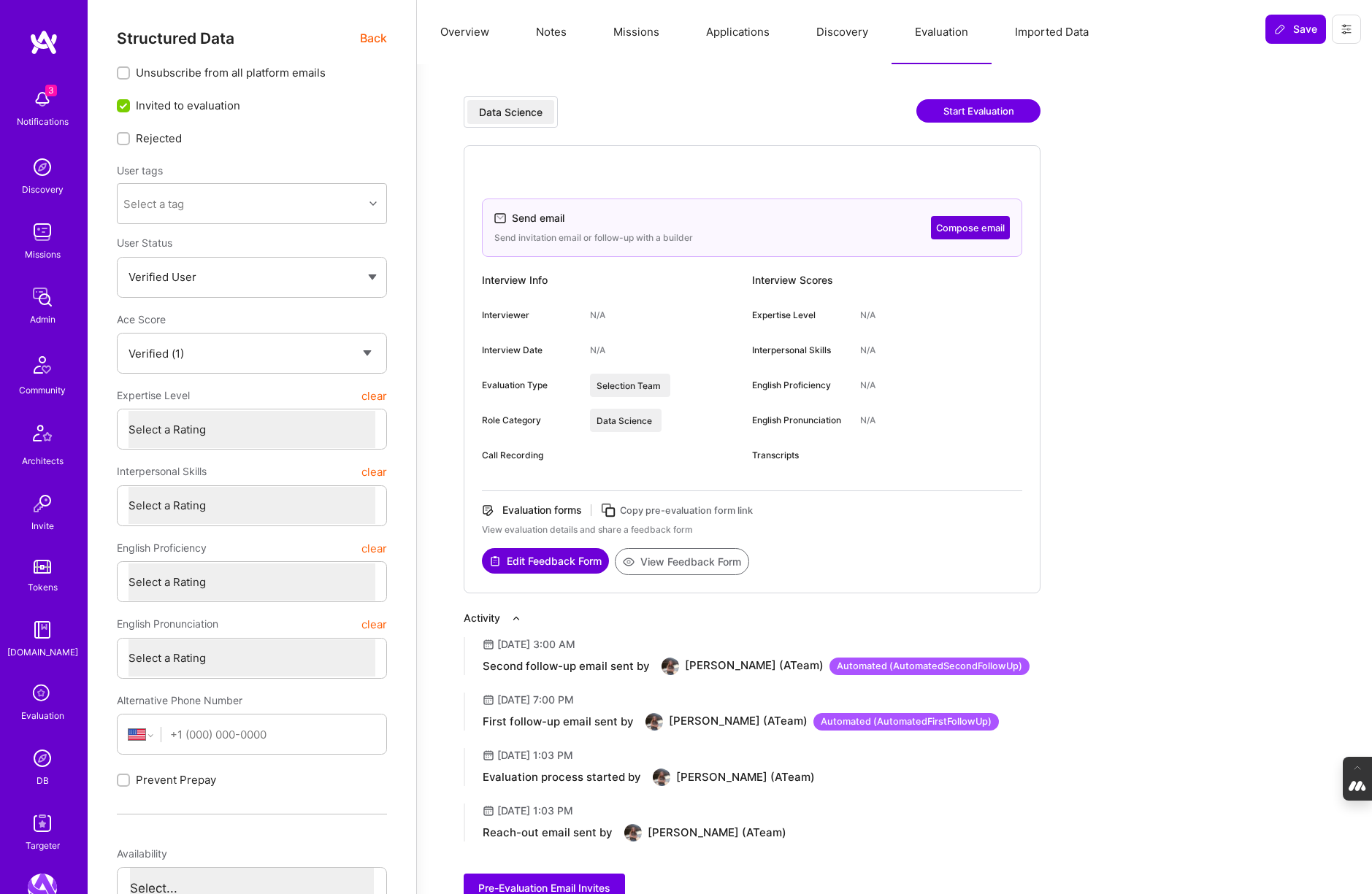
click at [969, 227] on button "Compose email" at bounding box center [970, 228] width 79 height 24
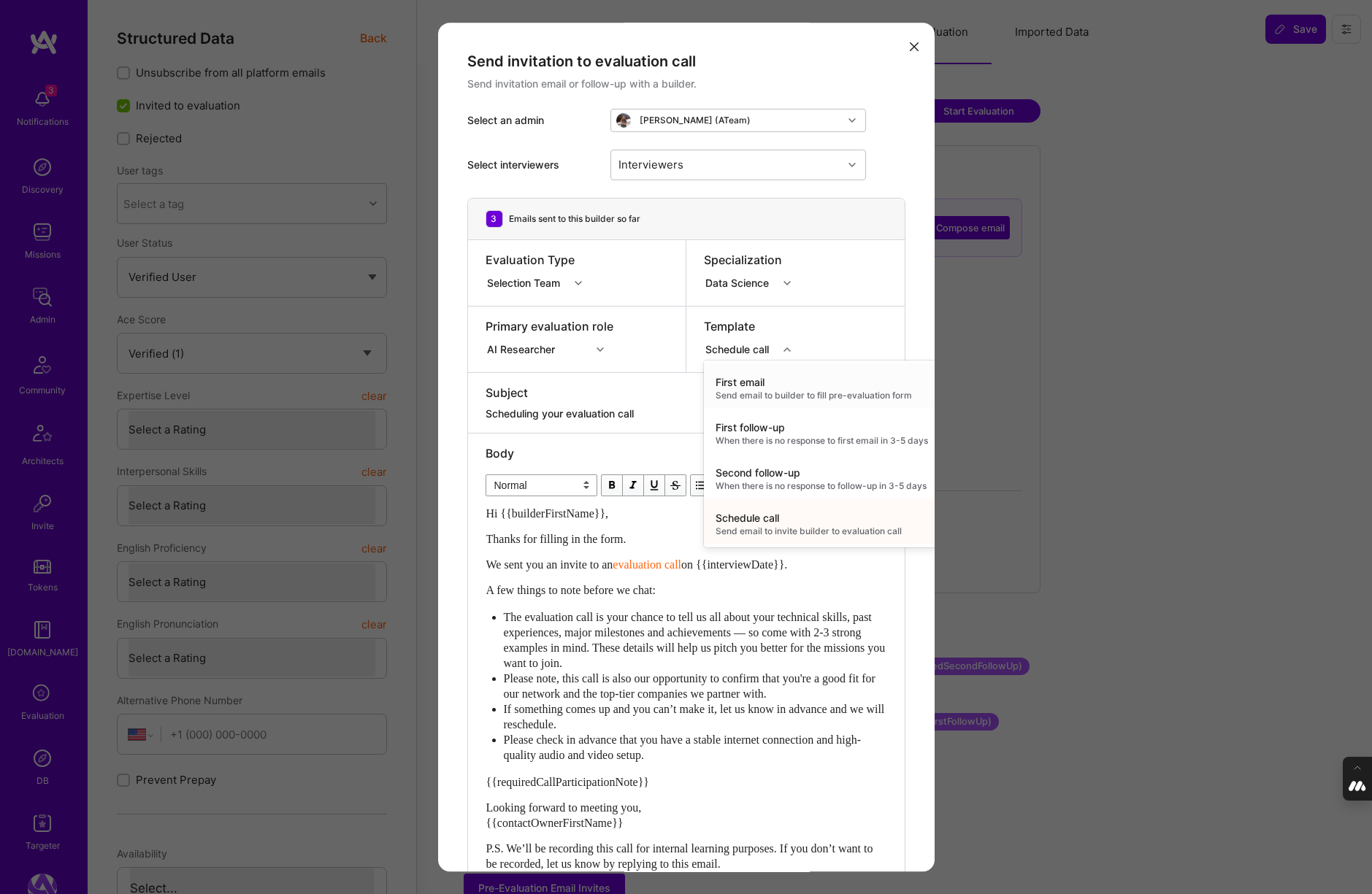
click at [787, 347] on icon "modal" at bounding box center [787, 349] width 7 height 7
click at [772, 479] on div "Second follow-up" at bounding box center [821, 473] width 212 height 15
type textarea "Don’t forget to schedule your A.Team evaluation call!"
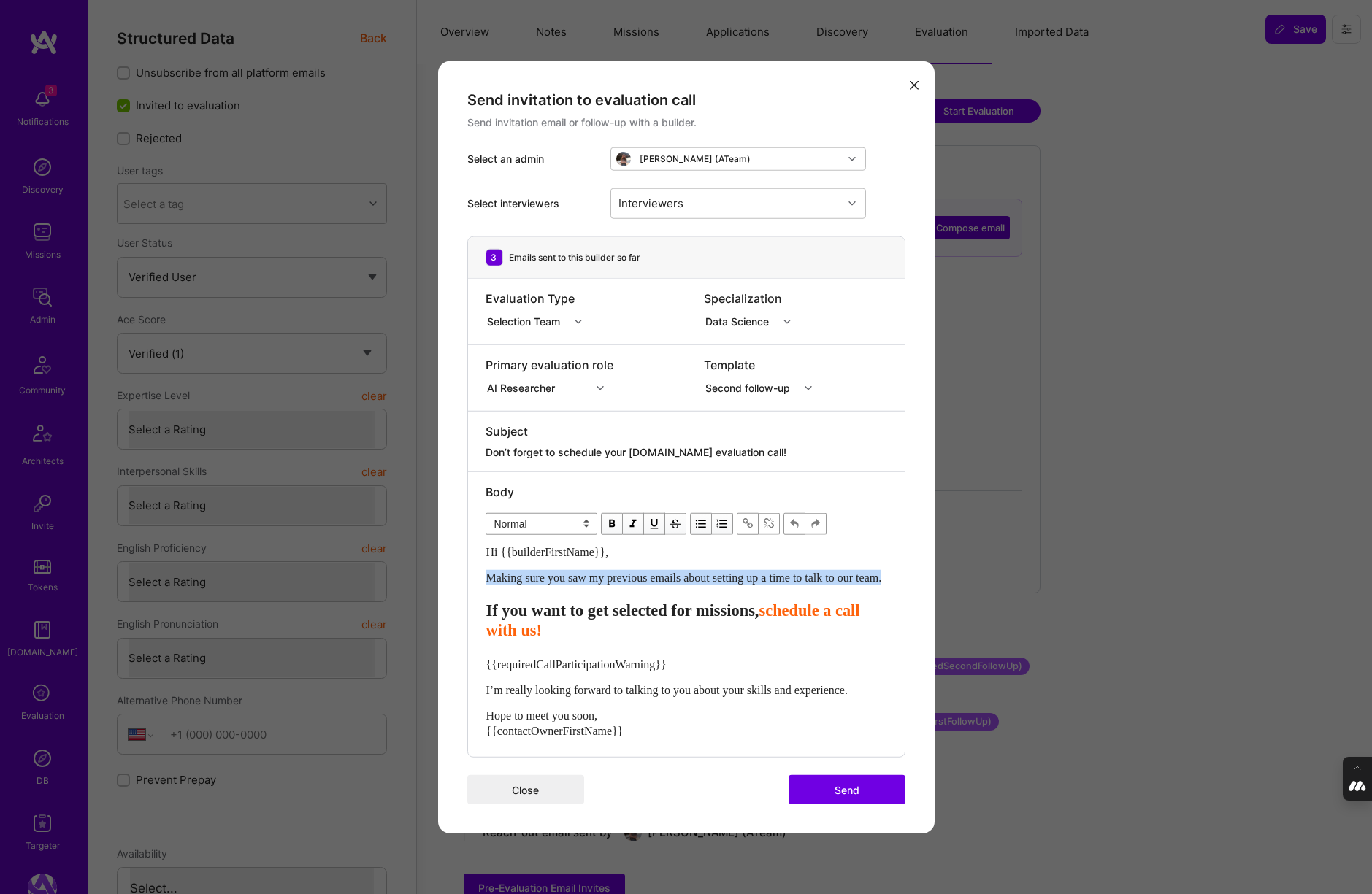
drag, startPoint x: 546, startPoint y: 585, endPoint x: 480, endPoint y: 572, distance: 67.3
click at [480, 572] on div "Body Normal Heading Large Heading Medium Heading Small Normal Hi {{builderFirst…" at bounding box center [686, 614] width 437 height 285
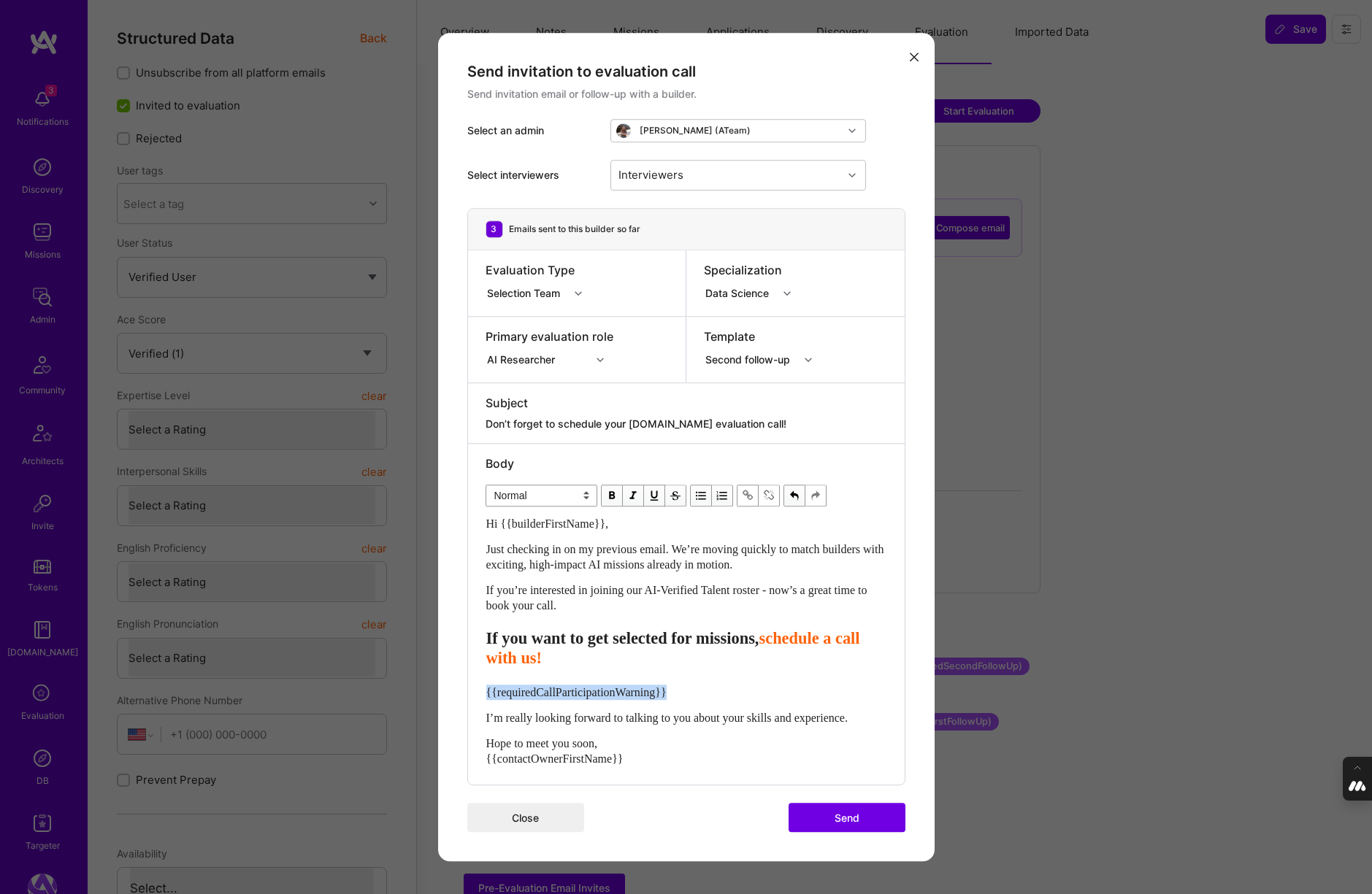
drag, startPoint x: 686, startPoint y: 690, endPoint x: 470, endPoint y: 686, distance: 216.0
click at [468, 689] on div "Body Normal Heading Large Heading Medium Heading Small Normal Hi {{builderFirst…" at bounding box center [686, 614] width 437 height 341
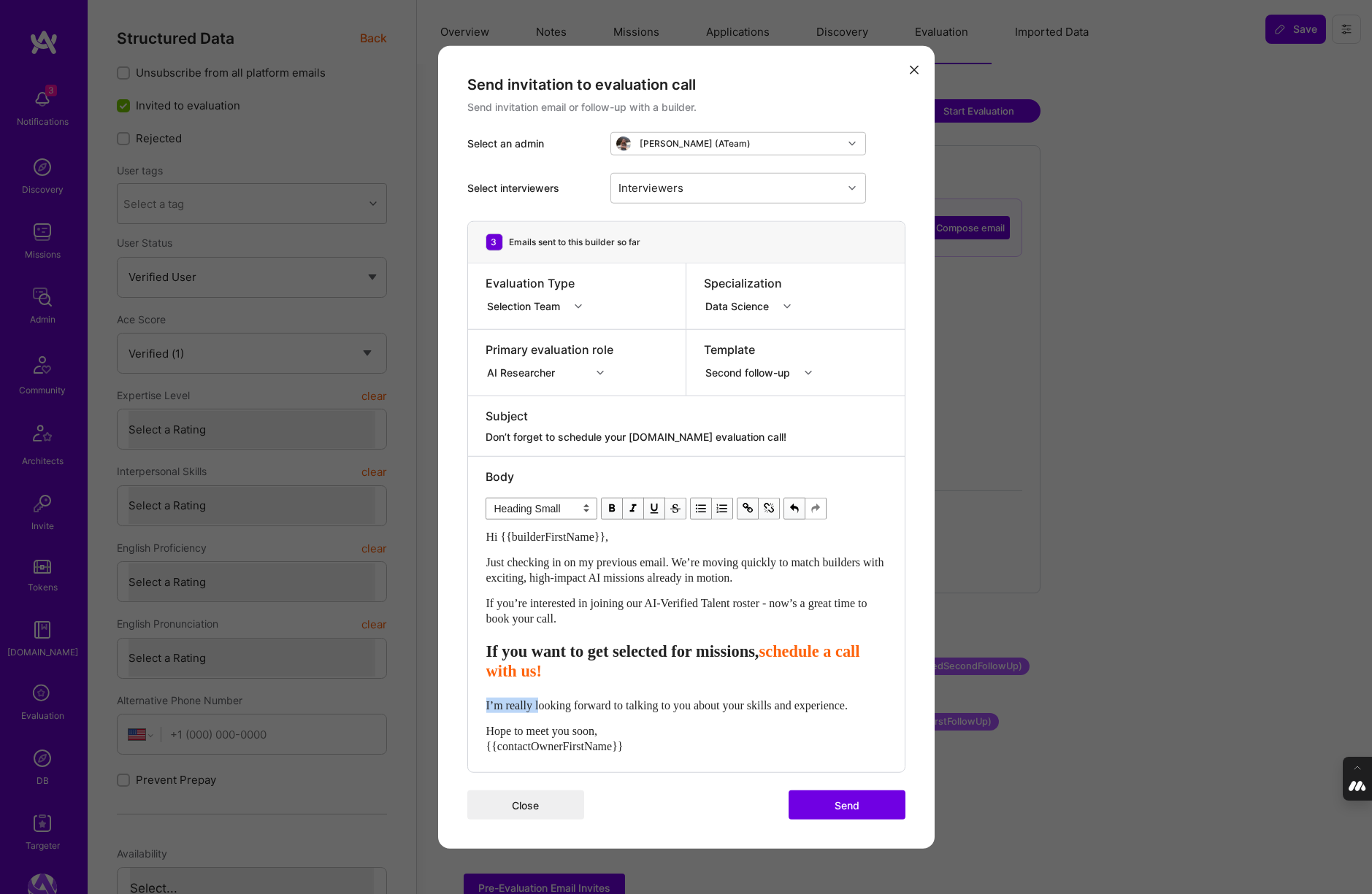
drag, startPoint x: 541, startPoint y: 706, endPoint x: 452, endPoint y: 706, distance: 89.0
click at [452, 706] on div "Send invitation to evaluation call Send invitation email or follow-up with a bu…" at bounding box center [687, 446] width 497 height 803
select select "unstyled"
click at [695, 184] on div "Interviewers" at bounding box center [727, 188] width 231 height 30
type input "pedro"
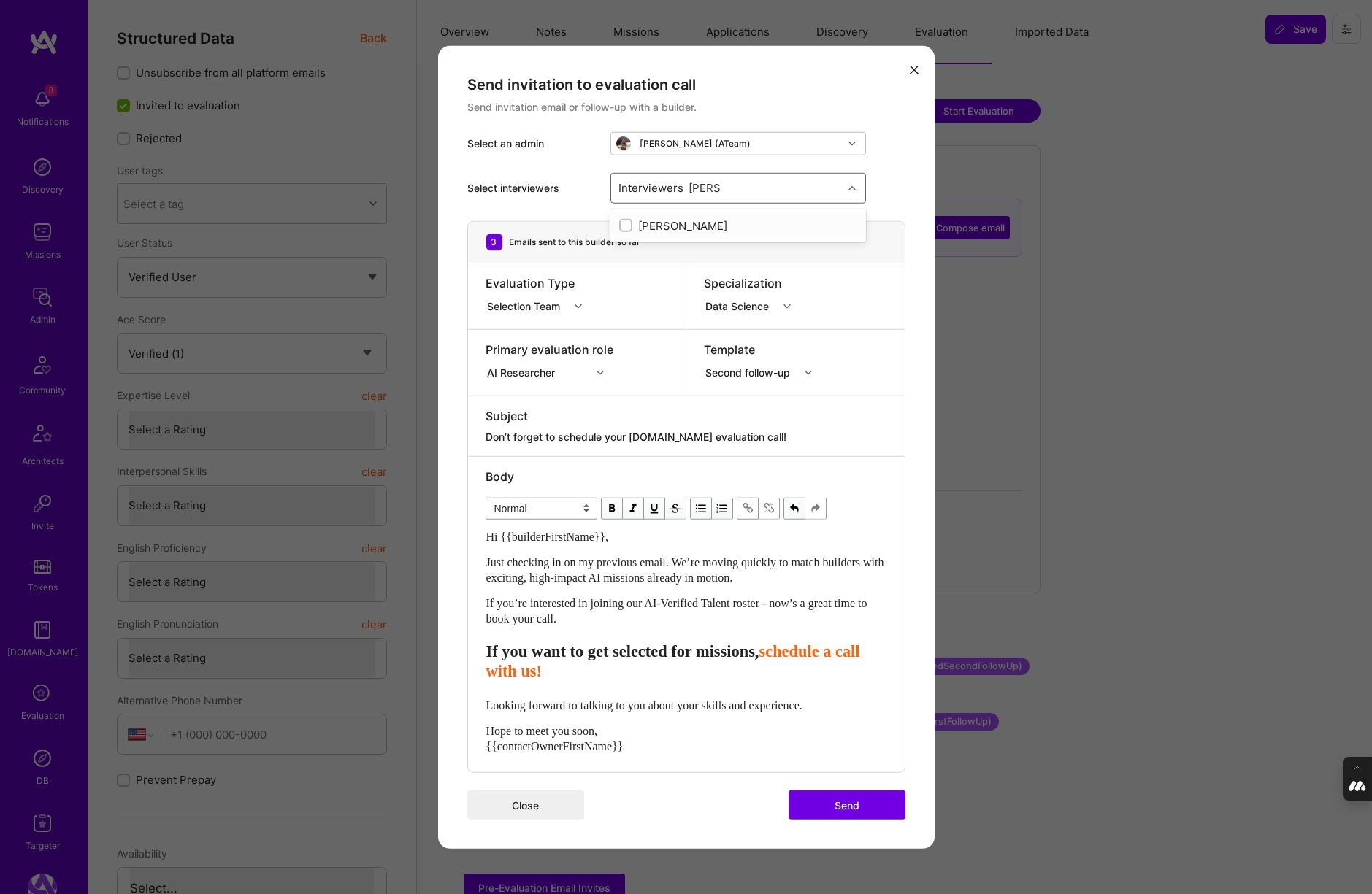
click at [626, 222] on input "modal" at bounding box center [627, 226] width 10 height 10
checkbox input "true"
type input "luis"
click at [630, 279] on div "modal" at bounding box center [625, 279] width 13 height 13
click at [727, 194] on div "Interviewers 2" at bounding box center [727, 188] width 231 height 30
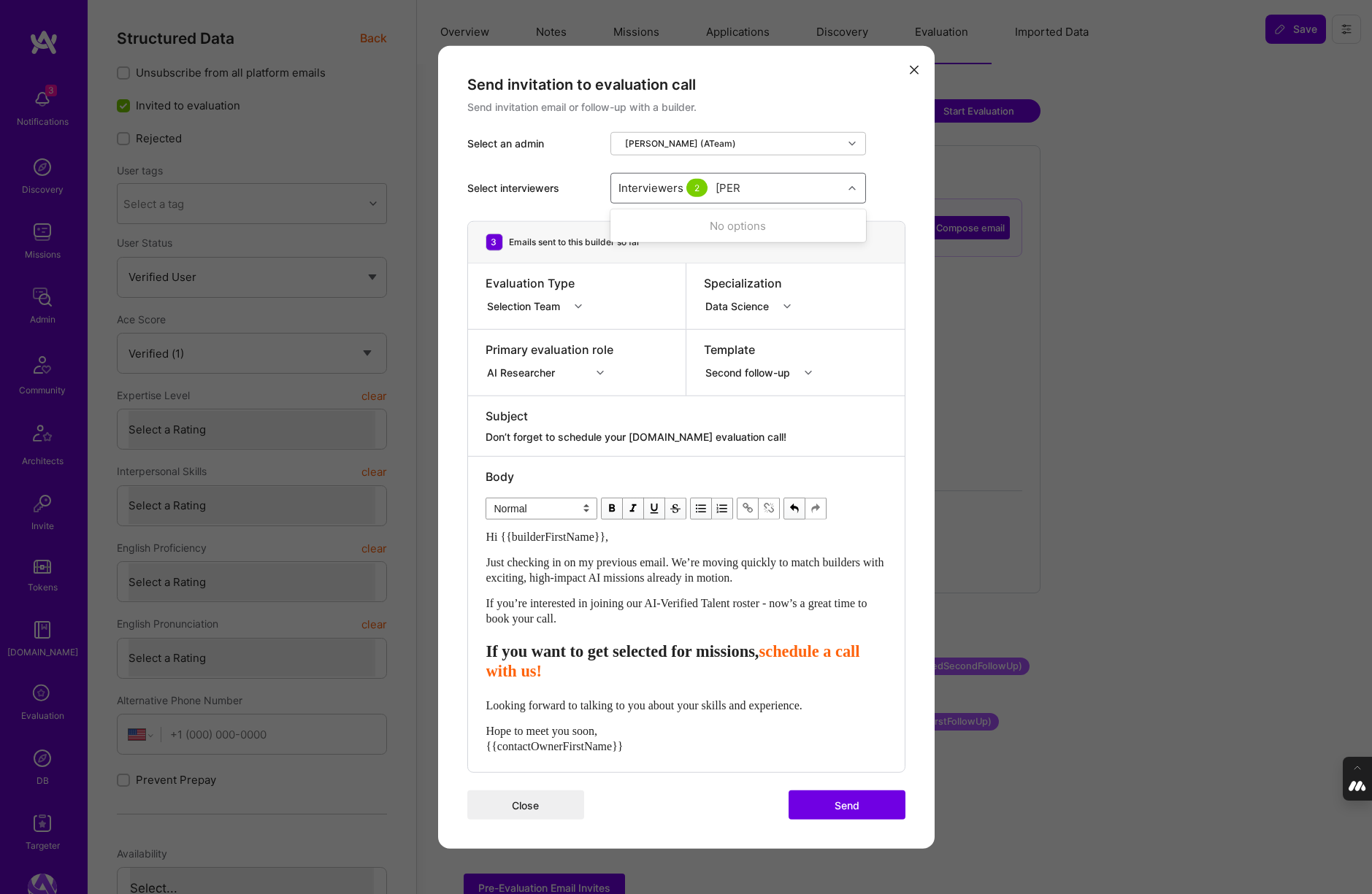
type input "tomi"
click at [628, 226] on input "modal" at bounding box center [627, 226] width 10 height 10
checkbox input "true"
type input "mostafa"
click at [628, 251] on input "modal" at bounding box center [627, 253] width 10 height 10
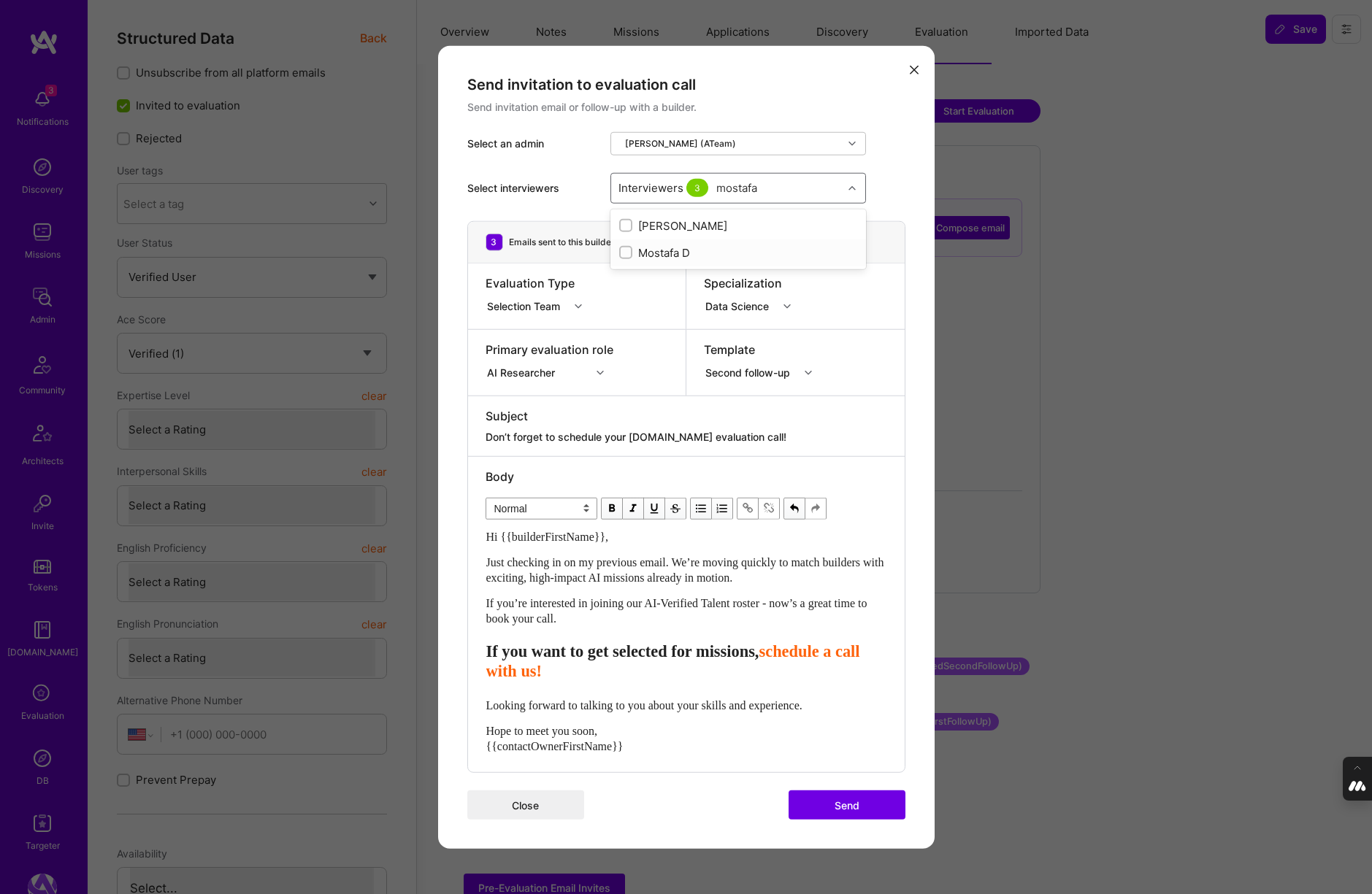
checkbox input "true"
click at [894, 163] on div "Select interviewers Interviewers 4" at bounding box center [686, 187] width 438 height 66
drag, startPoint x: 809, startPoint y: 649, endPoint x: 544, endPoint y: 649, distance: 265.0
click at [544, 649] on span "If you want to get selected for missions," at bounding box center [622, 651] width 273 height 18
select select "header-three"
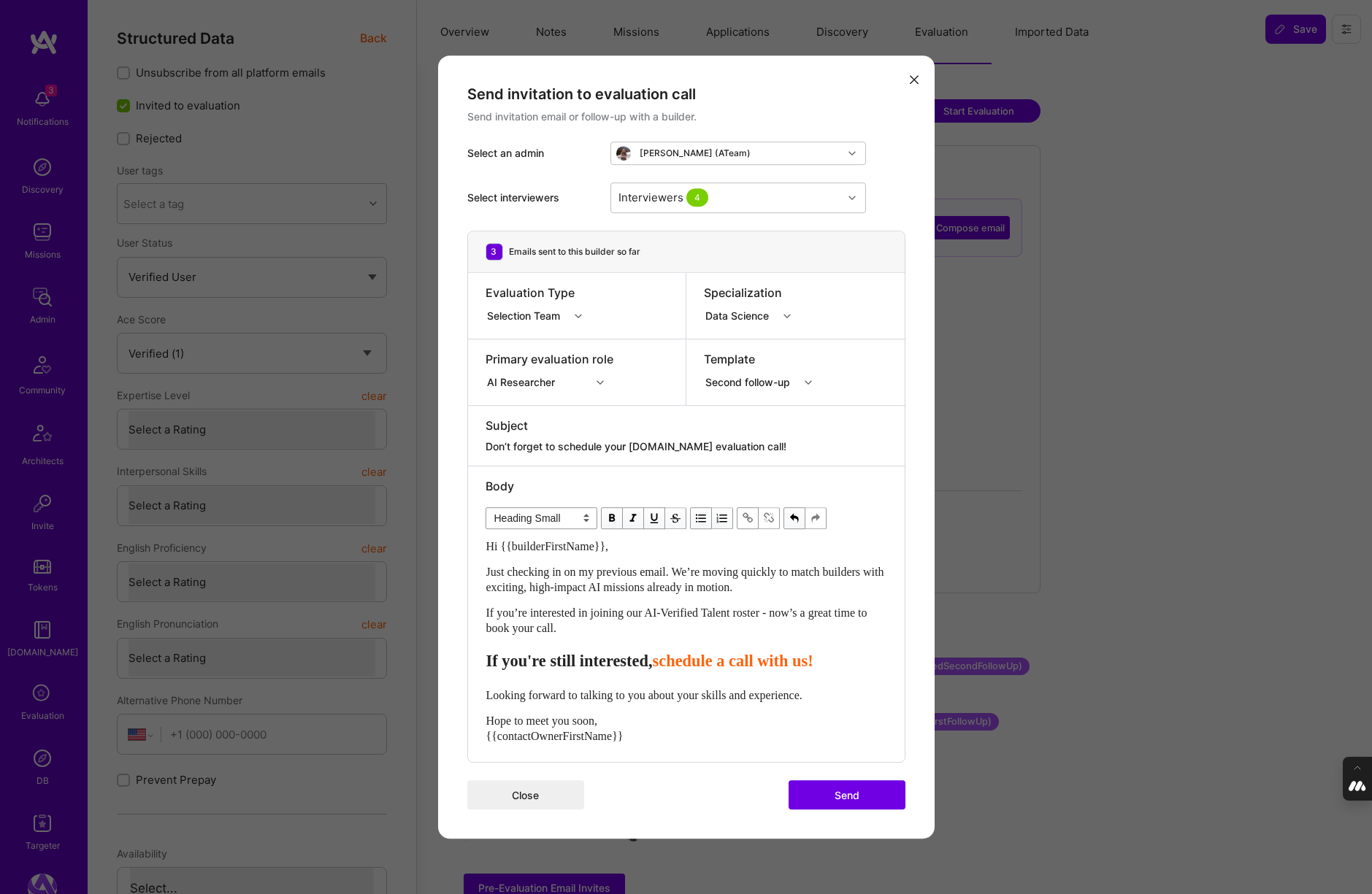
click at [849, 798] on button "Send" at bounding box center [847, 795] width 117 height 30
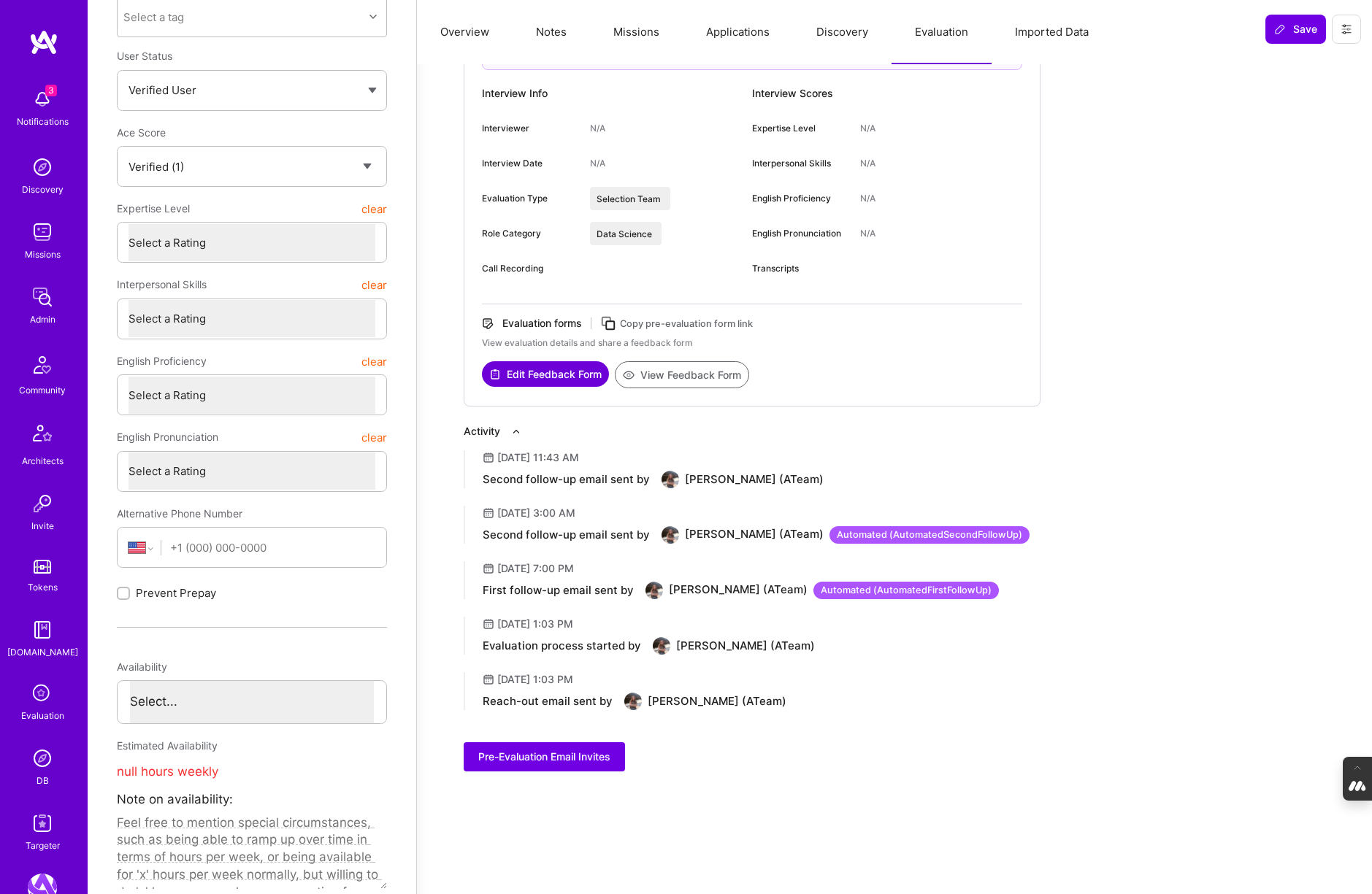
scroll to position [188, 0]
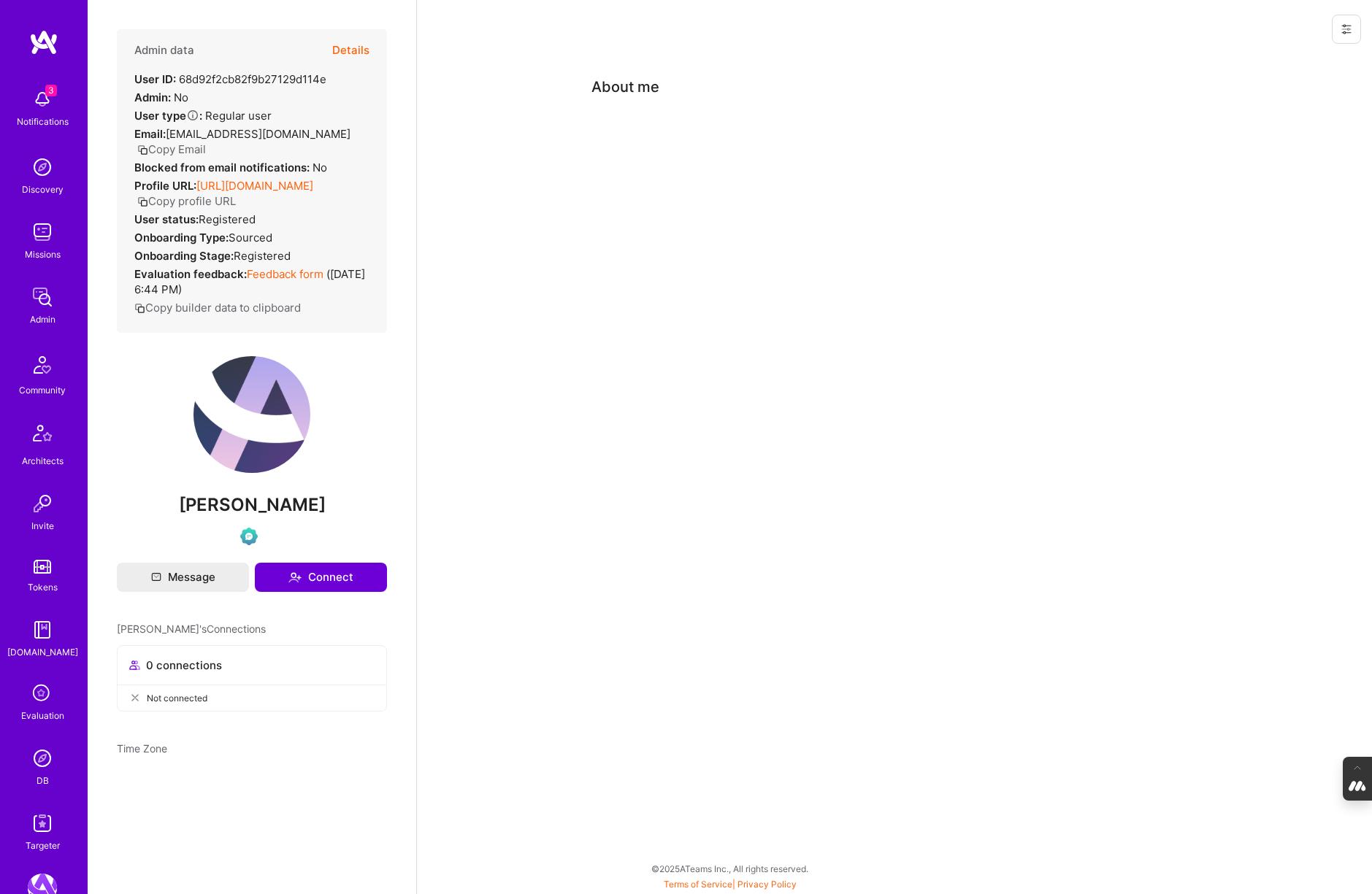
click at [349, 45] on button "Details" at bounding box center [350, 50] width 37 height 42
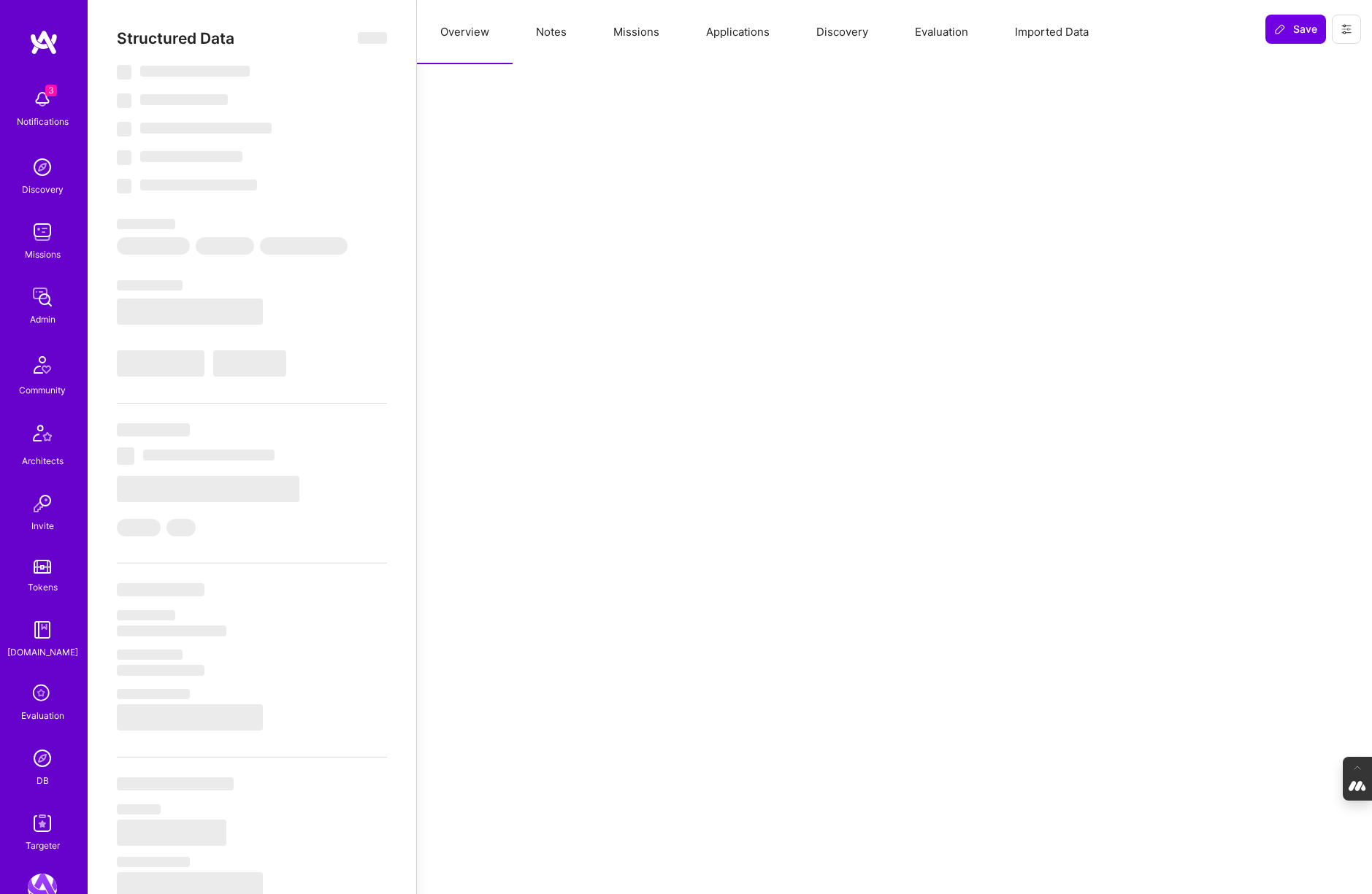
select select "Verified"
select select "US"
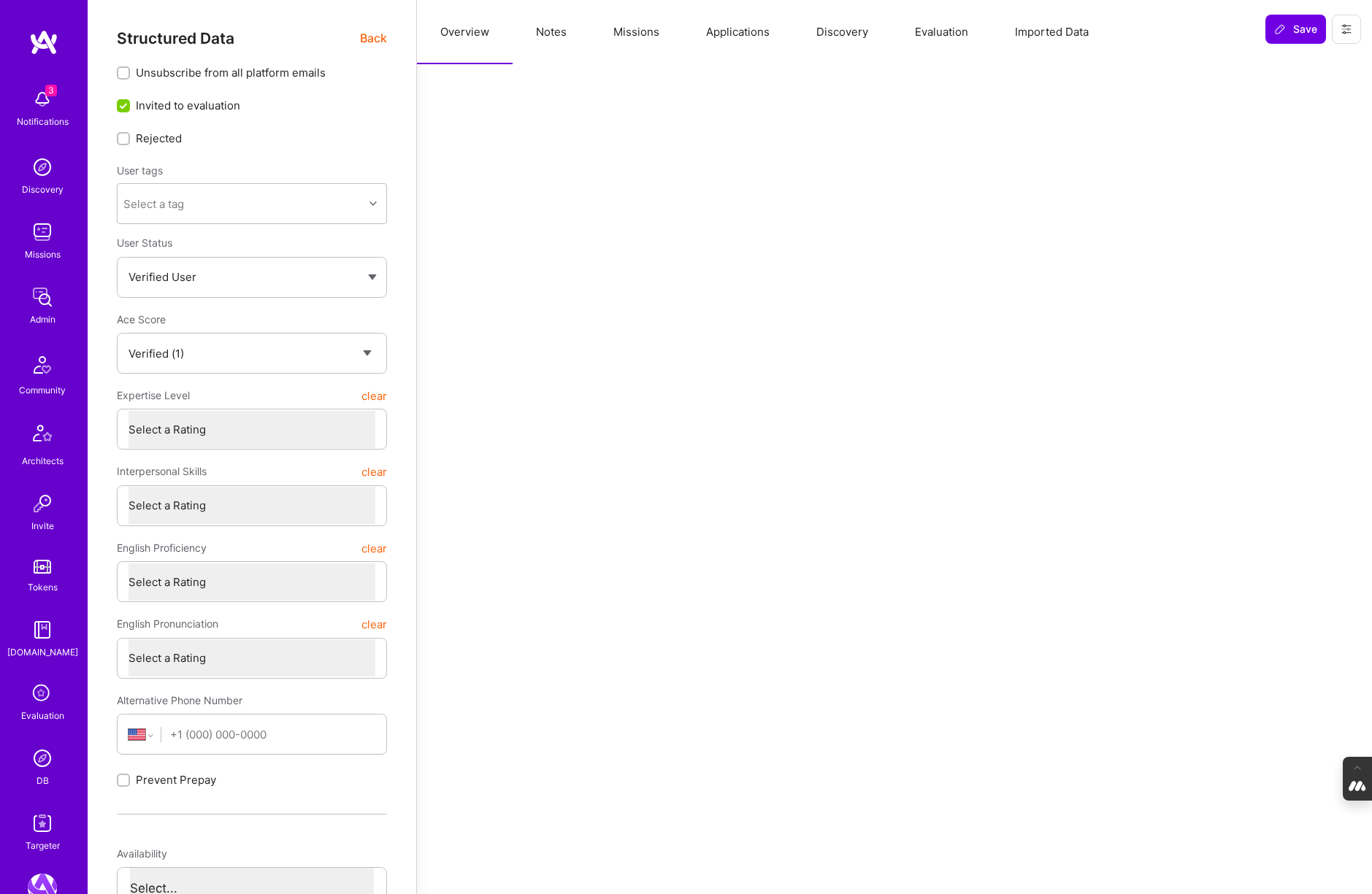
click at [942, 16] on button "Evaluation" at bounding box center [941, 32] width 100 height 64
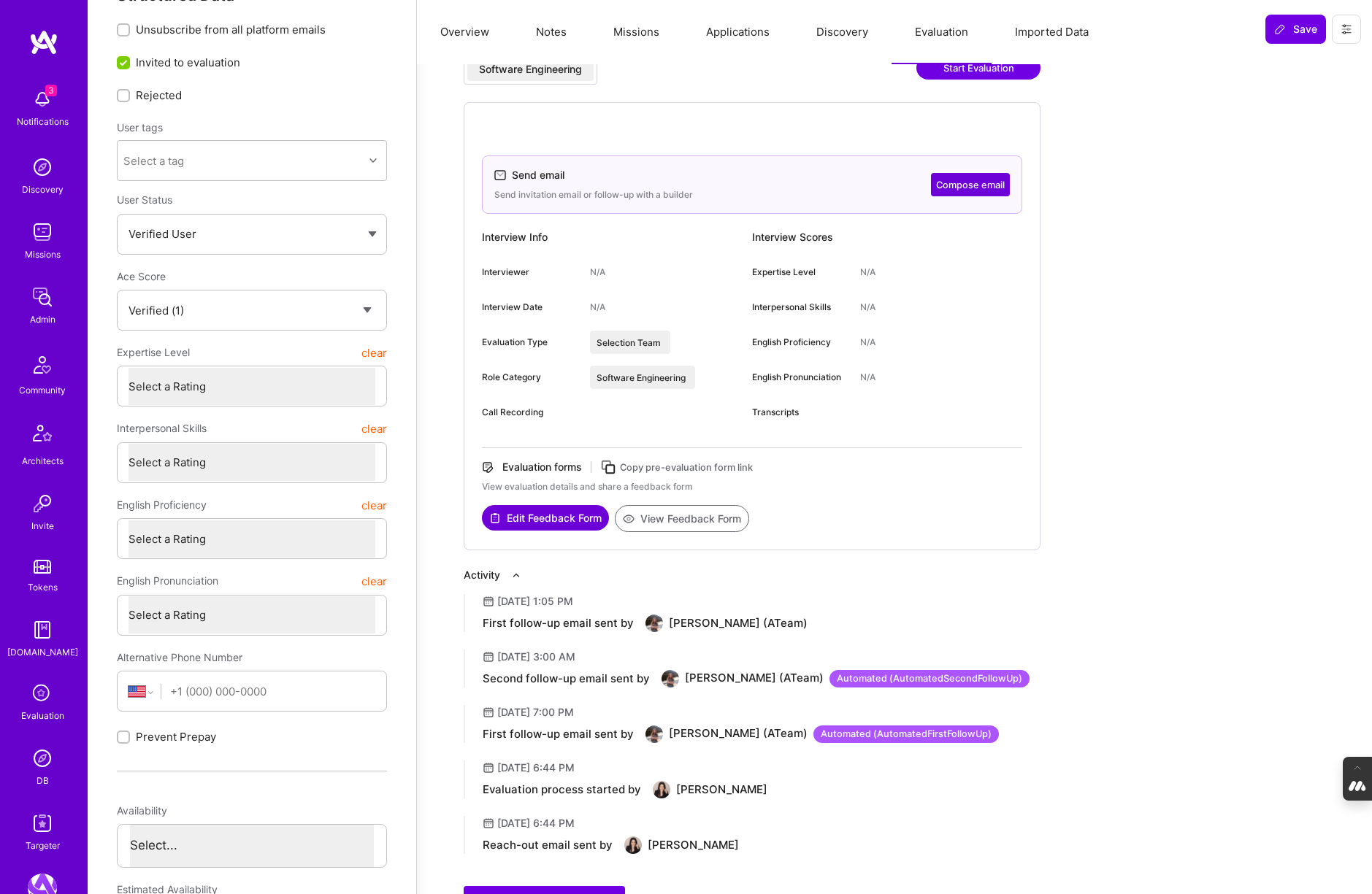
scroll to position [47, 0]
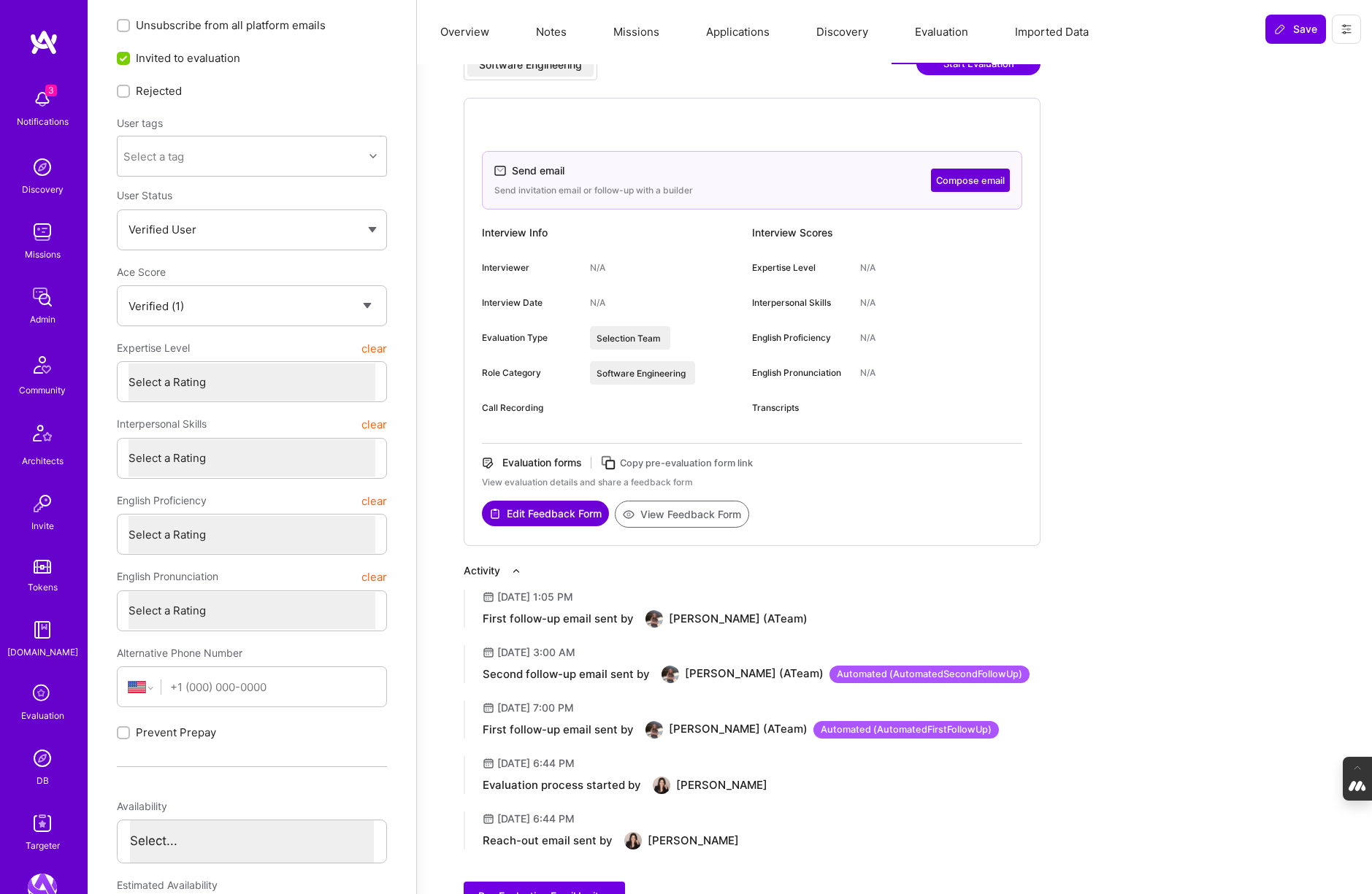
click at [982, 183] on button "Compose email" at bounding box center [970, 180] width 79 height 24
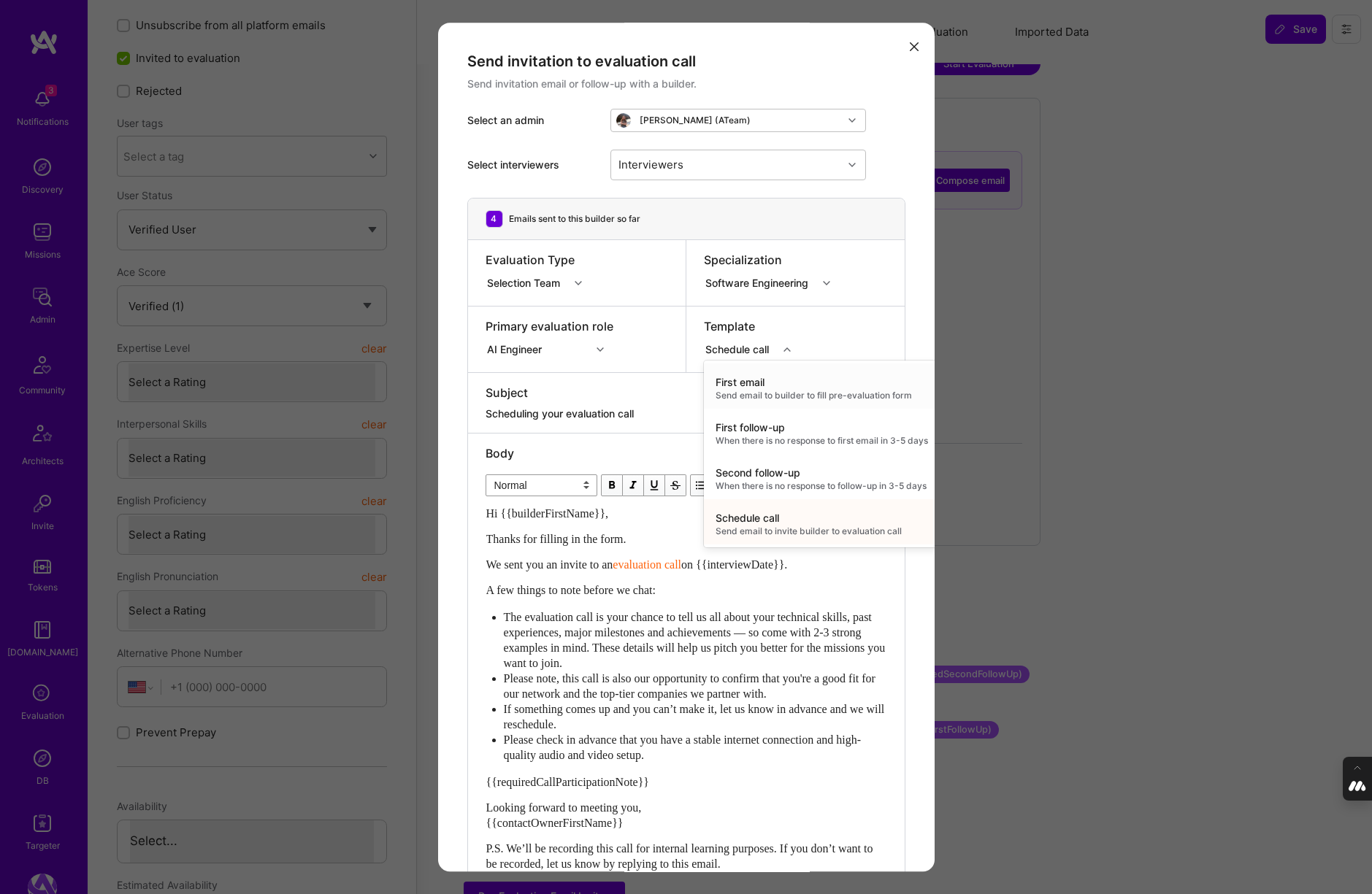
click at [787, 346] on icon "modal" at bounding box center [787, 349] width 7 height 7
click at [789, 477] on div "Second follow-up" at bounding box center [821, 473] width 212 height 15
type textarea "Don’t forget to schedule your [DOMAIN_NAME] evaluation call!"
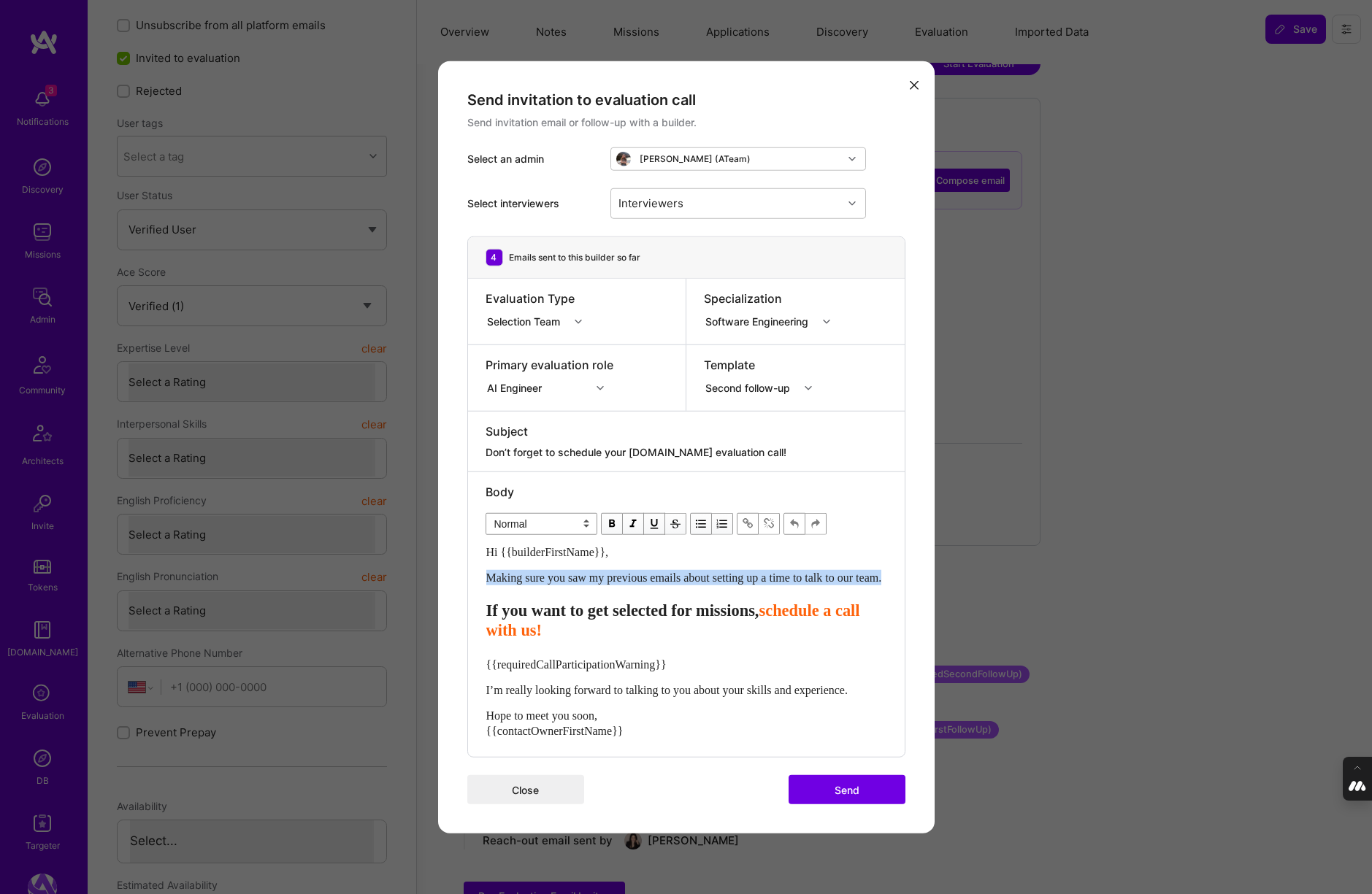
drag, startPoint x: 543, startPoint y: 590, endPoint x: 475, endPoint y: 567, distance: 71.8
click at [475, 567] on div "Body Normal Heading Large Heading Medium Heading Small Normal Hi {{builderFirst…" at bounding box center [686, 614] width 437 height 285
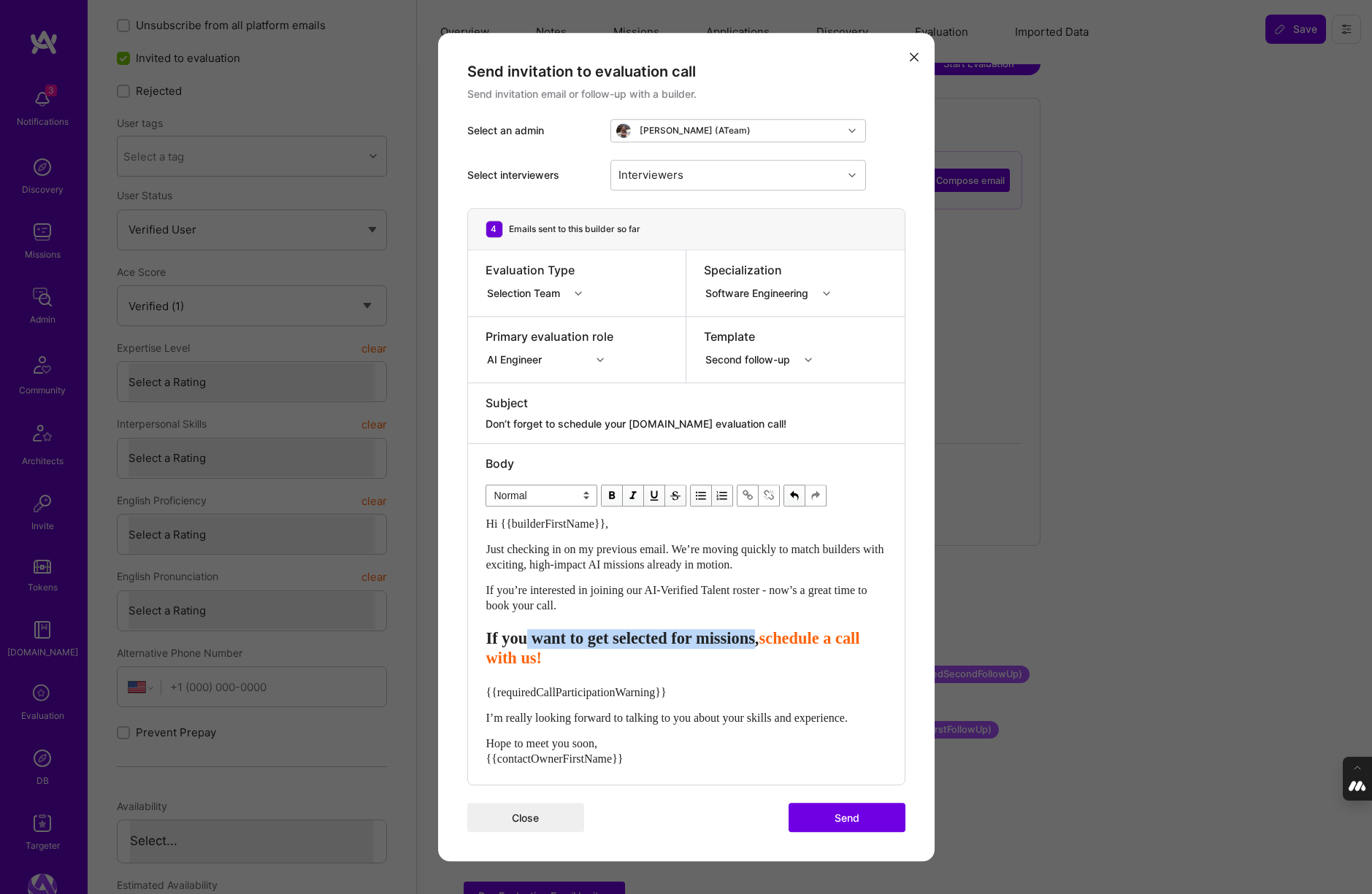
drag, startPoint x: 811, startPoint y: 637, endPoint x: 536, endPoint y: 632, distance: 275.0
click at [536, 632] on span "If you want to get selected for missions," at bounding box center [622, 638] width 273 height 18
click at [711, 649] on div "If you want to get selected for missions, schedule a call with us!" at bounding box center [686, 648] width 400 height 39
click at [495, 658] on span "schedule a call with us!" at bounding box center [676, 647] width 378 height 38
drag, startPoint x: 494, startPoint y: 659, endPoint x: 479, endPoint y: 636, distance: 27.5
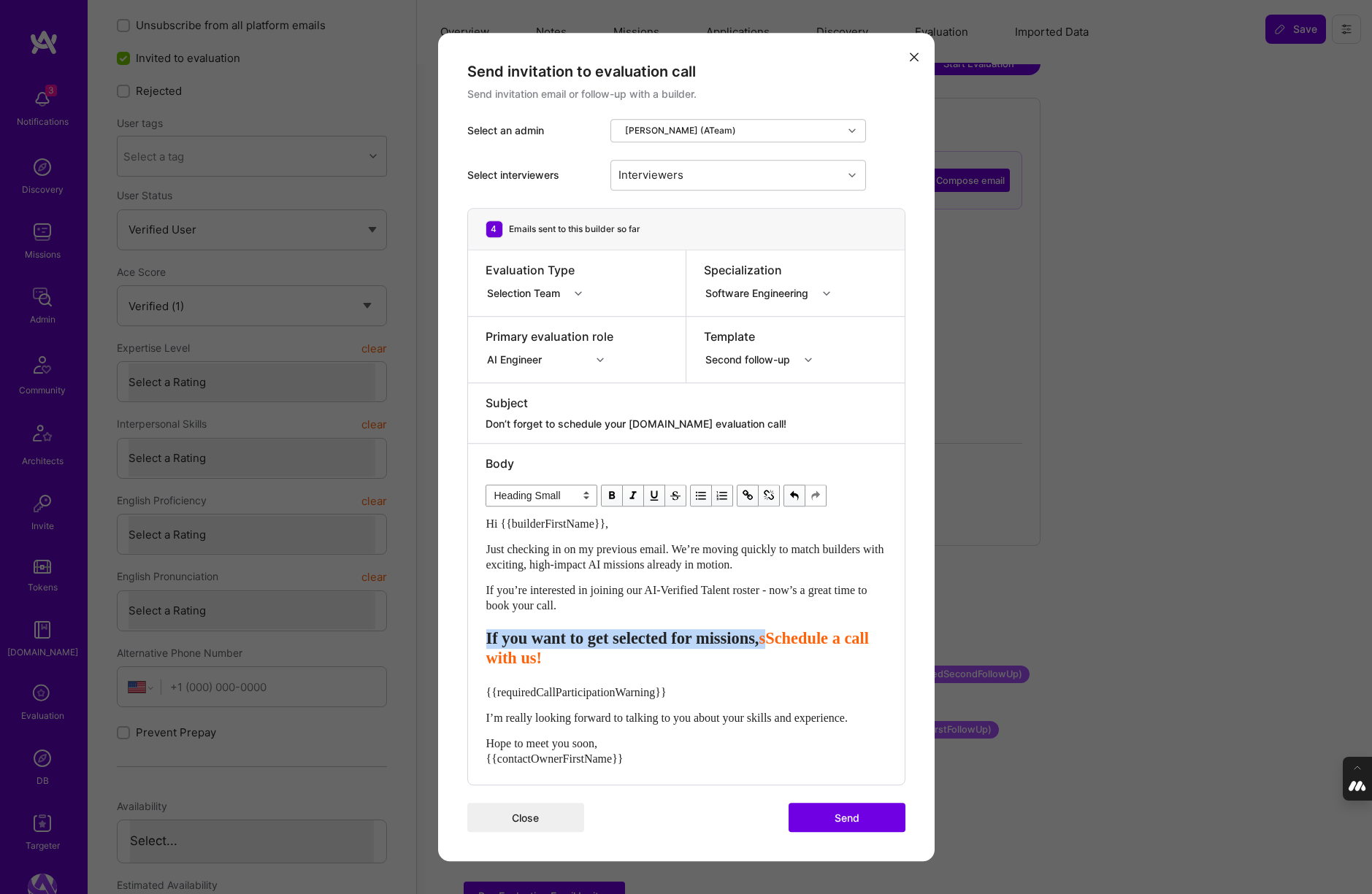
click at [479, 635] on div "Body Normal Heading Large Heading Medium Heading Small Heading Small Hi {{build…" at bounding box center [686, 614] width 437 height 341
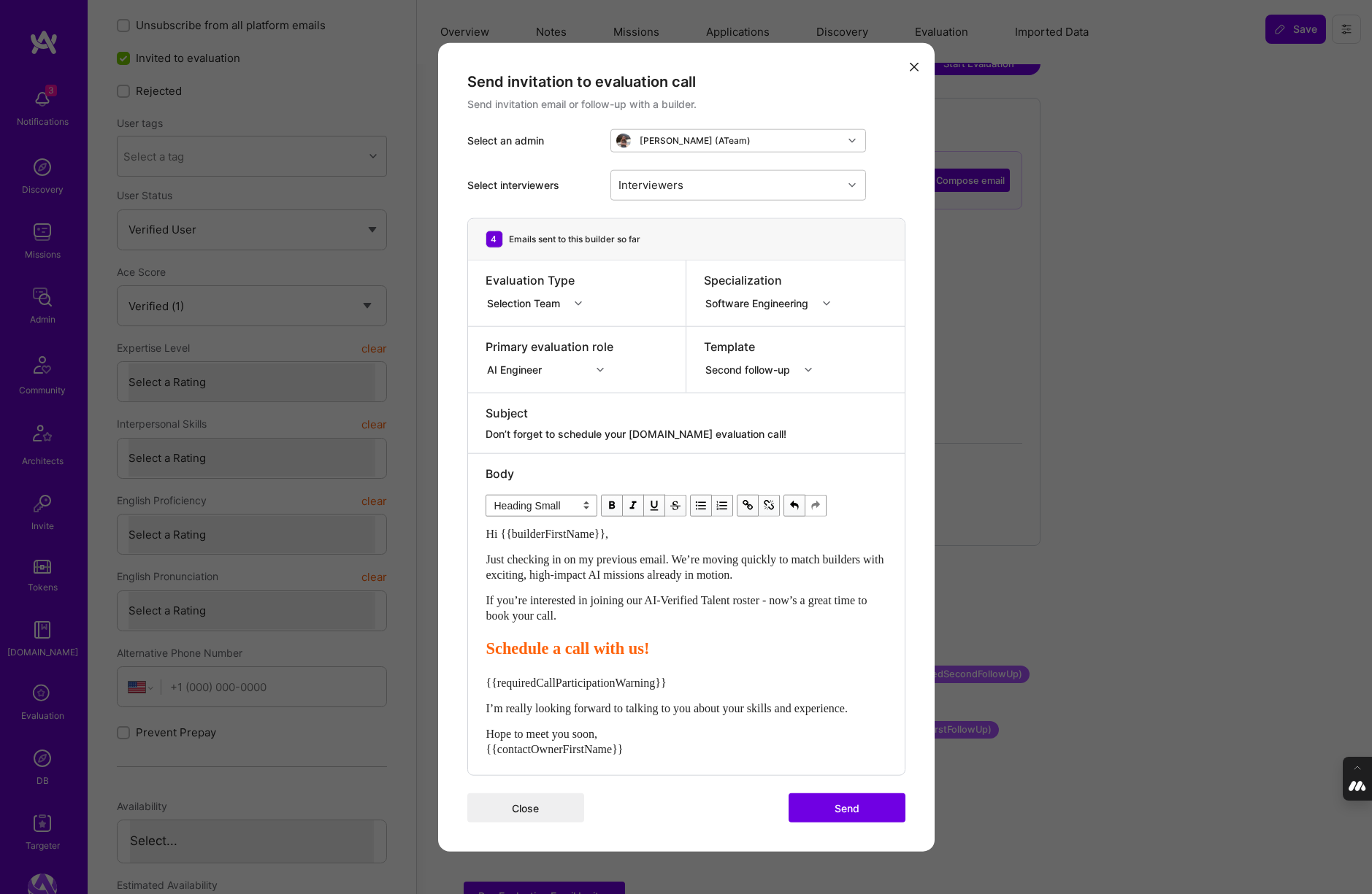
drag, startPoint x: 691, startPoint y: 675, endPoint x: 478, endPoint y: 675, distance: 213.0
click at [478, 675] on div "Body Normal Heading Large Heading Medium Heading Small Heading Small Hi {{build…" at bounding box center [686, 614] width 437 height 322
drag, startPoint x: 696, startPoint y: 680, endPoint x: 467, endPoint y: 679, distance: 229.0
click at [468, 679] on div "Body Normal Heading Large Heading Medium Heading Small Normal Hi {{builderFirst…" at bounding box center [686, 614] width 437 height 322
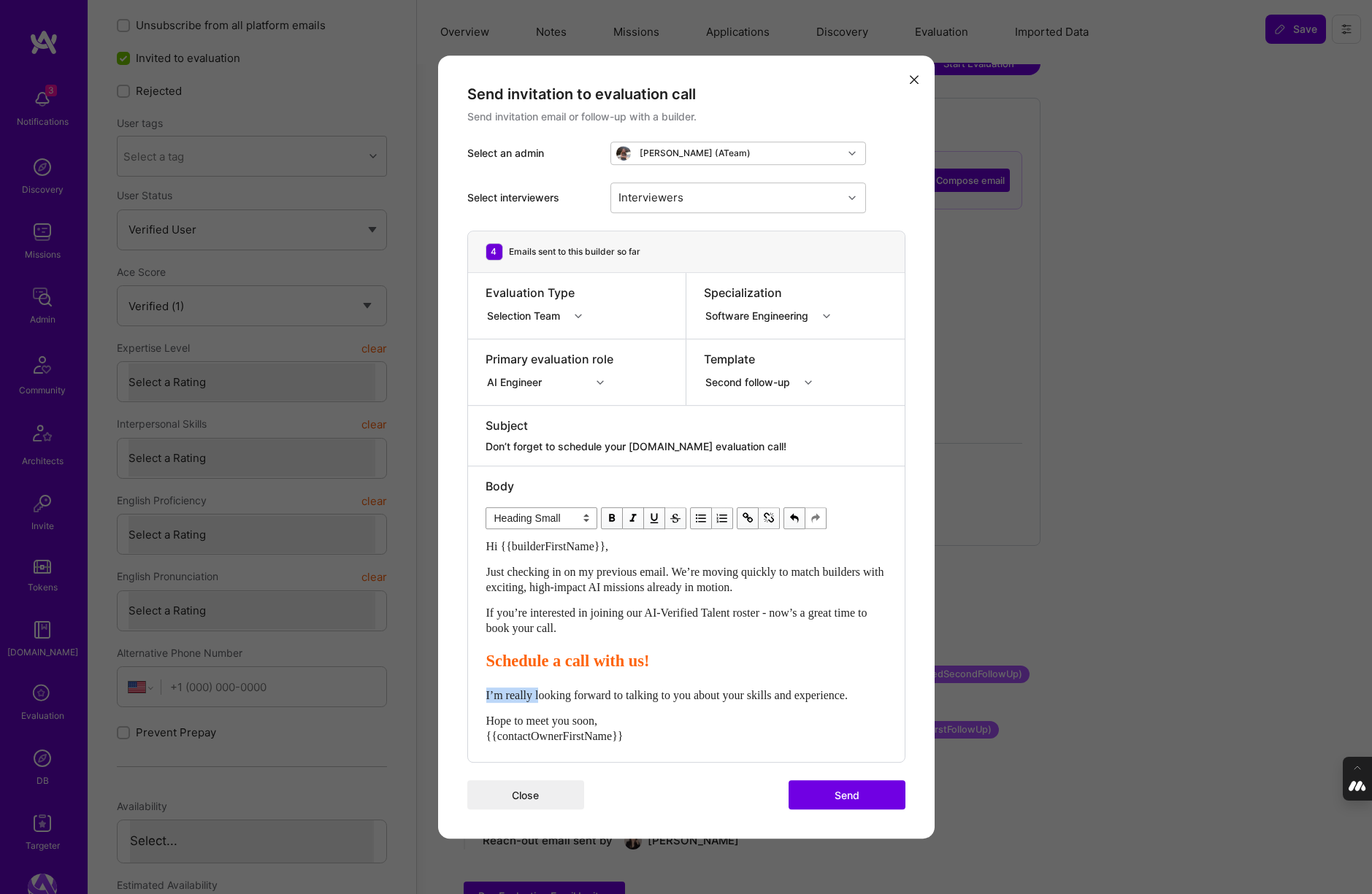
drag, startPoint x: 540, startPoint y: 694, endPoint x: 454, endPoint y: 692, distance: 86.0
click at [453, 693] on div "Send invitation to evaluation call Send invitation email or follow-up with a bu…" at bounding box center [687, 447] width 497 height 784
select select "unstyled"
click at [851, 791] on button "Send" at bounding box center [847, 795] width 117 height 30
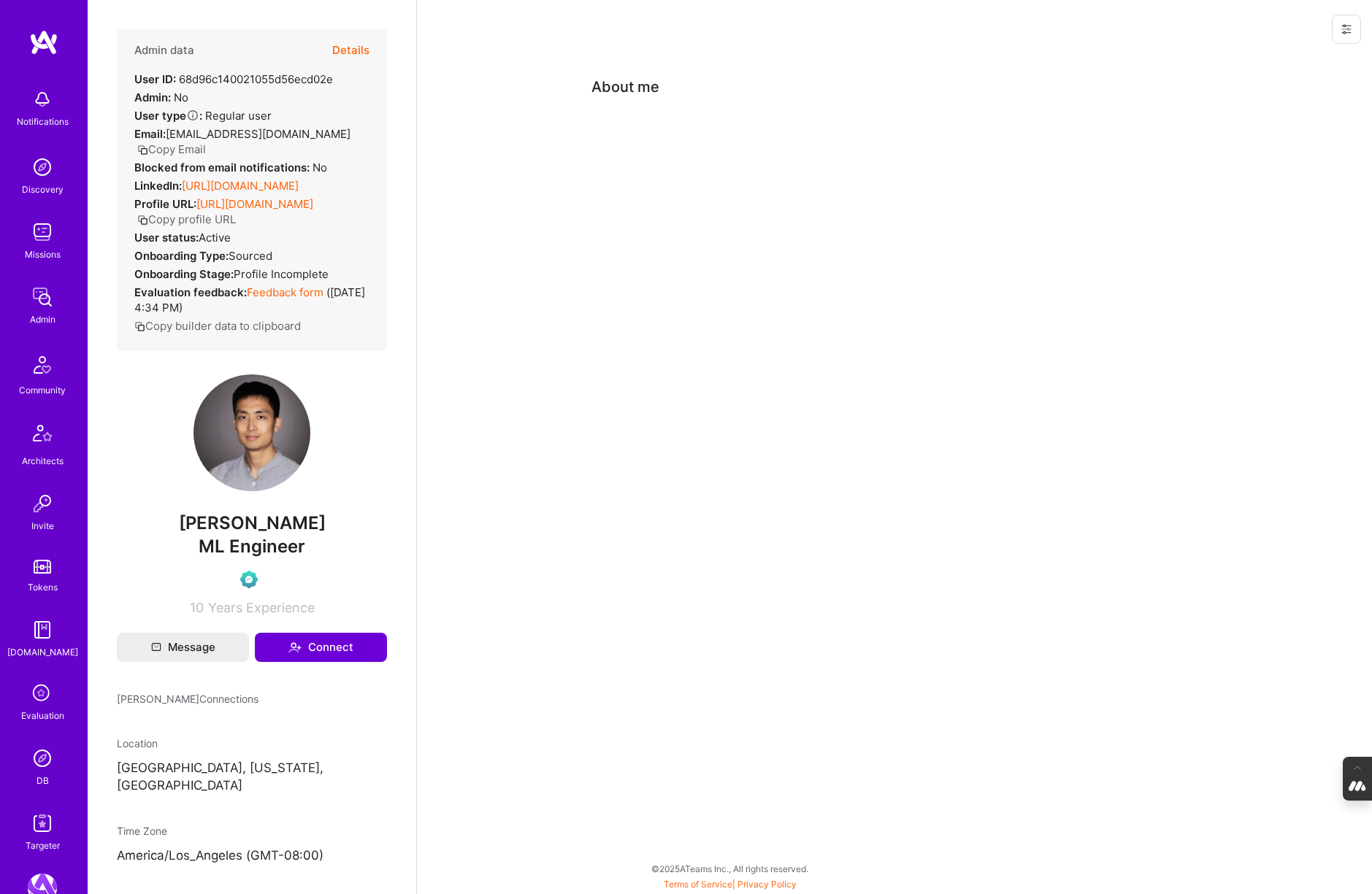
click at [355, 53] on button "Details" at bounding box center [350, 50] width 37 height 42
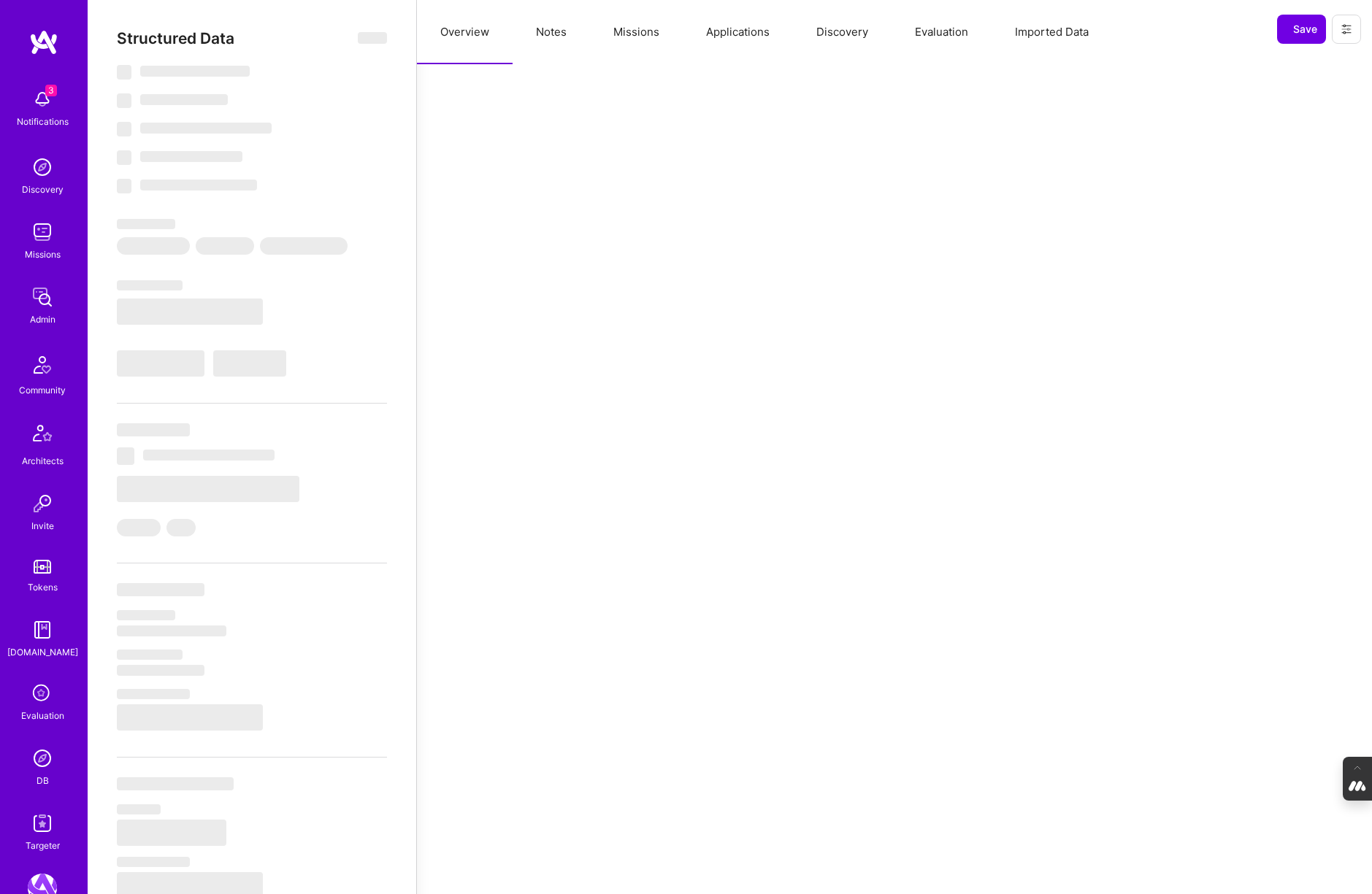
select select "Verified"
select select "US"
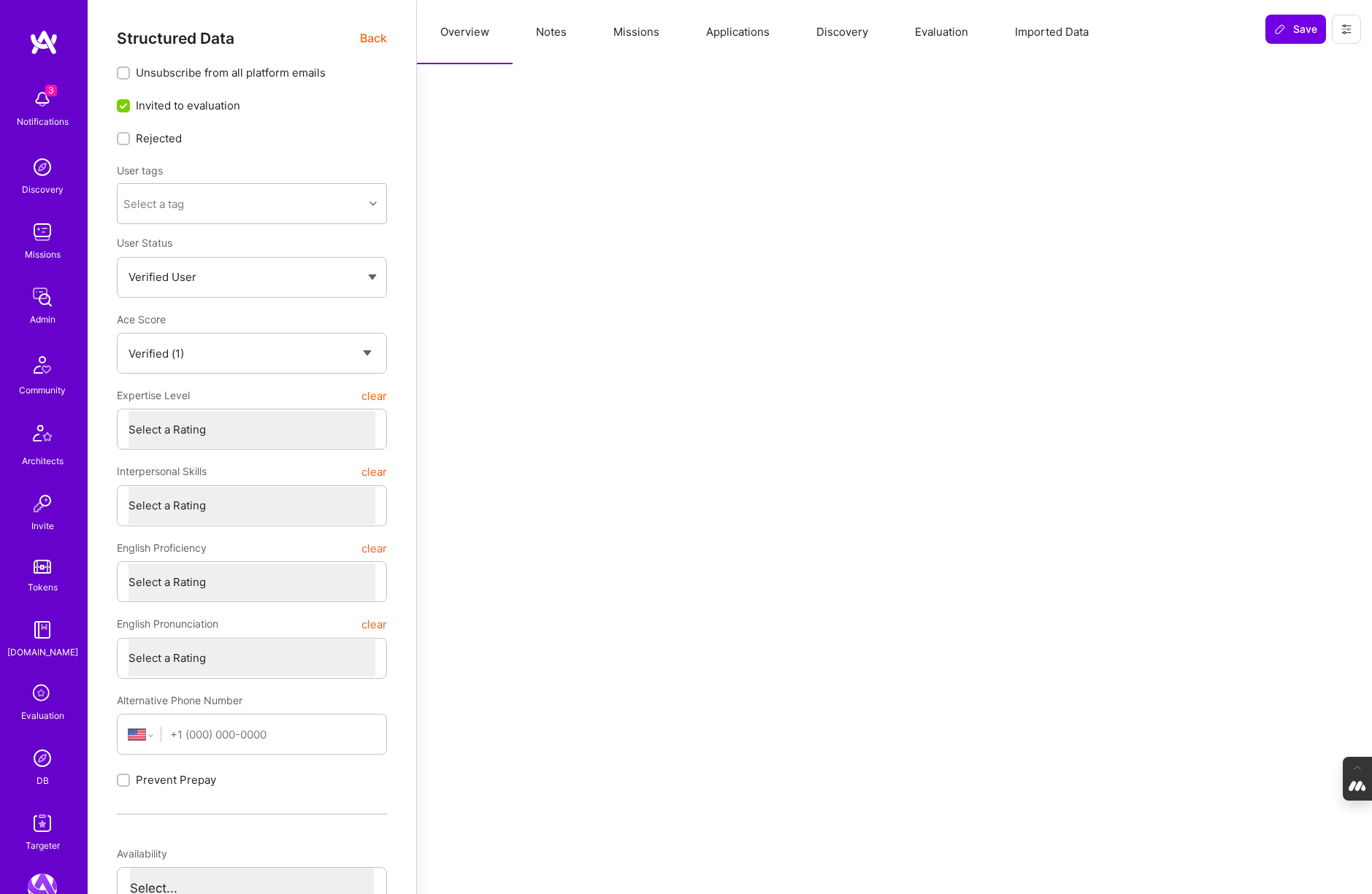
click at [928, 31] on button "Evaluation" at bounding box center [941, 32] width 100 height 64
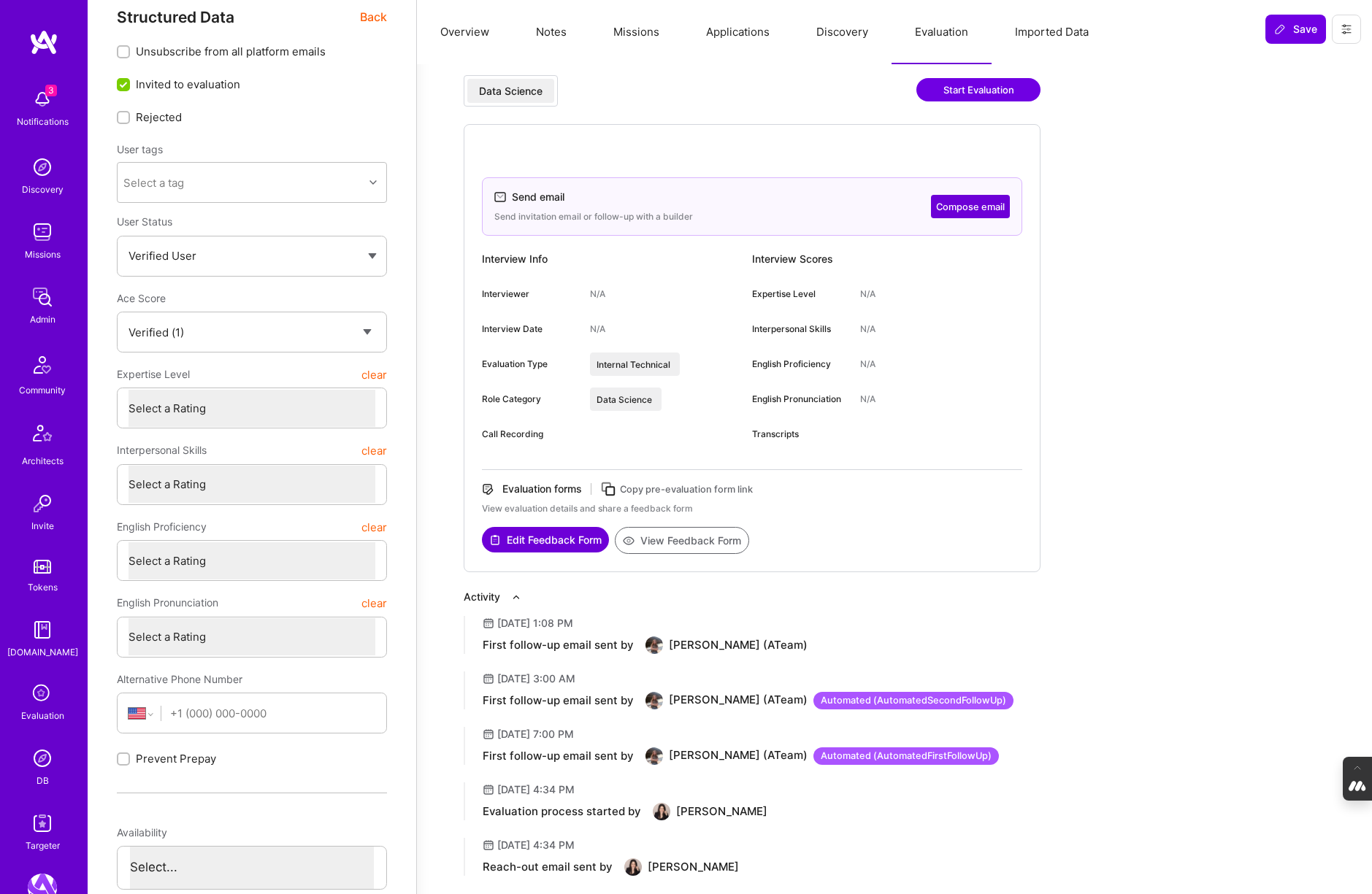
scroll to position [19, 0]
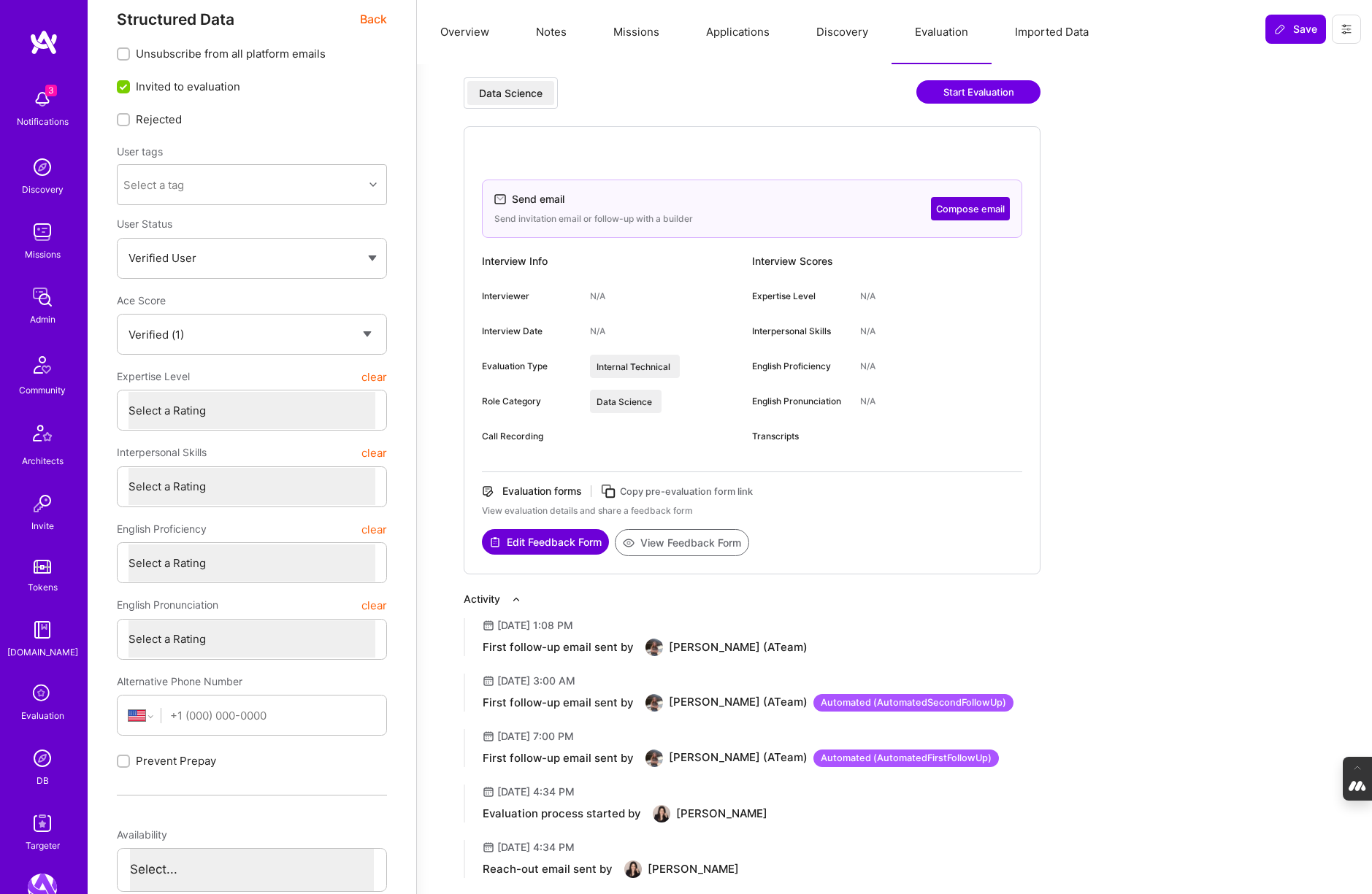
click at [962, 210] on button "Compose email" at bounding box center [970, 209] width 79 height 24
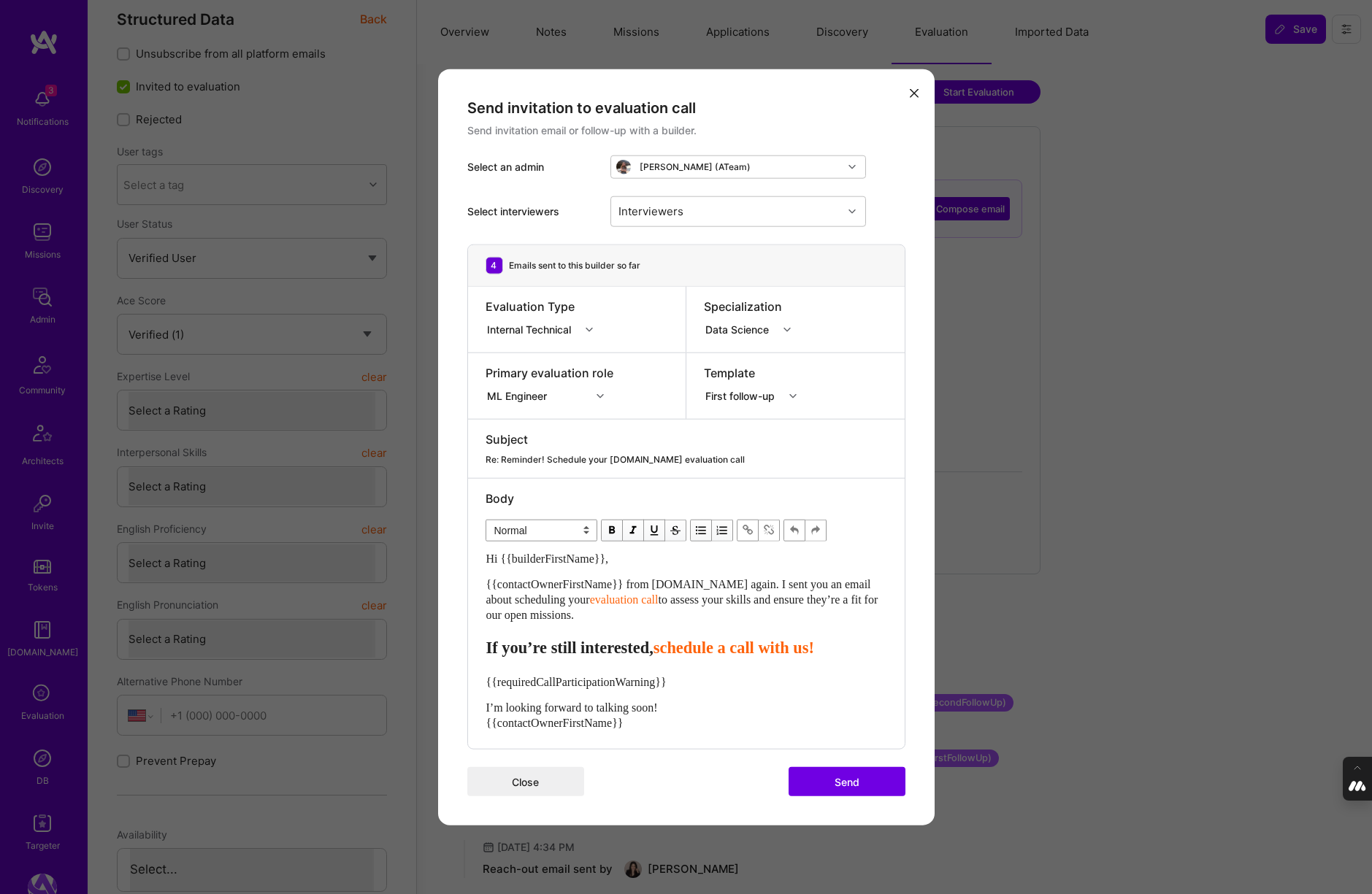
drag, startPoint x: 619, startPoint y: 617, endPoint x: 740, endPoint y: 586, distance: 124.9
click at [740, 586] on div "{{contactOwnerFirstName}} from A.Team again. I sent you an email about scheduli…" at bounding box center [686, 598] width 400 height 46
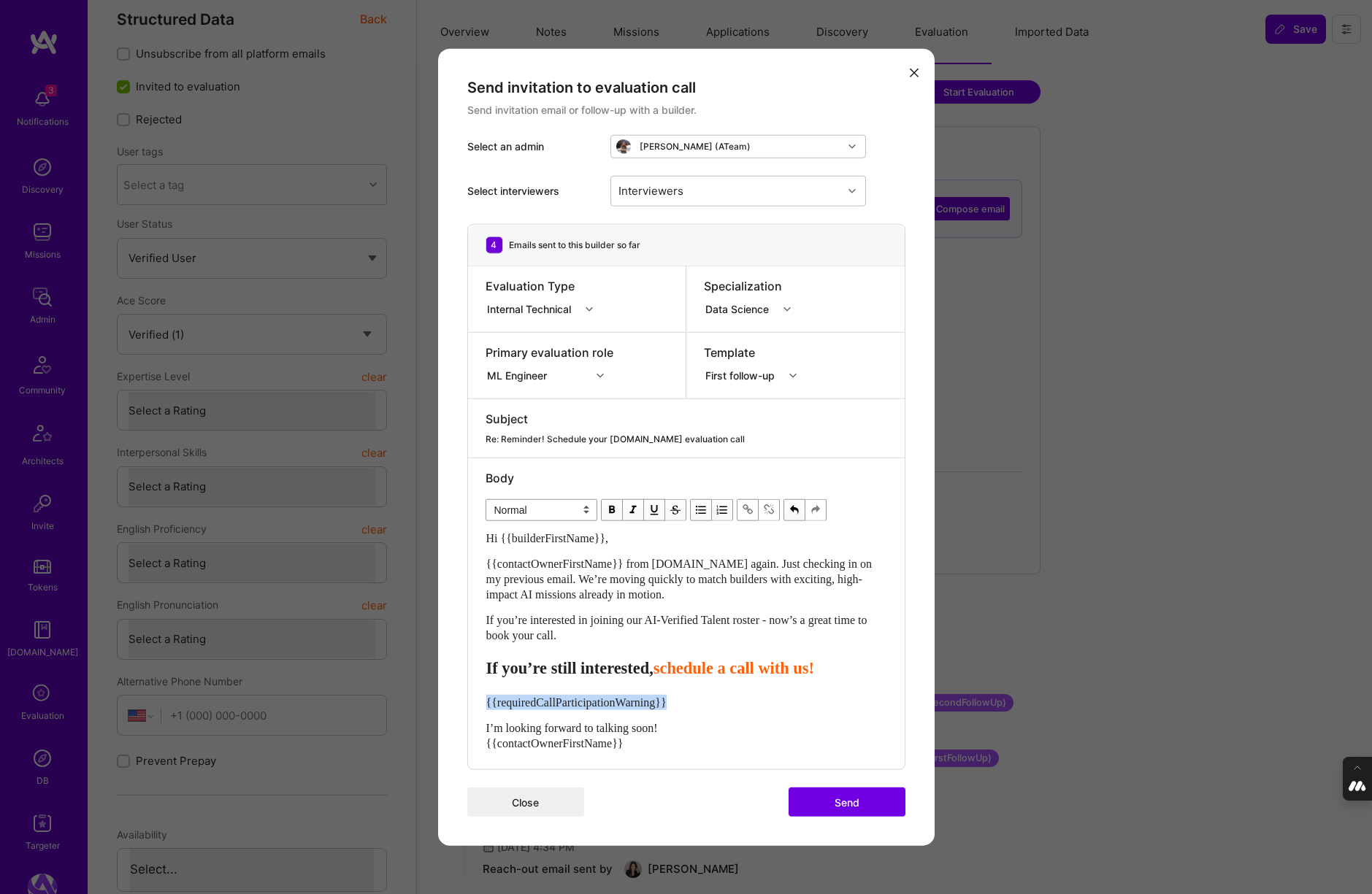
drag, startPoint x: 700, startPoint y: 707, endPoint x: 483, endPoint y: 707, distance: 217.0
click at [483, 707] on div "Body Normal Heading Large Heading Medium Heading Small Normal Hi {{builderFirst…" at bounding box center [686, 613] width 437 height 312
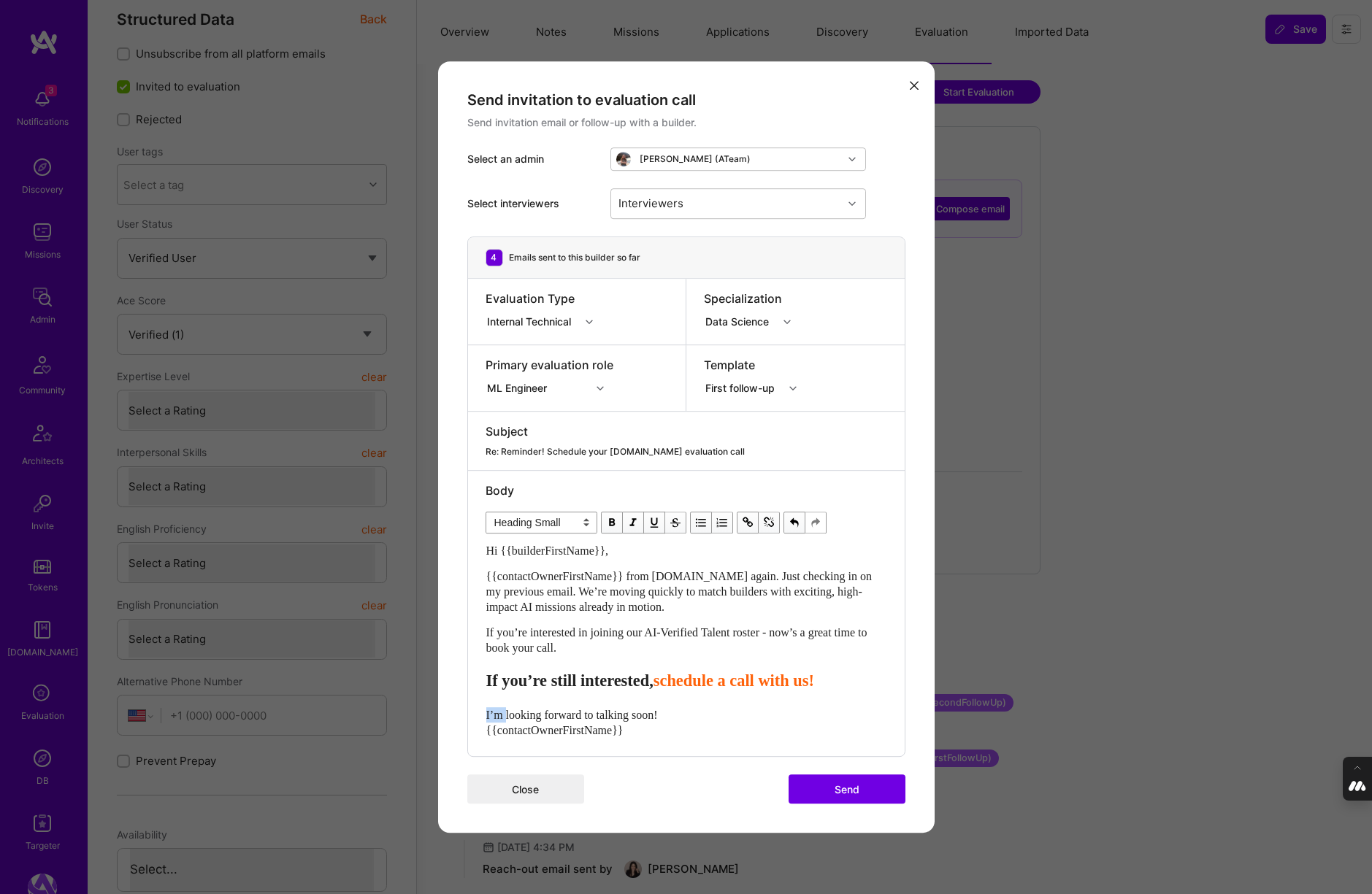
drag, startPoint x: 507, startPoint y: 714, endPoint x: 438, endPoint y: 714, distance: 69.0
click at [438, 714] on div "Send invitation to evaluation call Send invitation email or follow-up with a bu…" at bounding box center [687, 447] width 497 height 772
select select "unstyled"
click at [716, 214] on div "Interviewers" at bounding box center [727, 204] width 231 height 30
type input "[PERSON_NAME]"
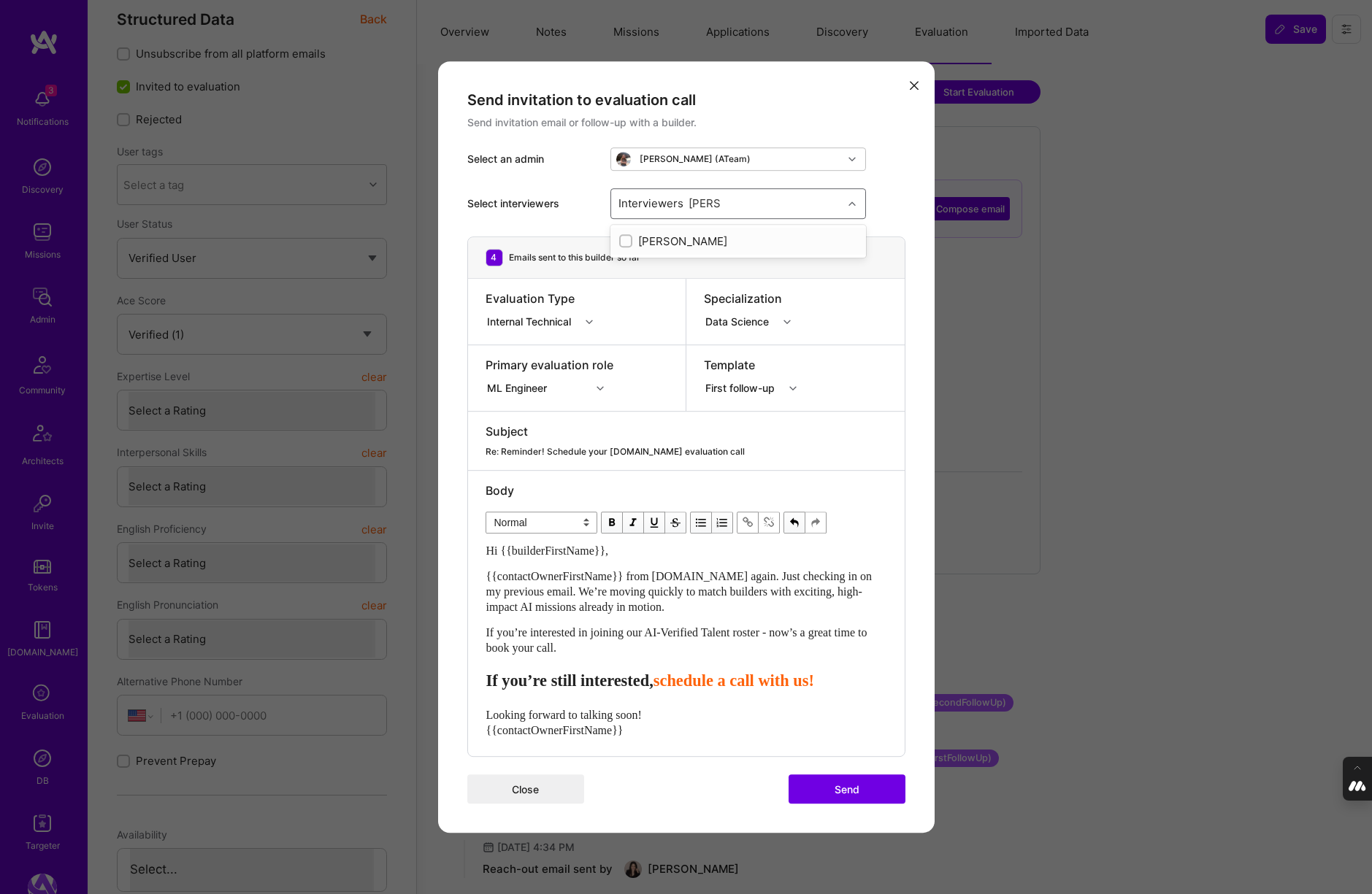
click at [623, 241] on input "modal" at bounding box center [627, 242] width 10 height 10
checkbox input "true"
type input "mostafa"
click at [628, 269] on input "modal" at bounding box center [627, 269] width 10 height 10
checkbox input "true"
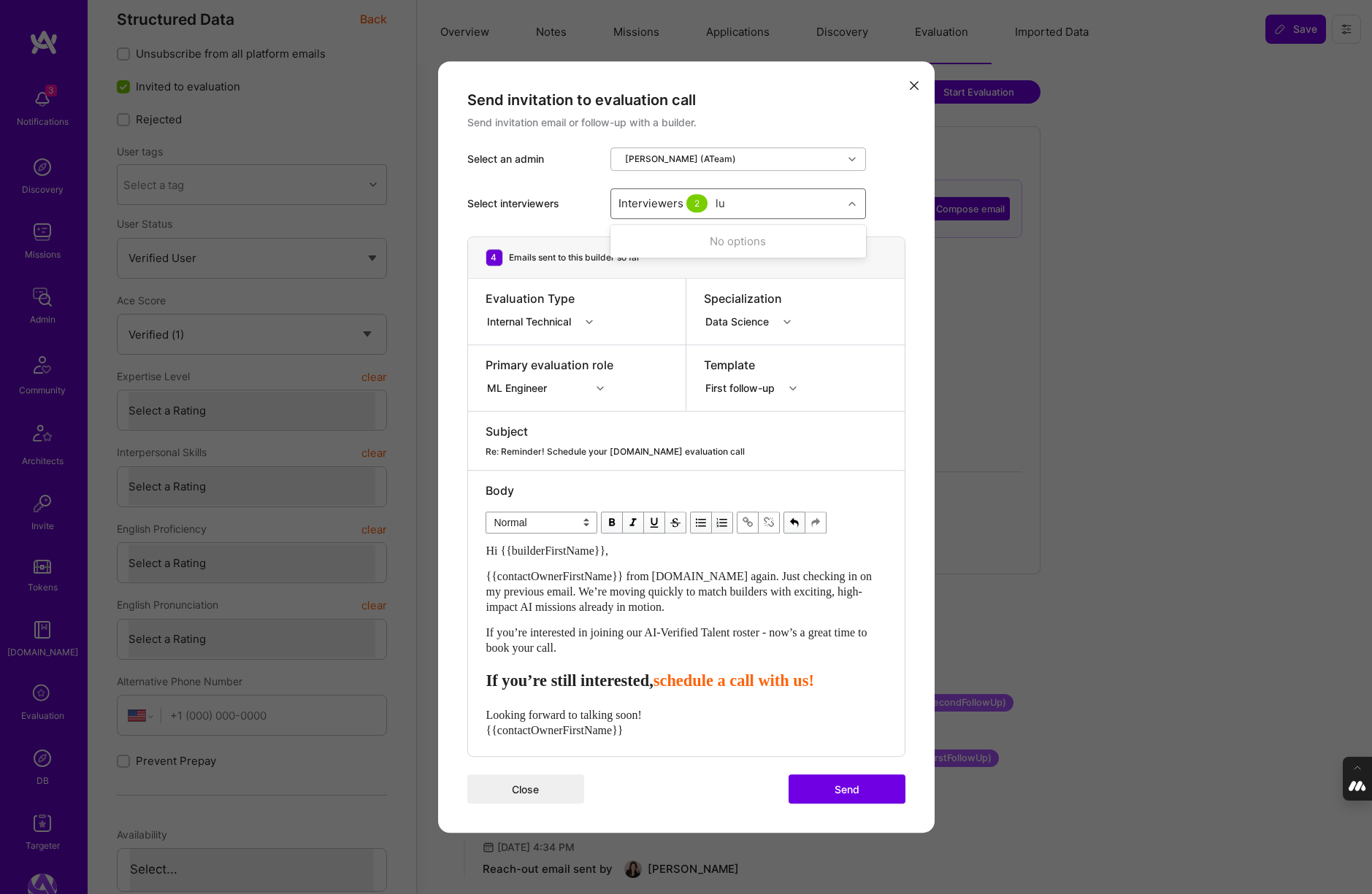
type input "[PERSON_NAME]"
click at [625, 291] on input "modal" at bounding box center [627, 296] width 10 height 10
checkbox input "true"
click at [877, 185] on div "Select interviewers option Luis Teofilo, selected. option Luís Teófilo focused,…" at bounding box center [686, 203] width 438 height 66
click at [845, 791] on button "Send" at bounding box center [847, 789] width 117 height 30
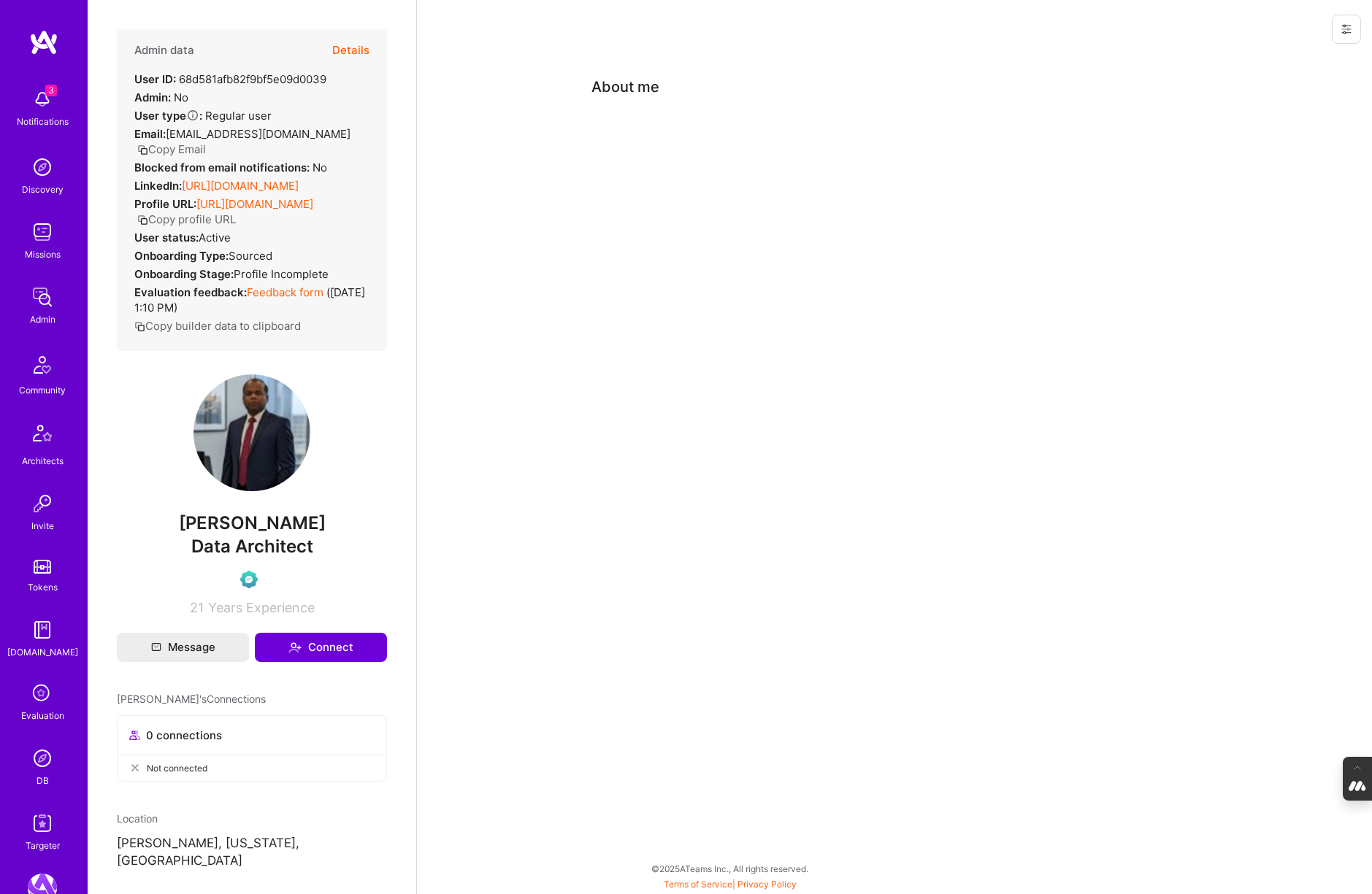
click at [353, 47] on button "Details" at bounding box center [350, 50] width 37 height 42
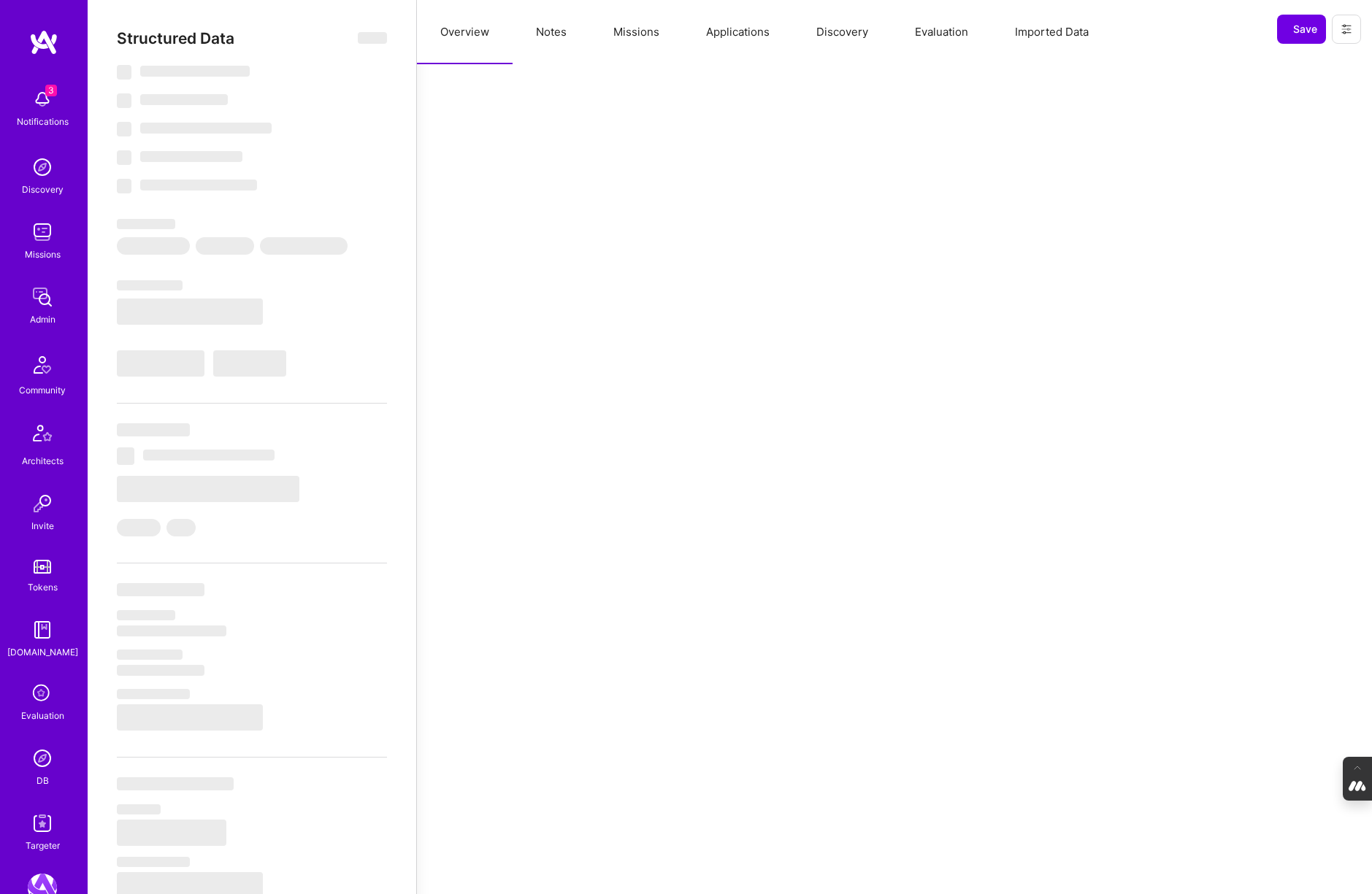
select select "Verified"
select select "US"
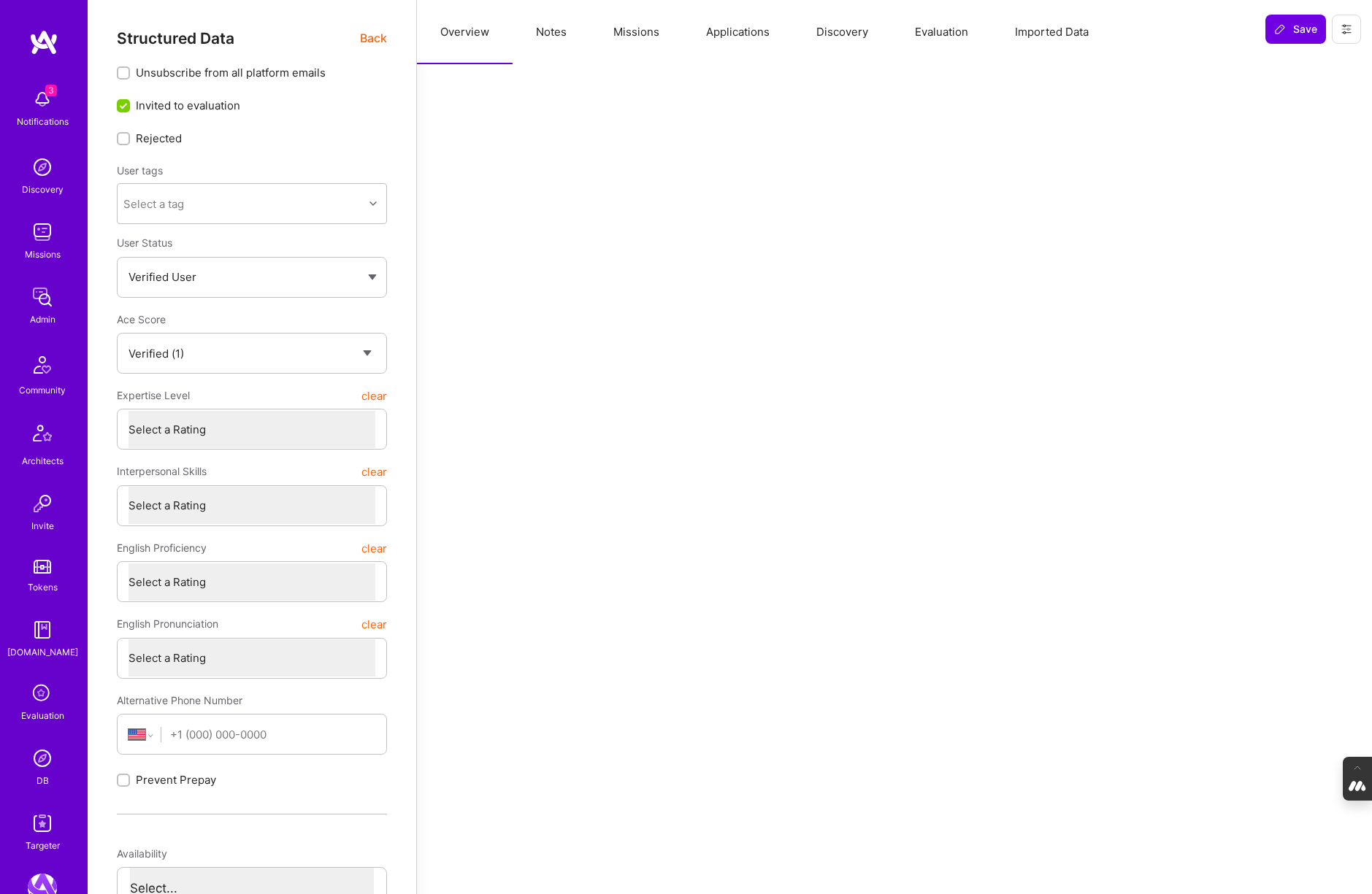
click at [945, 29] on button "Evaluation" at bounding box center [941, 32] width 100 height 64
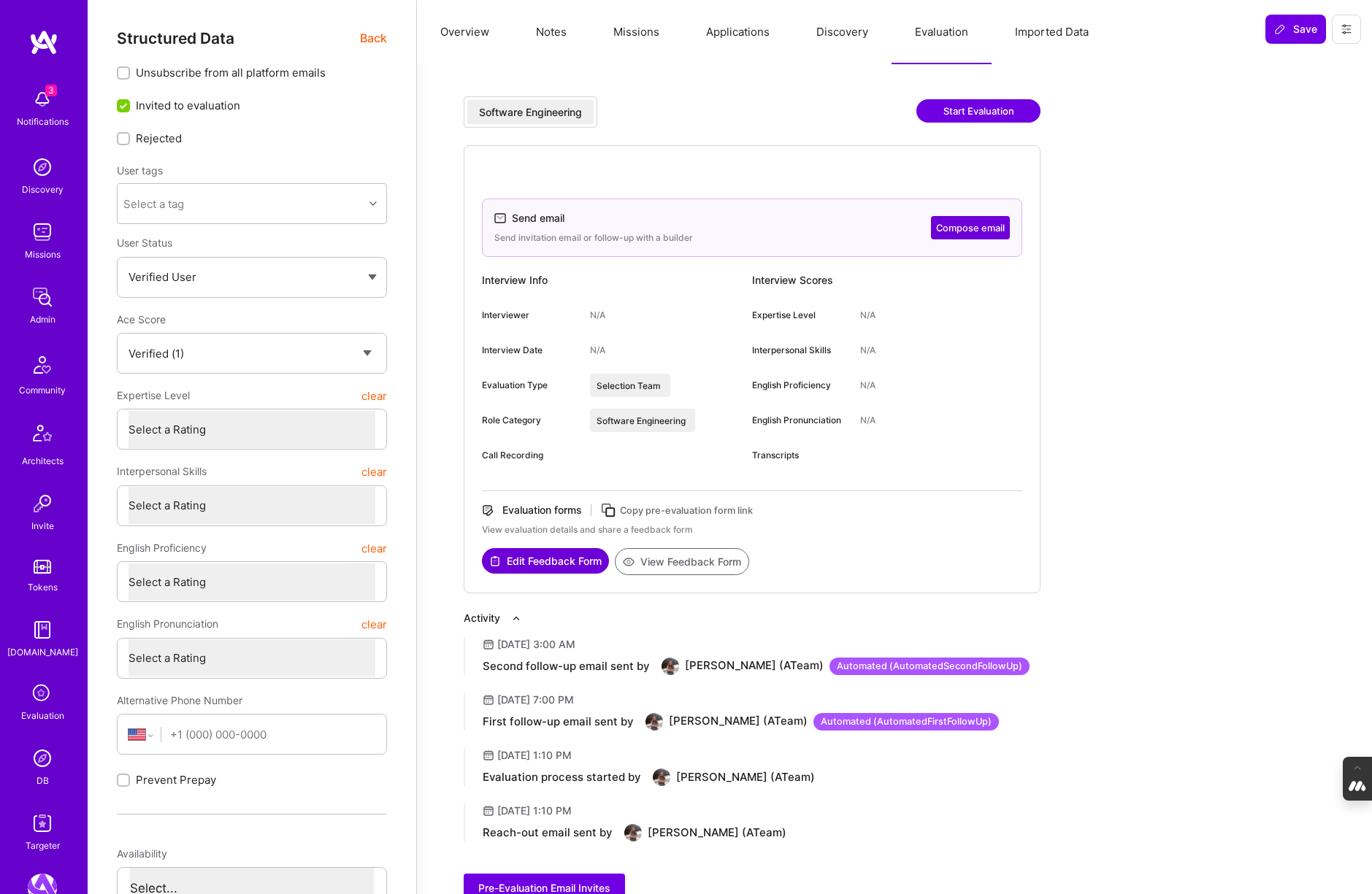
click at [968, 227] on button "Compose email" at bounding box center [970, 228] width 79 height 24
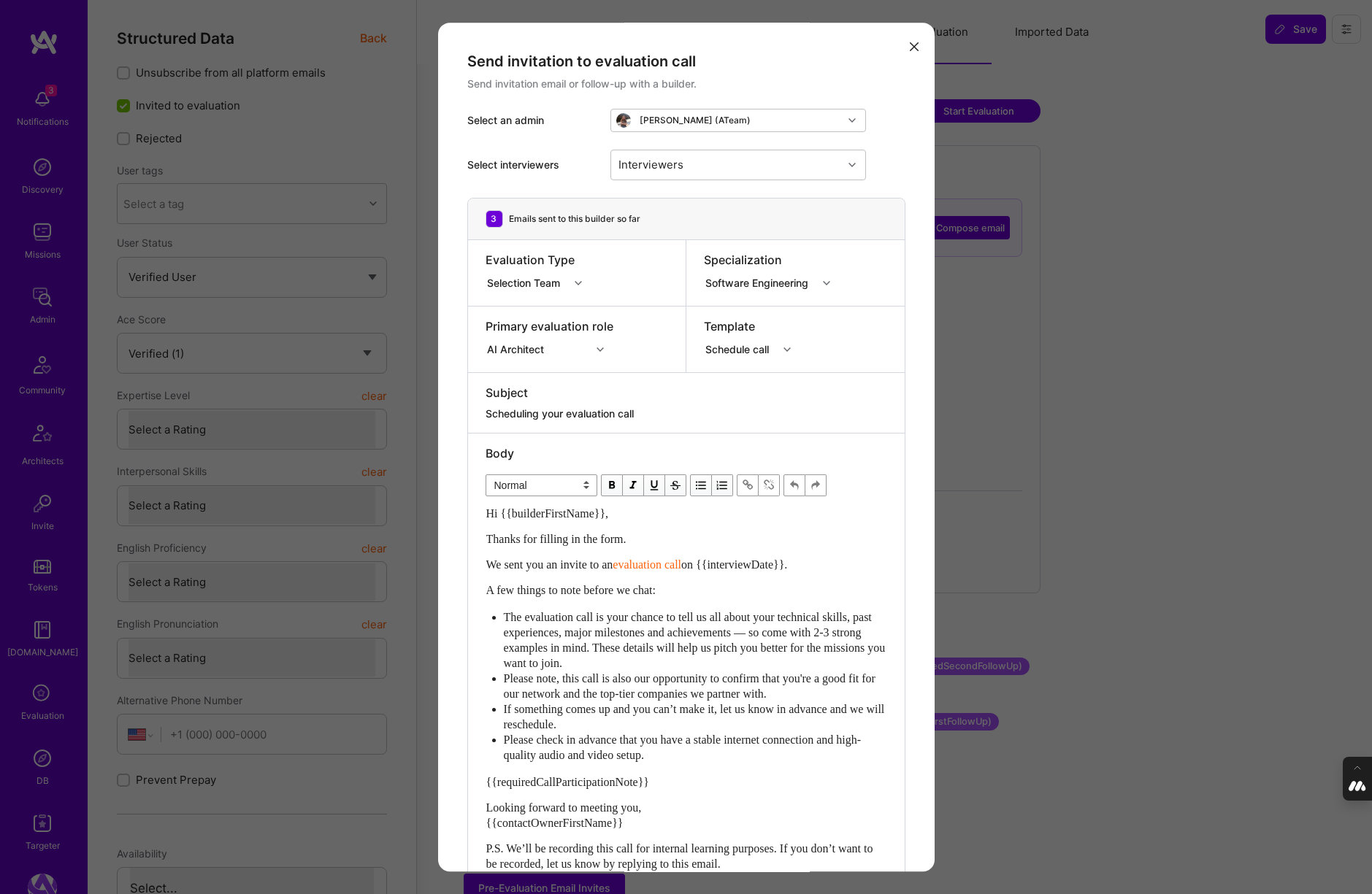
click at [789, 341] on div "modal" at bounding box center [789, 349] width 23 height 19
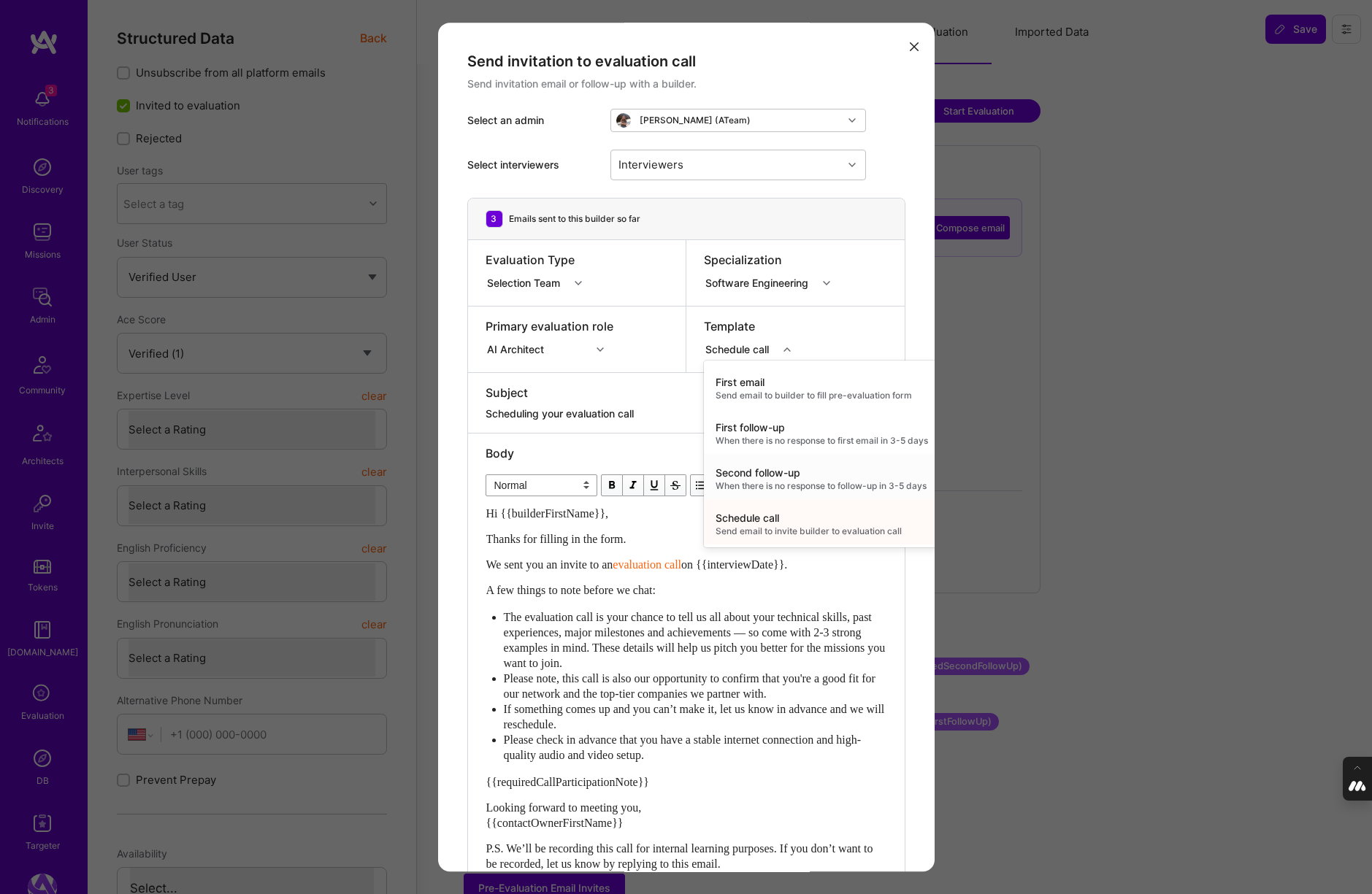
click at [772, 467] on div "Second follow-up" at bounding box center [821, 473] width 212 height 15
type textarea "Don’t forget to schedule your [DOMAIN_NAME] evaluation call!"
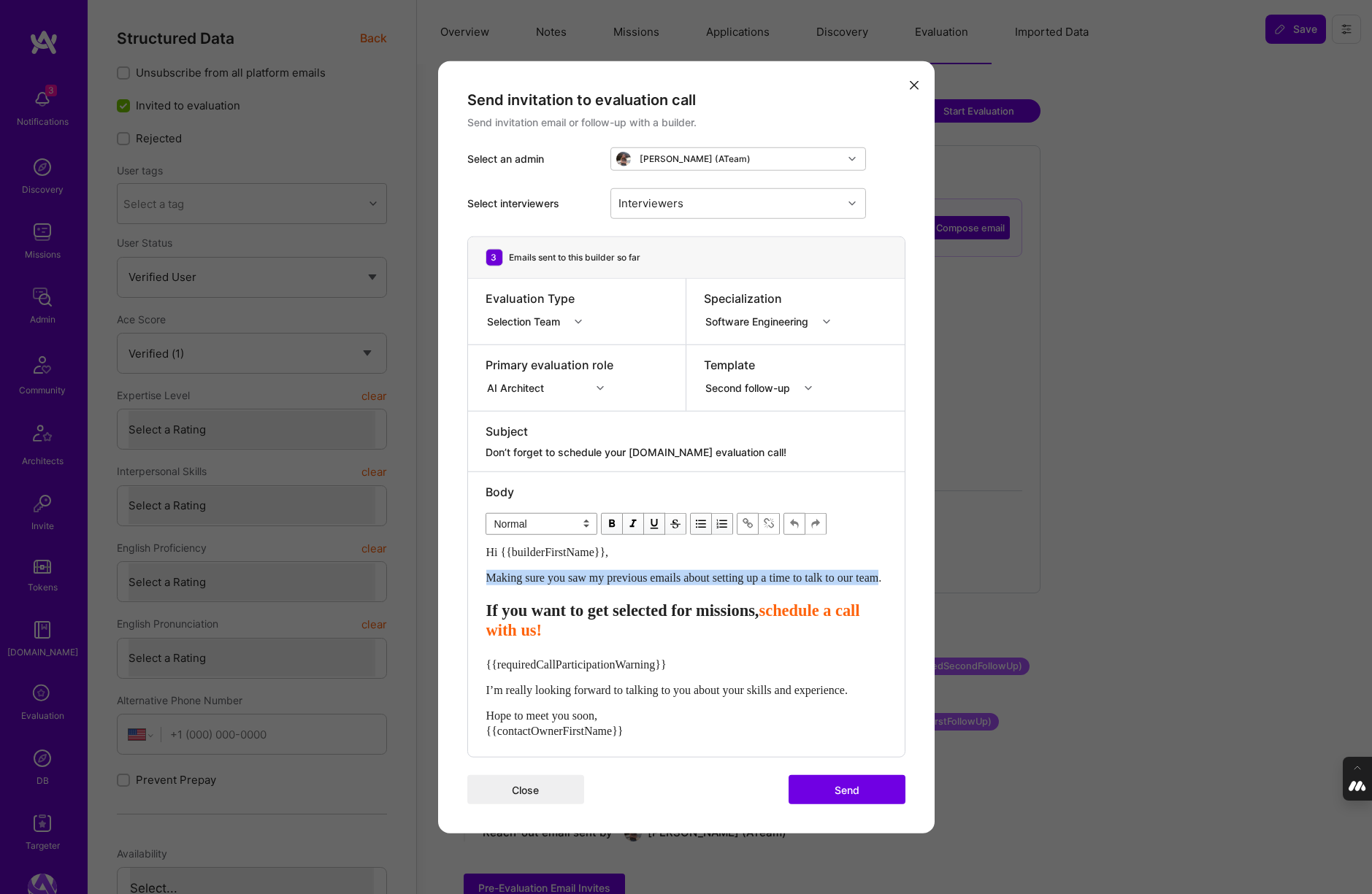
drag, startPoint x: 533, startPoint y: 587, endPoint x: 483, endPoint y: 570, distance: 52.8
click at [483, 570] on div "Body Normal Heading Large Heading Medium Heading Small Normal Hi {{builderFirst…" at bounding box center [686, 614] width 437 height 285
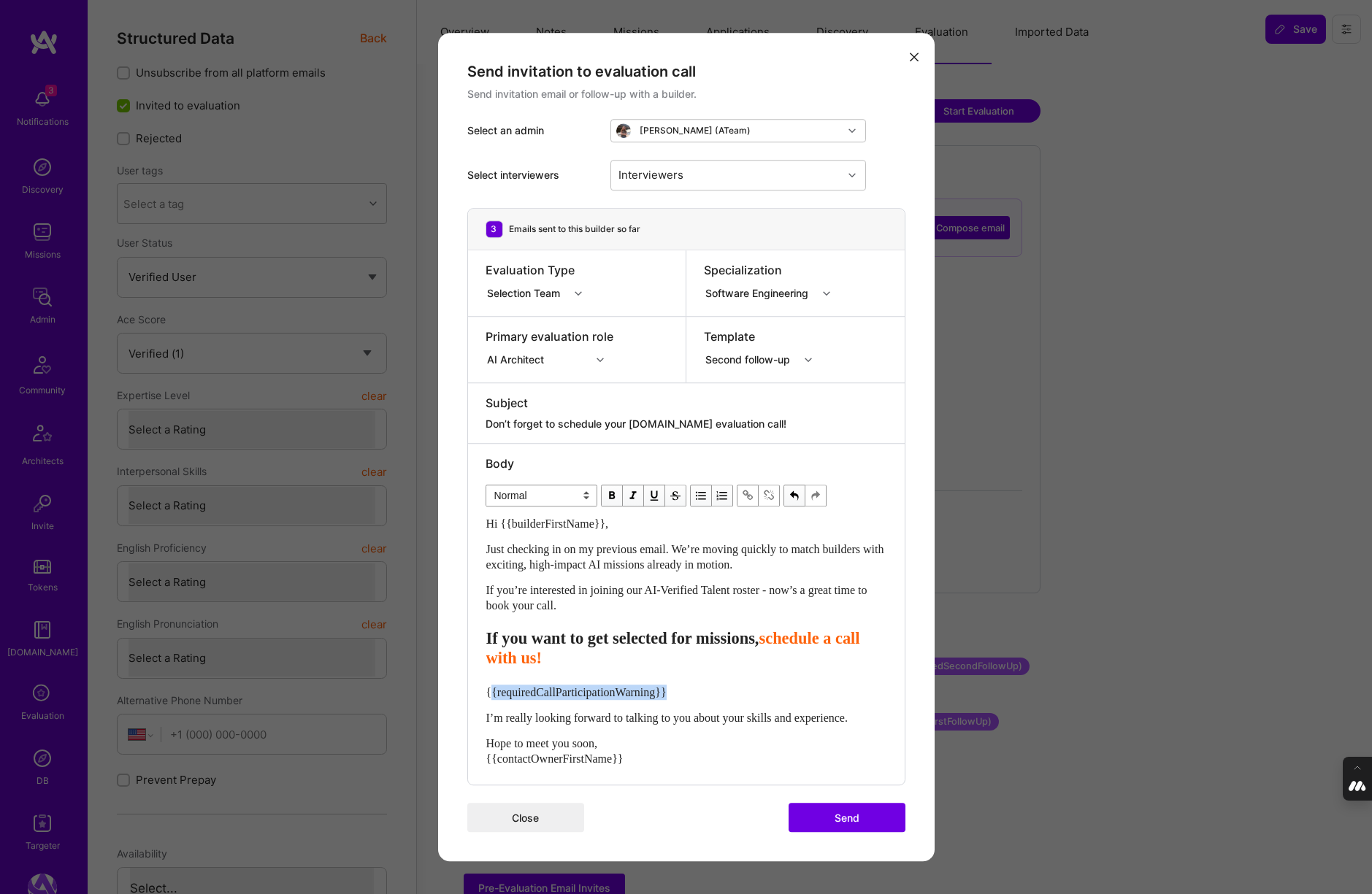
drag, startPoint x: 683, startPoint y: 688, endPoint x: 489, endPoint y: 684, distance: 194.0
click at [489, 684] on div "{{requiredCallParticipationWarning}}" at bounding box center [686, 692] width 400 height 16
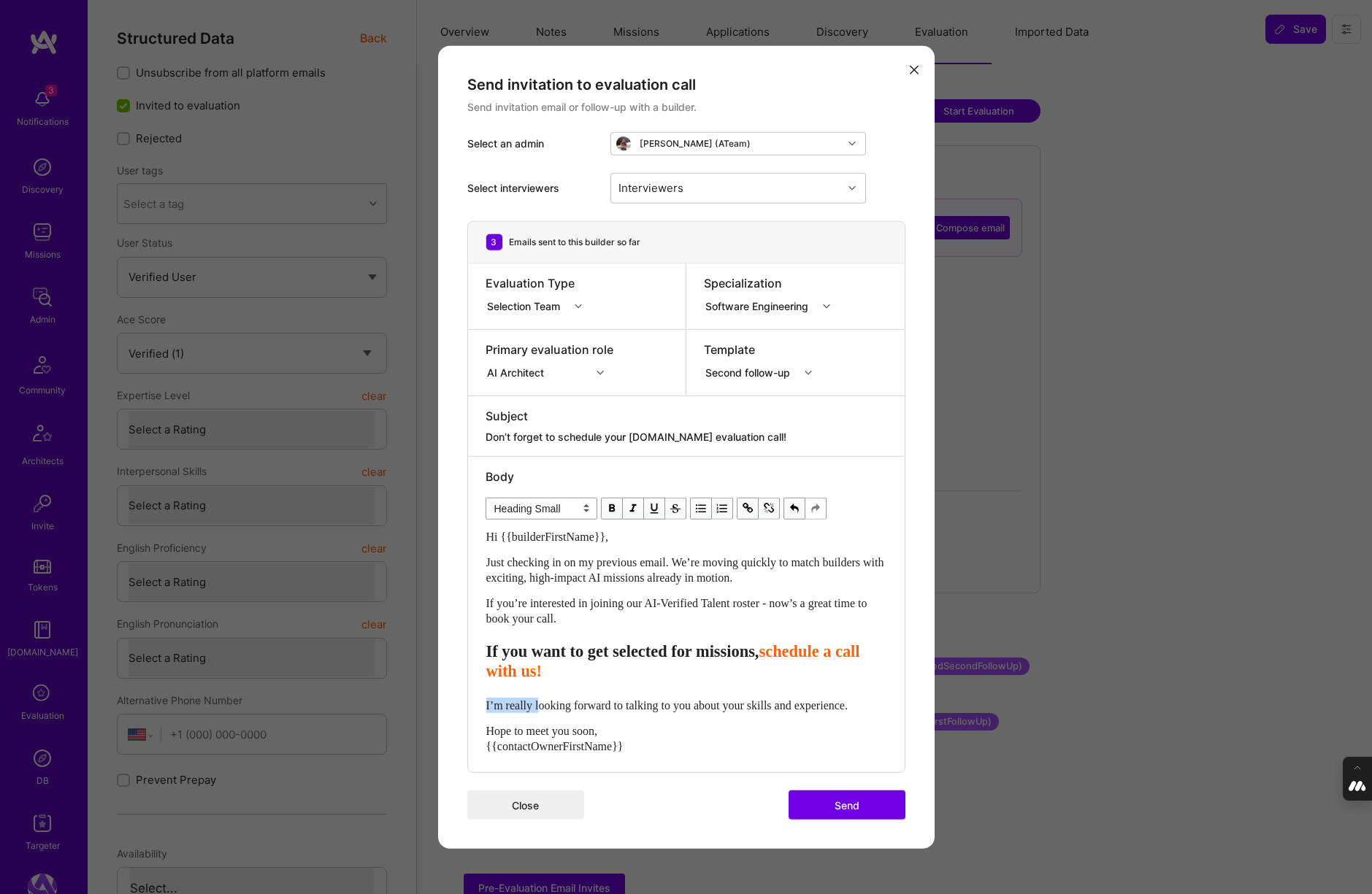
drag, startPoint x: 543, startPoint y: 702, endPoint x: 463, endPoint y: 702, distance: 80.0
click at [463, 702] on div "Send invitation to evaluation call Send invitation email or follow-up with a bu…" at bounding box center [687, 446] width 497 height 803
select select "unstyled"
click at [698, 191] on div "Interviewers" at bounding box center [727, 188] width 231 height 30
type input "[PERSON_NAME]"
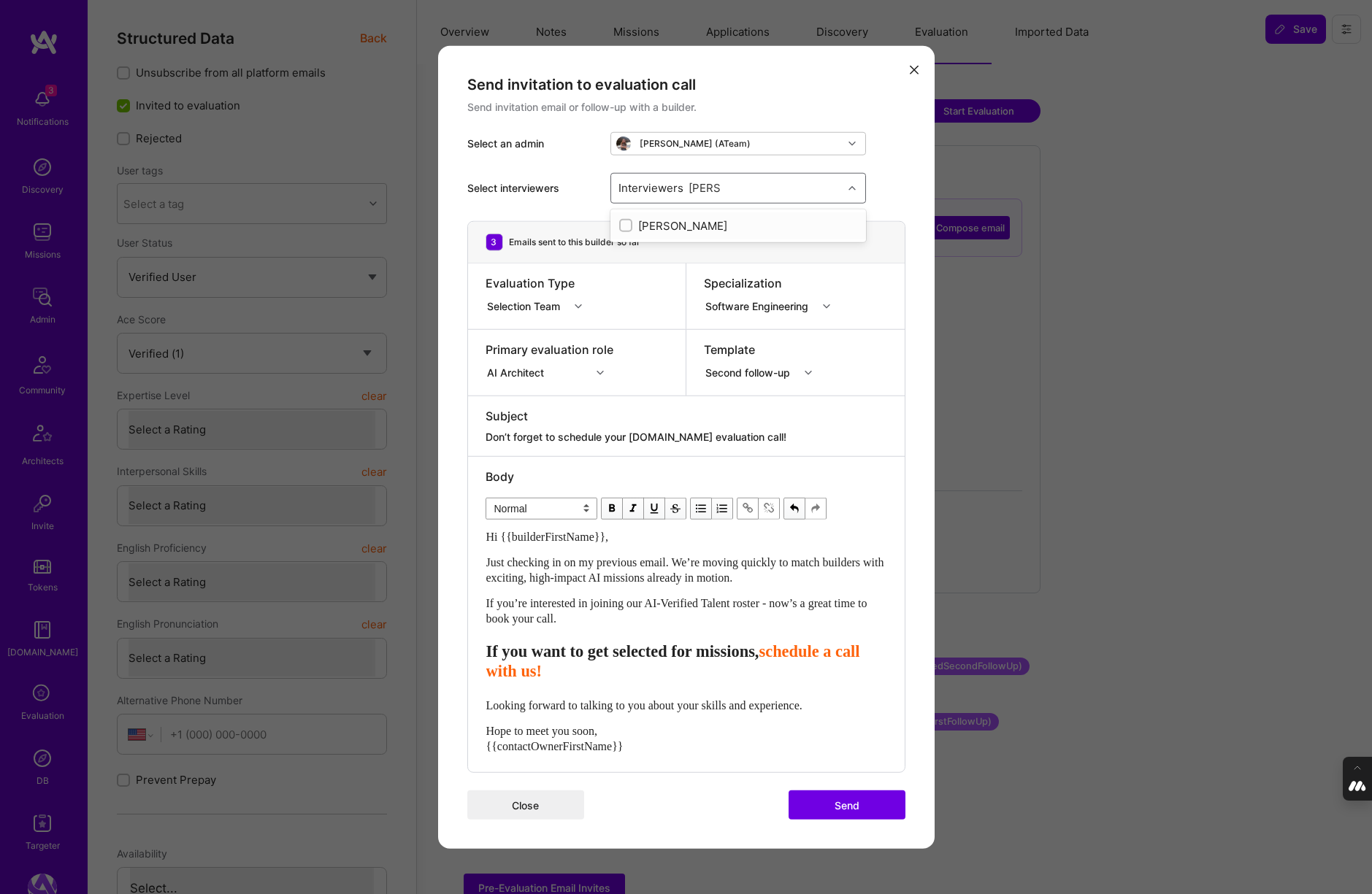
click at [626, 223] on input "modal" at bounding box center [627, 226] width 10 height 10
checkbox input "true"
type input "mostafa"
click at [629, 250] on input "modal" at bounding box center [627, 253] width 10 height 10
checkbox input "true"
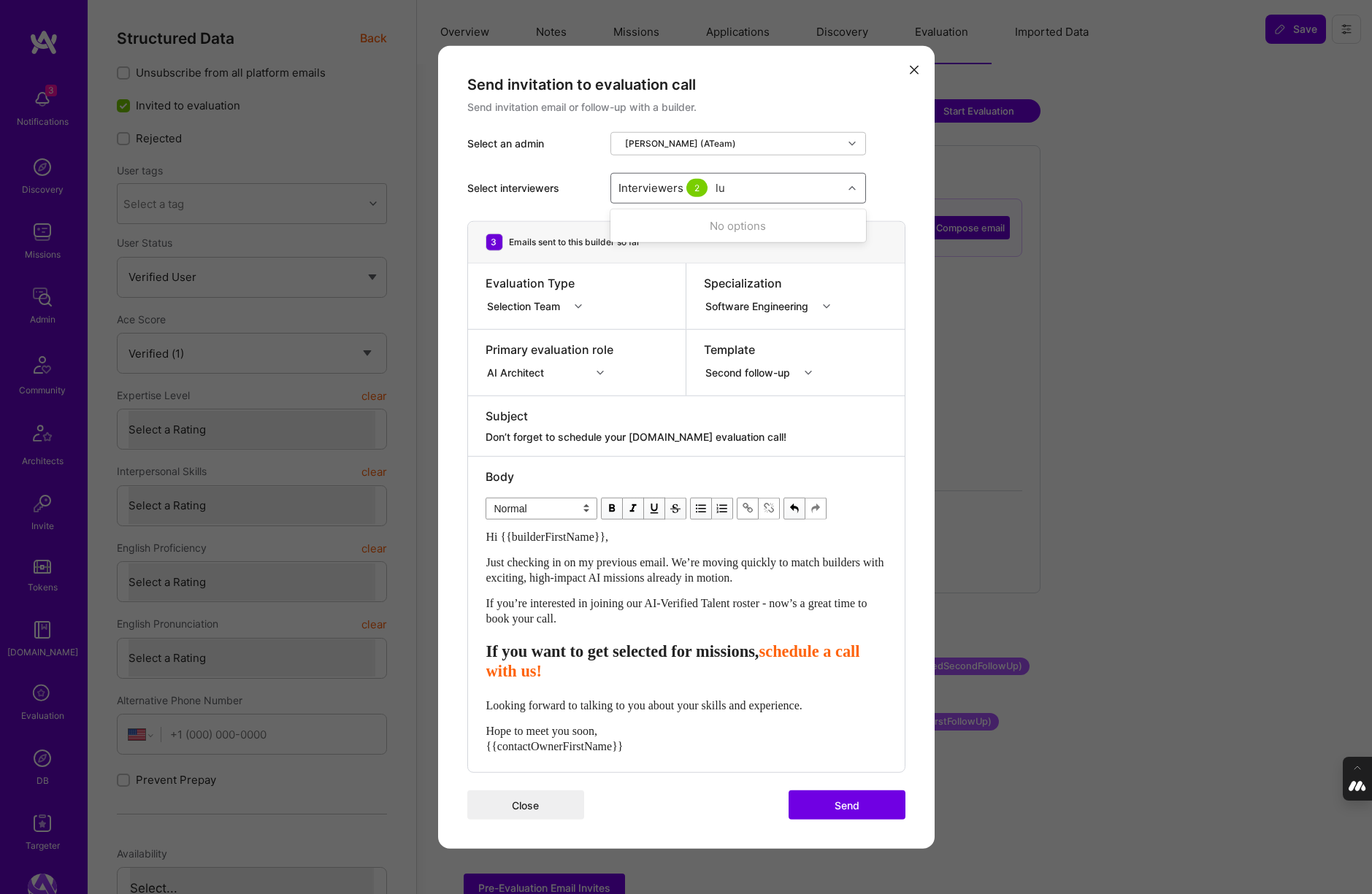
type input "[PERSON_NAME]"
click at [626, 276] on input "modal" at bounding box center [627, 280] width 10 height 10
checkbox input "true"
type input "tomi"
click at [625, 221] on input "modal" at bounding box center [627, 226] width 10 height 10
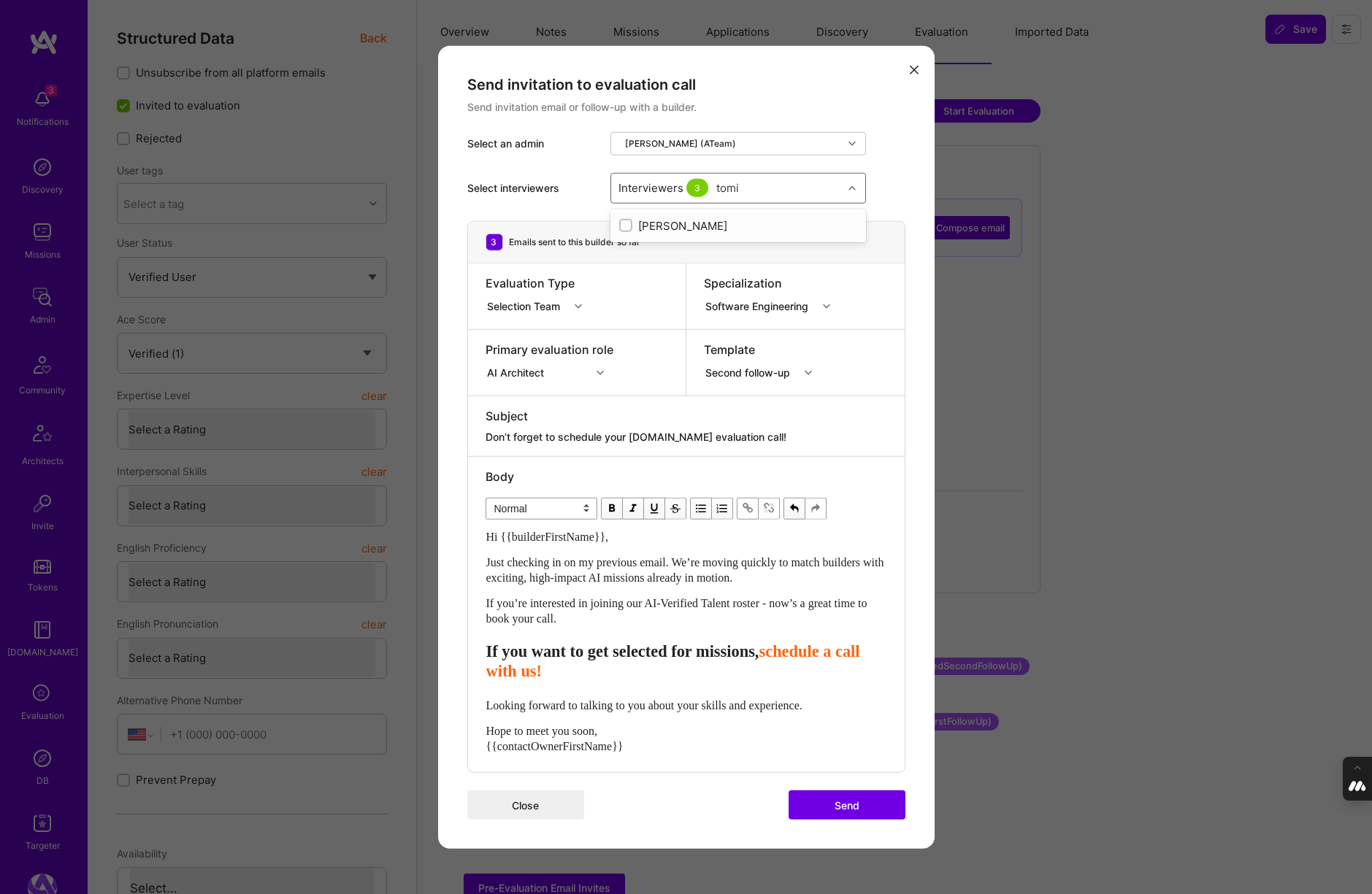
checkbox input "true"
click at [883, 181] on div "Select interviewers option Tomislav Peharda, selected. option Tomislav Peharda …" at bounding box center [686, 187] width 438 height 66
click at [846, 801] on button "Send" at bounding box center [847, 805] width 117 height 30
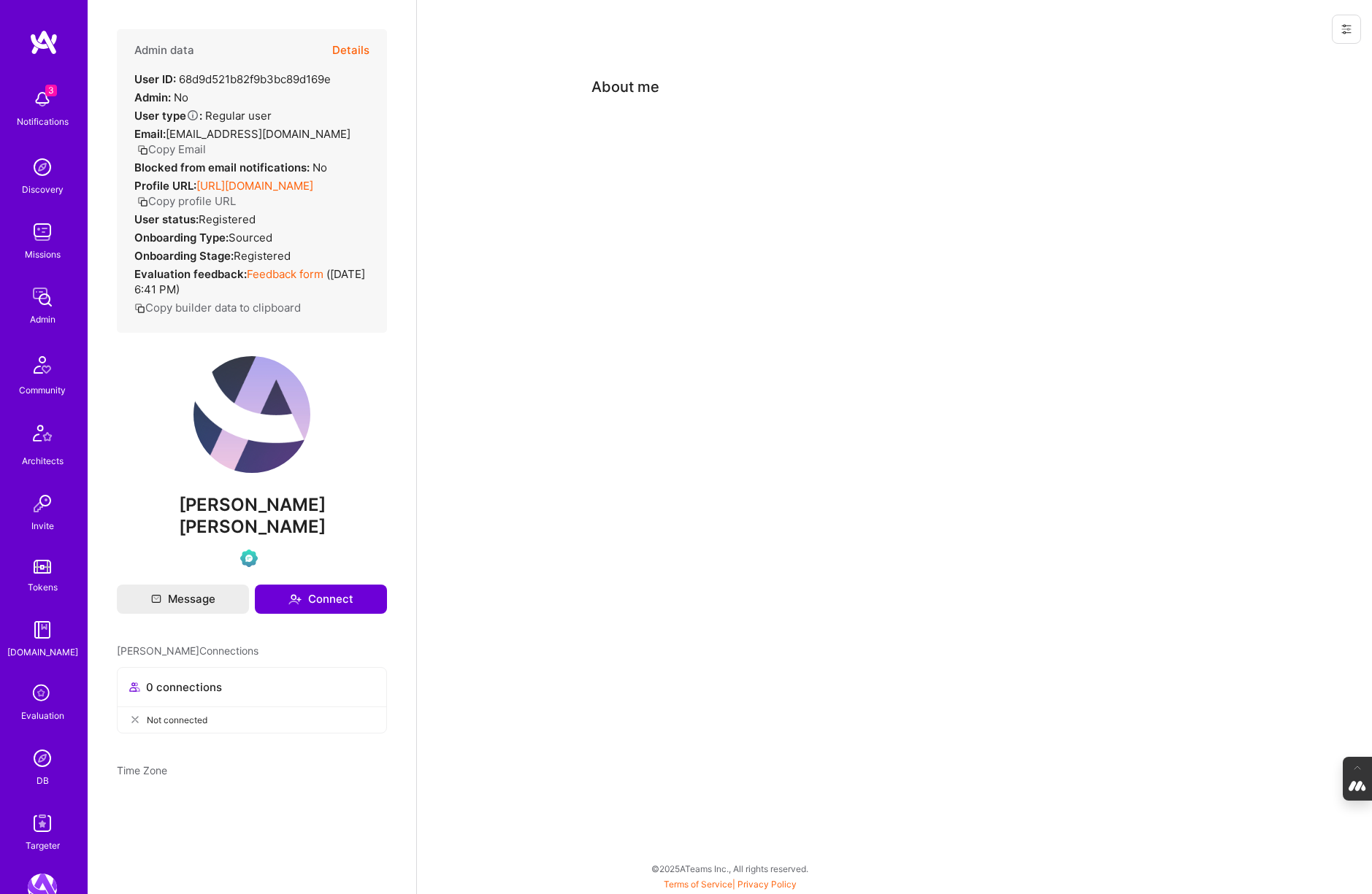
click at [344, 47] on button "Details" at bounding box center [350, 50] width 37 height 42
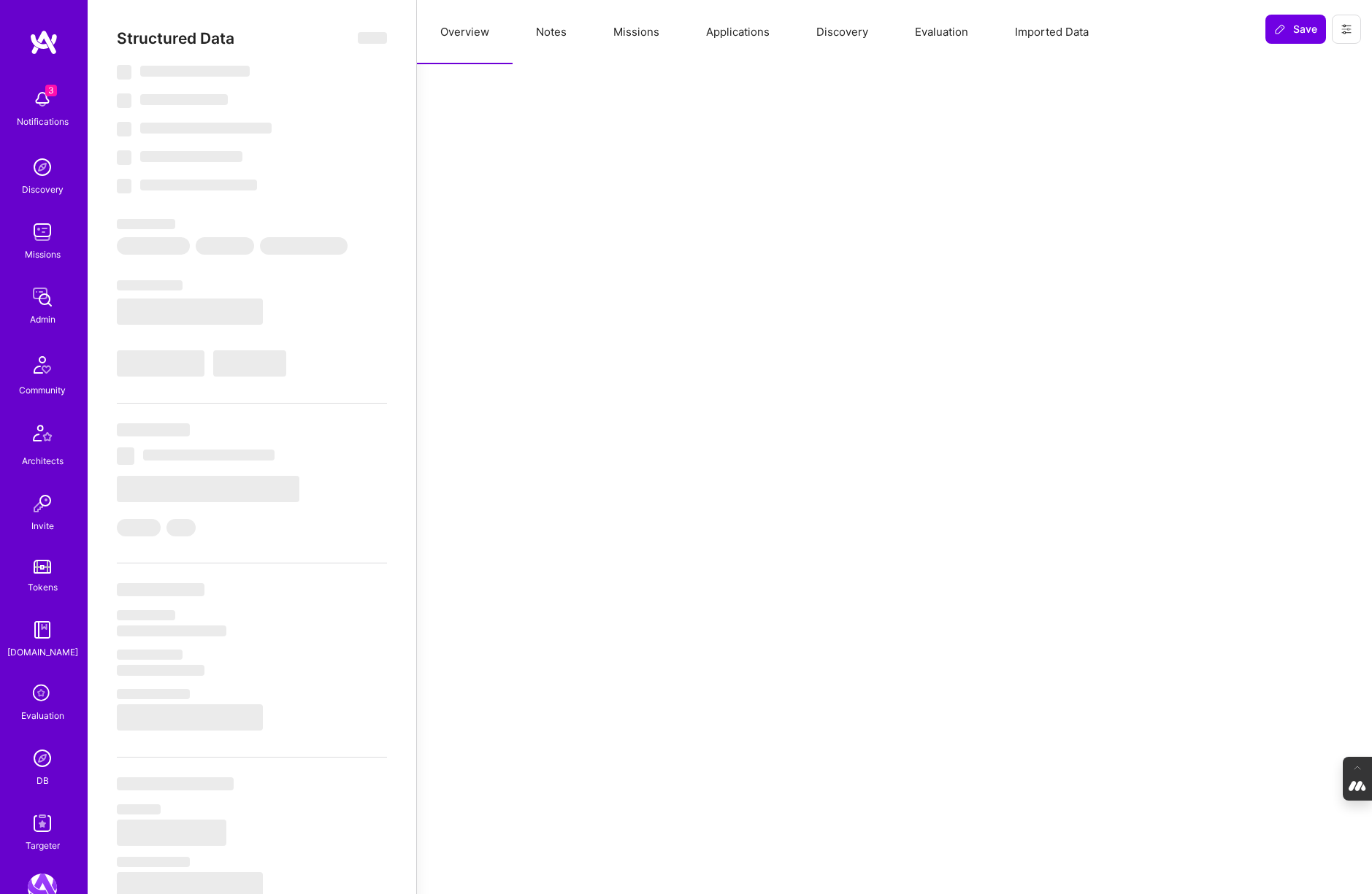
select select "Verified"
select select "US"
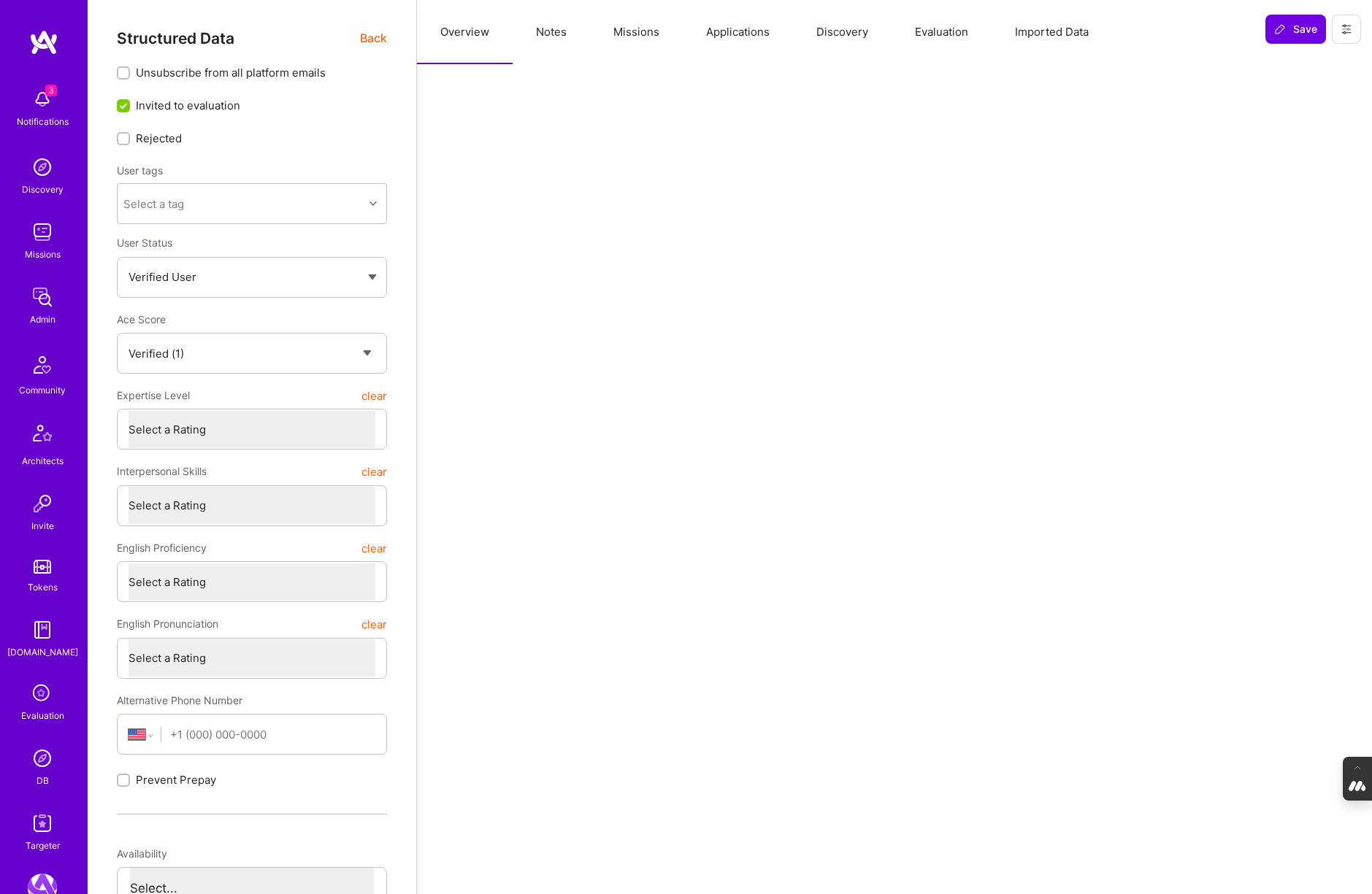
click at [943, 30] on button "Evaluation" at bounding box center [941, 32] width 100 height 64
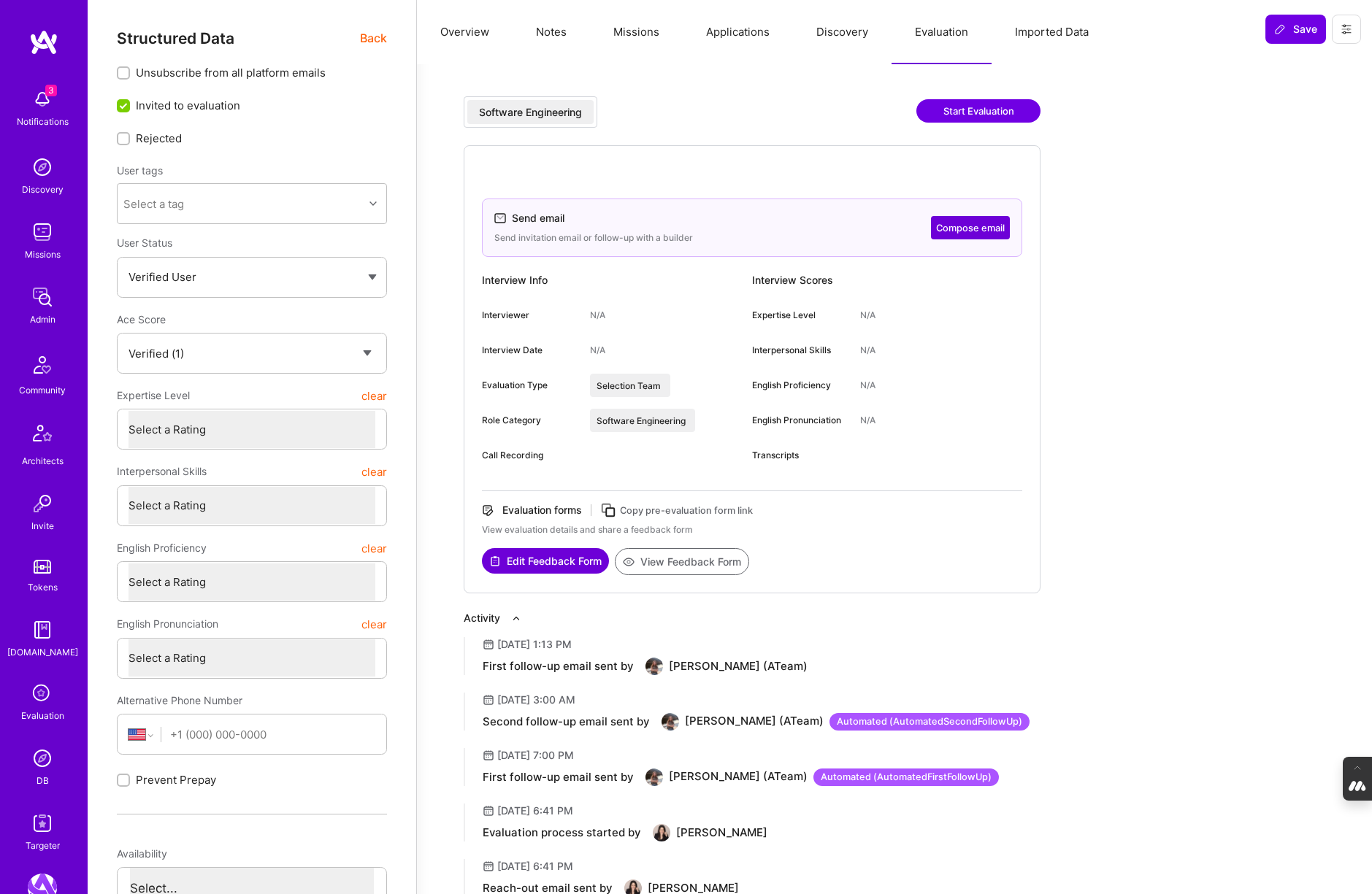
click at [968, 232] on button "Compose email" at bounding box center [970, 228] width 79 height 24
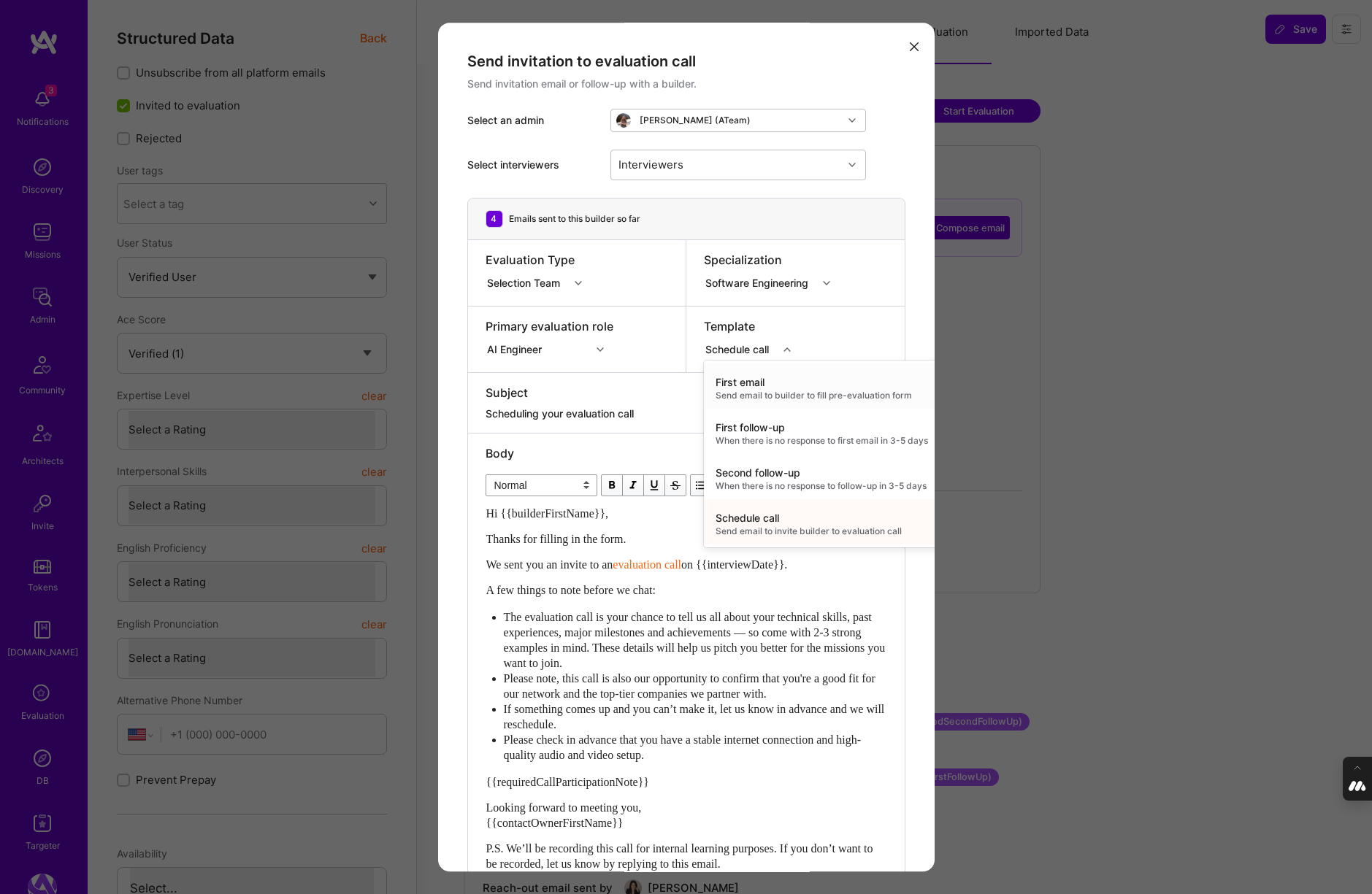
click at [775, 353] on div "Schedule call" at bounding box center [740, 349] width 69 height 16
click at [751, 474] on div "Second follow-up" at bounding box center [821, 473] width 212 height 15
type textarea "Don’t forget to schedule your [DOMAIN_NAME] evaluation call!"
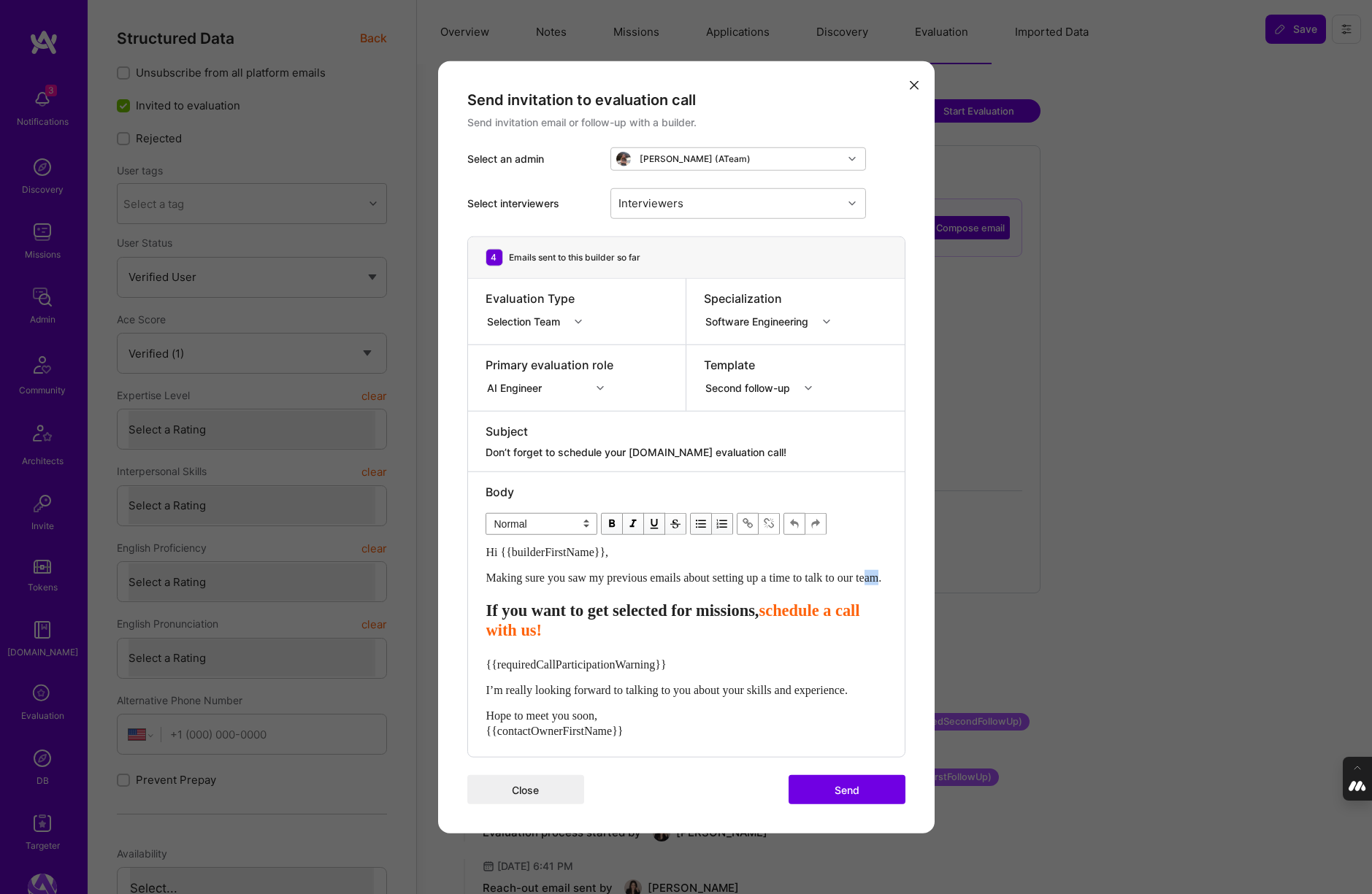
drag, startPoint x: 528, startPoint y: 589, endPoint x: 514, endPoint y: 577, distance: 18.4
click at [514, 577] on span "Making sure you saw my previous emails about setting up a time to talk to our t…" at bounding box center [684, 576] width 395 height 13
drag, startPoint x: 546, startPoint y: 580, endPoint x: 472, endPoint y: 570, distance: 74.7
click at [472, 570] on div "Body Normal Heading Large Heading Medium Heading Small Normal Hi {{builderFirst…" at bounding box center [686, 614] width 437 height 285
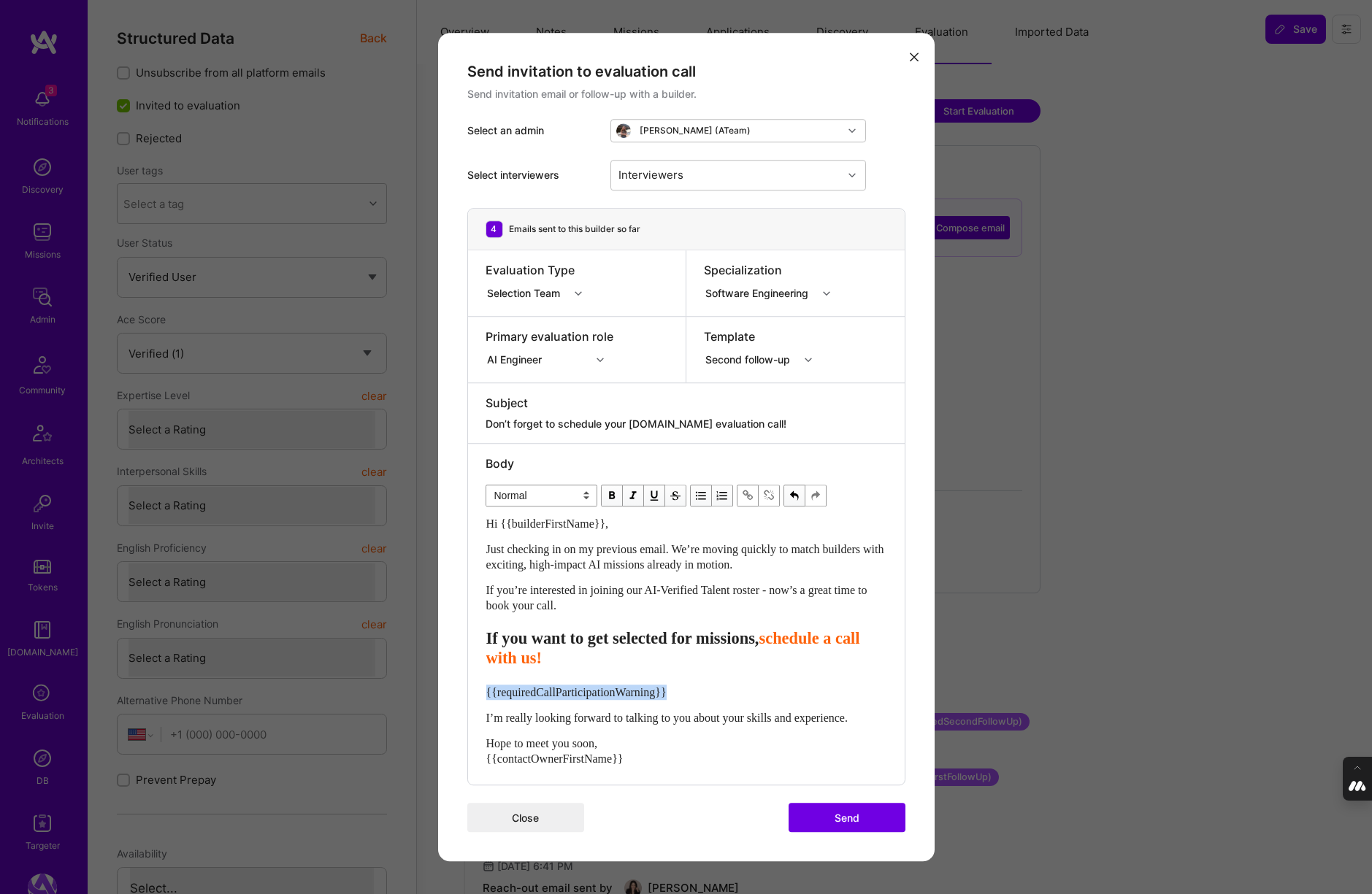
drag, startPoint x: 691, startPoint y: 692, endPoint x: 472, endPoint y: 692, distance: 219.0
click at [472, 692] on div "Body Normal Heading Large Heading Medium Heading Small Normal Hi {{builderFirst…" at bounding box center [686, 614] width 437 height 341
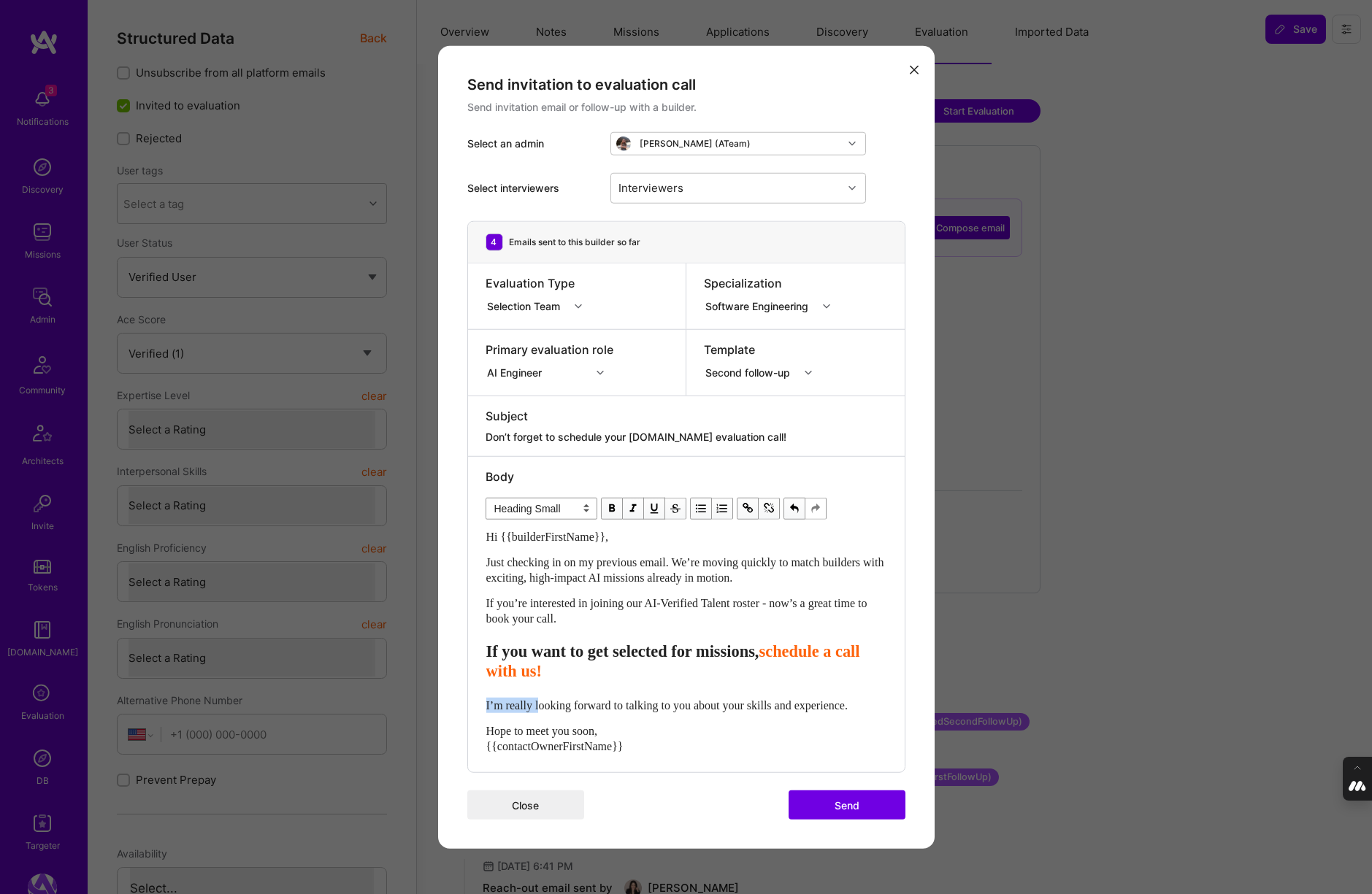
drag, startPoint x: 542, startPoint y: 705, endPoint x: 454, endPoint y: 705, distance: 88.0
click at [454, 705] on div "Send invitation to evaluation call Send invitation email or follow-up with a bu…" at bounding box center [687, 446] width 497 height 803
select select "unstyled"
click at [679, 188] on div "Interviewers" at bounding box center [651, 188] width 72 height 21
type input "[PERSON_NAME]"
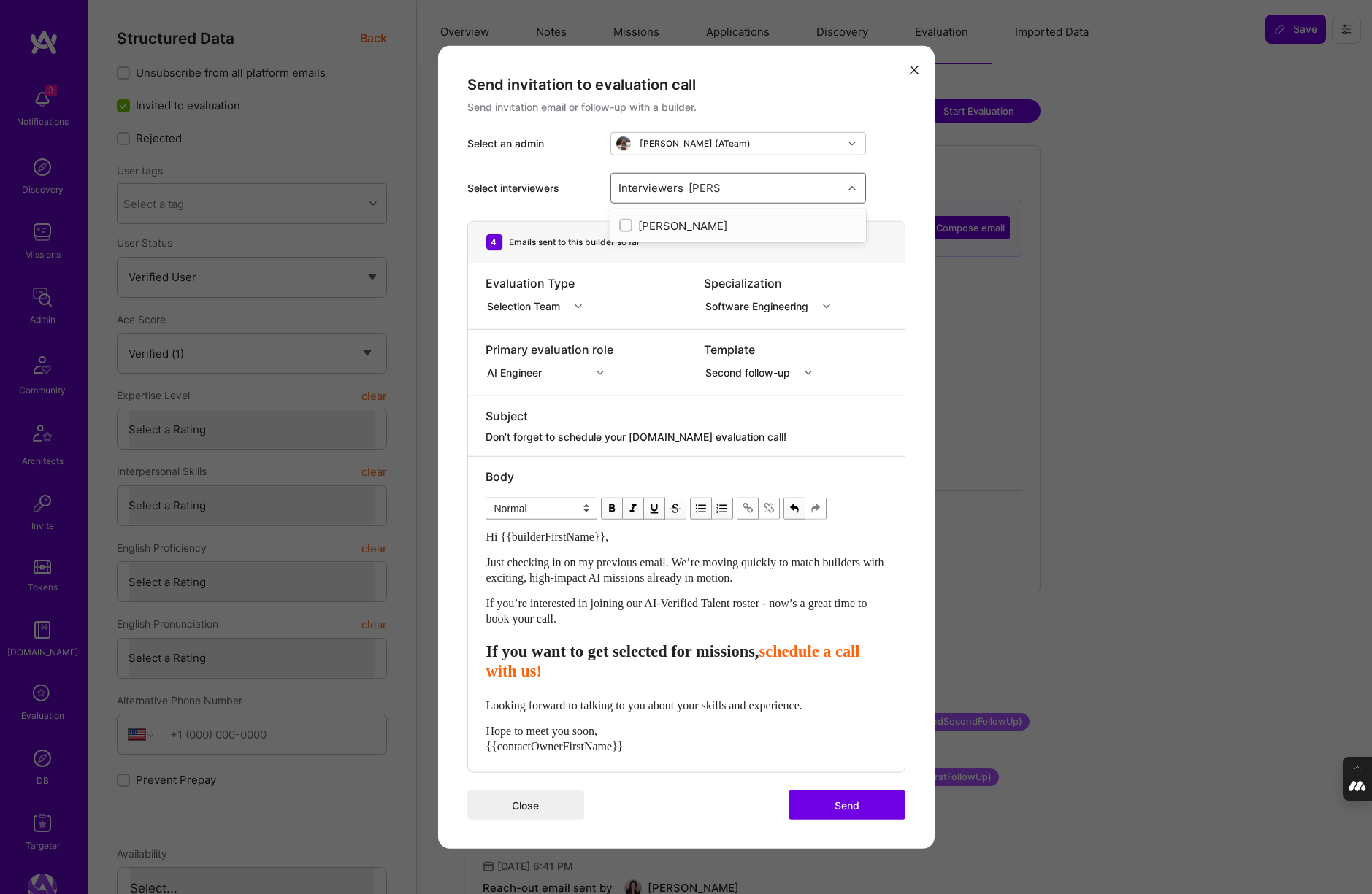
click at [625, 221] on input "modal" at bounding box center [627, 226] width 10 height 10
checkbox input "true"
type input "mostafa"
click at [625, 255] on input "modal" at bounding box center [627, 253] width 10 height 10
checkbox input "true"
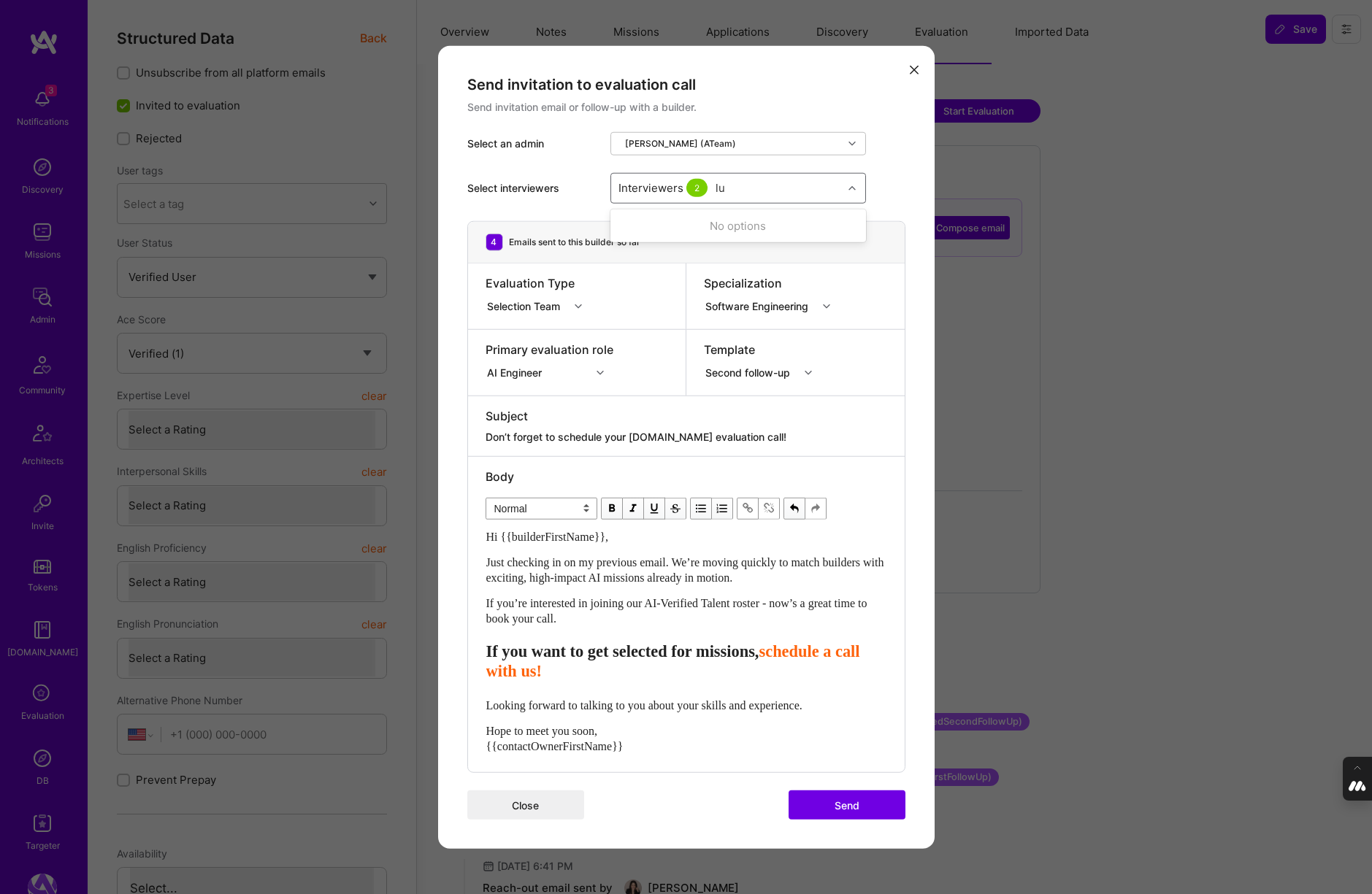
type input "[PERSON_NAME]"
click at [626, 277] on input "modal" at bounding box center [627, 280] width 10 height 10
checkbox input "true"
type input "tomi"
click at [620, 222] on div "modal" at bounding box center [625, 225] width 13 height 13
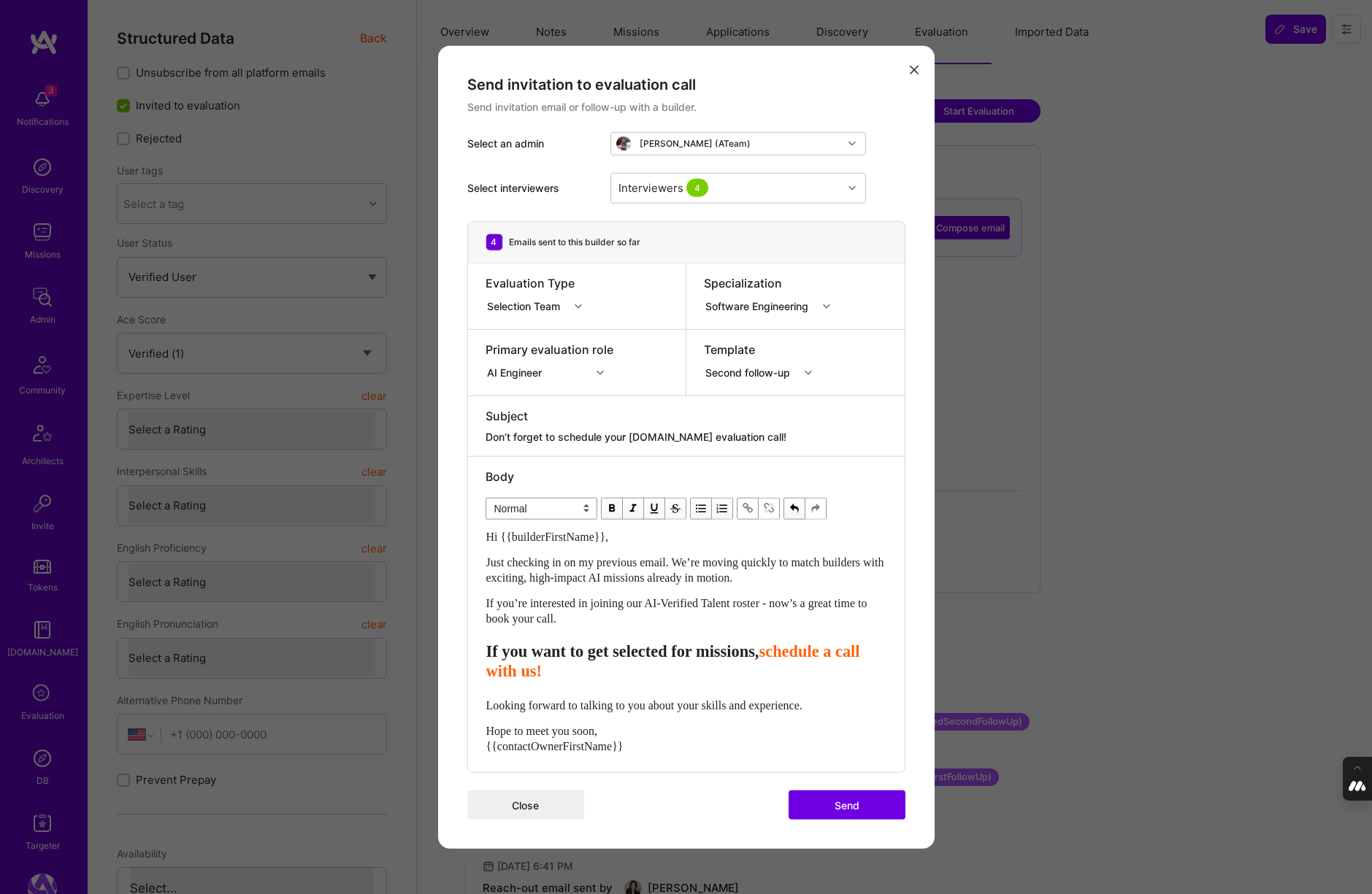
click at [900, 185] on div "Select interviewers Interviewers 4" at bounding box center [686, 187] width 438 height 66
click at [795, 179] on div "Interviewers 4" at bounding box center [727, 188] width 231 height 30
click at [914, 185] on div "Send invitation to evaluation call Send invitation email or follow-up with a bu…" at bounding box center [687, 446] width 497 height 803
click at [839, 810] on button "Send" at bounding box center [847, 805] width 117 height 30
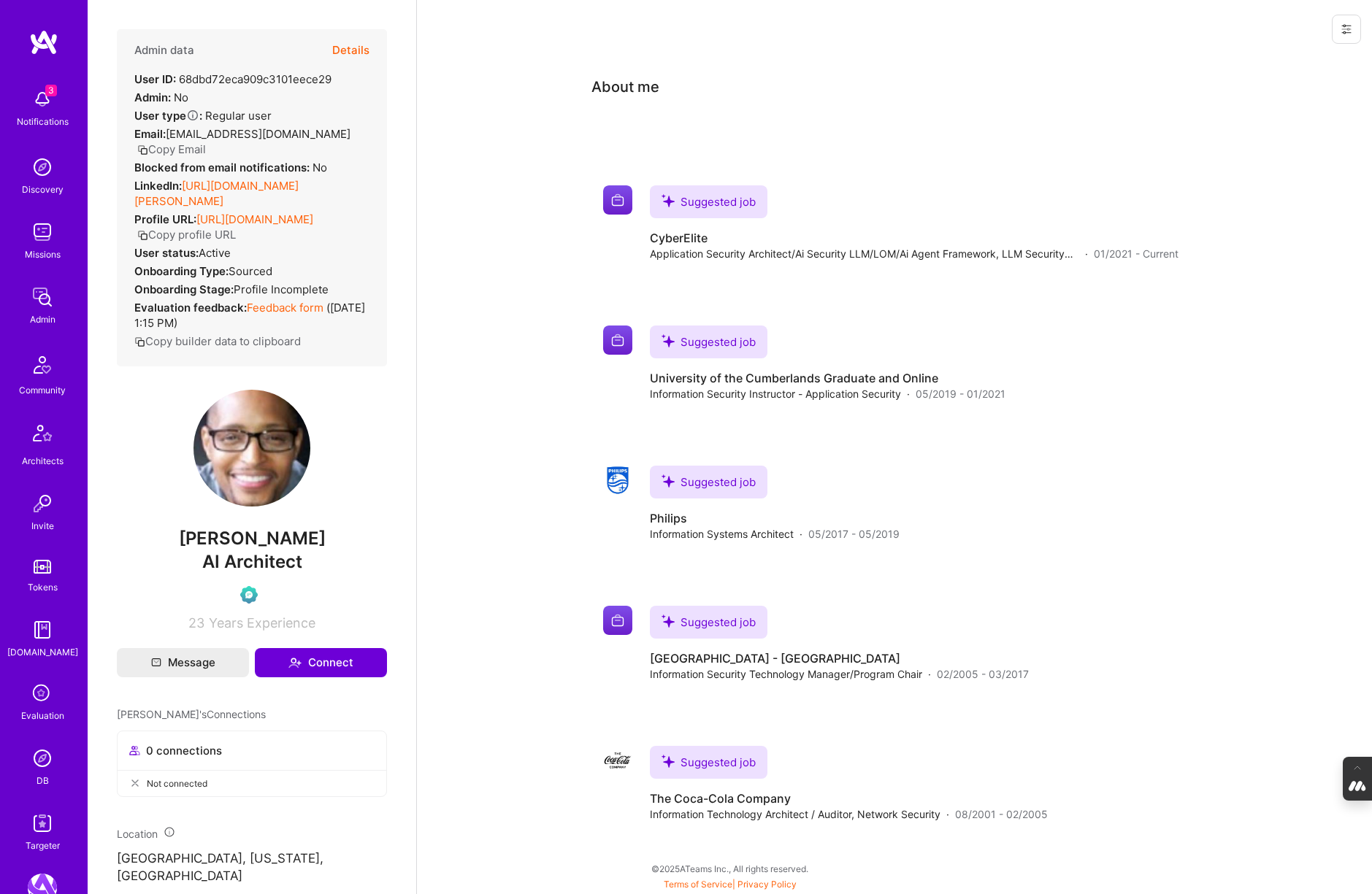
click at [349, 42] on button "Details" at bounding box center [350, 50] width 37 height 42
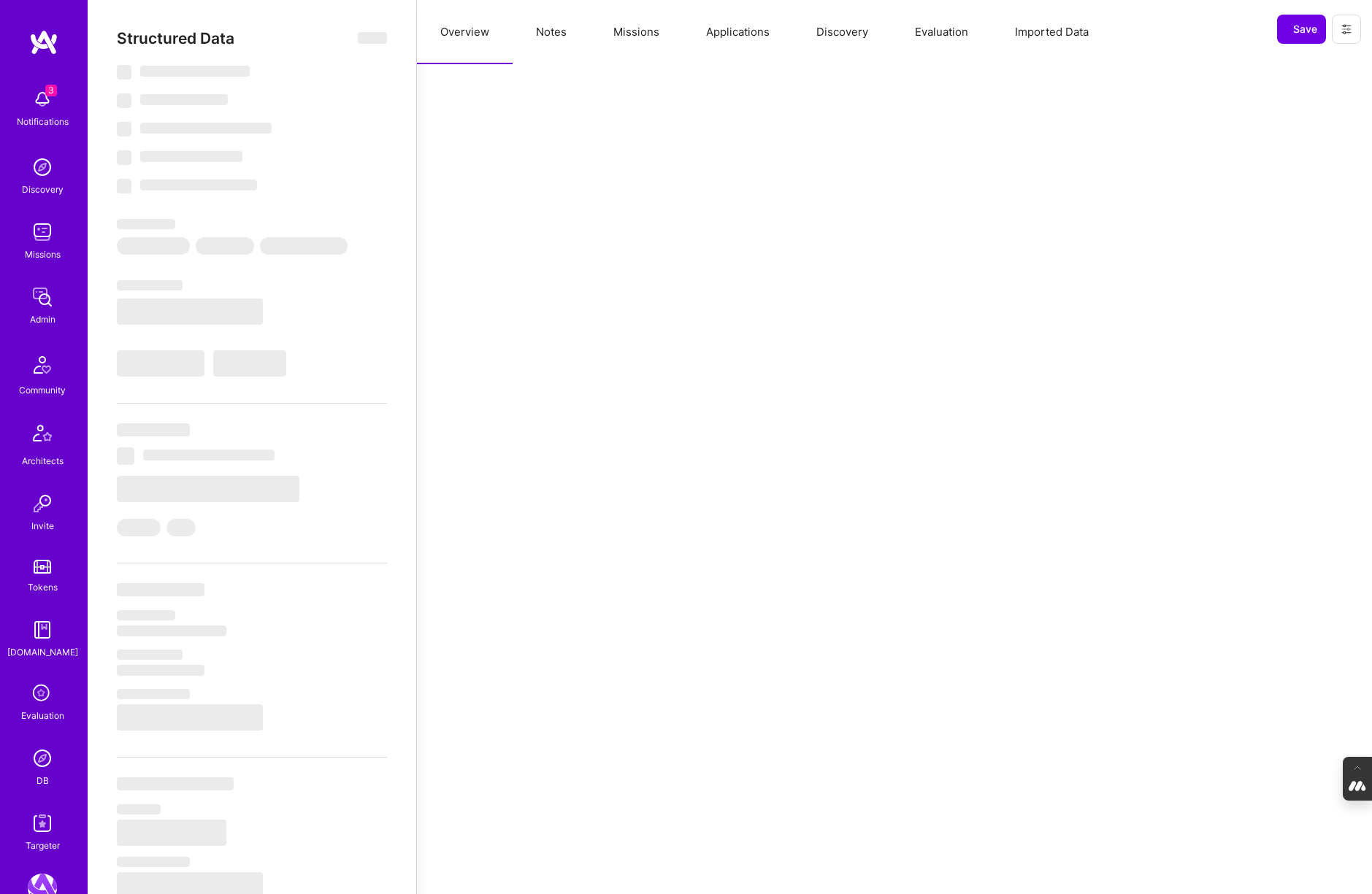
select select "Verified"
select select "US"
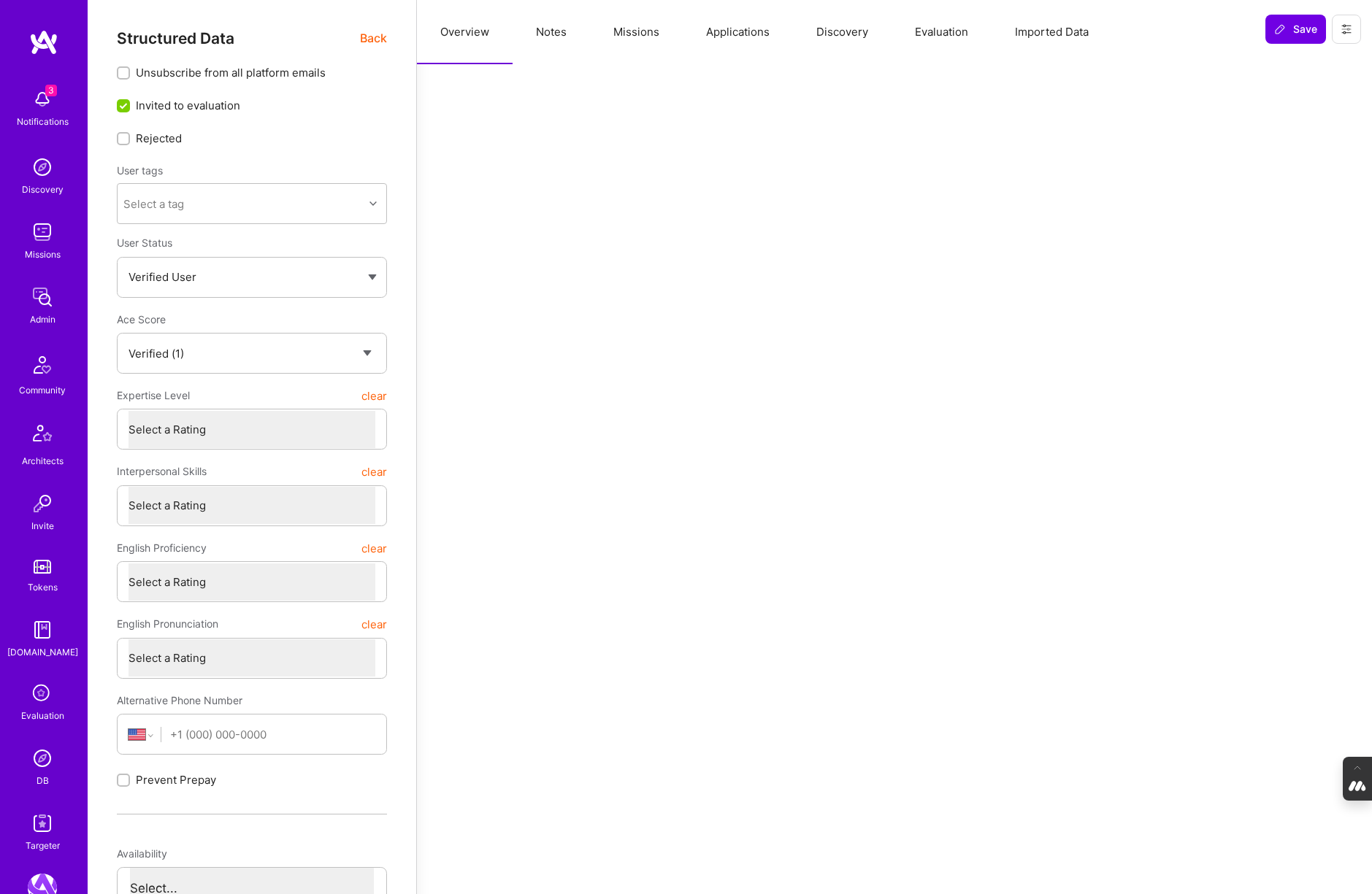
click at [940, 38] on button "Evaluation" at bounding box center [941, 32] width 100 height 64
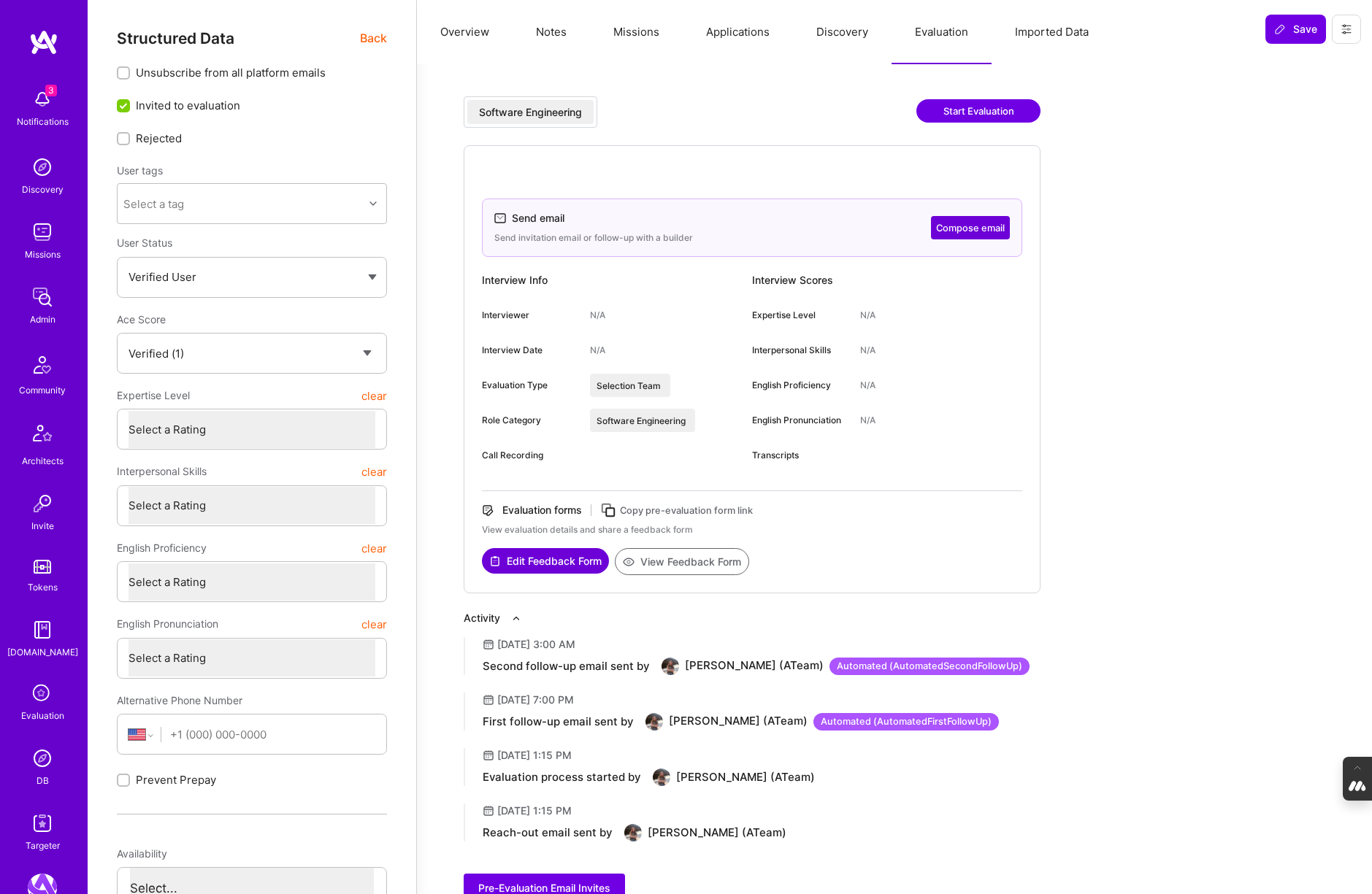
click at [968, 227] on button "Compose email" at bounding box center [970, 228] width 79 height 24
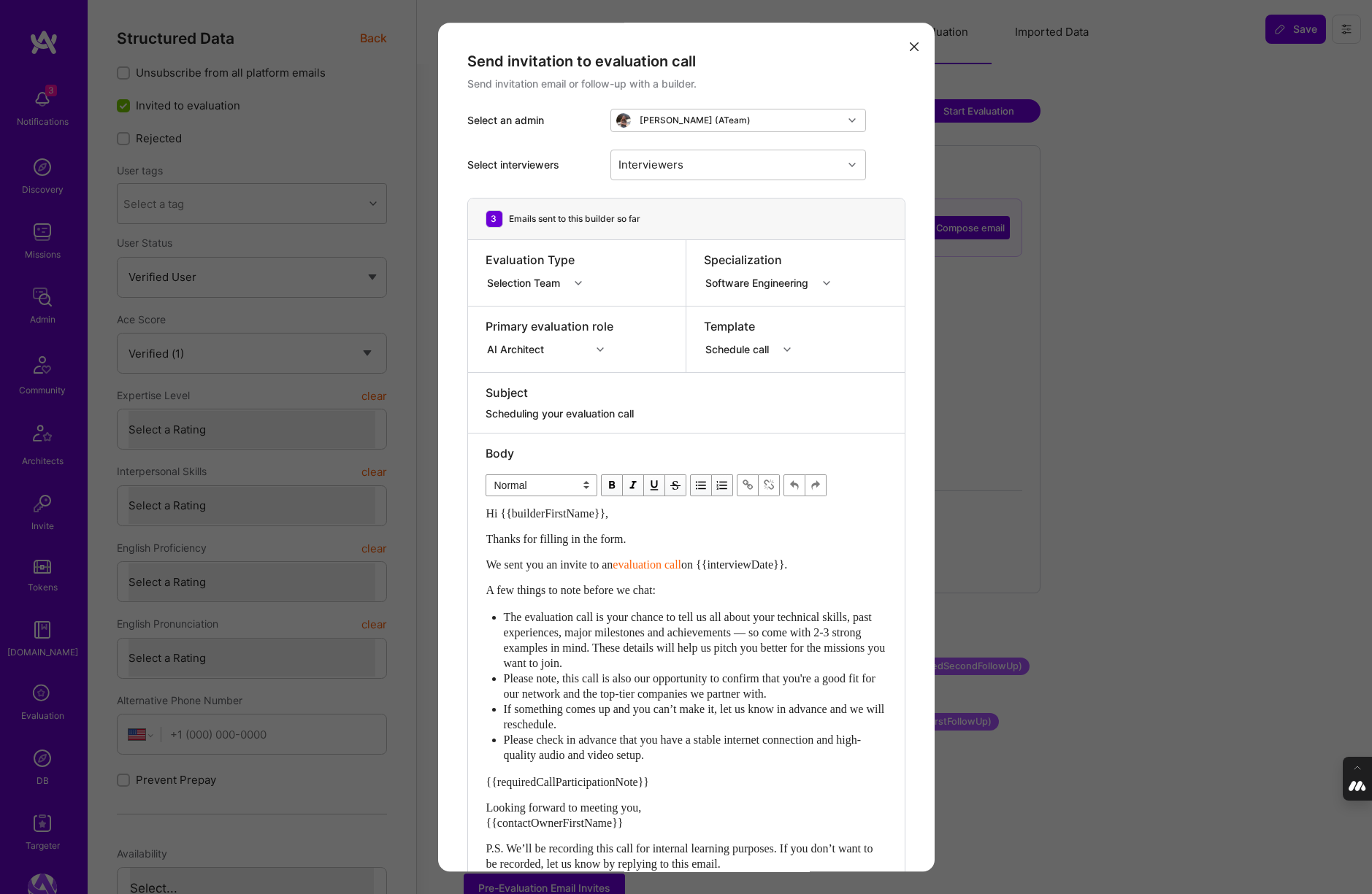
click at [783, 352] on div "modal" at bounding box center [789, 349] width 23 height 19
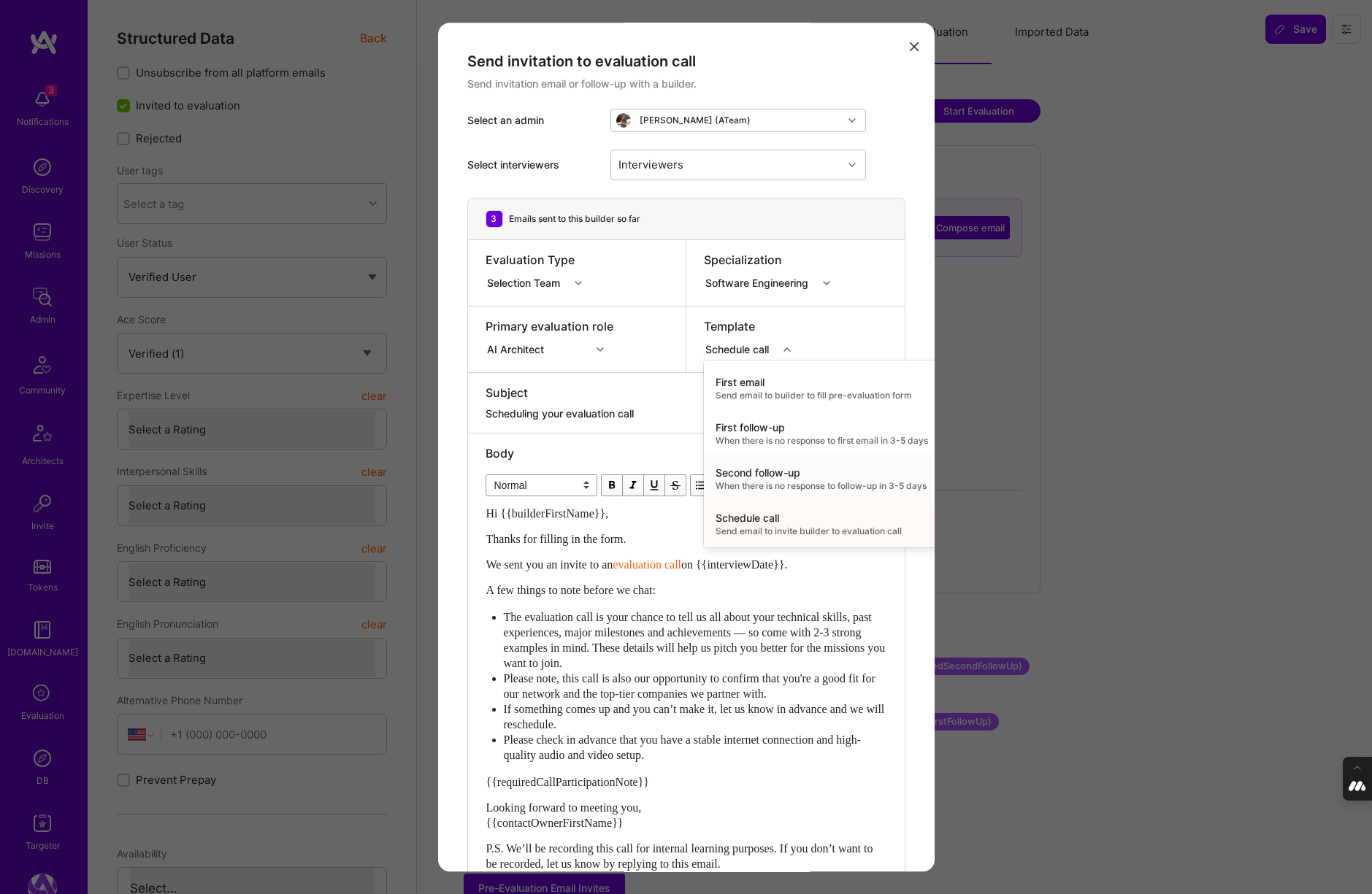
click at [749, 477] on div "Second follow-up" at bounding box center [821, 473] width 212 height 15
type textarea "Don’t forget to schedule your A.Team evaluation call!"
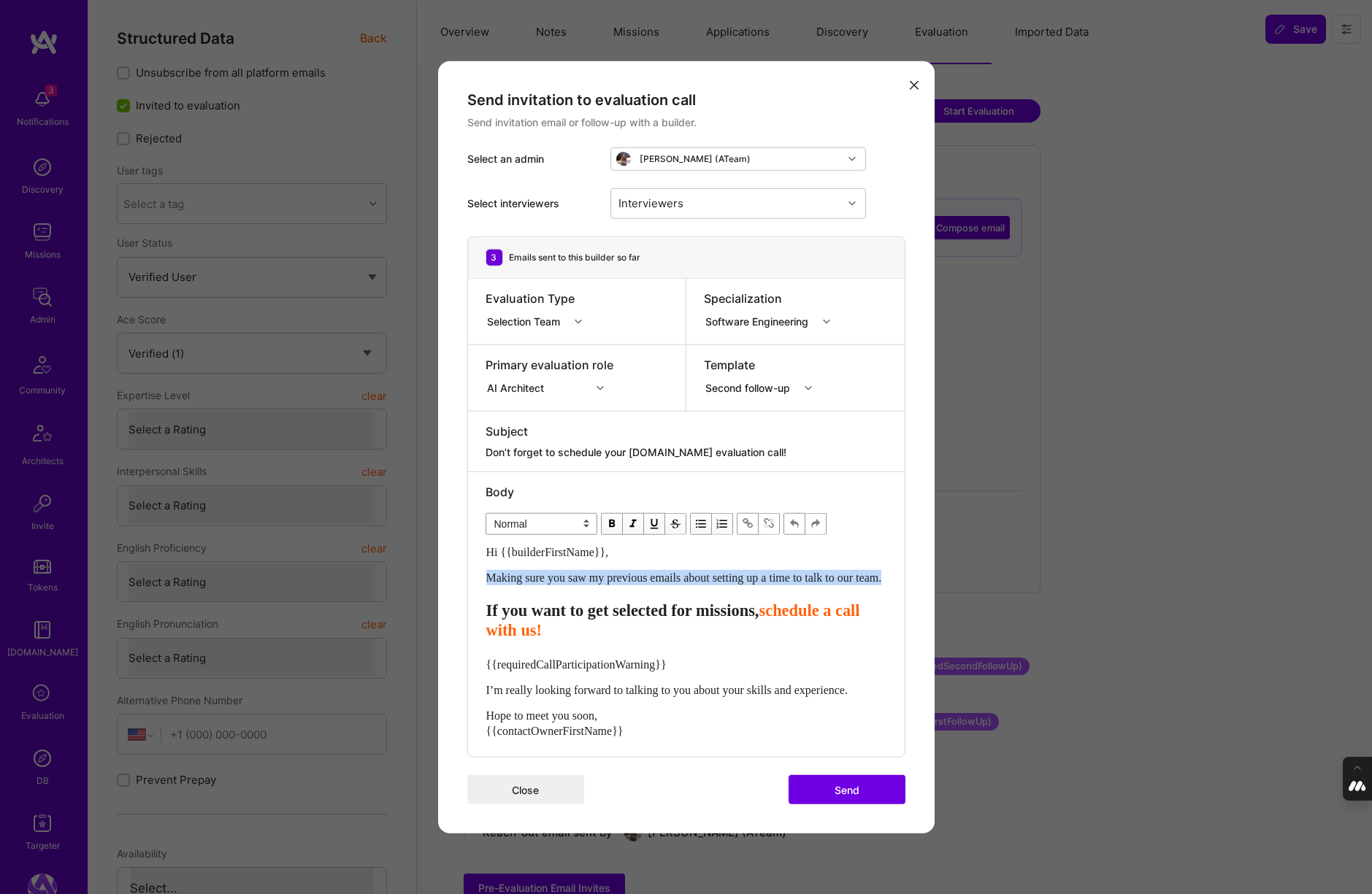
drag, startPoint x: 538, startPoint y: 594, endPoint x: 480, endPoint y: 569, distance: 63.2
click at [480, 569] on div "Body Normal Heading Large Heading Medium Heading Small Normal Hi {{builderFirst…" at bounding box center [686, 614] width 437 height 285
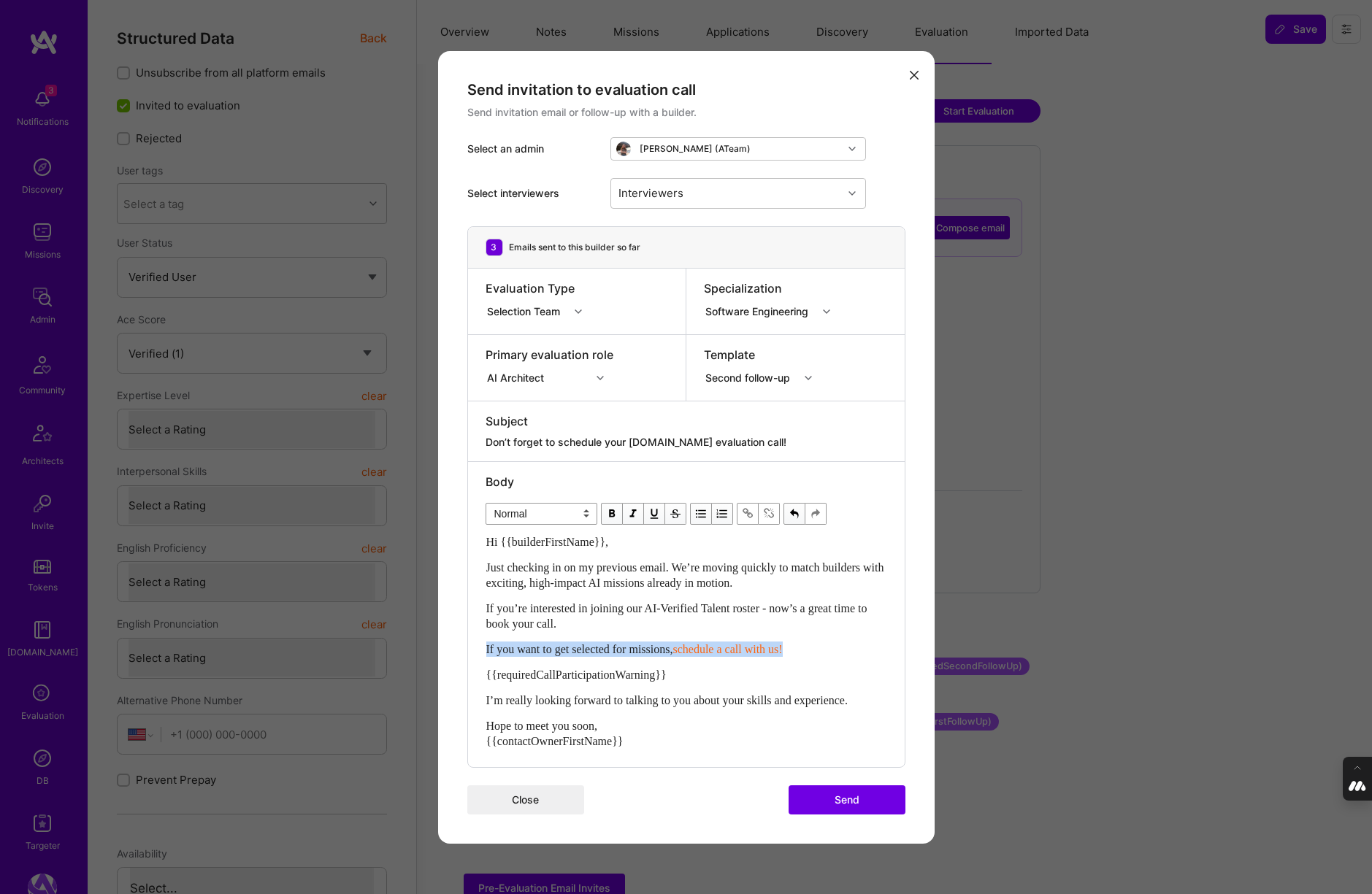
drag, startPoint x: 825, startPoint y: 645, endPoint x: 479, endPoint y: 646, distance: 346.0
click at [479, 646] on div "Body Normal Heading Large Heading Medium Heading Small Normal Hi {{builderFirst…" at bounding box center [686, 614] width 437 height 305
click at [586, 511] on select "Normal Heading Large Heading Medium Heading Small" at bounding box center [541, 513] width 112 height 22
click at [486, 502] on select "Normal Heading Large Heading Medium Heading Small" at bounding box center [541, 513] width 112 height 22
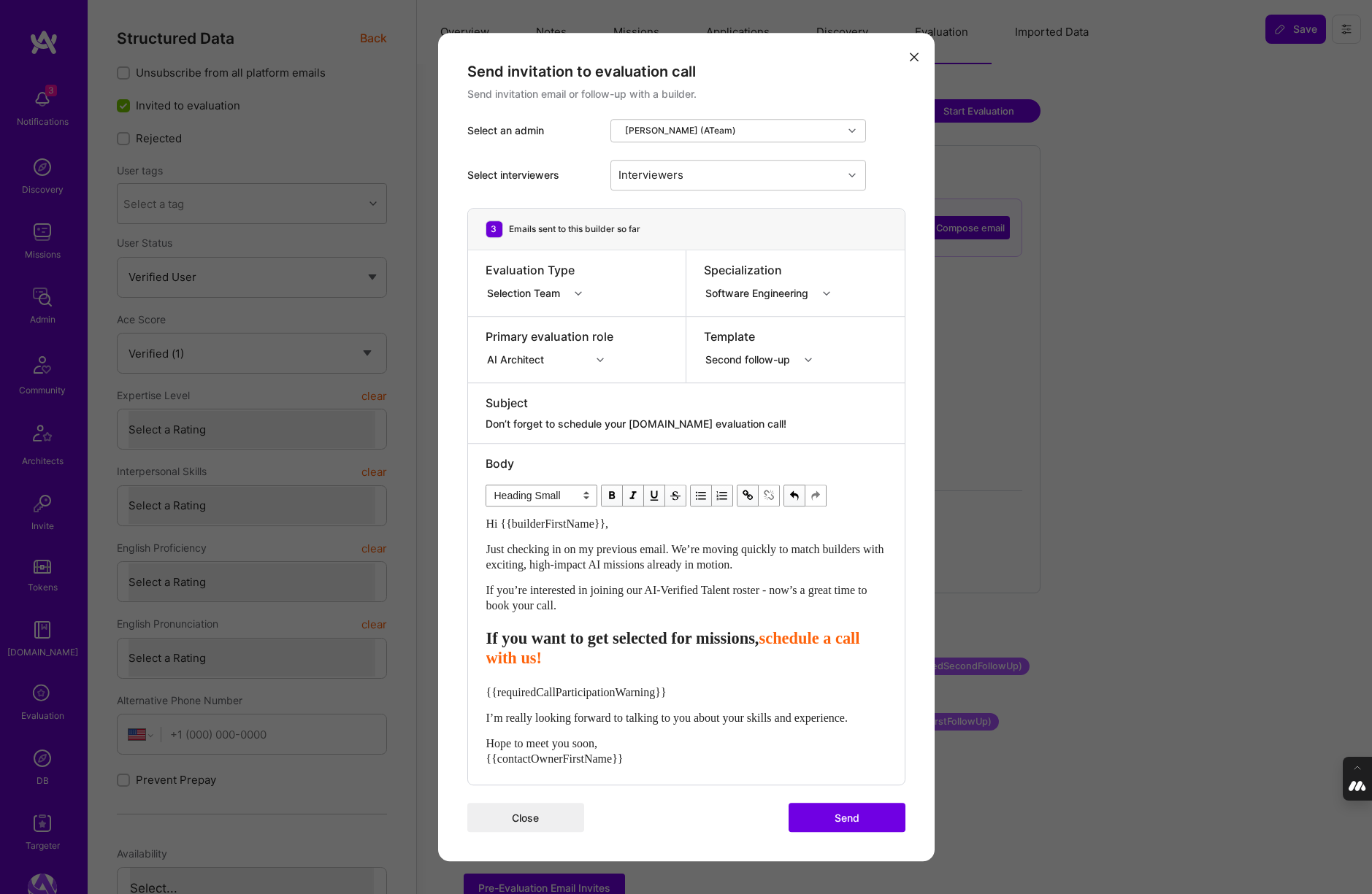
click at [687, 669] on div "Hi {{builderFirstName}}, Just checking in on my previous email. We’re moving qu…" at bounding box center [686, 641] width 400 height 251
drag, startPoint x: 696, startPoint y: 684, endPoint x: 448, endPoint y: 684, distance: 248.0
click at [446, 684] on div "Send invitation to evaluation call Send invitation email or follow-up with a bu…" at bounding box center [687, 447] width 497 height 829
drag, startPoint x: 695, startPoint y: 695, endPoint x: 458, endPoint y: 695, distance: 237.0
click at [458, 695] on div "Send invitation to evaluation call Send invitation email or follow-up with a bu…" at bounding box center [687, 447] width 497 height 829
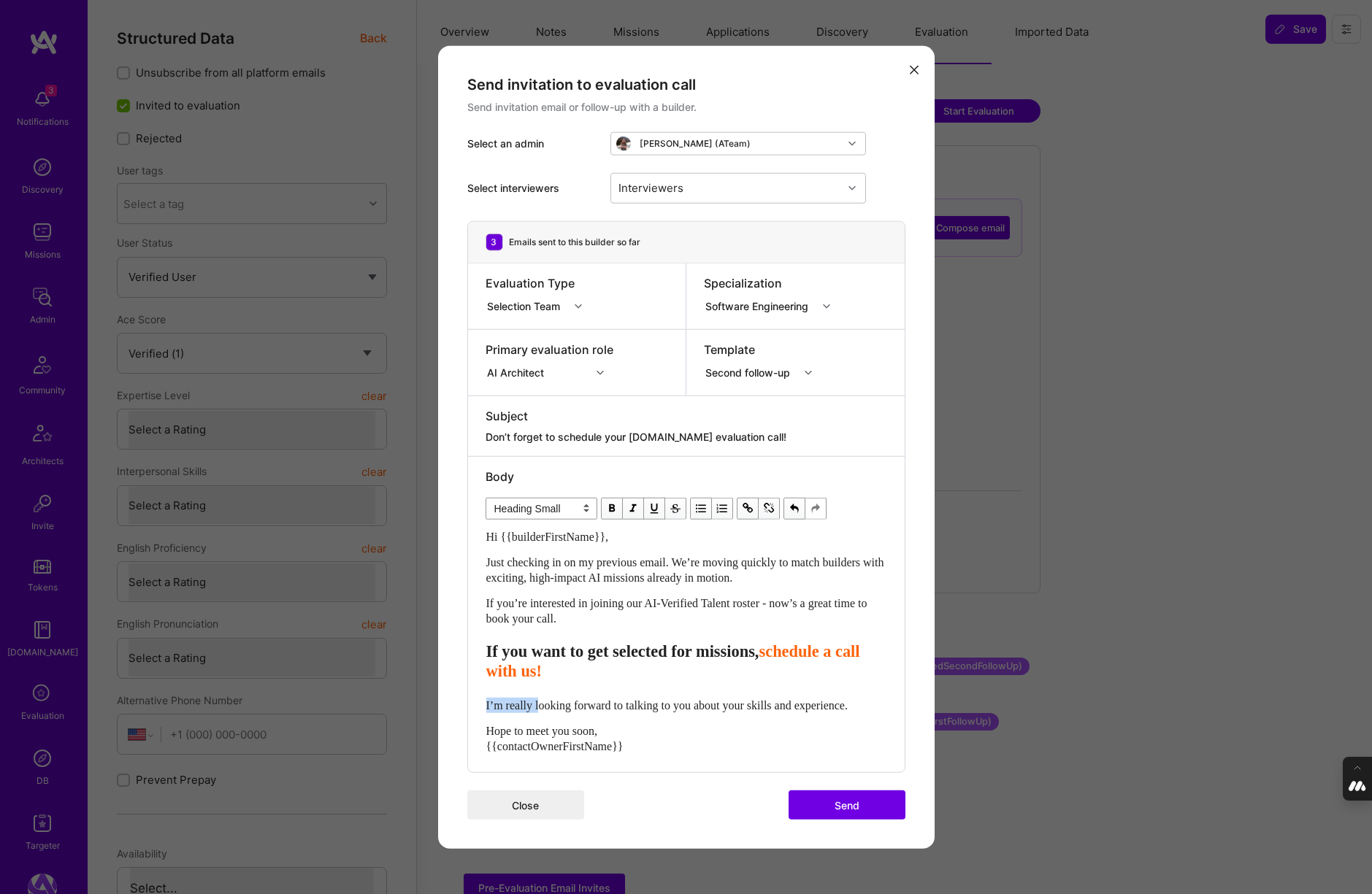
drag, startPoint x: 540, startPoint y: 706, endPoint x: 468, endPoint y: 706, distance: 72.0
click at [468, 706] on div "Body Normal Heading Large Heading Medium Heading Small Heading Small Hi {{build…" at bounding box center [686, 614] width 437 height 316
select select "unstyled"
drag, startPoint x: 826, startPoint y: 704, endPoint x: 662, endPoint y: 704, distance: 164.0
click at [662, 704] on span "Looking forward to talking to you about your skills and experience." at bounding box center [645, 705] width 316 height 13
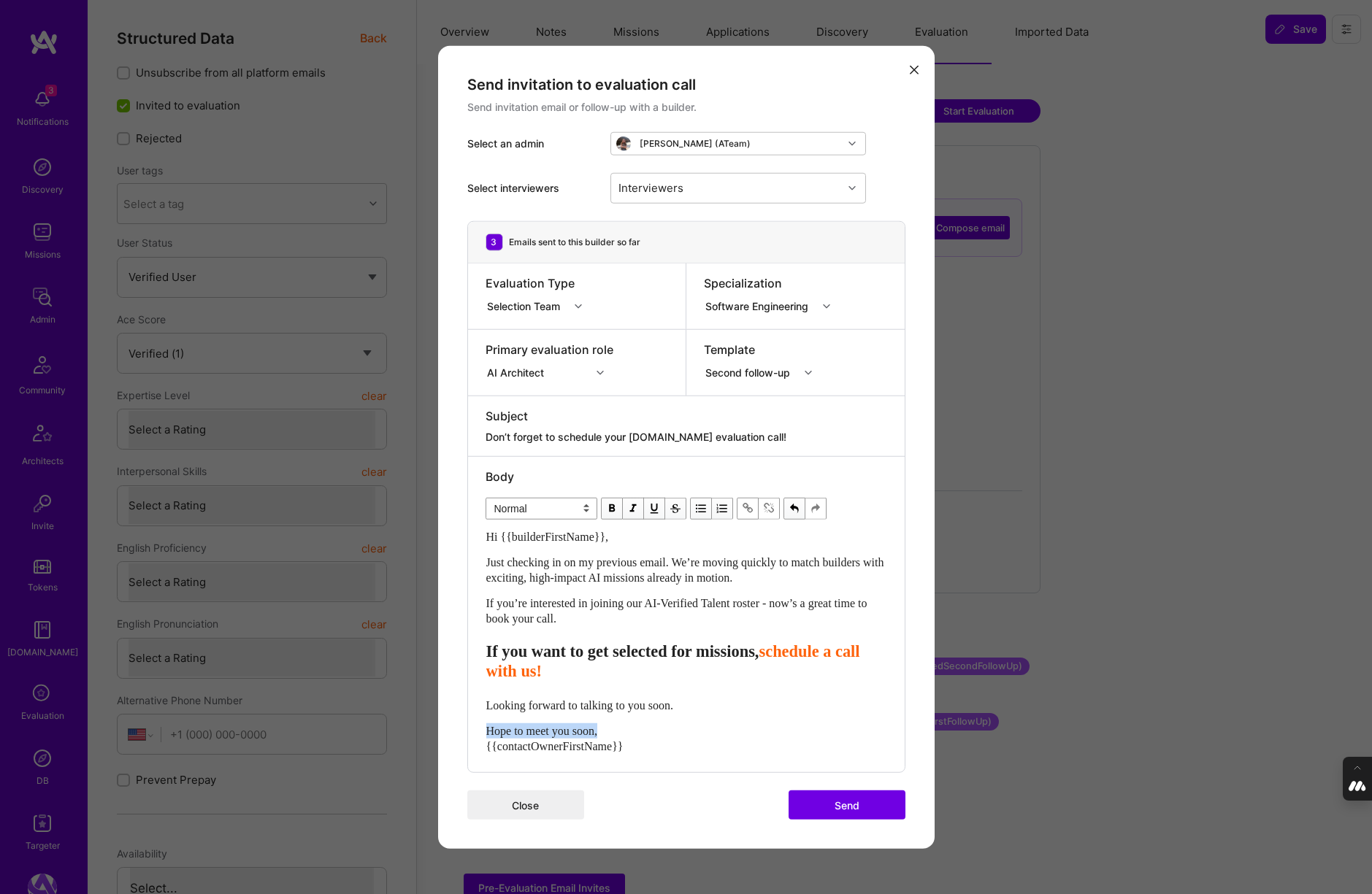
drag, startPoint x: 623, startPoint y: 735, endPoint x: 473, endPoint y: 735, distance: 150.0
click at [473, 735] on div "Body Normal Heading Large Heading Medium Heading Small Normal Hi {{builderFirst…" at bounding box center [686, 614] width 437 height 316
drag, startPoint x: 691, startPoint y: 709, endPoint x: 441, endPoint y: 709, distance: 250.0
click at [441, 709] on div "Send invitation to evaluation call Send invitation email or follow-up with a bu…" at bounding box center [687, 446] width 497 height 803
copy span "Looking forward to talking to you soon."
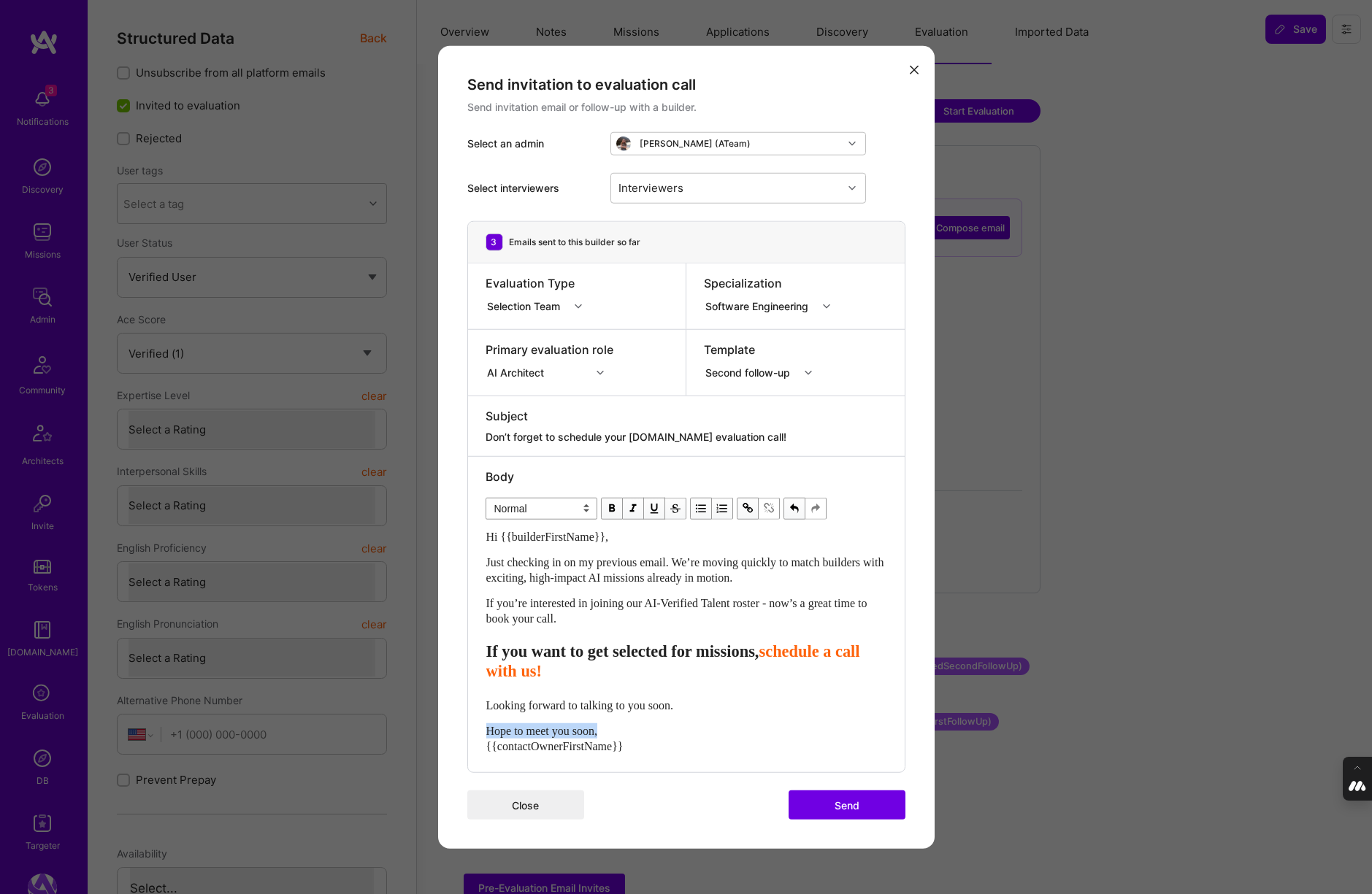
drag, startPoint x: 614, startPoint y: 731, endPoint x: 469, endPoint y: 733, distance: 145.0
click at [469, 733] on div "Body Normal Heading Large Heading Medium Heading Small Normal Hi {{builderFirst…" at bounding box center [686, 614] width 437 height 316
drag, startPoint x: 696, startPoint y: 709, endPoint x: 476, endPoint y: 707, distance: 220.0
click at [476, 707] on div "Body Normal Heading Large Heading Medium Heading Small Normal Hi {{builderFirst…" at bounding box center [686, 614] width 437 height 316
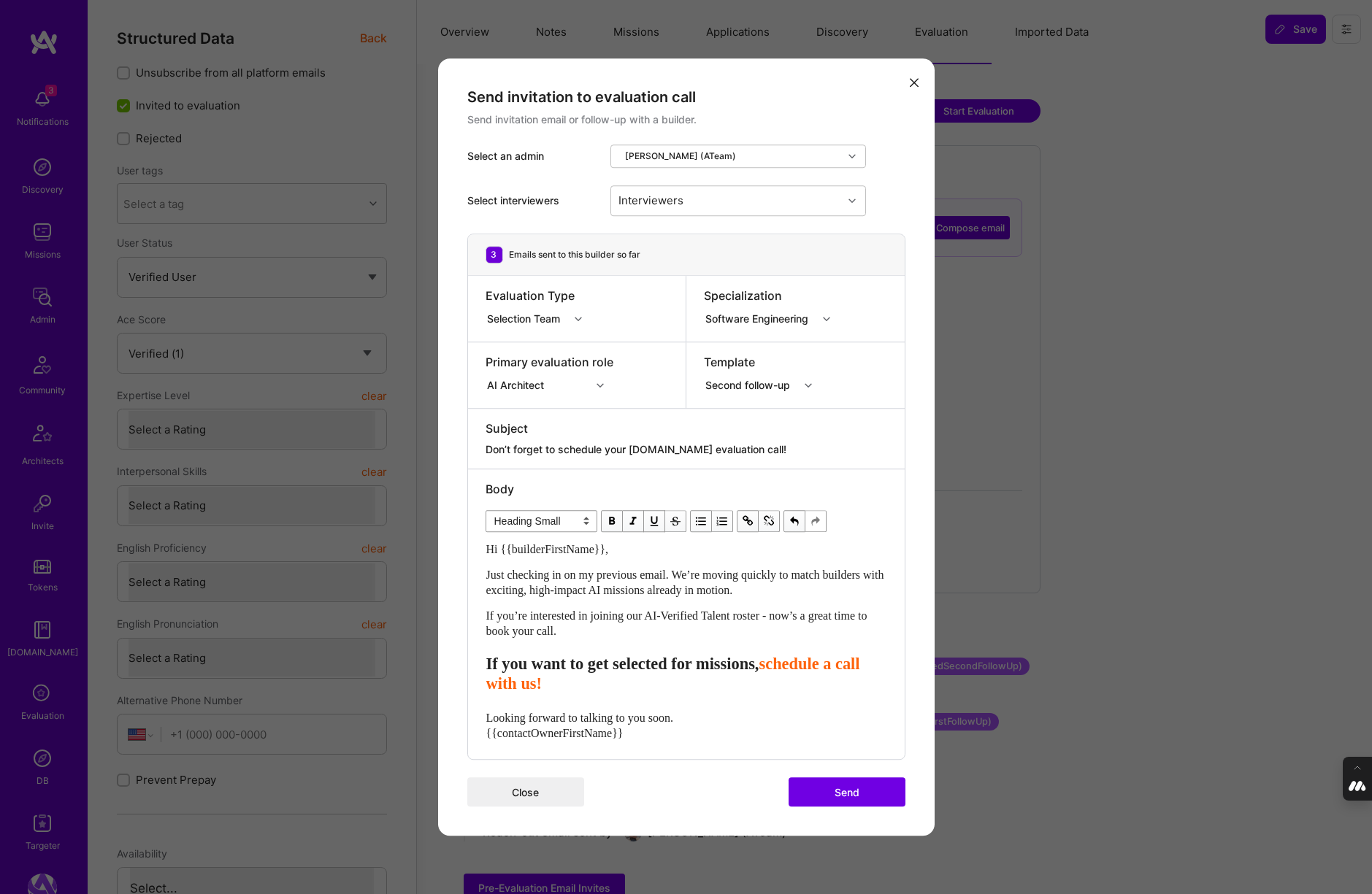
click at [640, 573] on span "Just checking in on my previous email. We’re moving quickly to match builders w…" at bounding box center [687, 582] width 401 height 28
select select "unstyled"
click at [778, 199] on div "Interviewers" at bounding box center [727, 201] width 231 height 30
type input "pedro"
click at [626, 236] on input "modal" at bounding box center [627, 239] width 10 height 10
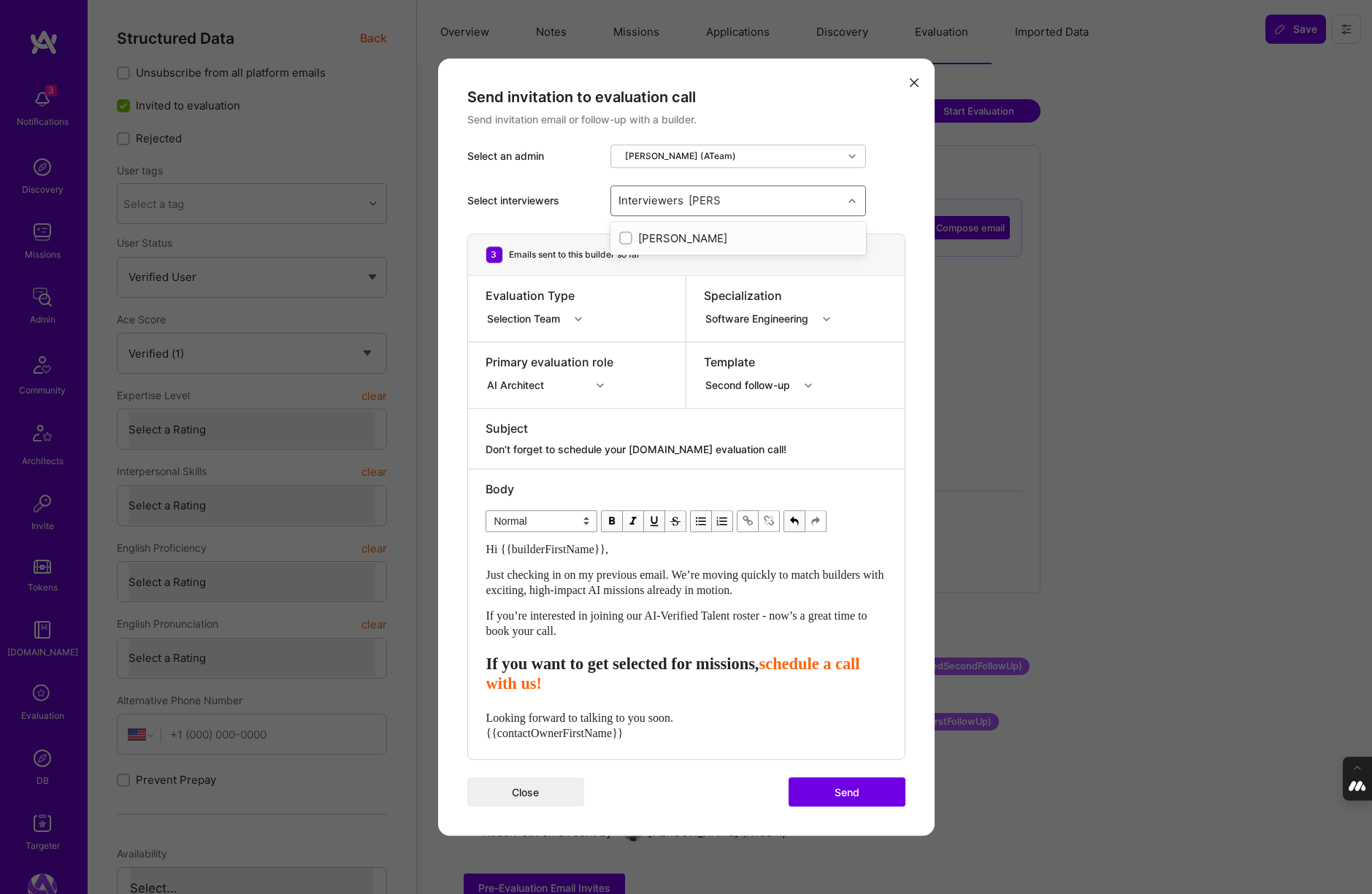
checkbox input "true"
type input "mostafa"
click at [624, 265] on input "modal" at bounding box center [627, 266] width 10 height 10
checkbox input "true"
type input "tom"
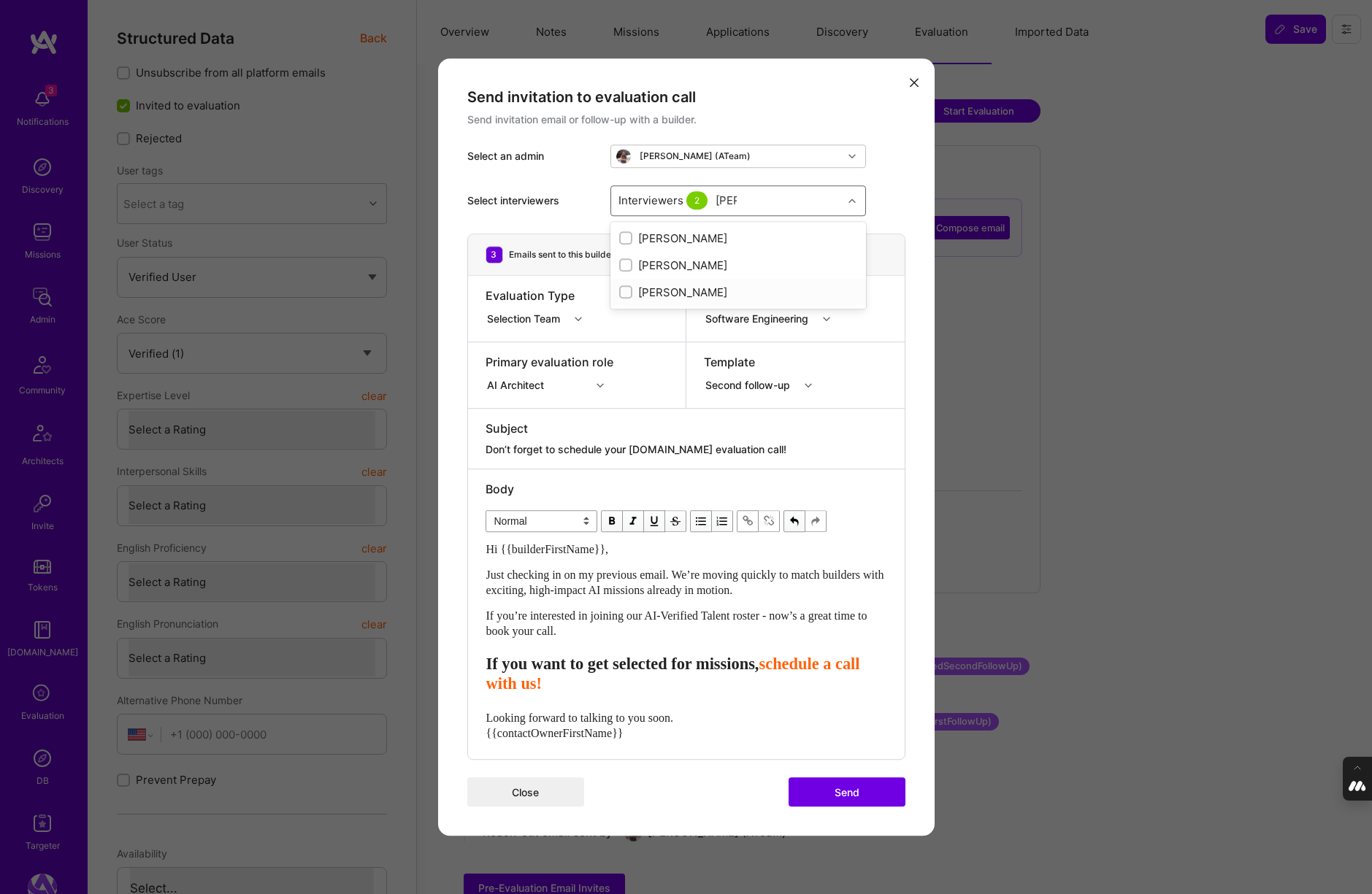
click at [627, 289] on input "modal" at bounding box center [627, 293] width 10 height 10
checkbox input "true"
click at [627, 289] on input "modal" at bounding box center [627, 293] width 13 height 13
checkbox input "false"
click at [625, 265] on input "modal" at bounding box center [627, 266] width 10 height 10
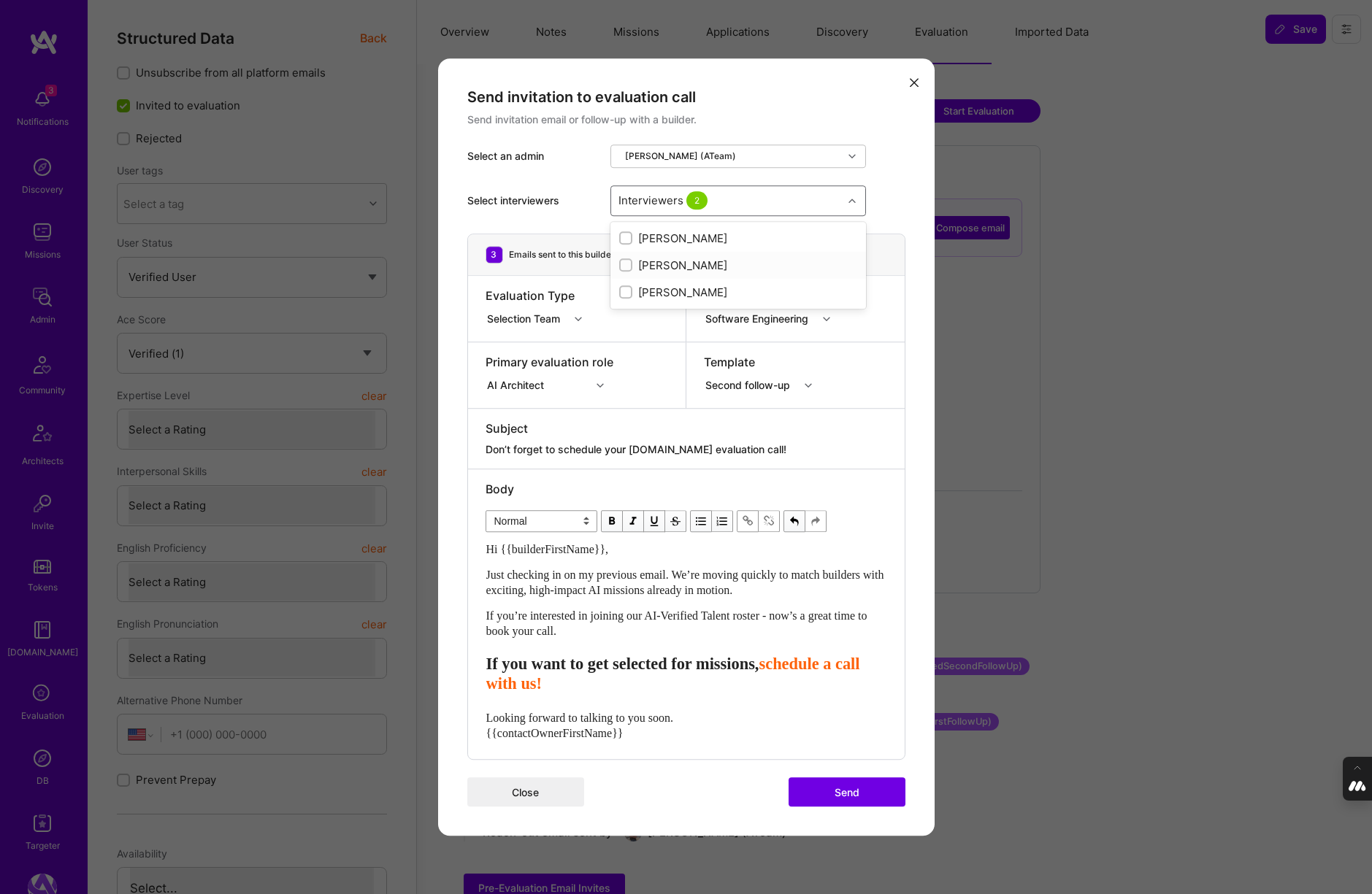
checkbox input "true"
type input "luis"
click at [624, 288] on input "modal" at bounding box center [627, 293] width 10 height 10
checkbox input "true"
click at [883, 181] on div "Select interviewers option Luis Teofilo, selected. option Luís Teófilo focused,…" at bounding box center [686, 200] width 438 height 66
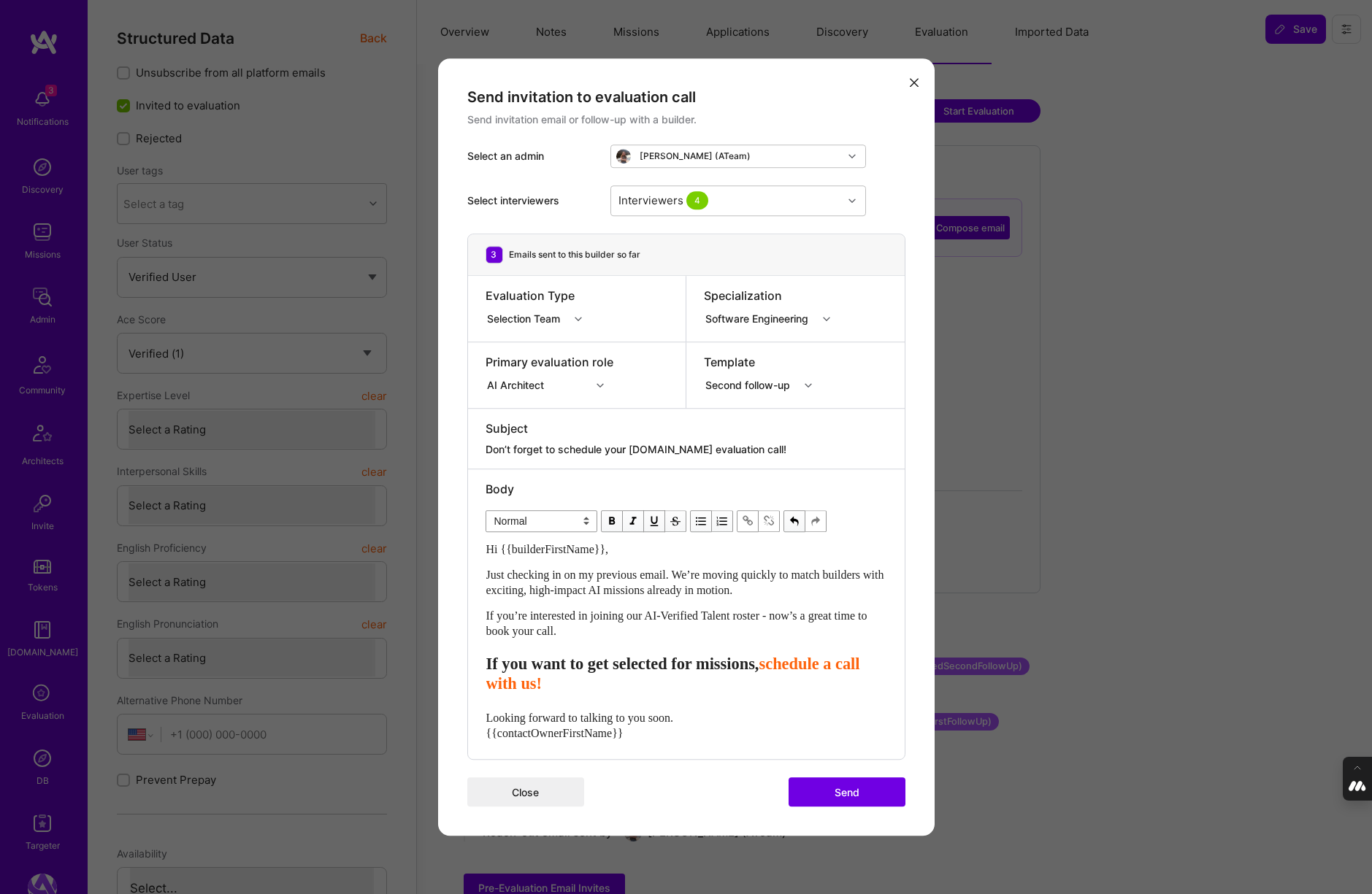
click at [855, 796] on button "Send" at bounding box center [847, 792] width 117 height 30
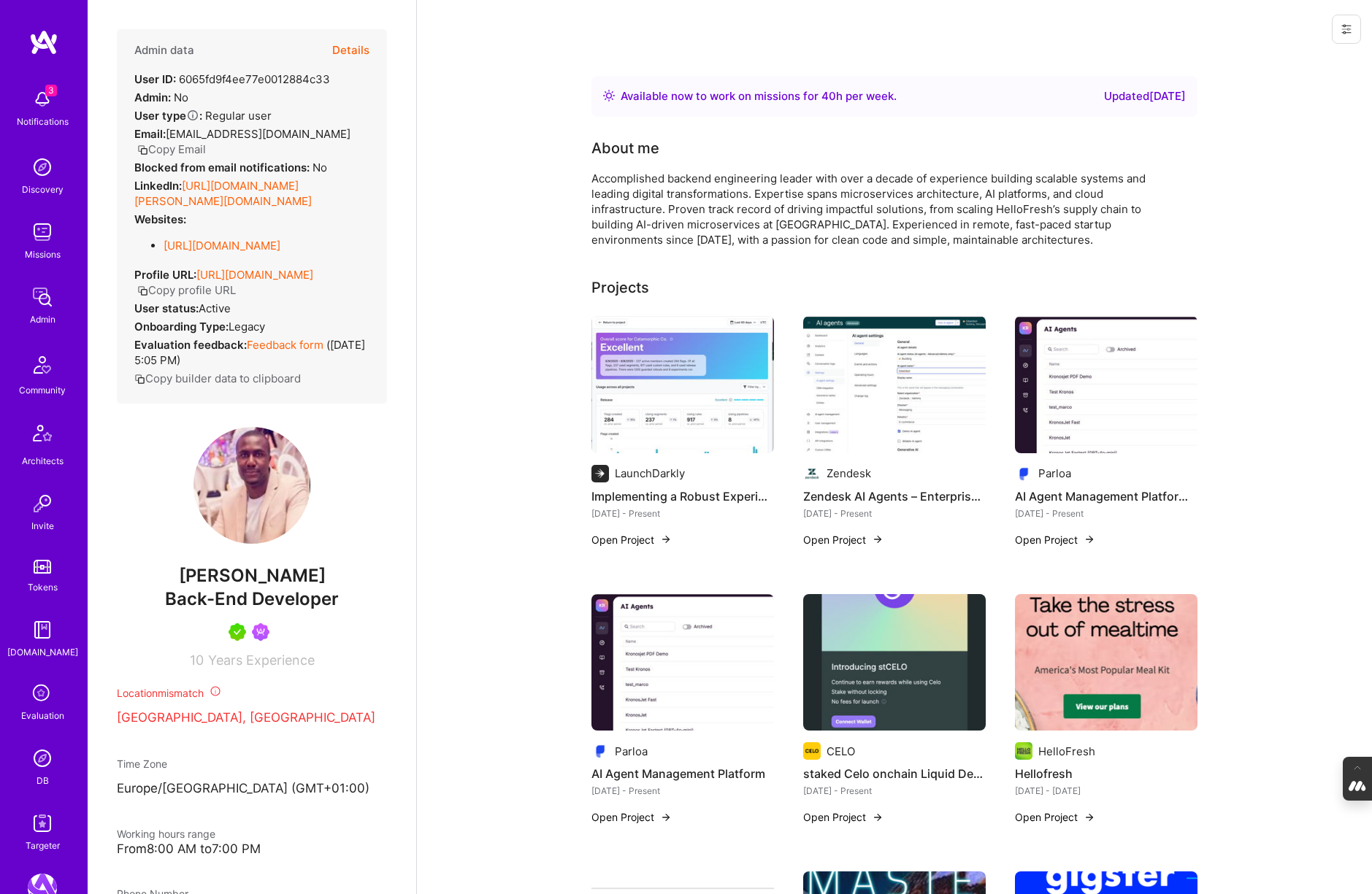
click at [347, 47] on button "Details" at bounding box center [350, 50] width 37 height 42
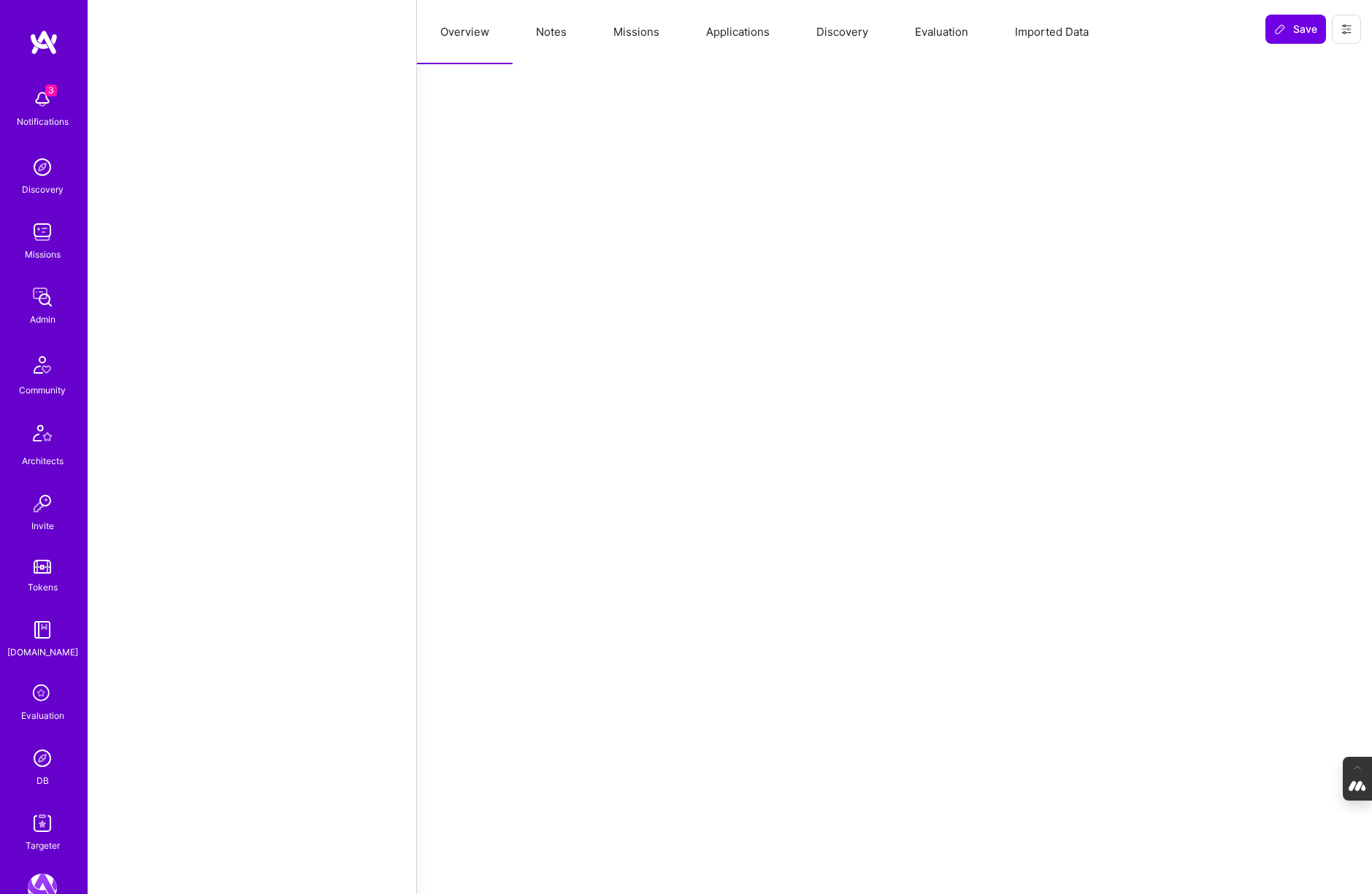
select select "Right Now"
select select "5"
select select "7"
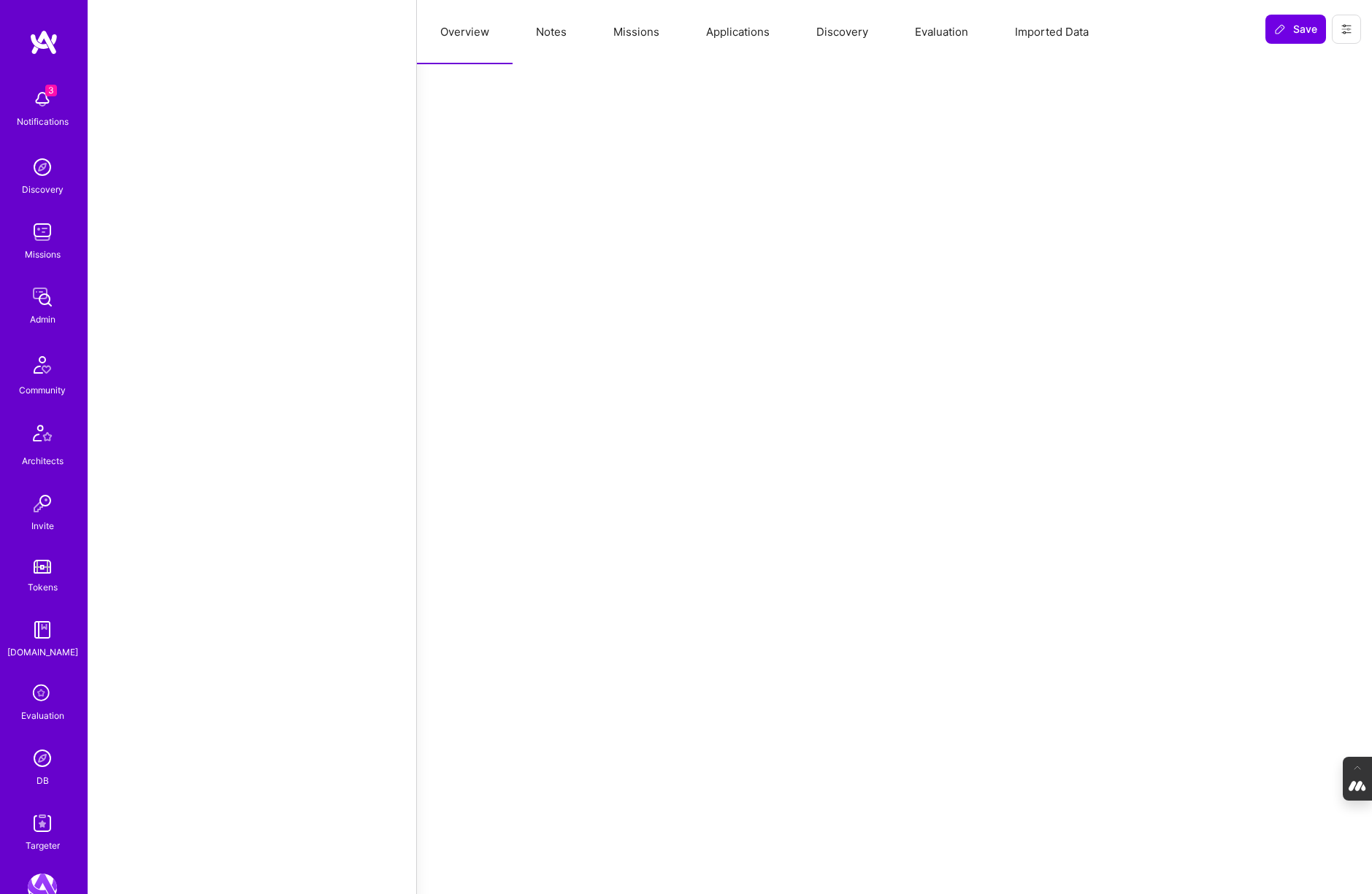
select select "DE"
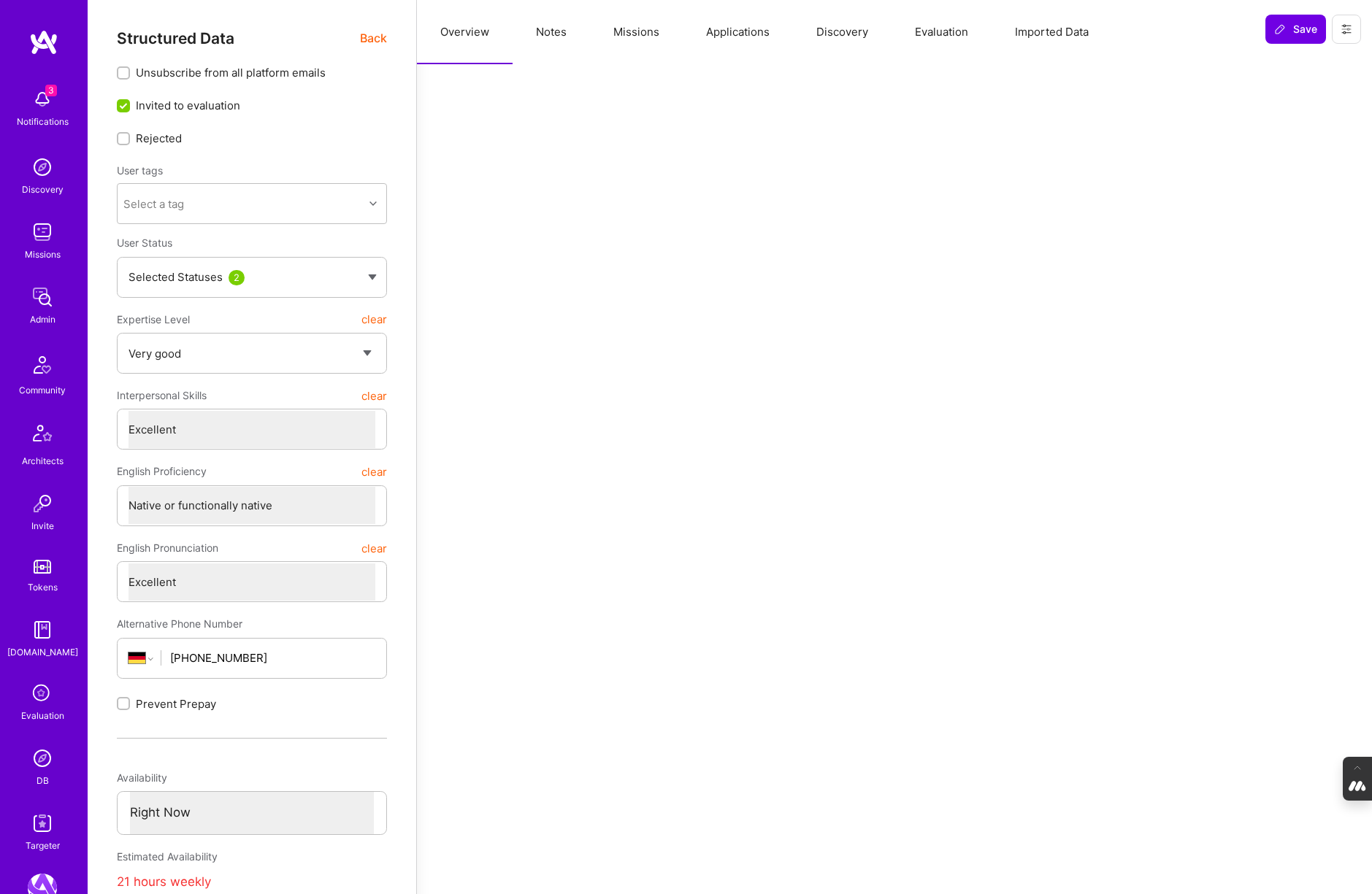
click at [560, 30] on button "Notes" at bounding box center [551, 32] width 78 height 64
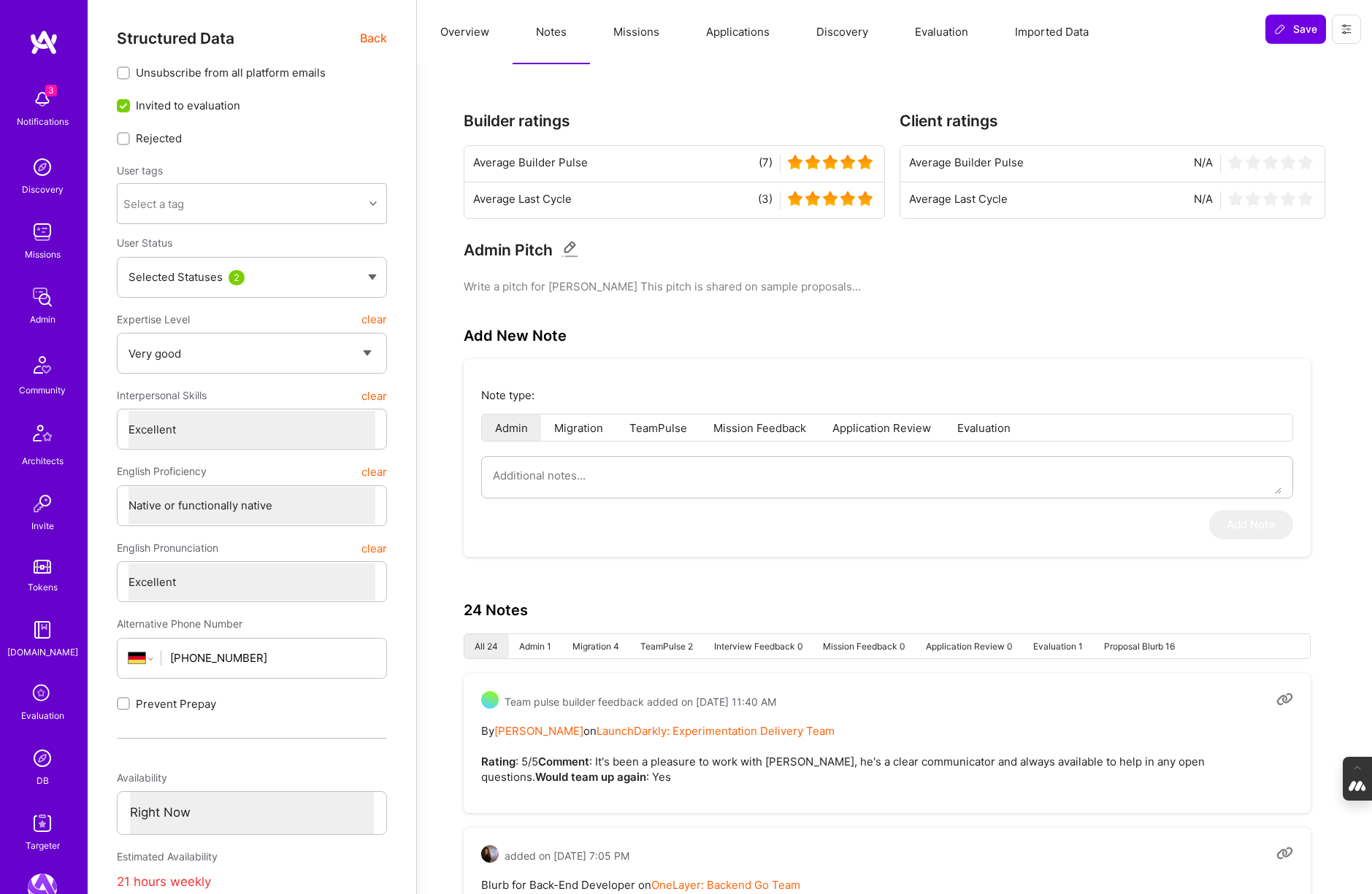
click at [942, 37] on button "Evaluation" at bounding box center [941, 32] width 100 height 64
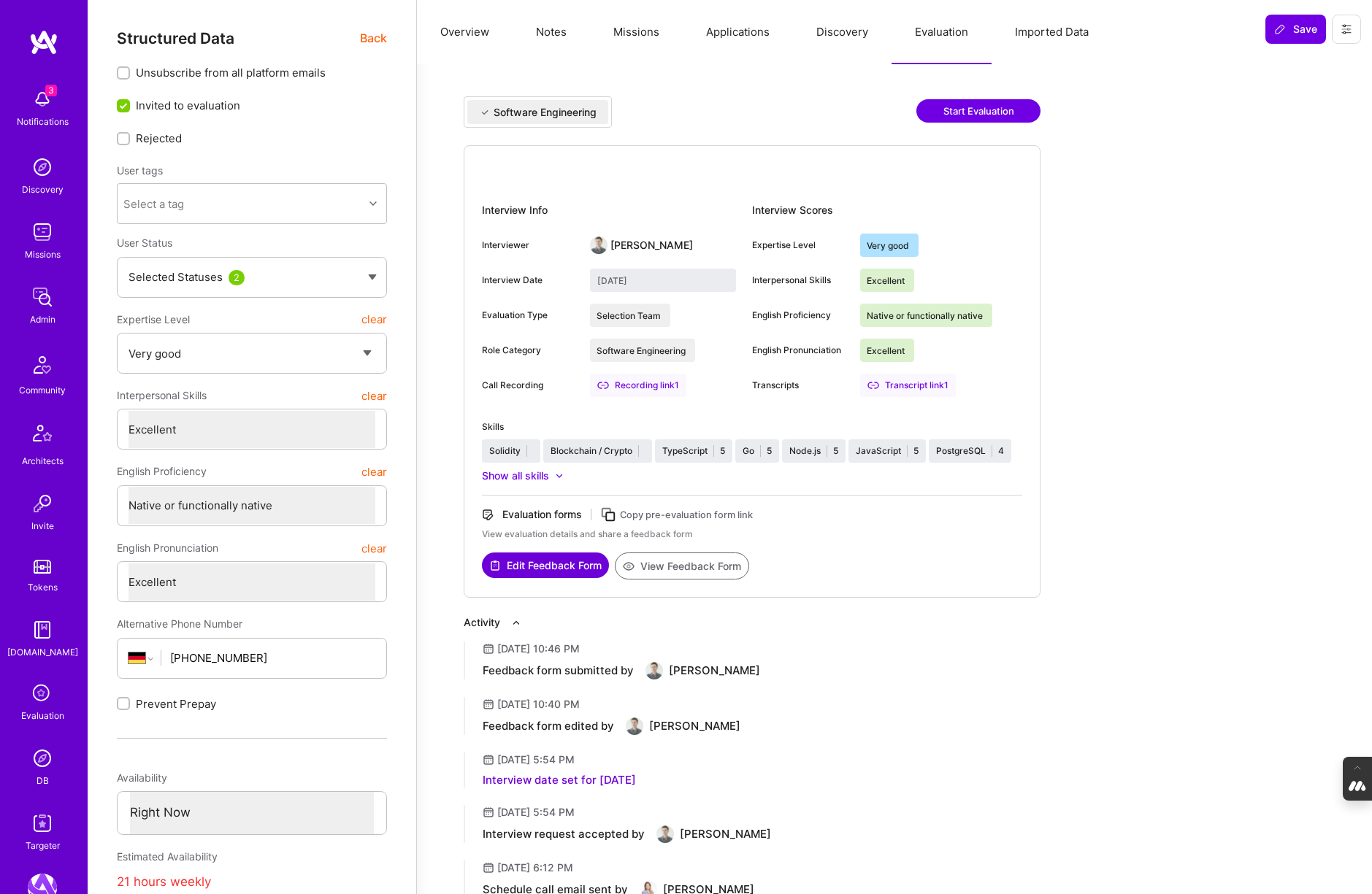
click at [459, 33] on button "Overview" at bounding box center [464, 32] width 95 height 64
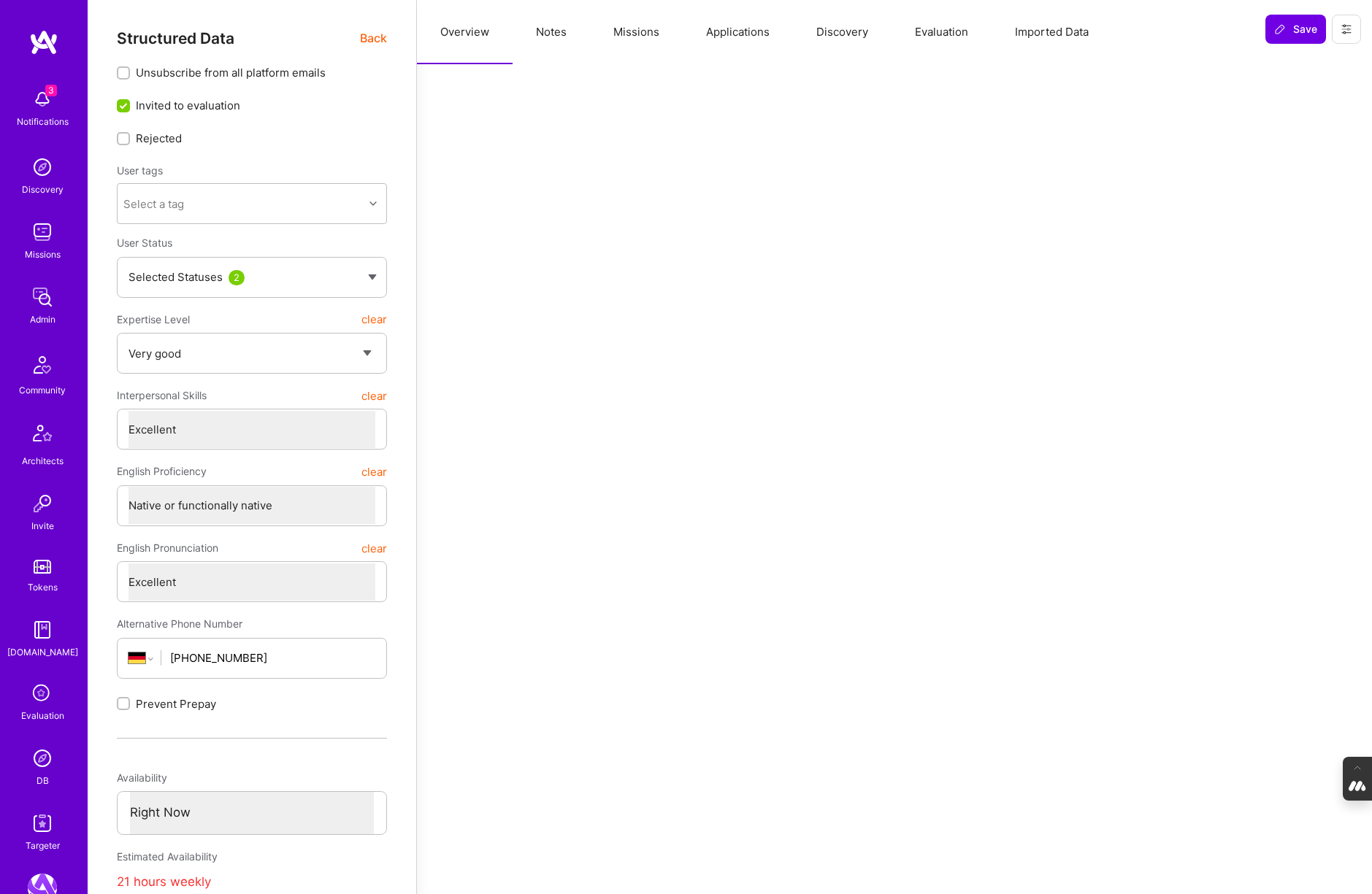
click at [376, 41] on span "Back" at bounding box center [373, 38] width 27 height 18
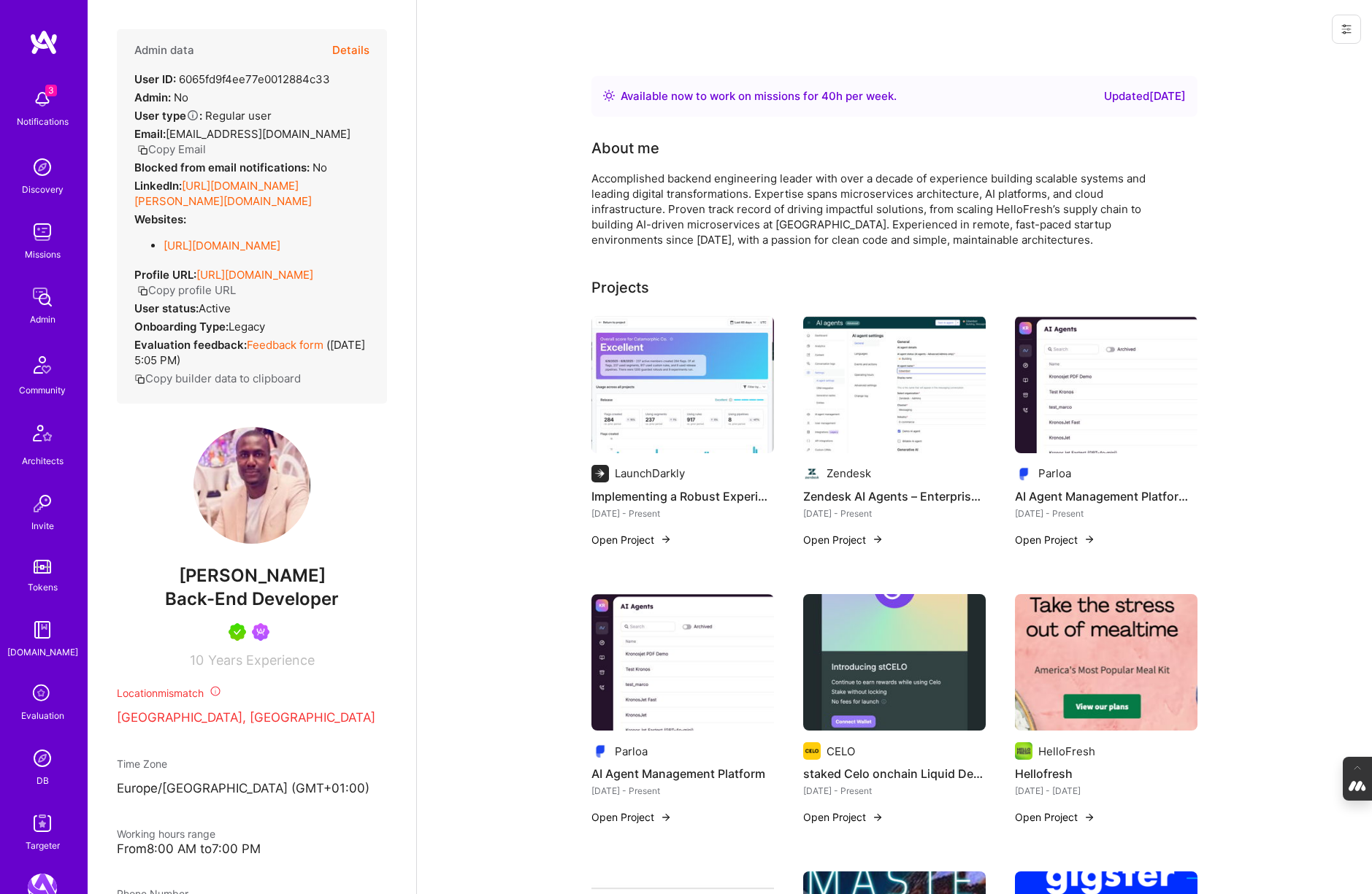
click at [349, 47] on button "Details" at bounding box center [350, 50] width 37 height 42
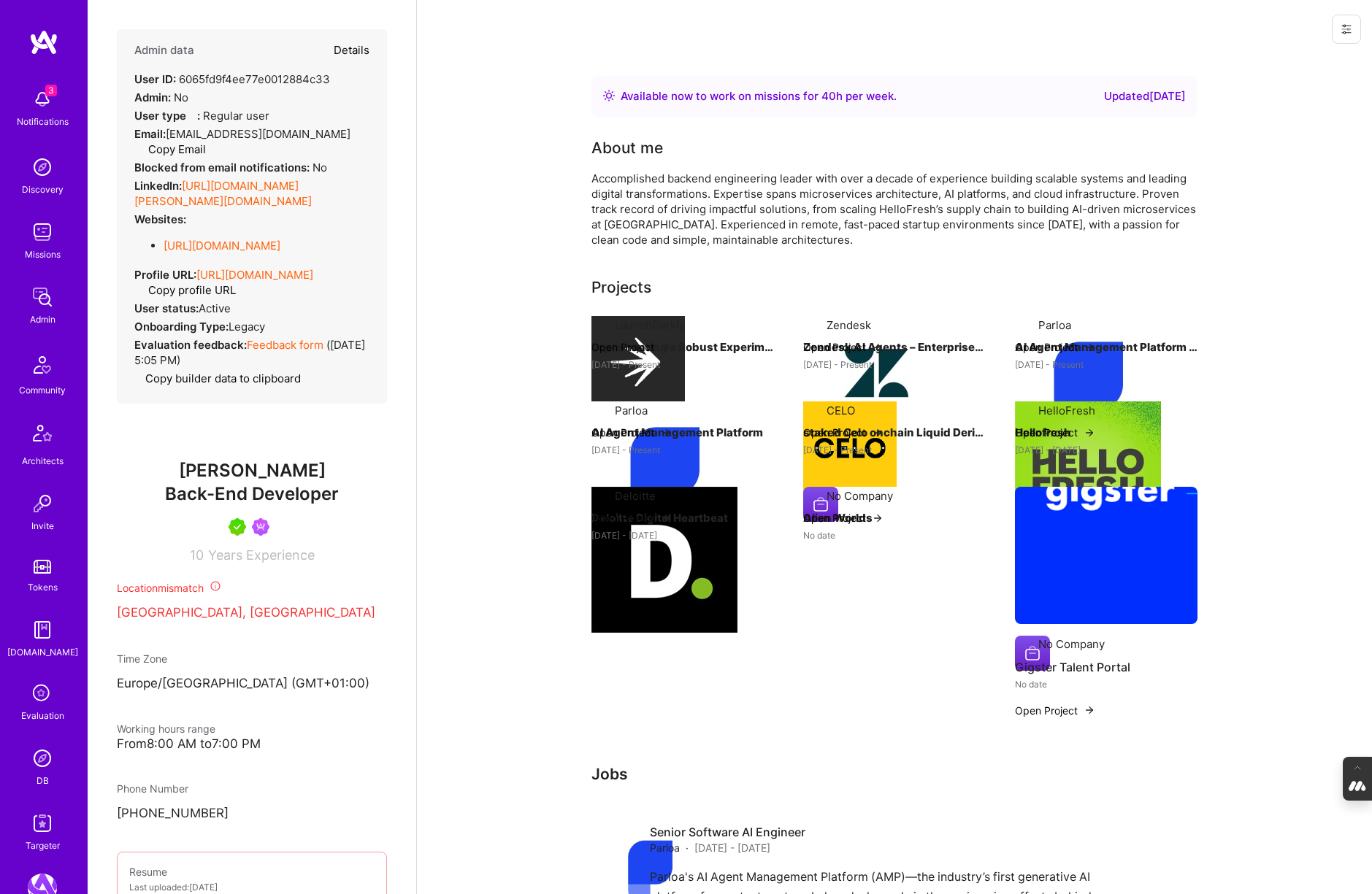
type textarea "x"
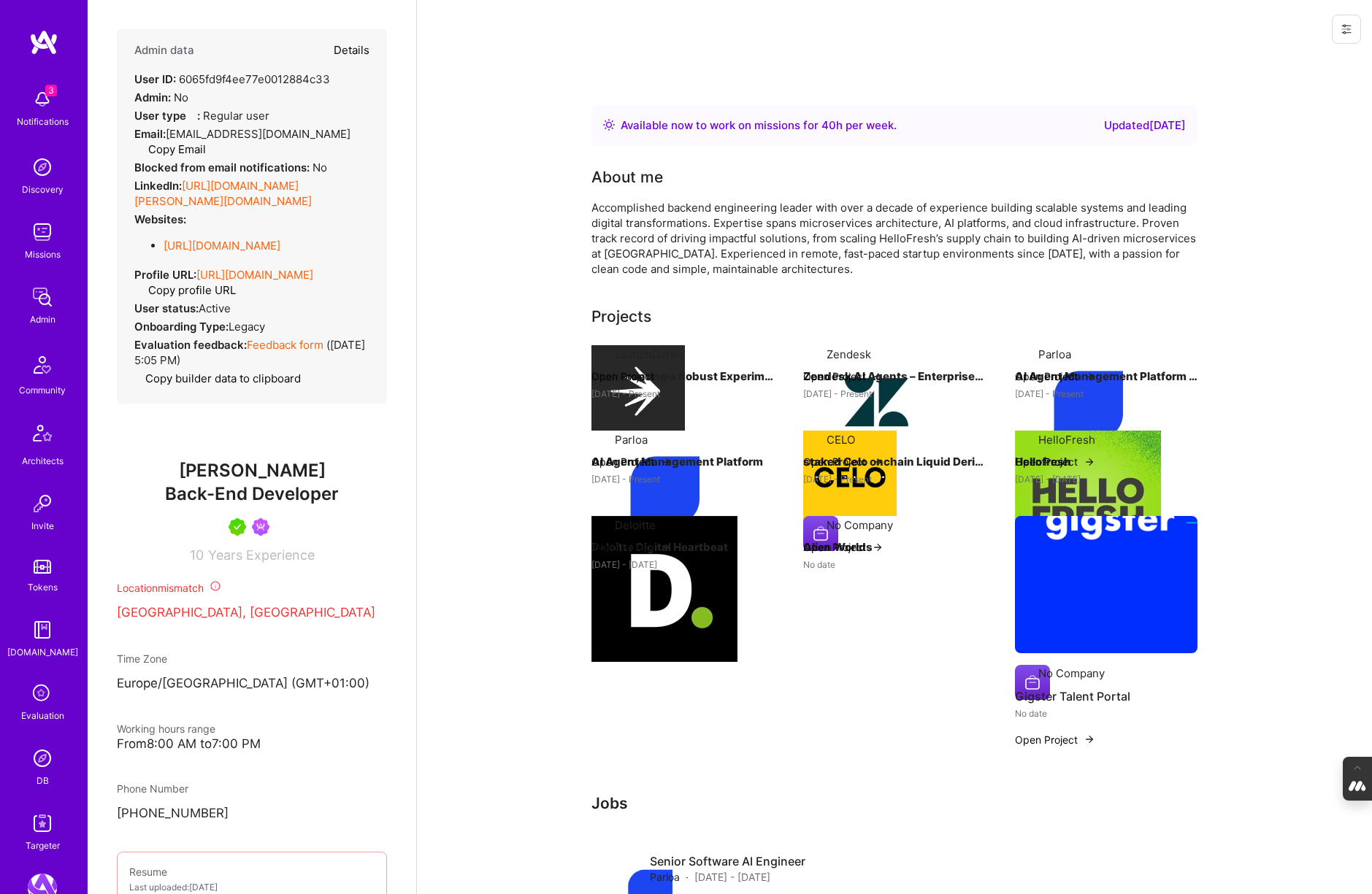
select select "5"
select select "7"
select select "DE"
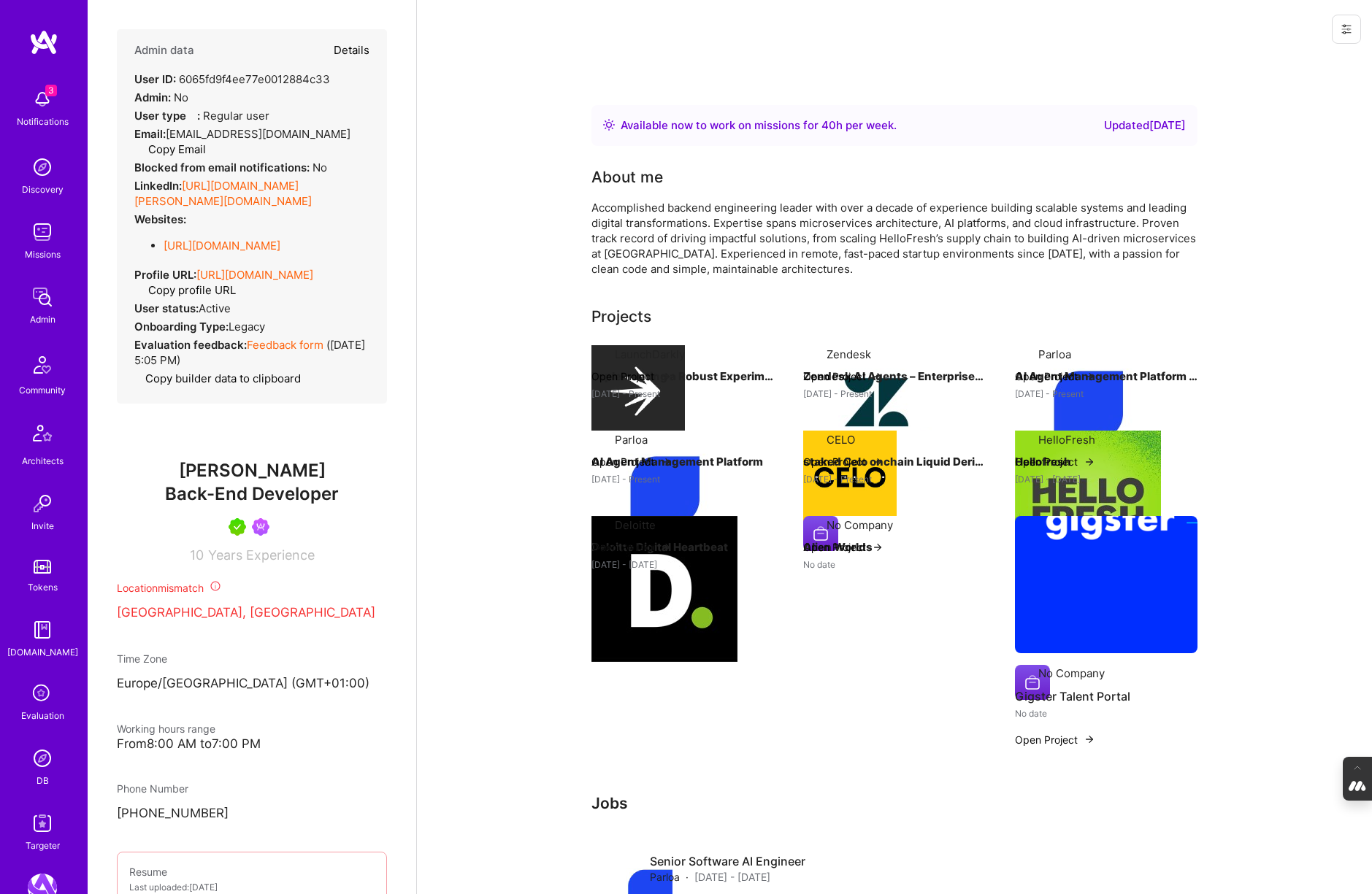
select select "Right Now"
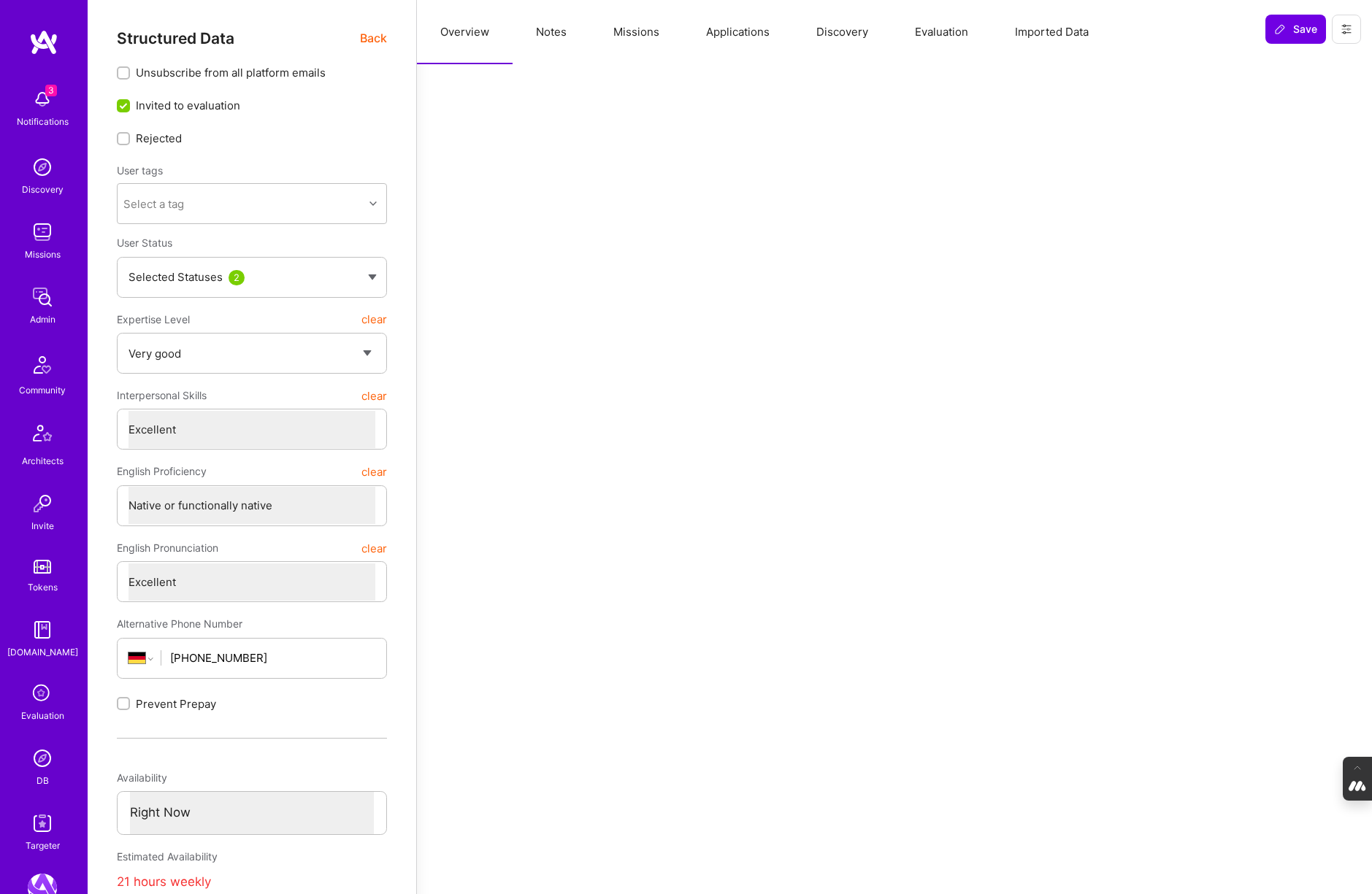
click at [928, 28] on button "Evaluation" at bounding box center [941, 32] width 100 height 64
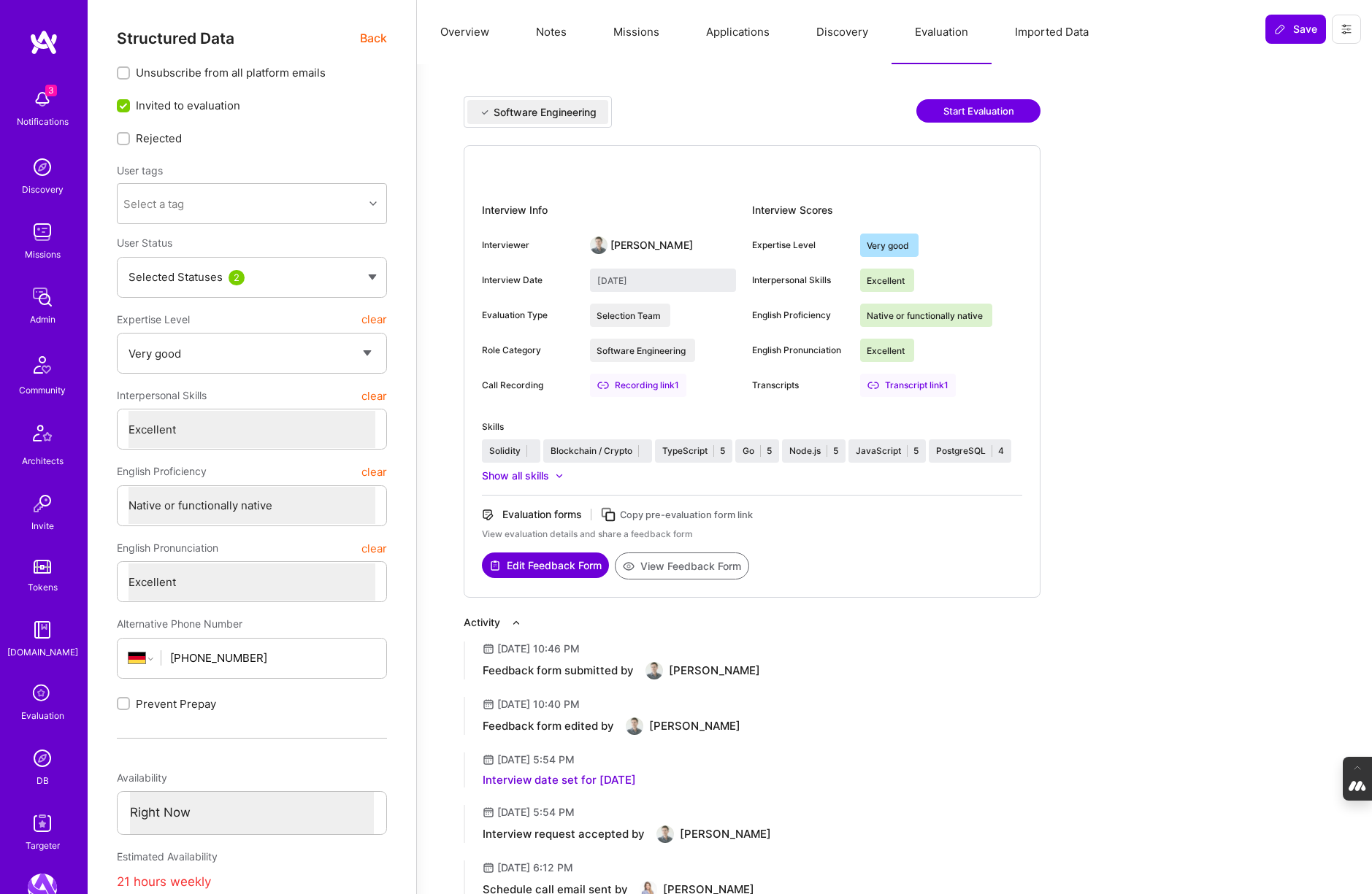
click at [980, 109] on button "Start Evaluation" at bounding box center [978, 111] width 124 height 24
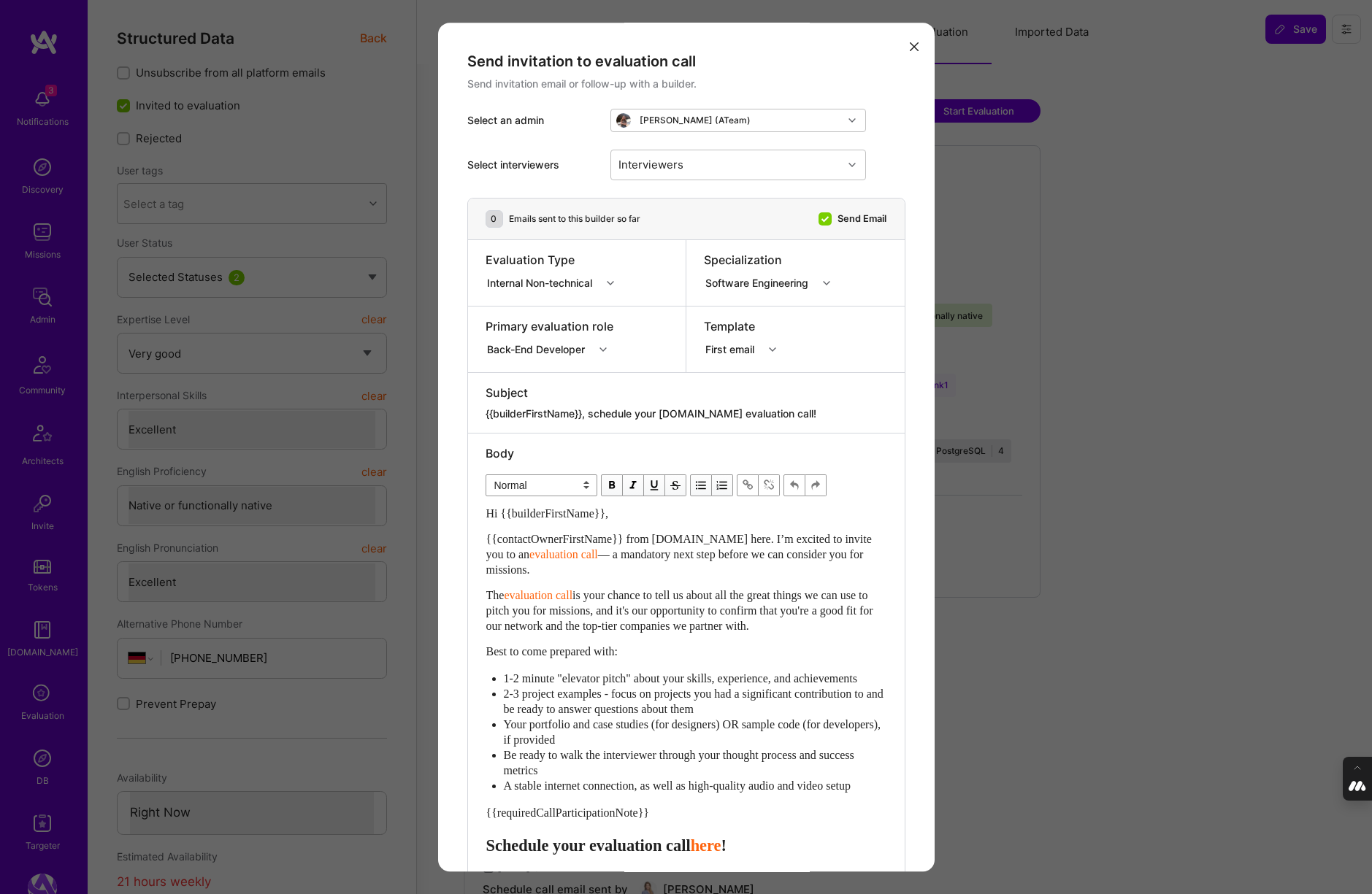
click at [601, 284] on div "Internal Non-technical" at bounding box center [543, 282] width 115 height 18
click at [582, 308] on div "Selection Team" at bounding box center [554, 310] width 138 height 27
click at [584, 283] on div "modal" at bounding box center [580, 283] width 23 height 19
click at [710, 188] on div "Select interviewers Interviewers" at bounding box center [686, 165] width 438 height 66
click at [602, 348] on icon "modal" at bounding box center [603, 349] width 7 height 7
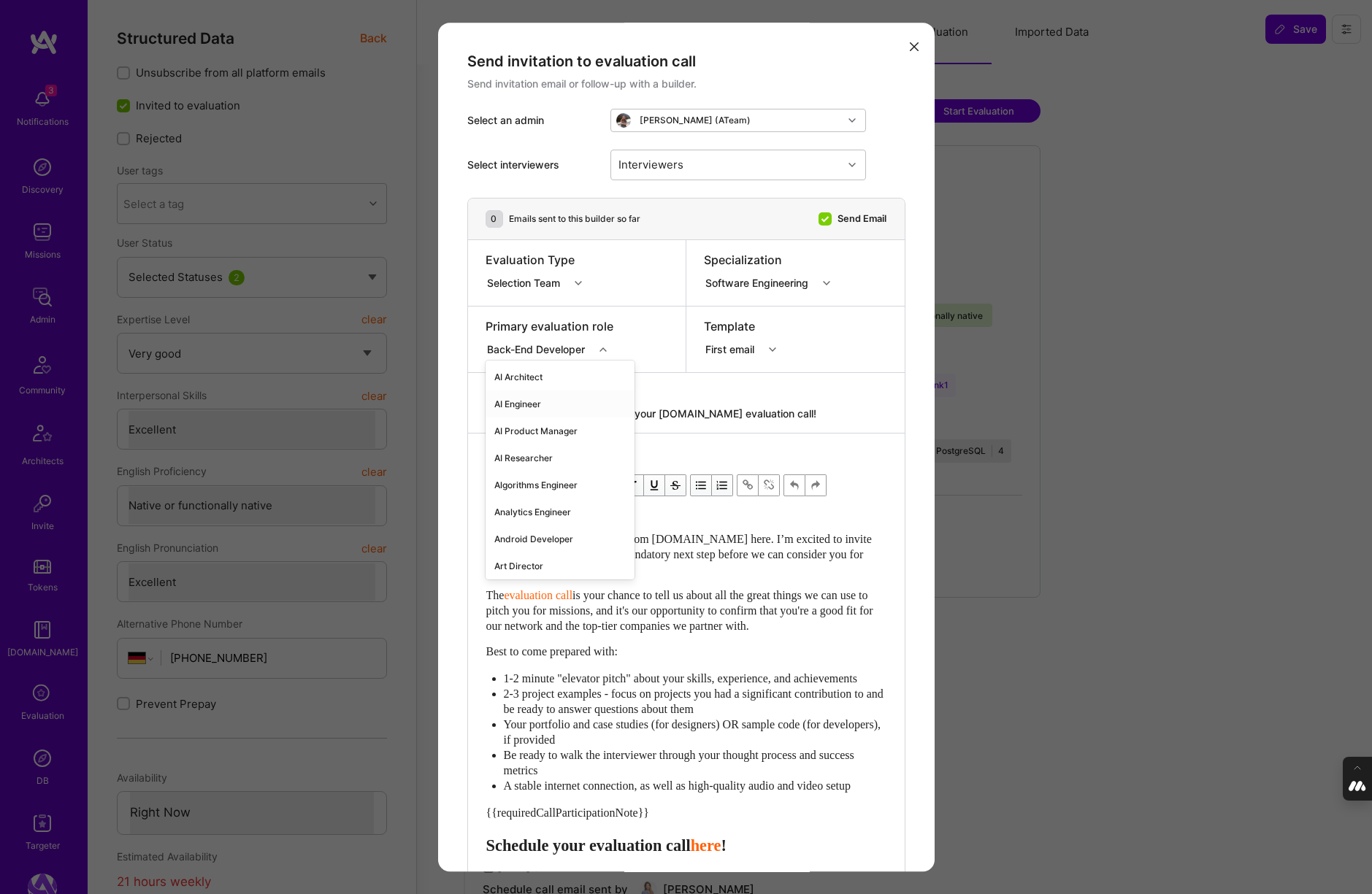
click at [536, 398] on div "AI Engineer" at bounding box center [560, 403] width 149 height 27
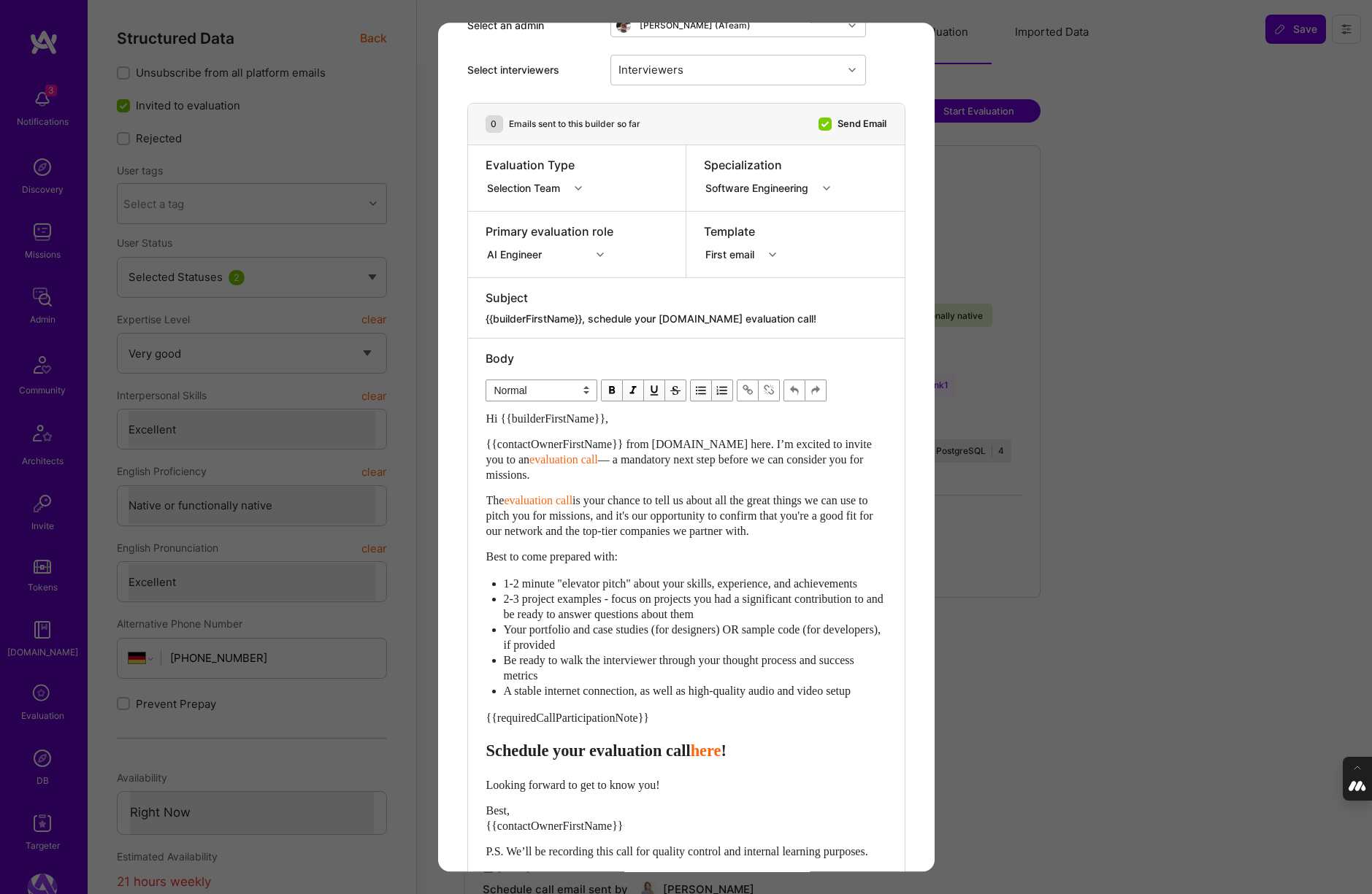
scroll to position [102, 0]
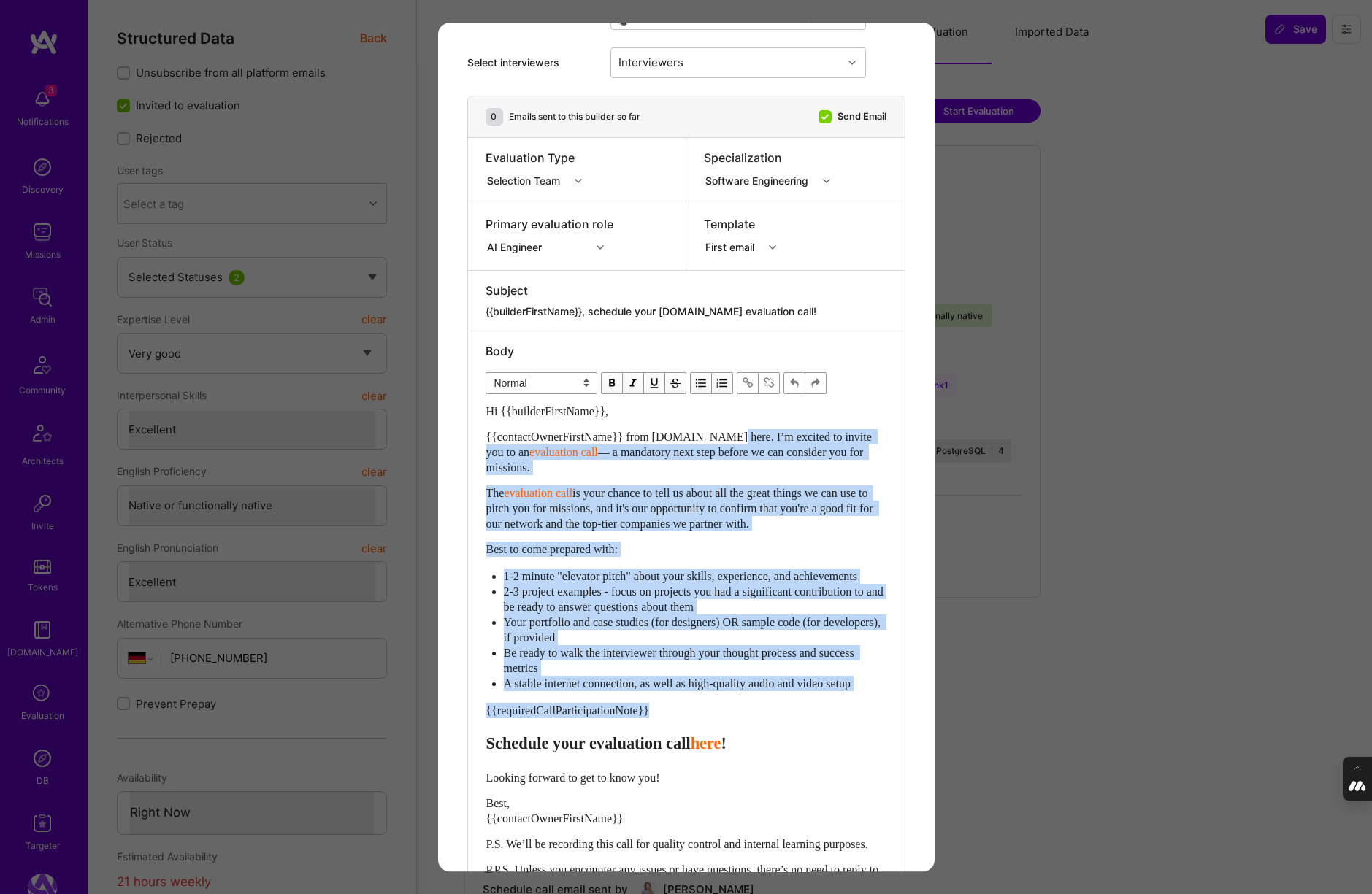
drag, startPoint x: 737, startPoint y: 434, endPoint x: 687, endPoint y: 724, distance: 294.3
click at [687, 724] on div "Hi {{builderFirstName}}, {{contactOwnerFirstName}} from [DOMAIN_NAME] here. I’m…" at bounding box center [686, 648] width 400 height 490
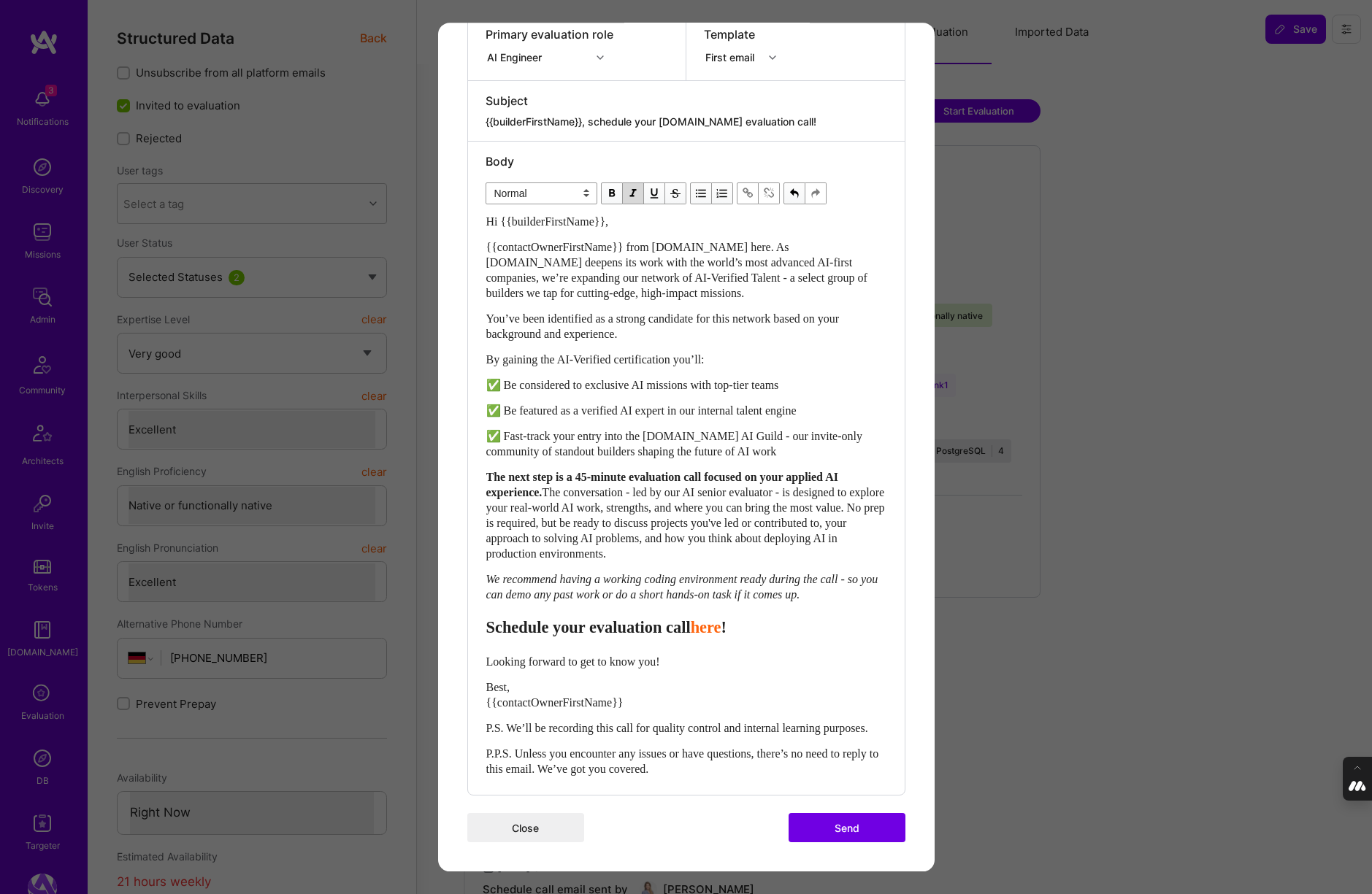
scroll to position [312, 0]
drag, startPoint x: 701, startPoint y: 624, endPoint x: 611, endPoint y: 624, distance: 90.0
click at [611, 624] on span "Schedule your evaluation call" at bounding box center [588, 627] width 205 height 18
drag, startPoint x: 692, startPoint y: 659, endPoint x: 481, endPoint y: 659, distance: 211.0
click at [481, 659] on div "Body Normal Heading Large Heading Medium Heading Small Heading Small Hi {{build…" at bounding box center [686, 468] width 437 height 654
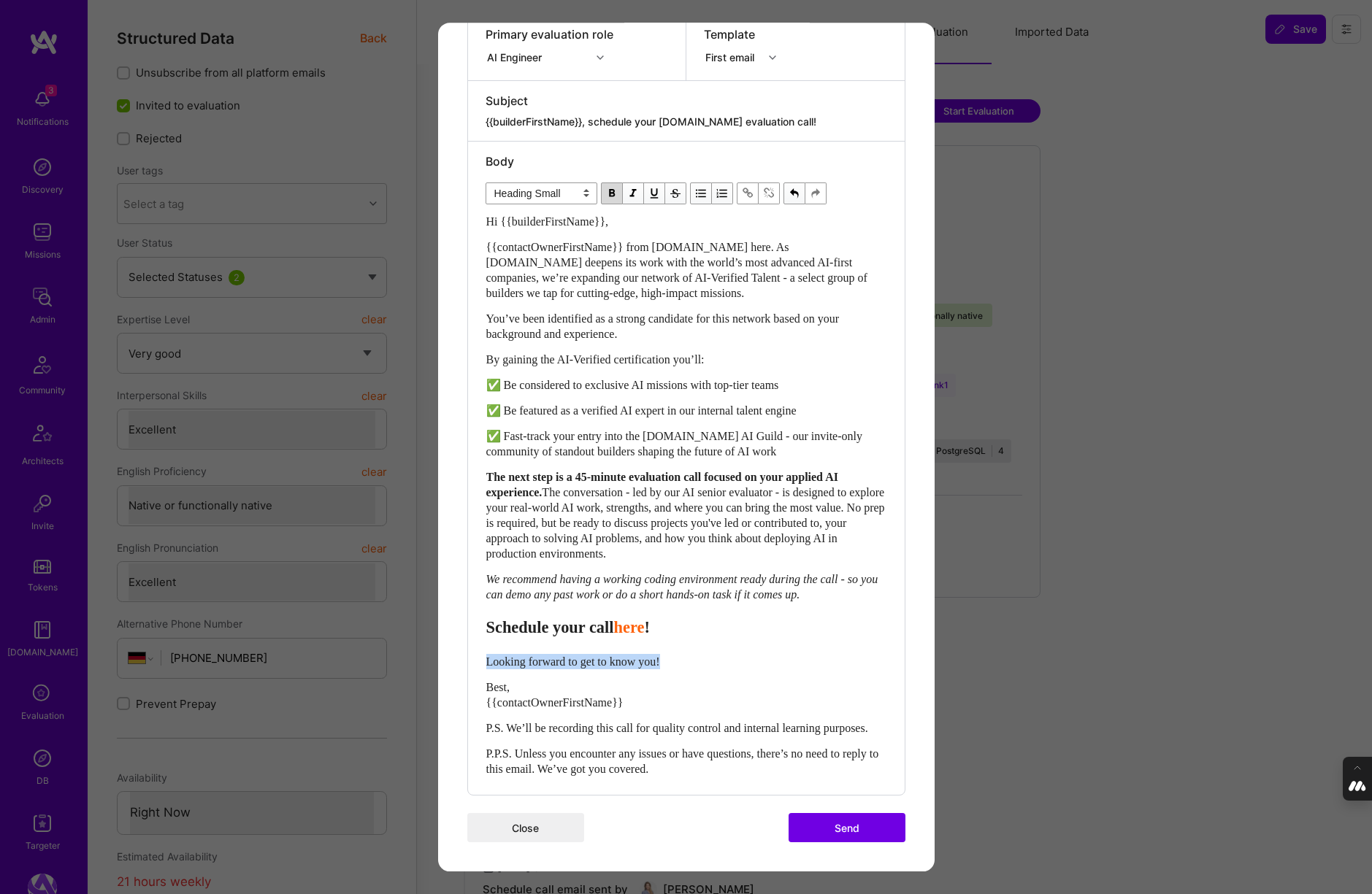
select select "unstyled"
click at [508, 700] on span "Best, {{contactOwnerFirstName}}" at bounding box center [555, 695] width 137 height 28
drag, startPoint x: 508, startPoint y: 700, endPoint x: 493, endPoint y: 700, distance: 15.0
click at [493, 700] on span "Best, {{contactOwnerFirstName}}" at bounding box center [555, 695] width 137 height 28
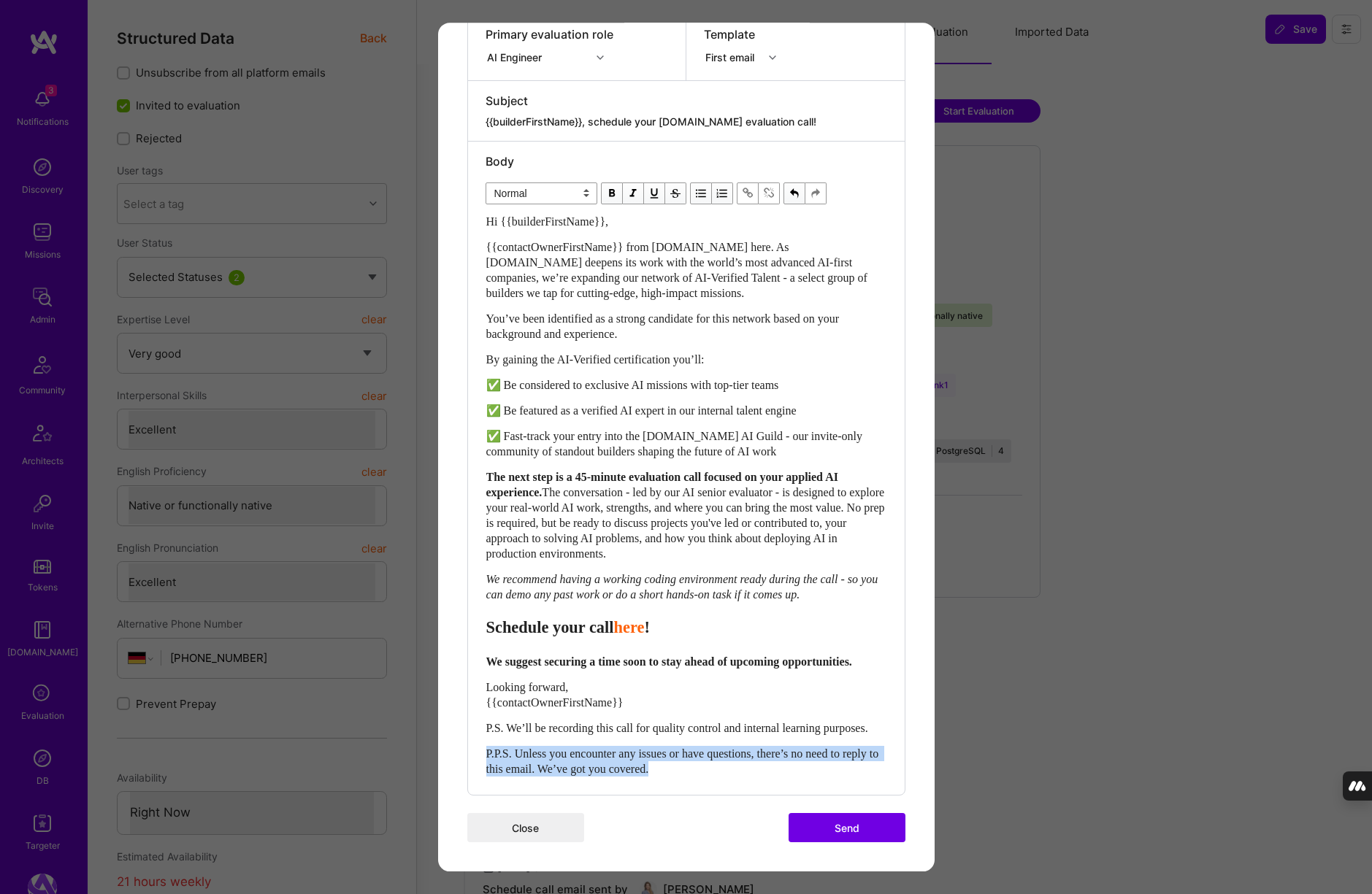
drag, startPoint x: 717, startPoint y: 795, endPoint x: 488, endPoint y: 765, distance: 231.0
click at [488, 765] on div "Hi {{builderFirstName}}, {{contactOwnerFirstName}} from A.Team here. As A.Team …" at bounding box center [686, 495] width 400 height 563
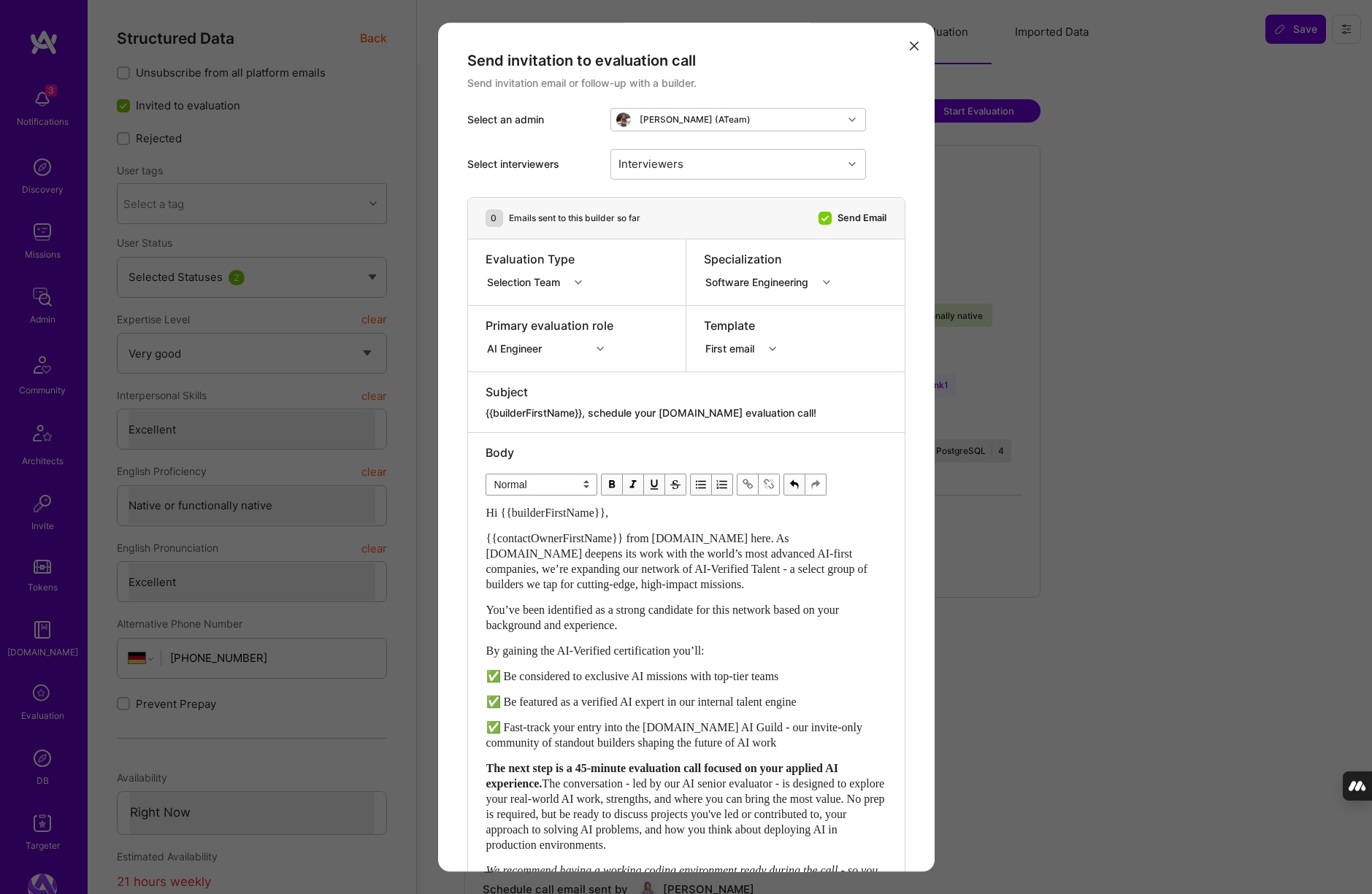
scroll to position [0, 0]
click at [700, 154] on div "Interviewers" at bounding box center [727, 165] width 231 height 30
type input "[PERSON_NAME]"
click at [626, 203] on input "modal" at bounding box center [627, 203] width 10 height 10
checkbox input "true"
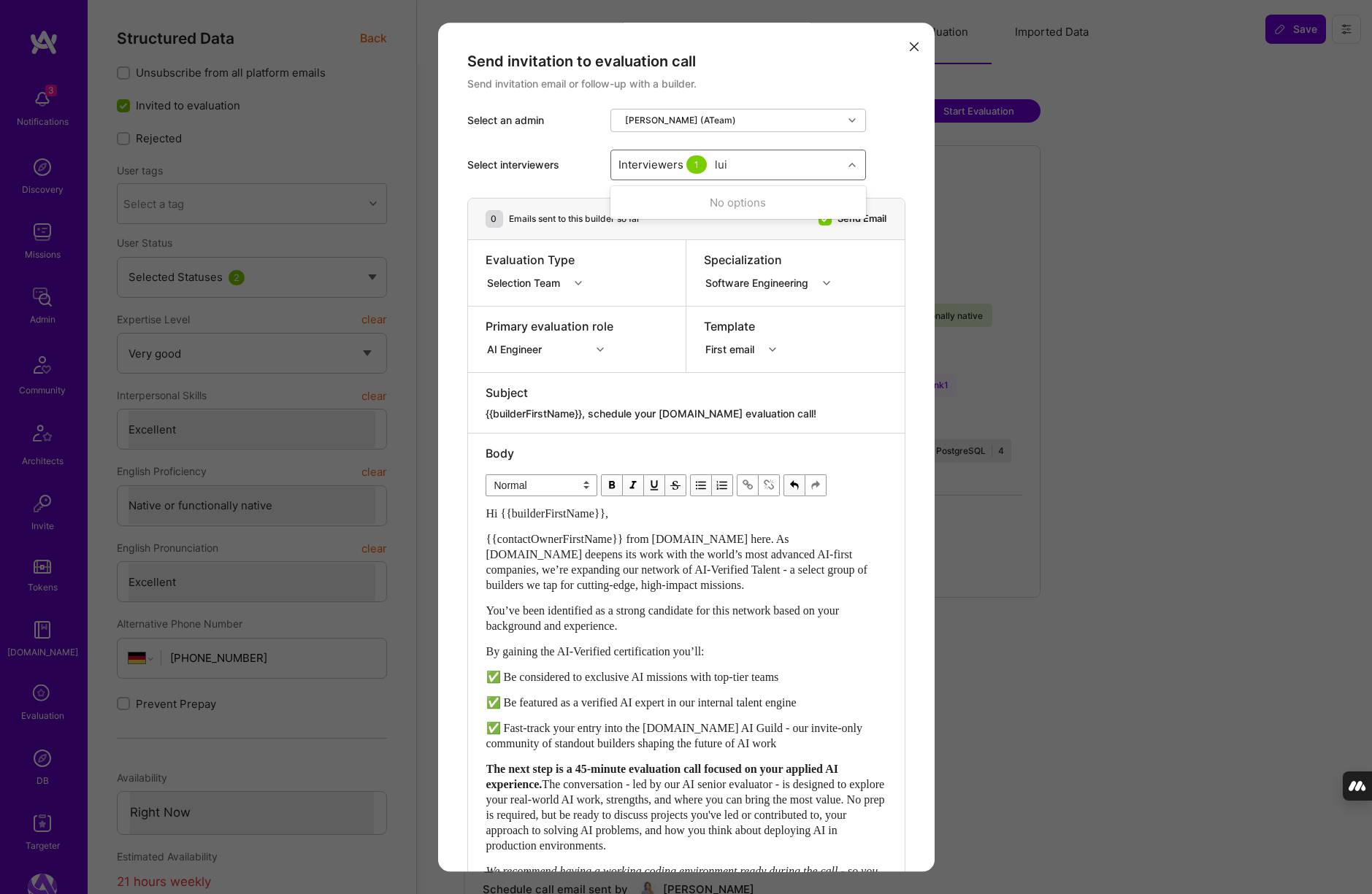
type input "[PERSON_NAME]"
click at [624, 256] on input "modal" at bounding box center [627, 257] width 10 height 10
checkbox input "true"
type input "tomi"
click at [625, 203] on input "modal" at bounding box center [627, 203] width 10 height 10
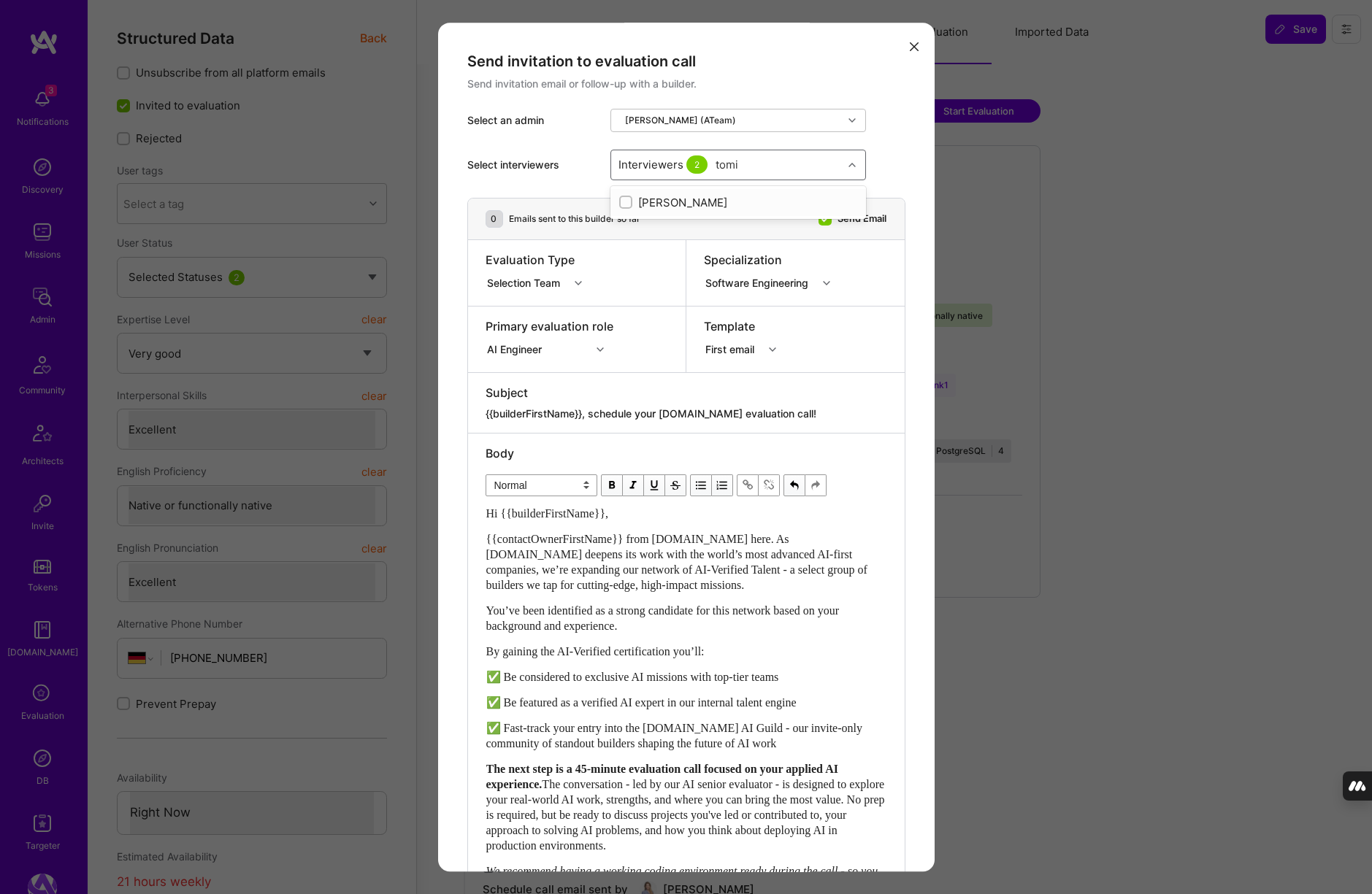
checkbox input "true"
checkbox input "false"
type input "mostafa"
click at [626, 231] on input "modal" at bounding box center [627, 230] width 10 height 10
checkbox input "true"
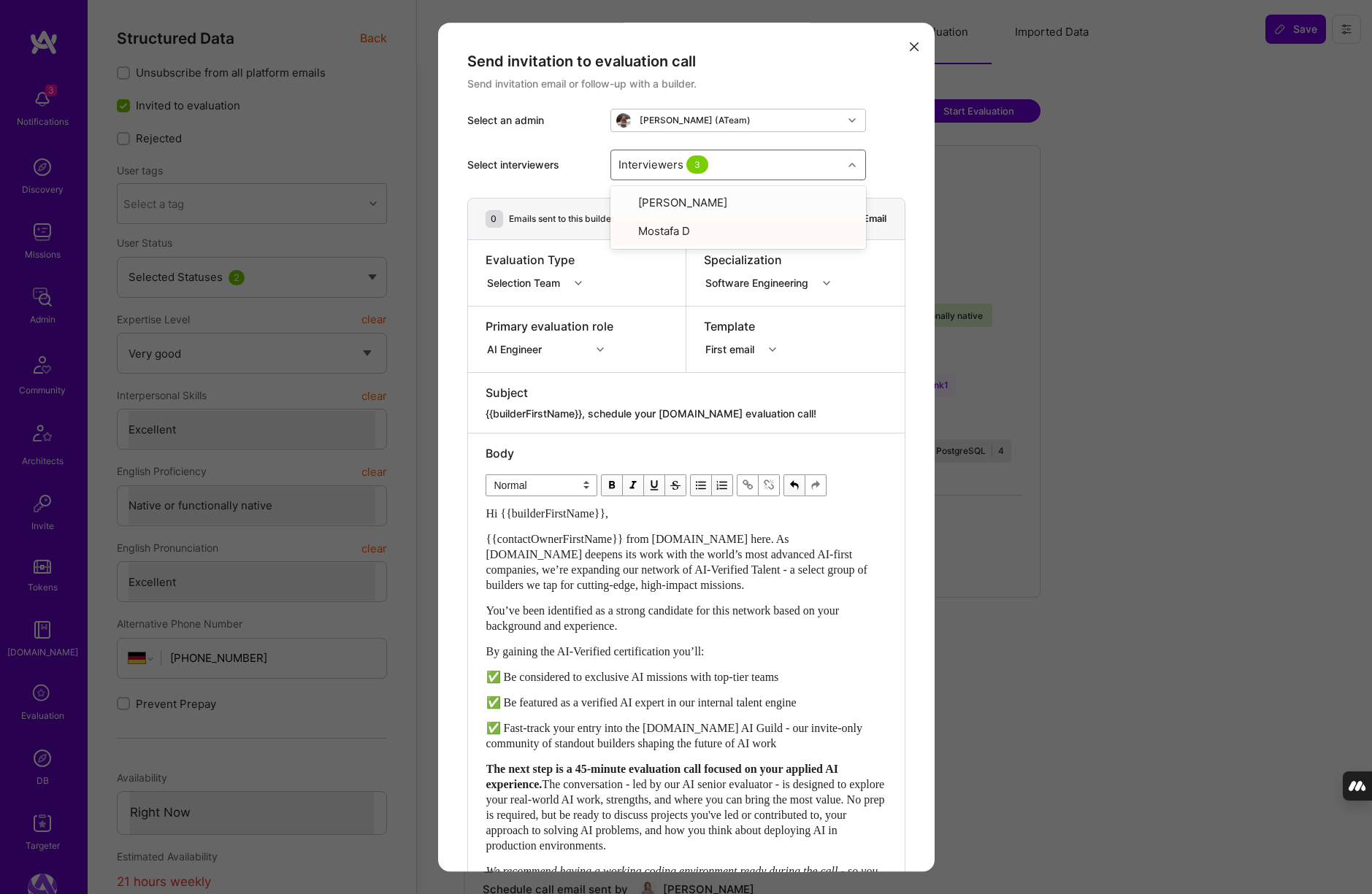
click at [889, 151] on div "Select interviewers option Mostafa D, selected. option Mostafa Darehzereshki fo…" at bounding box center [686, 165] width 438 height 66
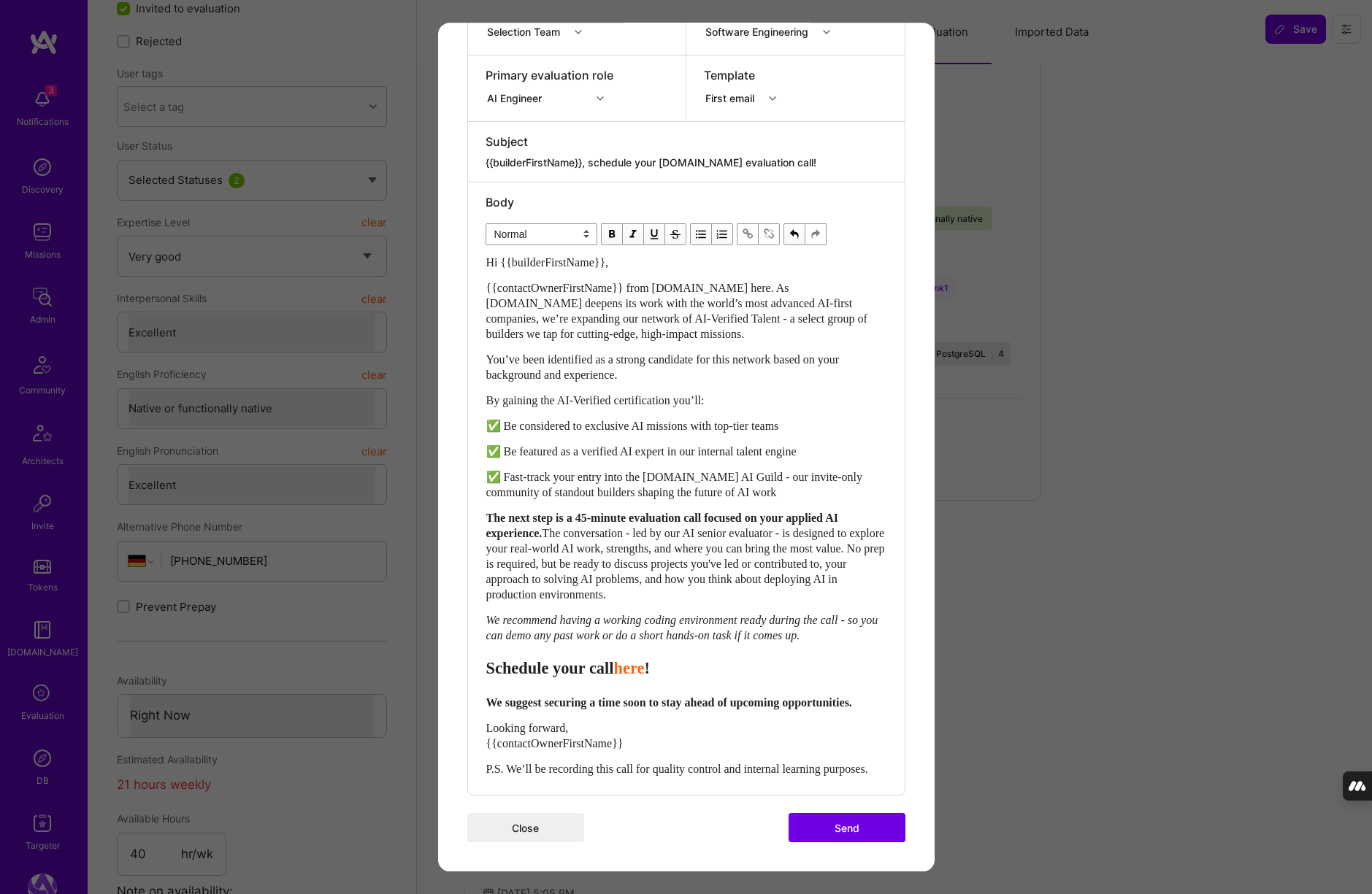
scroll to position [98, 0]
drag, startPoint x: 730, startPoint y: 513, endPoint x: 598, endPoint y: 514, distance: 132.0
click at [598, 527] on span "The conversation - led by our AI senior evaluator - is designed to explore your…" at bounding box center [687, 564] width 401 height 74
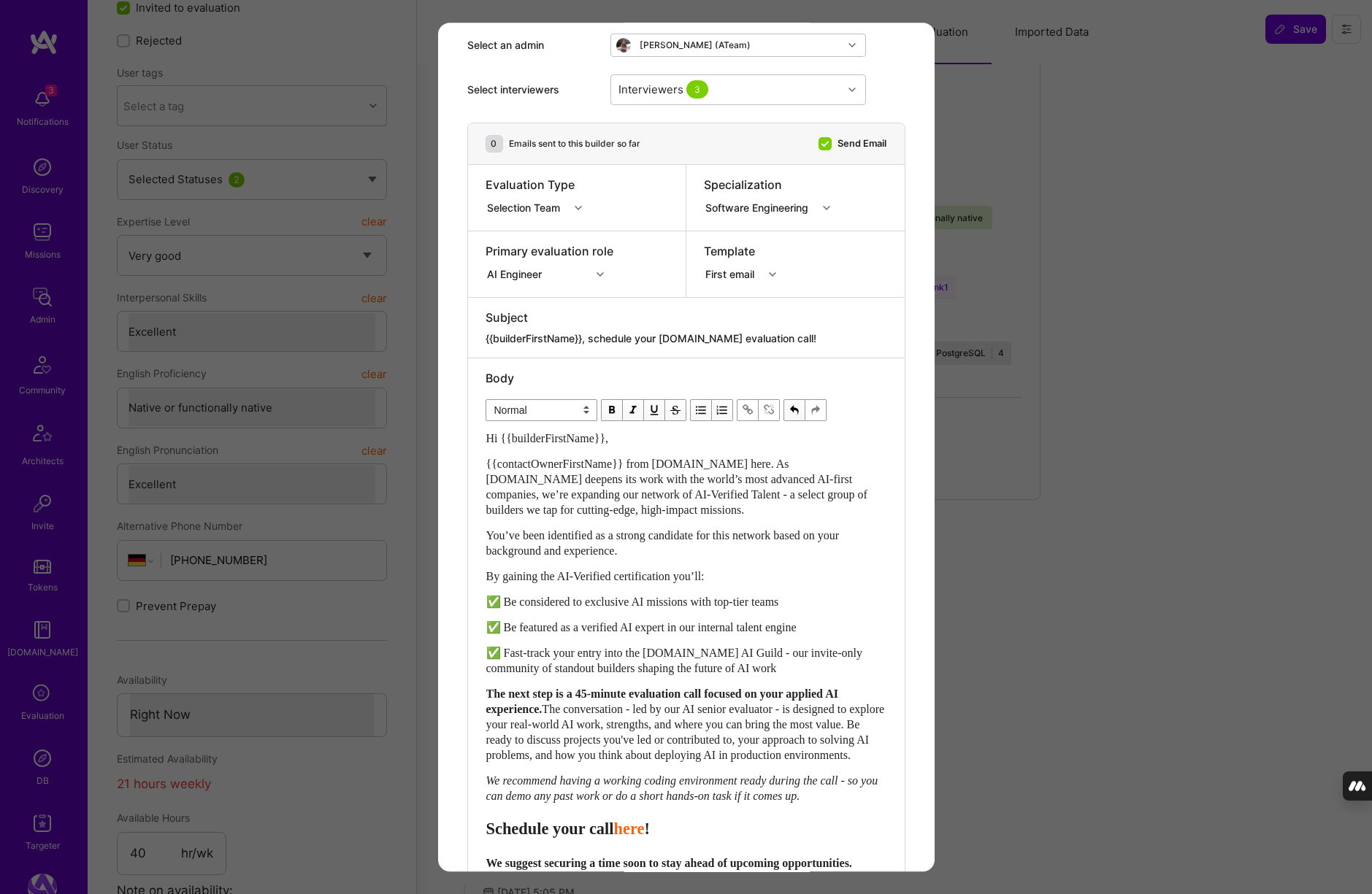
scroll to position [77, 0]
drag, startPoint x: 775, startPoint y: 336, endPoint x: 590, endPoint y: 330, distance: 185.1
click at [590, 330] on textarea "{{builderFirstName}}, schedule your A.Team evaluation call!" at bounding box center [686, 337] width 401 height 15
paste textarea "unlock your AI-Verified status"
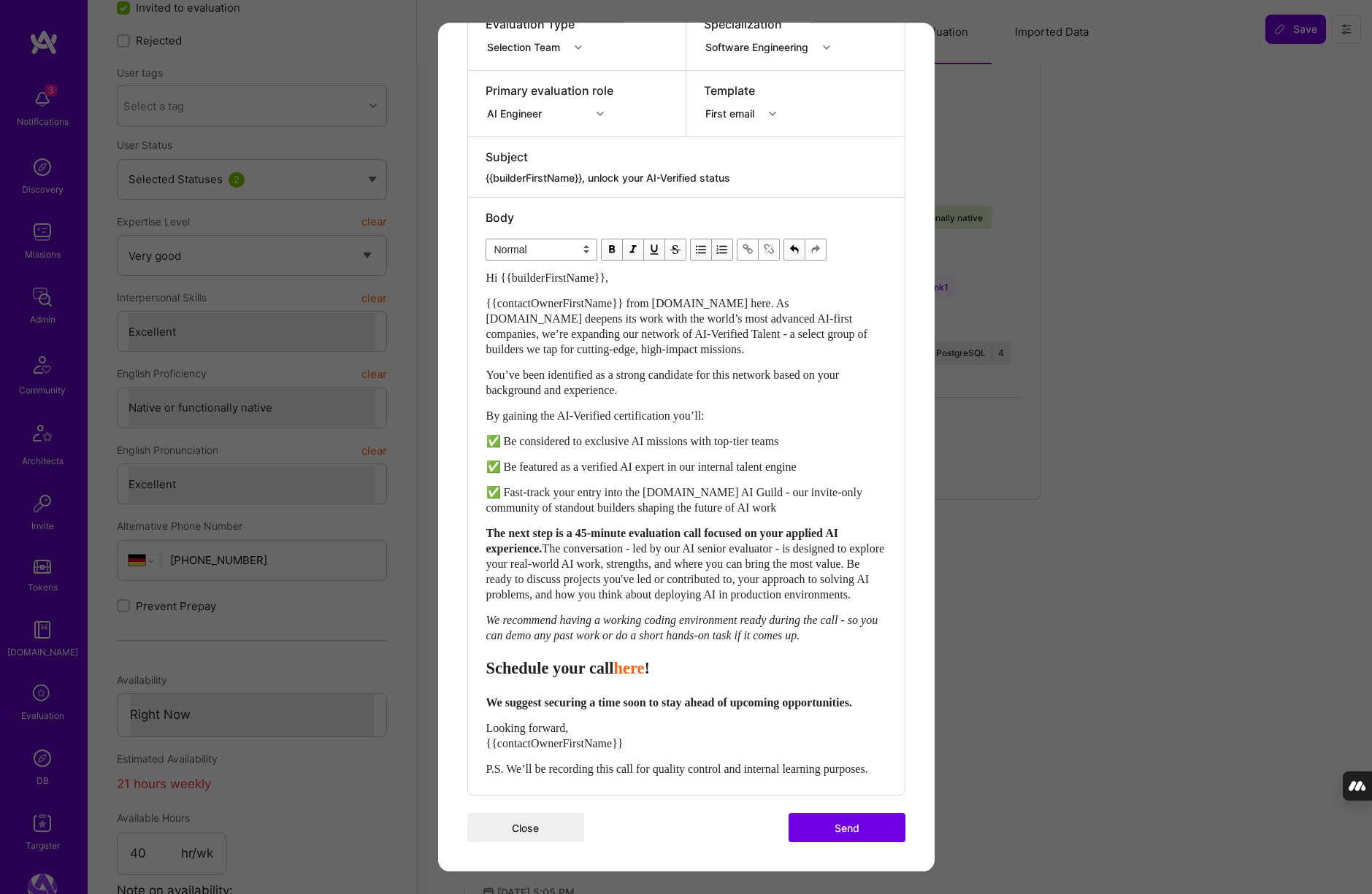
scroll to position [297, 0]
type textarea "{{builderFirstName}}, unlock your AI-Verified status"
click at [846, 833] on button "Send" at bounding box center [847, 828] width 117 height 30
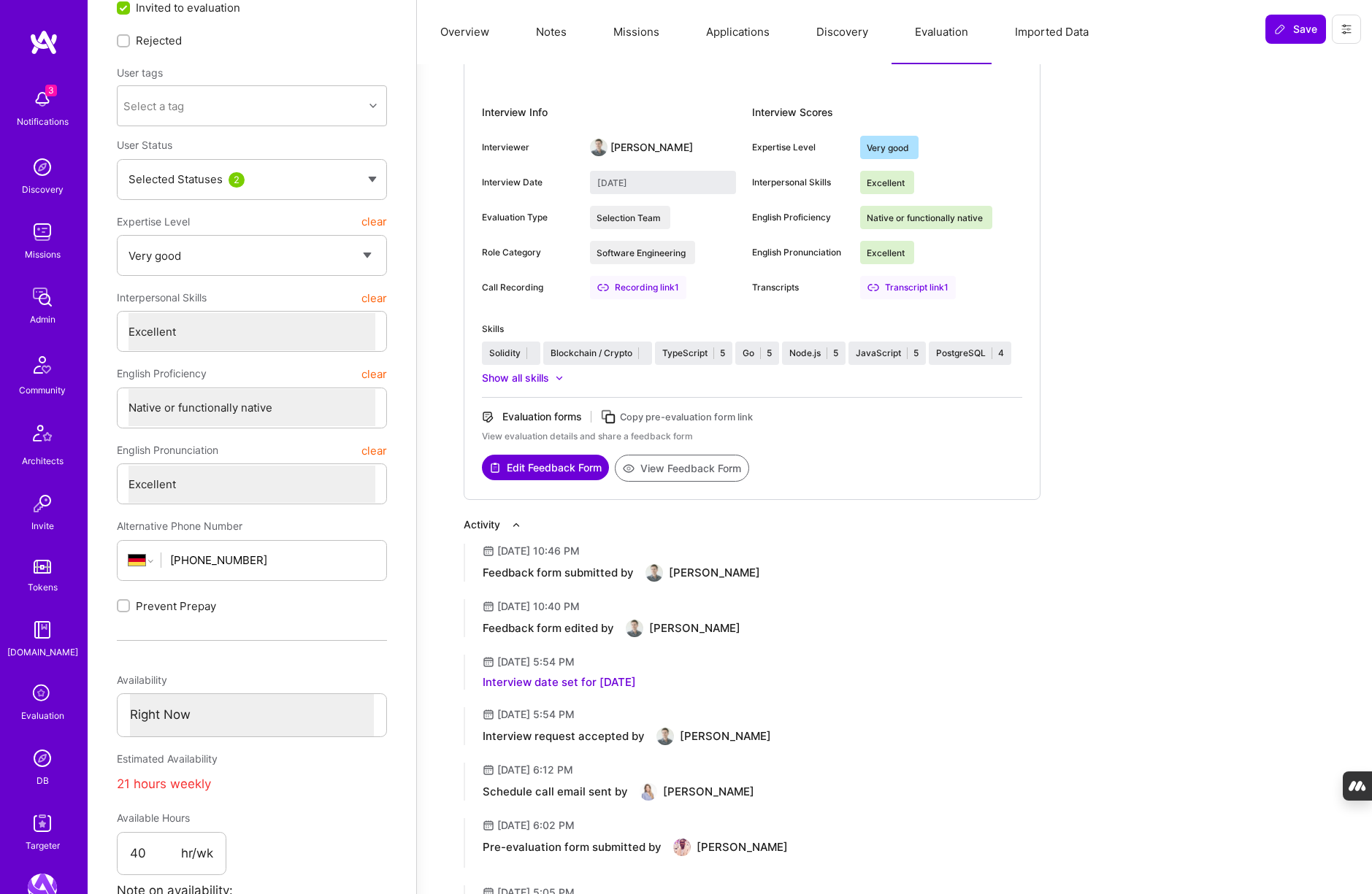
scroll to position [0, 0]
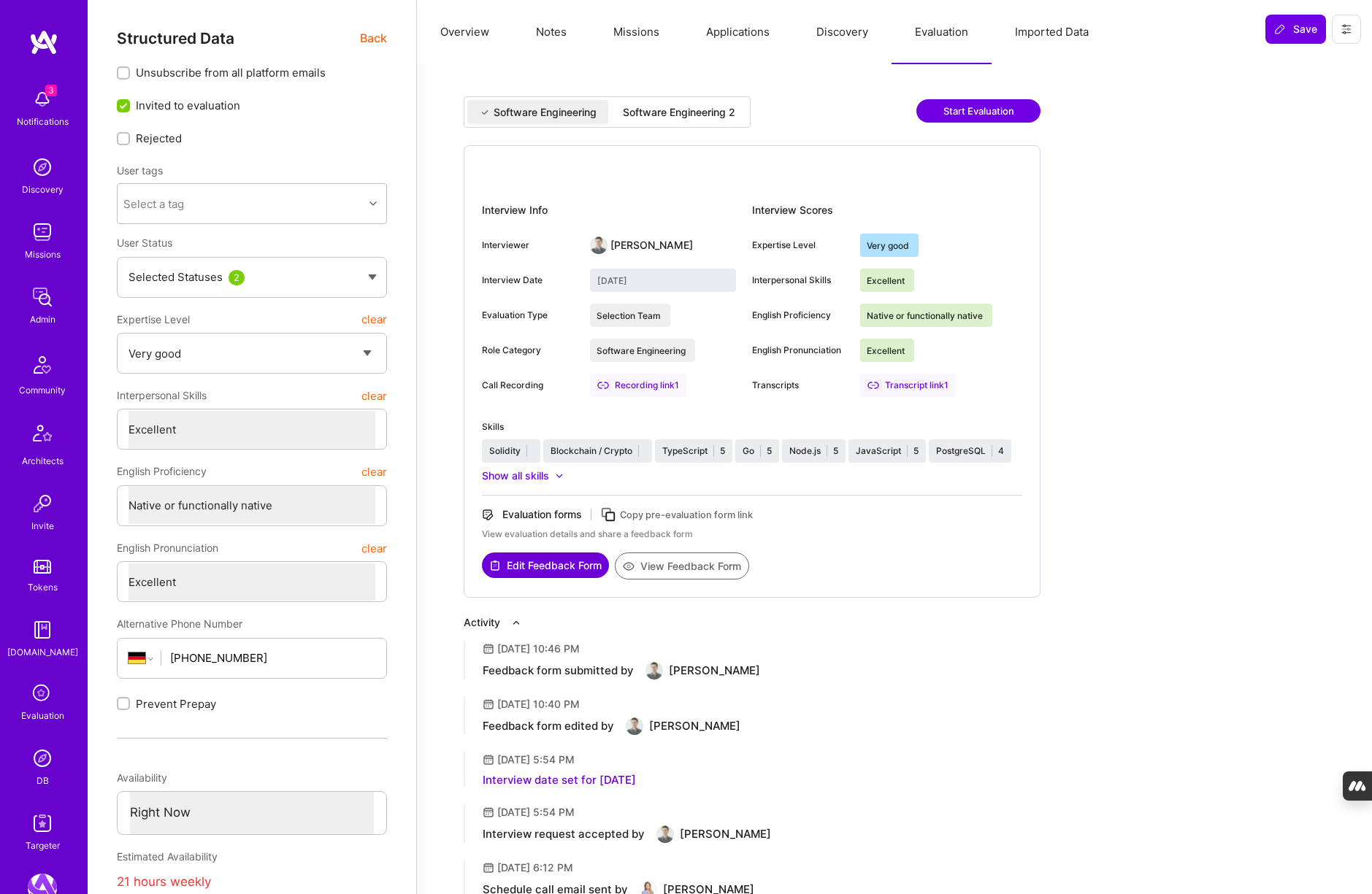
click at [659, 107] on div "Software Engineering 2" at bounding box center [679, 112] width 112 height 15
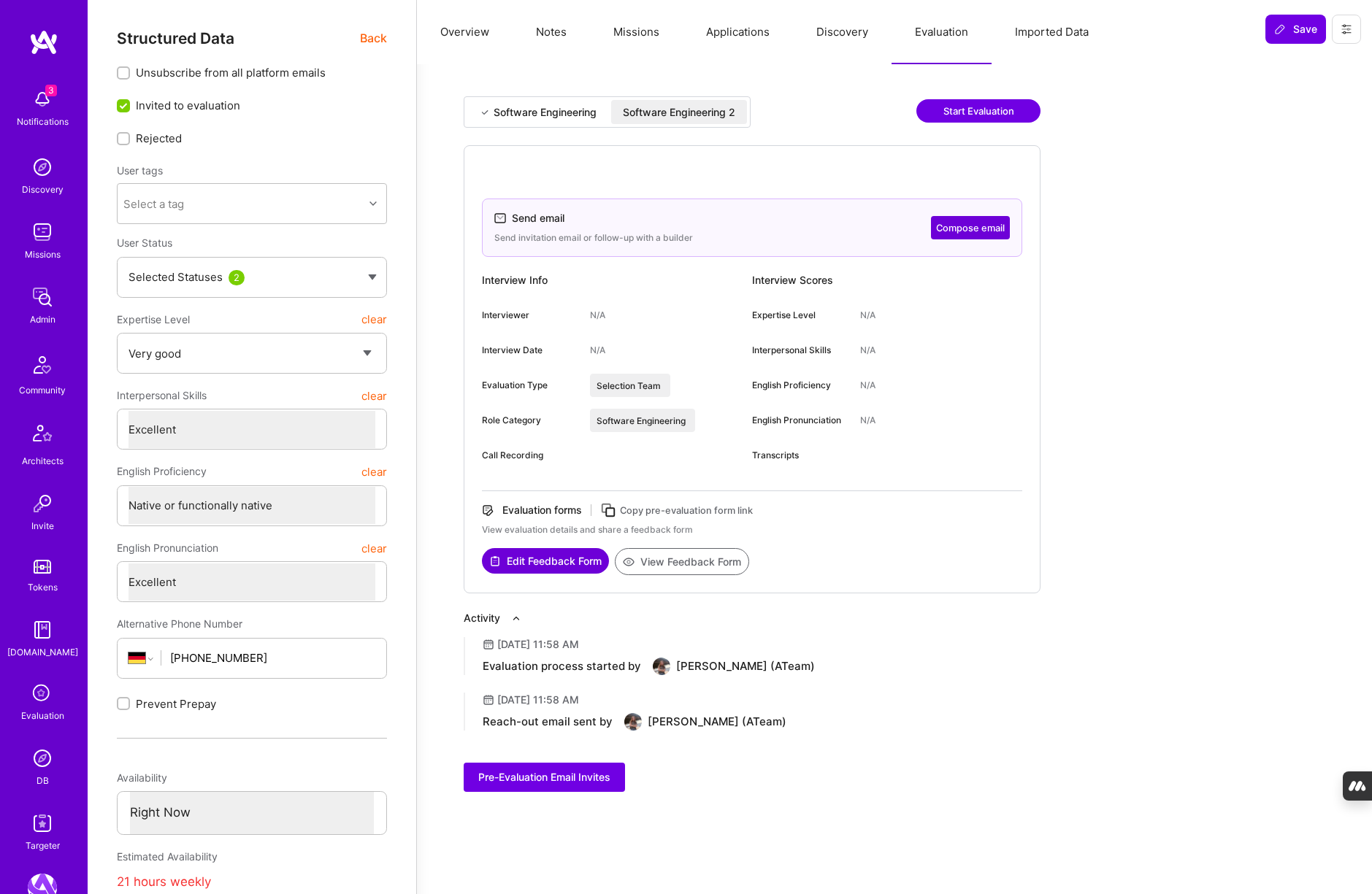
click at [463, 30] on button "Overview" at bounding box center [464, 32] width 95 height 64
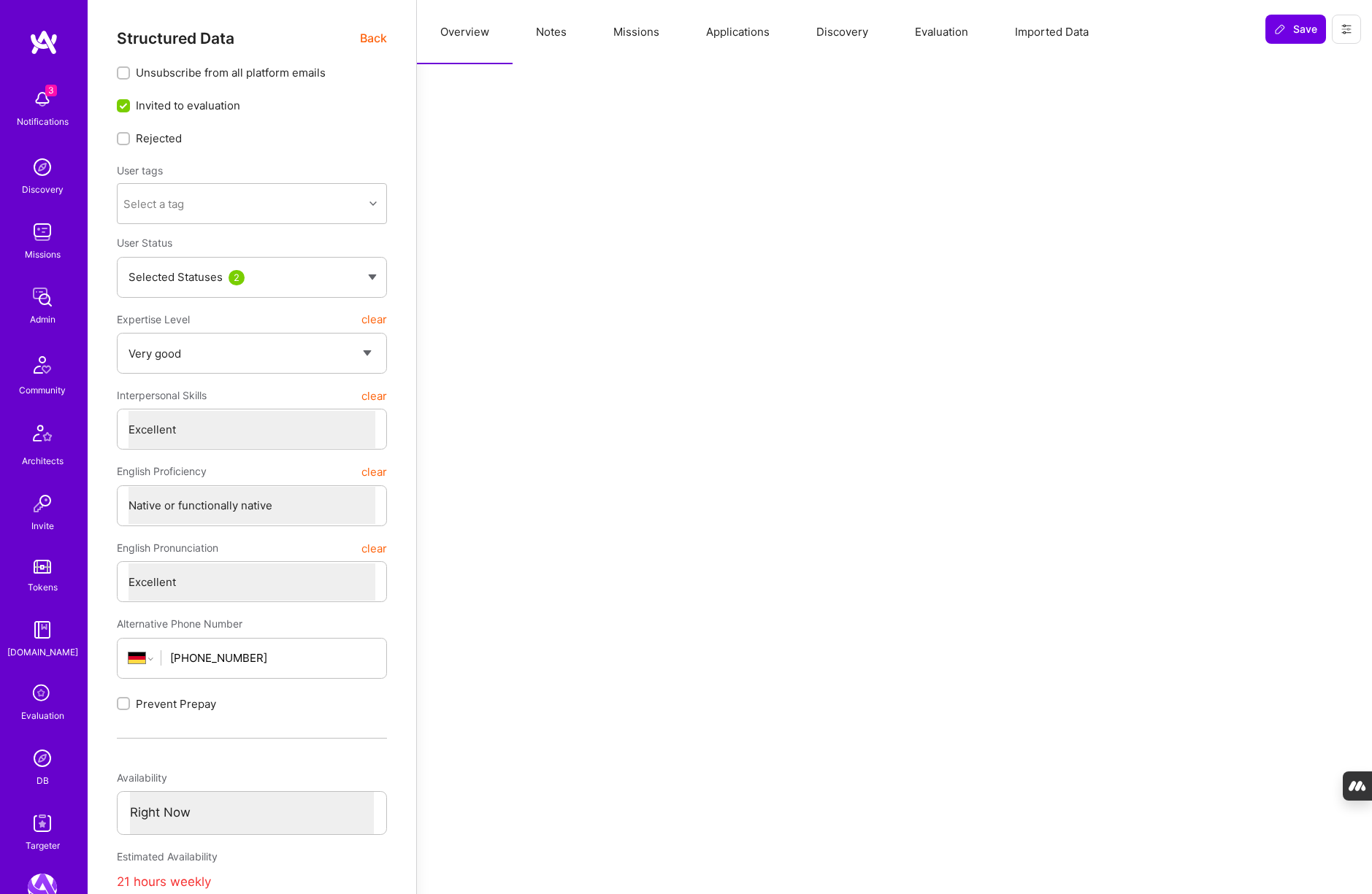
click at [370, 35] on span "Back" at bounding box center [373, 38] width 27 height 18
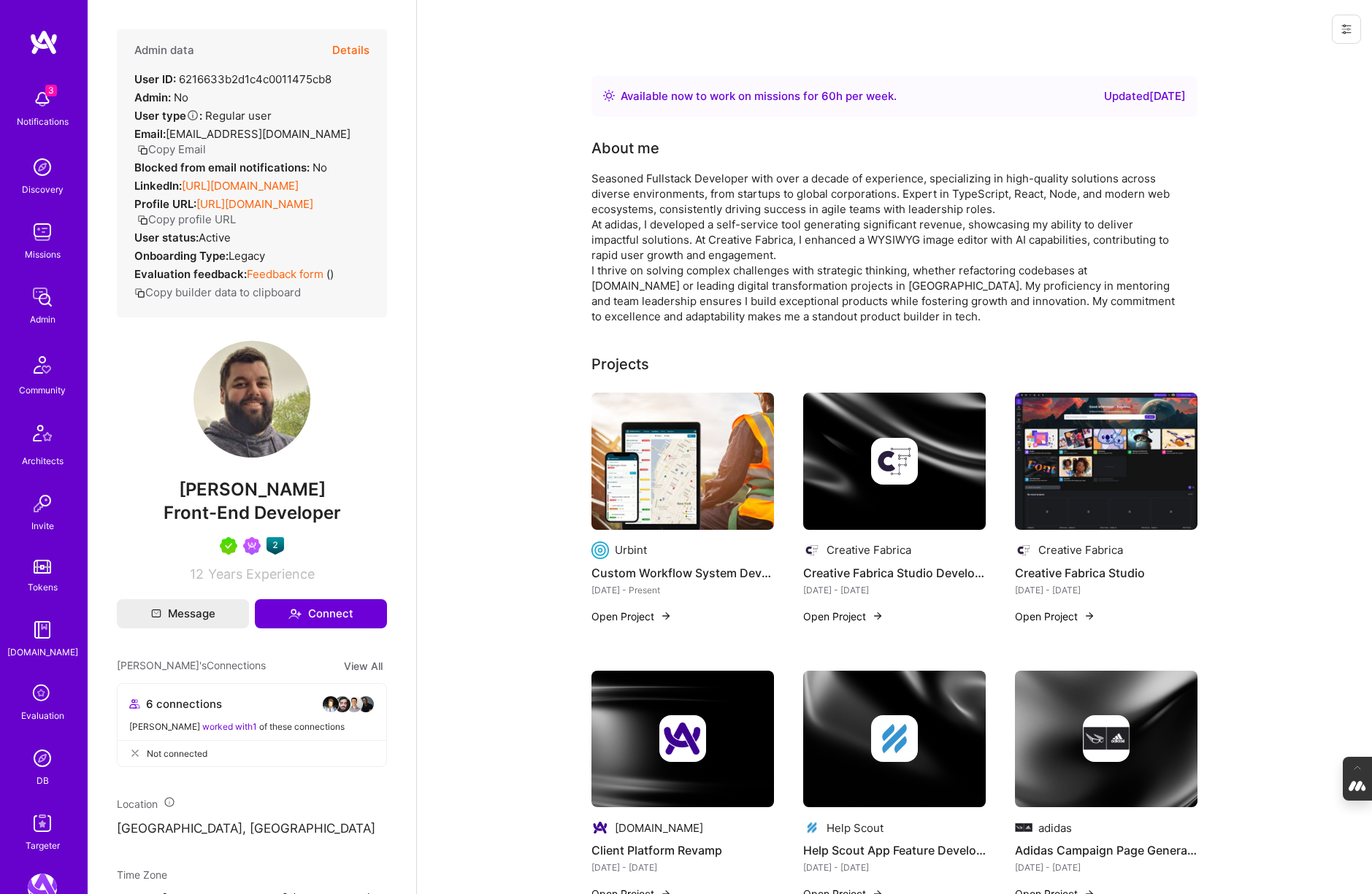
click at [350, 47] on button "Details" at bounding box center [350, 50] width 37 height 42
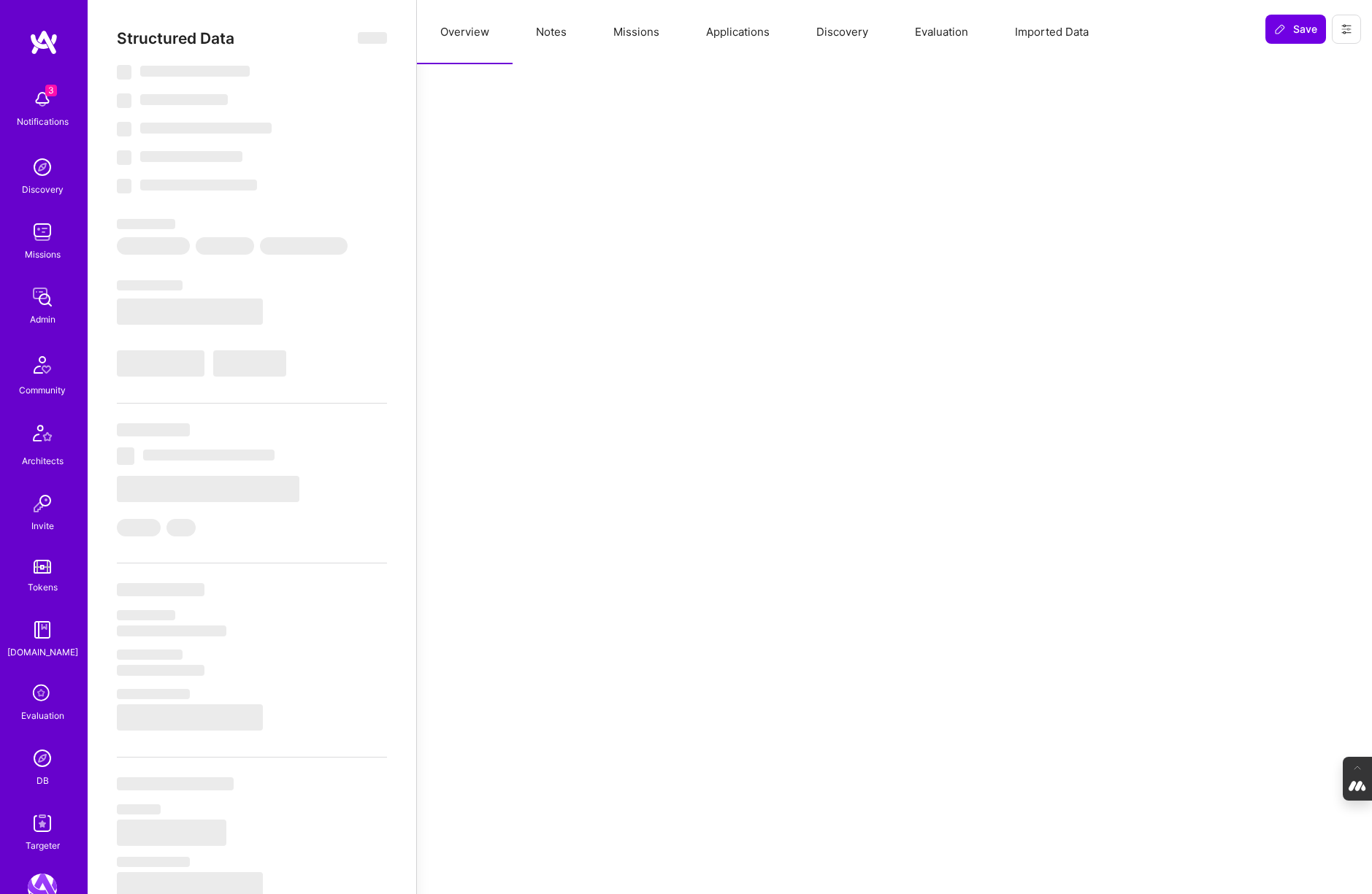
click at [956, 35] on button "Evaluation" at bounding box center [941, 32] width 100 height 64
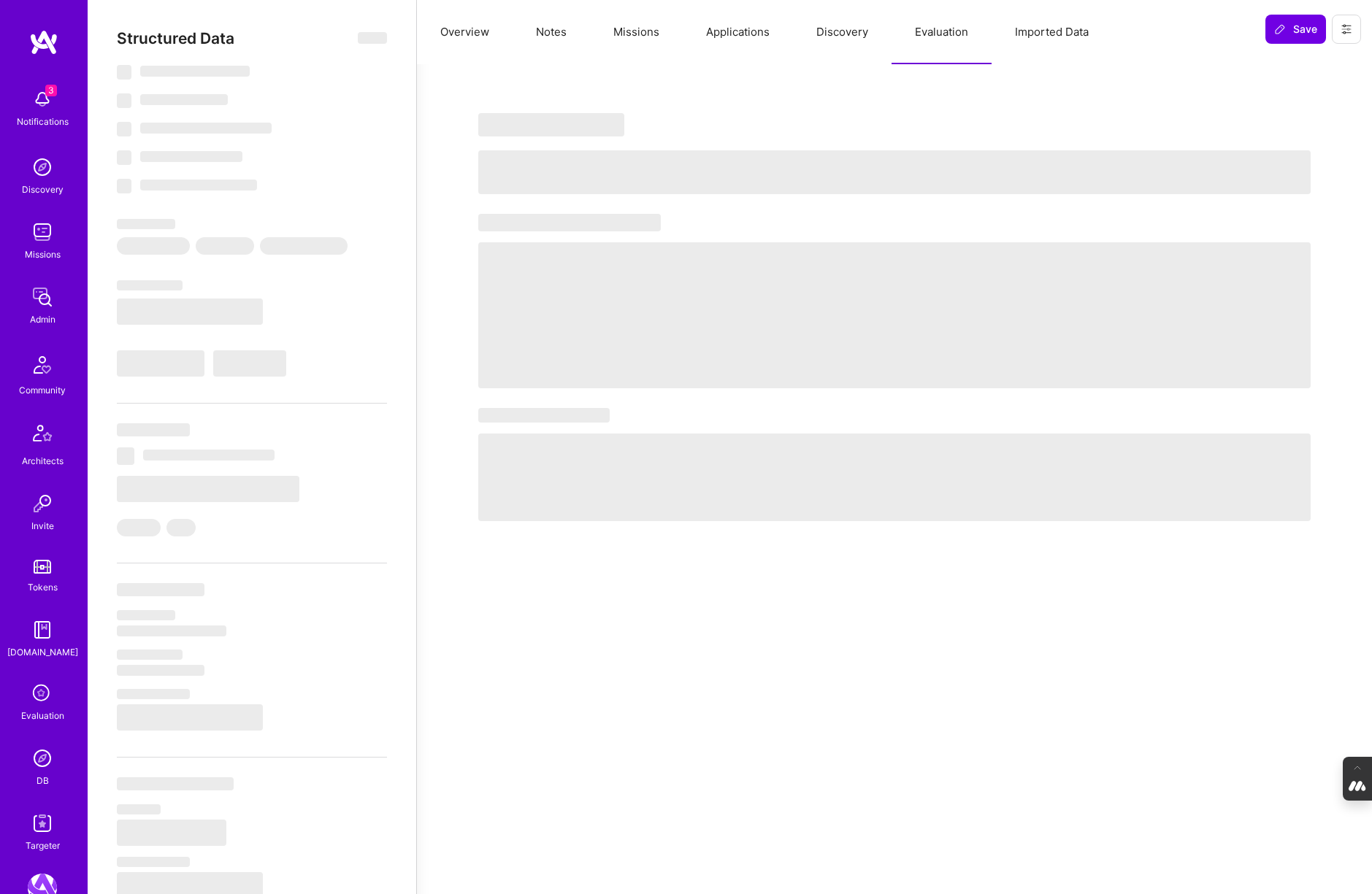
select select "Right Now"
select select "5"
select select "7"
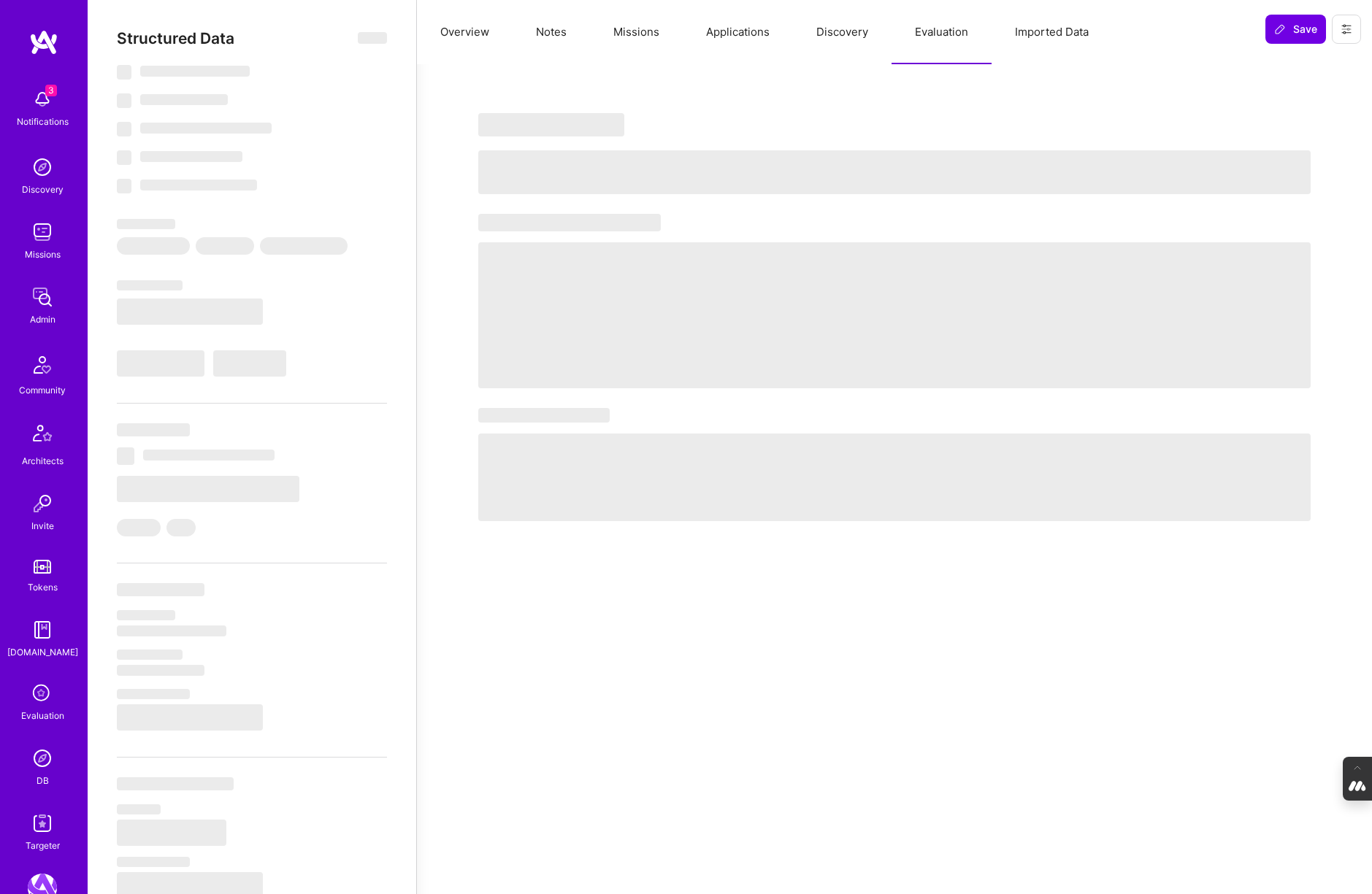
select select "PT"
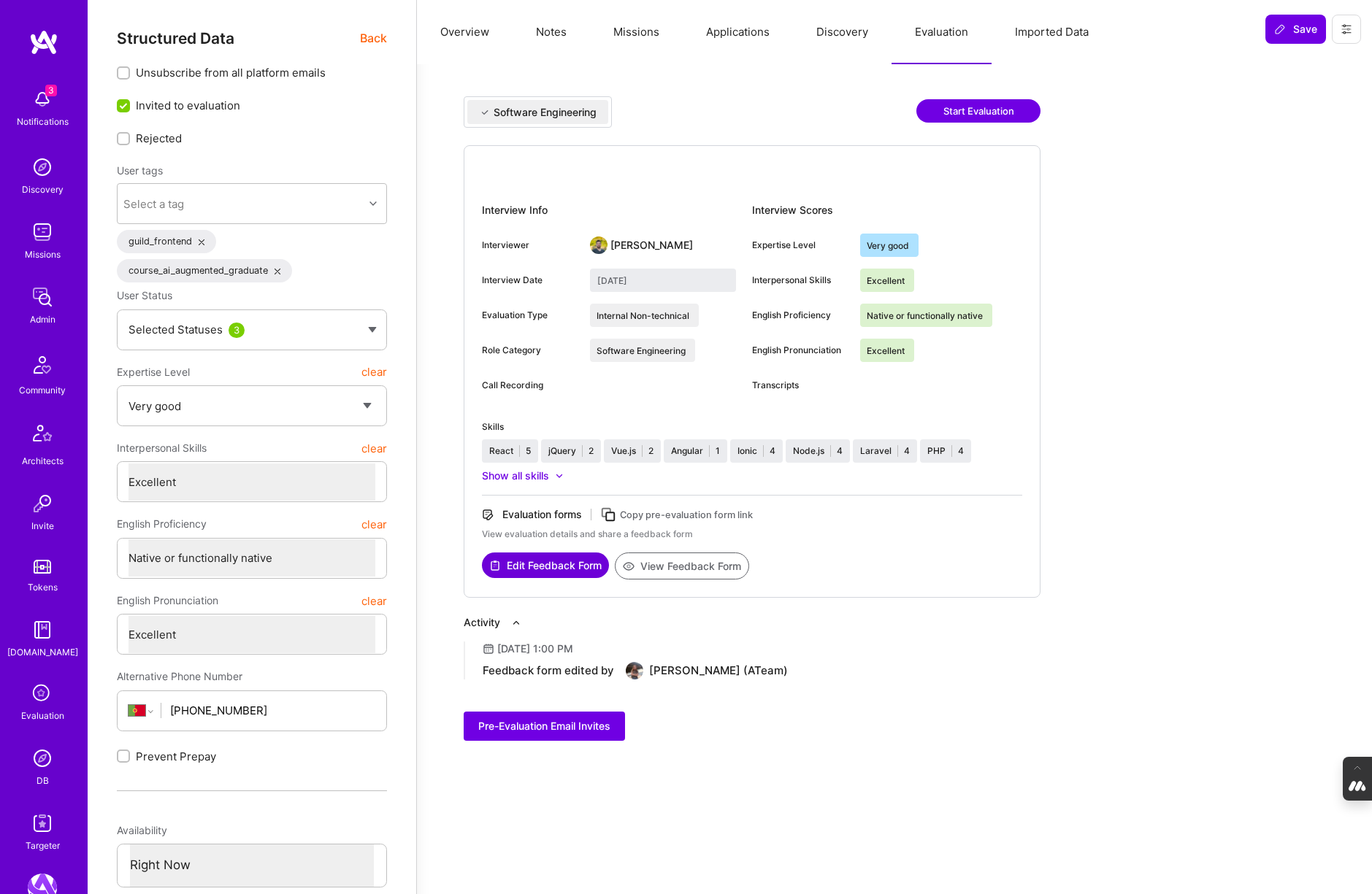
click at [983, 111] on button "Start Evaluation" at bounding box center [978, 111] width 124 height 24
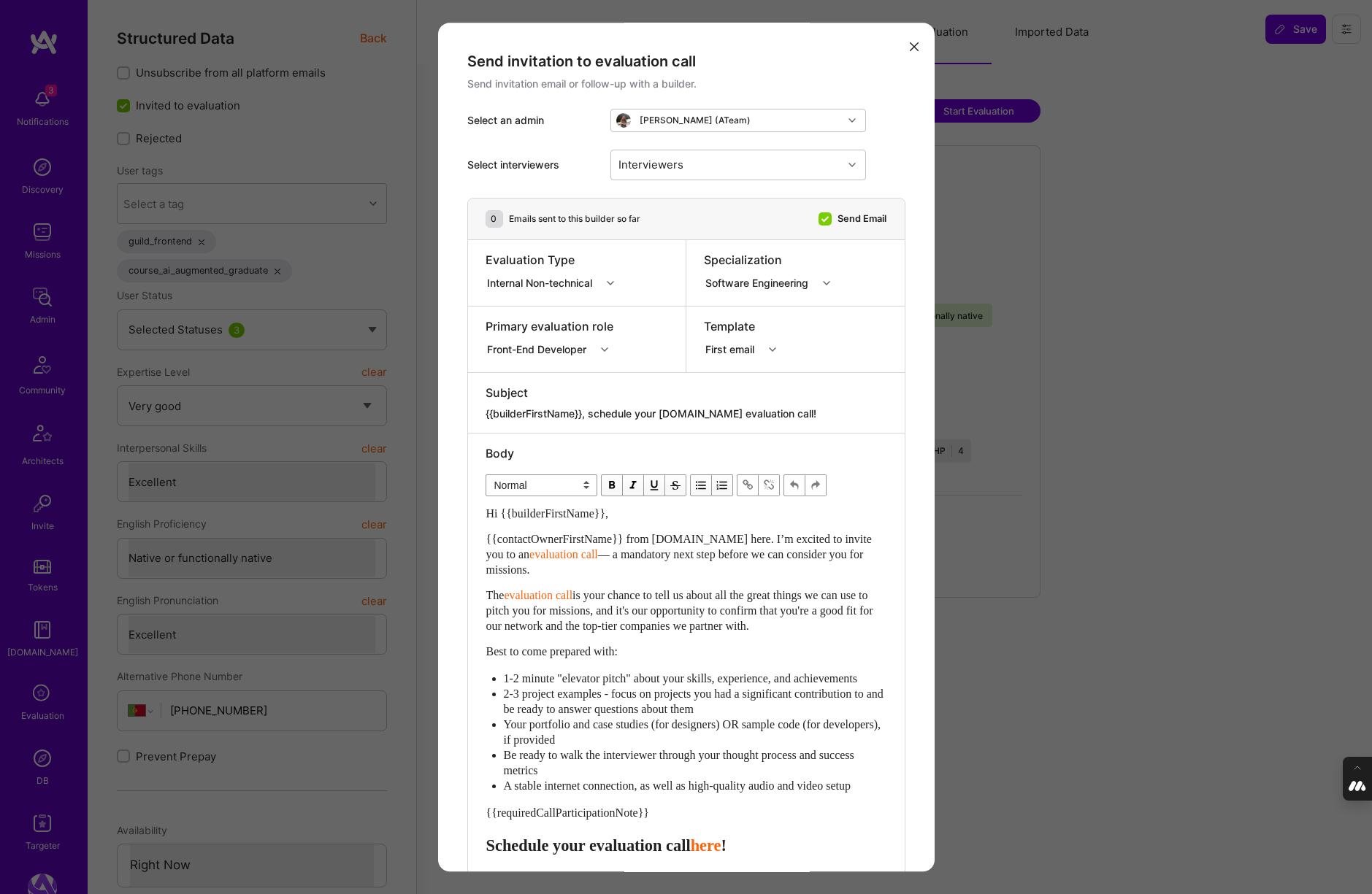
click at [609, 276] on div "modal" at bounding box center [612, 283] width 23 height 19
click at [614, 274] on div "modal" at bounding box center [612, 283] width 23 height 19
click at [563, 307] on div "Selection Team" at bounding box center [554, 310] width 138 height 27
click at [789, 169] on div "Interviewers" at bounding box center [727, 165] width 231 height 30
type input "[PERSON_NAME]"
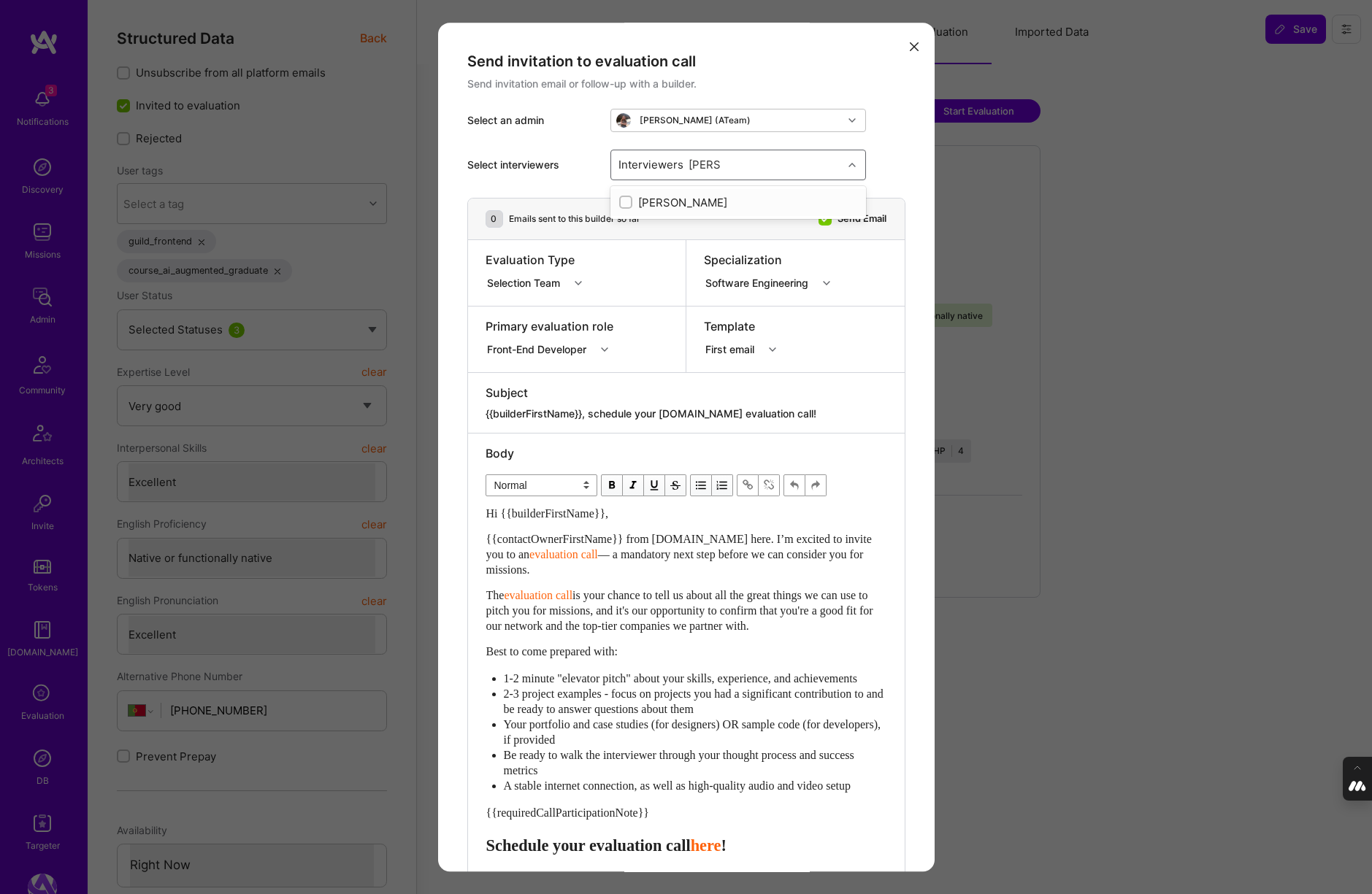
click at [625, 201] on input "modal" at bounding box center [627, 203] width 10 height 10
checkbox input "true"
type input "[PERSON_NAME]"
click at [626, 258] on input "modal" at bounding box center [627, 257] width 10 height 10
checkbox input "true"
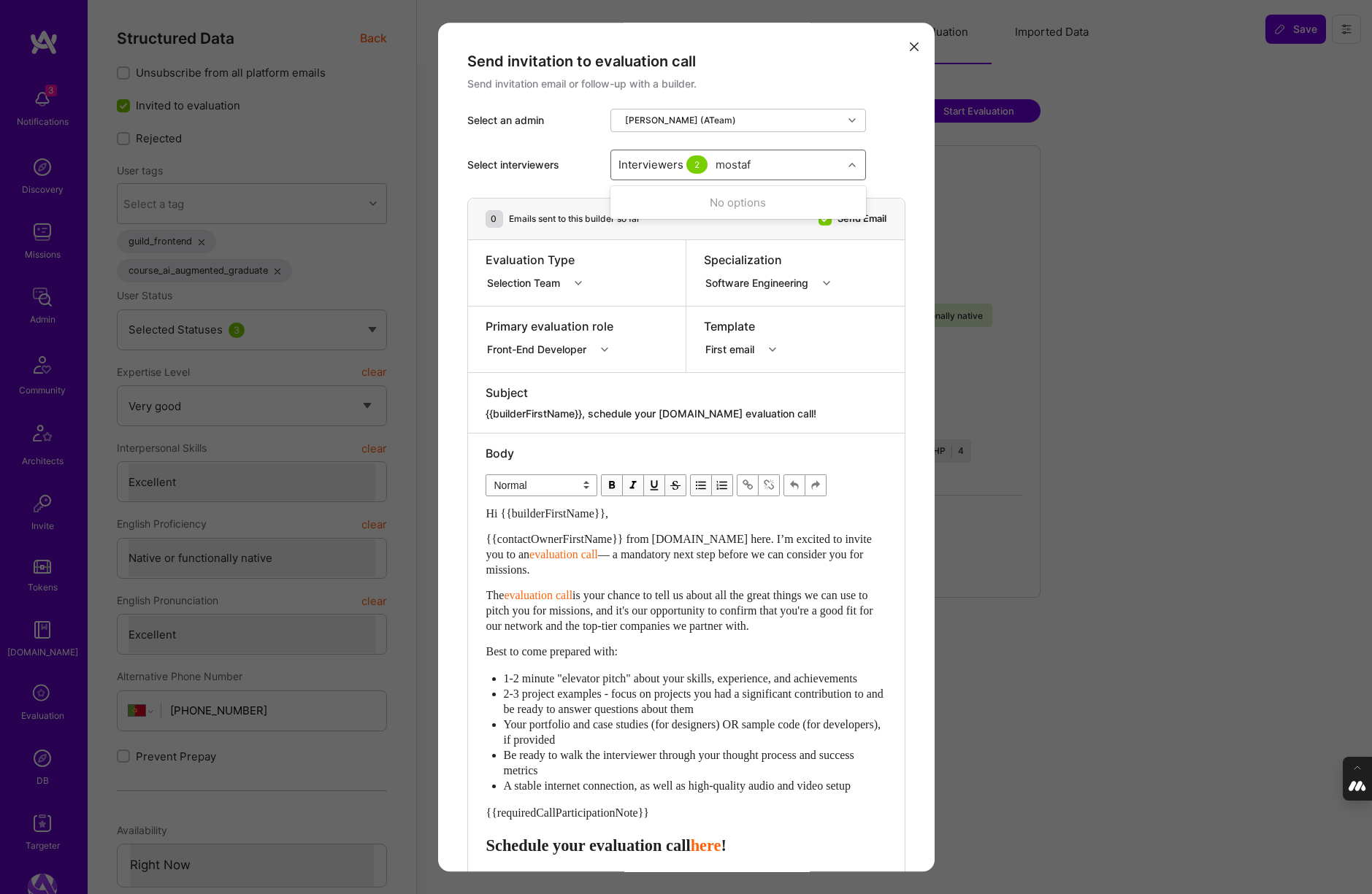
type input "mostafa"
click at [625, 225] on input "modal" at bounding box center [627, 230] width 10 height 10
checkbox input "true"
click at [890, 144] on div "Select interviewers option [PERSON_NAME], selected. option [PERSON_NAME] focuse…" at bounding box center [686, 165] width 438 height 66
click at [606, 348] on icon "modal" at bounding box center [605, 349] width 7 height 7
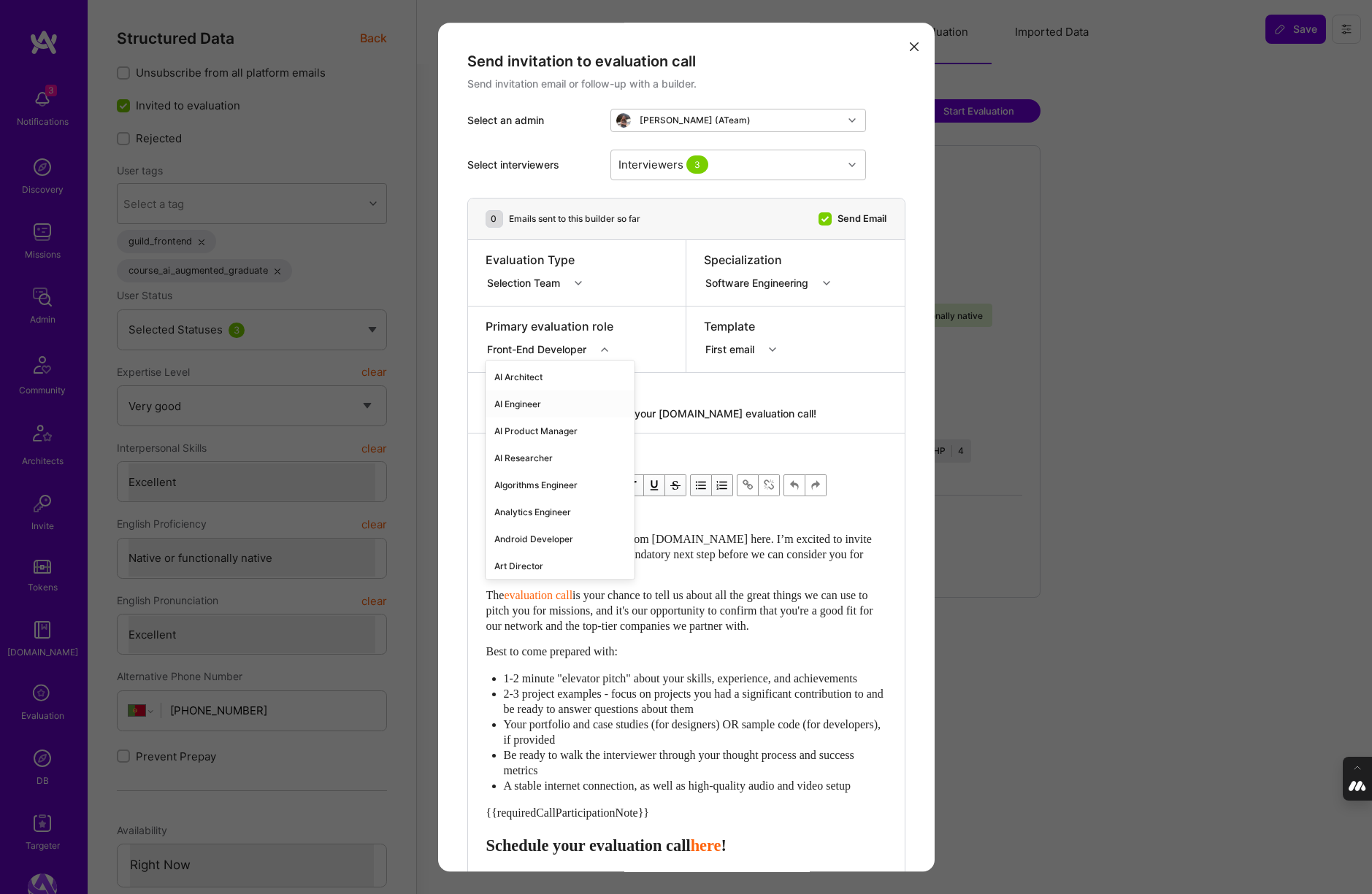
click at [522, 398] on div "AI Engineer" at bounding box center [560, 403] width 149 height 27
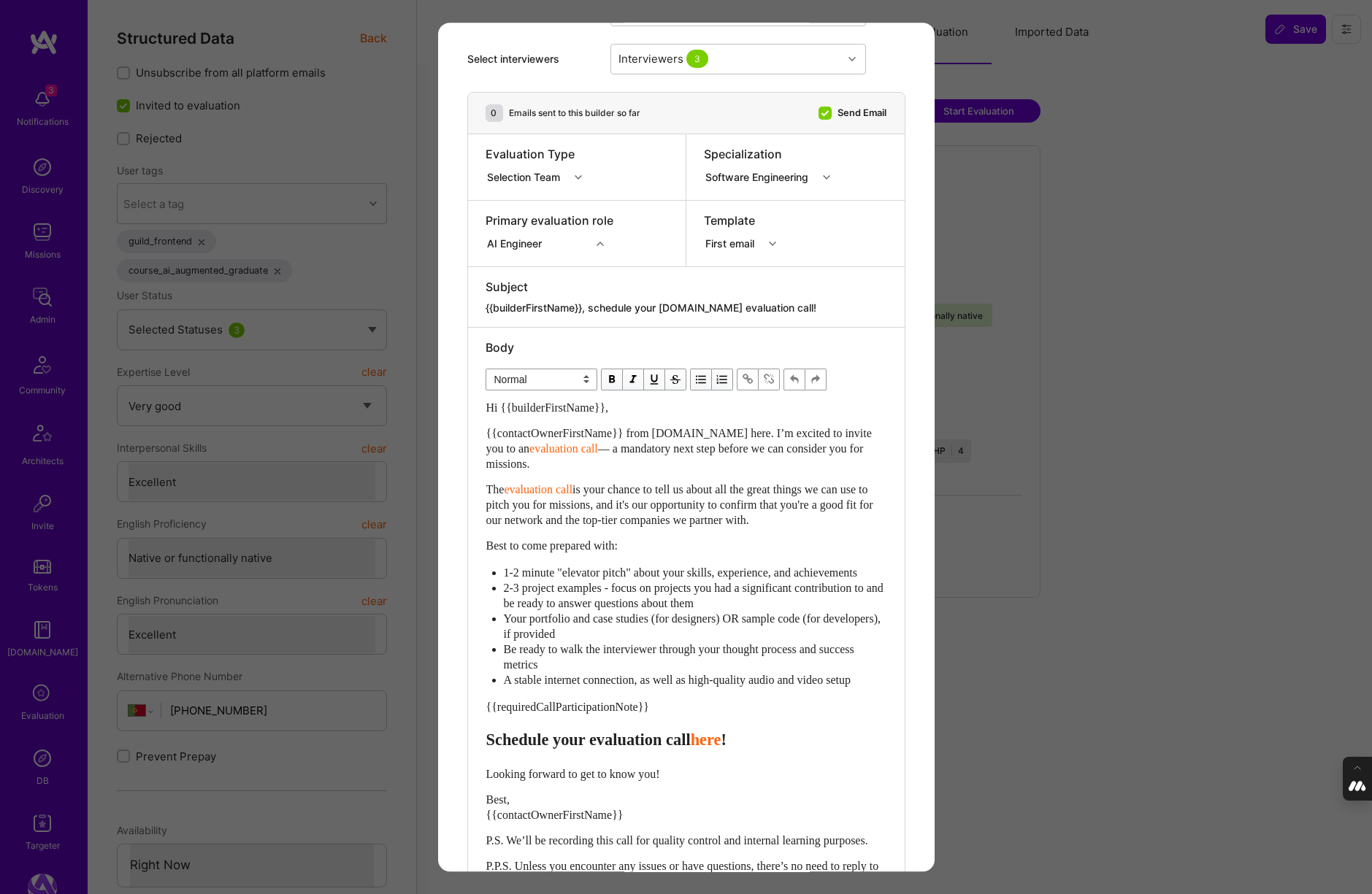
scroll to position [108, 0]
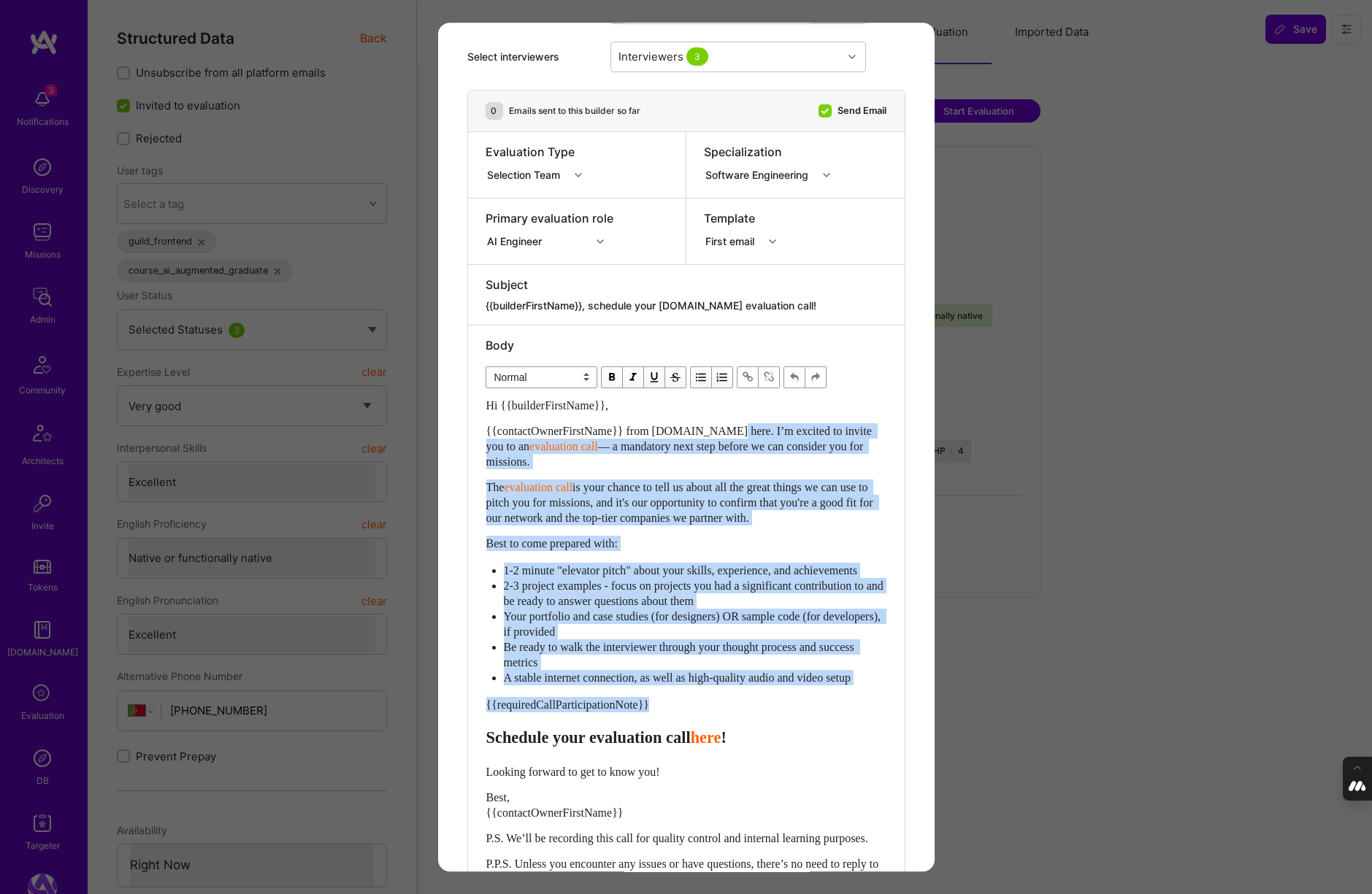
drag, startPoint x: 670, startPoint y: 722, endPoint x: 736, endPoint y: 429, distance: 300.3
click at [736, 429] on div "Hi {{builderFirstName}}, {{contactOwnerFirstName}} from [DOMAIN_NAME] here. I’m…" at bounding box center [686, 642] width 400 height 490
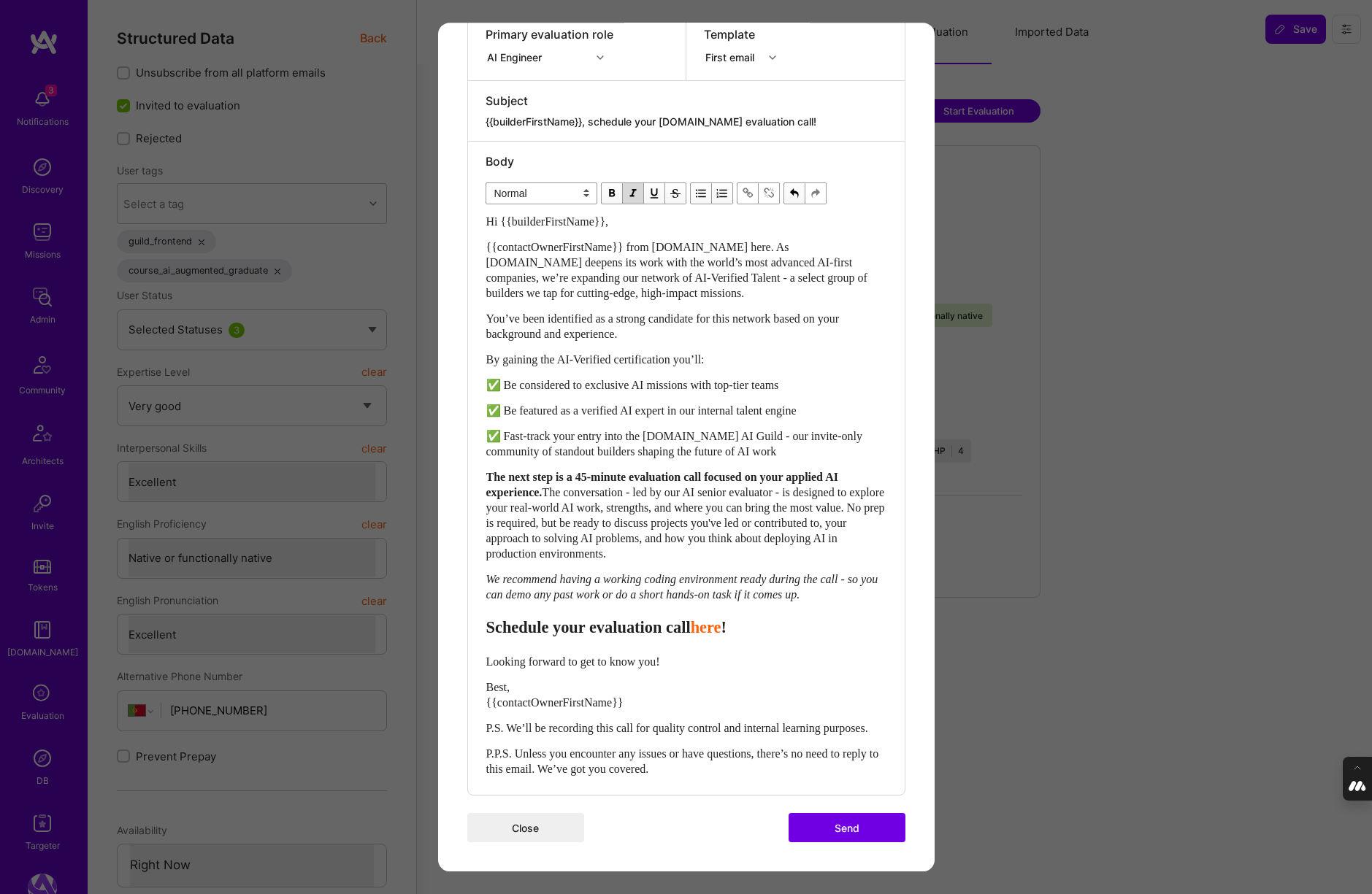
scroll to position [323, 0]
drag, startPoint x: 730, startPoint y: 490, endPoint x: 599, endPoint y: 491, distance: 131.0
click at [599, 491] on span "The conversation - led by our AI senior evaluator - is designed to explore your…" at bounding box center [687, 523] width 401 height 74
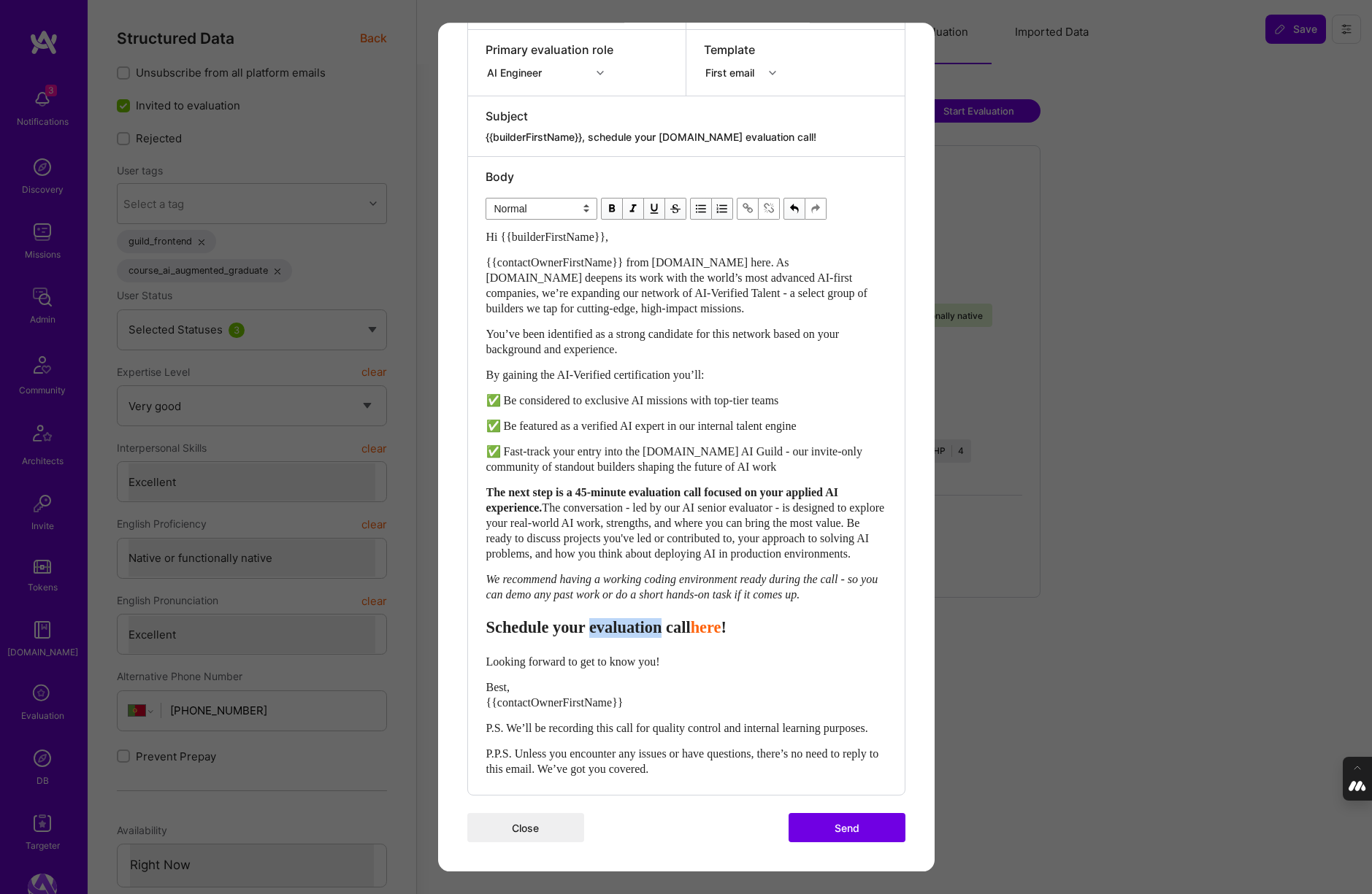
drag, startPoint x: 670, startPoint y: 613, endPoint x: 610, endPoint y: 613, distance: 60.0
click at [610, 618] on span "Schedule your evaluation call" at bounding box center [588, 627] width 205 height 18
drag, startPoint x: 676, startPoint y: 645, endPoint x: 475, endPoint y: 644, distance: 201.0
click at [475, 644] on div "Body Normal Heading Large Heading Medium Heading Small Heading Small Hi {{build…" at bounding box center [686, 476] width 437 height 638
select select "unstyled"
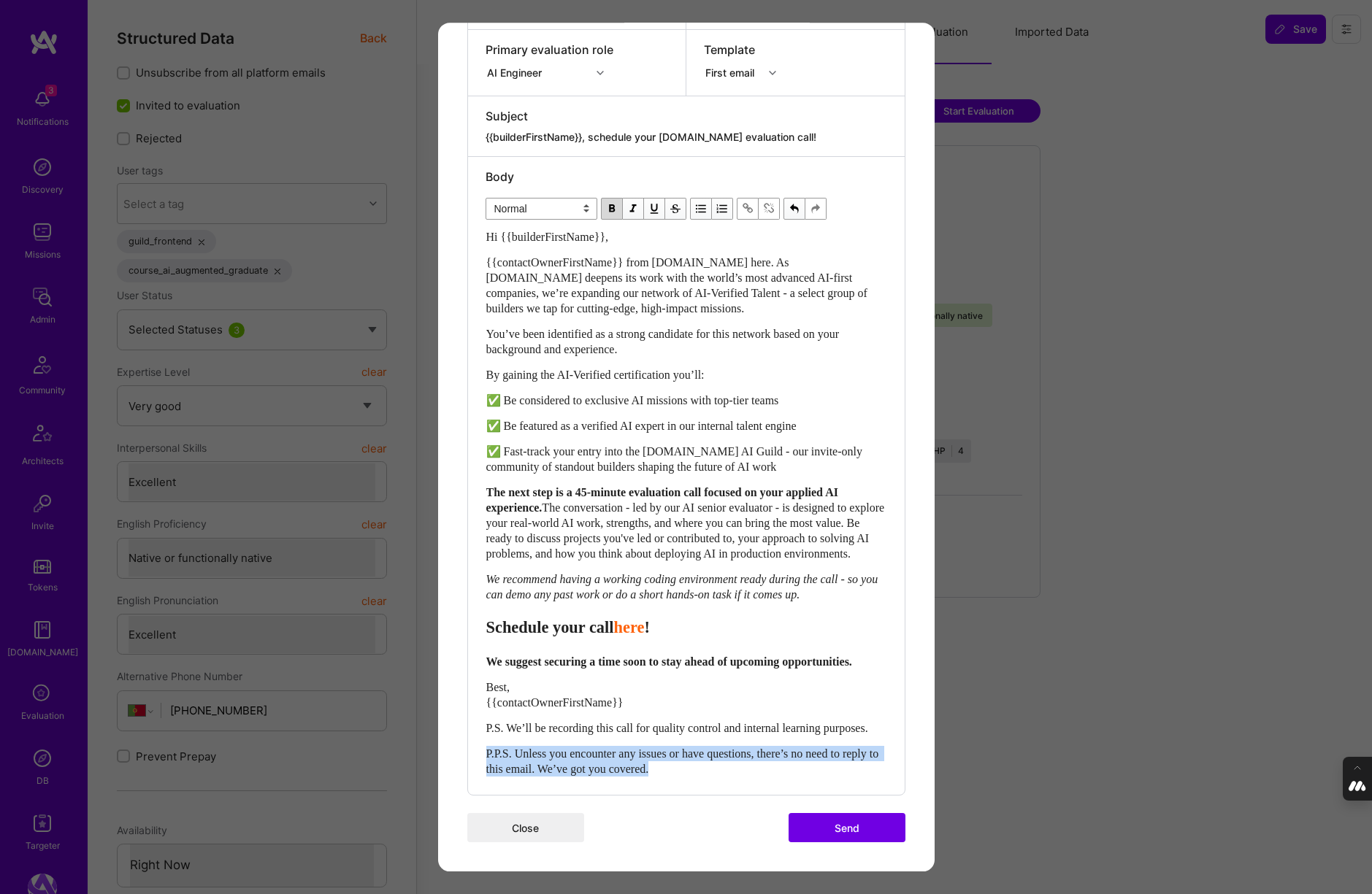
drag, startPoint x: 714, startPoint y: 781, endPoint x: 500, endPoint y: 754, distance: 215.7
click at [500, 754] on div "Hi {{builderFirstName}}, {{contactOwnerFirstName}} from [DOMAIN_NAME] here. As …" at bounding box center [686, 503] width 400 height 548
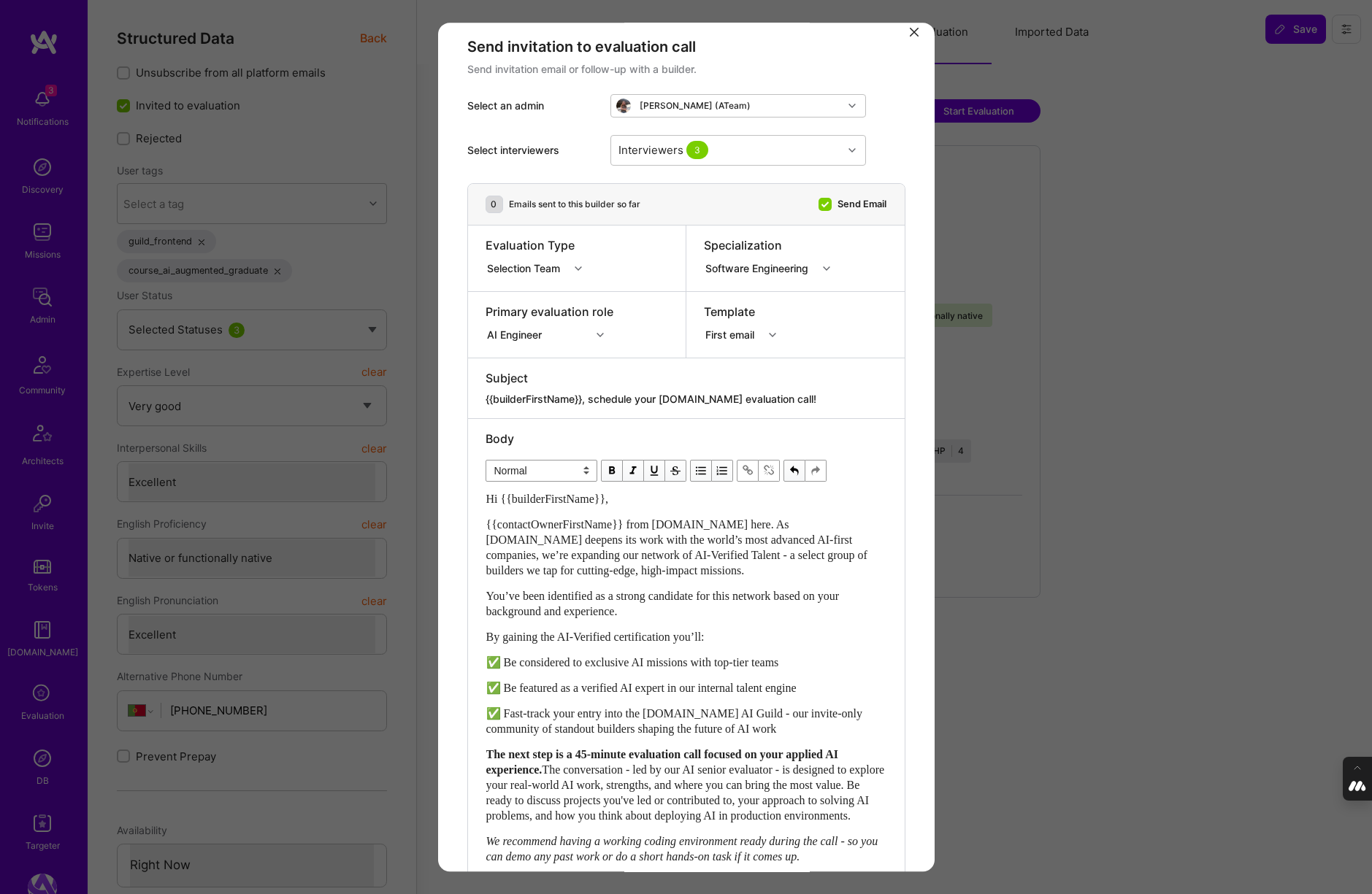
scroll to position [4, 0]
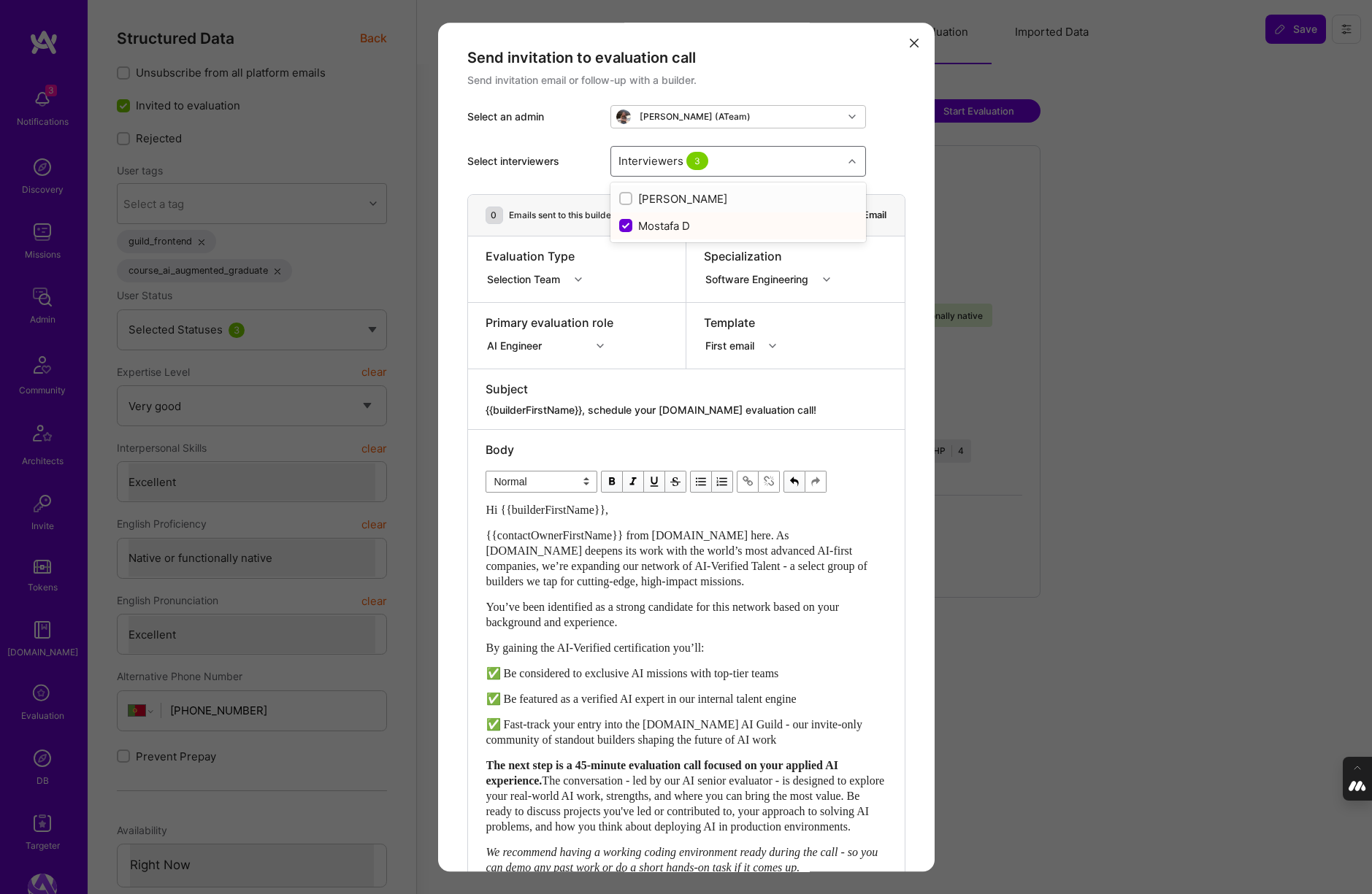
click at [846, 157] on div "modal" at bounding box center [854, 161] width 23 height 19
click at [902, 158] on div "Select interviewers Interviewers 3" at bounding box center [686, 161] width 438 height 66
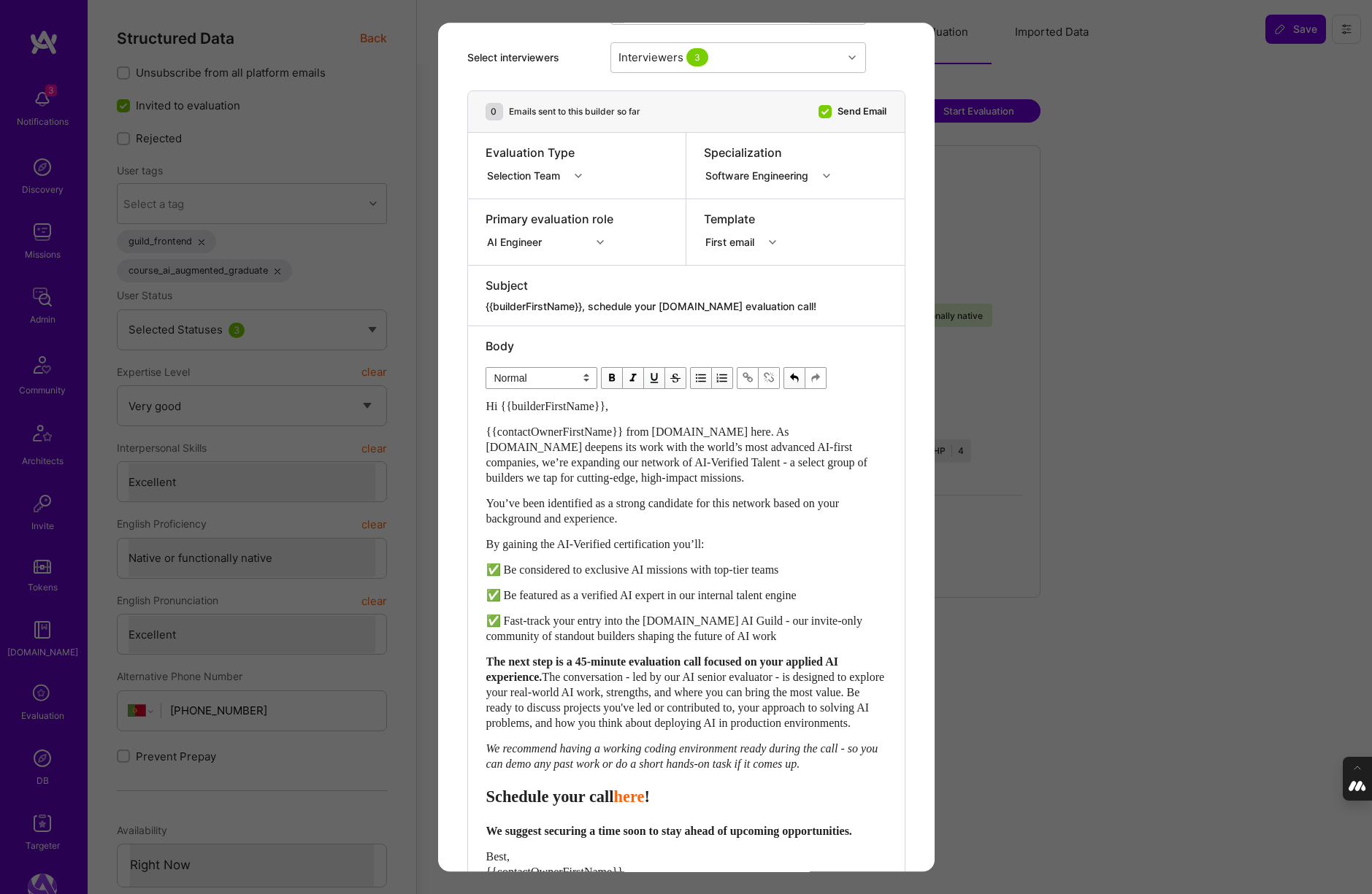
scroll to position [113, 0]
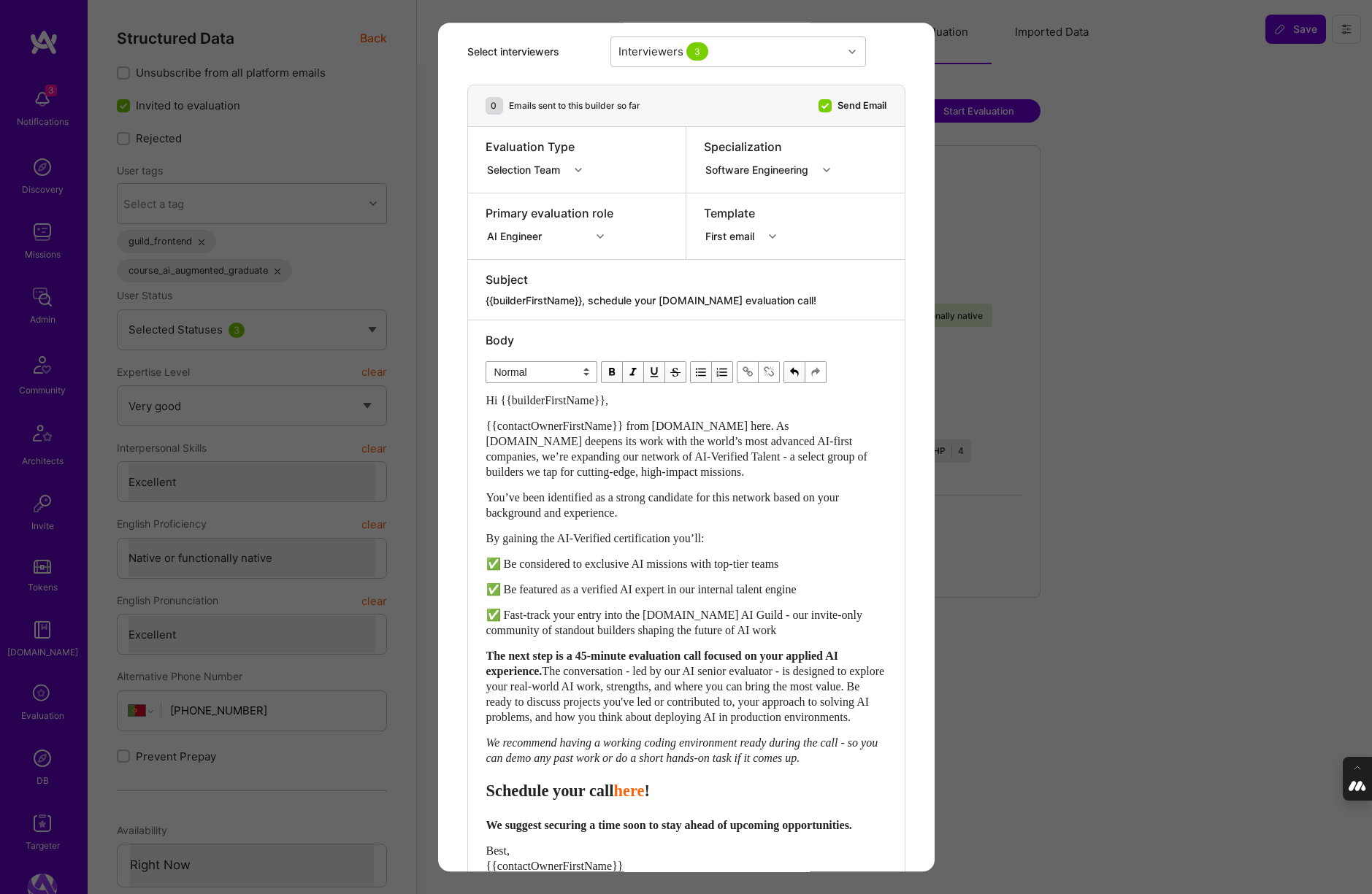
drag, startPoint x: 786, startPoint y: 302, endPoint x: 591, endPoint y: 302, distance: 195.0
click at [591, 302] on textarea "{{builderFirstName}}, schedule your [DOMAIN_NAME] evaluation call!" at bounding box center [686, 301] width 401 height 15
paste textarea "unlock your AI-Verified status"
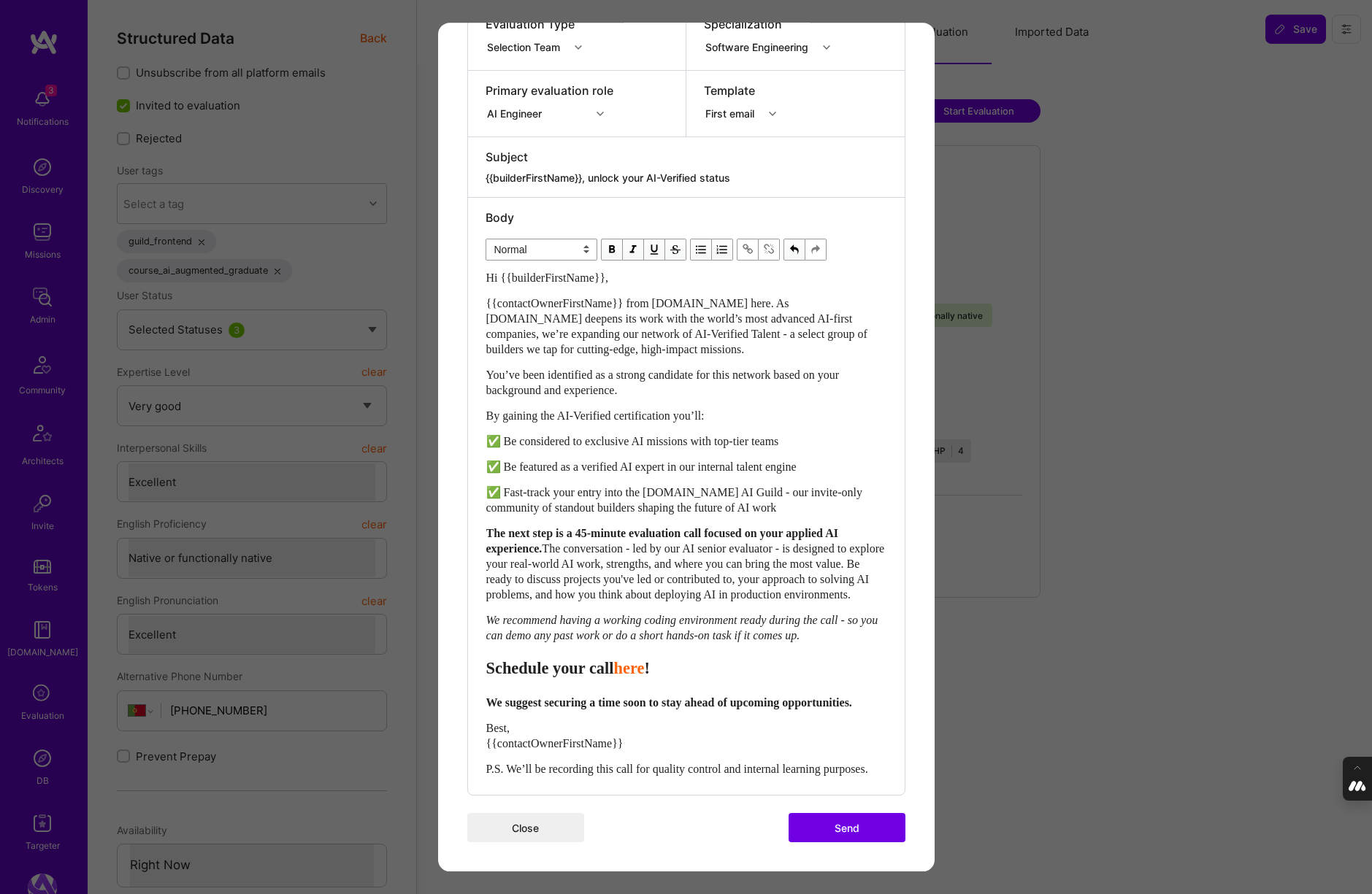
scroll to position [297, 0]
type textarea "{{builderFirstName}}, unlock your AI-Verified status"
click at [841, 830] on button "Send" at bounding box center [847, 828] width 117 height 30
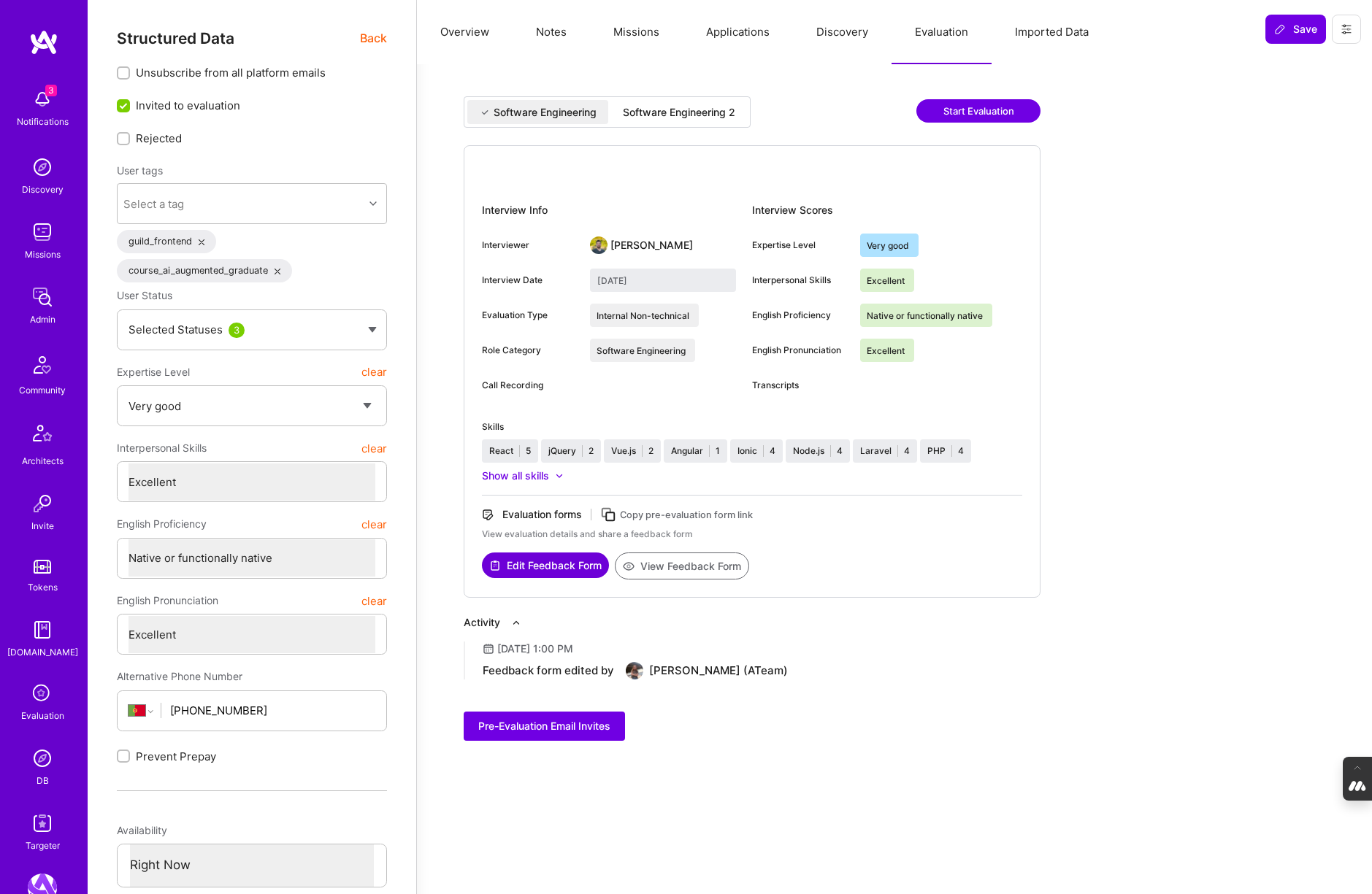
click at [461, 39] on button "Overview" at bounding box center [464, 32] width 95 height 64
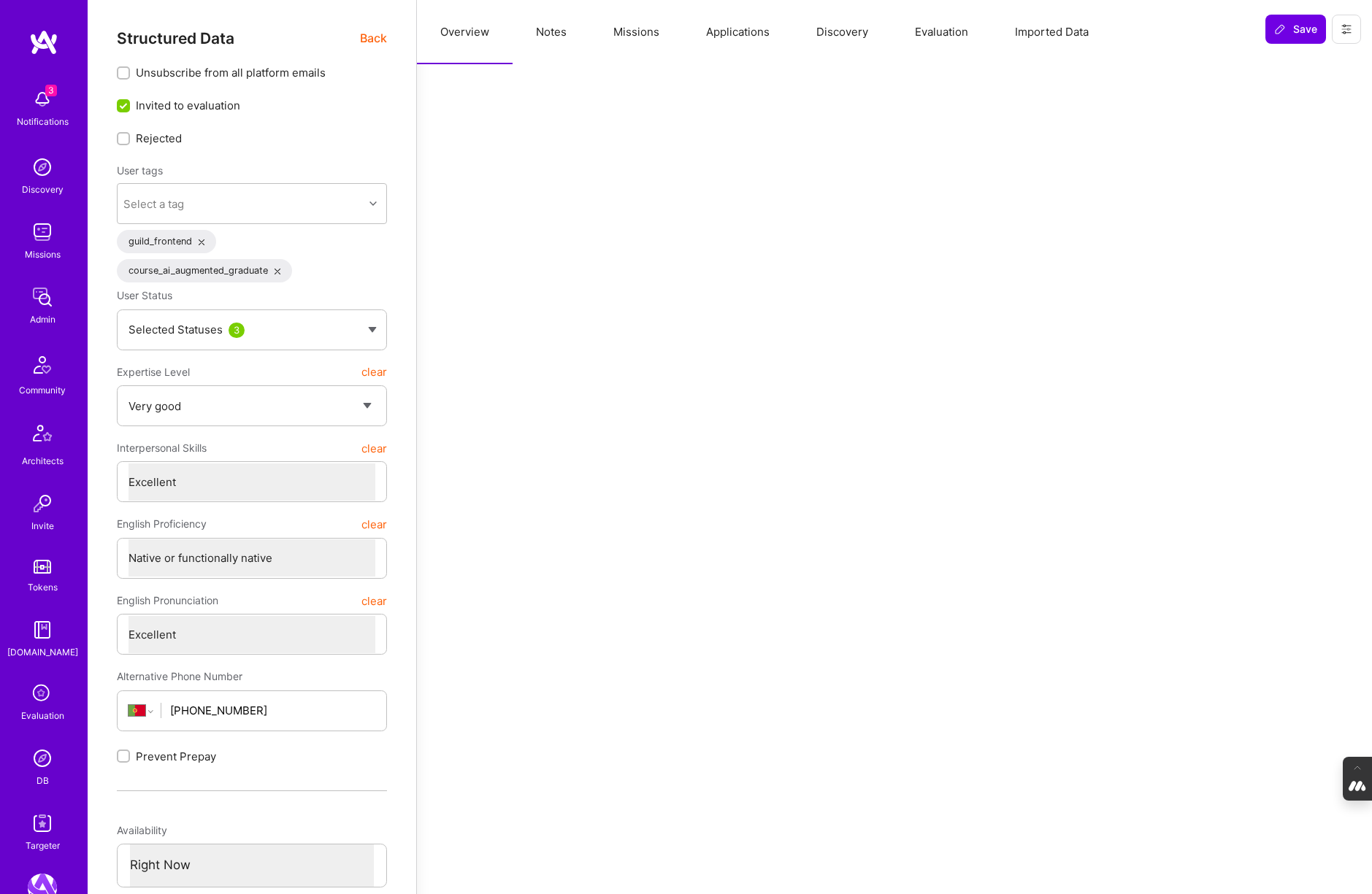
click at [371, 37] on span "Back" at bounding box center [373, 38] width 27 height 18
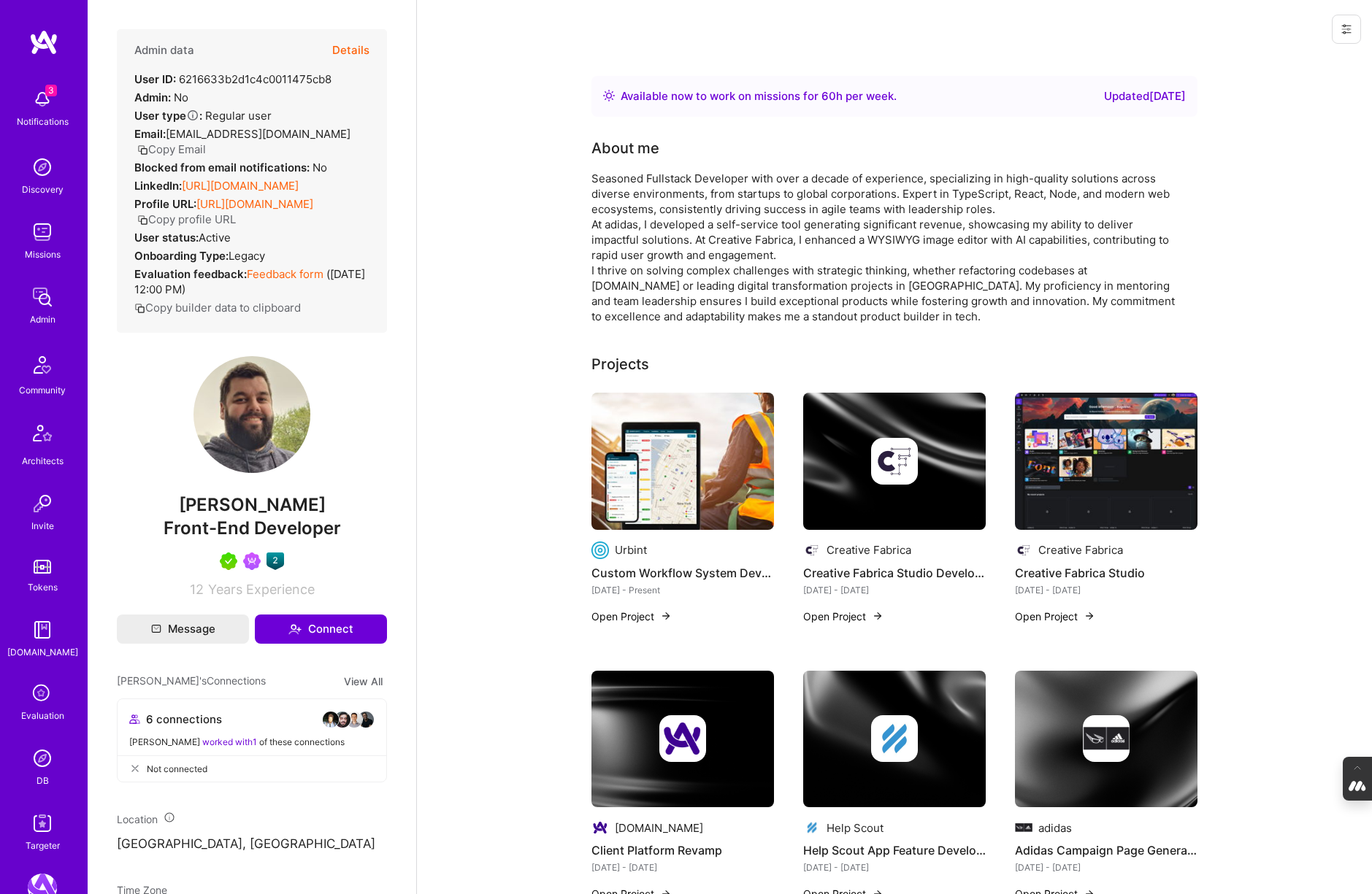
drag, startPoint x: 322, startPoint y: 531, endPoint x: 165, endPoint y: 533, distance: 157.0
click at [165, 516] on span "[PERSON_NAME]" at bounding box center [251, 505] width 270 height 22
copy span "[PERSON_NAME]"
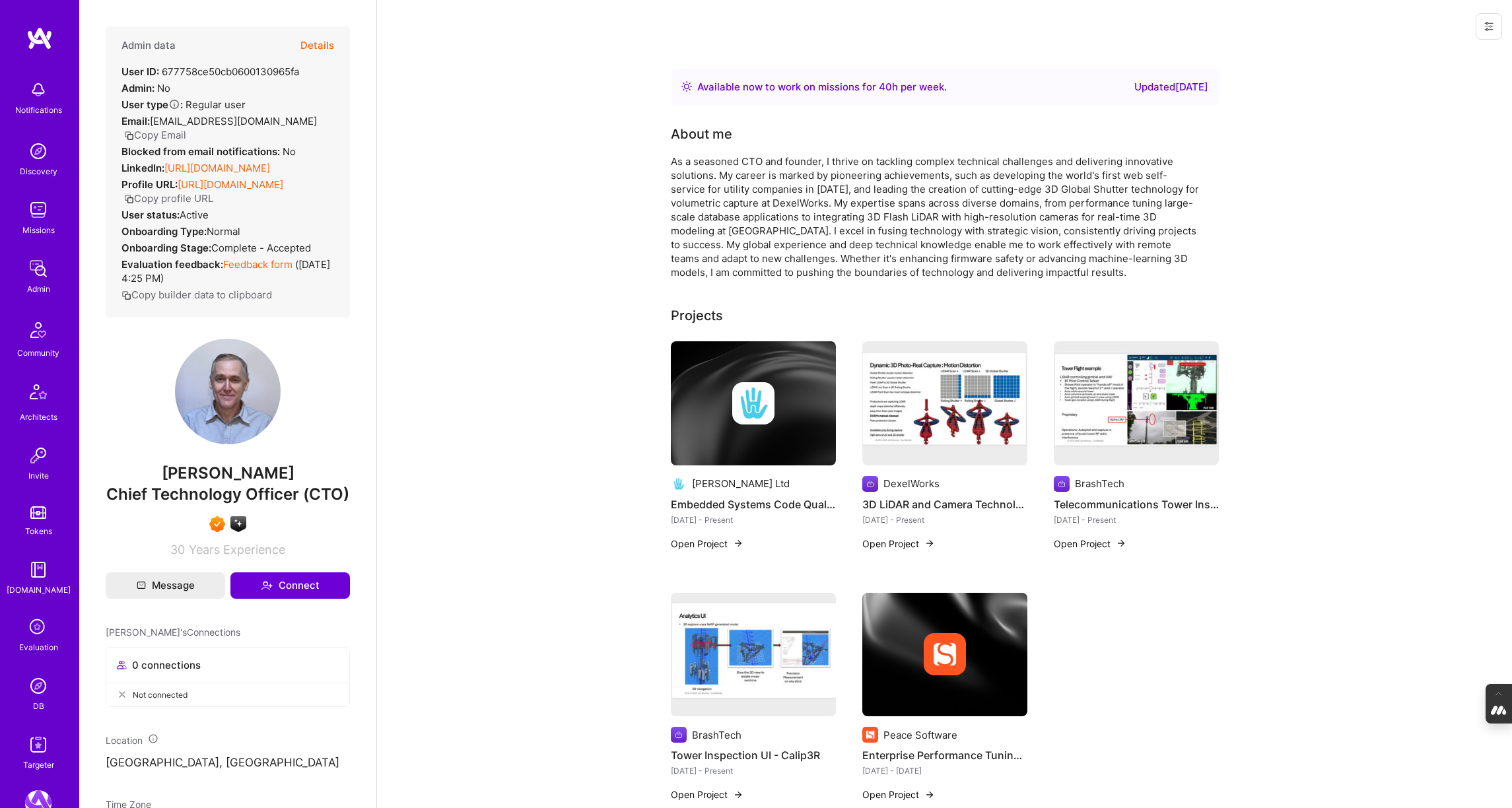
click at [316, 43] on button "Details" at bounding box center [317, 45] width 33 height 38
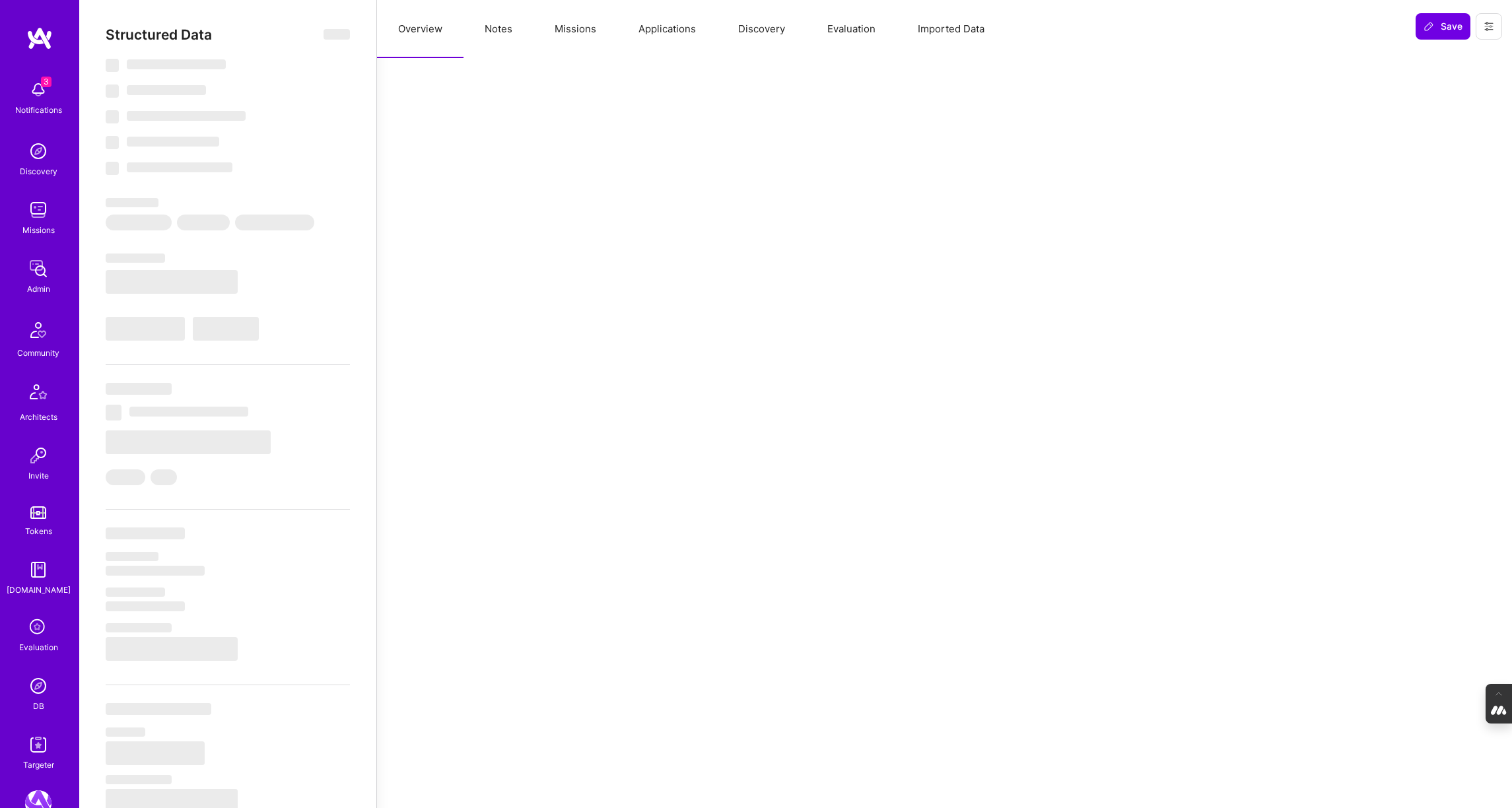
click at [839, 33] on button "Evaluation" at bounding box center [851, 29] width 90 height 58
select select "Right Now"
select select "7"
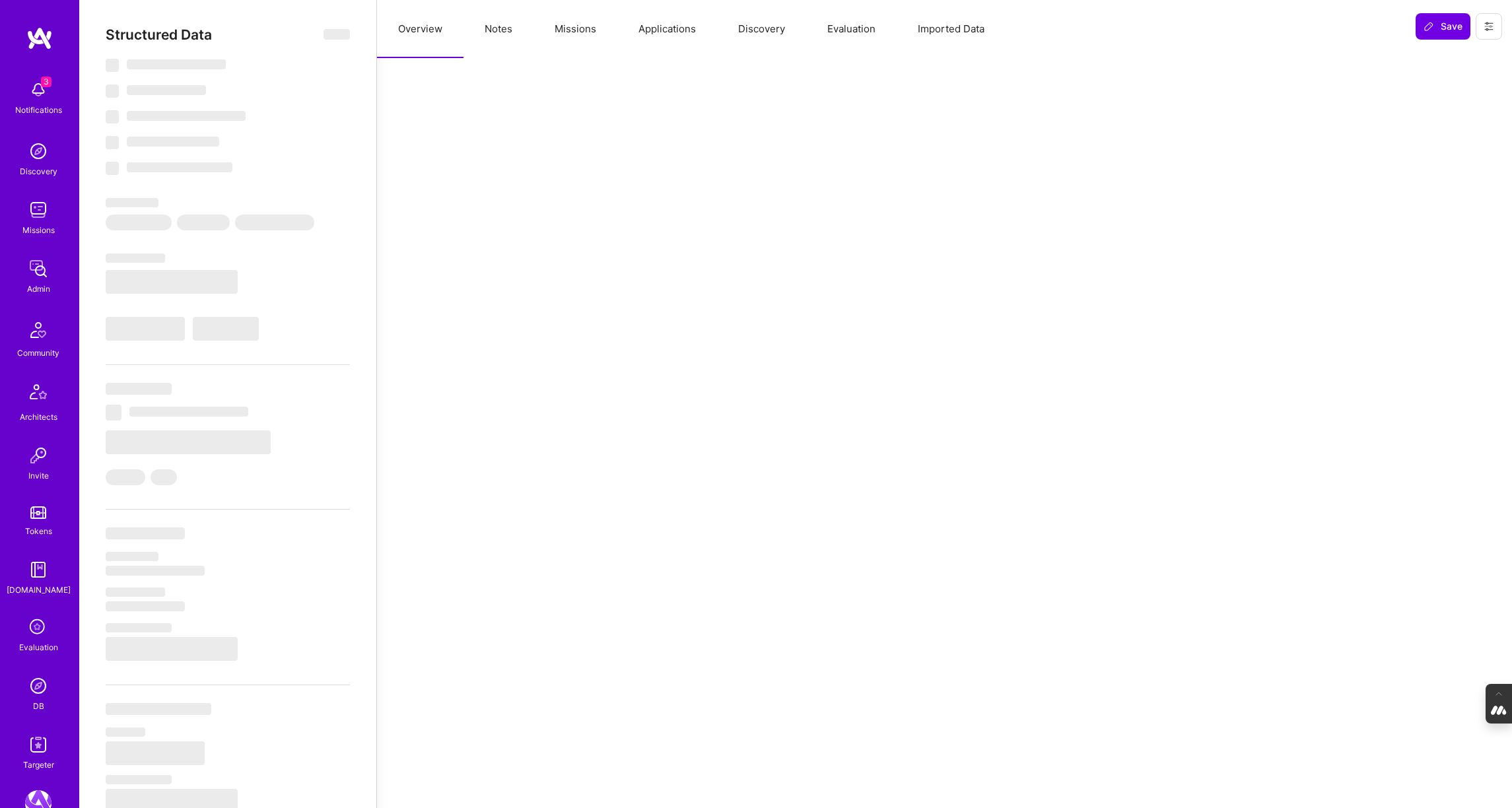
select select "7"
select select "ID"
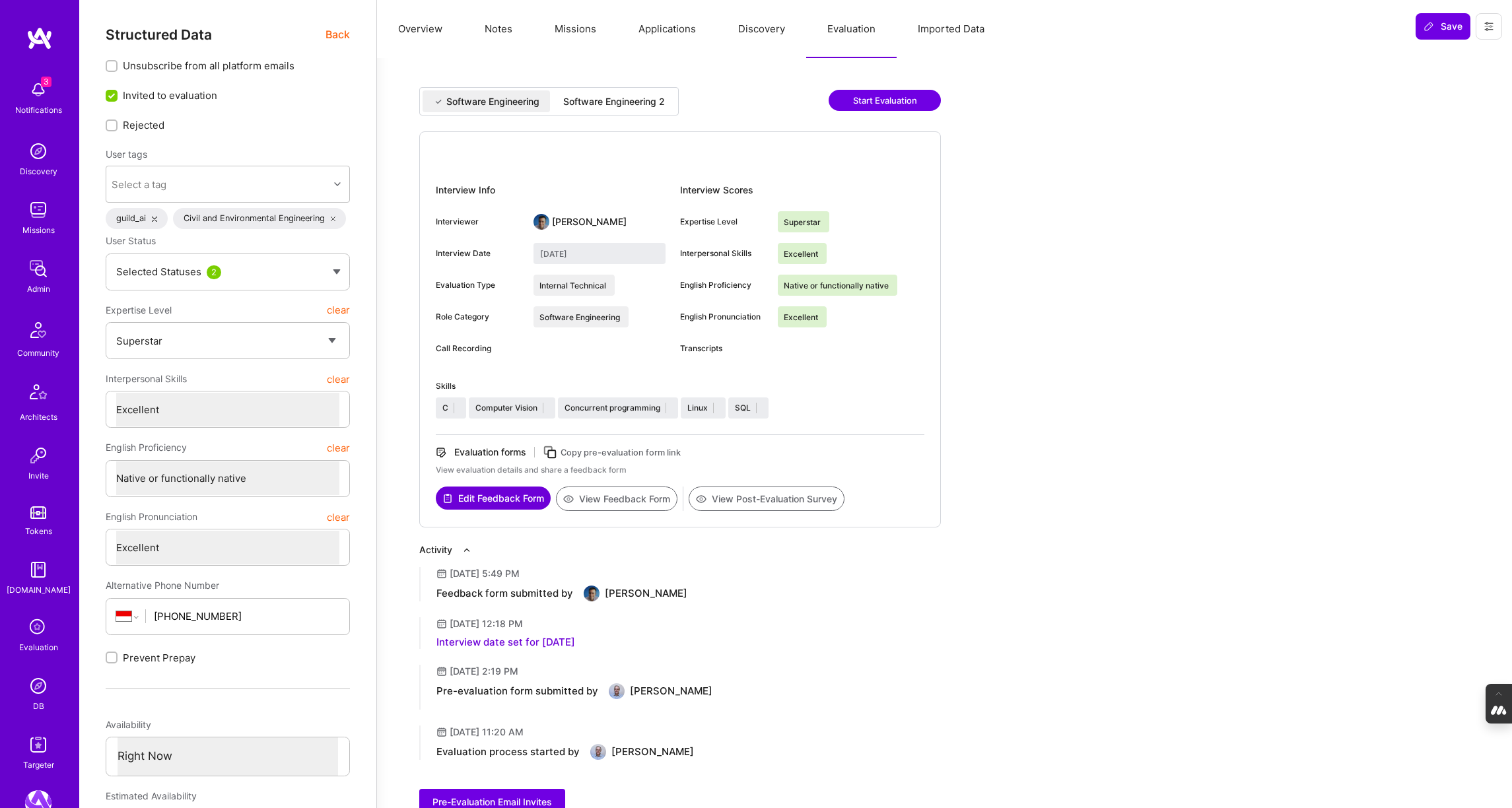
click at [609, 100] on div "Software Engineering 2" at bounding box center [614, 102] width 102 height 13
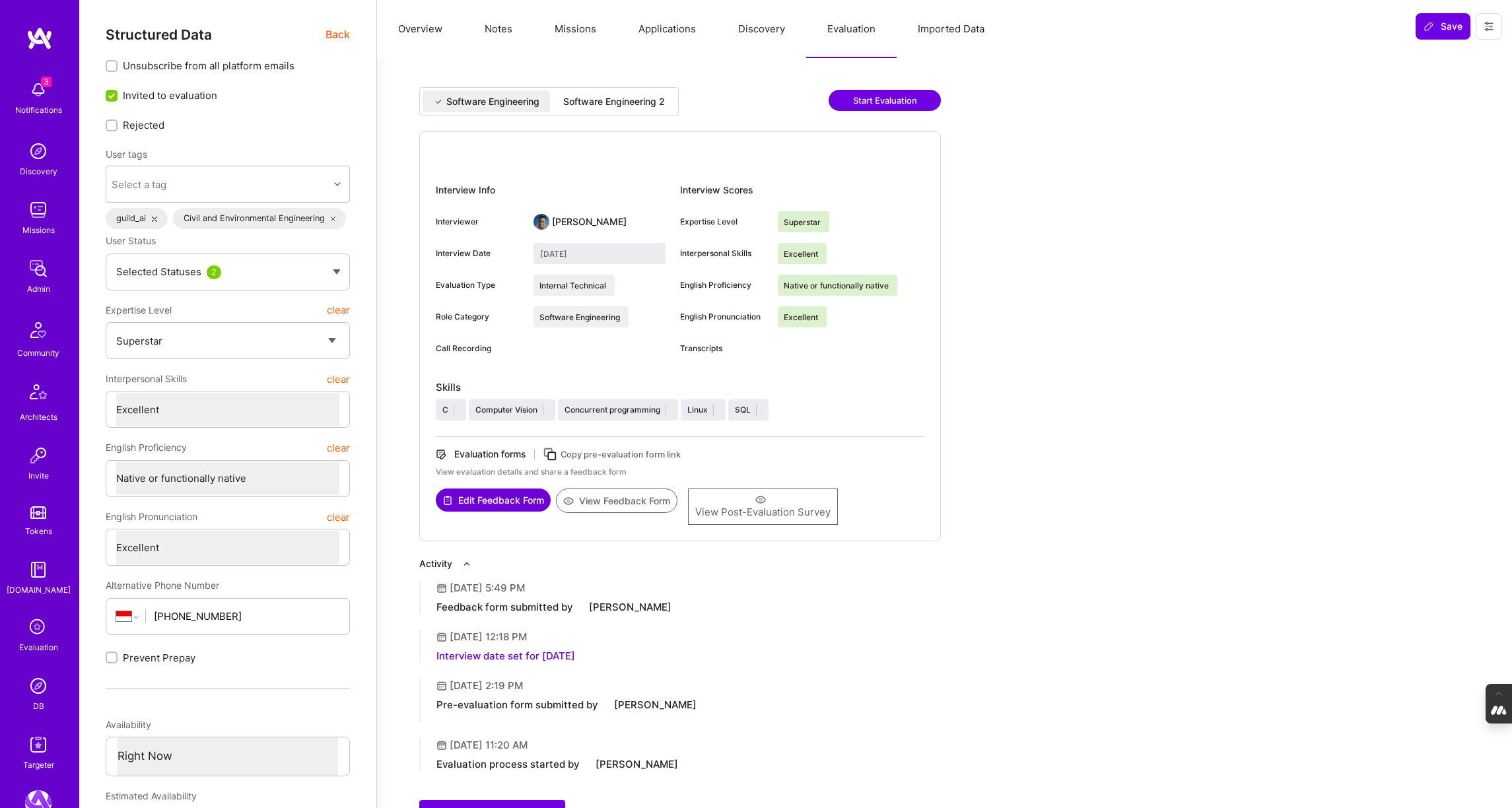
type input "[DATE]"
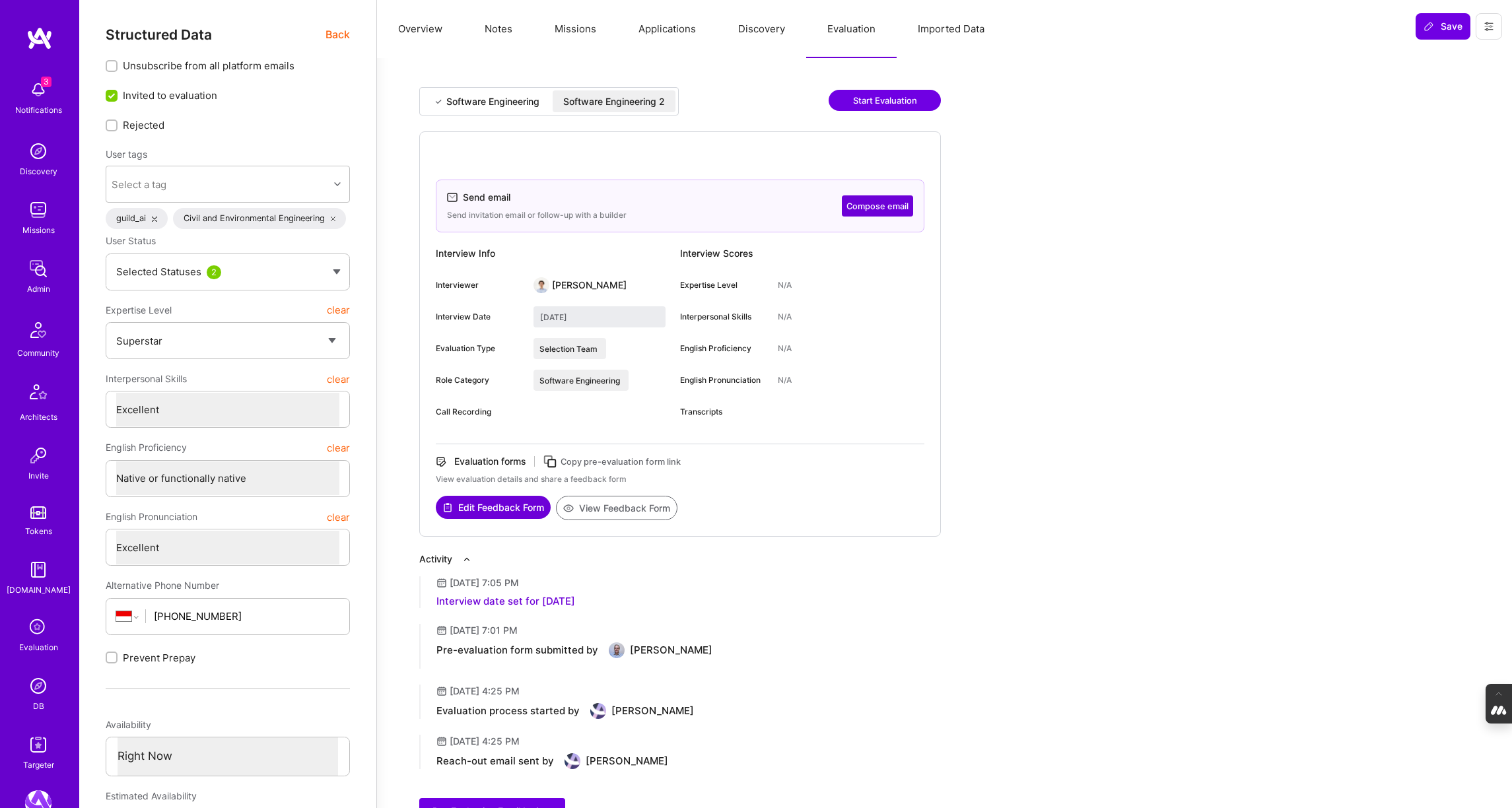
click at [507, 31] on button "Notes" at bounding box center [498, 29] width 70 height 58
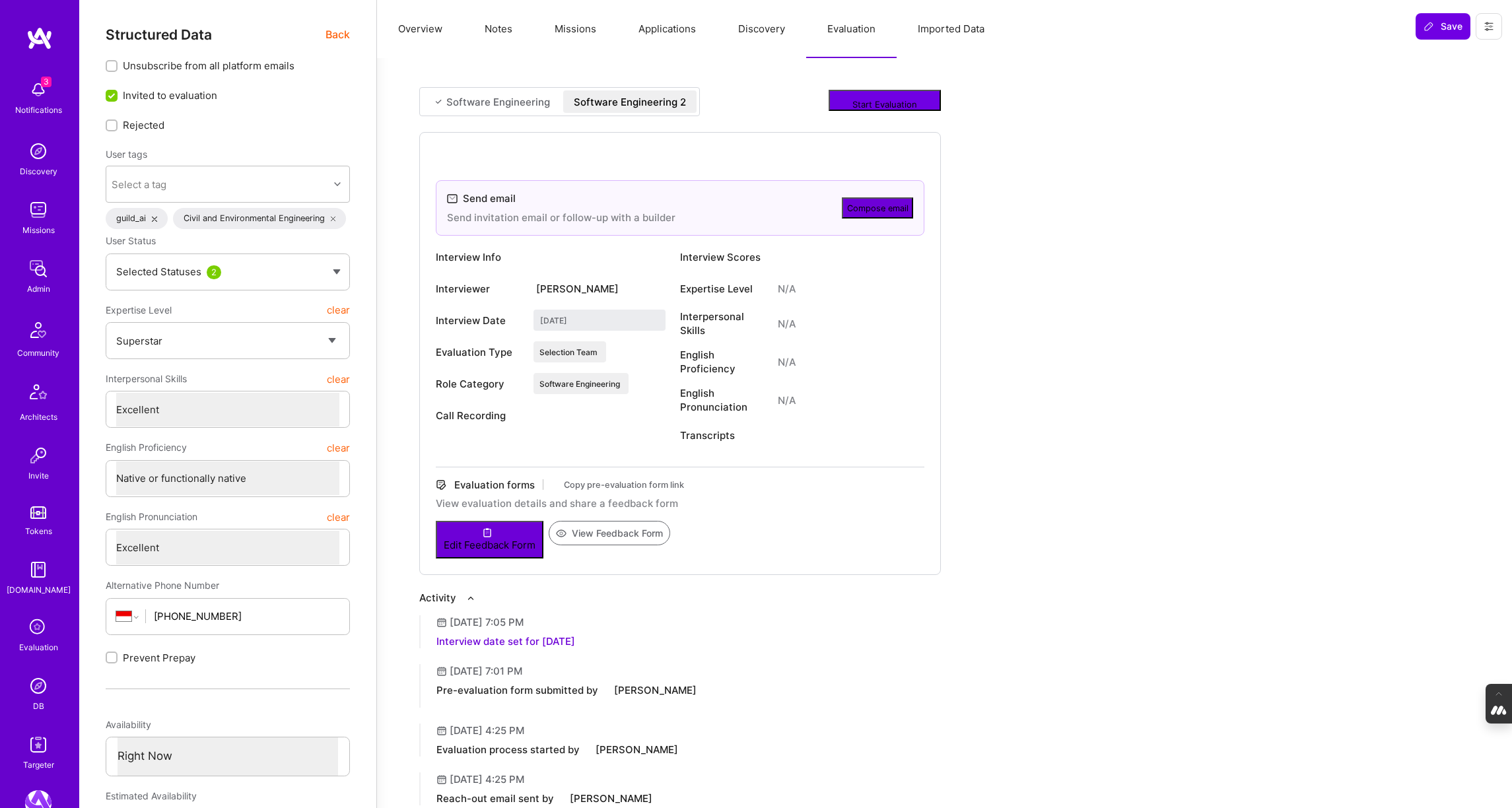
type textarea "x"
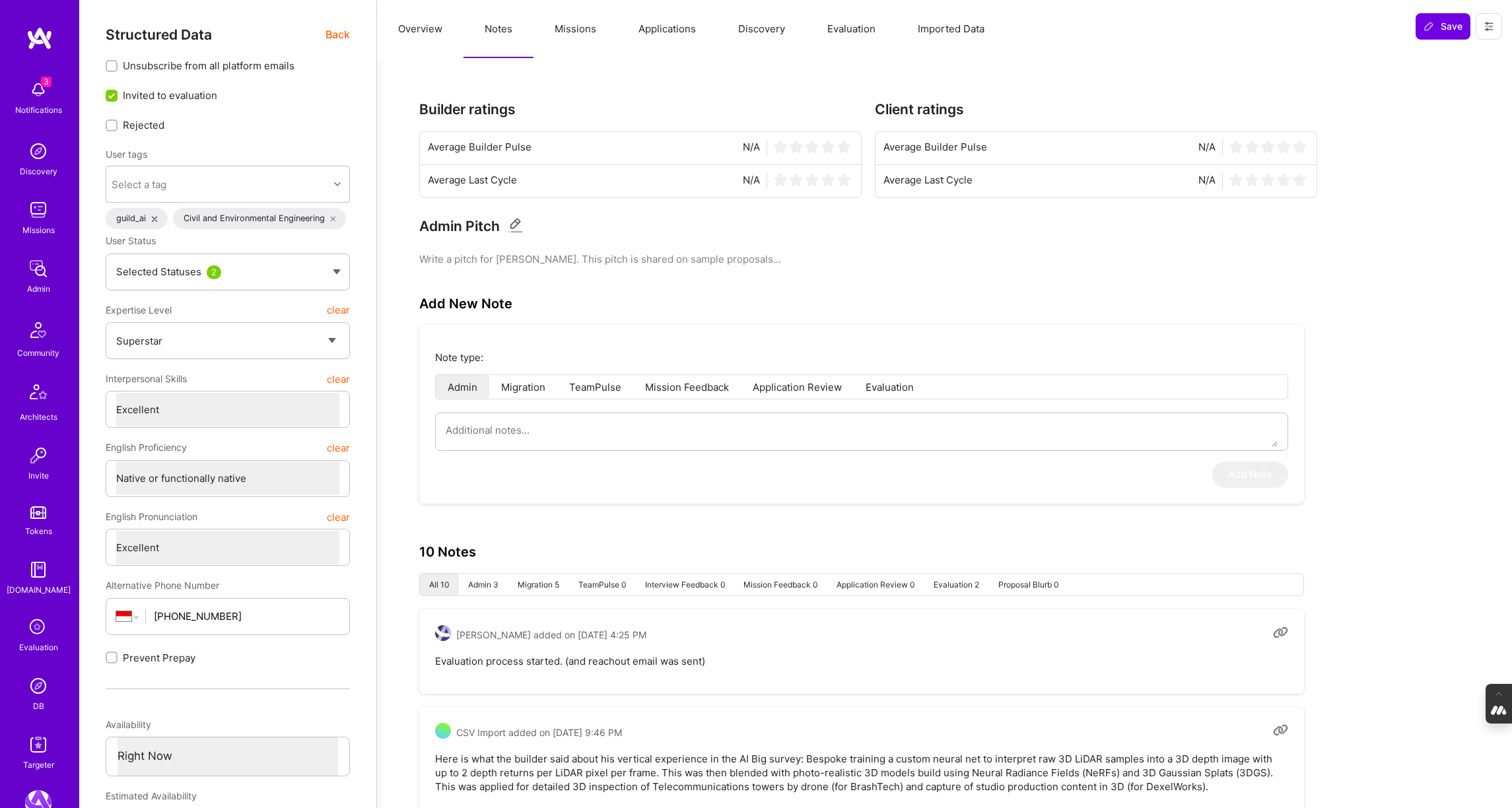
click at [414, 25] on button "Overview" at bounding box center [420, 29] width 86 height 58
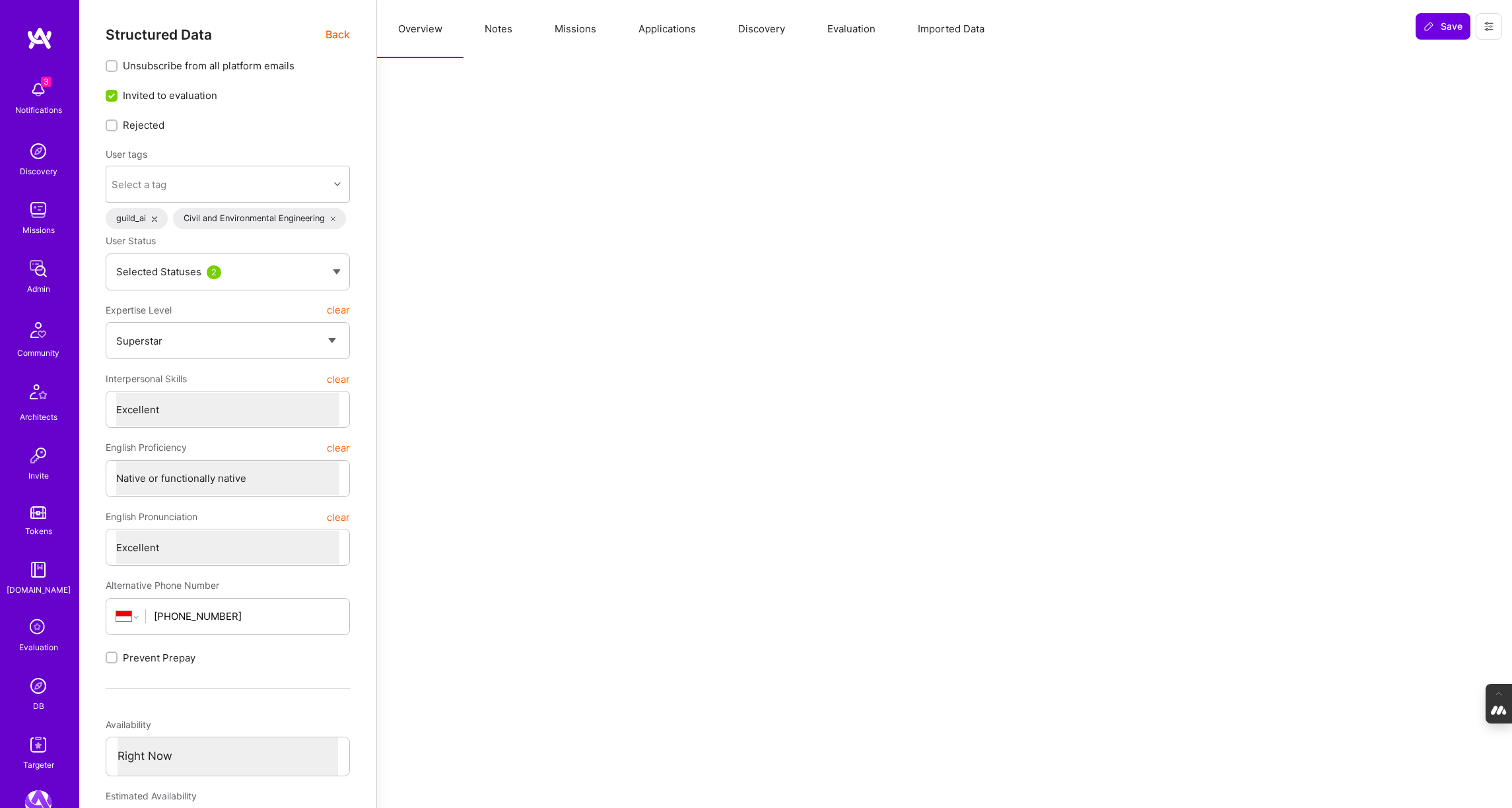
click at [343, 34] on span "Back" at bounding box center [338, 35] width 25 height 17
